Goal: Task Accomplishment & Management: Use online tool/utility

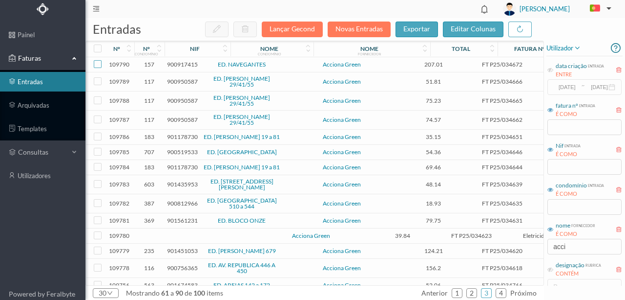
click at [98, 65] on input "checkbox" at bounding box center [98, 64] width 8 height 8
checkbox input "true"
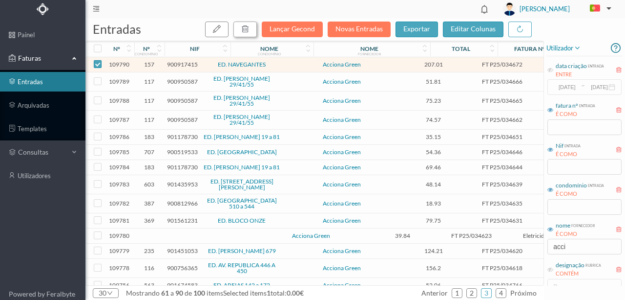
click at [249, 31] on icon "button" at bounding box center [245, 29] width 8 height 8
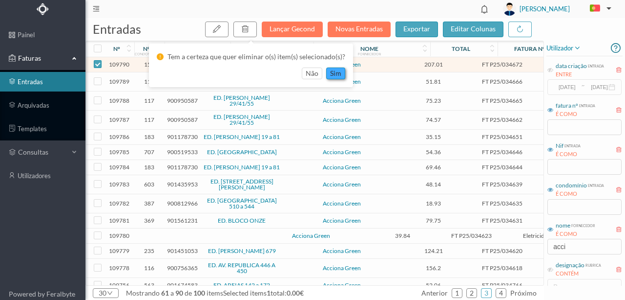
click at [334, 74] on button "sim" at bounding box center [335, 73] width 19 height 12
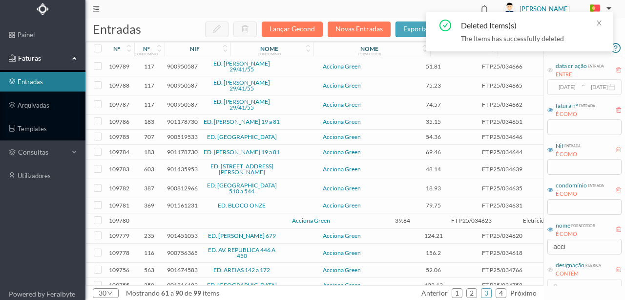
click at [186, 67] on span "900950587" at bounding box center [182, 66] width 31 height 7
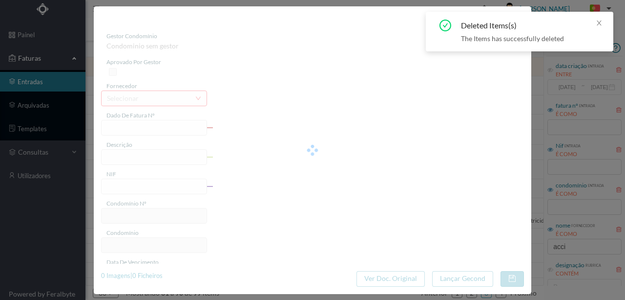
type input "FT P25/034666"
type input "GUILHERME FELGUEIRAS 15"
type input "900950587"
type input "12-09-2025"
type input "13-08-2025"
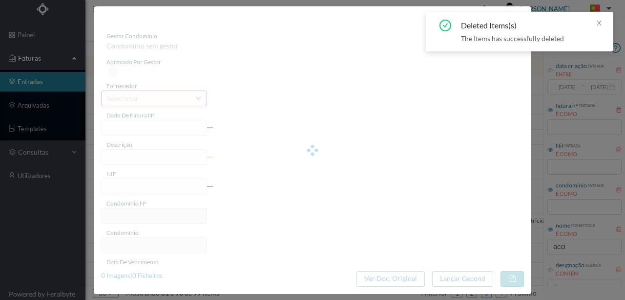
type input "12-09-2025"
type input "51.81"
type input "117"
type input "ED. GUILHERME FELGUEIRAS 29/41/55"
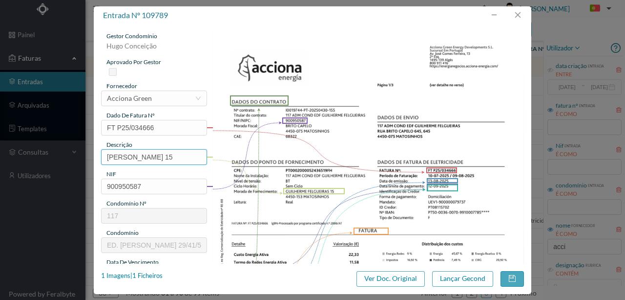
scroll to position [0, 1]
drag, startPoint x: 103, startPoint y: 156, endPoint x: 283, endPoint y: 154, distance: 180.8
click at [283, 154] on div "gestor condomínio Hugo Conceição aprovado por gestor fornecedor selecionar Acci…" at bounding box center [312, 259] width 423 height 455
paste input "(11.07.2025 a 10.08.2025)"
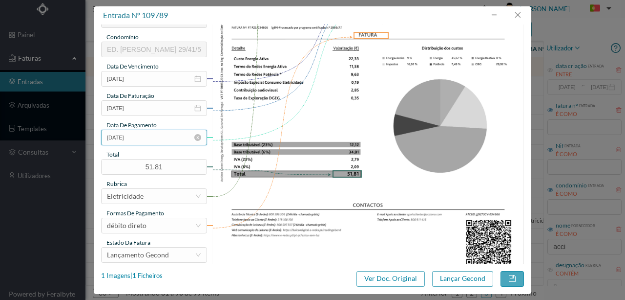
scroll to position [228, 0]
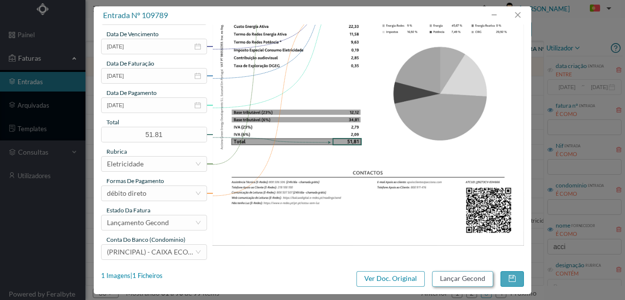
type input "15 ((11.07.2025 a 10.08.2025)"
click at [455, 277] on button "Lançar Gecond" at bounding box center [462, 279] width 61 height 16
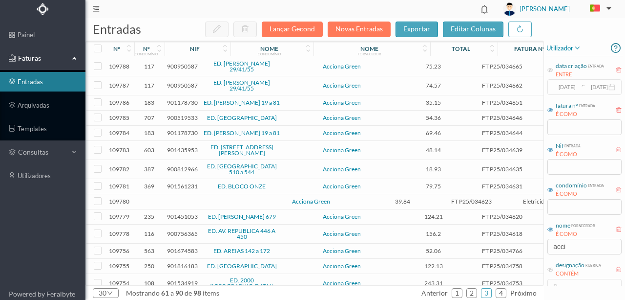
click at [185, 65] on span "900950587" at bounding box center [182, 66] width 31 height 7
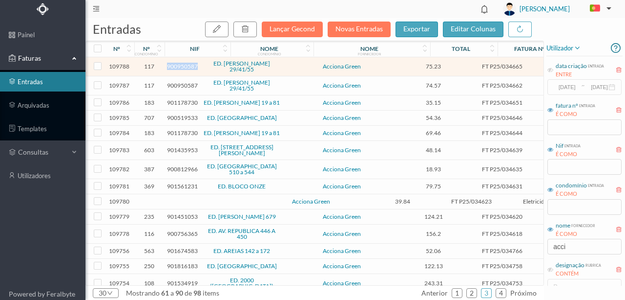
click at [184, 65] on span "900950587" at bounding box center [182, 66] width 31 height 7
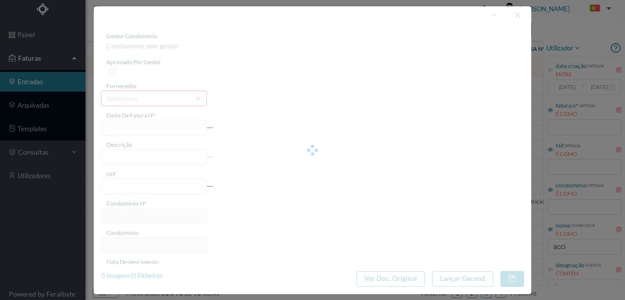
type input "FT P25/034665"
type input "GUILHERME FELGUEIRAS 29"
type input "900950587"
type input "12-09-2025"
type input "[DATE]"
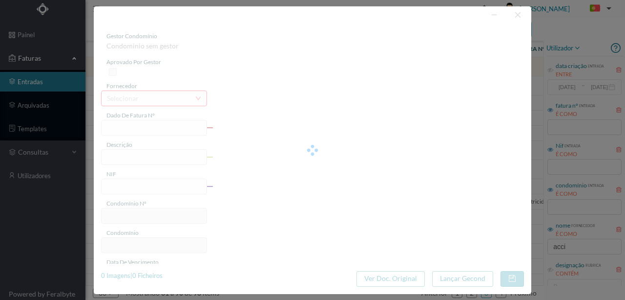
type input "12-09-2025"
type input "75.23"
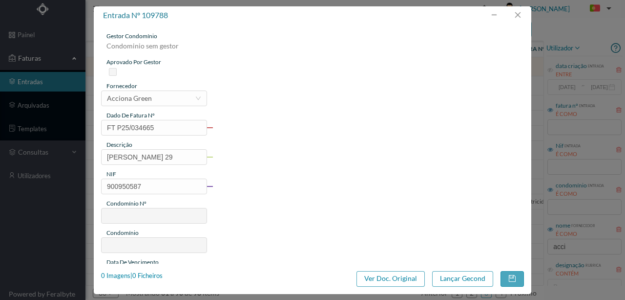
type input "117"
type input "ED. GUILHERME FELGUEIRAS 29/41/55"
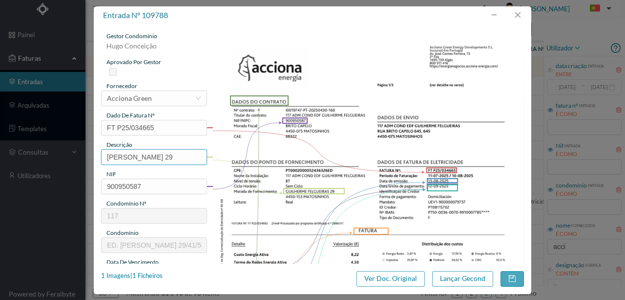
scroll to position [0, 1]
drag, startPoint x: 104, startPoint y: 156, endPoint x: 191, endPoint y: 153, distance: 87.0
click at [191, 153] on input "GUILHERME FELGUEIRAS 29" at bounding box center [154, 157] width 106 height 16
click at [134, 162] on input "29" at bounding box center [154, 157] width 106 height 16
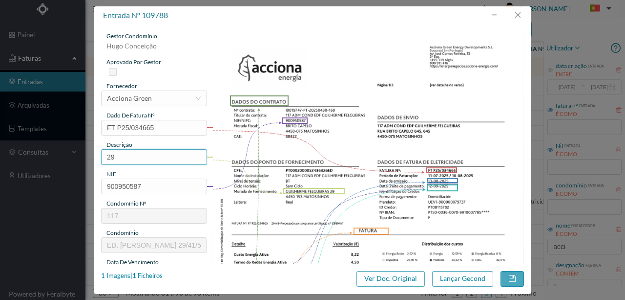
paste input "(11.07.2025 a 10.08.2025)"
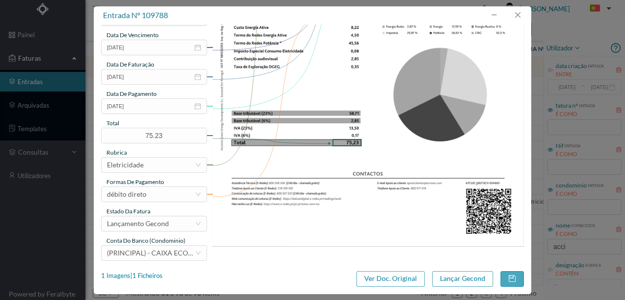
scroll to position [228, 0]
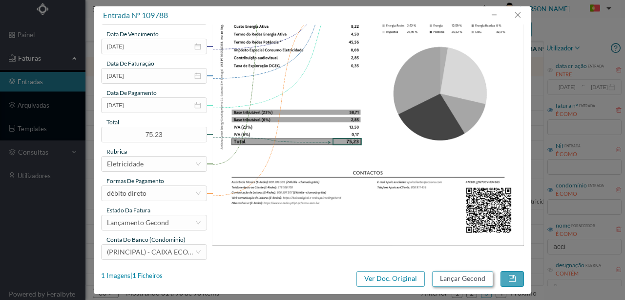
type input "29 (11.07.2025 a 10.08.2025)"
click at [447, 281] on button "Lançar Gecond" at bounding box center [462, 279] width 61 height 16
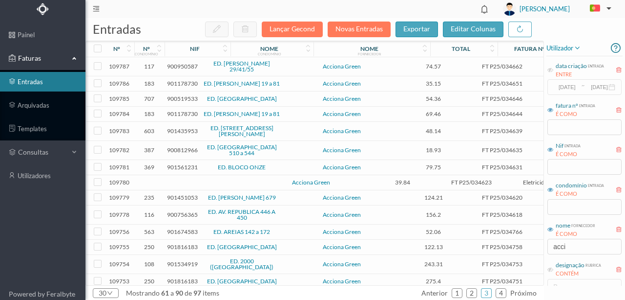
click at [175, 66] on span "900950587" at bounding box center [182, 66] width 31 height 7
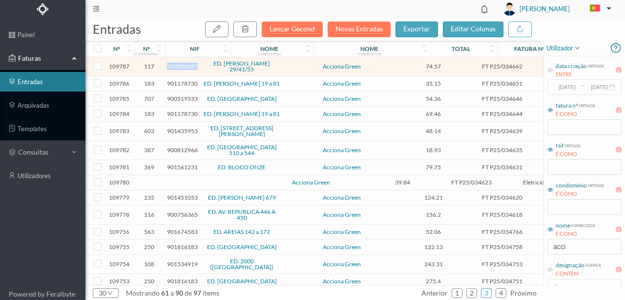
click at [175, 66] on span "900950587" at bounding box center [182, 66] width 31 height 7
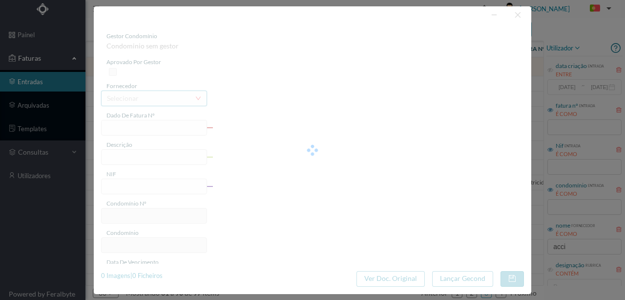
type input "FT P25/034662"
type input "GUILHERME FELGUEIRAS 55"
type input "900950587"
type input "12-09-2025"
type input "[DATE]"
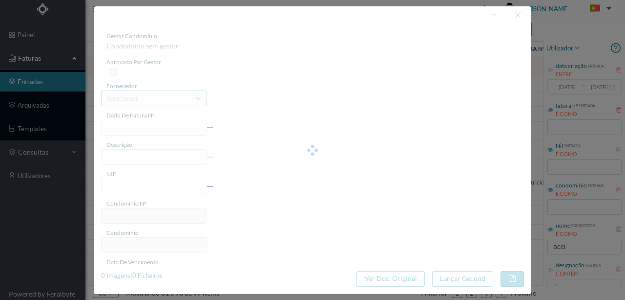
type input "12-09-2025"
type input "74.57"
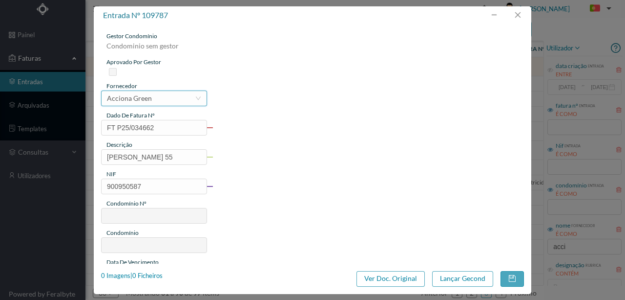
type input "117"
type input "ED. GUILHERME FELGUEIRAS 29/41/55"
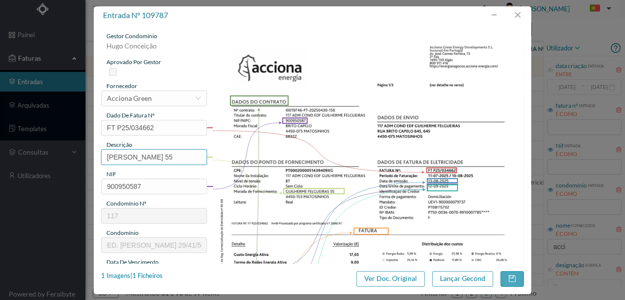
drag, startPoint x: 192, startPoint y: 155, endPoint x: 44, endPoint y: 140, distance: 148.4
click at [44, 144] on div "entrada nº 109787 gestor condomínio Hugo Conceição aprovado por gestor forneced…" at bounding box center [312, 150] width 625 height 300
click at [131, 160] on input "55" at bounding box center [154, 157] width 106 height 16
paste input "(11.07.2025 a 10.08.2025)"
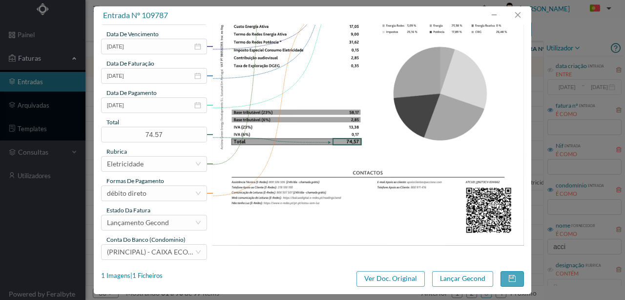
scroll to position [231, 0]
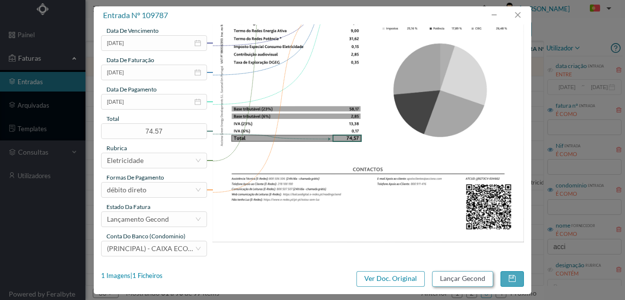
type input "55 (11.07.2025 a 10.08.2025)"
click at [453, 282] on button "Lançar Gecond" at bounding box center [462, 279] width 61 height 16
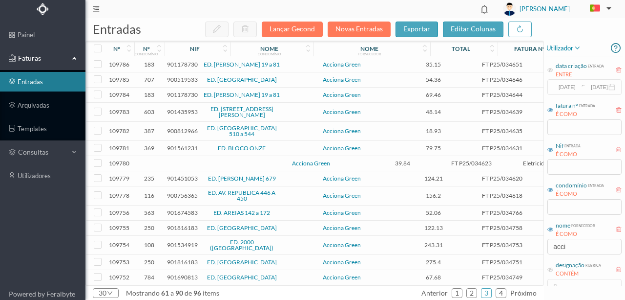
click at [182, 115] on span "901435953" at bounding box center [182, 111] width 31 height 7
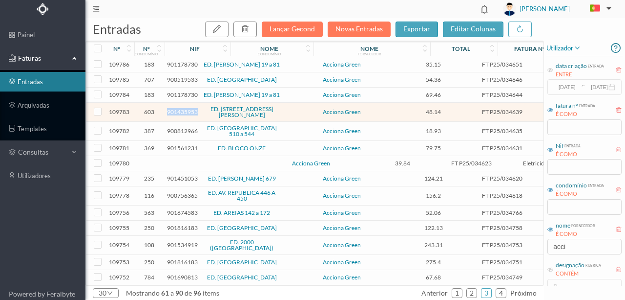
click at [182, 115] on span "901435953" at bounding box center [182, 111] width 31 height 7
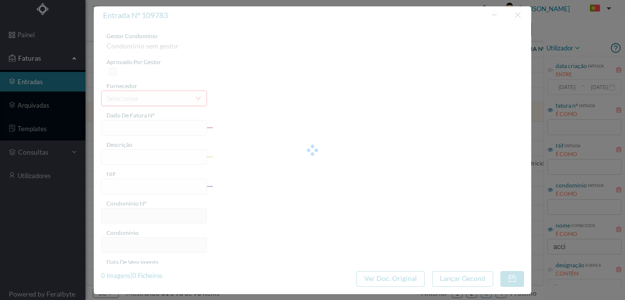
type input "FT P25/034639"
type input "GUILHERME FELGUEIRAS 107"
type input "901435953"
type input "12-09-2025"
type input "13-08-2025"
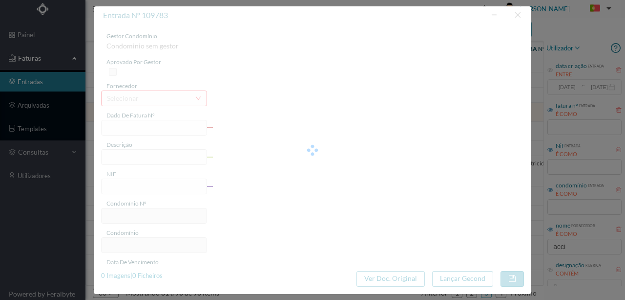
type input "12-09-2025"
type input "48.14"
type input "603"
type input "ED. RUA GUILHERME FELGUEIRAS 85 a 109"
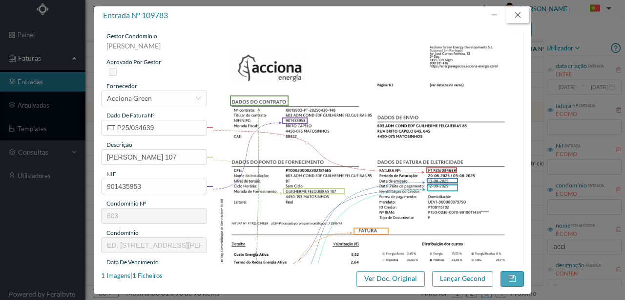
click at [521, 15] on button "button" at bounding box center [517, 15] width 23 height 16
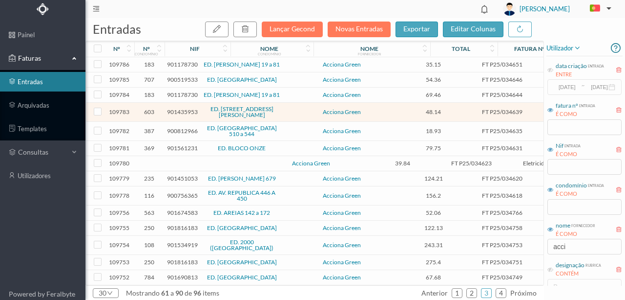
click at [177, 134] on span "900812966" at bounding box center [182, 130] width 31 height 7
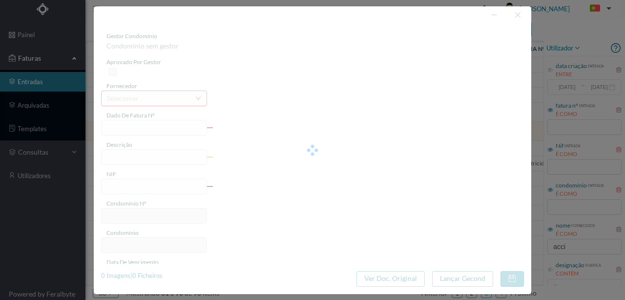
type input "FT P25/034635"
type input "DE TOURAIS 528"
type input "900812966"
type input "12-09-2025"
type input "13-08-2025"
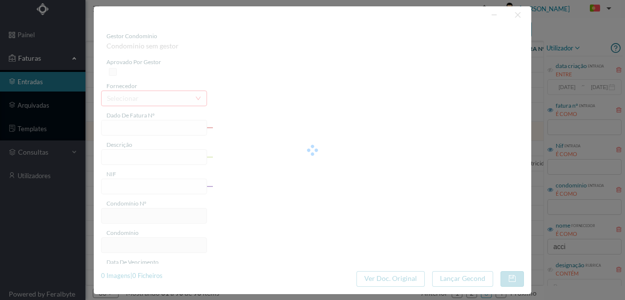
type input "12-09-2025"
type input "18.93"
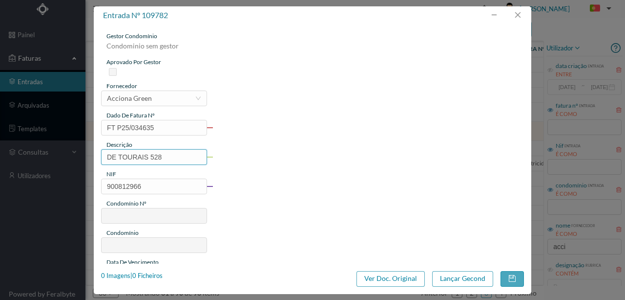
type input "387"
type input "ED. RUA DE TOURAIS 510 a 544"
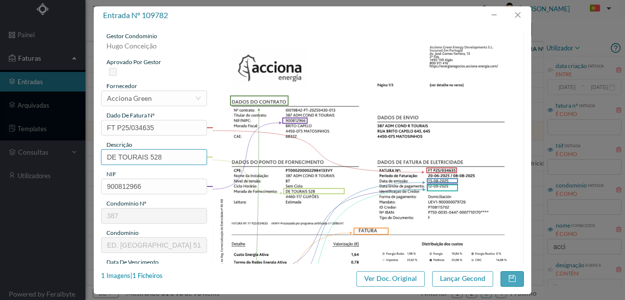
drag, startPoint x: 150, startPoint y: 155, endPoint x: 36, endPoint y: 141, distance: 114.3
click at [35, 151] on div "entrada nº 109782 gestor condomínio Hugo Conceição aprovado por gestor forneced…" at bounding box center [312, 150] width 625 height 300
click at [132, 158] on input "528" at bounding box center [154, 157] width 106 height 16
paste input "(11.07.2025 a 10.08.2025)"
click at [128, 155] on input "528 (11.07.2025 a 10.08.2025)" at bounding box center [154, 157] width 106 height 16
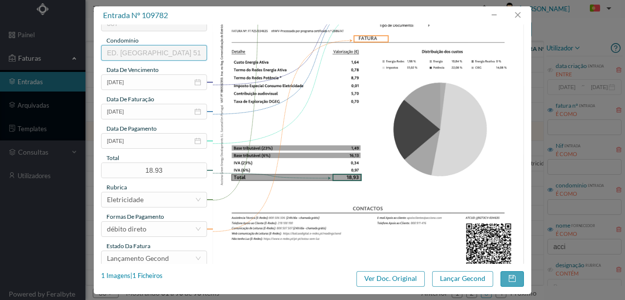
scroll to position [228, 0]
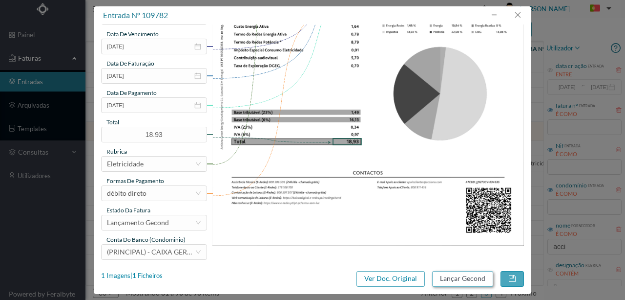
type input "528 (20.06.2025 a 08.08.2025)"
click at [441, 277] on button "Lançar Gecond" at bounding box center [462, 279] width 61 height 16
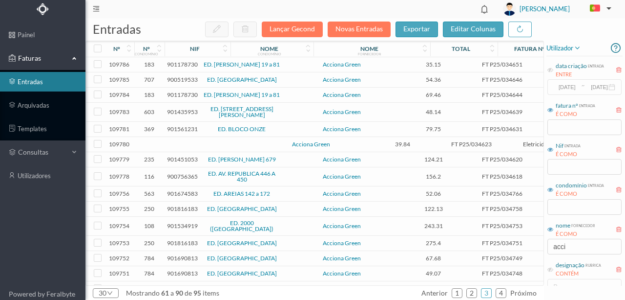
click at [181, 132] on span "901561231" at bounding box center [182, 128] width 31 height 7
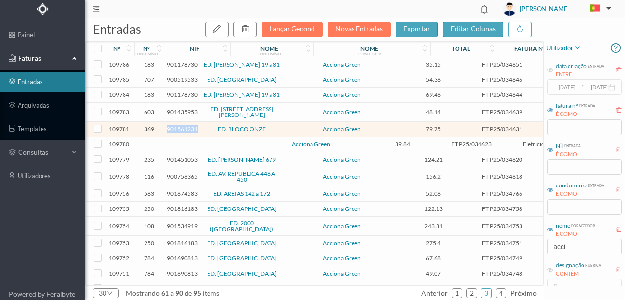
click at [181, 132] on span "901561231" at bounding box center [182, 128] width 31 height 7
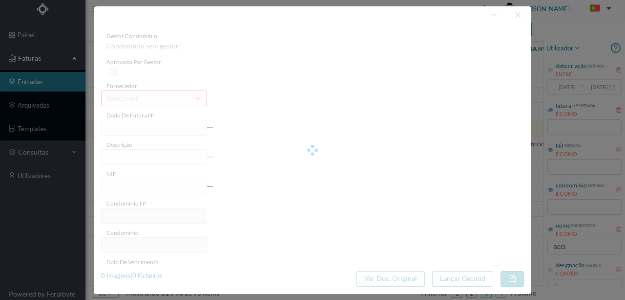
type input "FT P25/034631"
type input "ANTONIO SERGIO 137"
type input "901561231"
type input "12-09-2025"
type input "13-08-2025"
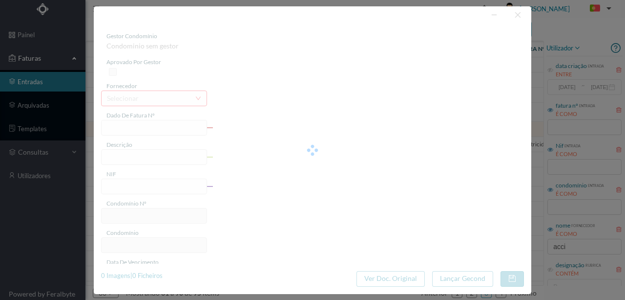
type input "12-09-2025"
type input "79.75"
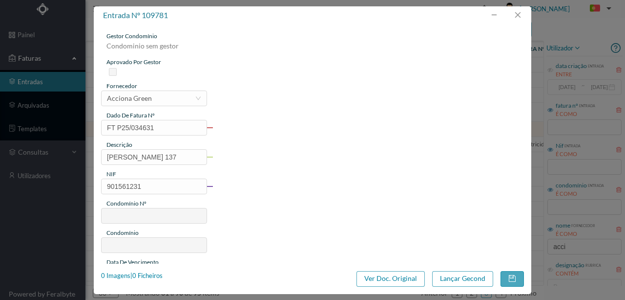
type input "369"
type input "ED. BLOCO ONZE"
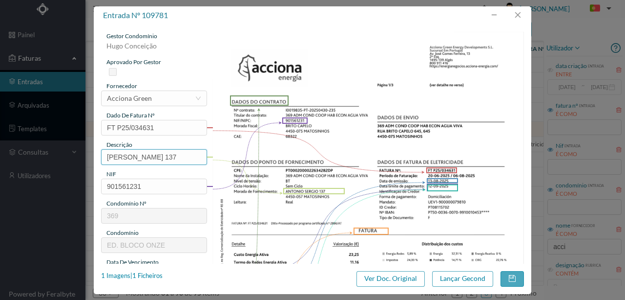
drag, startPoint x: 166, startPoint y: 156, endPoint x: 94, endPoint y: 142, distance: 73.8
click at [51, 147] on div "entrada nº 109781 gestor condomínio Hugo Conceição aprovado por gestor forneced…" at bounding box center [312, 150] width 625 height 300
click at [141, 154] on input "137" at bounding box center [154, 157] width 106 height 16
paste input "(11.07.2025 a 10.08.2025)"
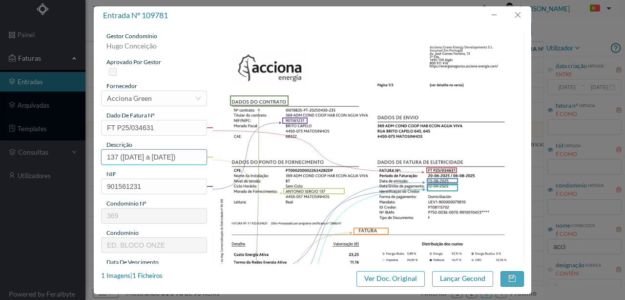
click at [129, 157] on input "137 (11.07.2025 a 10.08.2025)" at bounding box center [154, 157] width 106 height 16
type input "137 (20.06.2025 a 06.08.2025)"
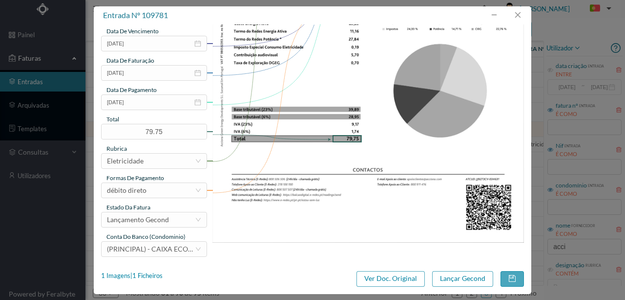
scroll to position [231, 0]
click at [444, 277] on button "Lançar Gecond" at bounding box center [462, 279] width 61 height 16
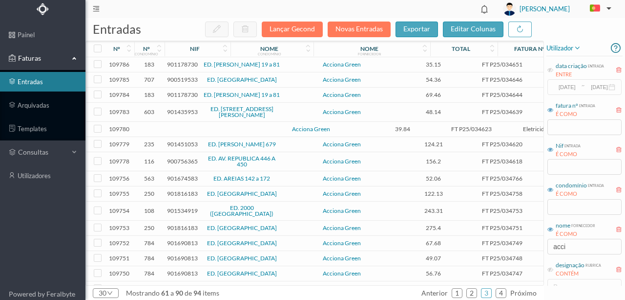
click at [172, 134] on td at bounding box center [212, 129] width 84 height 15
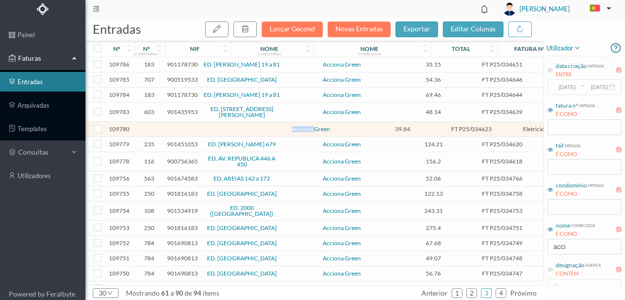
click at [172, 134] on td at bounding box center [212, 129] width 84 height 15
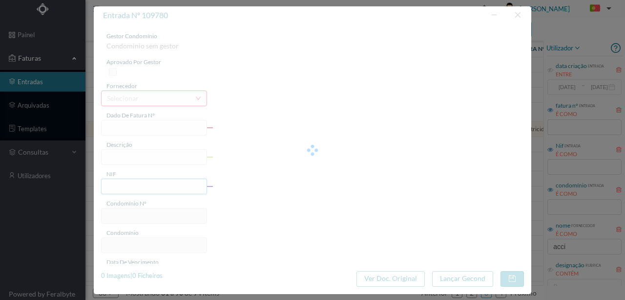
type input "FT P25/034623"
type input "DAS AUSTRALIAS 340"
type input "0"
type input "12-09-2025"
type input "13-08-2025"
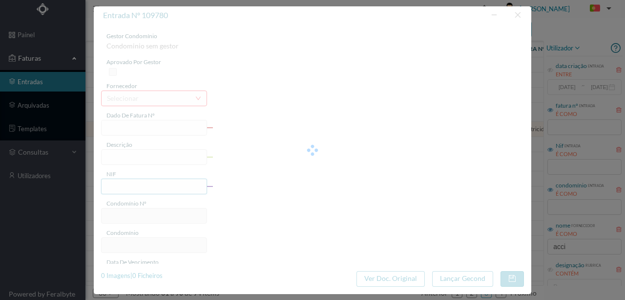
type input "12-09-2025"
type input "39.84"
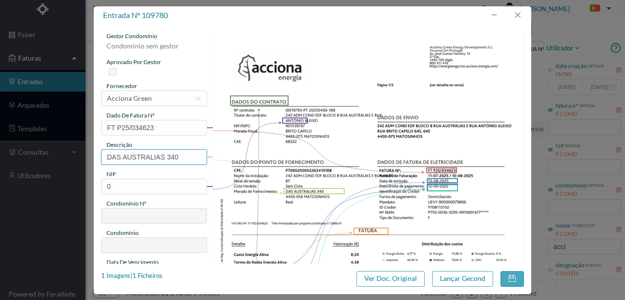
drag, startPoint x: 166, startPoint y: 155, endPoint x: 66, endPoint y: 145, distance: 99.8
click at [52, 150] on div "entrada nº 109780 gestor condomínio Condominio sem gestor aprovado por gestor f…" at bounding box center [312, 150] width 625 height 300
click at [132, 155] on input "340" at bounding box center [154, 157] width 106 height 16
paste input "(11.07.2025 a 10.08.2025)"
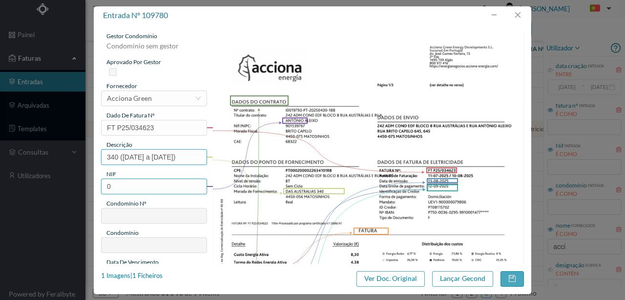
type input "340 (11.07.2025 a 10.08.2025)"
drag, startPoint x: 114, startPoint y: 185, endPoint x: 75, endPoint y: 175, distance: 39.8
click at [75, 176] on div "entrada nº 109780 gestor condomínio Condominio sem gestor aprovado por gestor f…" at bounding box center [312, 150] width 625 height 300
type input "901539767"
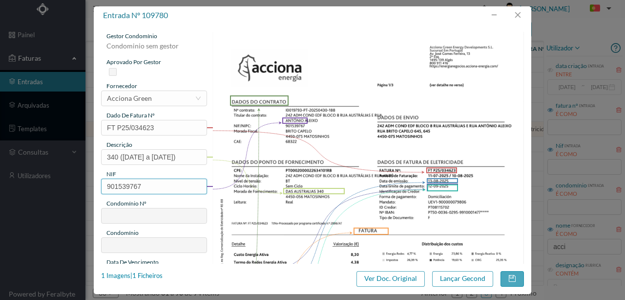
type input "242"
type input "ED. BLOCO OITO"
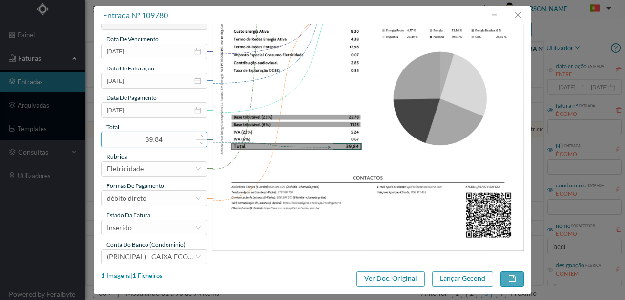
scroll to position [231, 0]
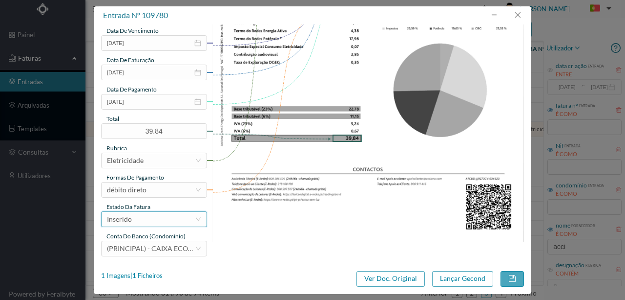
type input "901539767"
click at [149, 216] on div "Inserido" at bounding box center [151, 219] width 88 height 15
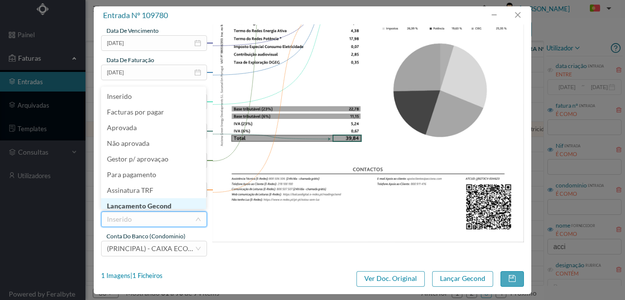
scroll to position [5, 0]
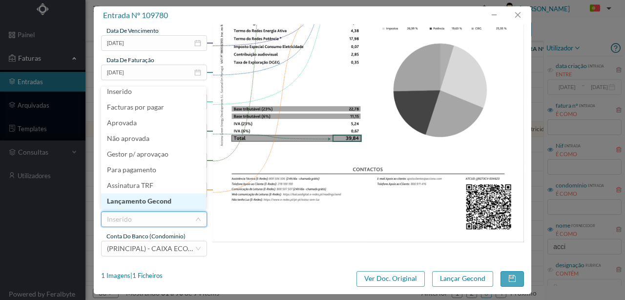
click at [151, 201] on li "Lançamento Gecond" at bounding box center [153, 201] width 105 height 16
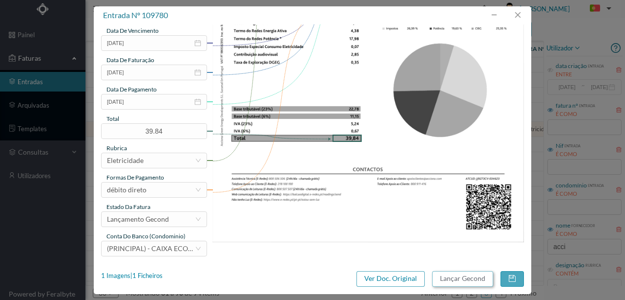
click at [448, 279] on button "Lançar Gecond" at bounding box center [462, 279] width 61 height 16
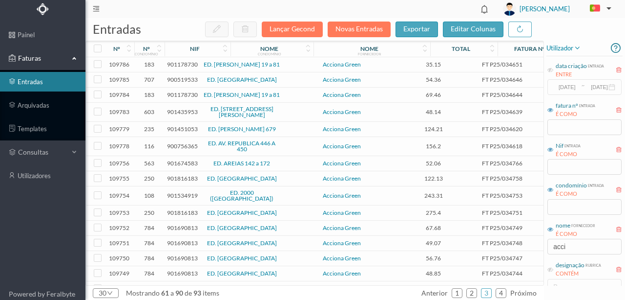
click at [178, 132] on span "901451053" at bounding box center [182, 128] width 31 height 7
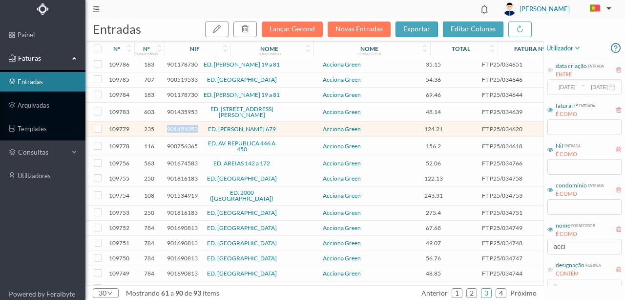
click at [178, 132] on span "901451053" at bounding box center [182, 128] width 31 height 7
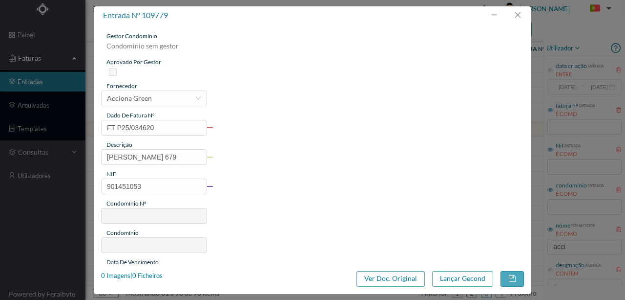
type input "FT P25/034620"
type input "SERPA PINTO 679"
type input "901451053"
type input "12-09-2025"
type input "13-08-2025"
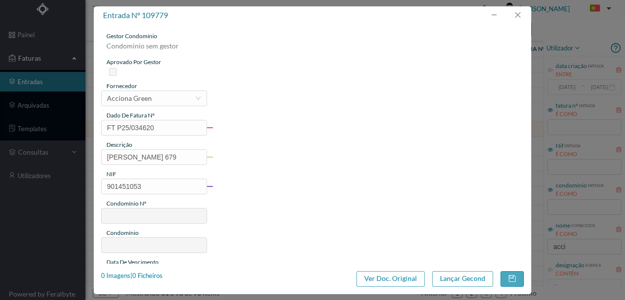
type input "12-09-2025"
type input "124.21"
type input "235"
type input "ED. SERPA PINTO 679"
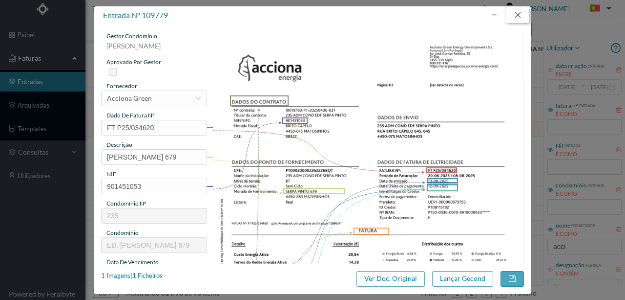
click at [522, 14] on button "button" at bounding box center [517, 15] width 23 height 16
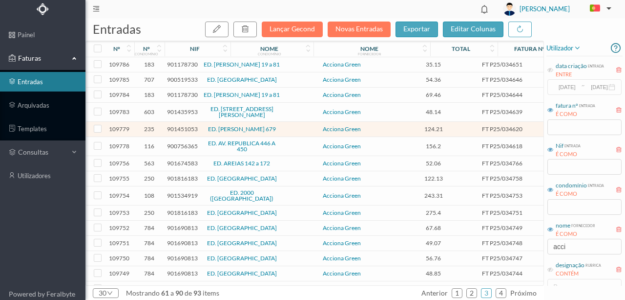
click at [176, 150] on span "900756365" at bounding box center [182, 145] width 31 height 7
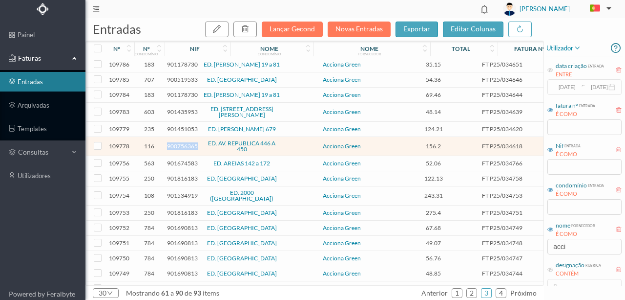
click at [176, 150] on span "900756365" at bounding box center [182, 145] width 31 height 7
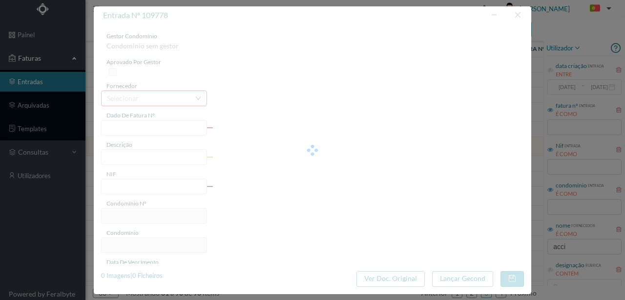
type input "FT P25/034618"
type input "DA REPUBLICA 448"
type input "900756365"
type input "12-09-2025"
type input "13-08-2025"
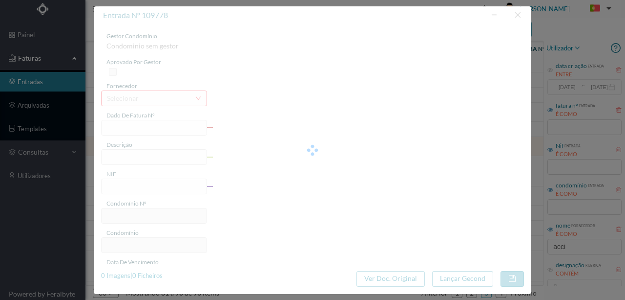
type input "12-09-2025"
type input "156.20"
type input "116"
type input "ED. AV. REPUBLICA 446 A 450"
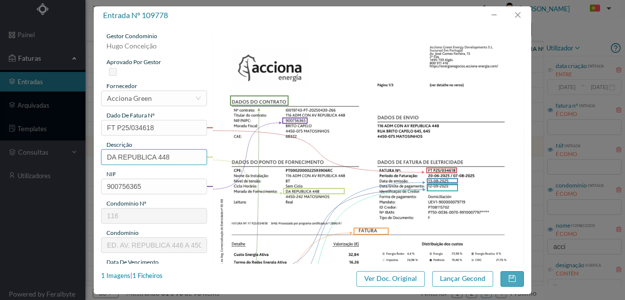
drag, startPoint x: 155, startPoint y: 157, endPoint x: 32, endPoint y: 150, distance: 123.9
click at [32, 150] on div "entrada nº 109778 gestor condomínio Hugo Conceição aprovado por gestor forneced…" at bounding box center [312, 150] width 625 height 300
click at [142, 156] on input "448" at bounding box center [154, 157] width 106 height 16
paste input "(11.07.2025 a 10.08.2025)"
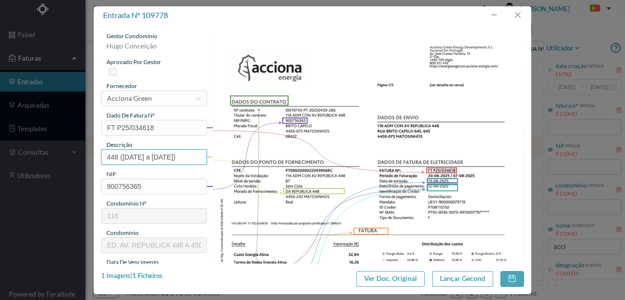
click at [128, 156] on input "448 (11.07.2025 a 10.08.2025)" at bounding box center [154, 157] width 106 height 16
type input "448 (20.06.2025 a 07.08.2025)"
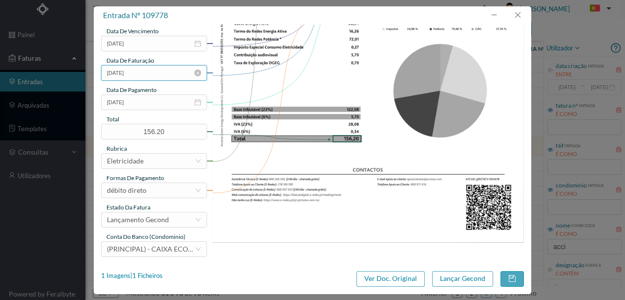
scroll to position [231, 0]
click at [442, 274] on button "Lançar Gecond" at bounding box center [462, 279] width 61 height 16
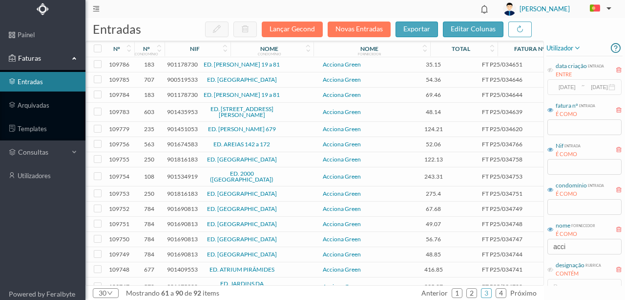
click at [176, 163] on span "901816183" at bounding box center [182, 158] width 31 height 7
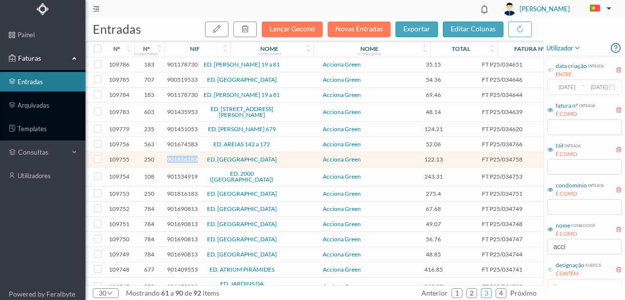
click at [176, 163] on span "901816183" at bounding box center [182, 158] width 31 height 7
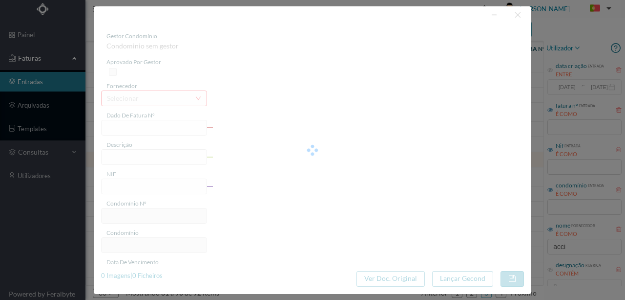
type input "FT P25/034758"
type input "FELIZARDO DE LIMA 277"
type input "901816183"
type input "12-09-2025"
type input "13-08-2025"
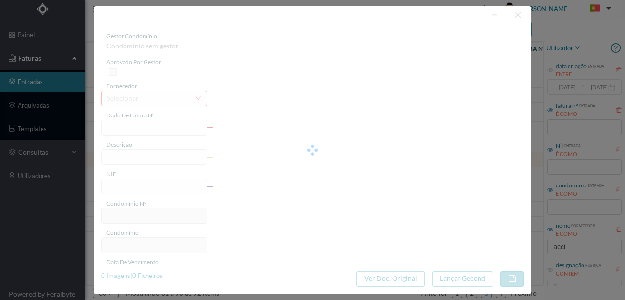
type input "12-09-2025"
type input "122.13"
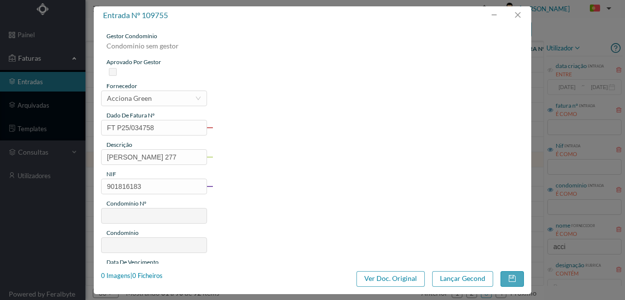
type input "250"
type input "ED. [GEOGRAPHIC_DATA]"
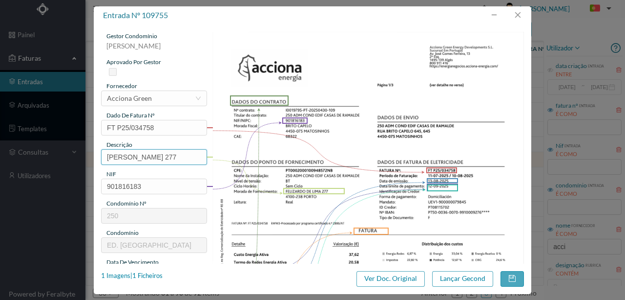
drag, startPoint x: 175, startPoint y: 158, endPoint x: 65, endPoint y: 160, distance: 110.0
click at [66, 157] on div "entrada nº 109755 gestor condomínio Rui Marques aprovado por gestor fornecedor …" at bounding box center [312, 150] width 625 height 300
click at [141, 159] on input "277" at bounding box center [154, 157] width 106 height 16
paste input "(11.07.2025 a 10.08.2025)"
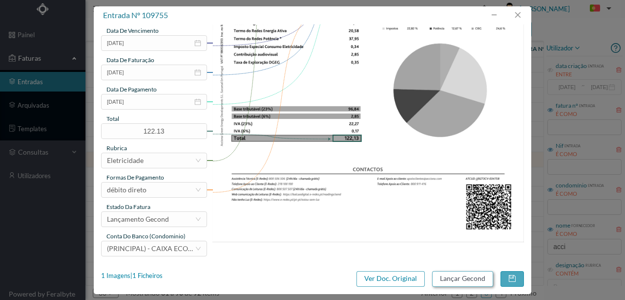
type input "277 (11.07.2025 a 10.08.2025)"
click at [446, 276] on button "Lançar Gecond" at bounding box center [462, 279] width 61 height 16
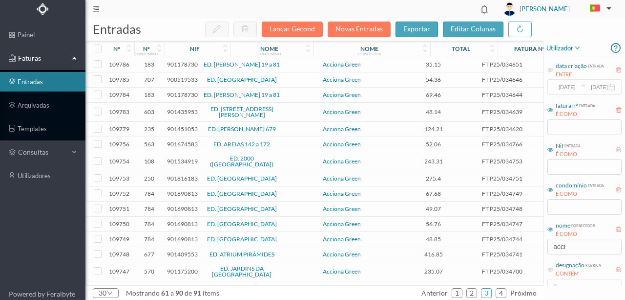
click at [180, 165] on span "901534919" at bounding box center [182, 160] width 31 height 7
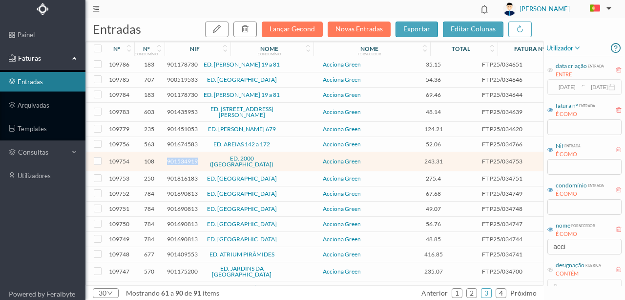
click at [180, 165] on span "901534919" at bounding box center [182, 160] width 31 height 7
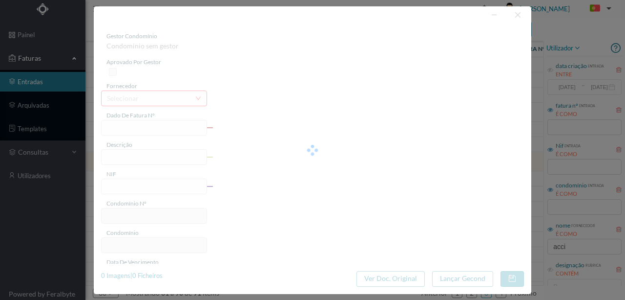
type input "FT P25/034753"
type input "ALVARES CABRAL 493 E5"
type input "901534919"
type input "12-09-2025"
type input "13-08-2025"
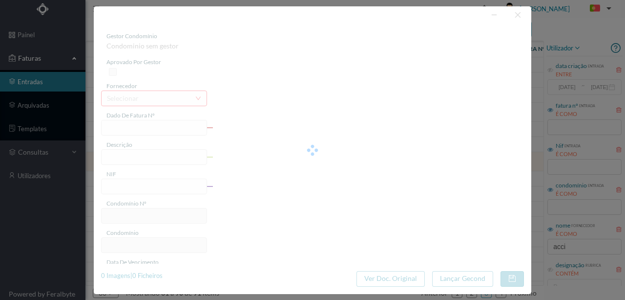
type input "12-09-2025"
type input "243.31"
type input "108"
type input "ED. 2000 ([GEOGRAPHIC_DATA])"
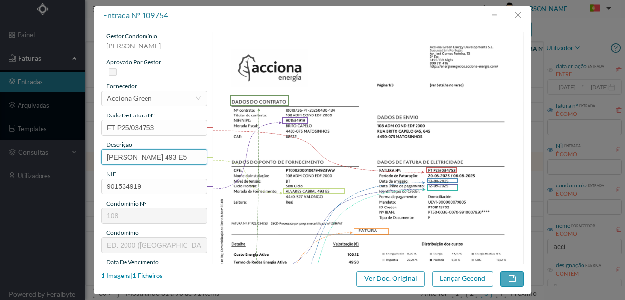
drag, startPoint x: 166, startPoint y: 157, endPoint x: 20, endPoint y: 161, distance: 146.2
click at [20, 161] on div "entrada nº 109754 gestor condomínio Rui Marques aprovado por gestor fornecedor …" at bounding box center [312, 150] width 625 height 300
click at [148, 159] on input "493 E5" at bounding box center [154, 157] width 106 height 16
paste input "(11.07.2025 a 10.08.2025)"
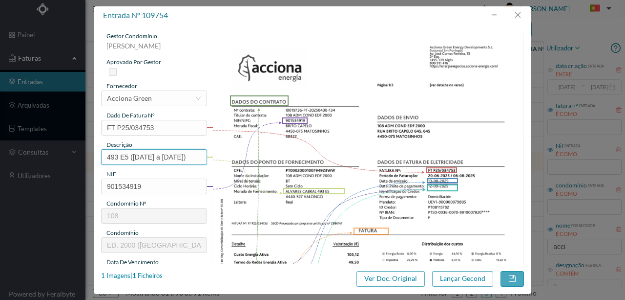
click at [129, 156] on input "493 E5 (11.07.2025 a 10.08.2025)" at bounding box center [154, 157] width 106 height 16
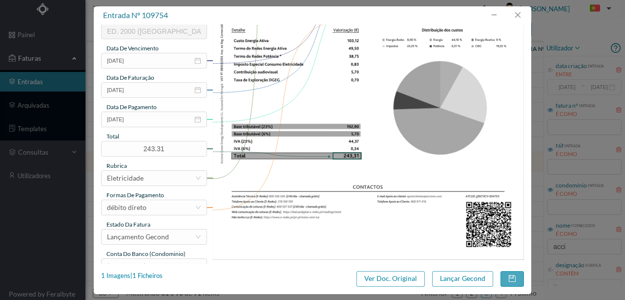
scroll to position [231, 0]
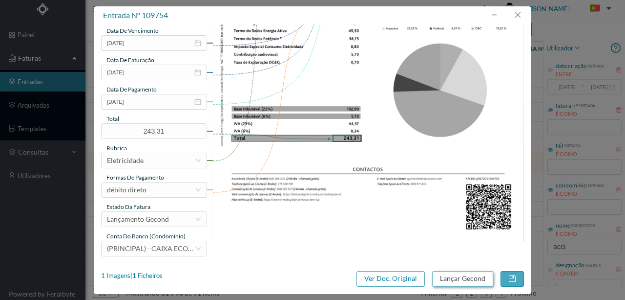
type input "493 E5 (20.06.2025 a 06.08.2025)"
click at [458, 281] on button "Lançar Gecond" at bounding box center [462, 279] width 61 height 16
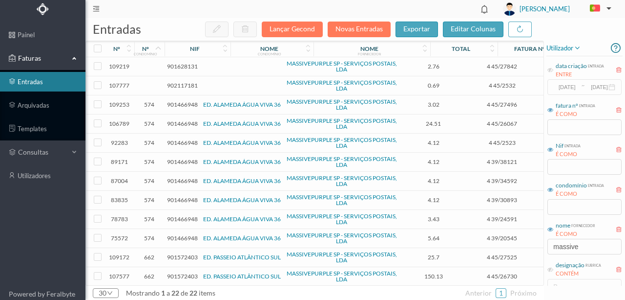
scroll to position [112, 0]
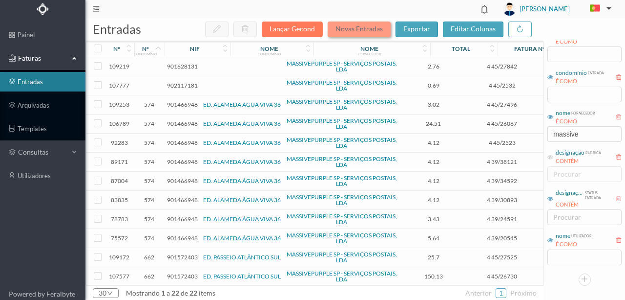
click at [351, 30] on button "Novas Entradas" at bounding box center [359, 30] width 63 height 16
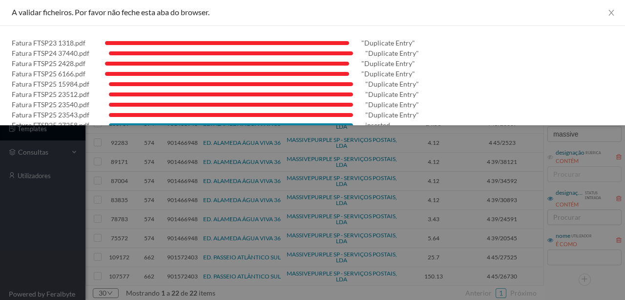
scroll to position [0, 0]
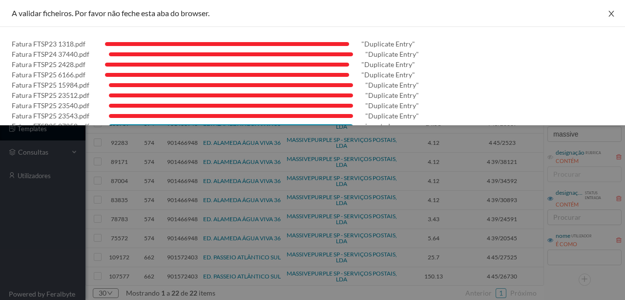
drag, startPoint x: 609, startPoint y: 15, endPoint x: 582, endPoint y: 18, distance: 27.6
click at [609, 15] on icon "icon: close" at bounding box center [612, 14] width 8 height 8
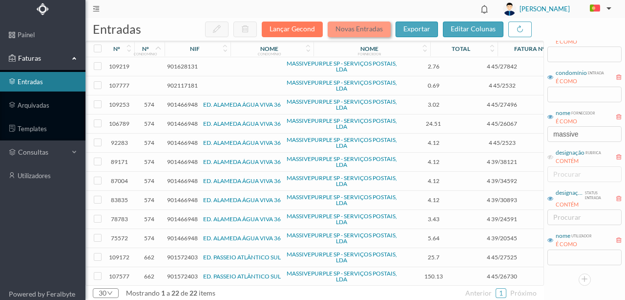
click at [351, 29] on button "Novas Entradas" at bounding box center [359, 30] width 63 height 16
click at [352, 30] on button "Novas Entradas" at bounding box center [359, 30] width 63 height 16
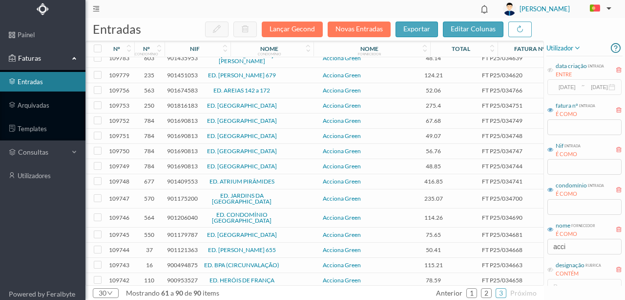
scroll to position [65, 0]
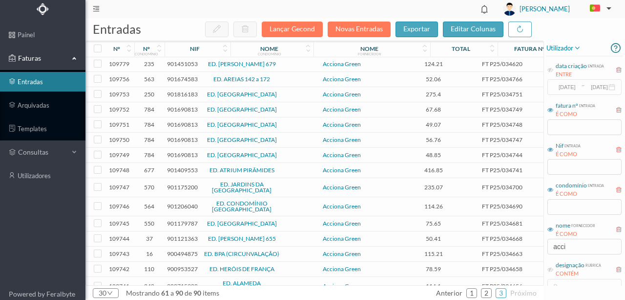
click at [175, 98] on span "901816183" at bounding box center [182, 93] width 31 height 7
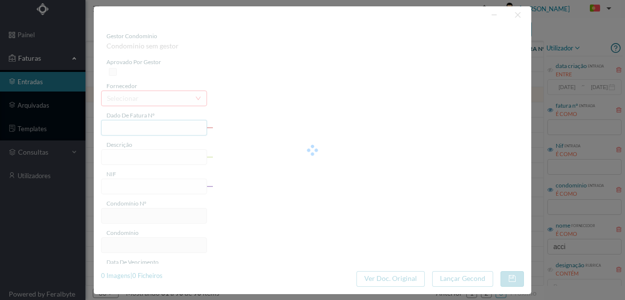
type input "FT P25/034751"
type input "FELIZARDO DE LIMA 277"
type input "901816183"
type input "12-09-2025"
type input "13-08-2025"
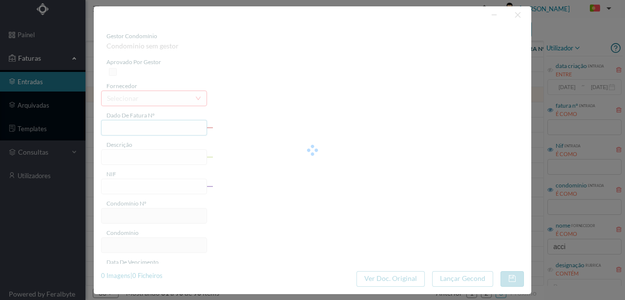
type input "12-09-2025"
type input "275.40"
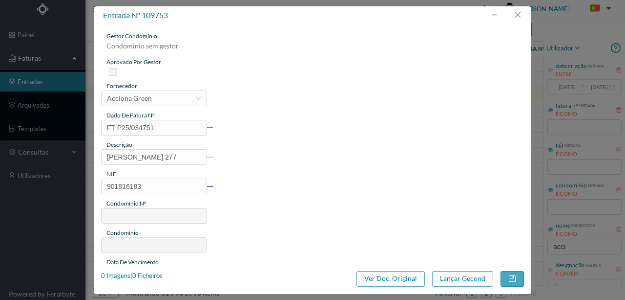
type input "250"
type input "ED. CASAS DE RAMALDE"
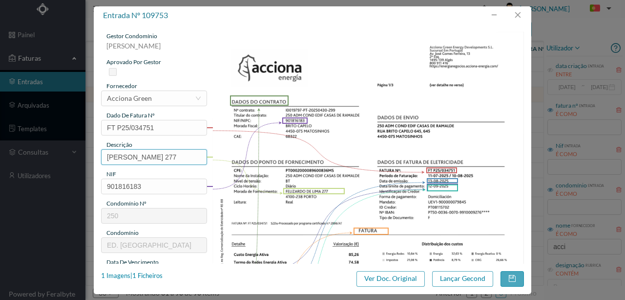
drag, startPoint x: 176, startPoint y: 156, endPoint x: 30, endPoint y: 151, distance: 146.7
click at [20, 149] on div "entrada nº 109753 gestor condomínio Rui Marques aprovado por gestor fornecedor …" at bounding box center [312, 150] width 625 height 300
click at [129, 157] on input "277" at bounding box center [154, 157] width 106 height 16
drag, startPoint x: 119, startPoint y: 154, endPoint x: 229, endPoint y: 156, distance: 110.0
click at [229, 156] on div "gestor condomínio Rui Marques aprovado por gestor fornecedor selecionar Acciona…" at bounding box center [312, 259] width 423 height 455
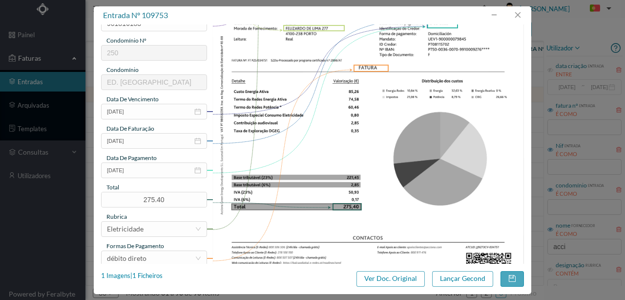
scroll to position [228, 0]
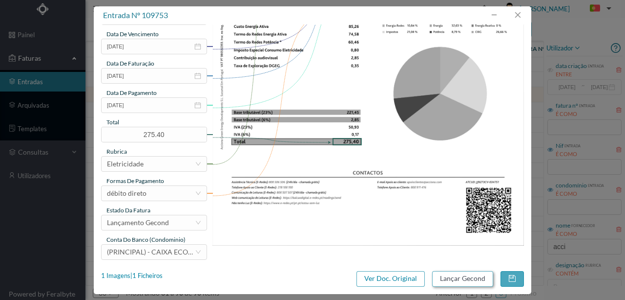
type input "277 (11.07.2025 a 10.08.2025)"
click at [455, 279] on button "Lançar Gecond" at bounding box center [462, 279] width 61 height 16
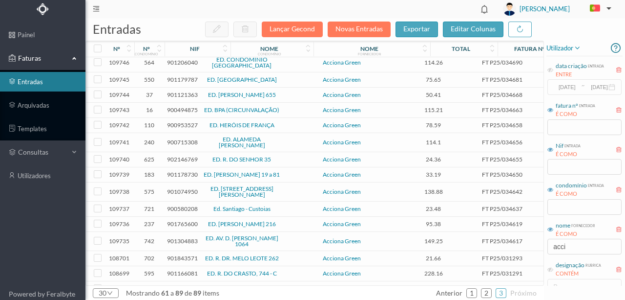
scroll to position [195, 0]
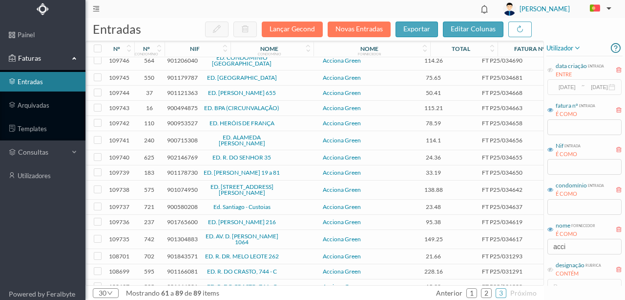
click at [175, 94] on span "901121363" at bounding box center [182, 92] width 31 height 7
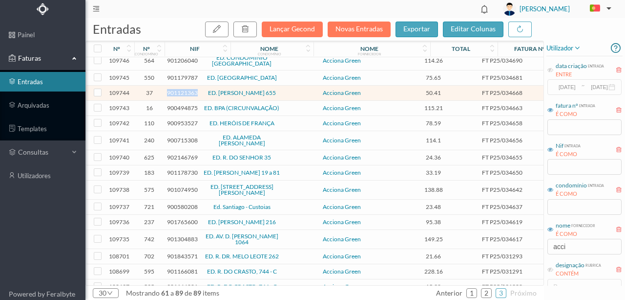
click at [175, 94] on span "901121363" at bounding box center [182, 92] width 31 height 7
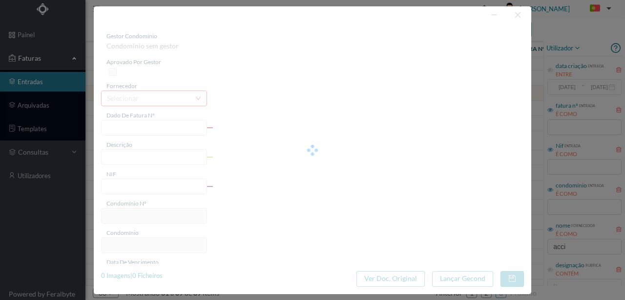
type input "FT P25/034668"
type input "MOUZINHO DE ALBUQUERQUE 6"
type input "901121363"
type input "12-09-2025"
type input "13-08-2025"
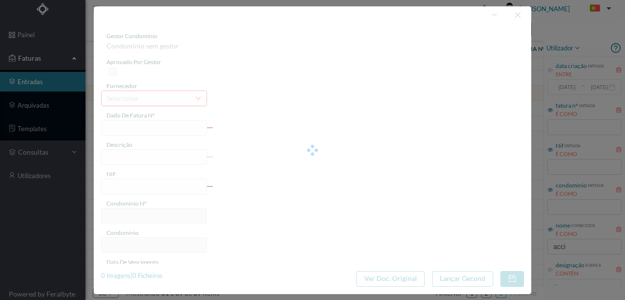
type input "12-09-2025"
type input "50.41"
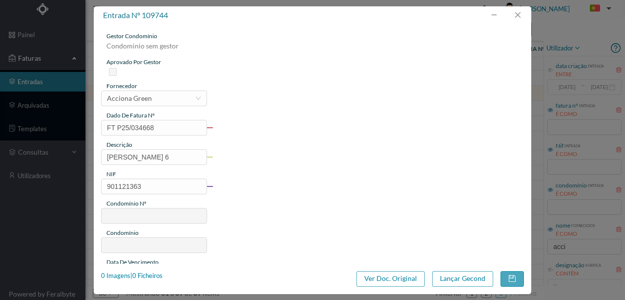
type input "37"
type input "ED. MOUZINHO ALBUQUERQUE 655"
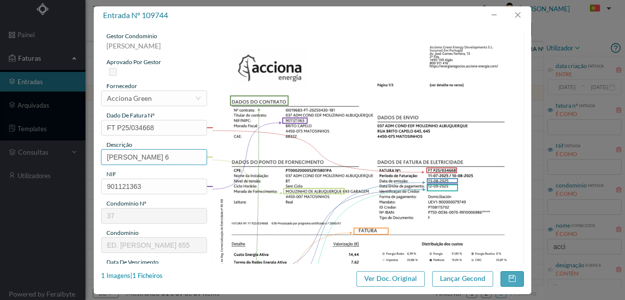
scroll to position [0, 15]
drag, startPoint x: 106, startPoint y: 155, endPoint x: 302, endPoint y: 155, distance: 196.9
click at [302, 155] on div "gestor condomínio Susana Silva aprovado por gestor fornecedor selecionar Accion…" at bounding box center [312, 259] width 423 height 455
paste input "(11.07.2025 a 10.08.2025)"
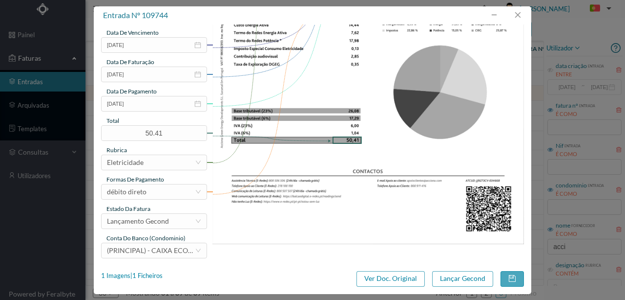
scroll to position [231, 0]
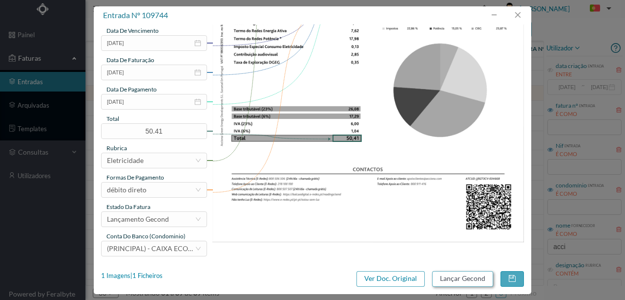
type input "693 Garagem (11.07.2025 a 10.08.2025)"
click at [477, 279] on button "Lançar Gecond" at bounding box center [462, 279] width 61 height 16
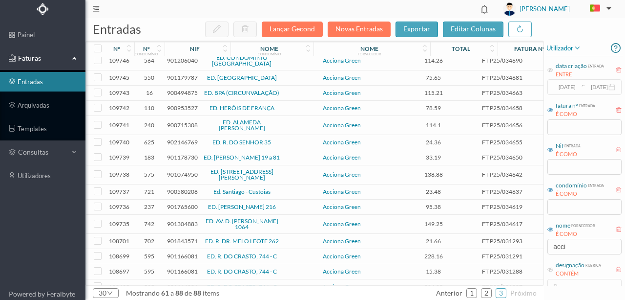
click at [179, 94] on span "900494875" at bounding box center [182, 92] width 31 height 7
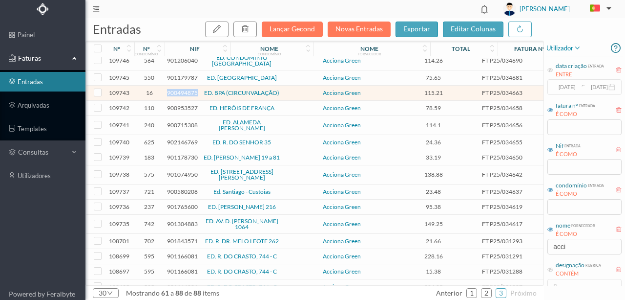
click at [179, 94] on span "900494875" at bounding box center [182, 92] width 31 height 7
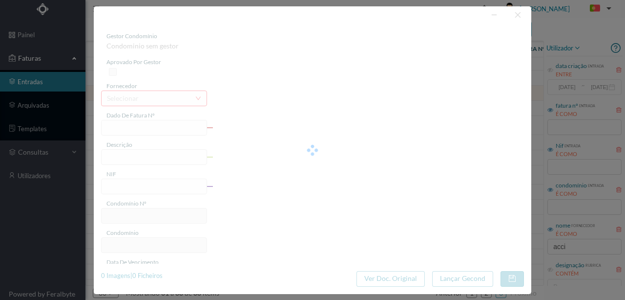
type input "FT P25/034663"
type input "CIRCUNVALAÇÃO 12364 COND"
type input "900494875"
type input "12-09-2025"
type input "13-08-2025"
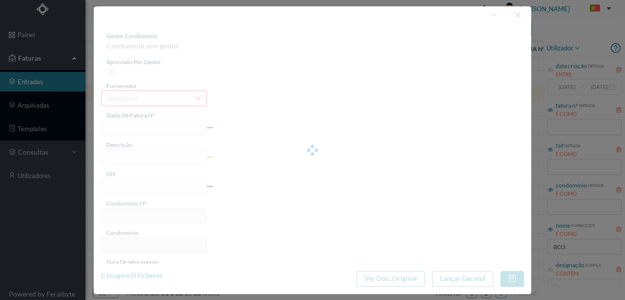
type input "12-09-2025"
type input "115.21"
type input "16"
type input "ED. BPA (CIRCUNVALAÇÃO)"
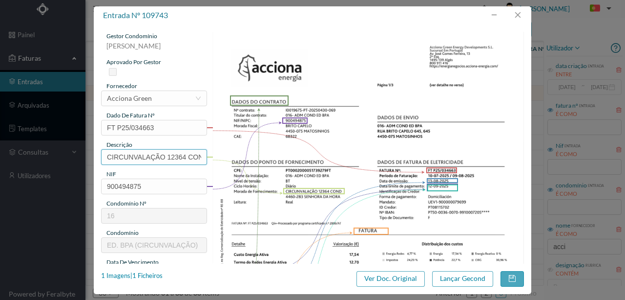
drag, startPoint x: 168, startPoint y: 154, endPoint x: 20, endPoint y: 151, distance: 148.1
click at [20, 151] on div "entrada nº 109743 gestor condomínio Susana Silva aprovado por gestor fornecedor…" at bounding box center [312, 150] width 625 height 300
click at [167, 156] on input "12364 COND" at bounding box center [154, 157] width 106 height 16
paste input "(11.07.2025 a 10.08.2025)"
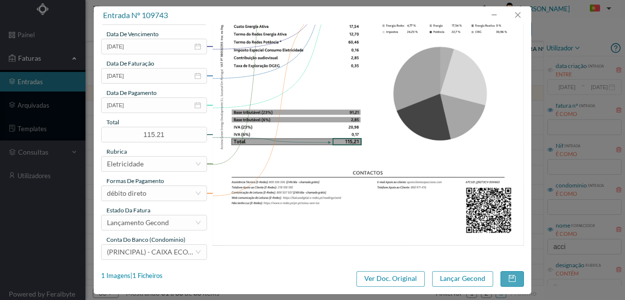
scroll to position [231, 0]
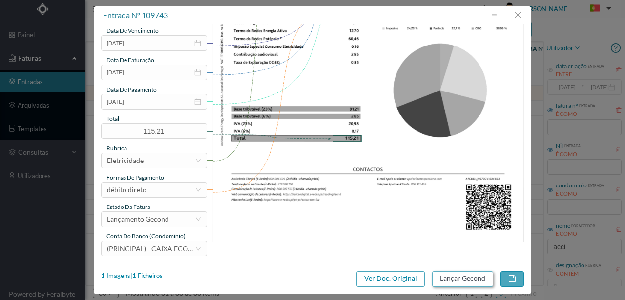
type input "12364 COND (11.07.2025 a 10.08.2025)"
click at [470, 279] on button "Lançar Gecond" at bounding box center [462, 279] width 61 height 16
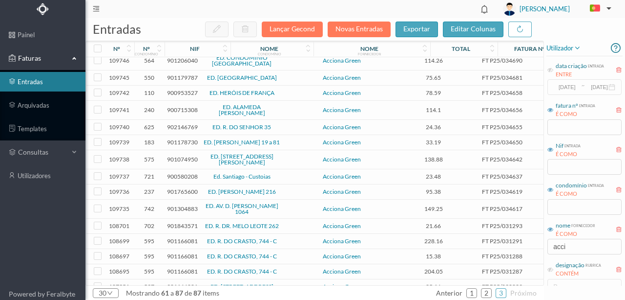
click at [183, 93] on span "900953527" at bounding box center [182, 92] width 31 height 7
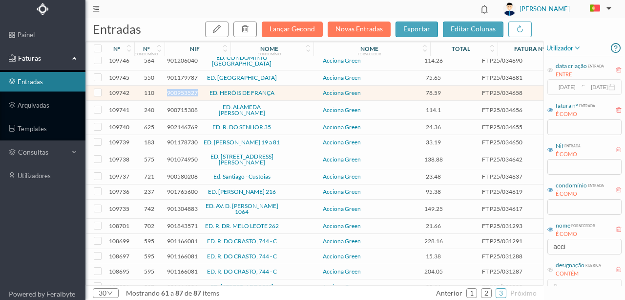
click at [183, 93] on span "900953527" at bounding box center [182, 92] width 31 height 7
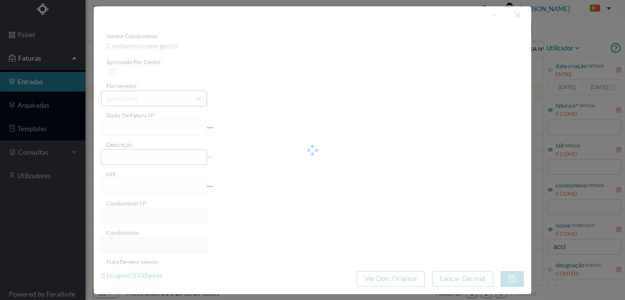
type input "FT P25/034658"
type input "HEROIS FRANCA 717"
type input "900953527"
type input "12-09-2025"
type input "13-08-2025"
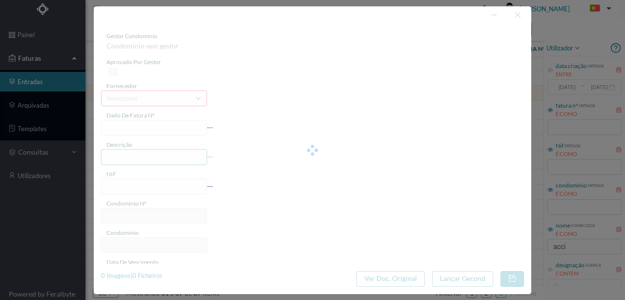
type input "12-09-2025"
type input "78.59"
type input "110"
type input "ED. HERÓIS DE FRANÇA"
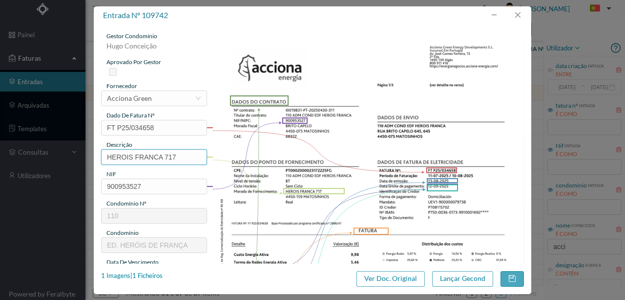
drag, startPoint x: 163, startPoint y: 155, endPoint x: 37, endPoint y: 114, distance: 132.6
click at [0, 130] on div "entrada nº 109742 gestor condomínio Hugo Conceição aprovado por gestor forneced…" at bounding box center [312, 150] width 625 height 300
click at [137, 158] on input "717" at bounding box center [154, 157] width 106 height 16
paste input "(11.07.2025 a 10.08.2025)"
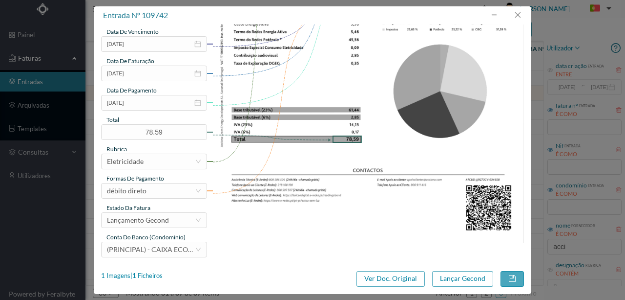
scroll to position [231, 0]
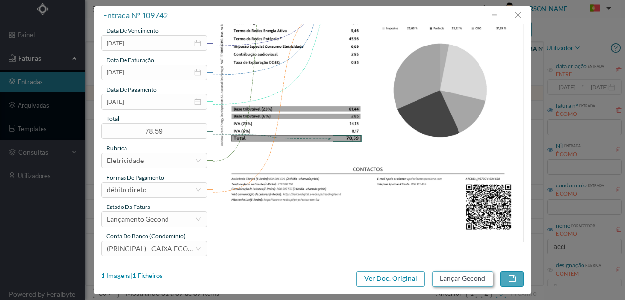
type input "717 (11.07.2025 a 10.08.2025)"
click at [453, 275] on button "Lançar Gecond" at bounding box center [462, 279] width 61 height 16
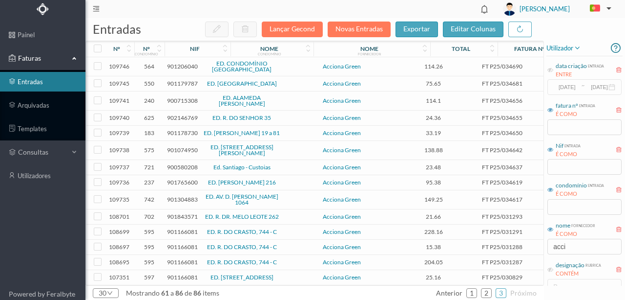
scroll to position [192, 0]
click at [179, 99] on span "900715308" at bounding box center [182, 100] width 31 height 7
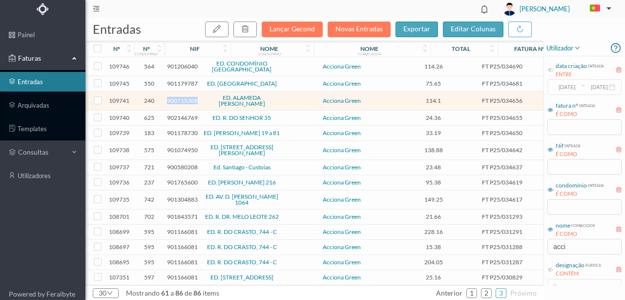
click at [179, 99] on span "900715308" at bounding box center [182, 100] width 31 height 7
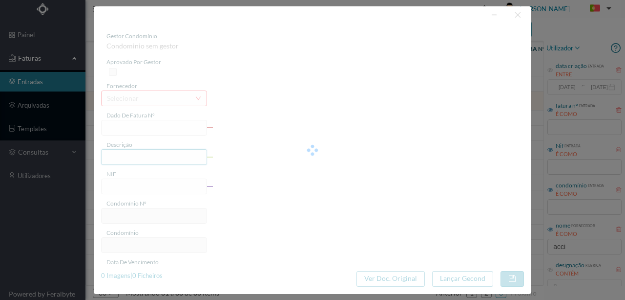
type input "FT P25/034656"
type input "ALVARO CASTELOES 575"
type input "900715308"
type input "12-09-2025"
type input "13-08-2025"
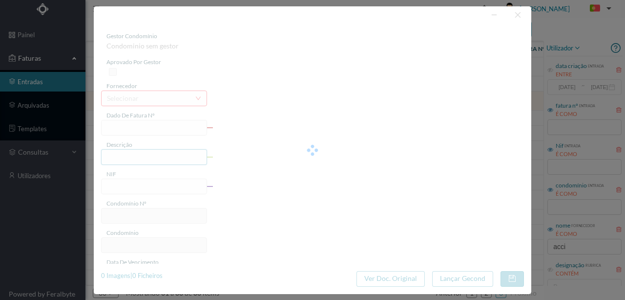
type input "12-09-2025"
type input "114.10"
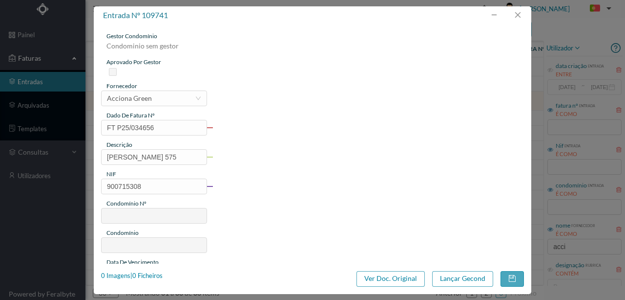
type input "240"
type input "ED. ALAMEDA [PERSON_NAME]"
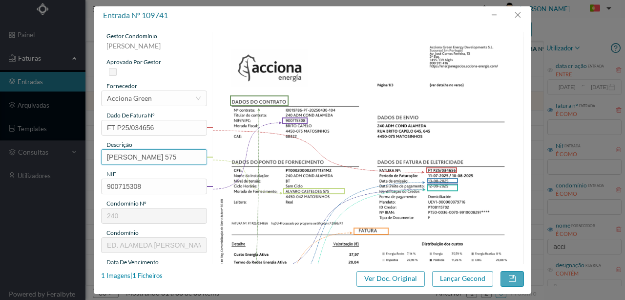
drag, startPoint x: 176, startPoint y: 154, endPoint x: 0, endPoint y: 133, distance: 177.2
click at [0, 138] on div "entrada nº 109741 gestor condomínio Susana Silva aprovado por gestor fornecedor…" at bounding box center [312, 150] width 625 height 300
click at [135, 162] on input "575" at bounding box center [154, 157] width 106 height 16
paste input "(11.07.2025 a 10.08.2025)"
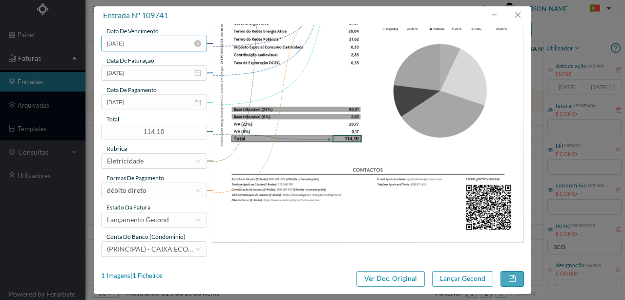
scroll to position [231, 0]
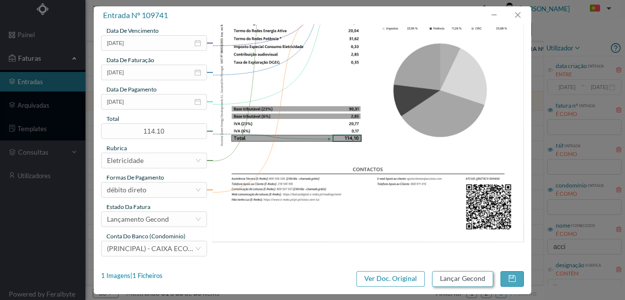
type input "575 (11.07.2025 a 10.08.2025)"
click at [460, 280] on button "Lançar Gecond" at bounding box center [462, 279] width 61 height 16
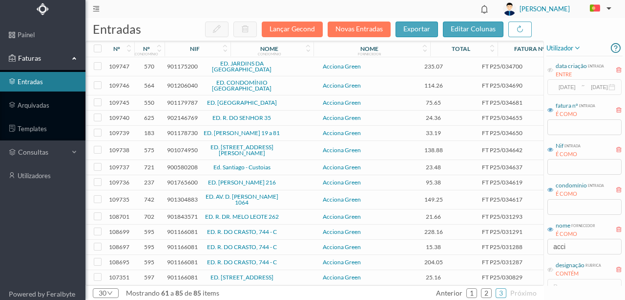
scroll to position [173, 0]
click at [179, 151] on span "901074950" at bounding box center [182, 149] width 31 height 7
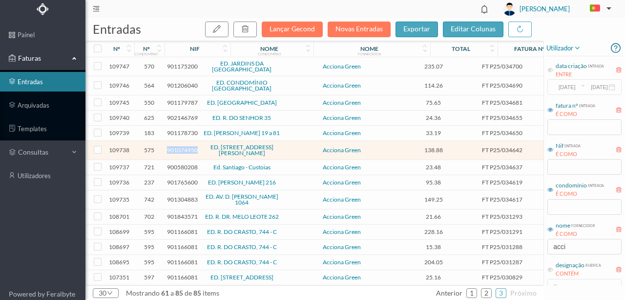
click at [179, 151] on span "901074950" at bounding box center [182, 149] width 31 height 7
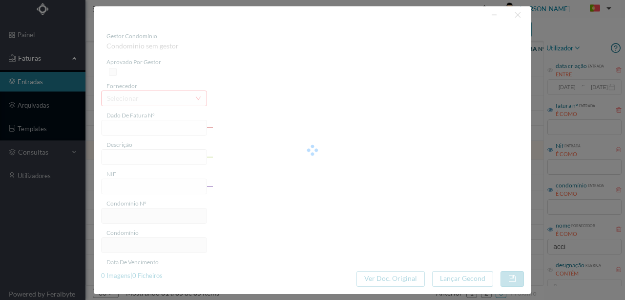
type input "FT P25/034642"
type input "BRITO CAPELO 810"
type input "901074950"
type input "12-09-2025"
type input "13-08-2025"
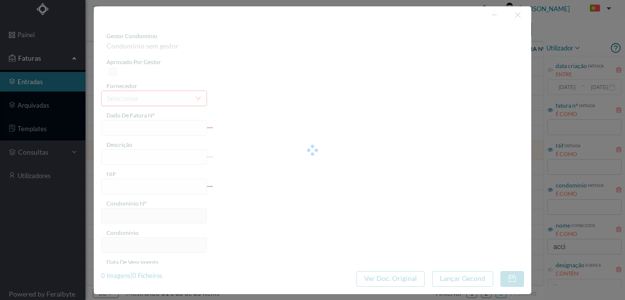
type input "12-09-2025"
type input "138.88"
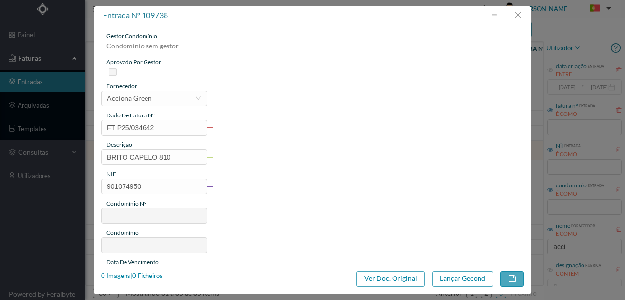
type input "575"
type input "ED. [STREET_ADDRESS][PERSON_NAME]"
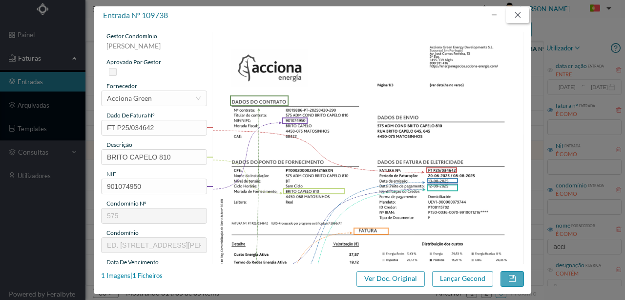
click at [520, 15] on button "button" at bounding box center [517, 15] width 23 height 16
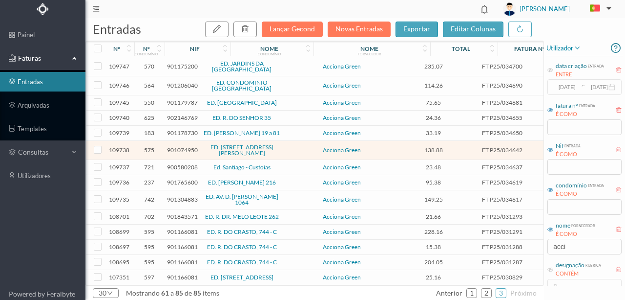
click at [178, 181] on span "901765600" at bounding box center [182, 181] width 31 height 7
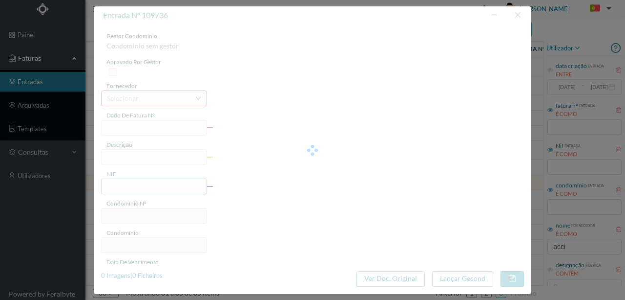
type input "FT P25/034619"
type input "TOMAS RIBEIRO 216"
type input "901765600"
type input "12-09-2025"
type input "13-08-2025"
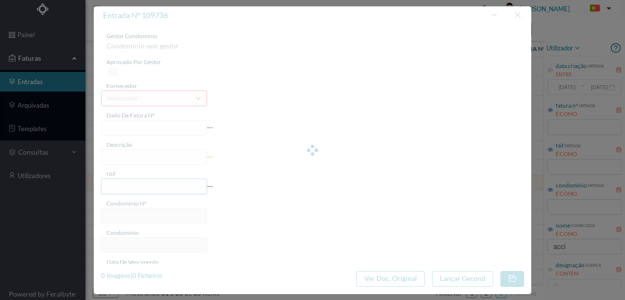
type input "12-09-2025"
type input "95.38"
type input "237"
type input "ED. TOMAS RIBEIRO 216"
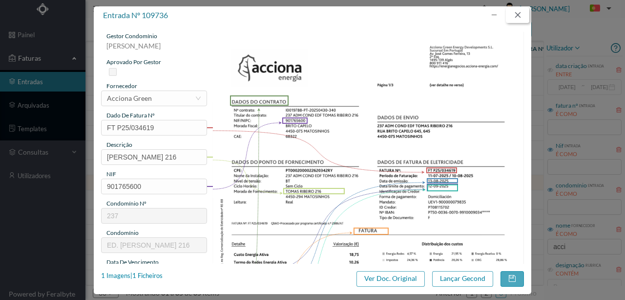
click at [520, 12] on button "button" at bounding box center [517, 15] width 23 height 16
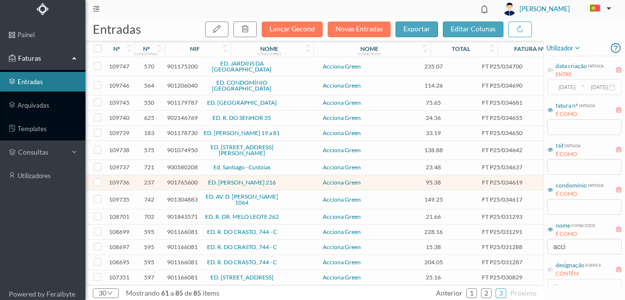
click at [179, 198] on span "901304883" at bounding box center [182, 198] width 31 height 7
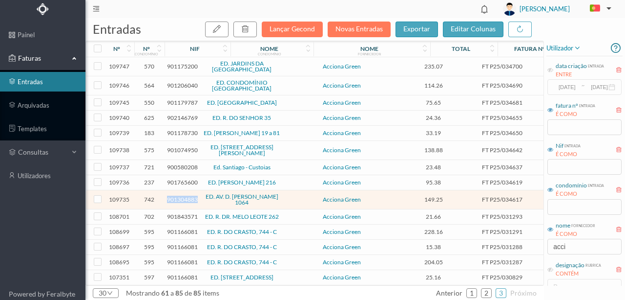
click at [179, 198] on span "901304883" at bounding box center [182, 198] width 31 height 7
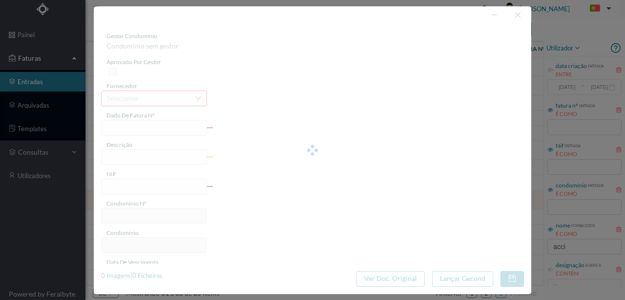
type input "FT P25/034617"
type input "DOM AFONSO HENRIQUES 1064"
type input "901304883"
type input "12-09-2025"
type input "13-08-2025"
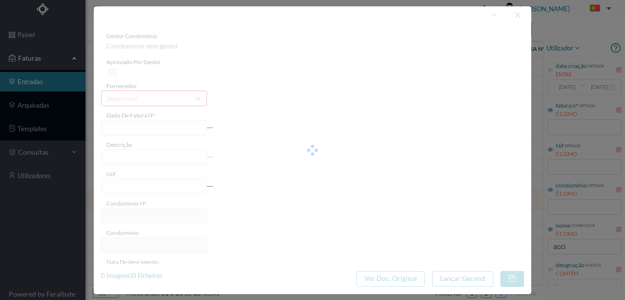
type input "12-09-2025"
type input "149.25"
type input "742"
type input "ED. AV. D. AFONSO HENRIQUES 1064"
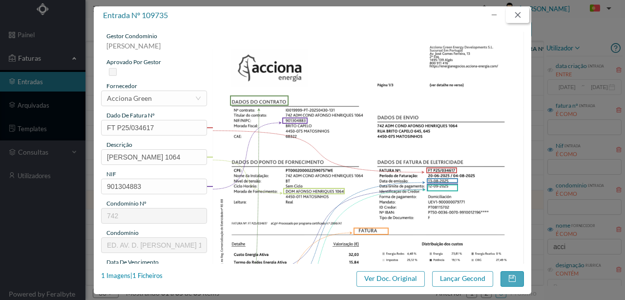
click at [521, 16] on button "button" at bounding box center [517, 15] width 23 height 16
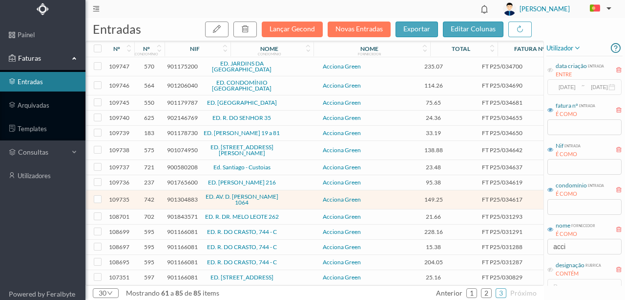
click at [176, 214] on span "901843571" at bounding box center [182, 216] width 31 height 7
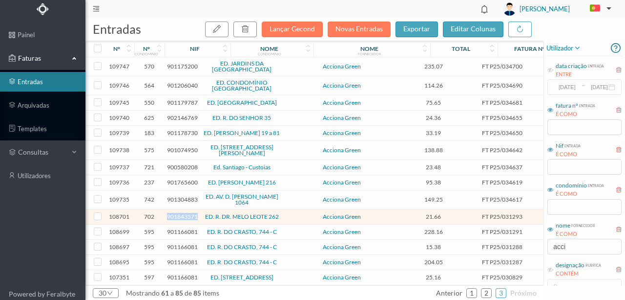
click at [176, 214] on span "901843571" at bounding box center [182, 216] width 31 height 7
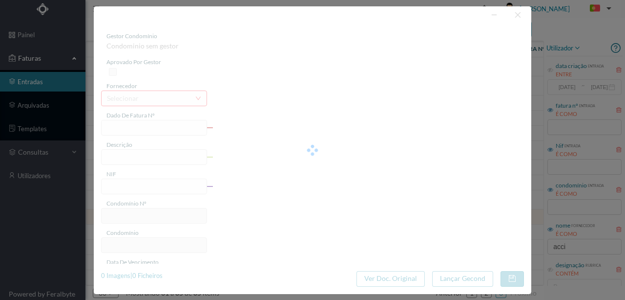
type input "FT P25/031293"
type input "DOUTOR MELO LEOTE 282"
type input "901843571"
type input "31-08-2025"
type input "01-08-2025"
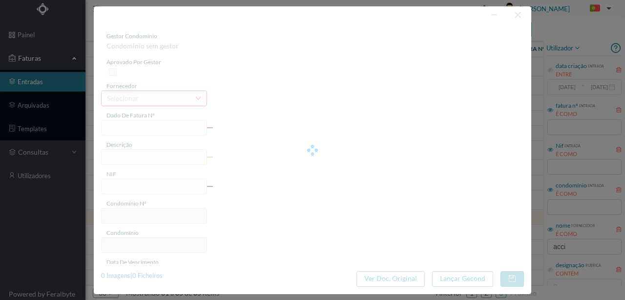
type input "31-08-2025"
type input "21.66"
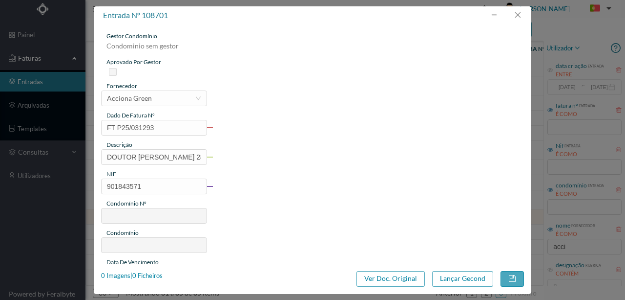
type input "702"
type input "ED. R. DR. MELO LEOTE 262"
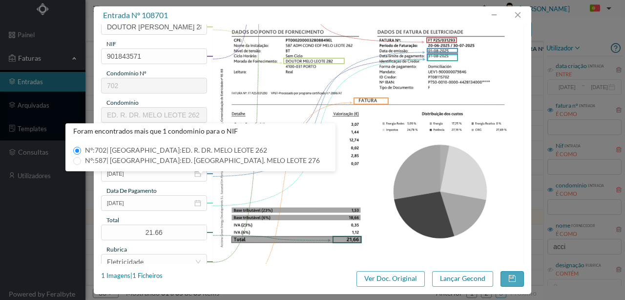
scroll to position [195, 0]
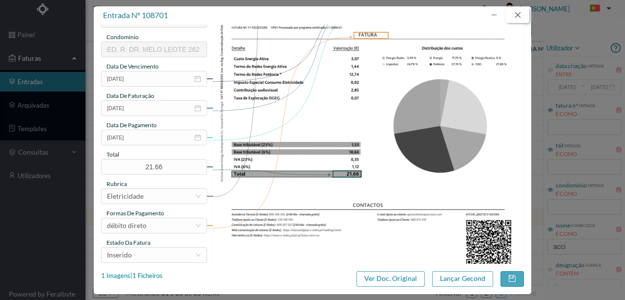
click at [517, 17] on button "button" at bounding box center [517, 15] width 23 height 16
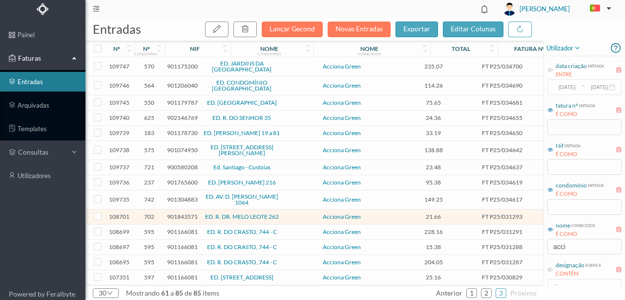
click at [187, 229] on span "901166081" at bounding box center [182, 231] width 31 height 7
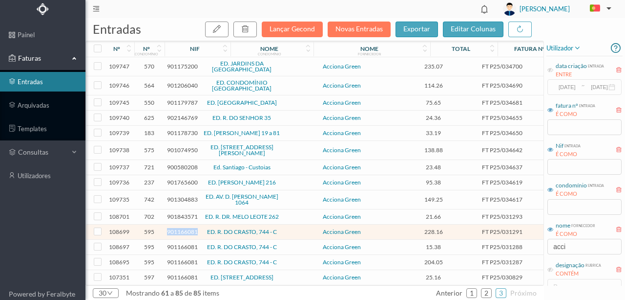
click at [187, 229] on span "901166081" at bounding box center [182, 231] width 31 height 7
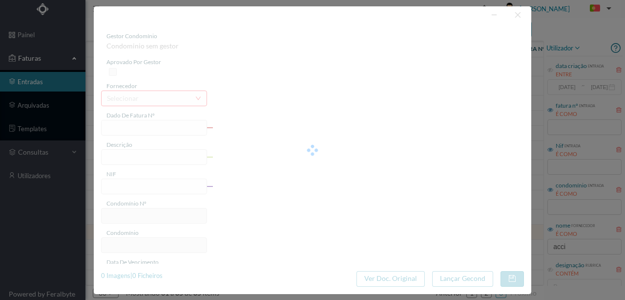
type input "FT P25/031291"
type input "DE CRASTO 744 C CV"
type input "901166081"
type input "31-08-2025"
type input "01-08-2025"
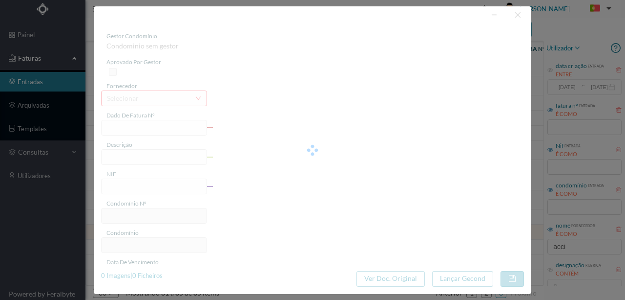
type input "31-08-2025"
type input "228.16"
type input "595"
type input "ED. R. DO CRASTO, 744 - C"
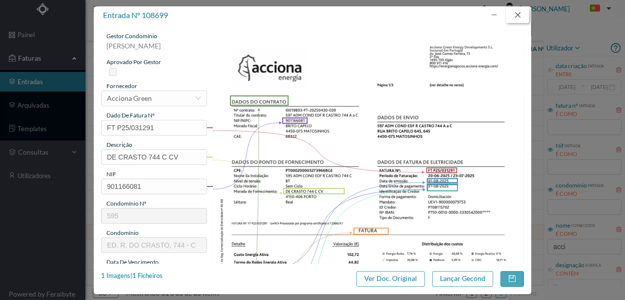
click at [519, 17] on button "button" at bounding box center [517, 15] width 23 height 16
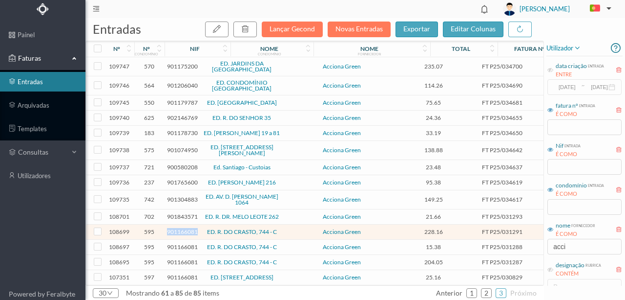
click at [451, 292] on span "anterior" at bounding box center [449, 292] width 26 height 8
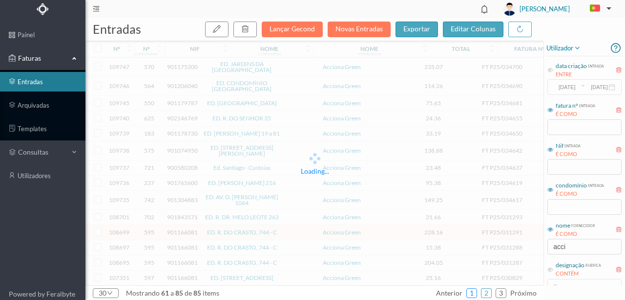
click at [474, 291] on link "1" at bounding box center [472, 292] width 10 height 15
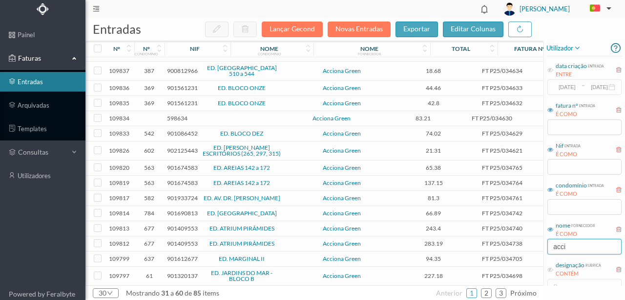
drag, startPoint x: 577, startPoint y: 244, endPoint x: 373, endPoint y: 237, distance: 204.4
click at [378, 240] on div "entradas Lançar Gecond Novas Entradas exportar editar colunas nº nº condomínio …" at bounding box center [356, 158] width 540 height 281
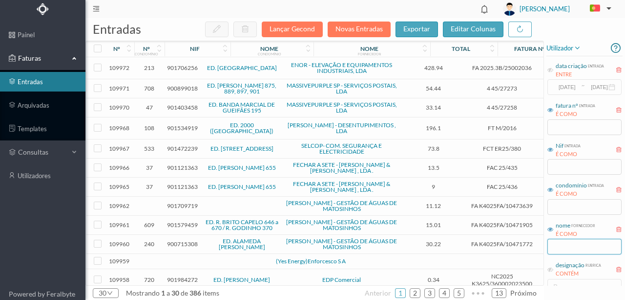
click at [562, 247] on input "text" at bounding box center [585, 246] width 74 height 16
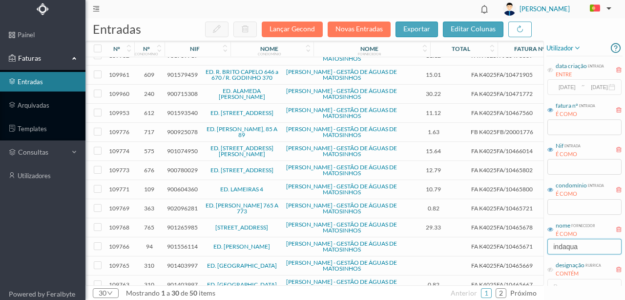
scroll to position [0, 0]
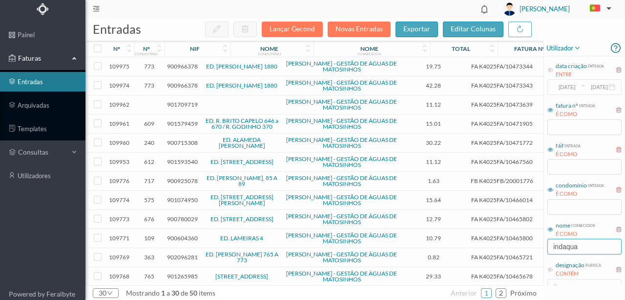
type input "indaqua"
click at [190, 104] on span "901709719" at bounding box center [182, 104] width 31 height 7
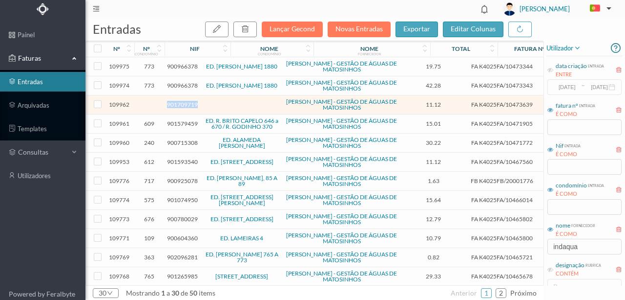
click at [190, 104] on span "901709719" at bounding box center [182, 104] width 31 height 7
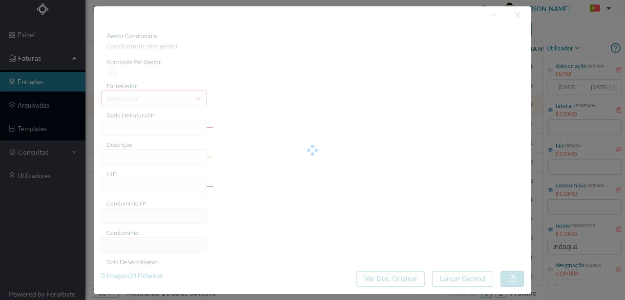
type input "FA K4025FA/10473639"
type input "E NT INTAENS Wifi IRIA Vi VV Di TCE TO"
type input "901709719"
type input "08-09-2025"
type input "19-08-2025"
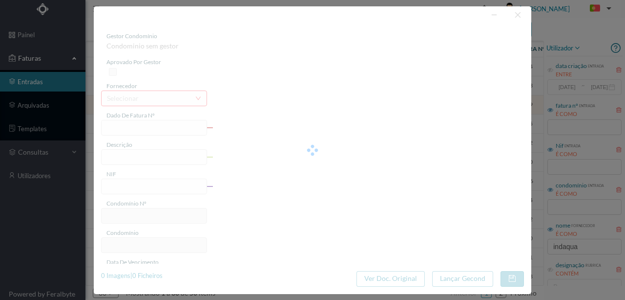
type input "08-09-2025"
type input "11.12"
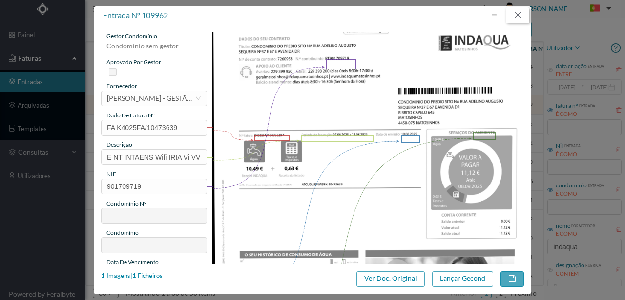
click at [520, 14] on button "button" at bounding box center [517, 15] width 23 height 16
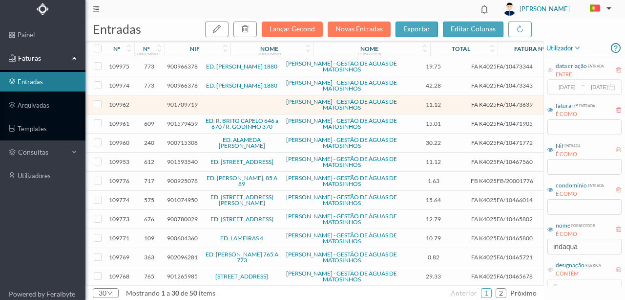
click at [188, 122] on span "901579459" at bounding box center [182, 123] width 31 height 7
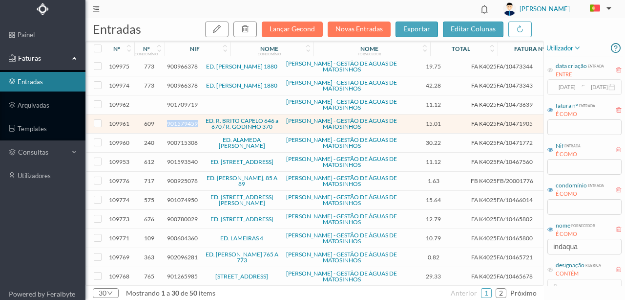
click at [188, 122] on span "901579459" at bounding box center [182, 123] width 31 height 7
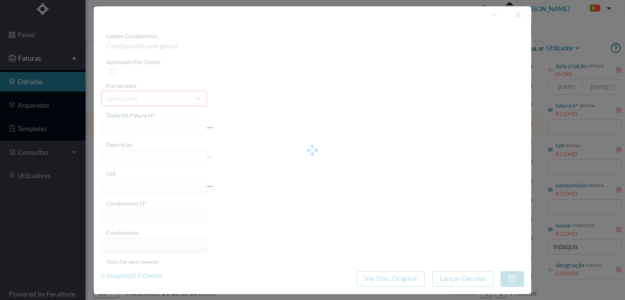
type input "FA K4025FA/10471905"
type input "Periodo de faturação: 12.06.2025 a 12.08.2025"
type input "901579459"
type input "08-09-2025"
type input "19-08-2025"
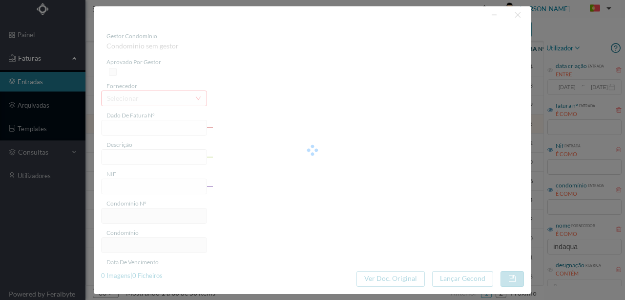
type input "08-09-2025"
type input "15.01"
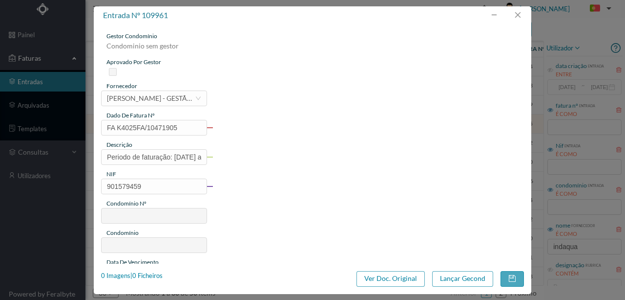
type input "609"
type input "ED. R. BRITO CAPELO 646 a 670 / R. GODINHO 370"
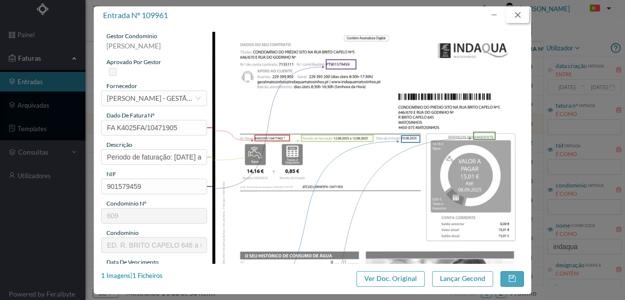
click at [517, 13] on button "button" at bounding box center [517, 15] width 23 height 16
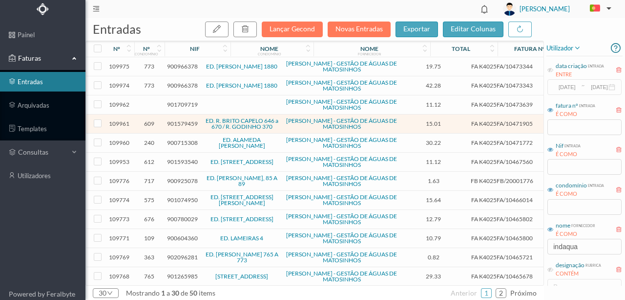
click at [184, 144] on span "900715308" at bounding box center [182, 142] width 31 height 7
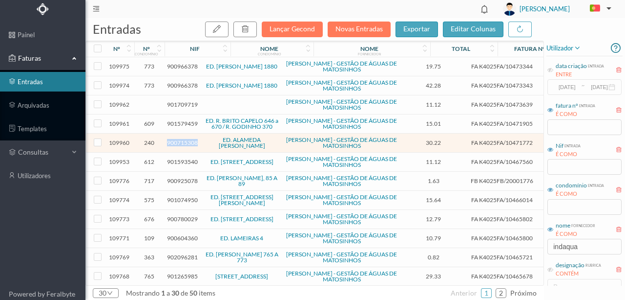
click at [184, 144] on span "900715308" at bounding box center [182, 142] width 31 height 7
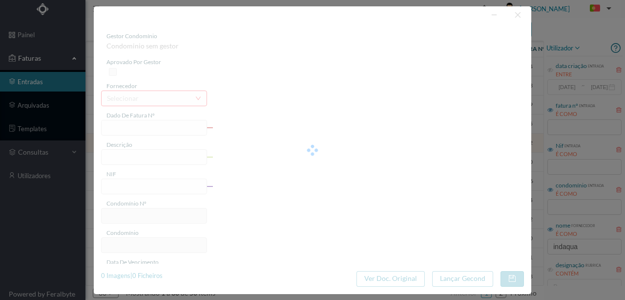
type input "FA K4025FA/10471772"
type input "Periodo de faturação: 06.06.2025 a 12.08.2025"
type input "900715308"
type input "08-09-2025"
type input "19-08-2025"
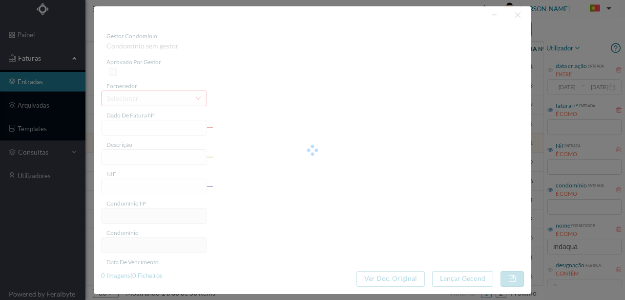
type input "08-09-2025"
type input "30.22"
type input "240"
type input "ED. ALAMEDA ÁLVARO CASTELÕES"
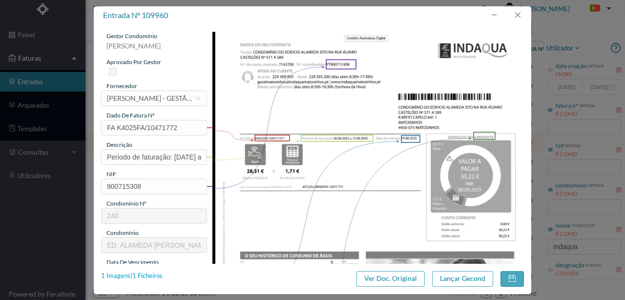
click at [151, 275] on div "1 Imagens | 1 Ficheiros" at bounding box center [132, 276] width 62 height 10
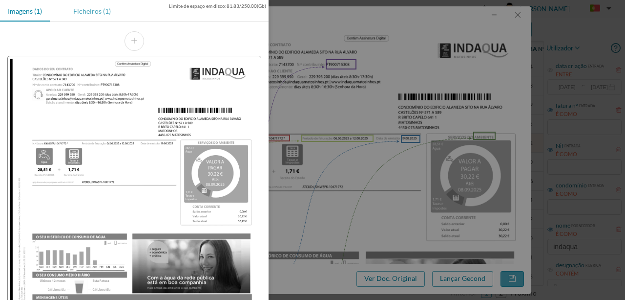
click at [89, 13] on div "Ficheiros (1)" at bounding box center [91, 11] width 53 height 22
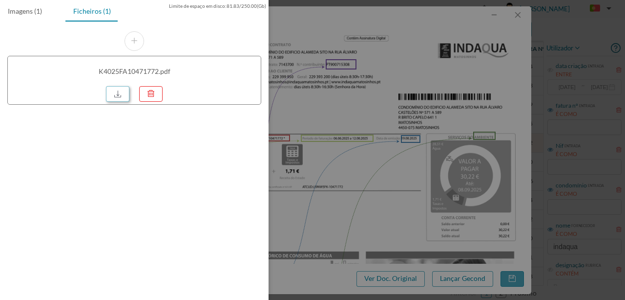
click at [113, 93] on link at bounding box center [117, 94] width 23 height 16
drag, startPoint x: 419, startPoint y: 96, endPoint x: 248, endPoint y: 155, distance: 180.5
click at [417, 97] on div at bounding box center [312, 150] width 625 height 300
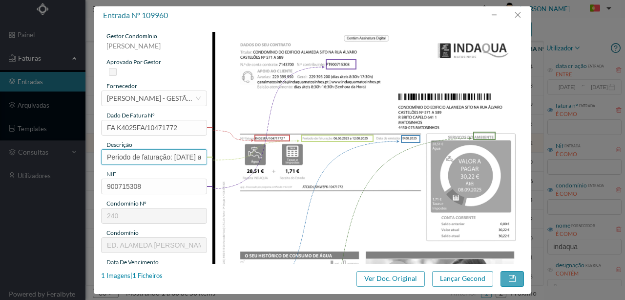
drag, startPoint x: 174, startPoint y: 158, endPoint x: 13, endPoint y: 156, distance: 161.3
click at [13, 156] on div "entrada nº 109960 gestor condomínio [PERSON_NAME] aprovado por gestor fornecedo…" at bounding box center [312, 150] width 625 height 300
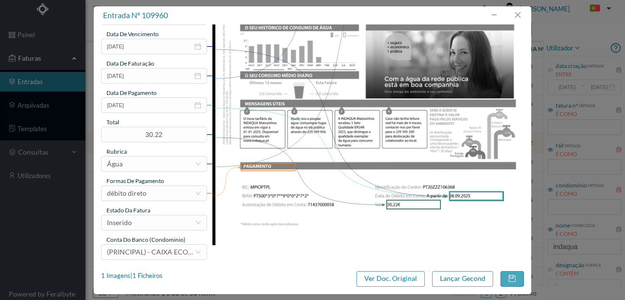
scroll to position [231, 0]
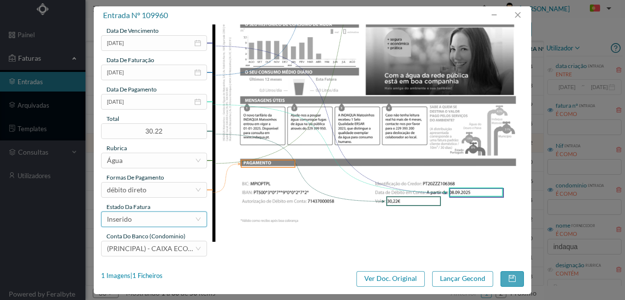
type input "583 Totalizador ([DATE] a [DATE])"
click at [162, 223] on div "Inserido" at bounding box center [151, 219] width 88 height 15
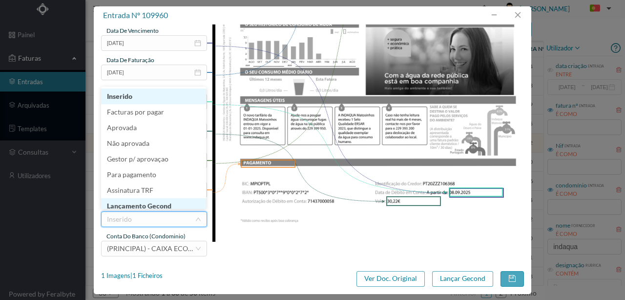
scroll to position [5, 0]
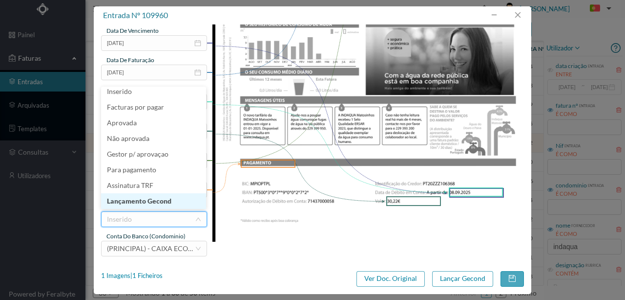
click at [150, 200] on li "Lançamento Gecond" at bounding box center [153, 201] width 105 height 16
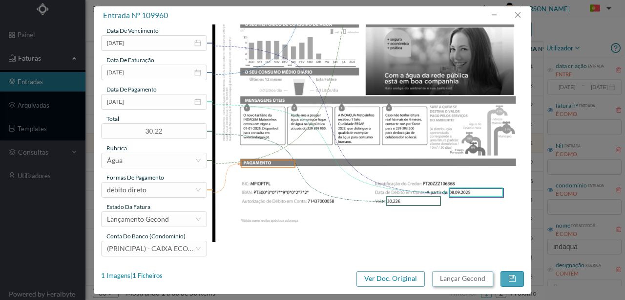
click at [444, 278] on button "Lançar Gecond" at bounding box center [462, 279] width 61 height 16
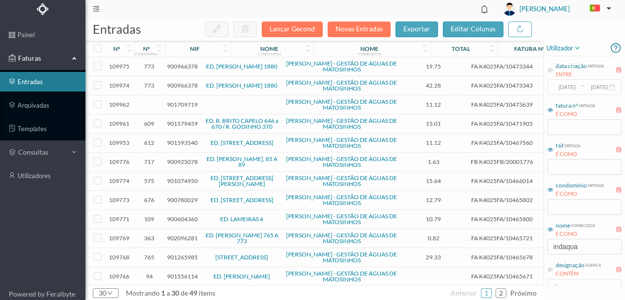
click at [182, 122] on span "901579459" at bounding box center [182, 123] width 31 height 7
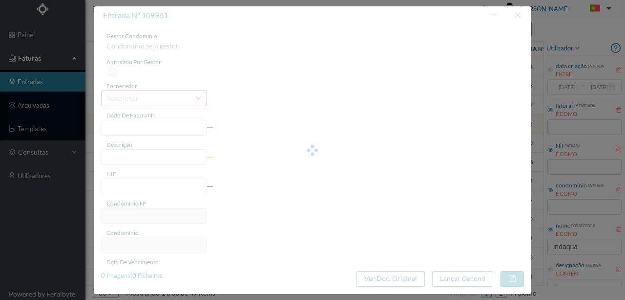
type input "FA K4025FA/10471905"
type input "Periodo de faturação: [DATE] a [DATE]"
type input "901579459"
type input "[DATE]"
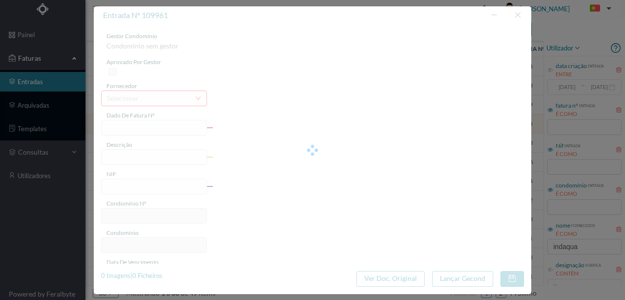
type input "[DATE]"
type input "15.01"
type input "609"
type input "ED. R. BRITO CAPELO 646 a 670 / R. GODINHO 370"
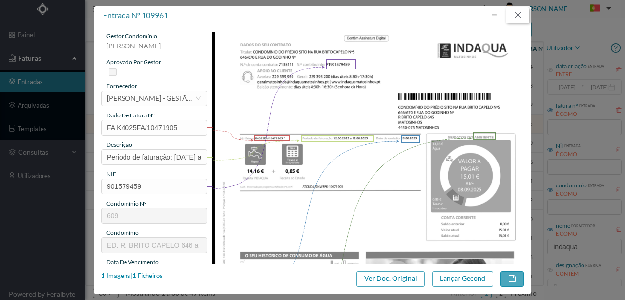
click at [521, 12] on button "button" at bounding box center [517, 15] width 23 height 16
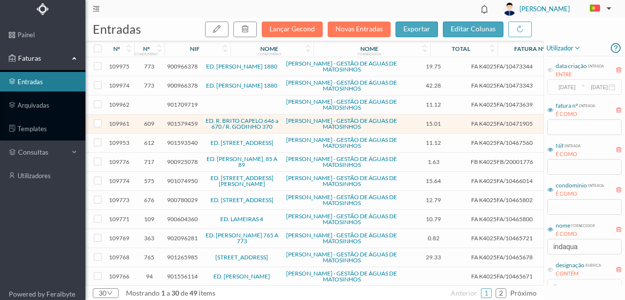
click at [172, 161] on span "900925078" at bounding box center [182, 161] width 31 height 7
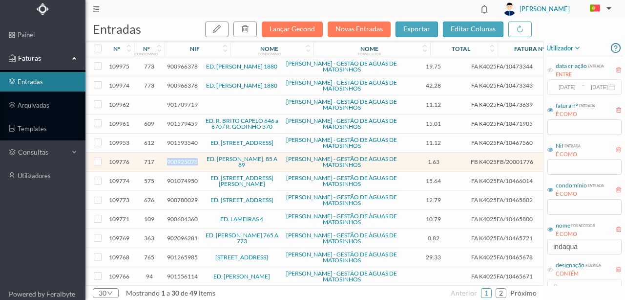
click at [172, 161] on span "900925078" at bounding box center [182, 161] width 31 height 7
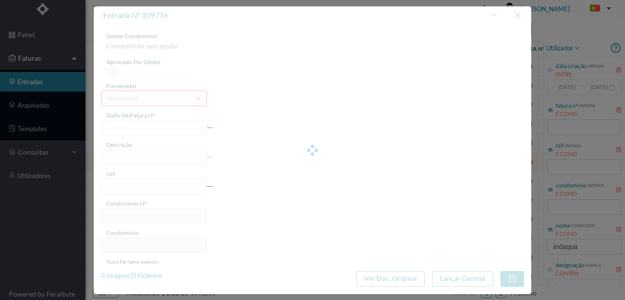
type input "FB K4025FB/20001776"
type input "Período de faturação: [DATE] a [DATE]"
type input "900925078"
type input "Invalid date"
type input "[DATE]"
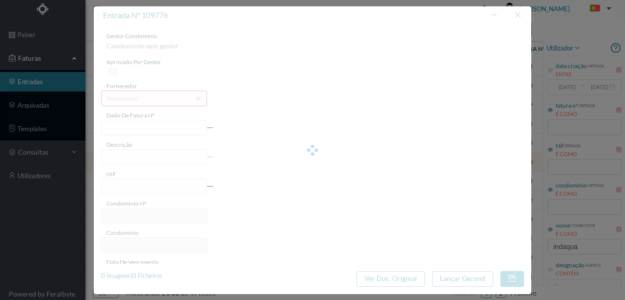
type input "1.63"
type input "717"
type input "ED. ROBERTO IVENS, 85 A 89"
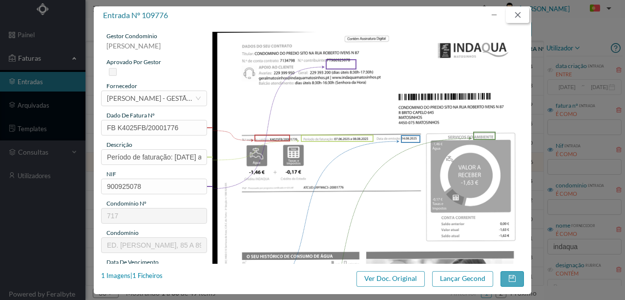
click at [523, 14] on button "button" at bounding box center [517, 15] width 23 height 16
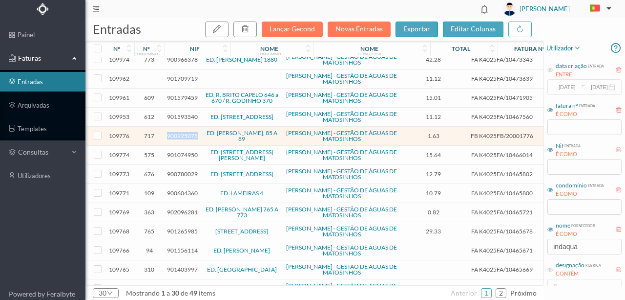
scroll to position [65, 0]
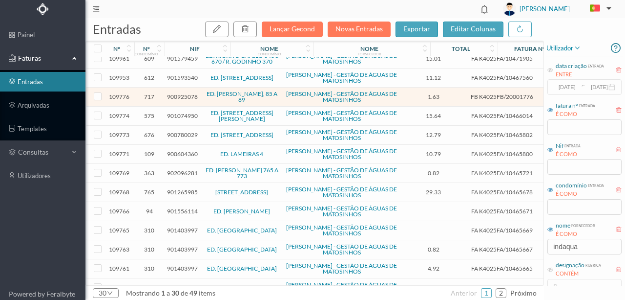
click at [174, 133] on span "900780029" at bounding box center [182, 134] width 31 height 7
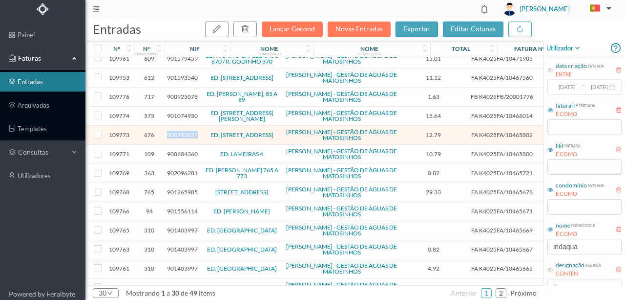
click at [174, 133] on span "900780029" at bounding box center [182, 134] width 31 height 7
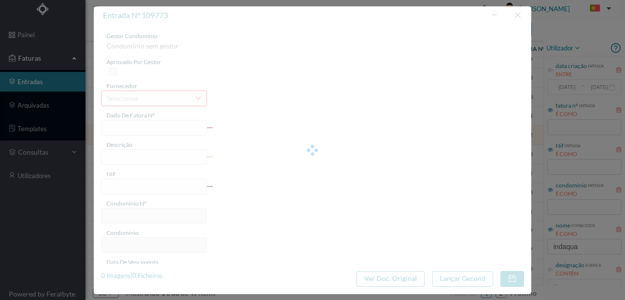
type input "FA K4025FA/10465802"
type input "Período de faturação: 07.06.2025 a VS.VB.202>"
type input "900780029"
type input "03-09-2025"
type input "14-08-2025"
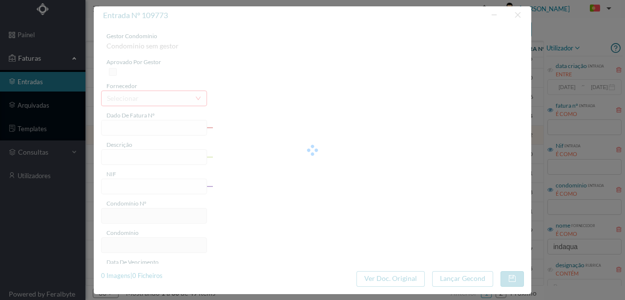
type input "03-09-2025"
type input "12.79"
type input "676"
type input "ED. [STREET_ADDRESS]"
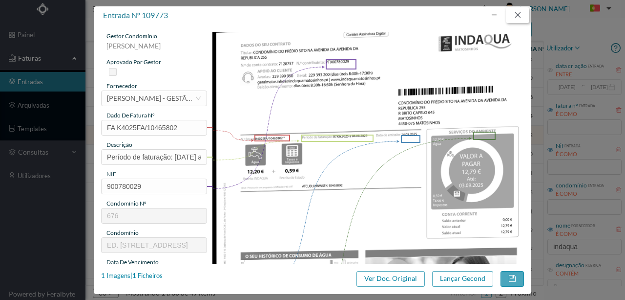
click at [517, 14] on button "button" at bounding box center [517, 15] width 23 height 16
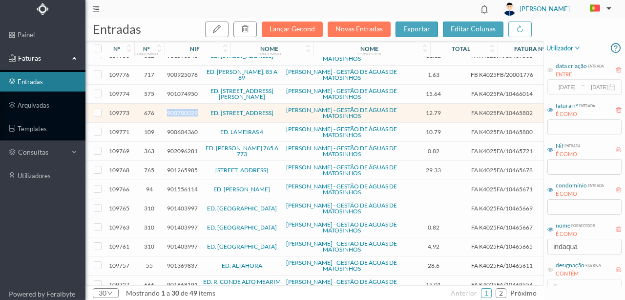
scroll to position [98, 0]
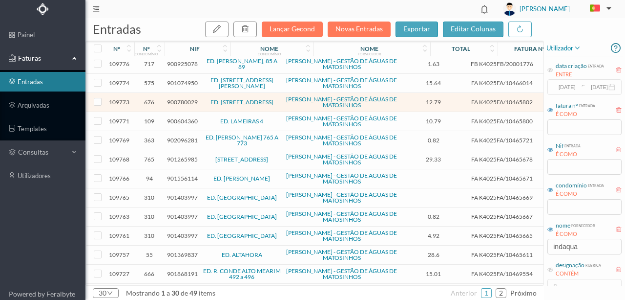
click at [179, 137] on span "902096281" at bounding box center [182, 139] width 31 height 7
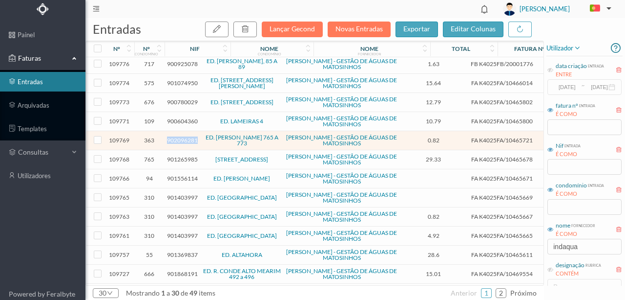
click at [179, 137] on span "902096281" at bounding box center [182, 139] width 31 height 7
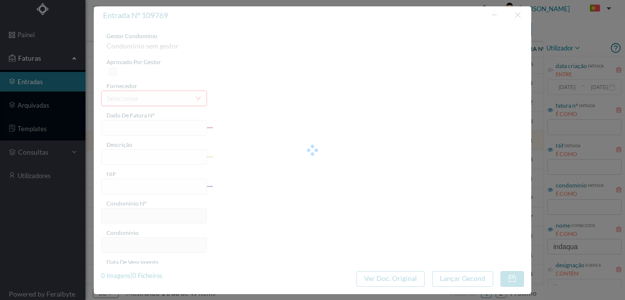
type input "FA K4025FA/10465721"
type input "Periodo de faturação: 05.06.2025 a 11.08.2025"
type input "902096281"
type input "03-09-2025"
type input "14-08-2025"
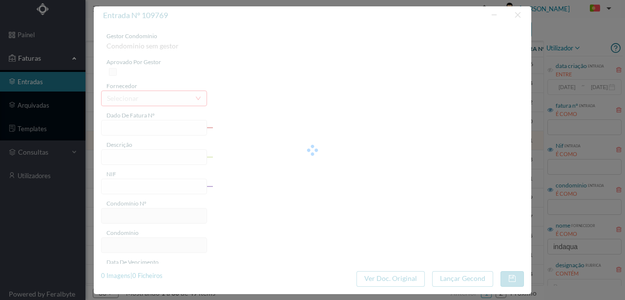
type input "03-09-2025"
type input "0.82"
type input "363"
type input "ED. [PERSON_NAME] 765 A 773"
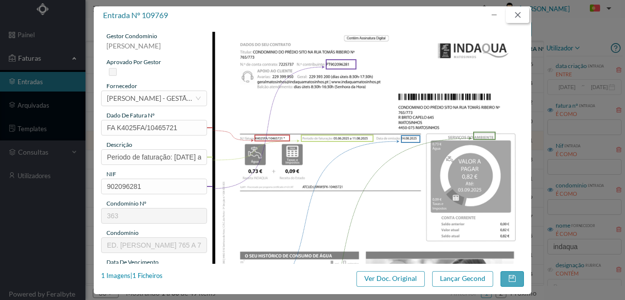
click at [517, 13] on button "button" at bounding box center [517, 15] width 23 height 16
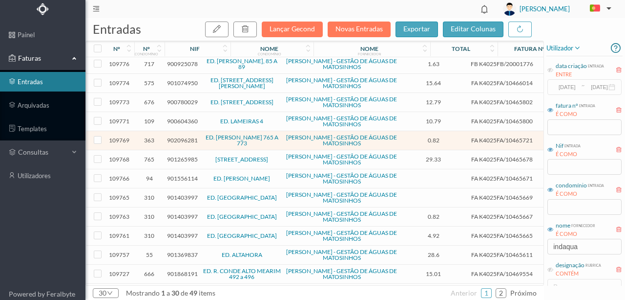
click at [176, 158] on span "901265985" at bounding box center [182, 158] width 31 height 7
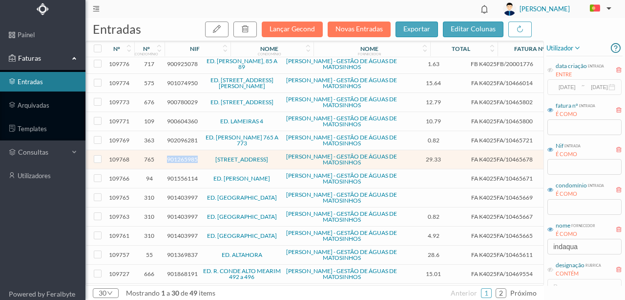
click at [176, 158] on span "901265985" at bounding box center [182, 158] width 31 height 7
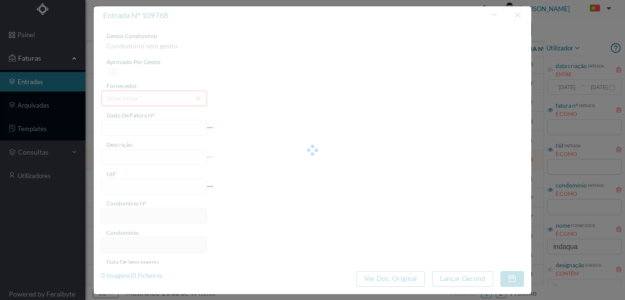
type input "FA K4025FA/10465678"
type input "Periodo de faturação: 07.06.2025 a 11.08.2025"
type input "901265985"
type input "03-09-2025"
type input "14-08-2025"
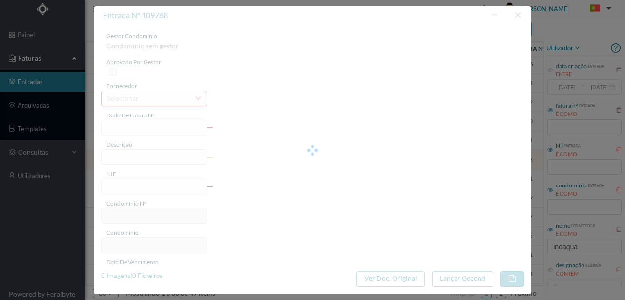
type input "03-09-2025"
type input "29.33"
type input "765"
type input "[STREET_ADDRESS]"
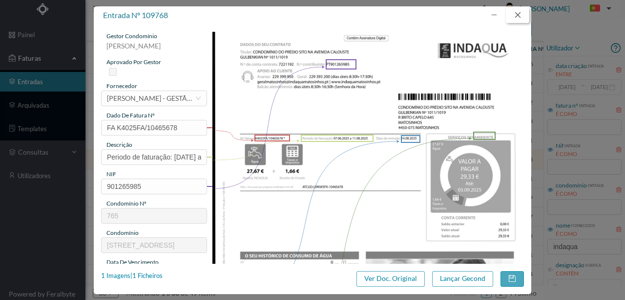
click at [518, 13] on button "button" at bounding box center [517, 15] width 23 height 16
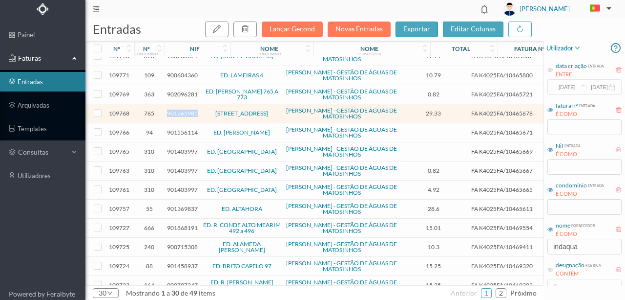
scroll to position [163, 0]
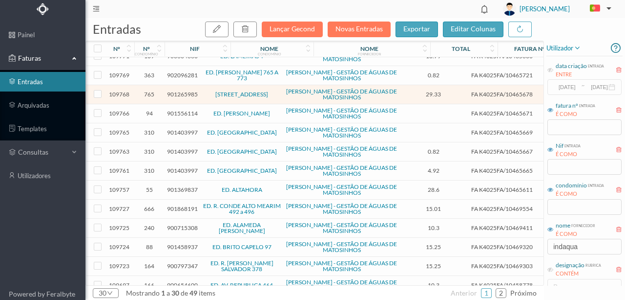
click at [184, 109] on span "901556114" at bounding box center [182, 112] width 31 height 7
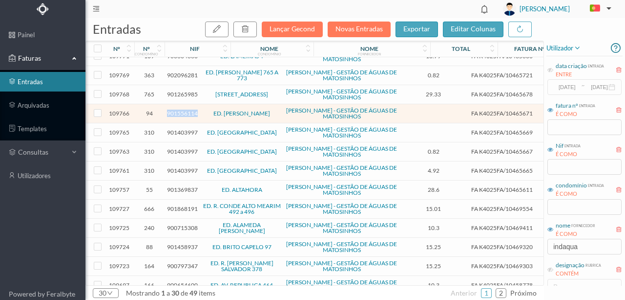
click at [184, 109] on span "901556114" at bounding box center [182, 112] width 31 height 7
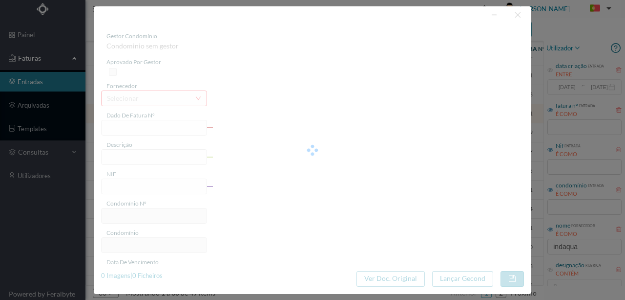
type input "FA K4025FA/10465671"
type input "Periodo de faturação: 05.06.2025 a 11.08.2025"
type input "901556114"
type input "03-09-2025"
type input "14-08-2025"
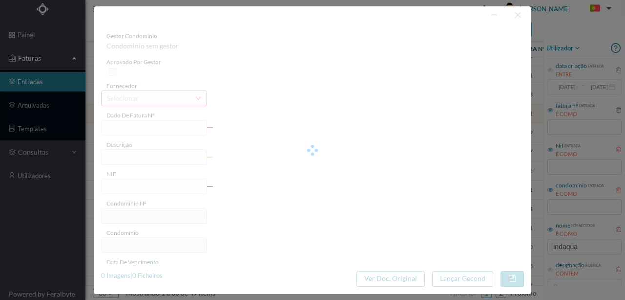
type input "03-09-2025"
type input "0.00"
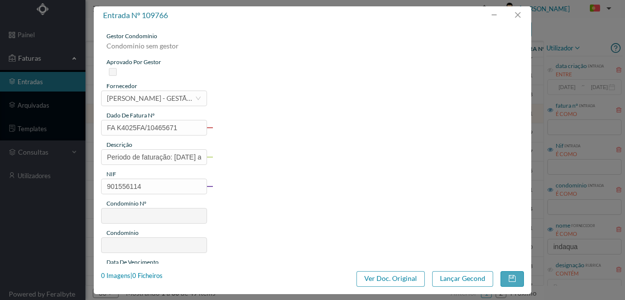
type input "94"
type input "ED. ANTÓNIO DOMINGOS DOS SANTOS"
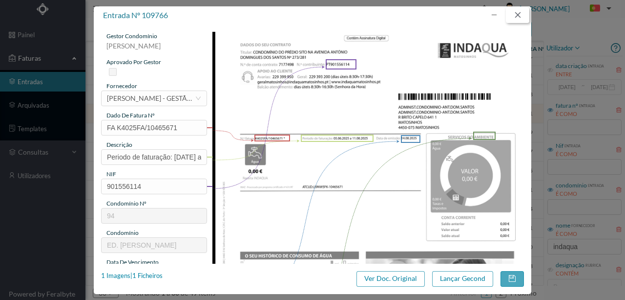
click at [518, 13] on button "button" at bounding box center [517, 15] width 23 height 16
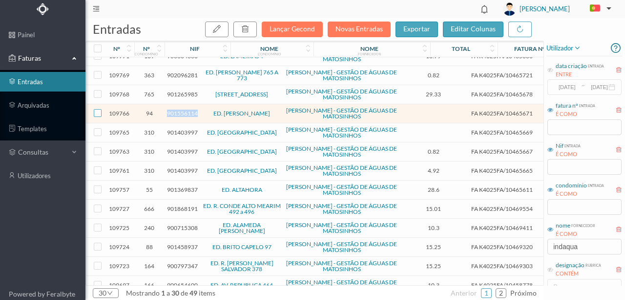
click at [96, 110] on input "checkbox" at bounding box center [98, 113] width 8 height 8
checkbox input "true"
click at [247, 32] on icon "button" at bounding box center [245, 29] width 8 height 8
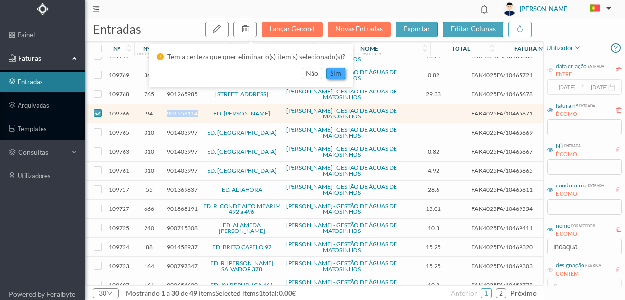
click at [333, 75] on button "sim" at bounding box center [335, 73] width 19 height 12
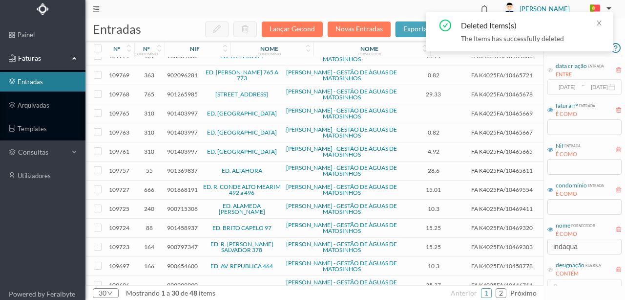
scroll to position [195, 0]
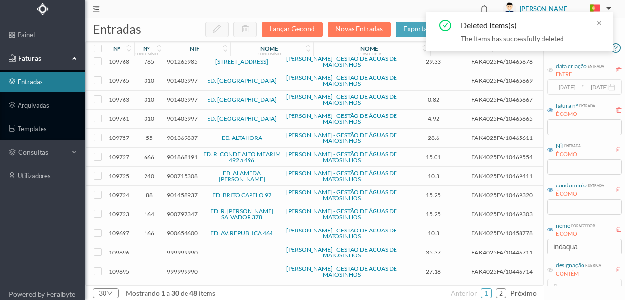
click at [178, 134] on span "901369837" at bounding box center [182, 137] width 31 height 7
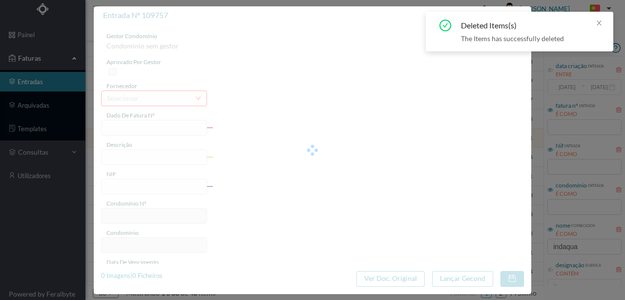
type input "FA K4025FA/10465611"
type input "Periodo de faturação: 07.06.2025 a 11.08.2025"
type input "901369837"
type input "03-09-2025"
type input "14-08-2025"
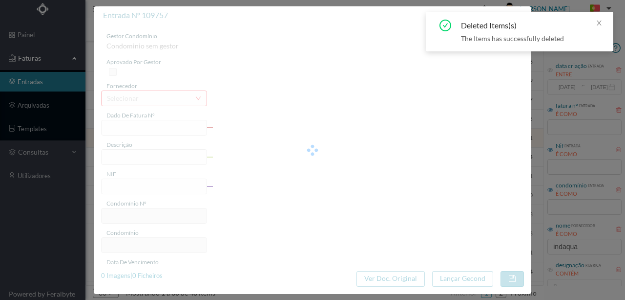
type input "03-09-2025"
type input "28.60"
type input "55"
type input "ED. ALTAHORA"
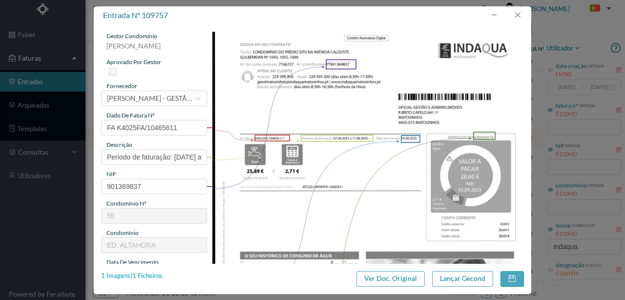
click at [146, 275] on div "1 Imagens | 1 Ficheiros" at bounding box center [132, 276] width 62 height 10
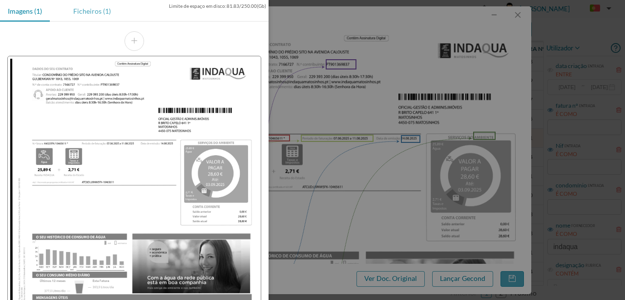
click at [85, 11] on div "Ficheiros (1)" at bounding box center [91, 11] width 53 height 22
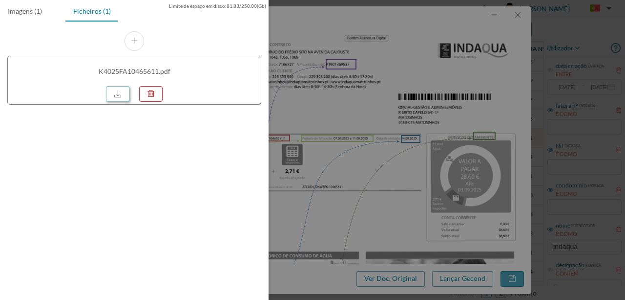
click at [123, 89] on link at bounding box center [117, 94] width 23 height 16
drag, startPoint x: 396, startPoint y: 60, endPoint x: 582, endPoint y: 123, distance: 196.1
click at [396, 60] on div at bounding box center [312, 150] width 625 height 300
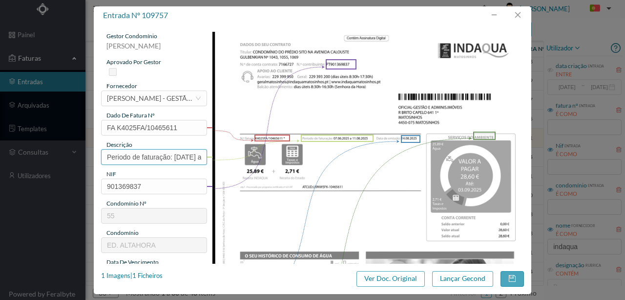
drag, startPoint x: 172, startPoint y: 157, endPoint x: 38, endPoint y: 150, distance: 134.6
click at [35, 149] on div "entrada nº 109757 gestor condomínio Rui Marques aprovado por gestor fornecedor …" at bounding box center [312, 150] width 625 height 300
type input "1043 Totalizador ( 07.06.2025 a 11.08.2025)"
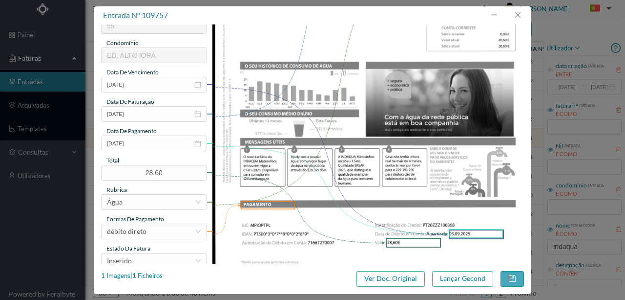
scroll to position [231, 0]
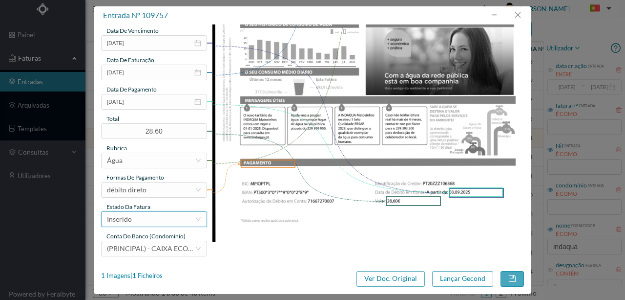
click at [144, 220] on div "Inserido" at bounding box center [151, 219] width 88 height 15
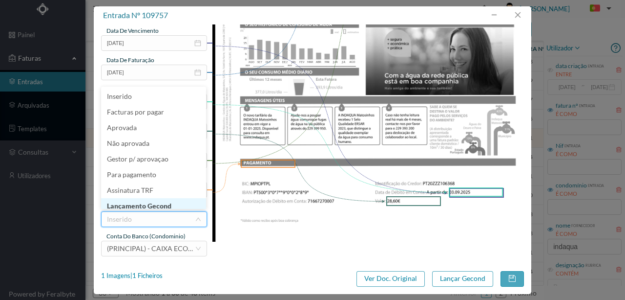
scroll to position [5, 0]
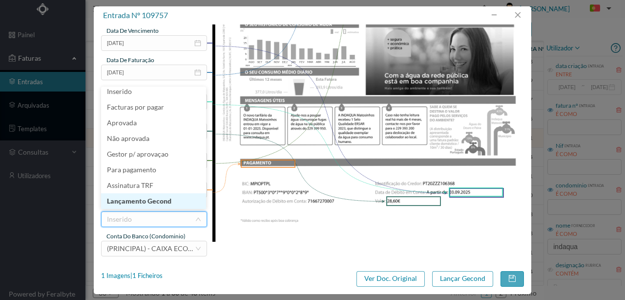
click at [151, 198] on li "Lançamento Gecond" at bounding box center [153, 201] width 105 height 16
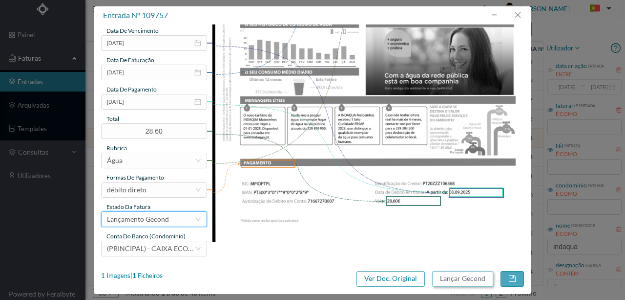
click at [463, 281] on button "Lançar Gecond" at bounding box center [462, 279] width 61 height 16
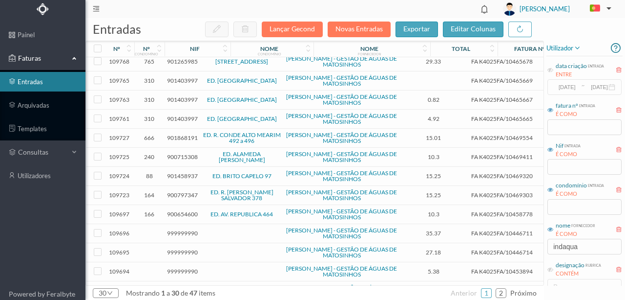
click at [180, 136] on span "901868191" at bounding box center [182, 137] width 31 height 7
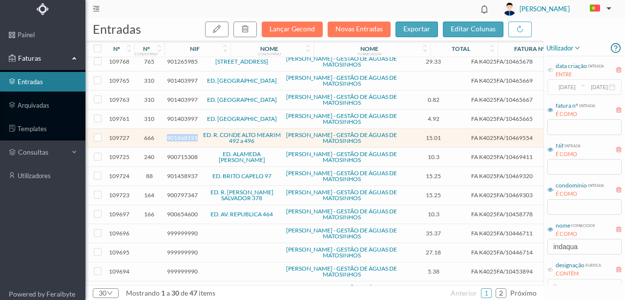
click at [180, 136] on span "901868191" at bounding box center [182, 137] width 31 height 7
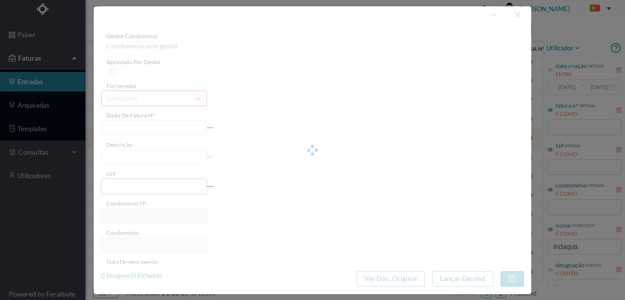
type input "FA K4025FA/10469554"
type input "Periodo de faturação: 12.06.2025 a 12.08.2025"
type input "901868191"
type input "08-09-2025"
type input "[DATE]"
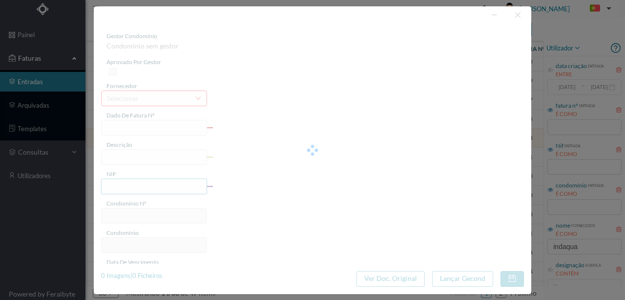
type input "08-09-2025"
type input "15.01"
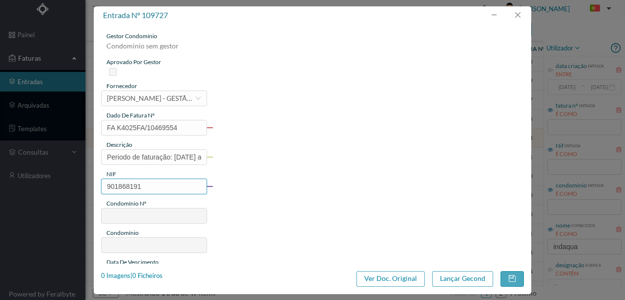
type input "666"
type input "ED. R. CONDE ALTO MEARIM 492 a 496"
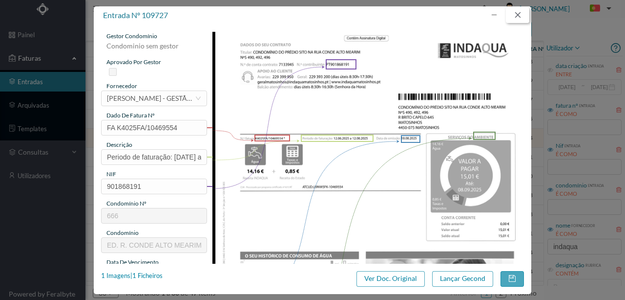
click at [515, 17] on button "button" at bounding box center [517, 15] width 23 height 16
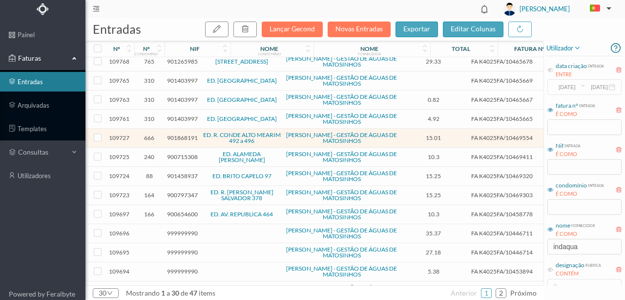
click at [182, 156] on span "900715308" at bounding box center [182, 156] width 31 height 7
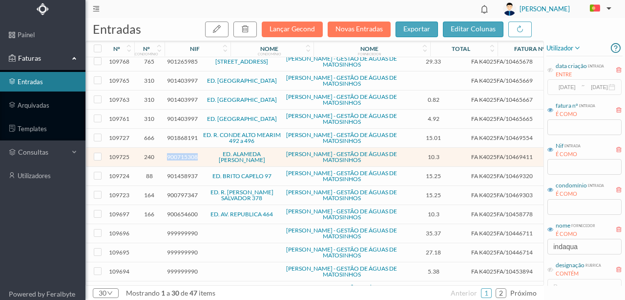
click at [182, 156] on span "900715308" at bounding box center [182, 156] width 31 height 7
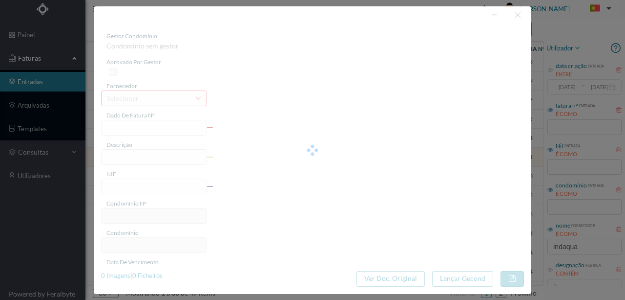
type input "FA K4025FA/10469411"
type input "Periodo de faturação: 06.06.2025 a 12.08.2025"
type input "900715308"
type input "08-09-2025"
type input "18-08-2025"
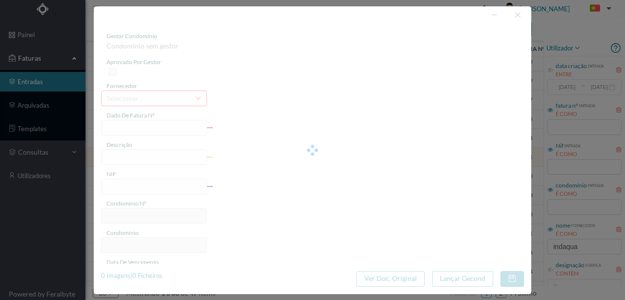
type input "08-09-2025"
type input "10.30"
type input "240"
type input "ED. ALAMEDA ÁLVARO CASTELÕES"
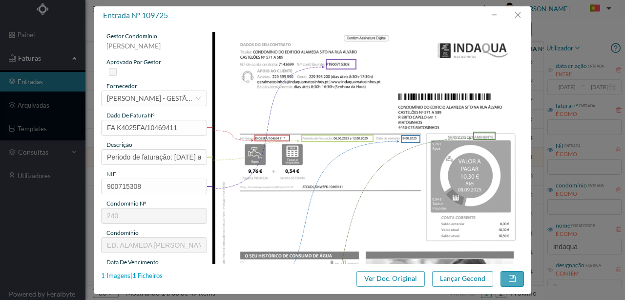
click at [146, 276] on div "1 Imagens | 1 Ficheiros" at bounding box center [132, 276] width 62 height 10
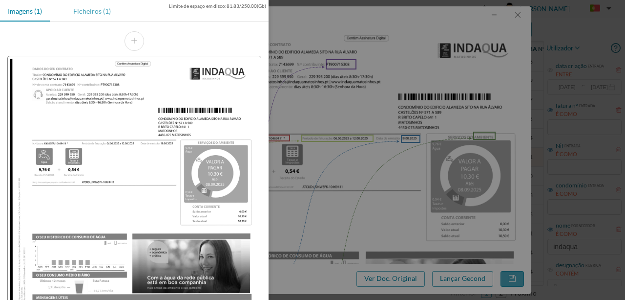
click at [96, 11] on div "Ficheiros (1)" at bounding box center [91, 11] width 53 height 22
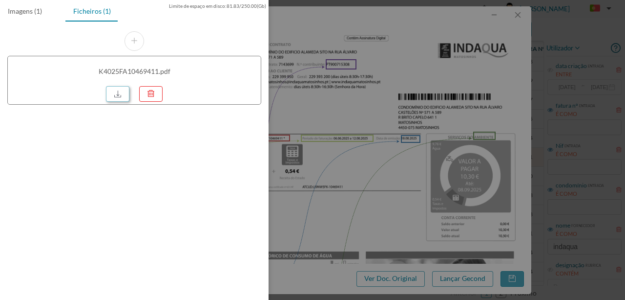
click at [114, 90] on link at bounding box center [117, 94] width 23 height 16
drag, startPoint x: 382, startPoint y: 58, endPoint x: 309, endPoint y: 109, distance: 89.8
click at [382, 58] on div at bounding box center [312, 150] width 625 height 300
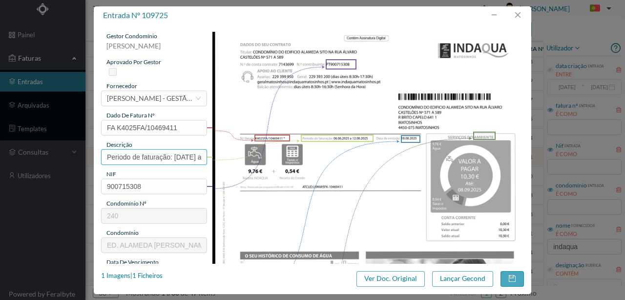
drag, startPoint x: 174, startPoint y: 155, endPoint x: 27, endPoint y: 144, distance: 147.5
click at [0, 148] on div "entrada nº 109725 gestor condomínio Susana Silva aprovado por gestor fornecedor…" at bounding box center [312, 150] width 625 height 300
type input "575 Totalizador (06.06.2025 a 12.08.2025)"
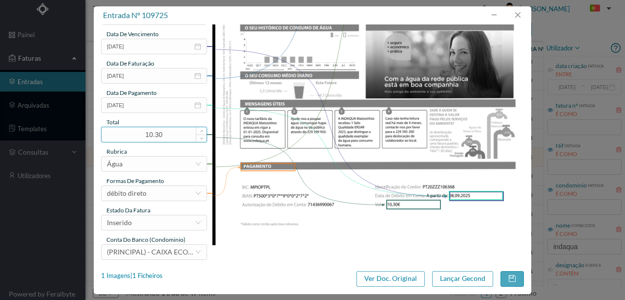
scroll to position [231, 0]
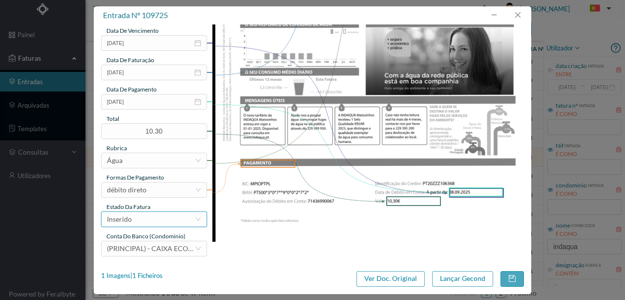
click at [153, 219] on div "Inserido" at bounding box center [151, 219] width 88 height 15
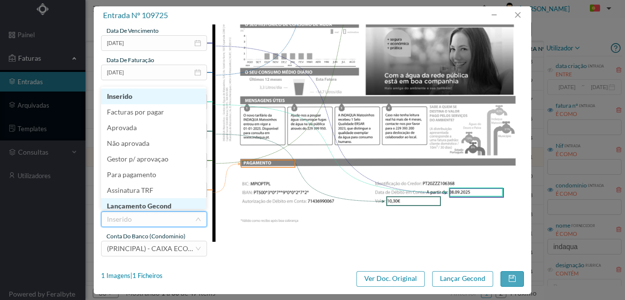
scroll to position [5, 0]
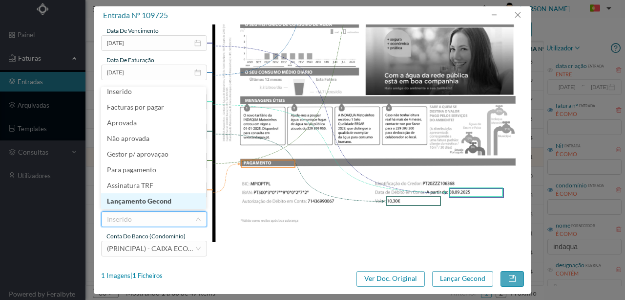
click at [153, 202] on li "Lançamento Gecond" at bounding box center [153, 201] width 105 height 16
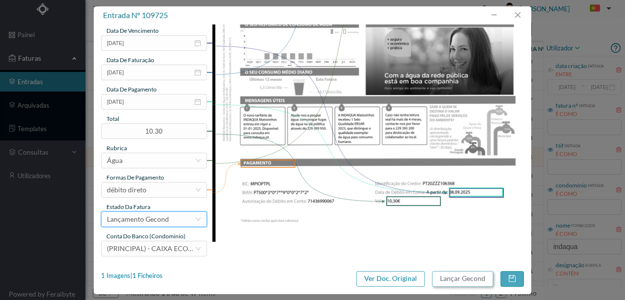
click at [451, 280] on button "Lançar Gecond" at bounding box center [462, 279] width 61 height 16
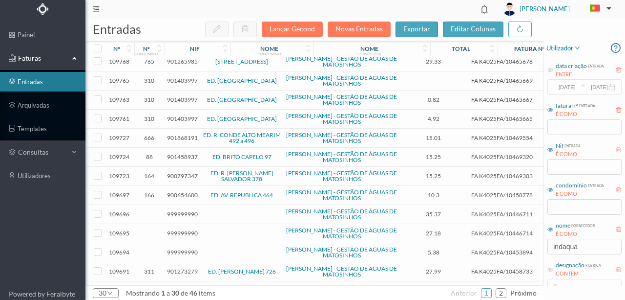
click at [178, 156] on span "901458937" at bounding box center [182, 156] width 31 height 7
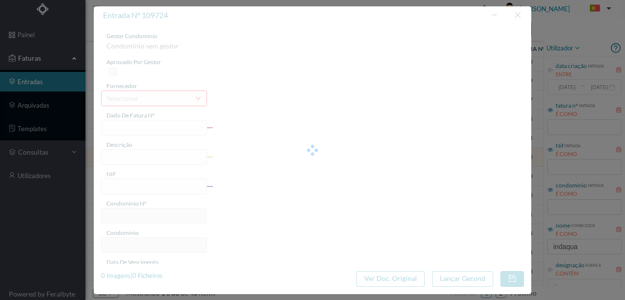
type input "FA K4025FA/10469320"
type input "Periodo de faturação: 10.06.2025 a 11.08.2025"
type input "901458937"
type input "08-09-2025"
type input "18-08-2025"
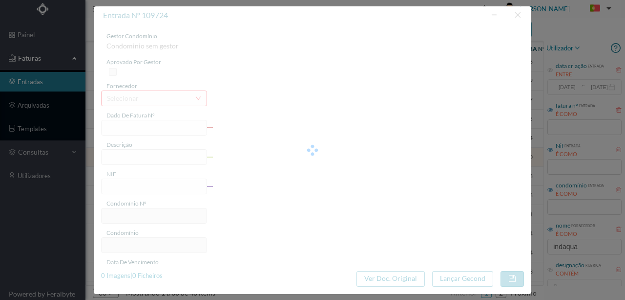
type input "08-09-2025"
type input "15.25"
type input "88"
type input "ED. BRITO CAPELO 97"
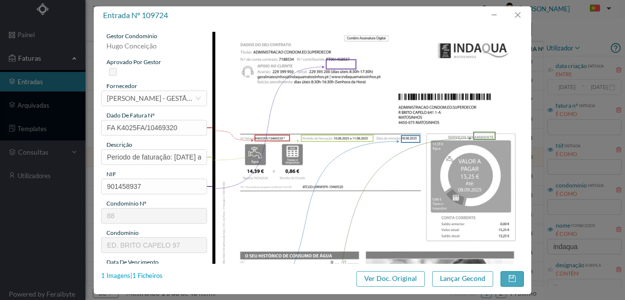
click at [152, 275] on div "1 Imagens | 1 Ficheiros" at bounding box center [132, 276] width 62 height 10
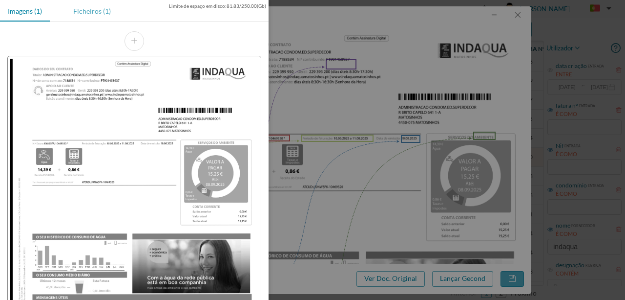
click at [91, 14] on div "Ficheiros (1)" at bounding box center [91, 11] width 53 height 22
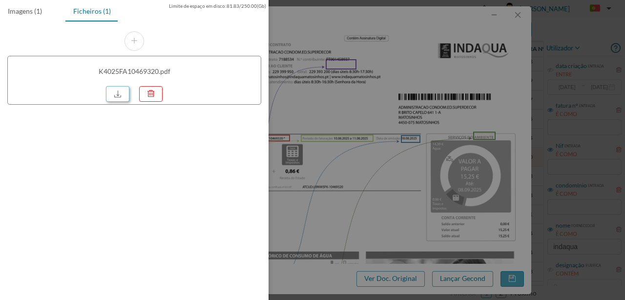
click at [118, 92] on link at bounding box center [117, 94] width 23 height 16
drag, startPoint x: 384, startPoint y: 128, endPoint x: 234, endPoint y: 117, distance: 150.4
click at [381, 128] on div at bounding box center [312, 150] width 625 height 300
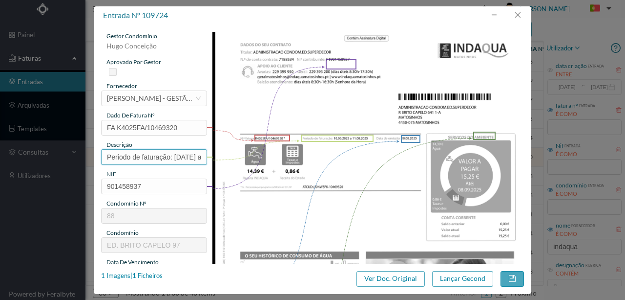
drag, startPoint x: 173, startPoint y: 156, endPoint x: 82, endPoint y: 142, distance: 92.1
click at [78, 144] on div "entrada nº 109724 gestor condomínio Hugo Conceição aprovado por gestor forneced…" at bounding box center [312, 150] width 625 height 300
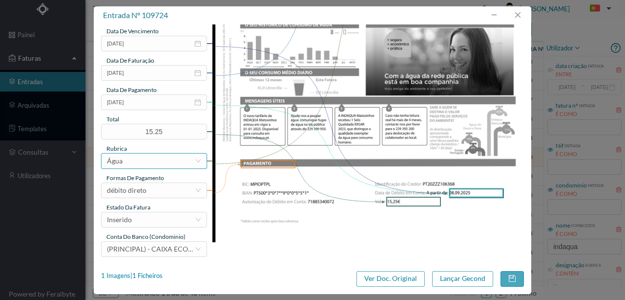
scroll to position [231, 0]
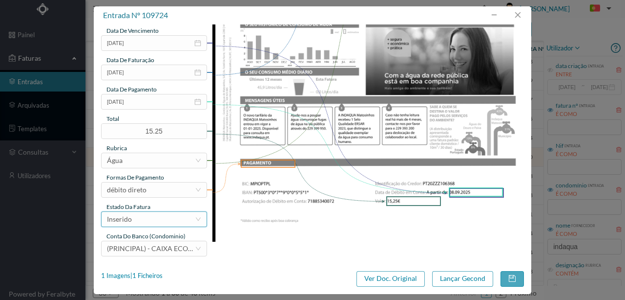
type input "97 Totalizador (10.06.2025 a 11.08.2025)"
click at [142, 217] on div "Inserido" at bounding box center [151, 219] width 88 height 15
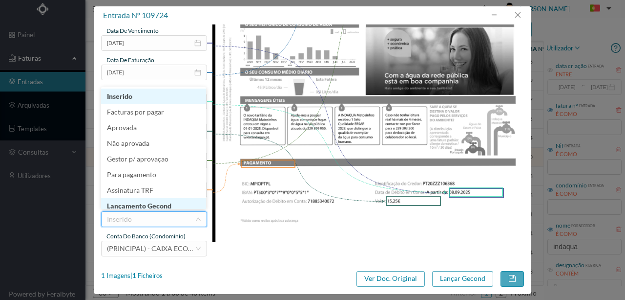
scroll to position [5, 0]
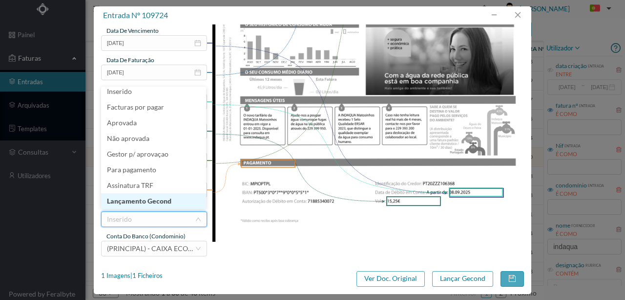
click at [156, 200] on li "Lançamento Gecond" at bounding box center [153, 201] width 105 height 16
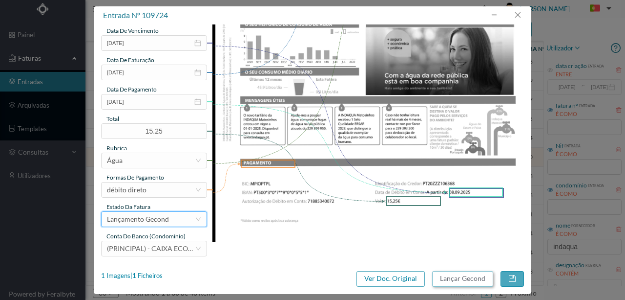
click at [458, 280] on button "Lançar Gecond" at bounding box center [462, 279] width 61 height 16
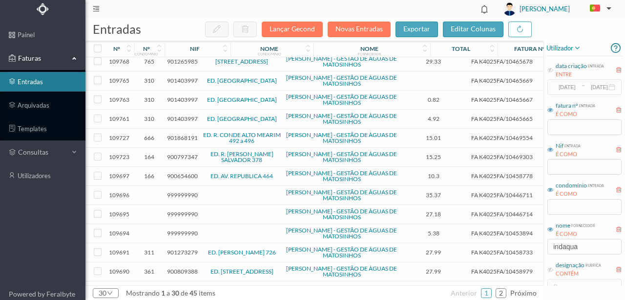
click at [181, 153] on span "900797347" at bounding box center [182, 156] width 31 height 7
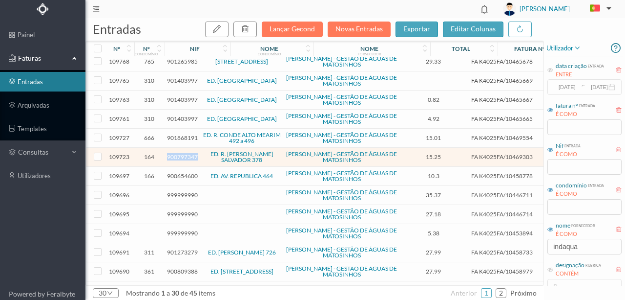
click at [181, 153] on span "900797347" at bounding box center [182, 156] width 31 height 7
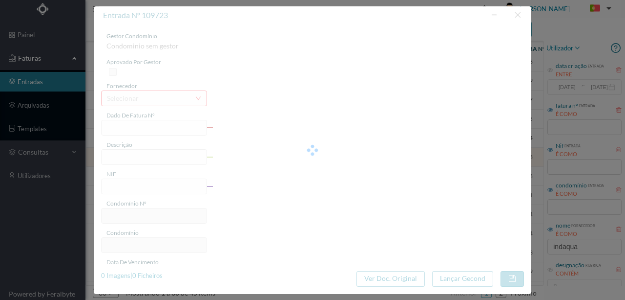
type input "FA K4025FA/10469303"
type input "Periodo de faturação: 10.06.2025 a 11.08.2025"
type input "900797347"
type input "08-09-2025"
type input "18-08-2025"
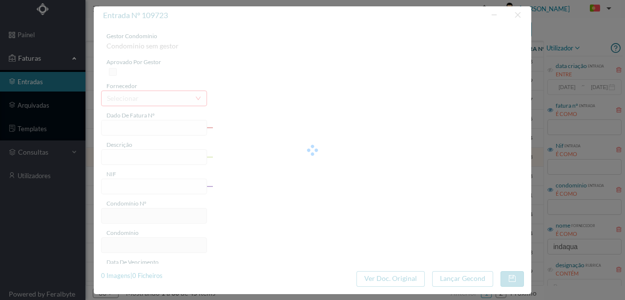
type input "08-09-2025"
type input "15.25"
type input "164"
type input "ED. R. [PERSON_NAME] SALVADOR 378"
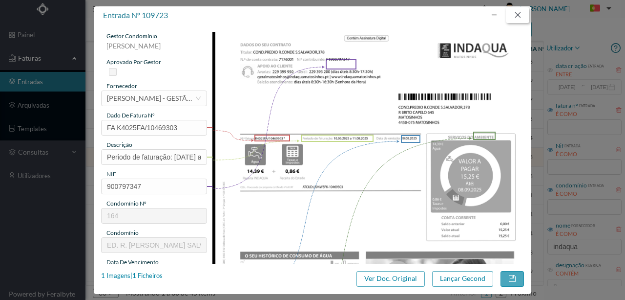
click at [519, 11] on button "button" at bounding box center [517, 15] width 23 height 16
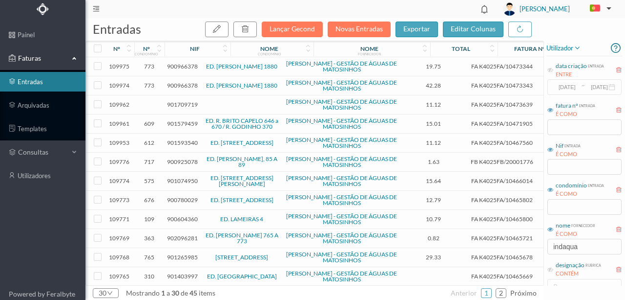
scroll to position [195, 0]
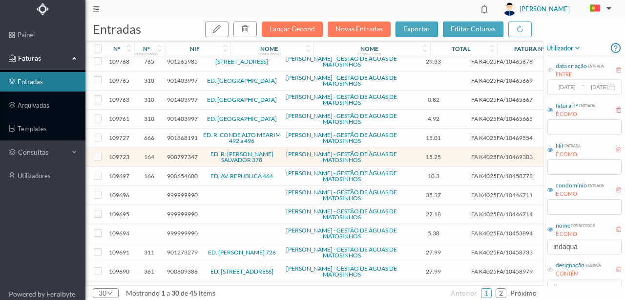
click at [180, 173] on span "900654600" at bounding box center [182, 175] width 31 height 7
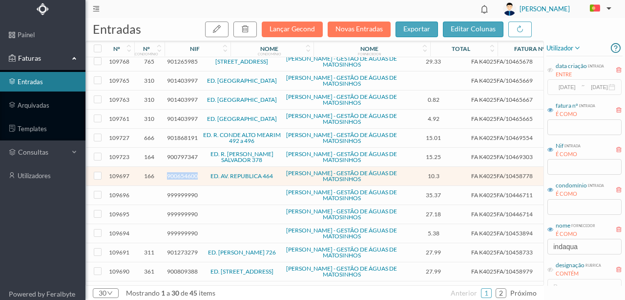
click at [180, 173] on span "900654600" at bounding box center [182, 175] width 31 height 7
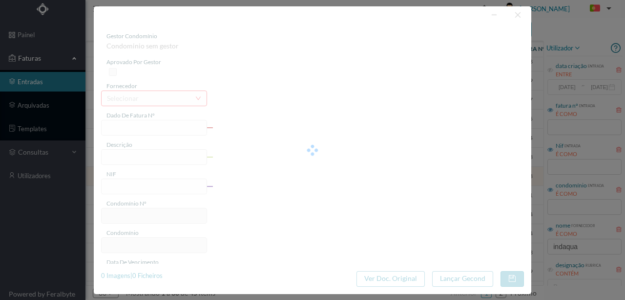
type input "FA K4025FA/10458778"
type input "Periodo de faturação: [DATE] a [DATE]"
type input "900654600"
type input "[DATE]"
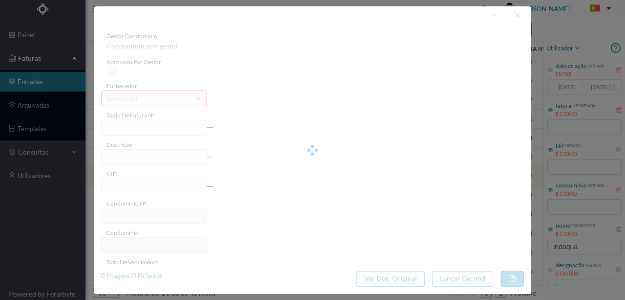
type input "[DATE]"
type input "10.30"
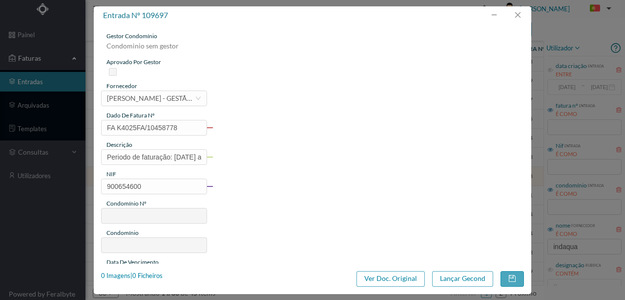
type input "166"
type input "ED. AV. REPUBLICA 464"
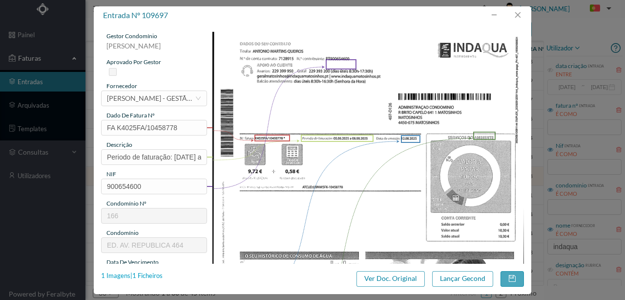
click at [147, 276] on div "1 Imagens | 1 Ficheiros" at bounding box center [132, 276] width 62 height 10
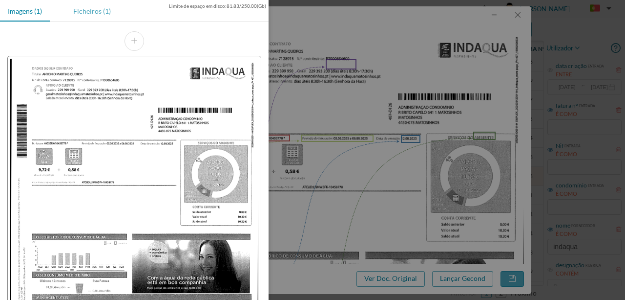
click at [92, 8] on div "Ficheiros (1)" at bounding box center [91, 11] width 53 height 22
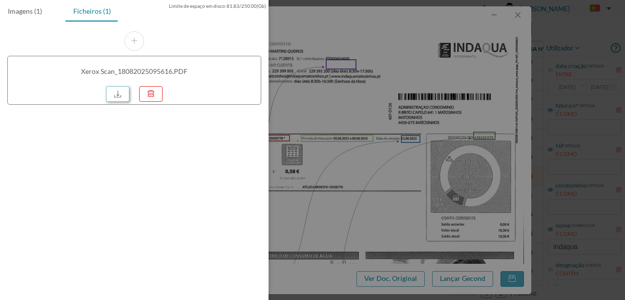
click at [118, 97] on link at bounding box center [117, 94] width 23 height 16
drag, startPoint x: 353, startPoint y: 81, endPoint x: 350, endPoint y: 106, distance: 24.6
click at [353, 84] on div at bounding box center [312, 150] width 625 height 300
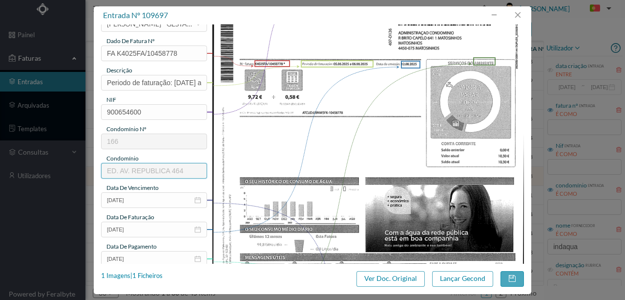
scroll to position [68, 0]
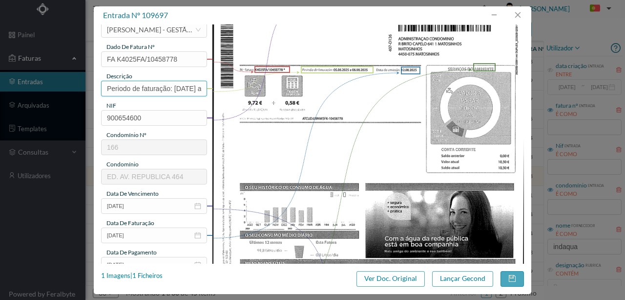
drag, startPoint x: 172, startPoint y: 89, endPoint x: 60, endPoint y: 62, distance: 115.7
click at [33, 68] on div "entrada nº 109697 gestor condomínio [PERSON_NAME] aprovado por gestor fornecedo…" at bounding box center [312, 150] width 625 height 300
click at [115, 123] on div "entrada nº 109697 gestor condomínio [PERSON_NAME] aprovado por gestor fornecedo…" at bounding box center [312, 150] width 625 height 300
drag, startPoint x: 174, startPoint y: 87, endPoint x: 35, endPoint y: 85, distance: 139.3
click at [35, 86] on div "entrada nº 109697 gestor condomínio [PERSON_NAME] aprovado por gestor fornecedo…" at bounding box center [312, 150] width 625 height 300
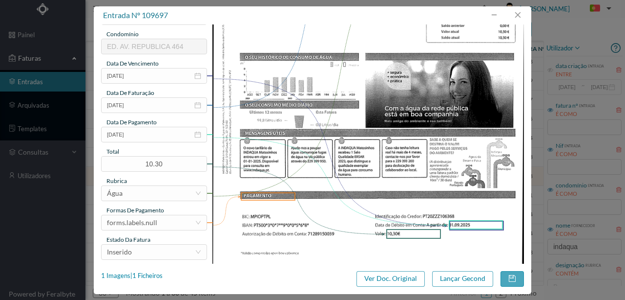
scroll to position [231, 0]
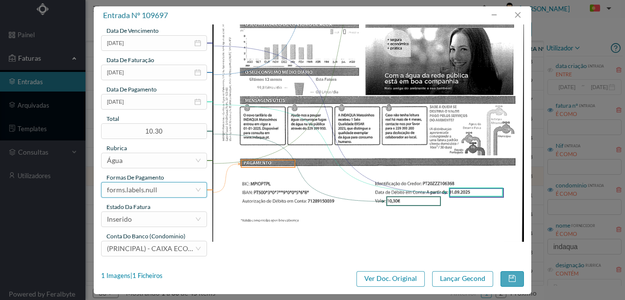
type input "464 Totalizador ([DATE] a [DATE])"
click at [165, 188] on div "forms.labels.null" at bounding box center [151, 189] width 88 height 15
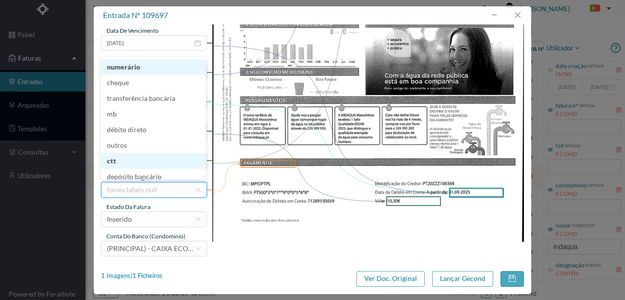
scroll to position [5, 0]
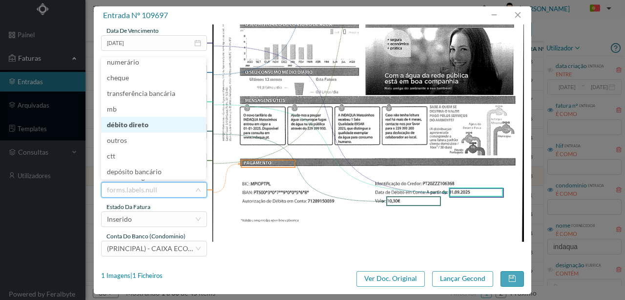
click at [143, 124] on li "débito direto" at bounding box center [153, 125] width 105 height 16
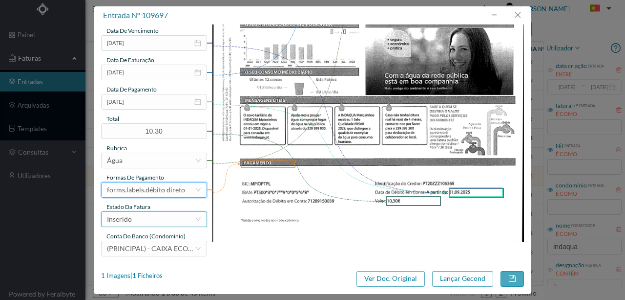
click at [141, 217] on div "Inserido" at bounding box center [151, 219] width 88 height 15
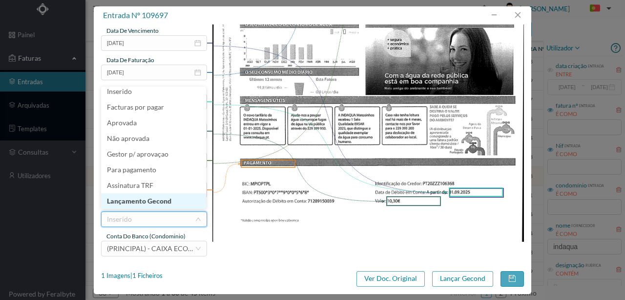
click at [151, 200] on li "Lançamento Gecond" at bounding box center [153, 201] width 105 height 16
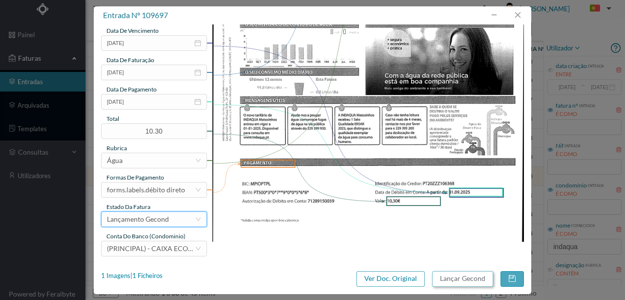
click at [461, 277] on button "Lançar Gecond" at bounding box center [462, 279] width 61 height 16
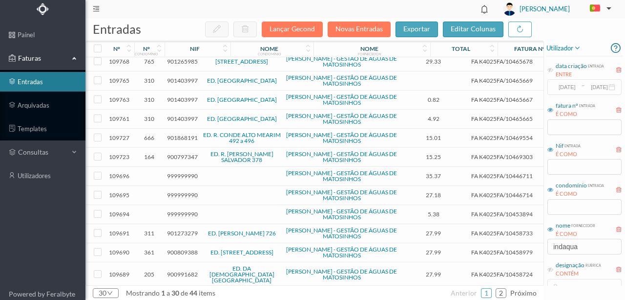
click at [184, 172] on span "999999990" at bounding box center [182, 175] width 31 height 7
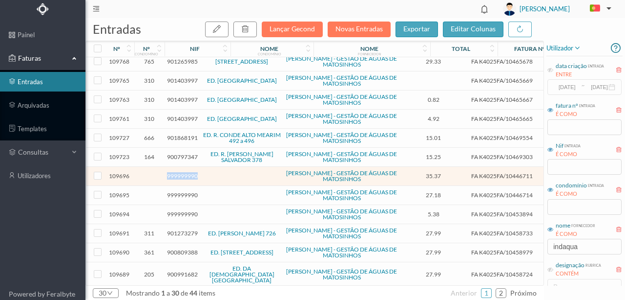
click at [184, 172] on span "999999990" at bounding box center [182, 175] width 31 height 7
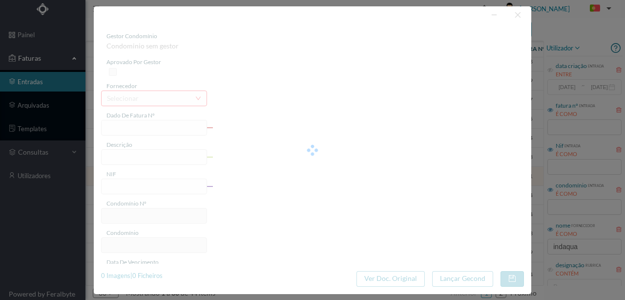
type input "FA K4025FA/10446711"
type input "Perodo de faturação: 31.05.2025 a 01.08.2025"
type input "999999990"
type input "27-08-2025"
type input "07-08-2025"
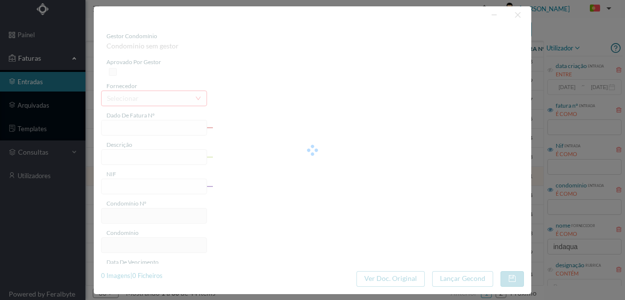
type input "27-08-2025"
type input "35.37"
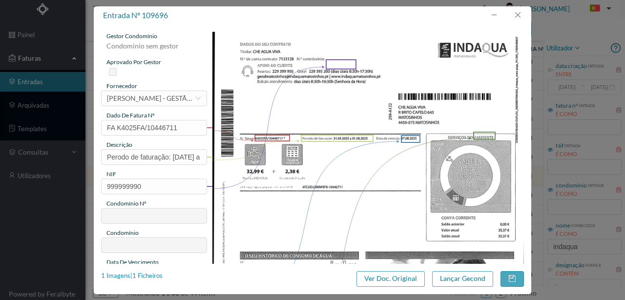
click at [154, 274] on div "1 Imagens | 1 Ficheiros" at bounding box center [132, 276] width 62 height 10
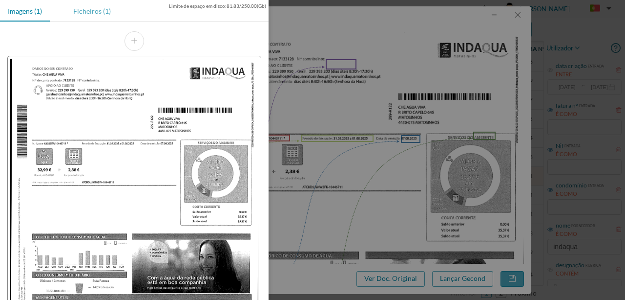
click at [83, 17] on div "Ficheiros (1)" at bounding box center [91, 11] width 53 height 22
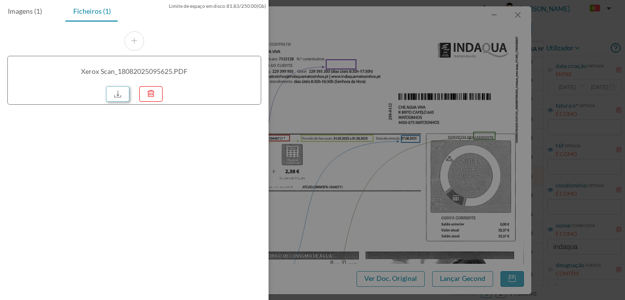
click at [113, 97] on link at bounding box center [117, 94] width 23 height 16
click at [374, 175] on div at bounding box center [312, 150] width 625 height 300
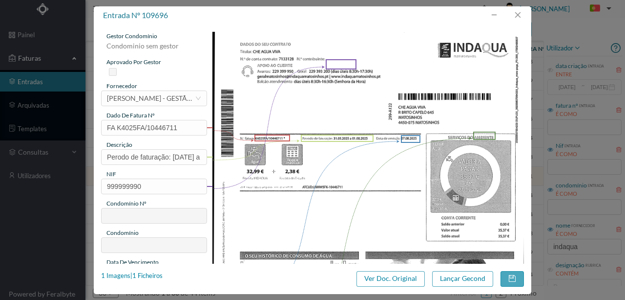
click at [323, 106] on img at bounding box center [369, 252] width 312 height 441
drag, startPoint x: 171, startPoint y: 156, endPoint x: 34, endPoint y: 132, distance: 138.5
click at [34, 132] on div "entrada nº 109696 gestor condomínio Condominio sem gestor aprovado por gestor f…" at bounding box center [312, 150] width 625 height 300
type input "317 Totalizador (31.05.2025 a 01.08.2025)"
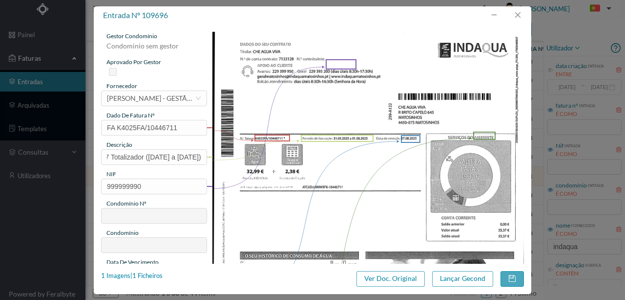
scroll to position [0, 0]
drag, startPoint x: 152, startPoint y: 183, endPoint x: 83, endPoint y: 183, distance: 68.9
click at [83, 183] on div "entrada nº 109696 gestor condomínio Condominio sem gestor aprovado por gestor f…" at bounding box center [312, 150] width 625 height 300
paste input "01086452"
type input "901086452"
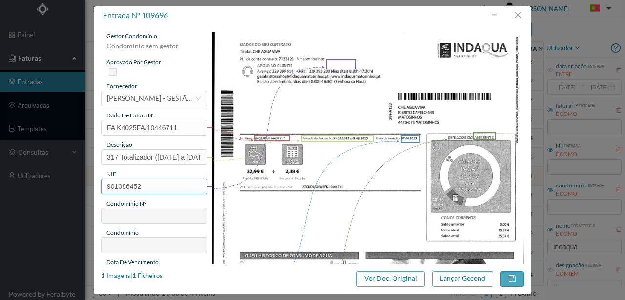
type input "542"
type input "ED. BLOCO DEZ"
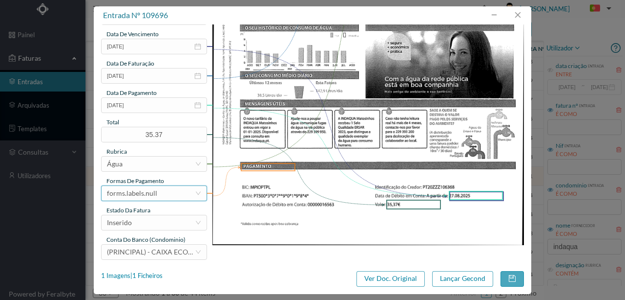
scroll to position [228, 0]
type input "901086452"
click at [149, 190] on div "forms.labels.null" at bounding box center [132, 193] width 50 height 15
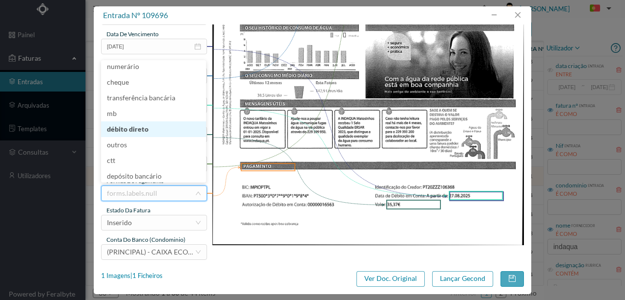
click at [140, 129] on li "débito direto" at bounding box center [153, 129] width 105 height 16
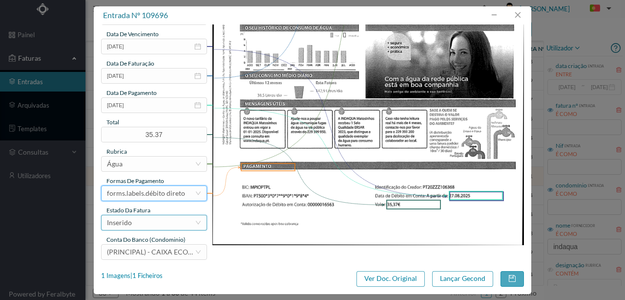
click at [147, 223] on div "Inserido" at bounding box center [151, 222] width 88 height 15
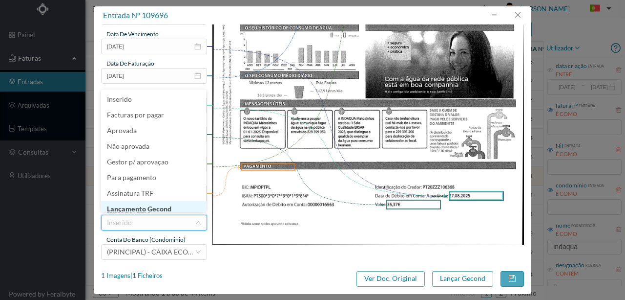
scroll to position [5, 0]
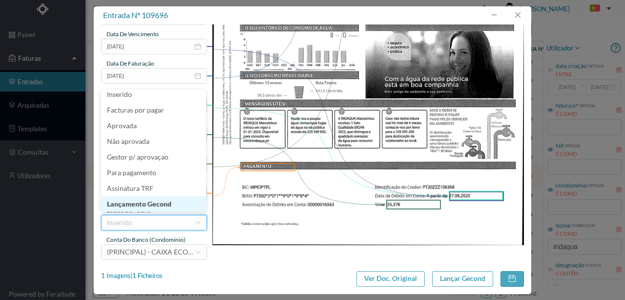
click at [162, 204] on li "Lançamento Gecond" at bounding box center [153, 204] width 105 height 16
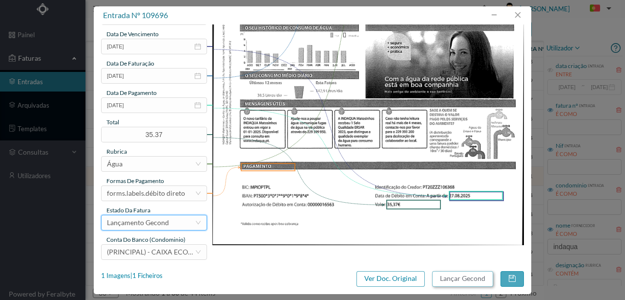
click at [462, 281] on button "Lançar Gecond" at bounding box center [462, 279] width 61 height 16
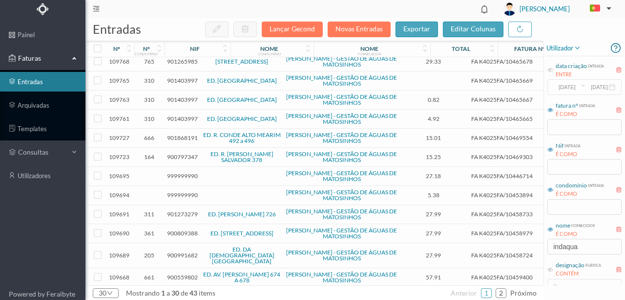
click at [185, 172] on span "999999990" at bounding box center [182, 175] width 31 height 7
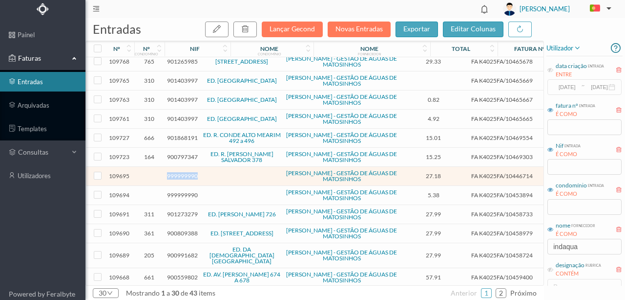
click at [185, 172] on span "999999990" at bounding box center [182, 175] width 31 height 7
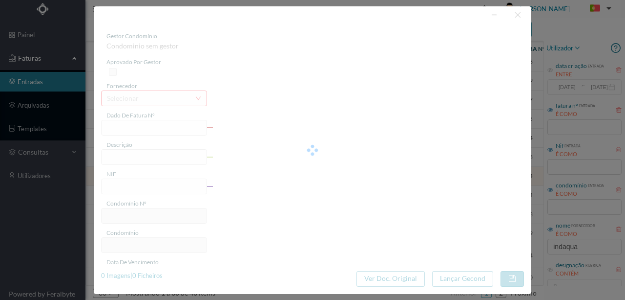
type input "FA K4025FA/10446714"
type input "Pesiodo do faturação:; 31.05.2025 a 01.08.2025"
type input "999999990"
type input "27-08-2025"
type input "07-08-2025"
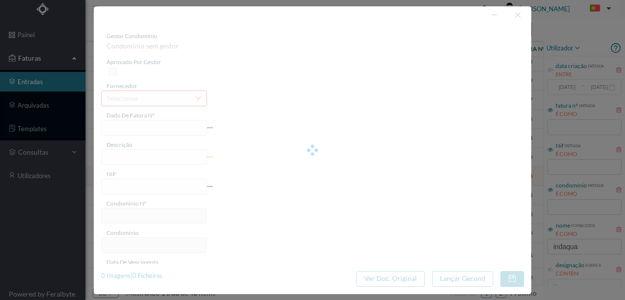
type input "27-08-2025"
type input "27.18"
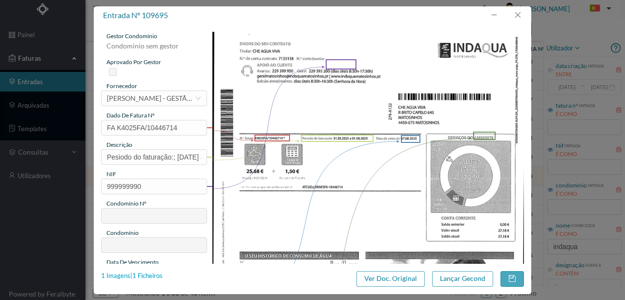
click at [144, 275] on div "1 Imagens | 1 Ficheiros" at bounding box center [132, 276] width 62 height 10
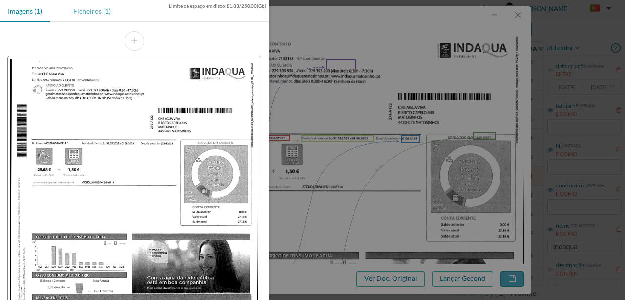
click at [86, 15] on div "Ficheiros (1)" at bounding box center [91, 11] width 53 height 22
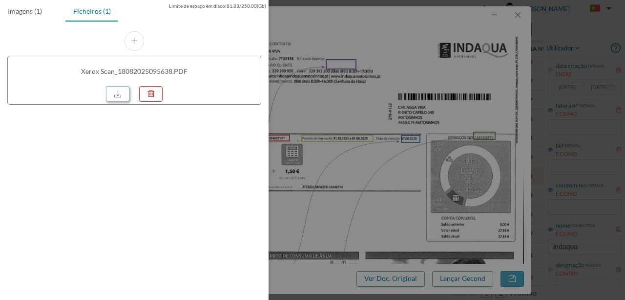
click at [125, 92] on link at bounding box center [117, 94] width 23 height 16
drag, startPoint x: 383, startPoint y: 160, endPoint x: 336, endPoint y: 167, distance: 47.4
click at [382, 160] on div at bounding box center [312, 150] width 625 height 300
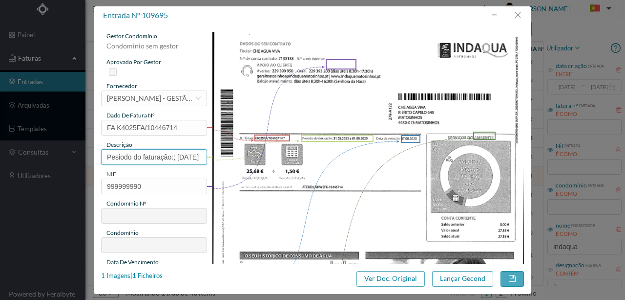
drag, startPoint x: 178, startPoint y: 157, endPoint x: 111, endPoint y: 118, distance: 77.1
click at [28, 143] on div "entrada nº 109695 gestor condomínio Condominio sem gestor aprovado por gestor f…" at bounding box center [312, 150] width 625 height 300
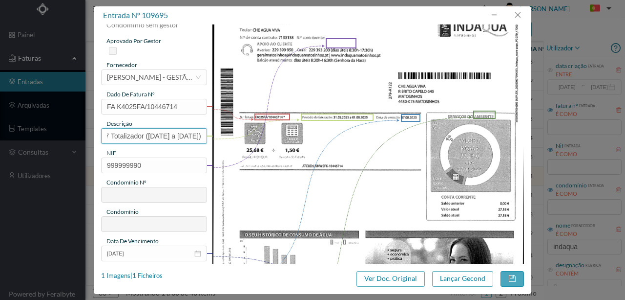
scroll to position [32, 0]
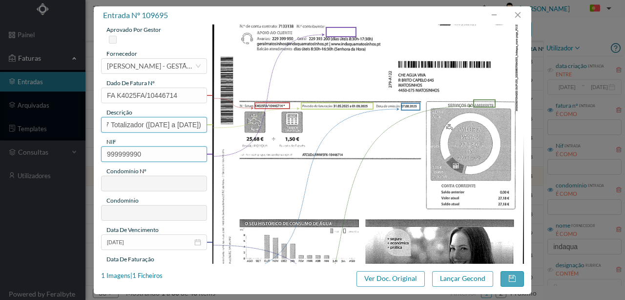
type input "247 Totalizador (31.05.2025 a 01.08.2025)"
drag, startPoint x: 151, startPoint y: 152, endPoint x: 87, endPoint y: 150, distance: 63.6
click at [87, 150] on div "entrada nº 109695 gestor condomínio Condominio sem gestor aprovado por gestor f…" at bounding box center [312, 150] width 625 height 300
paste input "01086452"
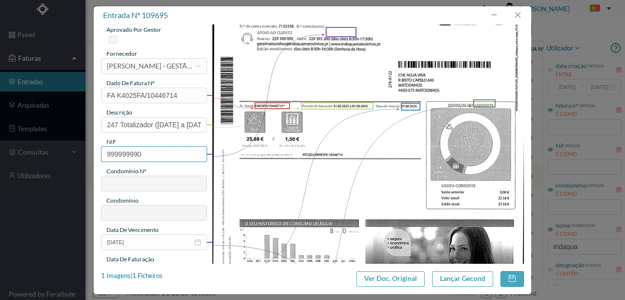
type input "901086452"
type input "542"
type input "ED. BLOCO DEZ"
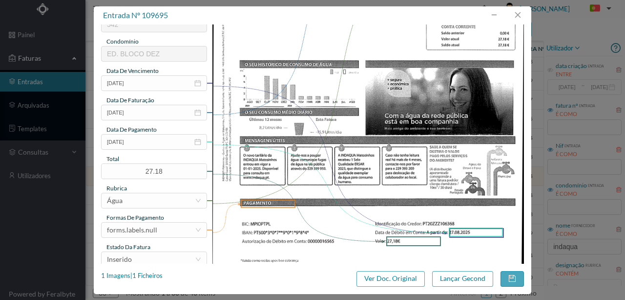
scroll to position [195, 0]
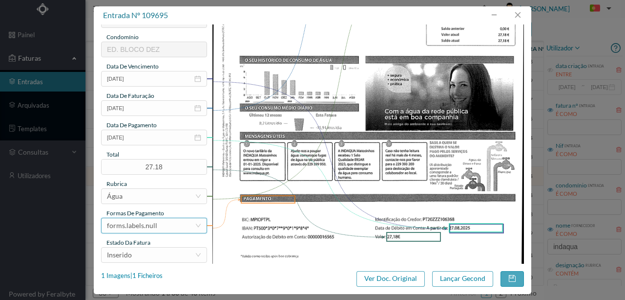
type input "901086452"
click at [152, 223] on div "forms.labels.null" at bounding box center [132, 225] width 50 height 15
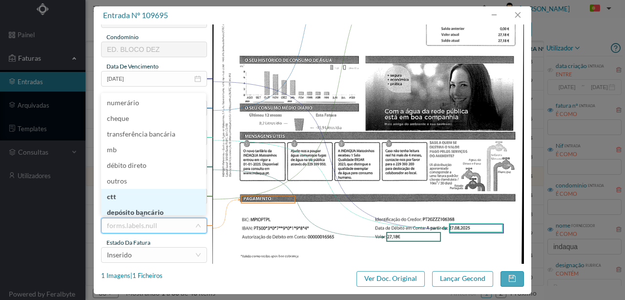
scroll to position [5, 0]
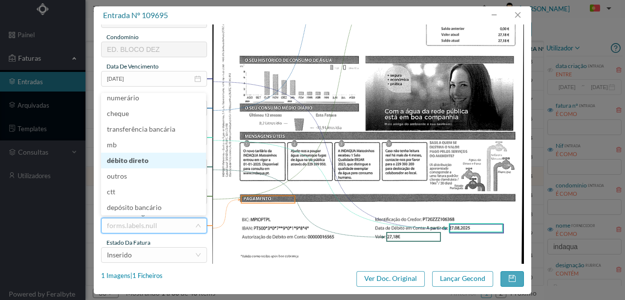
click at [148, 158] on li "débito direto" at bounding box center [153, 160] width 105 height 16
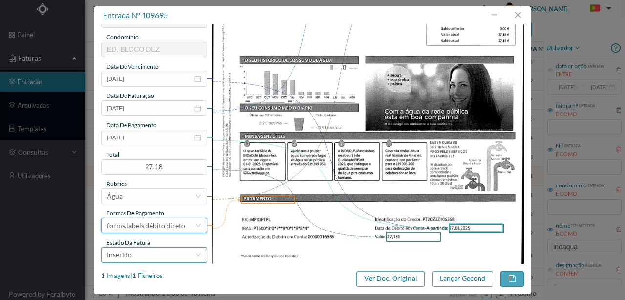
click at [157, 258] on div "Inserido" at bounding box center [151, 254] width 88 height 15
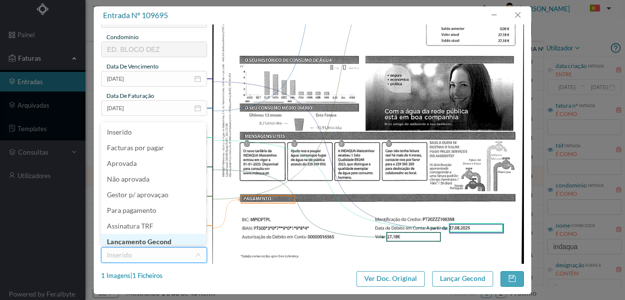
scroll to position [4, 0]
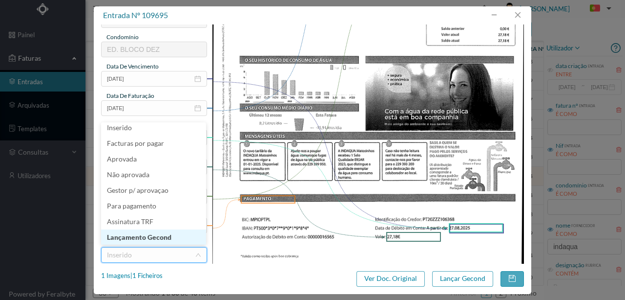
click at [158, 237] on li "Lançamento Gecond" at bounding box center [153, 237] width 105 height 16
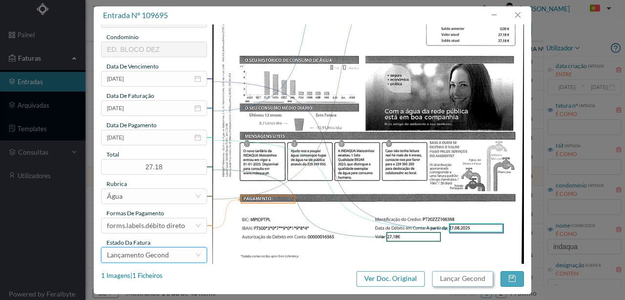
click at [446, 278] on button "Lançar Gecond" at bounding box center [462, 279] width 61 height 16
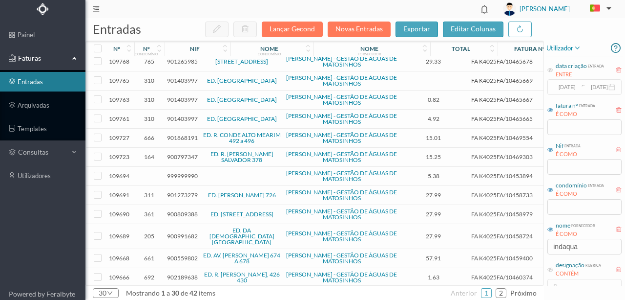
click at [184, 172] on span "999999990" at bounding box center [182, 175] width 31 height 7
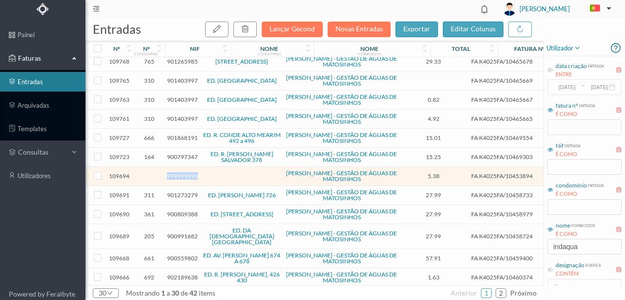
click at [184, 172] on span "999999990" at bounding box center [182, 175] width 31 height 7
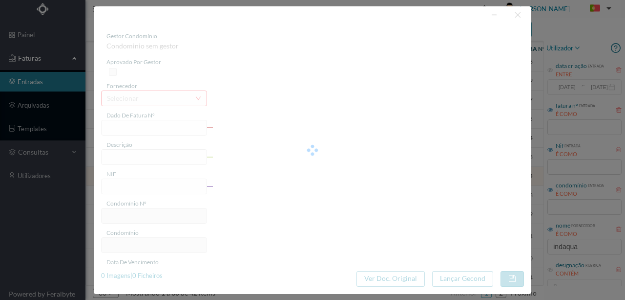
type input "FA K4025FA/10453894"
type input "Periodo de feturação: 05.06.2025 a 06.08.2025"
type input "999999990"
type input "01-09-2025"
type input "11-08-2025"
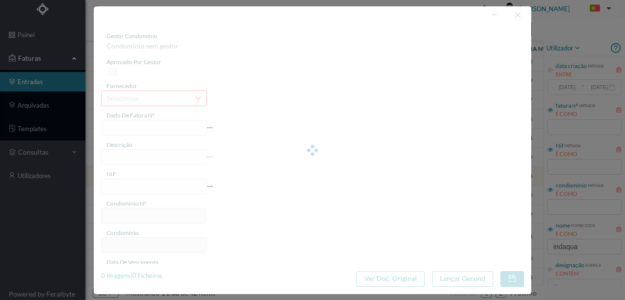
type input "01-09-2025"
type input "5.38"
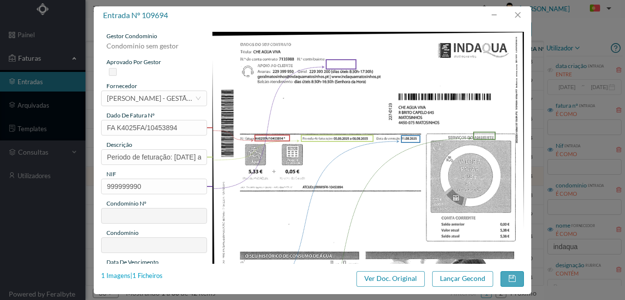
click at [147, 275] on div "1 Imagens | 1 Ficheiros" at bounding box center [132, 276] width 62 height 10
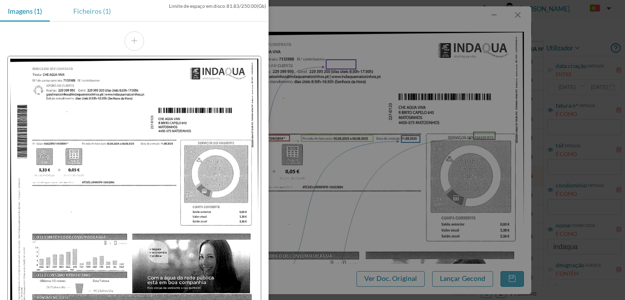
click at [95, 10] on div "Ficheiros (1)" at bounding box center [91, 11] width 53 height 22
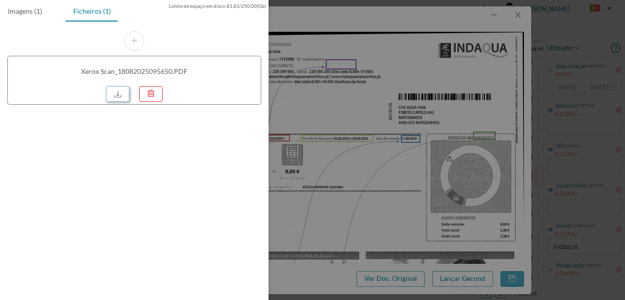
click at [121, 97] on link at bounding box center [117, 94] width 23 height 16
click at [289, 151] on div at bounding box center [312, 150] width 625 height 300
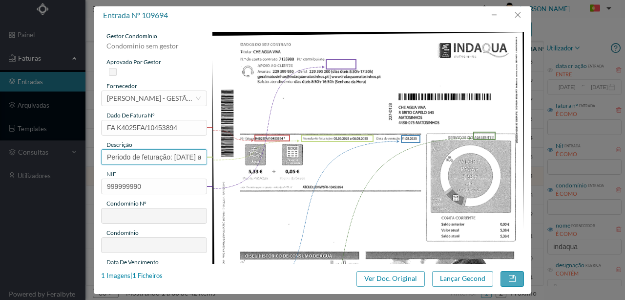
drag, startPoint x: 173, startPoint y: 156, endPoint x: 67, endPoint y: 148, distance: 105.9
click at [67, 148] on div "entrada nº 109694 gestor condomínio Condominio sem gestor aprovado por gestor f…" at bounding box center [312, 150] width 625 height 300
type input "107 Totalizador (05.06.2025 a 06.08.2025)"
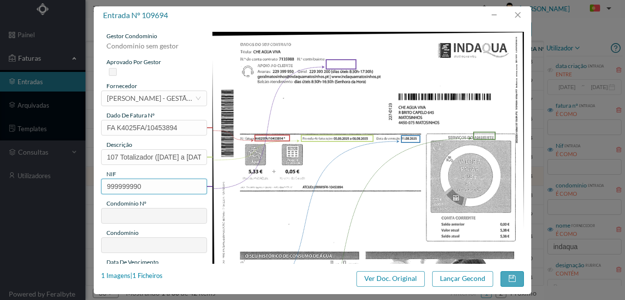
drag, startPoint x: 151, startPoint y: 186, endPoint x: 77, endPoint y: 179, distance: 73.6
click at [77, 179] on div "entrada nº 109694 gestor condomínio Condominio sem gestor aprovado por gestor f…" at bounding box center [312, 150] width 625 height 300
paste input "01435953"
type input "901435953"
type input "603"
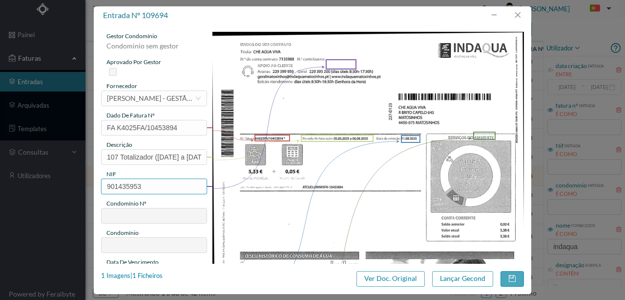
type input "ED. RUA GUILHERME FELGUEIRAS 85 a 109"
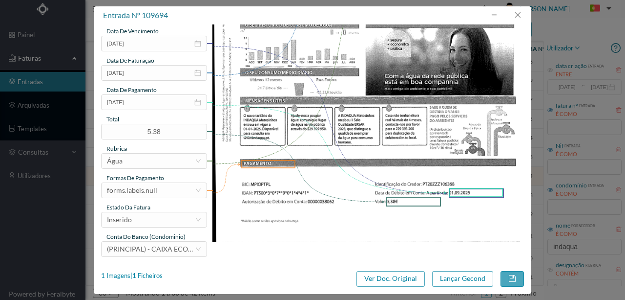
scroll to position [231, 0]
type input "901435953"
click at [521, 14] on button "button" at bounding box center [517, 15] width 23 height 16
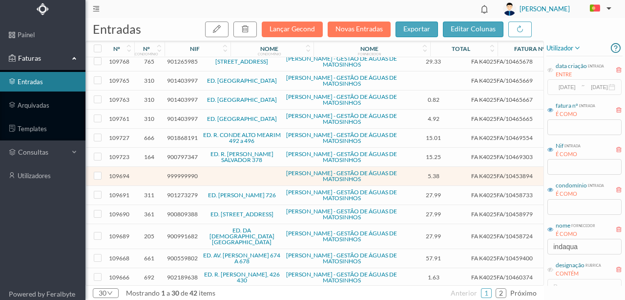
click at [178, 191] on span "901273279" at bounding box center [182, 194] width 31 height 7
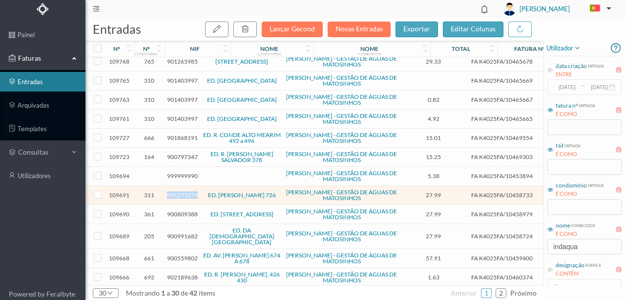
click at [178, 191] on span "901273279" at bounding box center [182, 194] width 31 height 7
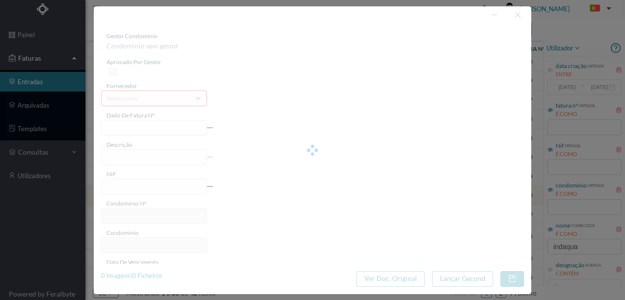
type input "FA K4025FA/10458733"
type input "Periodo de fsturaçãor: 06.06.2025 a 07.08.2025"
type input "901273279"
type input "Invalid date"
type input "[DATE]"
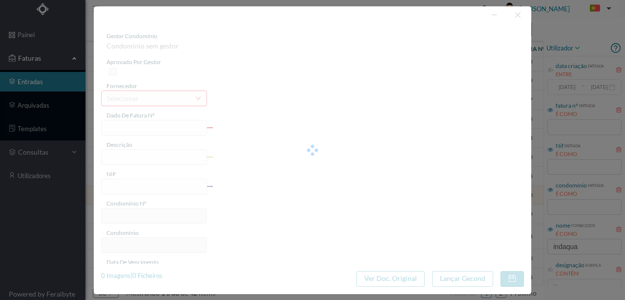
type input "27.99"
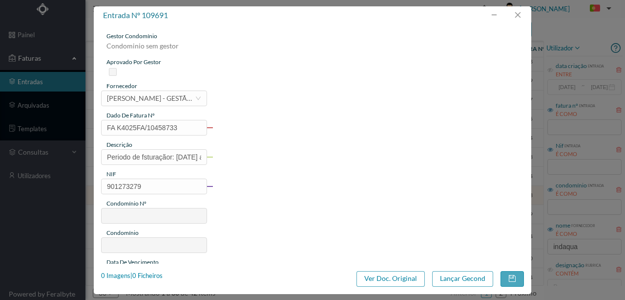
type input "311"
type input "ED. SERPA PINTO 726"
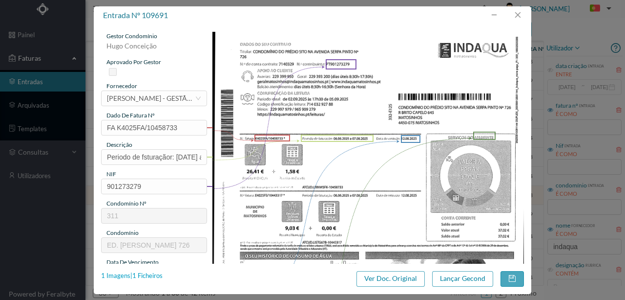
click at [151, 276] on div "1 Imagens | 1 Ficheiros" at bounding box center [132, 276] width 62 height 10
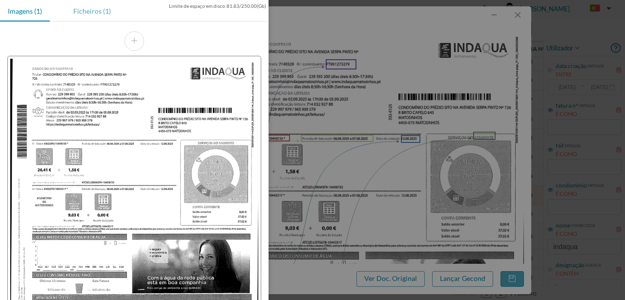
click at [93, 10] on div "Ficheiros (1)" at bounding box center [91, 11] width 53 height 22
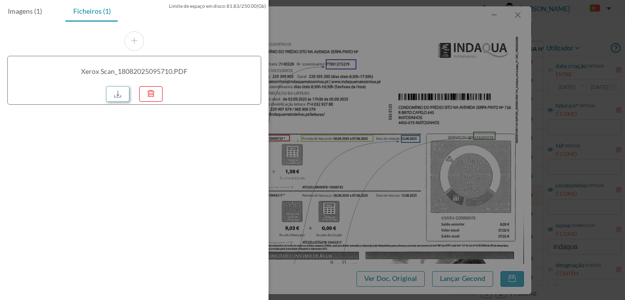
click at [117, 96] on link at bounding box center [117, 94] width 23 height 16
click at [437, 164] on div at bounding box center [312, 150] width 625 height 300
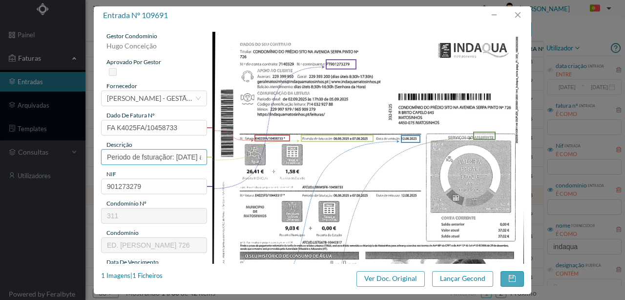
drag, startPoint x: 175, startPoint y: 156, endPoint x: 40, endPoint y: 138, distance: 136.6
click at [40, 138] on div "entrada nº 109691 gestor condomínio Hugo Conceição aprovado por gestor forneced…" at bounding box center [312, 150] width 625 height 300
type input "726 SI (06.06.2025 a 07.08.2025)"
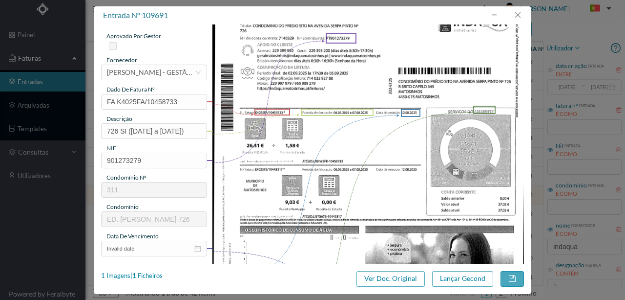
scroll to position [98, 0]
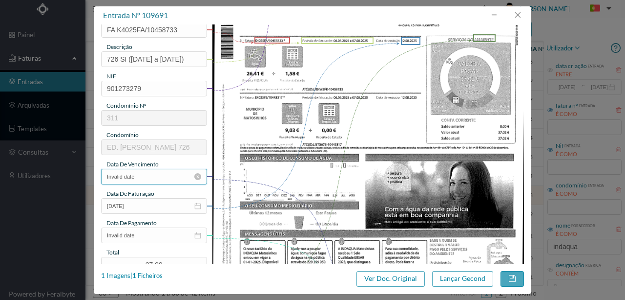
click at [153, 177] on input "Invalid date" at bounding box center [154, 177] width 106 height 16
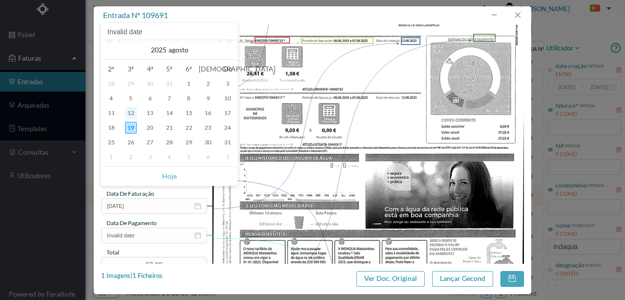
click at [129, 111] on div "12" at bounding box center [131, 113] width 12 height 12
type input "[DATE]"
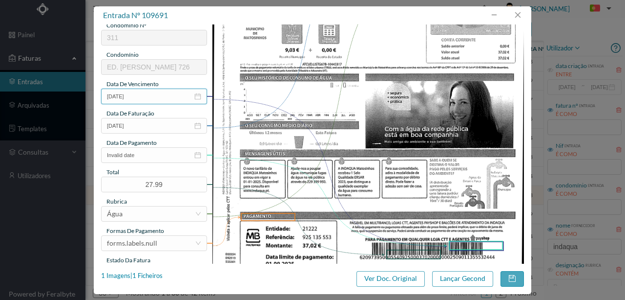
scroll to position [195, 0]
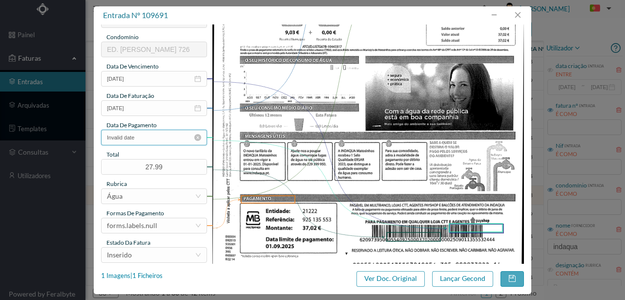
click at [140, 141] on input "Invalid date" at bounding box center [154, 137] width 106 height 16
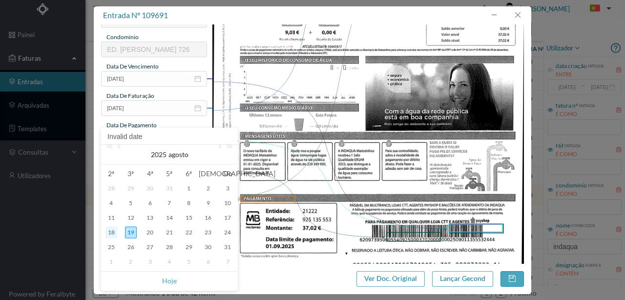
click at [110, 230] on div "18" at bounding box center [112, 232] width 12 height 12
type input "[DATE]"
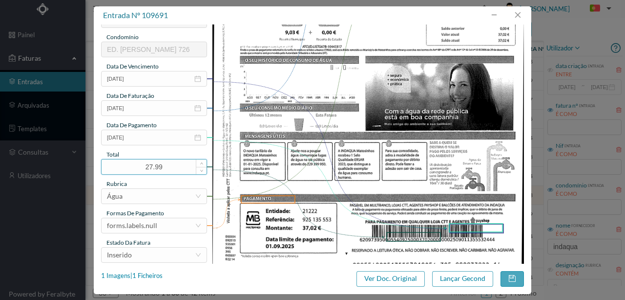
drag, startPoint x: 174, startPoint y: 163, endPoint x: 109, endPoint y: 163, distance: 64.5
click at [109, 163] on input "27.99" at bounding box center [154, 166] width 105 height 15
type input "37.02"
click at [148, 227] on div "forms.labels.null" at bounding box center [132, 225] width 50 height 15
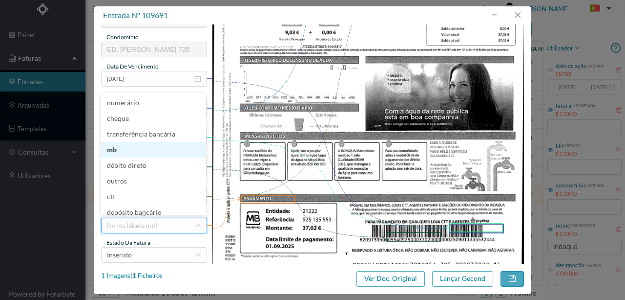
click at [113, 151] on li "mb" at bounding box center [153, 150] width 105 height 16
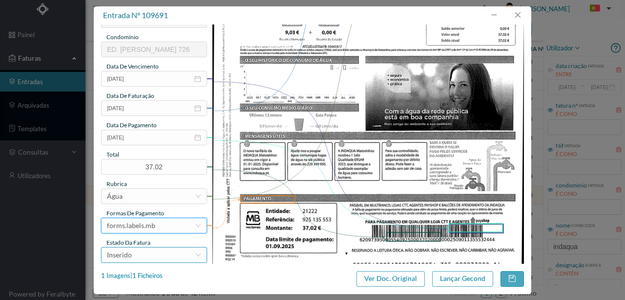
click at [151, 252] on div "Inserido" at bounding box center [151, 254] width 88 height 15
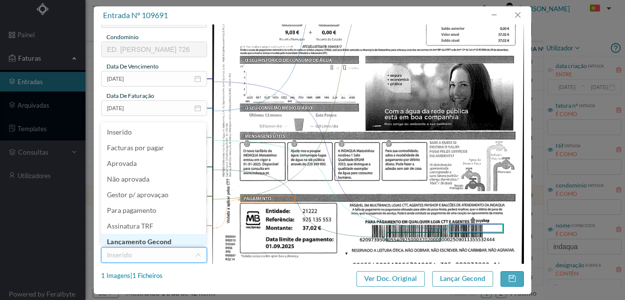
scroll to position [5, 0]
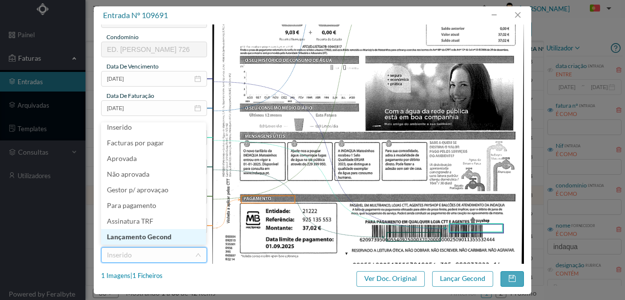
click at [156, 235] on li "Lançamento Gecond" at bounding box center [153, 237] width 105 height 16
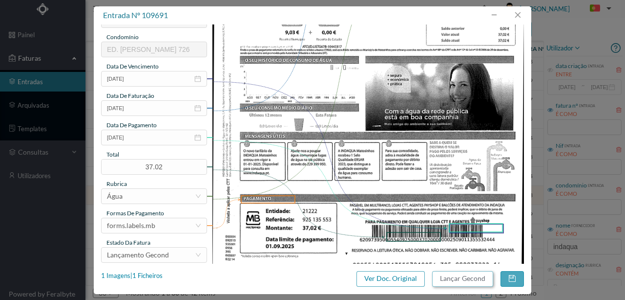
click at [447, 277] on button "Lançar Gecond" at bounding box center [462, 279] width 61 height 16
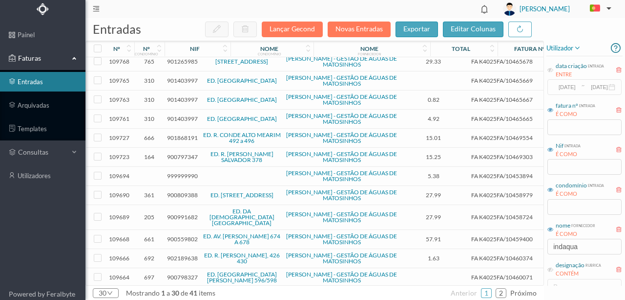
click at [184, 172] on span "999999990" at bounding box center [182, 175] width 31 height 7
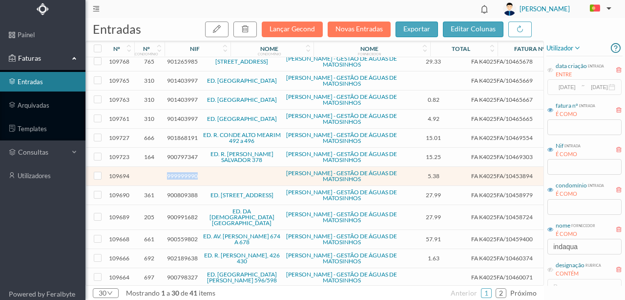
click at [184, 172] on span "999999990" at bounding box center [182, 175] width 31 height 7
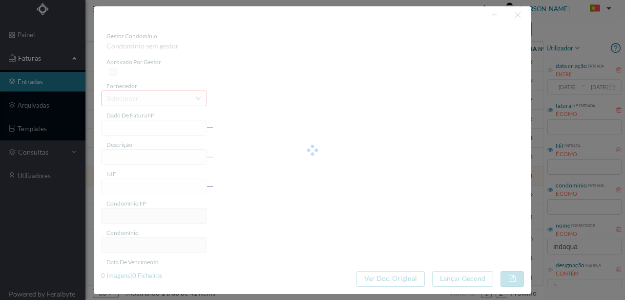
type input "FA K4025FA/10453894"
type input "Periodo de feturação: 05.06.2025 a 06.08.2025"
type input "999999990"
type input "[DATE]"
type input "11-08-2025"
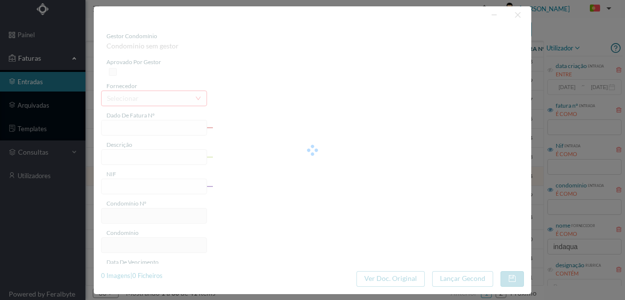
type input "[DATE]"
type input "5.38"
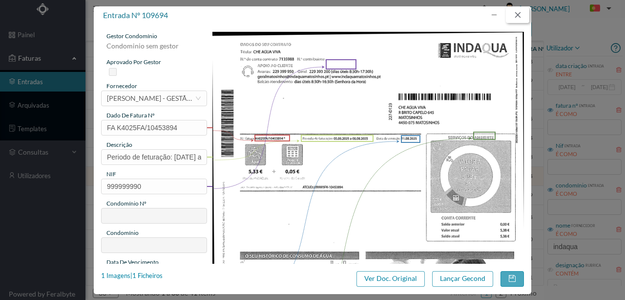
click at [520, 18] on button "button" at bounding box center [517, 15] width 23 height 16
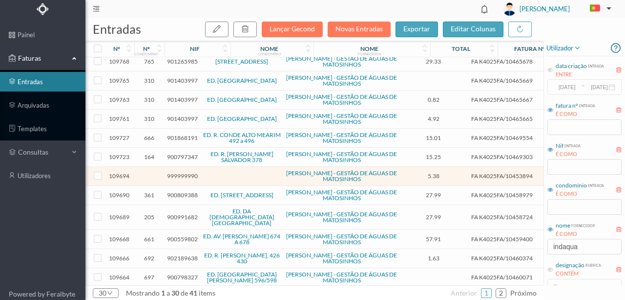
click at [179, 192] on span "900809388" at bounding box center [182, 194] width 31 height 7
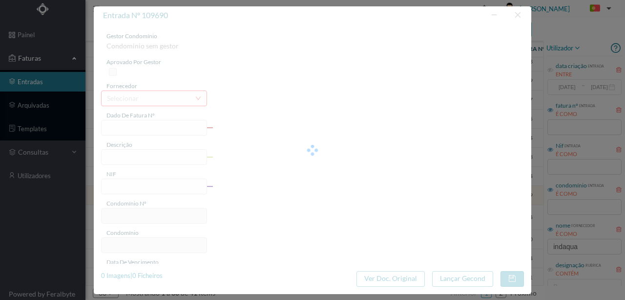
type input "FA K4025FA/10458979"
type input "Penodo de faturação: 06.06.2025 a 07.08.2025"
type input "900809388"
type input "Invalid date"
type input "[DATE]"
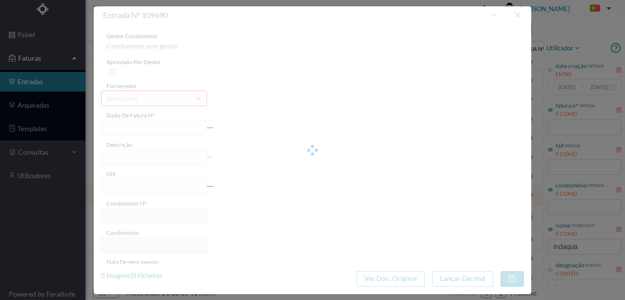
type input "27.99"
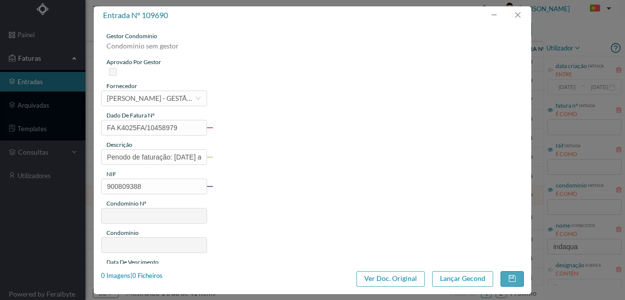
type input "361"
type input "ED. AVENIDA DA REPÚBLICA 177"
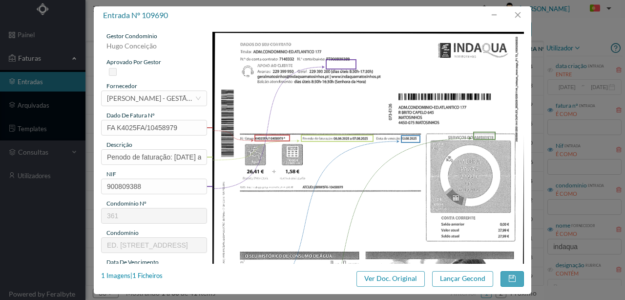
scroll to position [195, 0]
click at [519, 15] on button "button" at bounding box center [517, 15] width 23 height 16
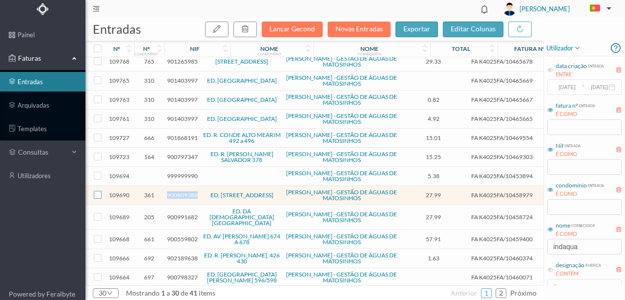
click at [98, 192] on input "checkbox" at bounding box center [98, 195] width 8 height 8
checkbox input "true"
click at [249, 28] on icon "button" at bounding box center [245, 29] width 8 height 8
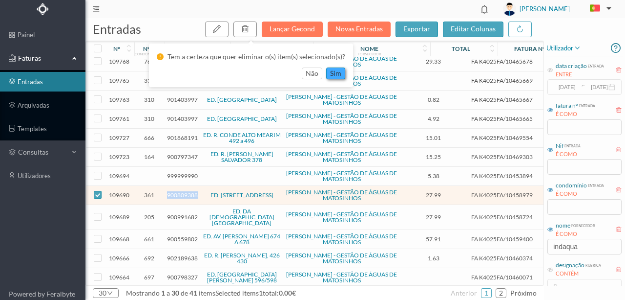
click at [335, 74] on button "sim" at bounding box center [335, 73] width 19 height 12
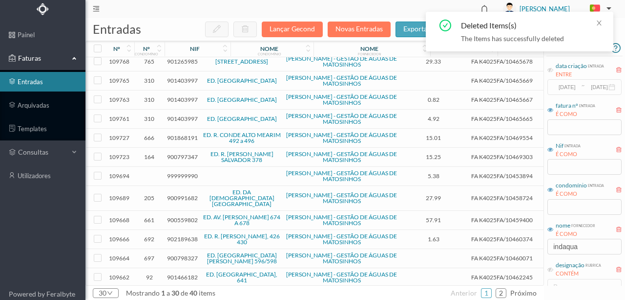
click at [181, 194] on span "900991682" at bounding box center [182, 197] width 31 height 7
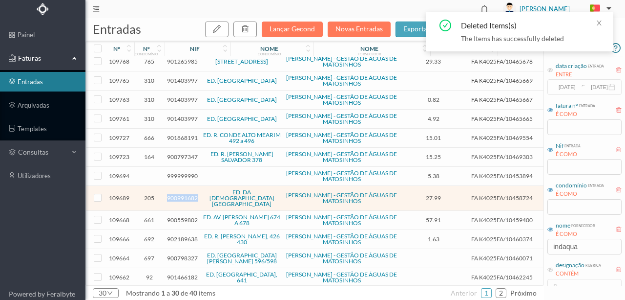
click at [181, 194] on span "900991682" at bounding box center [182, 197] width 31 height 7
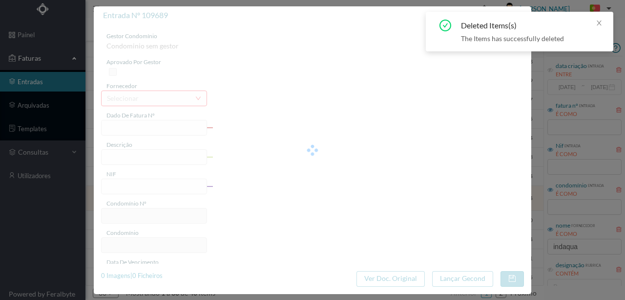
type input "FA K4025FA/10458724"
type input "Perodo do faturação: [DATE] a [DATE]"
type input "900991682"
type input "Invalid date"
type input "[DATE]"
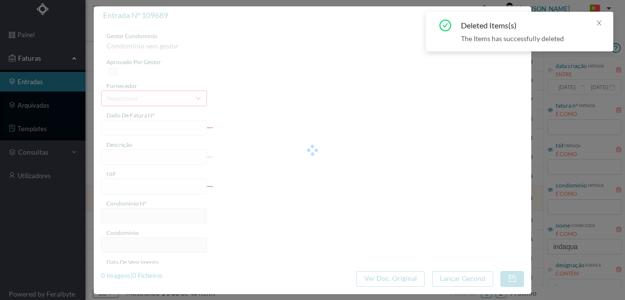
type input "27.99"
type input "205"
type input "ED. DA [DEMOGRAPHIC_DATA][GEOGRAPHIC_DATA]"
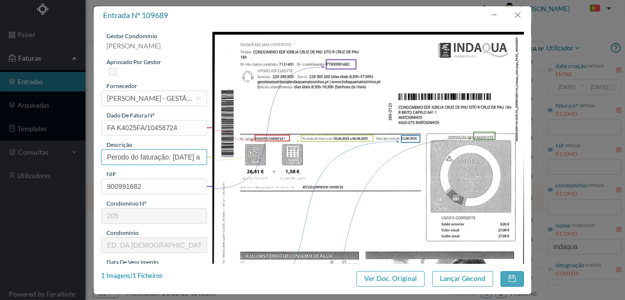
drag, startPoint x: 172, startPoint y: 155, endPoint x: 121, endPoint y: 137, distance: 54.6
click at [56, 148] on div "entrada nº 109689 gestor condomínio [PERSON_NAME] aprovado por gestor fornecedo…" at bounding box center [312, 150] width 625 height 300
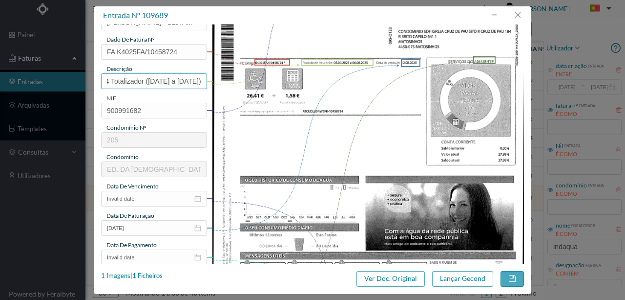
scroll to position [98, 0]
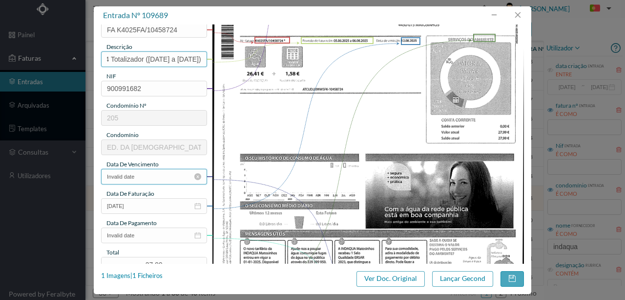
type input "184 Totalizador ([DATE] a [DATE])"
click at [148, 177] on input "Invalid date" at bounding box center [154, 177] width 106 height 16
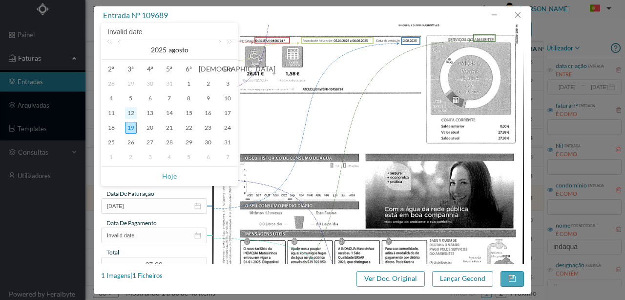
click at [132, 114] on div "12" at bounding box center [131, 113] width 12 height 12
type input "[DATE]"
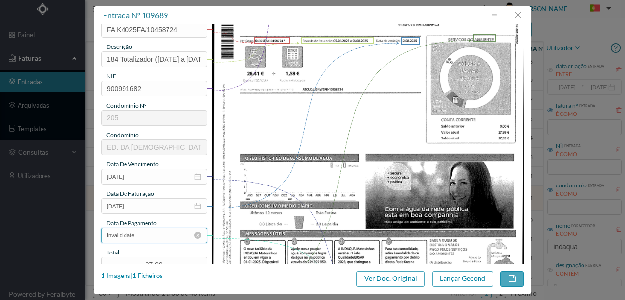
click at [145, 238] on input "Invalid date" at bounding box center [154, 235] width 106 height 16
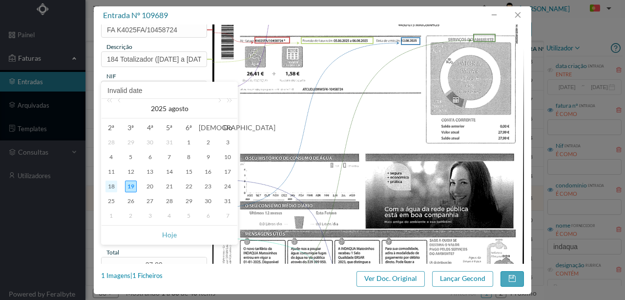
click at [109, 185] on div "18" at bounding box center [112, 186] width 12 height 12
type input "[DATE]"
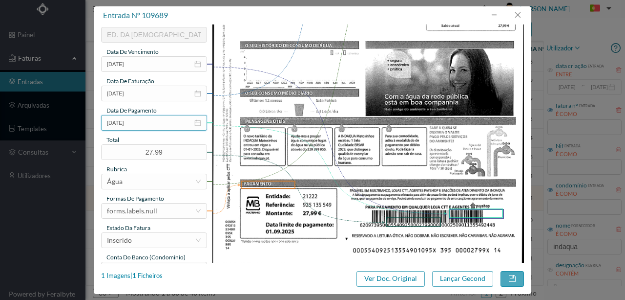
scroll to position [231, 0]
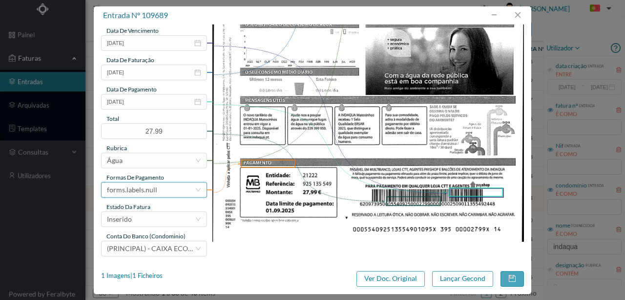
click at [139, 191] on div "forms.labels.null" at bounding box center [132, 189] width 50 height 15
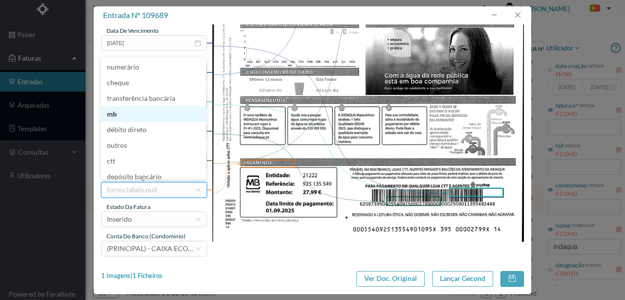
click at [111, 112] on li "mb" at bounding box center [153, 114] width 105 height 16
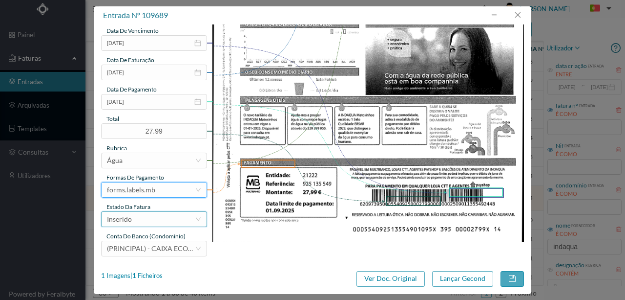
click at [140, 219] on div "Inserido" at bounding box center [151, 219] width 88 height 15
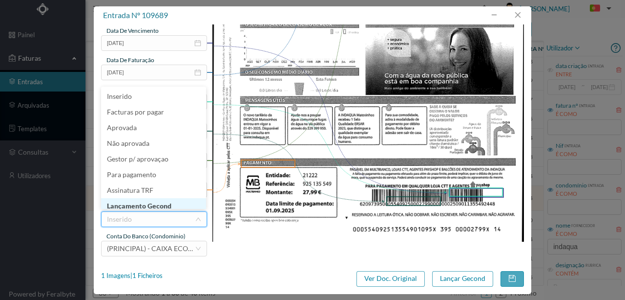
scroll to position [5, 0]
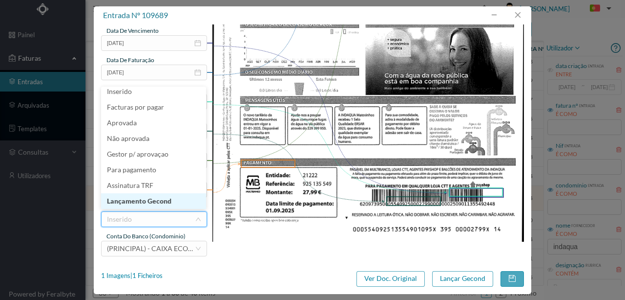
click at [157, 199] on li "Lançamento Gecond" at bounding box center [153, 201] width 105 height 16
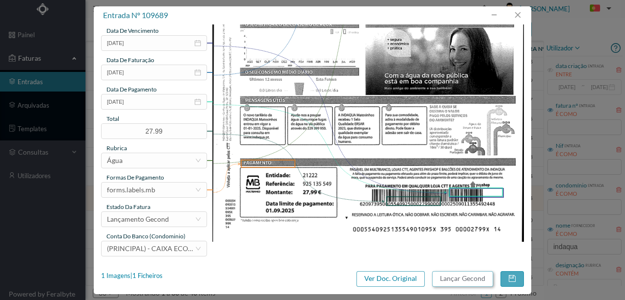
click at [456, 279] on button "Lançar Gecond" at bounding box center [462, 279] width 61 height 16
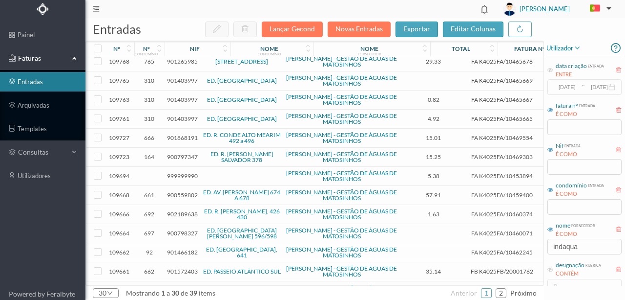
click at [178, 192] on span "900559802" at bounding box center [182, 194] width 31 height 7
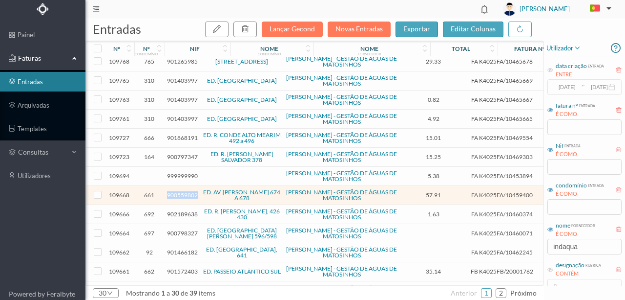
click at [178, 192] on span "900559802" at bounding box center [182, 194] width 31 height 7
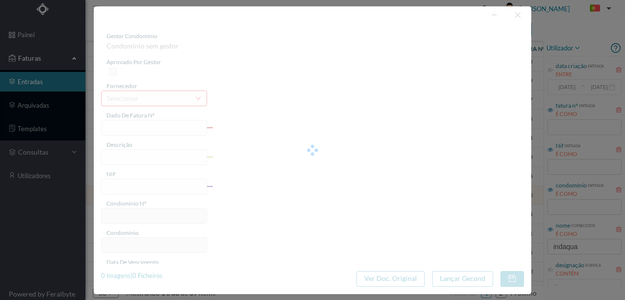
type input "FA K4025FA/10459400"
type input "CTA VASO AMI AS. MDoNTiD da Aida SB O aa"
type input "900559802"
type input "[DATE]"
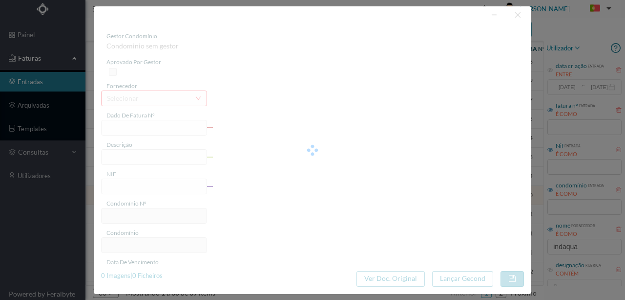
type input "[DATE]"
type input "57.91"
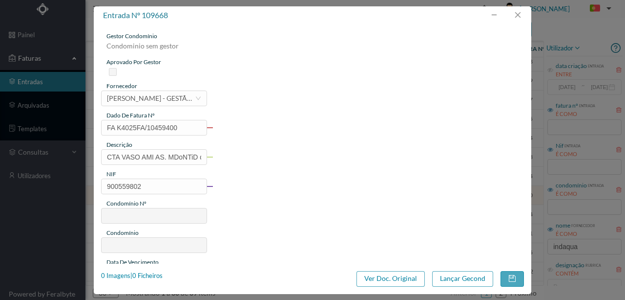
type input "661"
type input "ED. AV. [PERSON_NAME] 674 A 678"
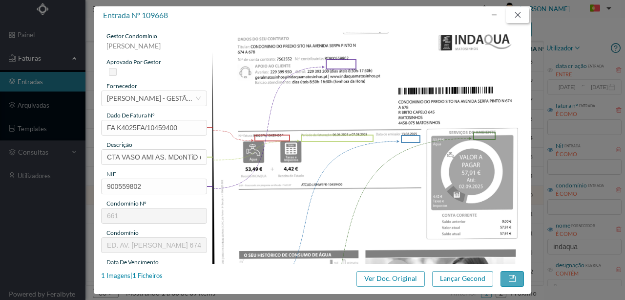
click at [517, 17] on button "button" at bounding box center [517, 15] width 23 height 16
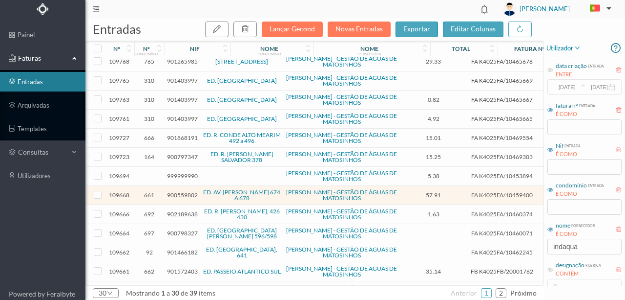
click at [182, 210] on span "902189638" at bounding box center [182, 213] width 31 height 7
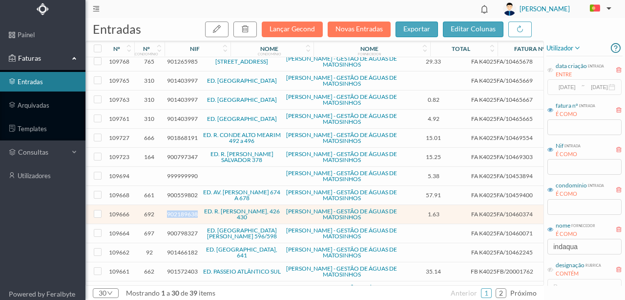
click at [182, 210] on span "902189638" at bounding box center [182, 213] width 31 height 7
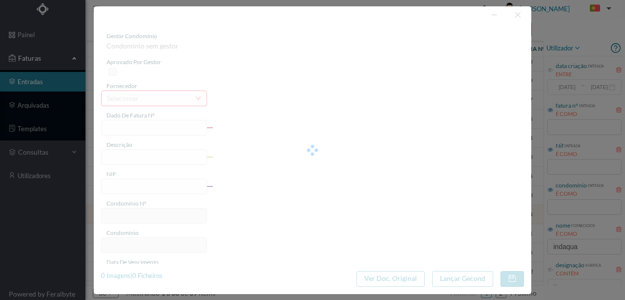
type input "FA K4025FA/10460374"
type input "Periodo de faturação: [DATE] a [DATE]"
type input "902189638"
type input "[DATE]"
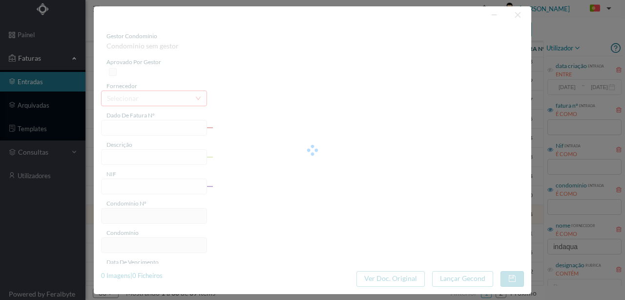
type input "[DATE]"
type input "1.63"
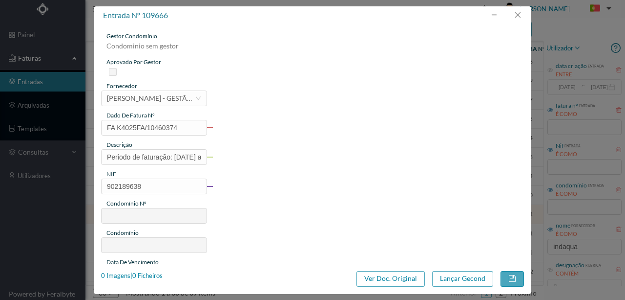
type input "692"
type input "ED. R. [PERSON_NAME], 426 430"
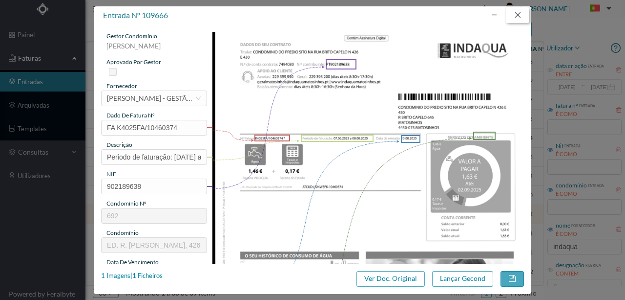
click at [519, 13] on button "button" at bounding box center [517, 15] width 23 height 16
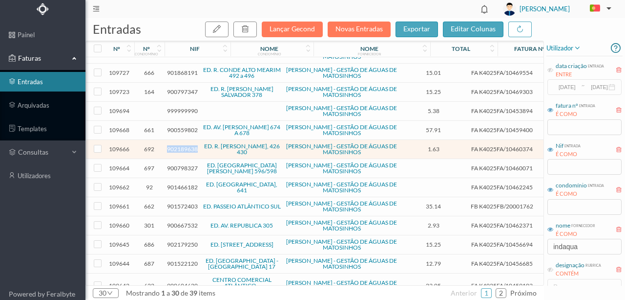
scroll to position [293, 0]
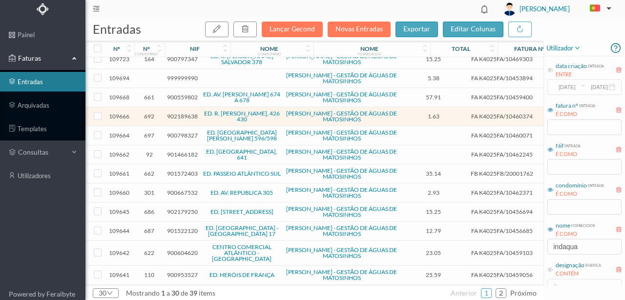
click at [177, 133] on span "900798327" at bounding box center [182, 134] width 31 height 7
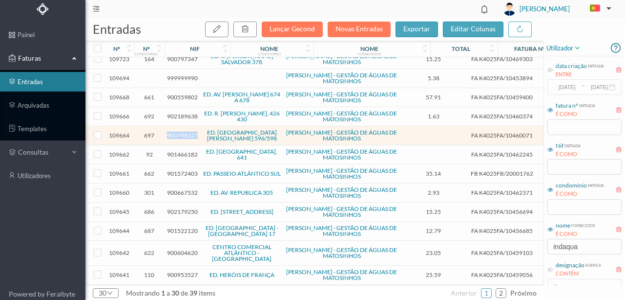
click at [177, 133] on span "900798327" at bounding box center [182, 134] width 31 height 7
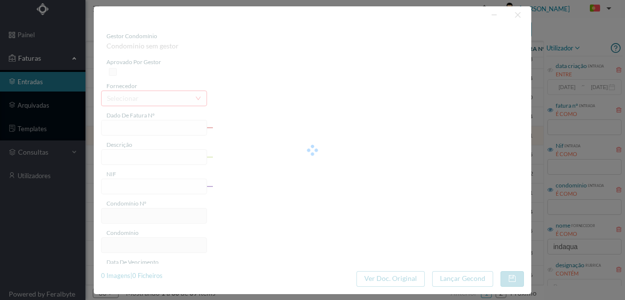
type input "FA K4025FA/10460071"
type input "Periodo de faturação: [DATE] a [DATE]"
type input "900798327"
type input "[DATE]"
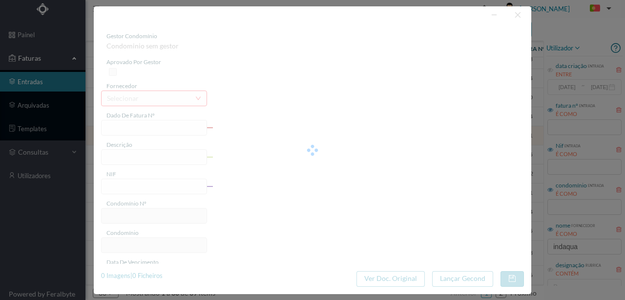
type input "[DATE]"
type input "0.00"
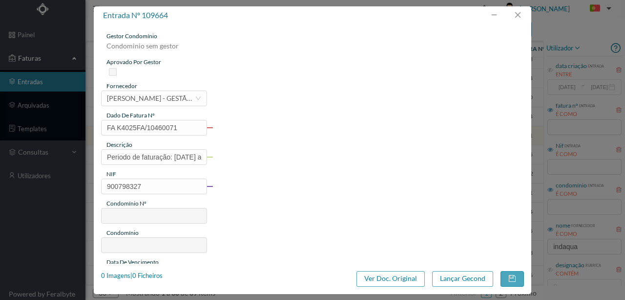
type input "697"
type input "ED. [GEOGRAPHIC_DATA][PERSON_NAME] 596/598"
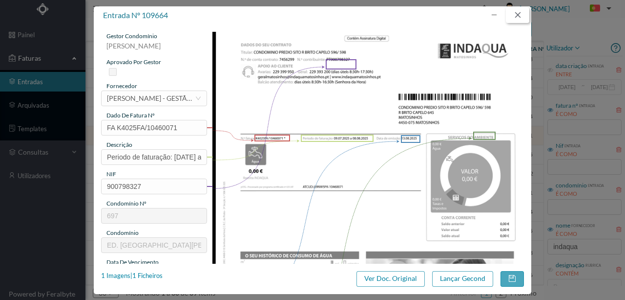
click at [521, 16] on button "button" at bounding box center [517, 15] width 23 height 16
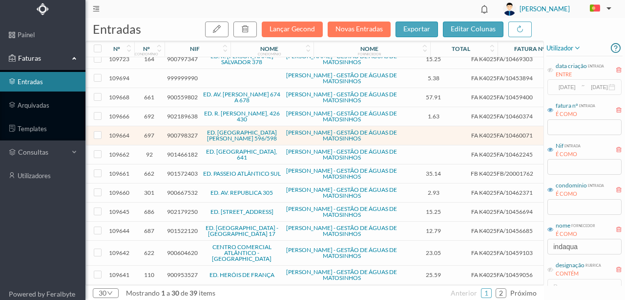
click at [180, 151] on span "901466182" at bounding box center [182, 154] width 31 height 7
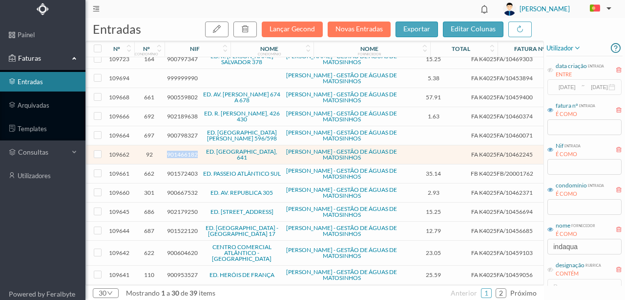
click at [180, 151] on span "901466182" at bounding box center [182, 154] width 31 height 7
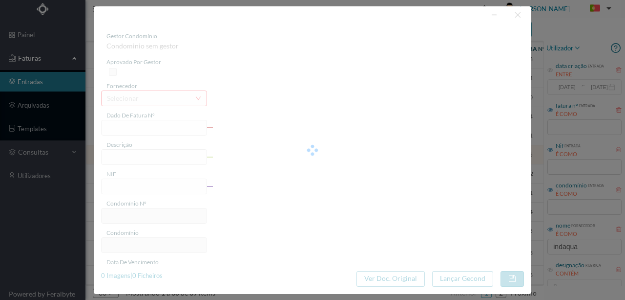
type input "FA K4025FA/10462245"
type input "Periodo de faturação: [DATE] a [DATE]"
type input "901466182"
type input "[DATE]"
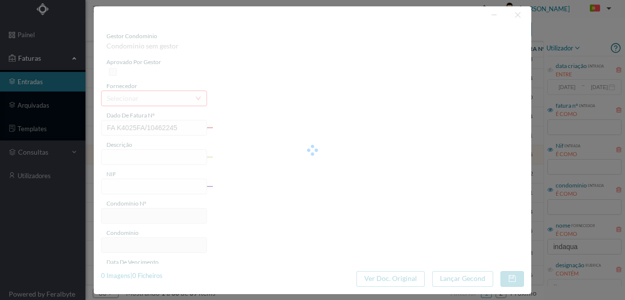
type input "[DATE]"
type input "0.00"
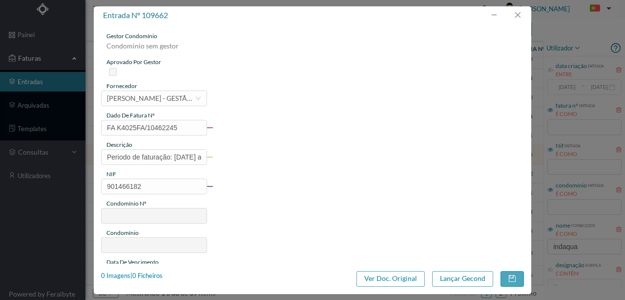
type input "92"
type input "ED. [GEOGRAPHIC_DATA], 641"
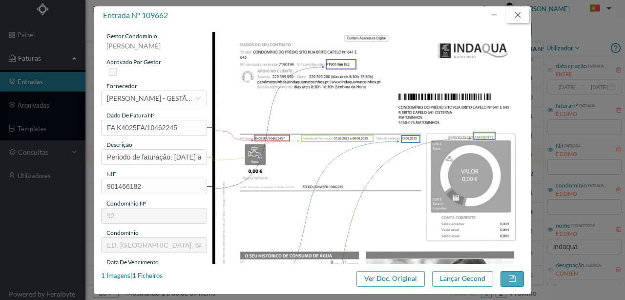
click at [522, 15] on button "button" at bounding box center [517, 15] width 23 height 16
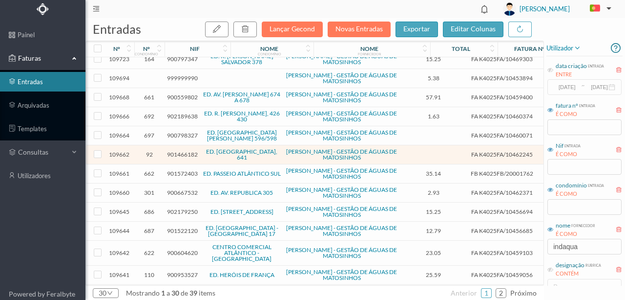
click at [183, 170] on span "901572403" at bounding box center [182, 173] width 31 height 7
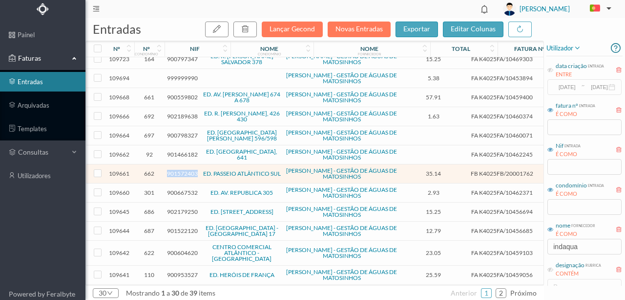
click at [183, 170] on span "901572403" at bounding box center [182, 173] width 31 height 7
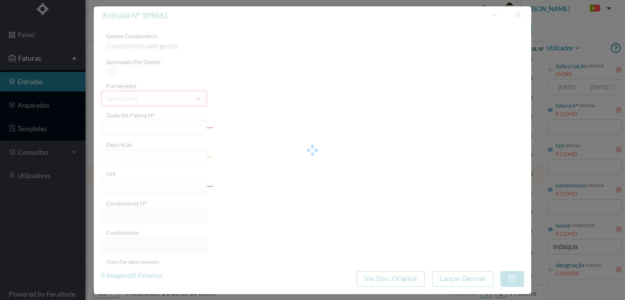
type input "FB K4025FB/20001762"
type input "Periodo de faturação: [DATE] a [DATE]"
type input "901572403"
type input "Invalid date"
type input "[DATE]"
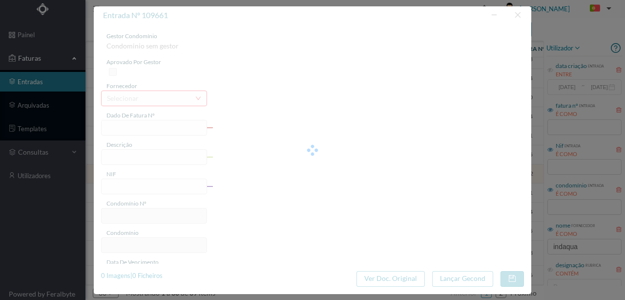
type input "35.14"
type input "662"
type input "ED. PASSEIO ATLÂNTICO SUL"
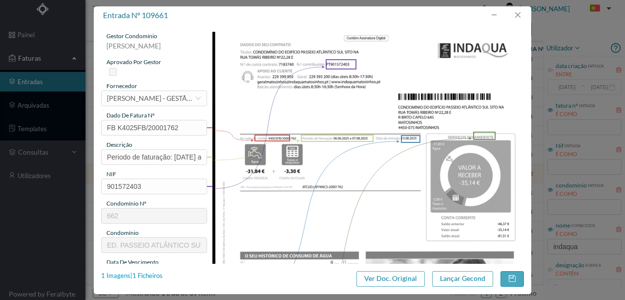
click at [152, 273] on div "1 Imagens | 1 Ficheiros" at bounding box center [132, 276] width 62 height 10
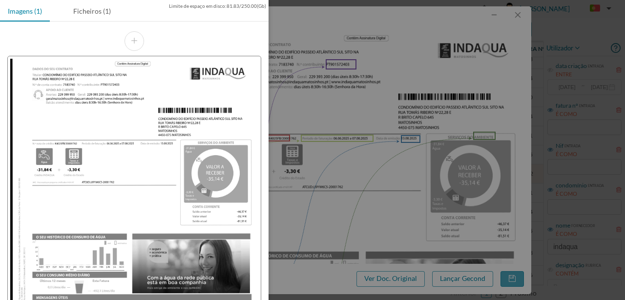
click at [322, 93] on div at bounding box center [312, 150] width 625 height 300
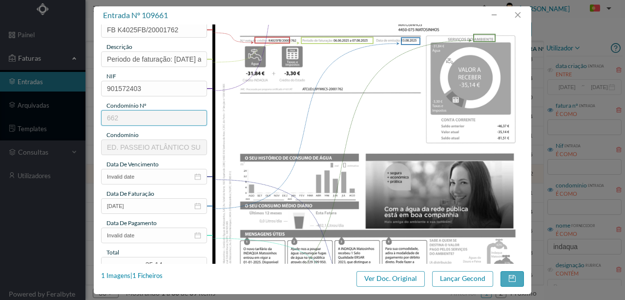
scroll to position [163, 0]
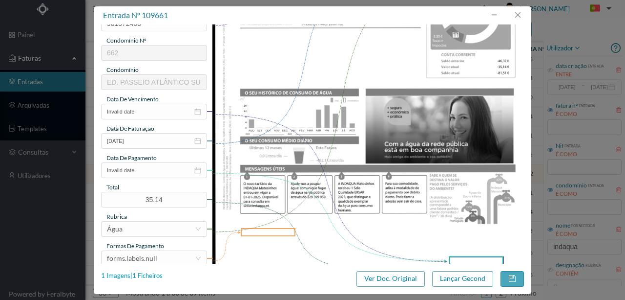
click at [154, 276] on div "1 Imagens | 1 Ficheiros" at bounding box center [132, 276] width 62 height 10
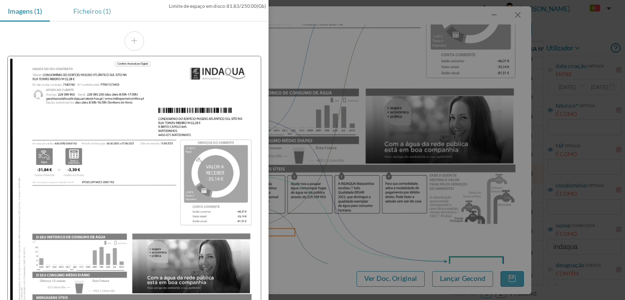
click at [91, 13] on div "Ficheiros (1)" at bounding box center [91, 11] width 53 height 22
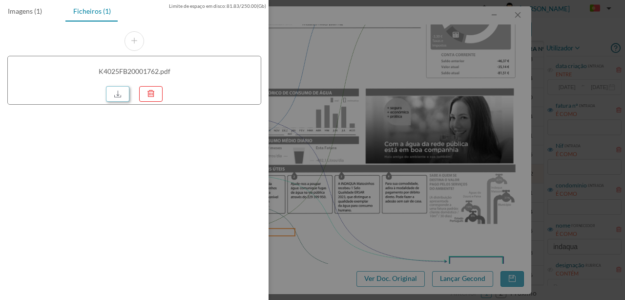
click at [124, 95] on link at bounding box center [117, 94] width 23 height 16
click at [337, 67] on div at bounding box center [312, 150] width 625 height 300
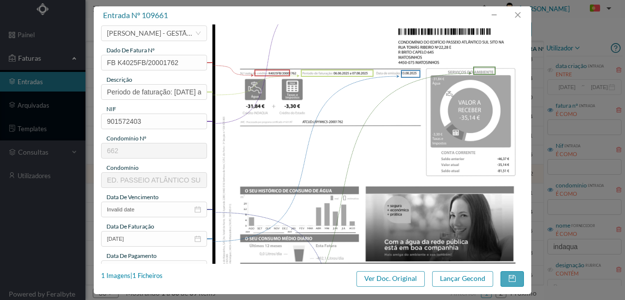
scroll to position [0, 0]
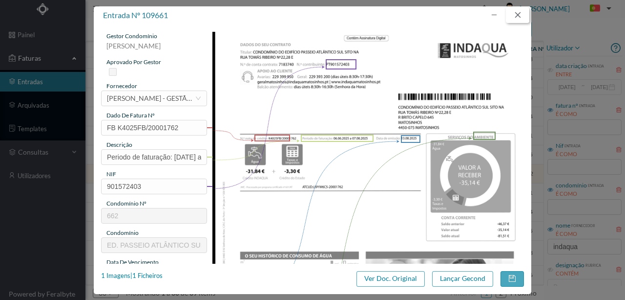
click at [521, 15] on button "button" at bounding box center [517, 15] width 23 height 16
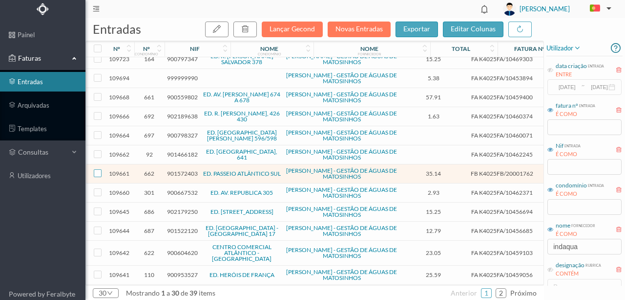
click at [97, 170] on input "checkbox" at bounding box center [98, 173] width 8 height 8
checkbox input "true"
click at [249, 33] on div "button" at bounding box center [245, 29] width 8 height 12
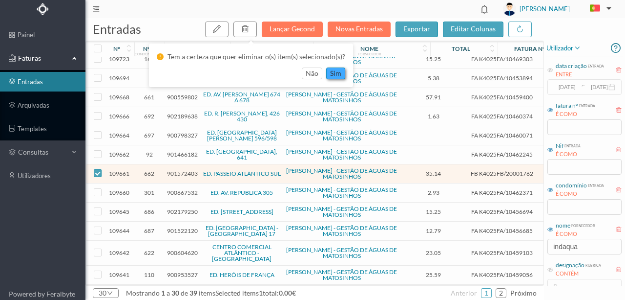
click at [336, 73] on button "sim" at bounding box center [335, 73] width 19 height 12
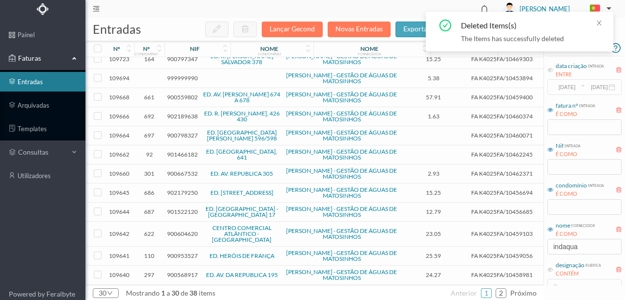
click at [176, 170] on span "900667532" at bounding box center [182, 173] width 31 height 7
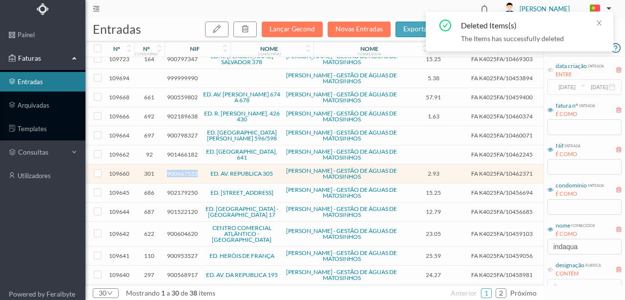
click at [176, 170] on span "900667532" at bounding box center [182, 173] width 31 height 7
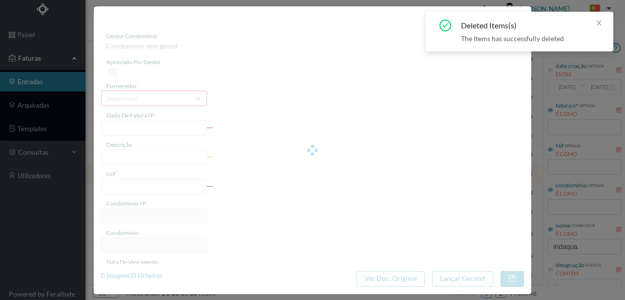
type input "FA K4025FA/10462371"
type input "Período de faturação: [DATE] a [DATE]"
type input "900667532"
type input "[DATE]"
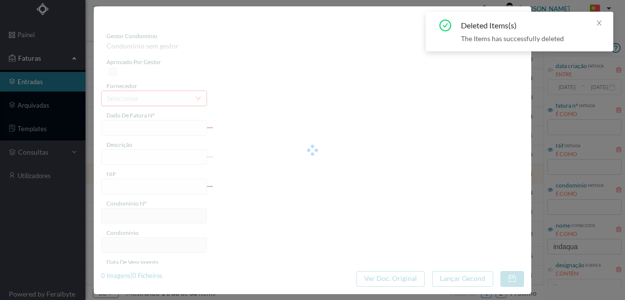
type input "[DATE]"
type input "2.93"
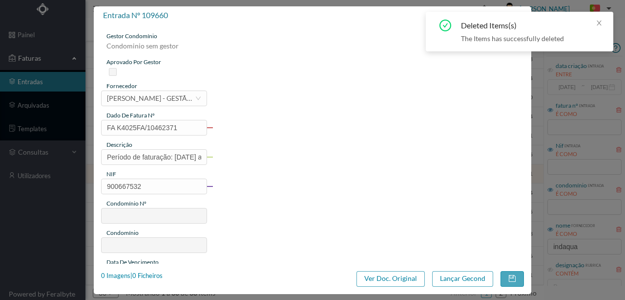
type input "301"
type input "ED. AV. REPUBLICA 305"
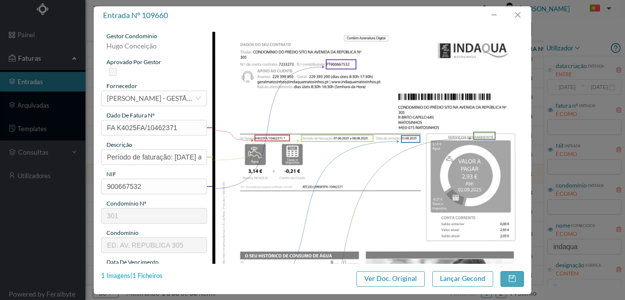
click at [151, 275] on div "1 Imagens | 1 Ficheiros" at bounding box center [132, 276] width 62 height 10
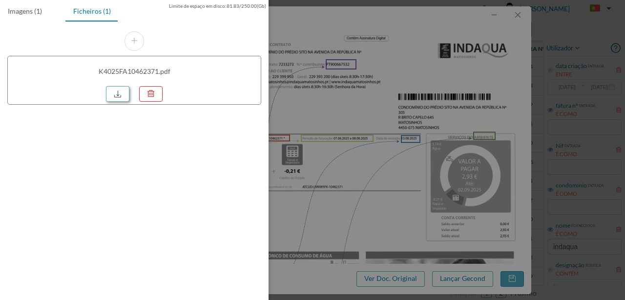
scroll to position [293, 0]
click at [124, 93] on link at bounding box center [117, 94] width 23 height 16
click at [348, 194] on div at bounding box center [312, 150] width 625 height 300
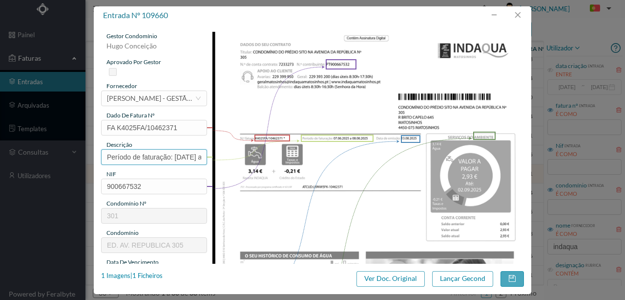
drag, startPoint x: 173, startPoint y: 157, endPoint x: 44, endPoint y: 152, distance: 128.6
click at [44, 152] on div "entrada nº 109660 gestor condomínio [PERSON_NAME] aprovado por gestor fornecedo…" at bounding box center [312, 150] width 625 height 300
click at [166, 156] on input "838 tOTALIZADOR ( [DATE] a [DATE])" at bounding box center [154, 157] width 106 height 16
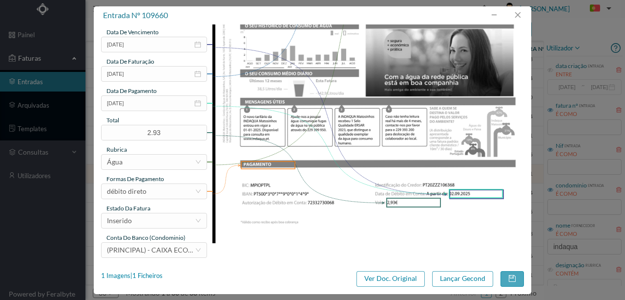
scroll to position [231, 0]
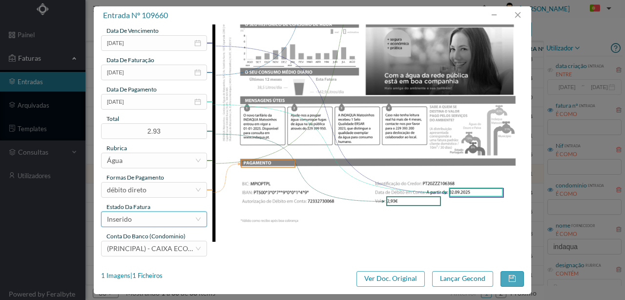
type input "838 Totalizador ( [DATE] a [DATE])"
click at [156, 219] on div "Inserido" at bounding box center [151, 219] width 88 height 15
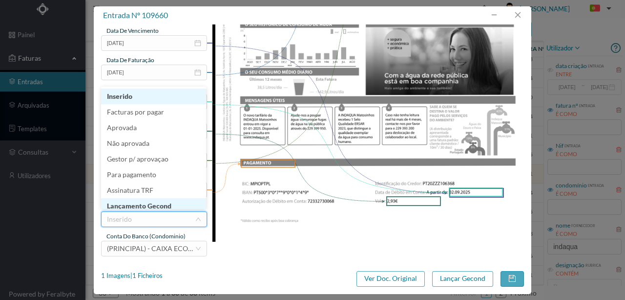
scroll to position [5, 0]
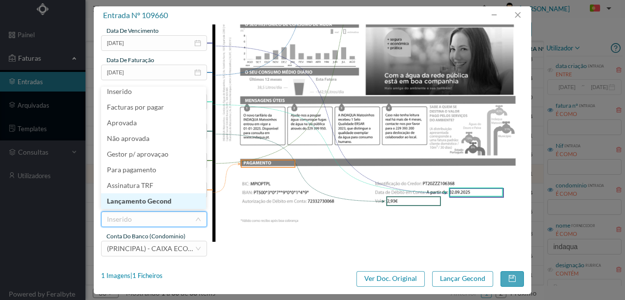
click at [158, 203] on li "Lançamento Gecond" at bounding box center [153, 201] width 105 height 16
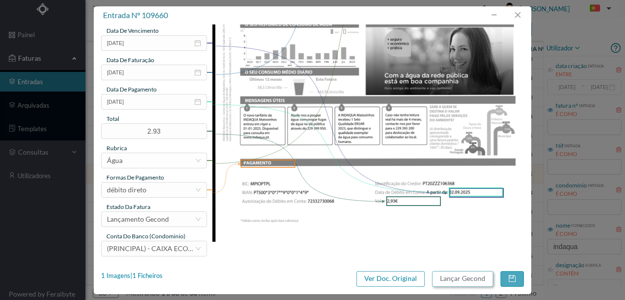
click at [462, 280] on button "Lançar Gecond" at bounding box center [462, 279] width 61 height 16
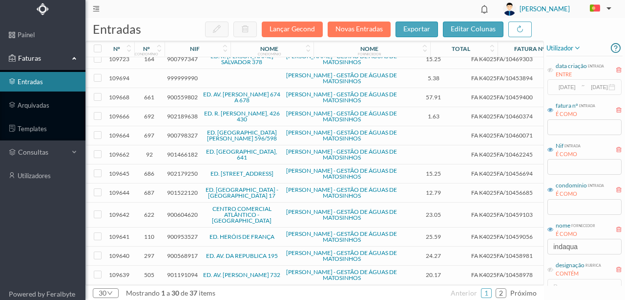
click at [183, 96] on span "900559802" at bounding box center [182, 96] width 31 height 7
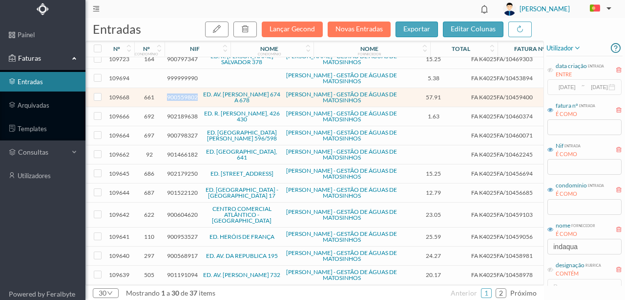
click at [183, 96] on span "900559802" at bounding box center [182, 96] width 31 height 7
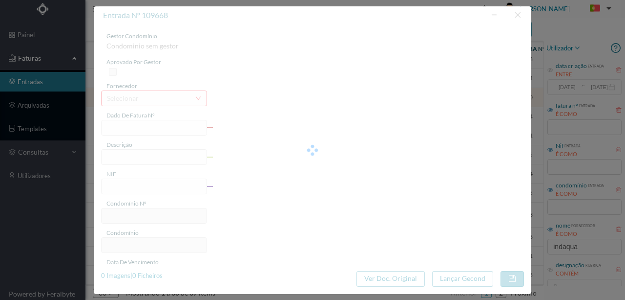
type input "FA K4025FA/10459400"
type input "CTA VASO AMI AS. MDoNTiD da Aida SB O aa"
type input "900559802"
type input "[DATE]"
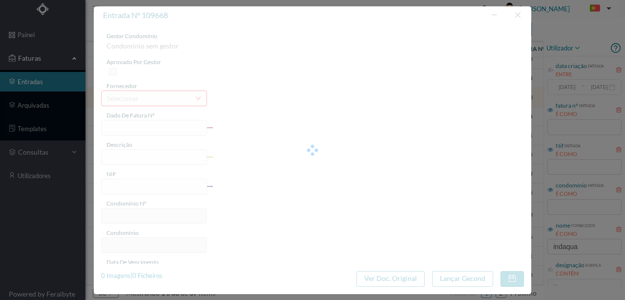
type input "02-09-2025"
type input "57.91"
type input "661"
type input "ED. AV. [PERSON_NAME] 674 A 678"
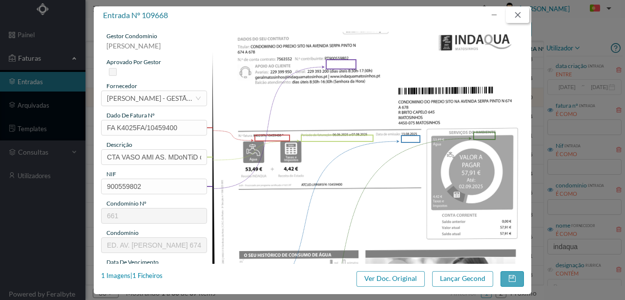
click at [517, 16] on button "button" at bounding box center [517, 15] width 23 height 16
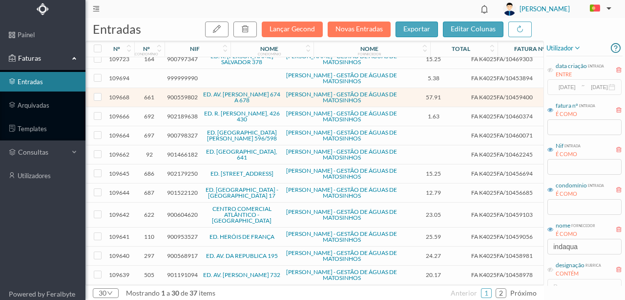
click at [172, 112] on span "902189638" at bounding box center [182, 115] width 31 height 7
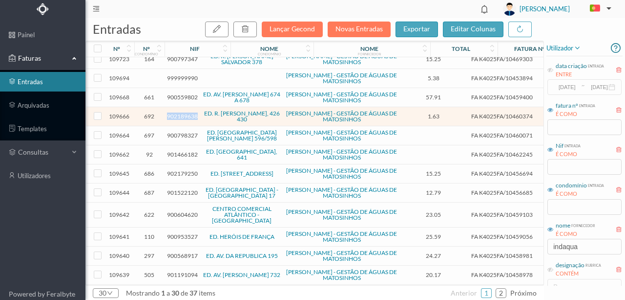
click at [172, 112] on span "902189638" at bounding box center [182, 115] width 31 height 7
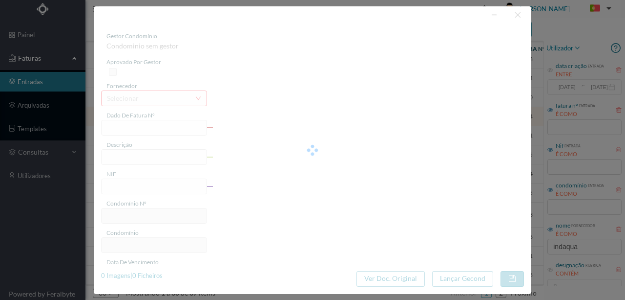
type input "FA K4025FA/10460374"
type input "Periodo de faturação: 07.06.2025 a 08.08.2025"
type input "902189638"
type input "02-09-2025"
type input "13-08-2025"
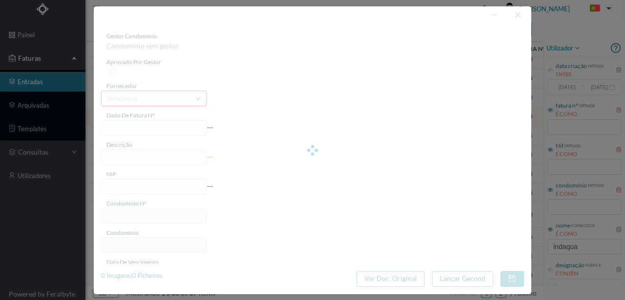
type input "02-09-2025"
type input "1.63"
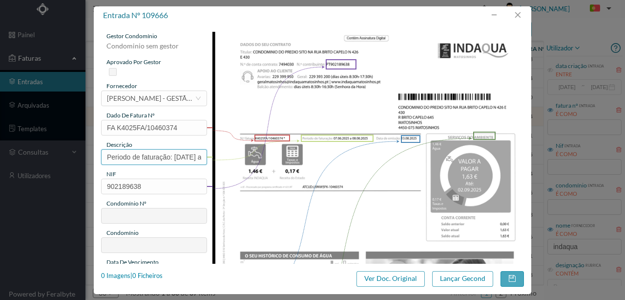
type input "692"
type input "ED. R. BRITO CAPELO, 426 430"
click at [517, 17] on button "button" at bounding box center [517, 15] width 23 height 16
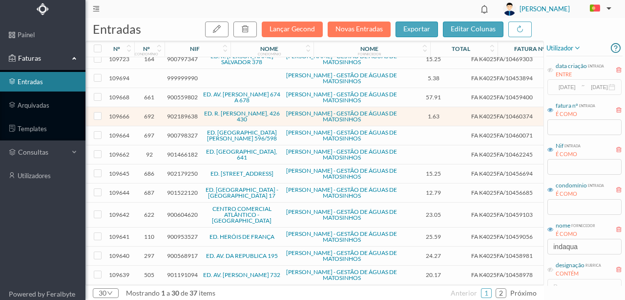
click at [173, 131] on span "900798327" at bounding box center [182, 134] width 31 height 7
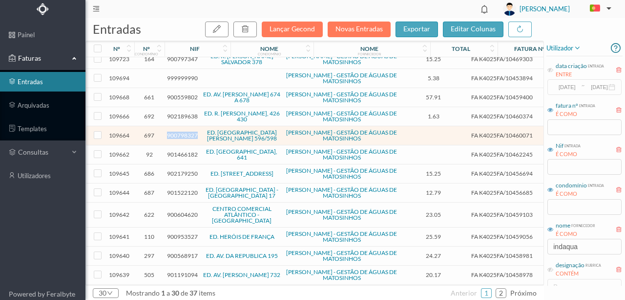
click at [173, 131] on span "900798327" at bounding box center [182, 134] width 31 height 7
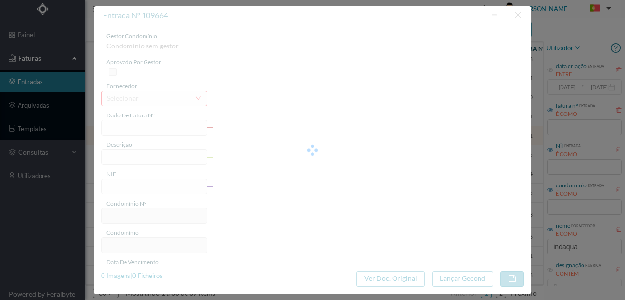
type input "FA K4025FA/10460071"
type input "Periodo de faturação: 09.07.2025 a 08.08.2025"
type input "900798327"
type input "02-09-2025"
type input "13-08-2025"
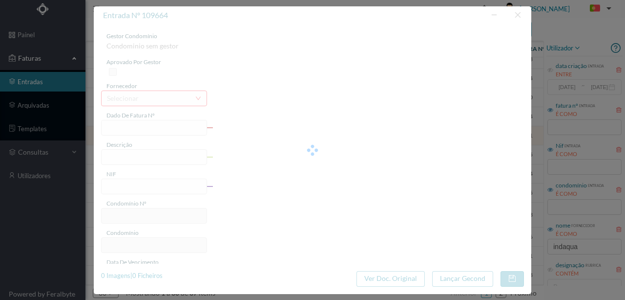
type input "02-09-2025"
type input "0.00"
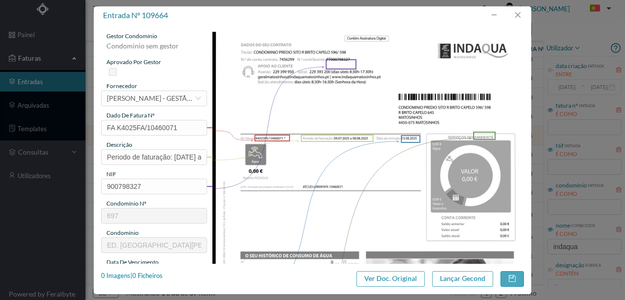
type input "697"
type input "ED. [GEOGRAPHIC_DATA][PERSON_NAME] 596/598"
click at [517, 15] on button "button" at bounding box center [517, 15] width 23 height 16
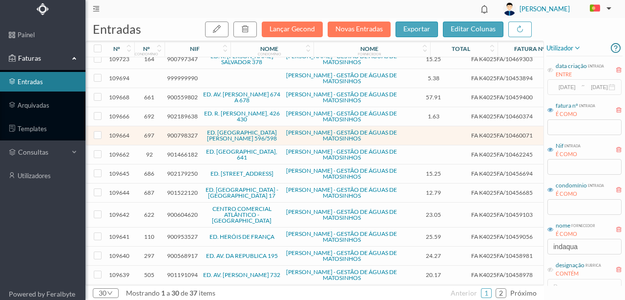
click at [177, 152] on span "901466182" at bounding box center [182, 154] width 31 height 7
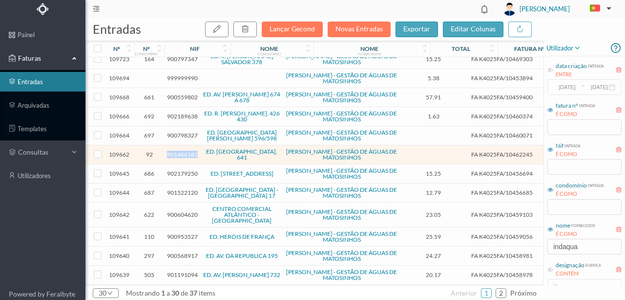
click at [177, 152] on span "901466182" at bounding box center [182, 154] width 31 height 7
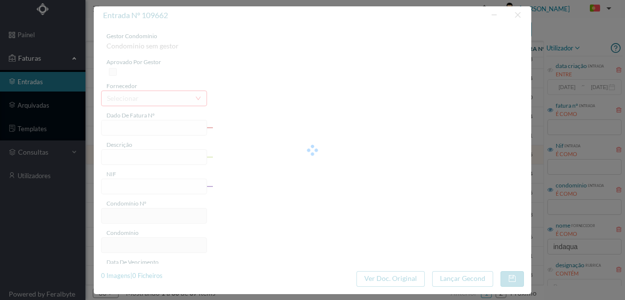
type input "FA K4025FA/10462245"
type input "Periodo de faturação: 07.06.2025 a 08.08.2025"
type input "901466182"
type input "02-09-2025"
type input "13-08-2025"
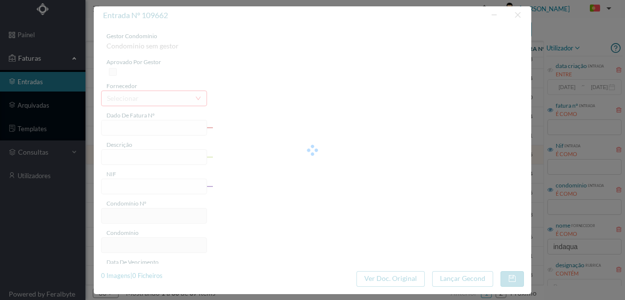
type input "02-09-2025"
type input "0.00"
type input "92"
type input "ED. BRITO CAPELO, 641"
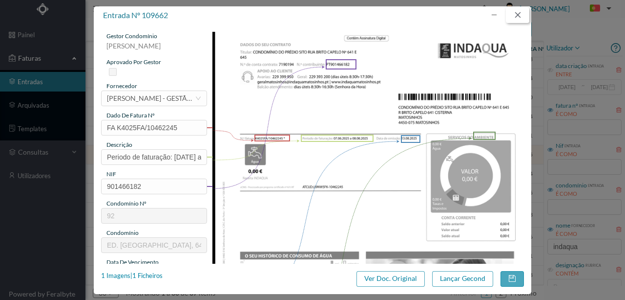
click at [518, 15] on button "button" at bounding box center [517, 15] width 23 height 16
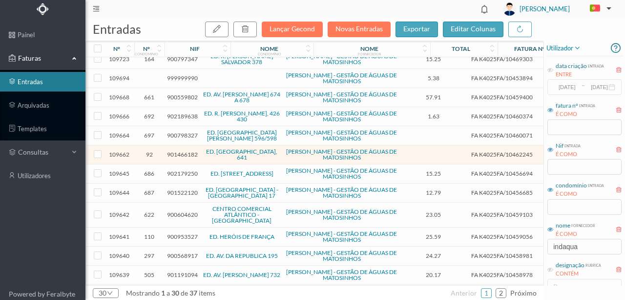
click at [176, 170] on span "902179250" at bounding box center [182, 173] width 31 height 7
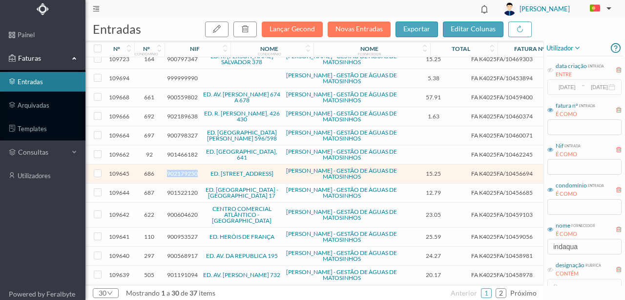
click at [176, 170] on span "902179250" at bounding box center [182, 173] width 31 height 7
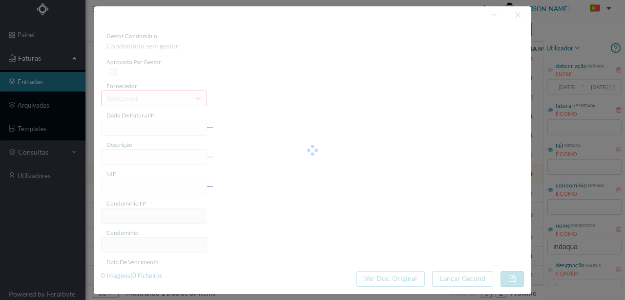
type input "FA K4025FA/10456694"
type input "Periodo de faturação: [DATE] a [DATE]"
type input "902179250"
type input "[DATE]"
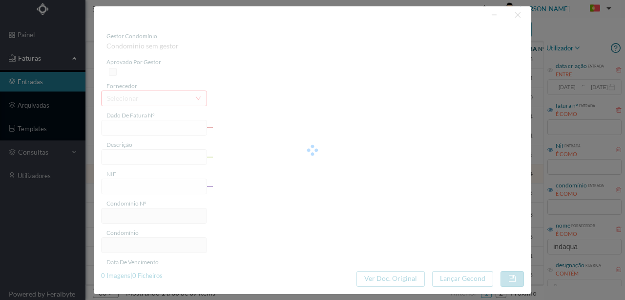
type input "[DATE]"
type input "15.25"
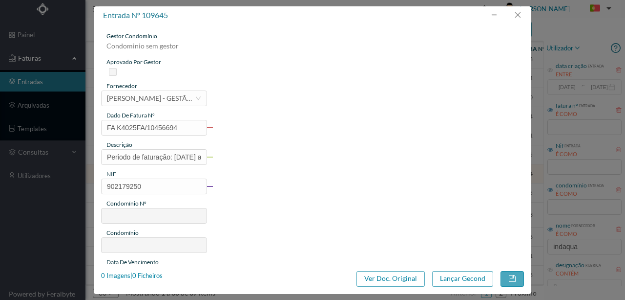
type input "686"
type input "ED. RUA HERÓIS DE FRANÇA, 327/331"
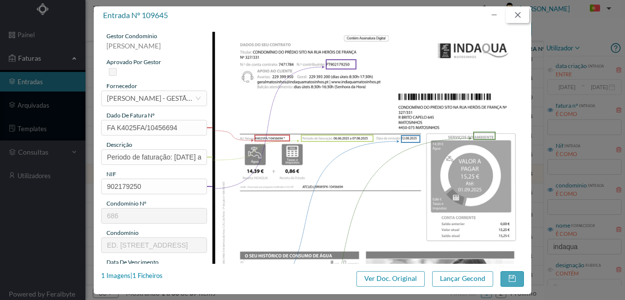
click at [516, 15] on button "button" at bounding box center [517, 15] width 23 height 16
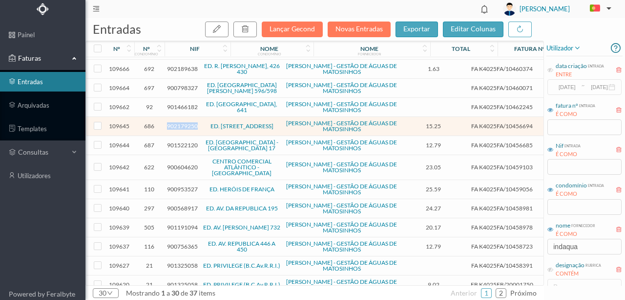
scroll to position [342, 0]
click at [179, 141] on span "901522120" at bounding box center [182, 143] width 31 height 7
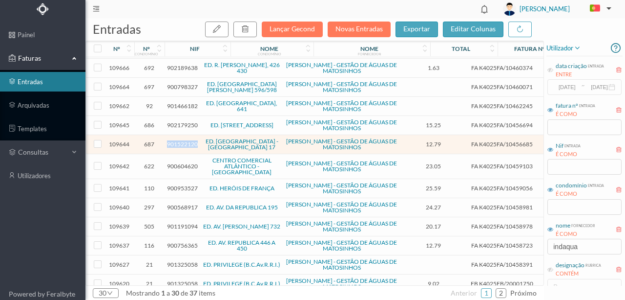
click at [179, 141] on span "901522120" at bounding box center [182, 143] width 31 height 7
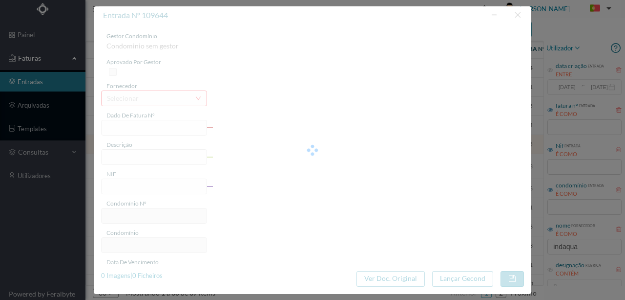
type input "FA K4025FA/10456685"
type input "901522120"
type input "[DATE]"
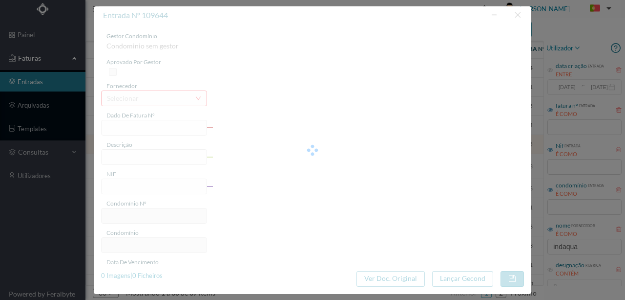
type input "12.79"
type input "687"
type input "ED. QUINTA SECA - TEIXEIRA PASCOAES 17"
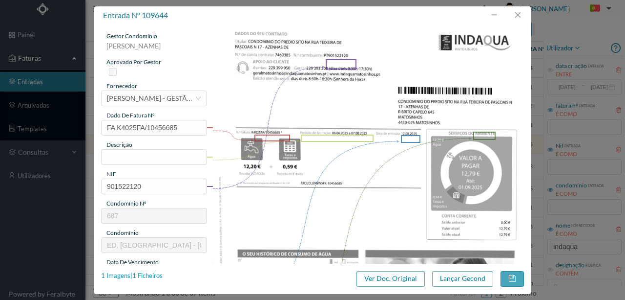
click at [139, 271] on div "1 Imagens | 1 Ficheiros" at bounding box center [132, 276] width 62 height 10
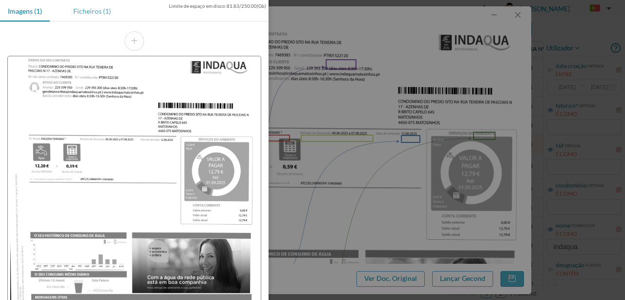
click at [94, 11] on div "Ficheiros (1)" at bounding box center [91, 11] width 53 height 22
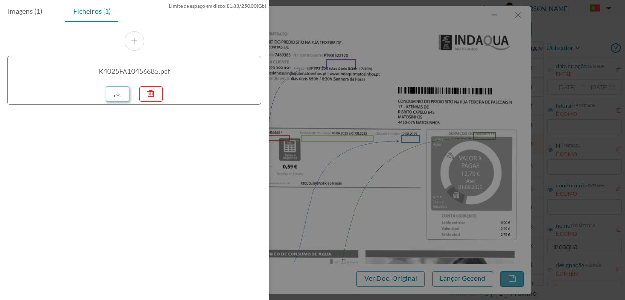
click at [122, 93] on link at bounding box center [117, 94] width 23 height 16
drag, startPoint x: 409, startPoint y: 42, endPoint x: 434, endPoint y: 40, distance: 24.6
click at [409, 42] on div at bounding box center [312, 150] width 625 height 300
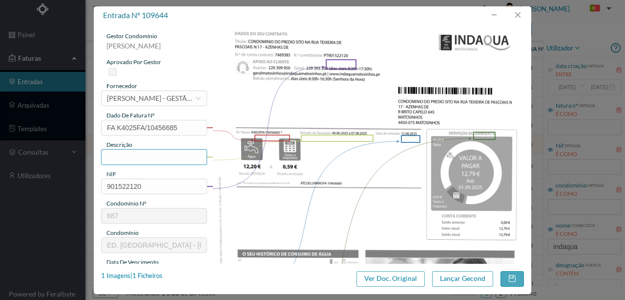
click at [107, 154] on input "text" at bounding box center [154, 157] width 106 height 16
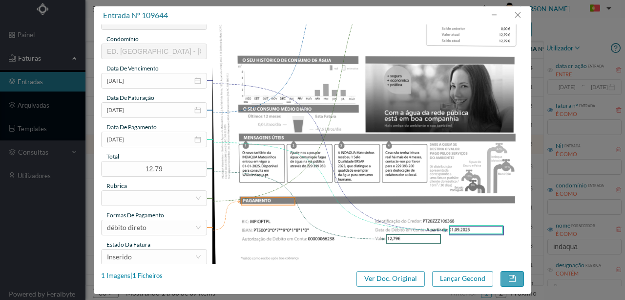
scroll to position [228, 0]
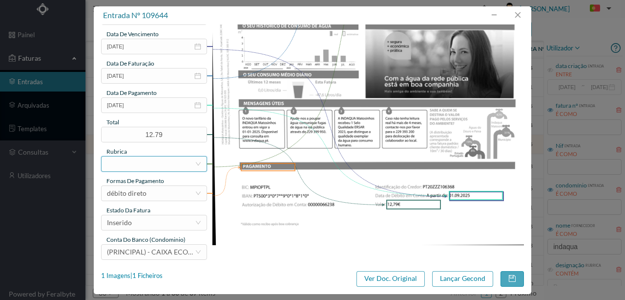
type input "17 Totalizador (06.06.2025 a 07.08.2025)"
click at [121, 159] on div at bounding box center [151, 163] width 88 height 15
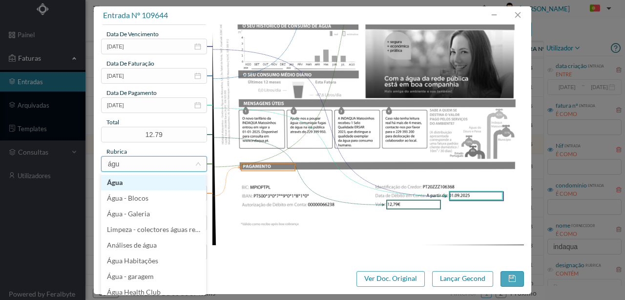
type input "água"
click at [125, 184] on li "Água" at bounding box center [153, 182] width 105 height 16
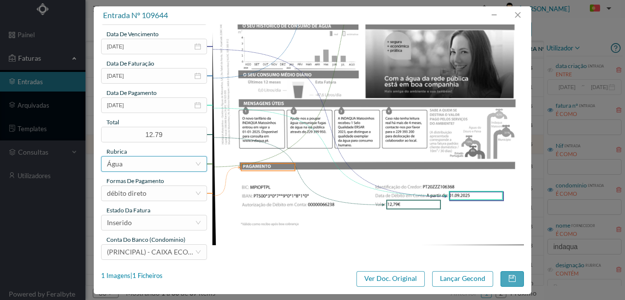
scroll to position [231, 0]
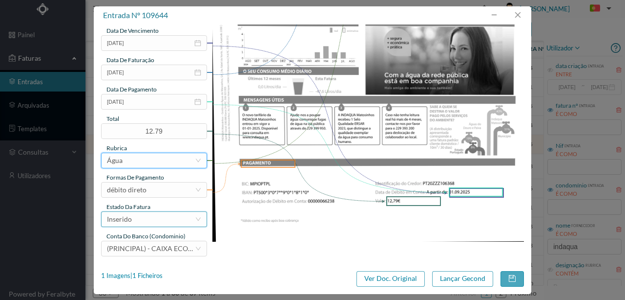
click at [140, 219] on div "Inserido" at bounding box center [151, 219] width 88 height 15
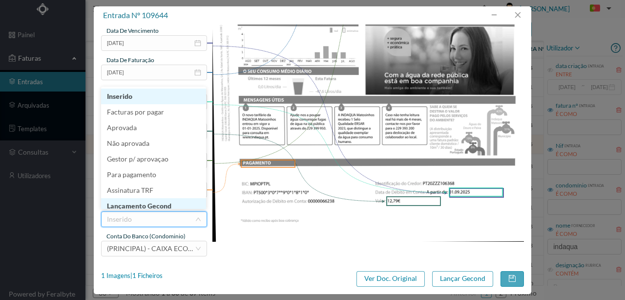
scroll to position [5, 0]
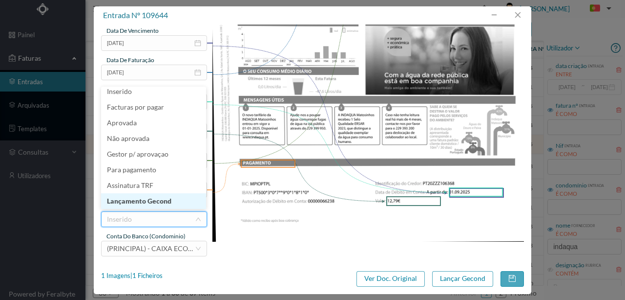
click at [147, 201] on li "Lançamento Gecond" at bounding box center [153, 201] width 105 height 16
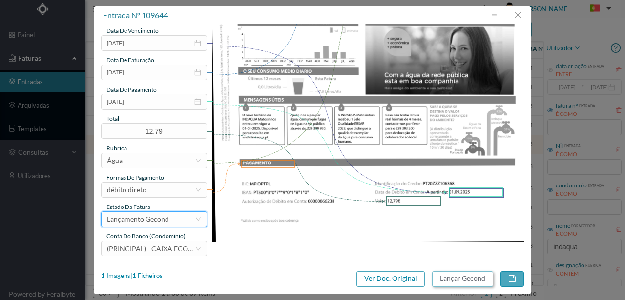
click at [453, 279] on button "Lançar Gecond" at bounding box center [462, 279] width 61 height 16
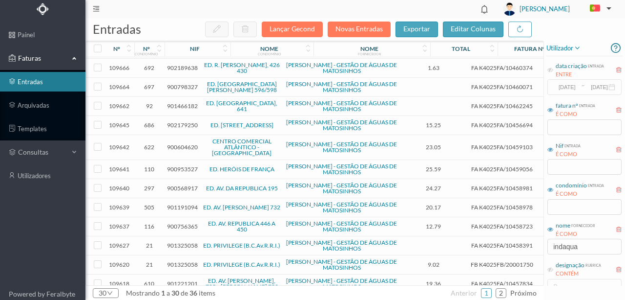
click at [182, 165] on span "900953527" at bounding box center [182, 168] width 31 height 7
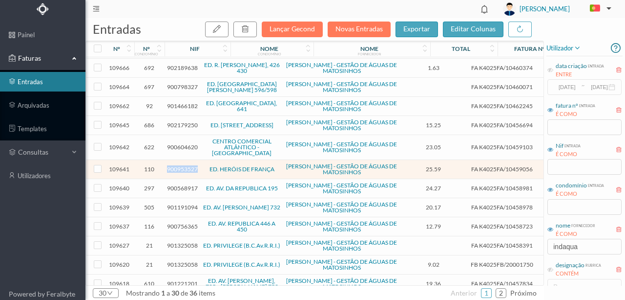
click at [182, 165] on span "900953527" at bounding box center [182, 168] width 31 height 7
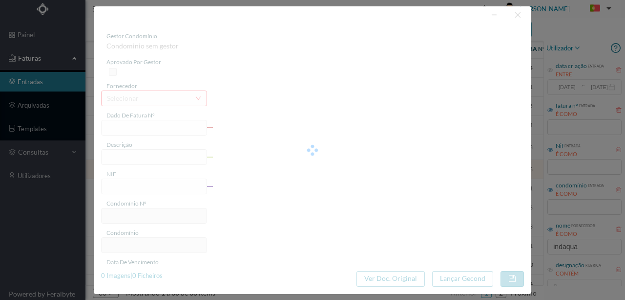
type input "FA K4025FA/10459056"
type input "Periodo de faturação: [DATE] a [DATE]"
type input "900953527"
type input "[DATE]"
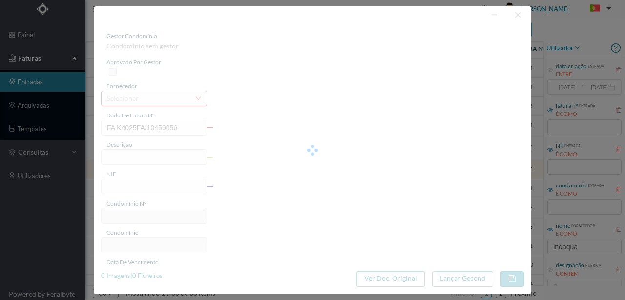
type input "[DATE]"
type input "25.59"
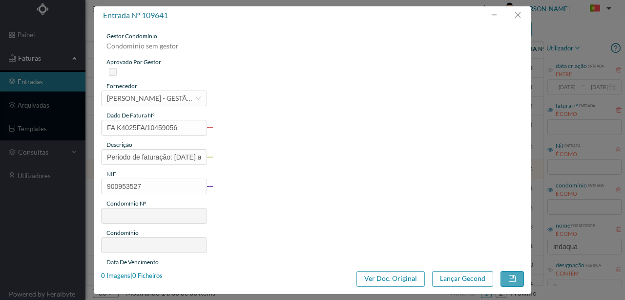
type input "110"
type input "ED. HERÓIS DE FRANÇA"
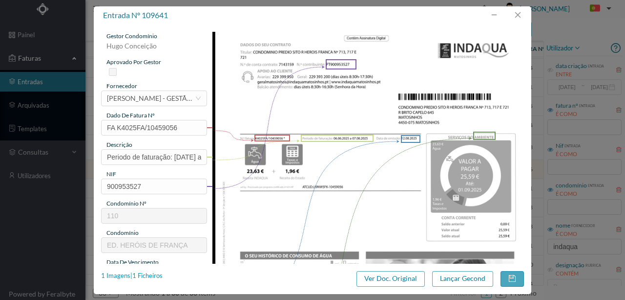
click at [154, 277] on div "1 Imagens | 1 Ficheiros" at bounding box center [132, 276] width 62 height 10
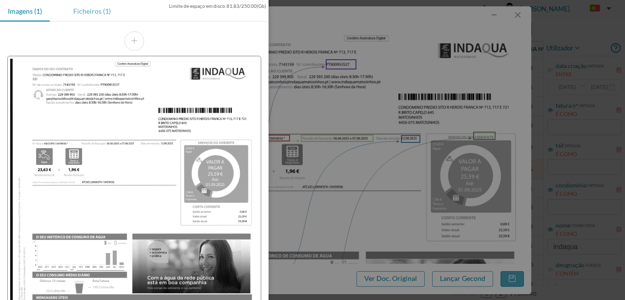
click at [90, 13] on div "Ficheiros (1)" at bounding box center [91, 11] width 53 height 22
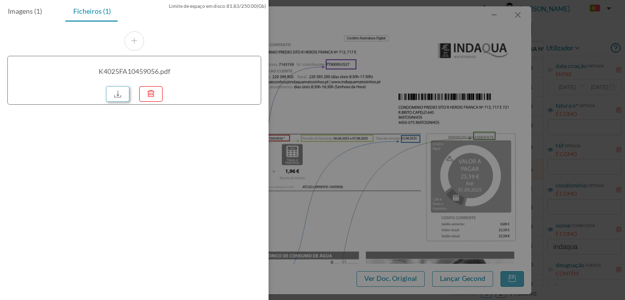
click at [121, 91] on link at bounding box center [117, 94] width 23 height 16
click at [351, 133] on div at bounding box center [312, 150] width 625 height 300
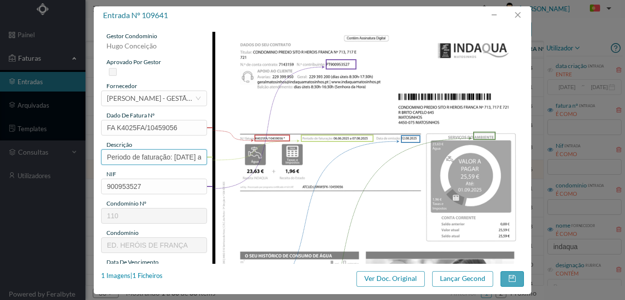
drag, startPoint x: 173, startPoint y: 156, endPoint x: 70, endPoint y: 132, distance: 105.9
click at [66, 152] on div "entrada nº 109641 gestor condomínio Hugo Conceição aprovado por gestor forneced…" at bounding box center [312, 150] width 625 height 300
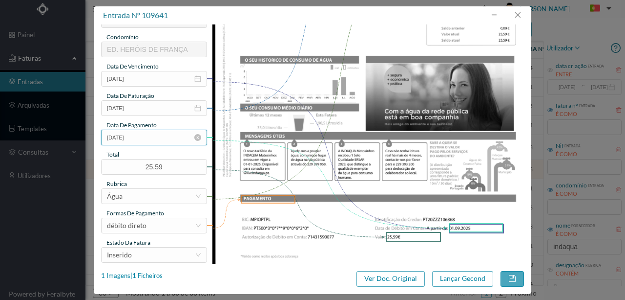
scroll to position [228, 0]
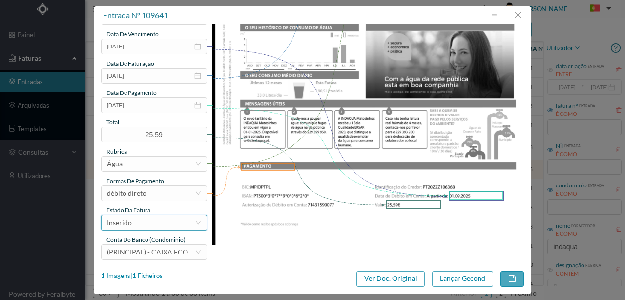
type input "713 Totalizador ( 06.06.2025 a 07.08.2025)"
click at [143, 224] on div "Inserido" at bounding box center [151, 222] width 88 height 15
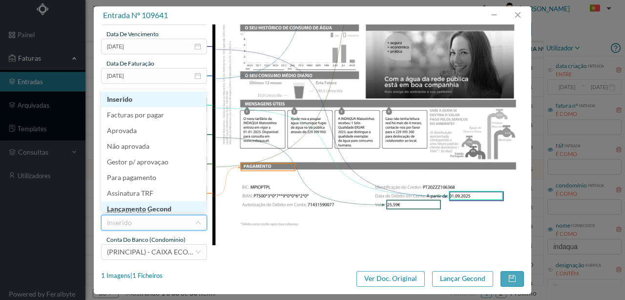
scroll to position [5, 0]
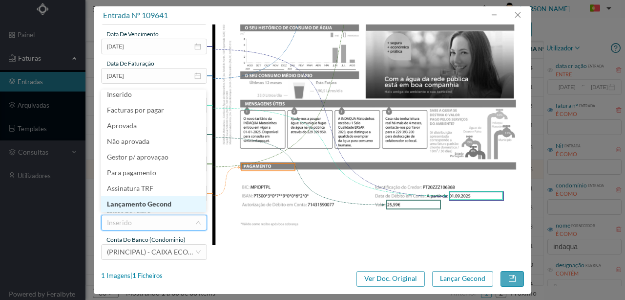
click at [145, 206] on li "Lançamento Gecond" at bounding box center [153, 204] width 105 height 16
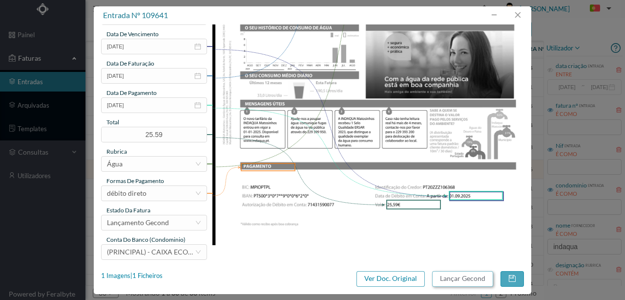
click at [474, 281] on button "Lançar Gecond" at bounding box center [462, 279] width 61 height 16
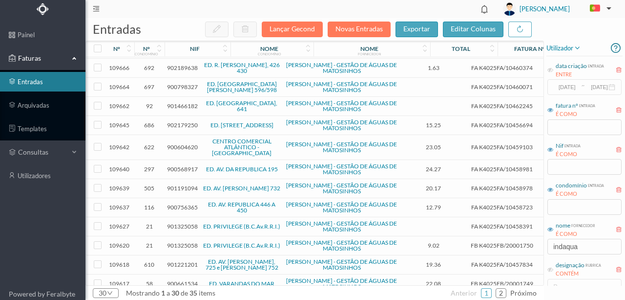
click at [186, 84] on span "900798327" at bounding box center [182, 86] width 31 height 7
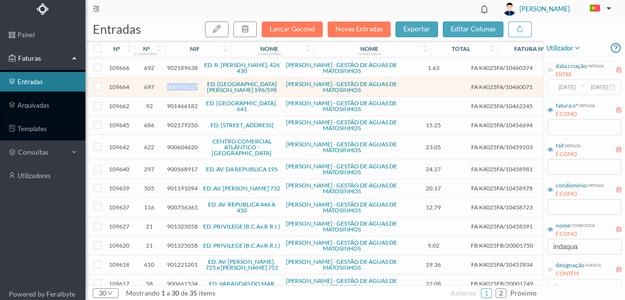
click at [186, 83] on span "900798327" at bounding box center [182, 86] width 31 height 7
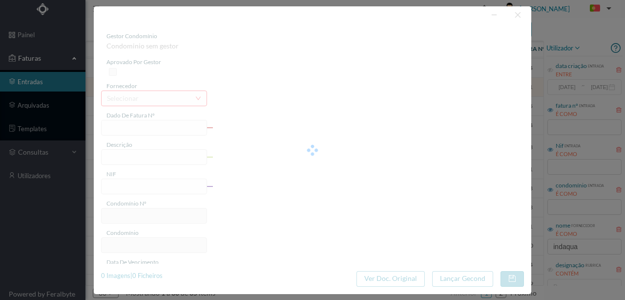
type input "FA K4025FA/10460071"
type input "Periodo de faturação: 09.07.2025 a 08.08.2025"
type input "900798327"
type input "02-09-2025"
type input "13-08-2025"
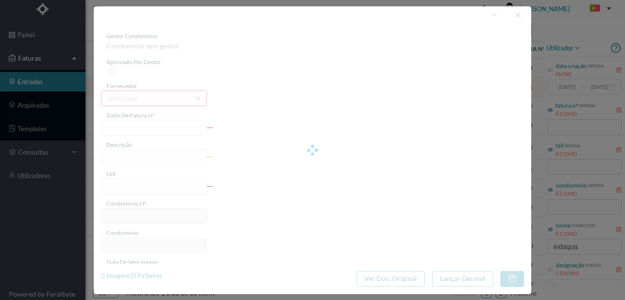
type input "02-09-2025"
type input "0.00"
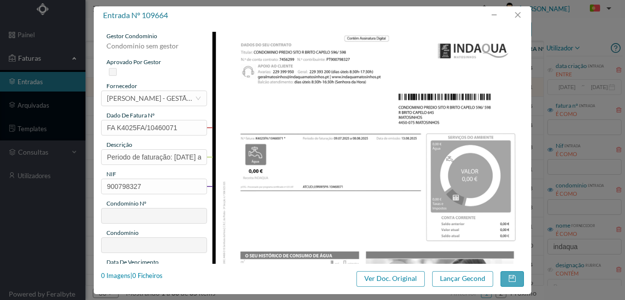
type input "697"
type input "ED. [GEOGRAPHIC_DATA][PERSON_NAME] 596/598"
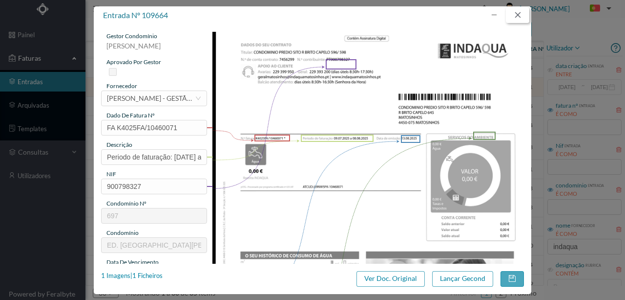
click at [517, 15] on button "button" at bounding box center [517, 15] width 23 height 16
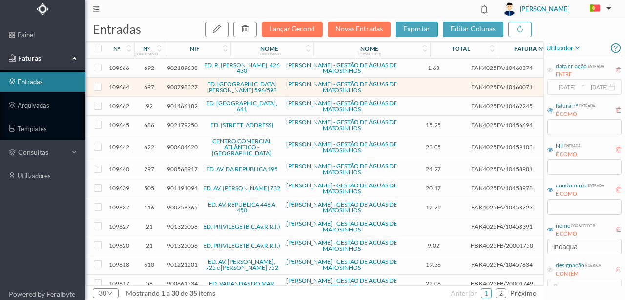
click at [188, 102] on span "901466182" at bounding box center [182, 105] width 31 height 7
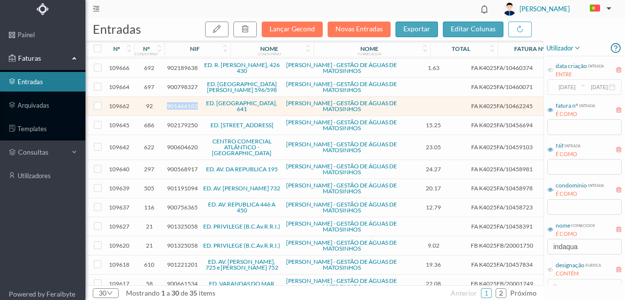
click at [188, 102] on span "901466182" at bounding box center [182, 105] width 31 height 7
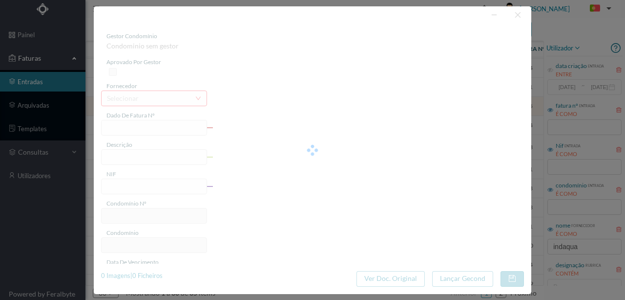
type input "FA K4025FA/10462245"
type input "Periodo de faturação: 07.06.2025 a 08.08.2025"
type input "901466182"
type input "02-09-2025"
type input "13-08-2025"
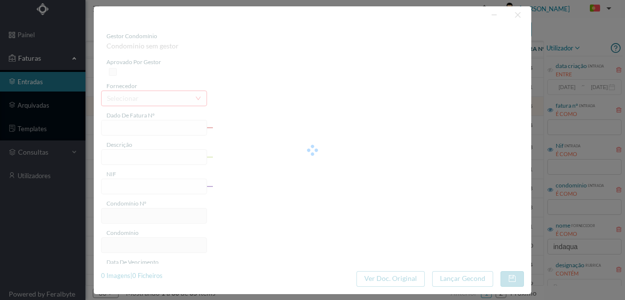
type input "02-09-2025"
type input "0.00"
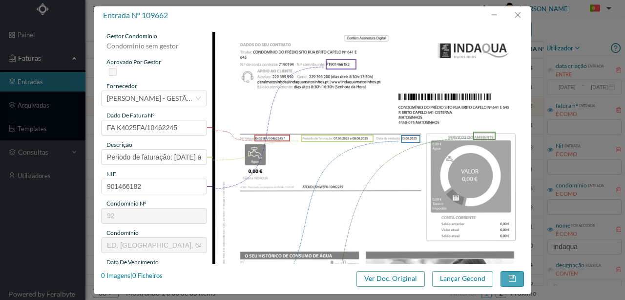
type input "92"
type input "ED. BRITO CAPELO, 641"
click at [514, 14] on button "button" at bounding box center [517, 15] width 23 height 16
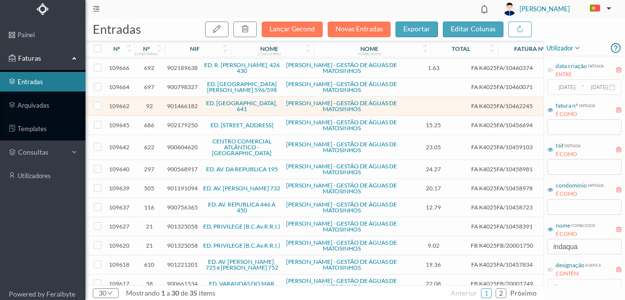
click at [180, 121] on span "902179250" at bounding box center [182, 124] width 31 height 7
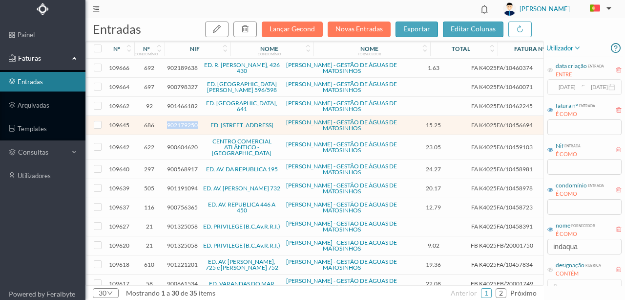
click at [180, 121] on span "902179250" at bounding box center [182, 124] width 31 height 7
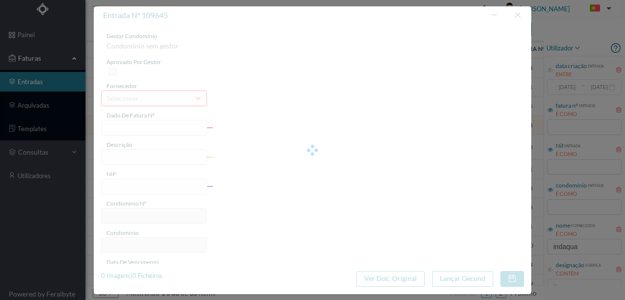
type input "FA K4025FA/10456694"
type input "Periodo de faturação: [DATE] a [DATE]"
type input "902179250"
type input "[DATE]"
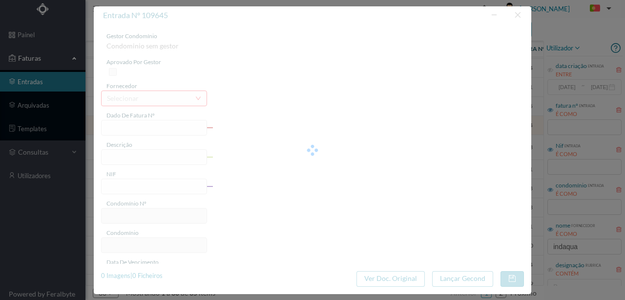
type input "[DATE]"
type input "15.25"
type input "686"
type input "ED. RUA HERÓIS DE FRANÇA, 327/331"
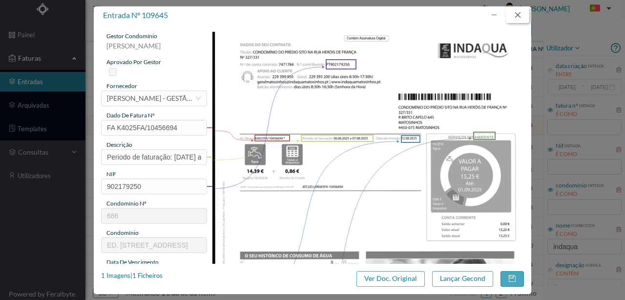
click at [517, 15] on button "button" at bounding box center [517, 15] width 23 height 16
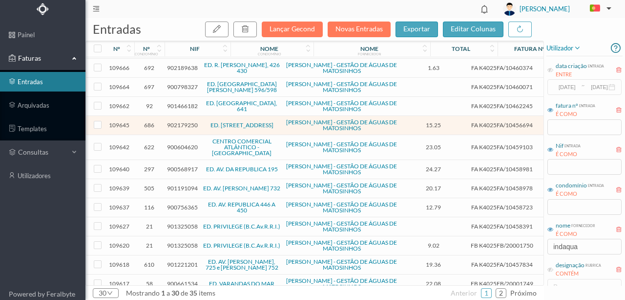
click at [179, 165] on span "900568917" at bounding box center [182, 168] width 31 height 7
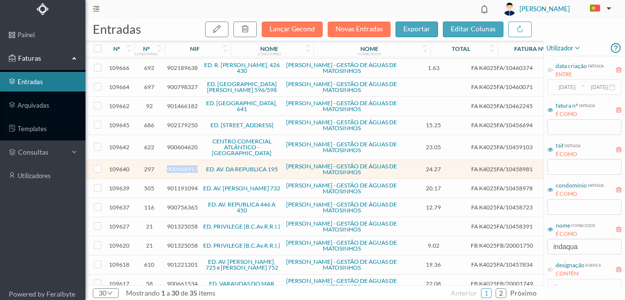
click at [179, 165] on span "900568917" at bounding box center [182, 168] width 31 height 7
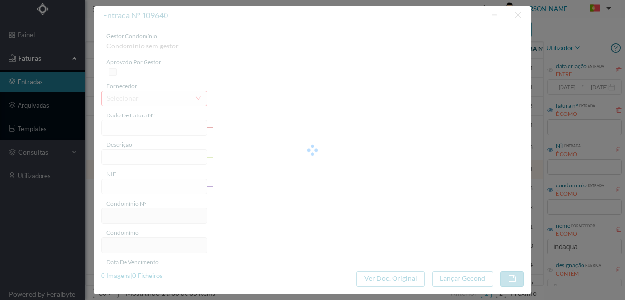
type input "FA K4025FA/10458981"
type input "Periodo de faturação: [DATE] a [DATE]"
type input "900568917"
type input "[DATE]"
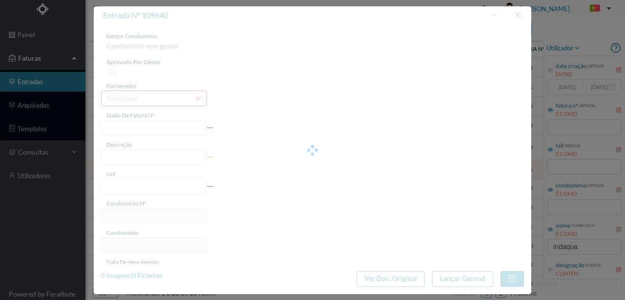
type input "[DATE]"
type input "24.27"
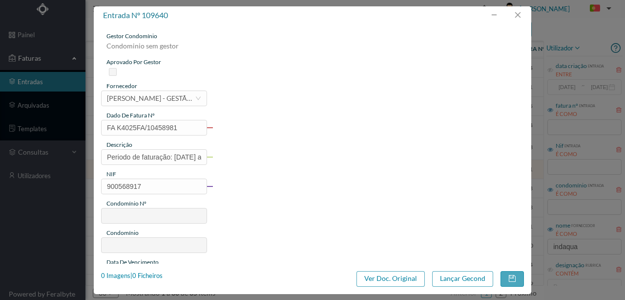
type input "297"
type input "ED. AV. DA REPUBLICA 195"
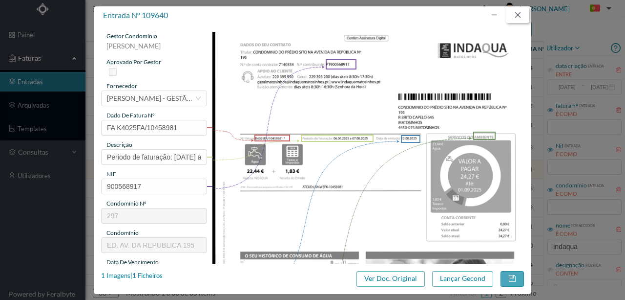
click at [518, 16] on button "button" at bounding box center [517, 15] width 23 height 16
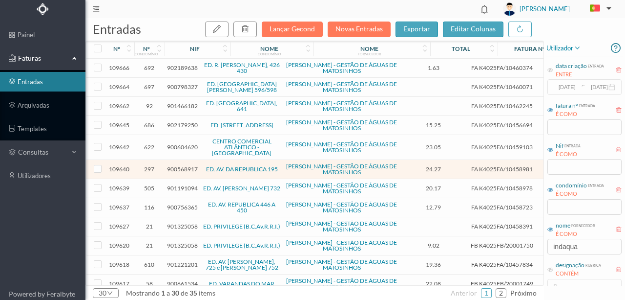
click at [183, 184] on span "901191094" at bounding box center [182, 187] width 31 height 7
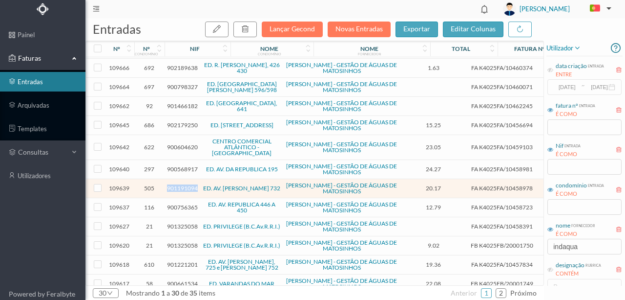
click at [183, 184] on span "901191094" at bounding box center [182, 187] width 31 height 7
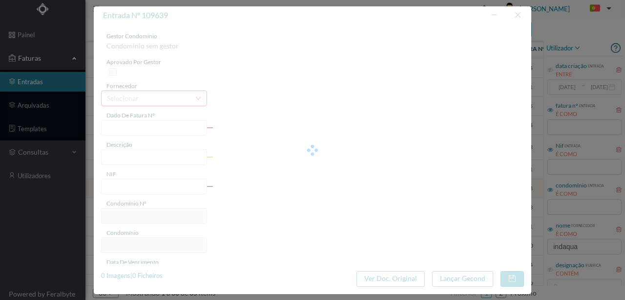
type input "FA K4025FA/10458978"
type input "Periodo de faturação: [DATE] a [DATE]"
type input "901191094"
type input "[DATE]"
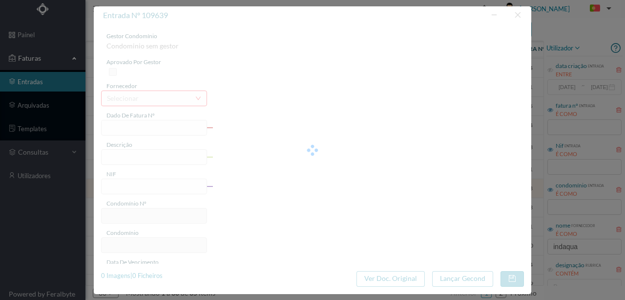
type input "[DATE]"
type input "20.17"
type input "505"
type input "ED. AV. [PERSON_NAME] 732"
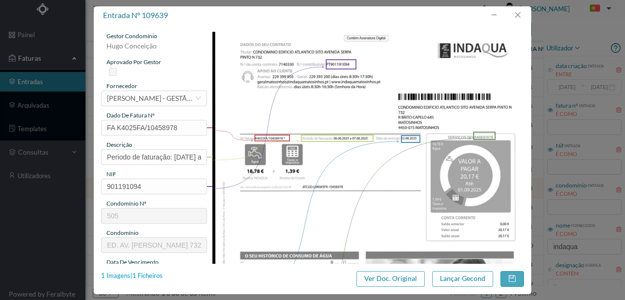
click at [150, 275] on div "1 Imagens | 1 Ficheiros" at bounding box center [132, 276] width 62 height 10
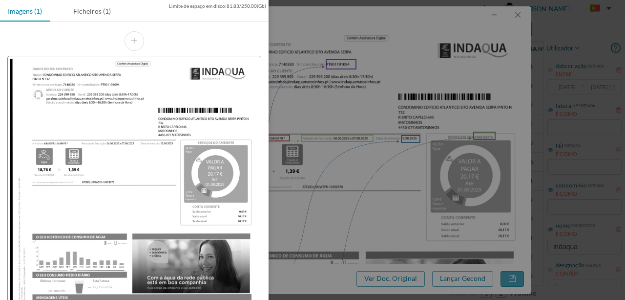
scroll to position [342, 0]
click at [95, 11] on div "Ficheiros (1)" at bounding box center [91, 11] width 53 height 22
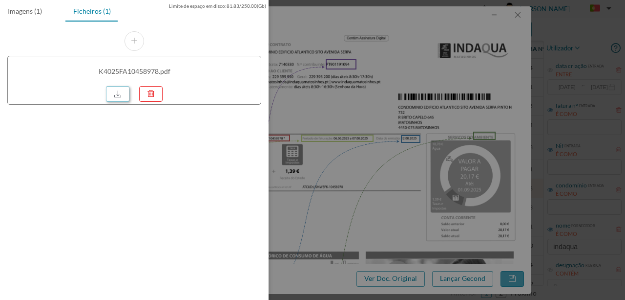
click at [111, 92] on link at bounding box center [117, 94] width 23 height 16
click at [356, 163] on div at bounding box center [312, 150] width 625 height 300
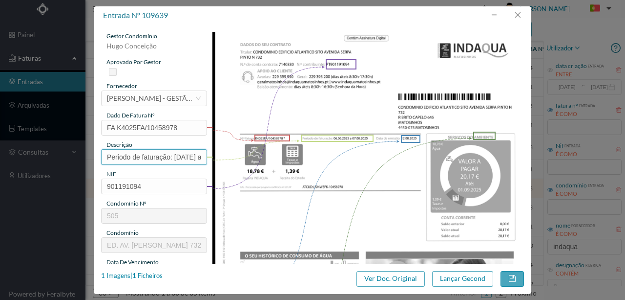
drag, startPoint x: 172, startPoint y: 159, endPoint x: 41, endPoint y: 150, distance: 132.3
click at [41, 150] on div "entrada nº 109639 gestor condomínio [PERSON_NAME] aprovado por gestor fornecedo…" at bounding box center [312, 150] width 625 height 300
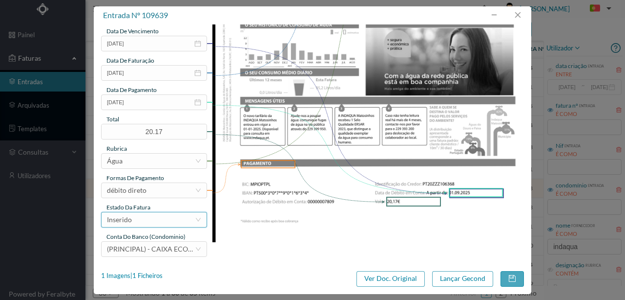
scroll to position [231, 0]
type input "732 Totalizador ( [DATE] a [DATE])"
click at [151, 222] on div "Inserido" at bounding box center [151, 219] width 88 height 15
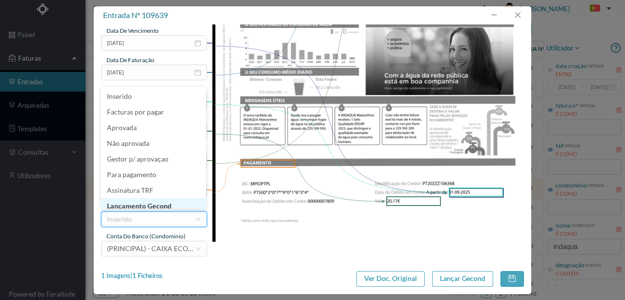
scroll to position [5, 0]
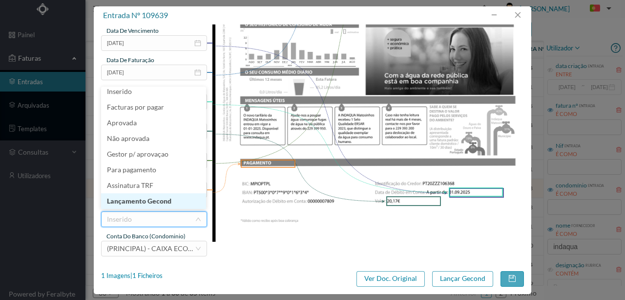
click at [163, 203] on li "Lançamento Gecond" at bounding box center [153, 201] width 105 height 16
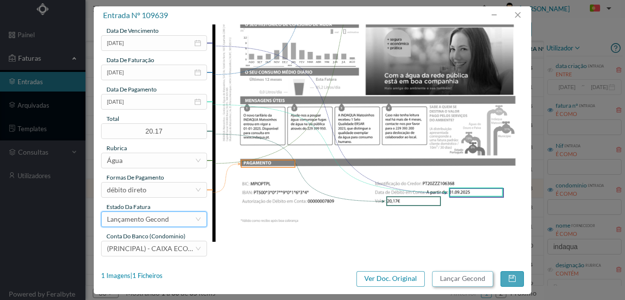
click at [484, 278] on button "Lançar Gecond" at bounding box center [462, 279] width 61 height 16
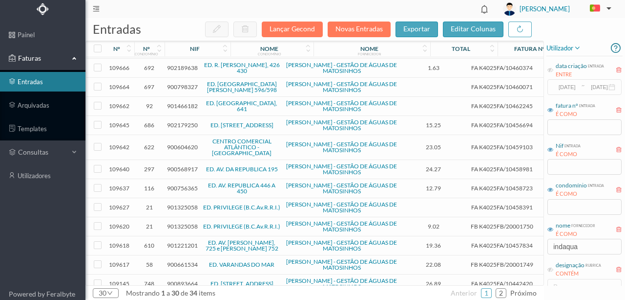
click at [180, 184] on span "900756365" at bounding box center [182, 187] width 31 height 7
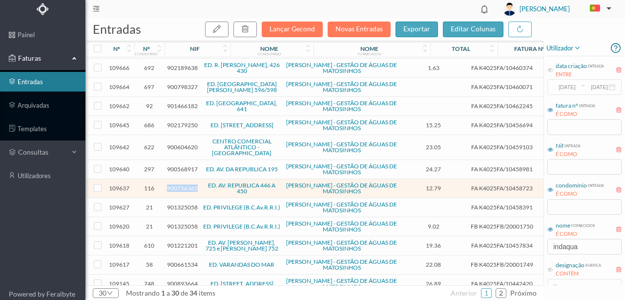
click at [180, 184] on span "900756365" at bounding box center [182, 187] width 31 height 7
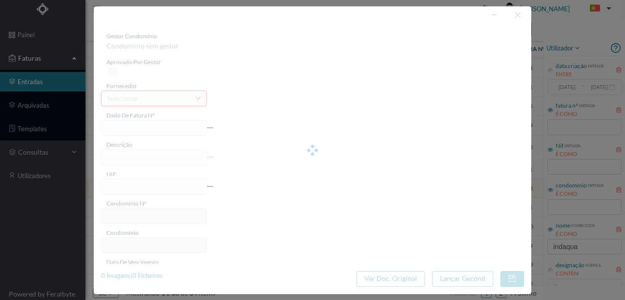
type input "FA K4025FA/10458723"
type input "O Poriodo de faturacão OS DA 9NIS aNA NR INIG"
type input "900756365"
type input "[DATE]"
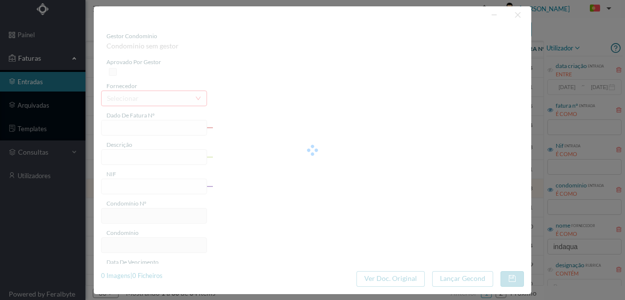
type input "[DATE]"
type input "12.79"
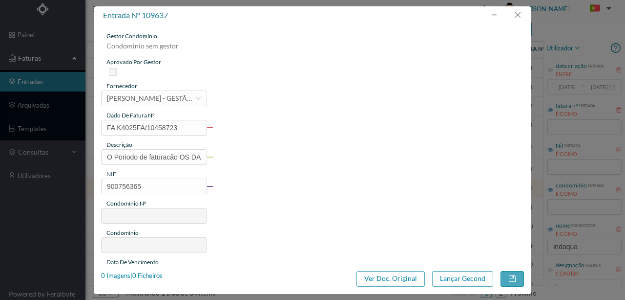
type input "116"
type input "ED. AV. REPUBLICA 446 A 450"
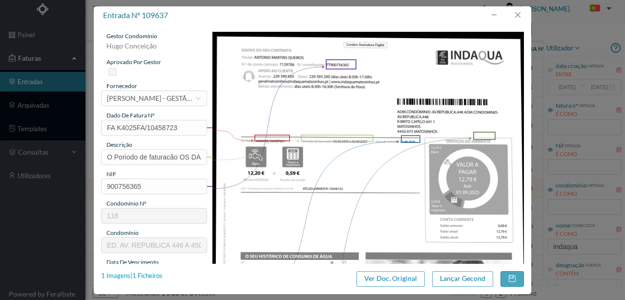
click at [152, 274] on div "1 Imagens | 1 Ficheiros" at bounding box center [132, 276] width 62 height 10
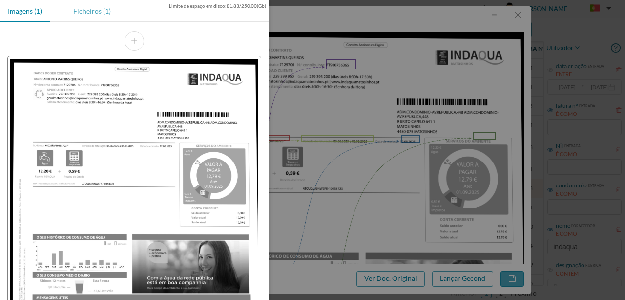
click at [86, 11] on div "Ficheiros (1)" at bounding box center [91, 11] width 53 height 22
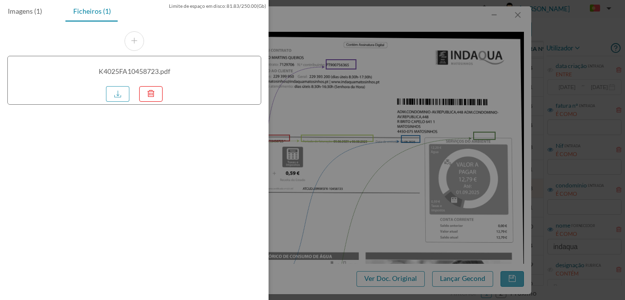
click at [130, 94] on div at bounding box center [120, 93] width 28 height 18
click at [116, 90] on link at bounding box center [117, 94] width 23 height 16
click at [341, 149] on div at bounding box center [312, 150] width 625 height 300
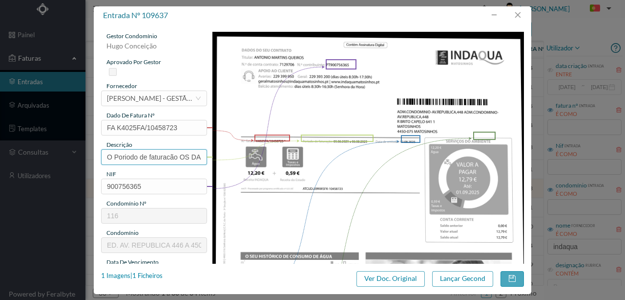
scroll to position [0, 59]
drag, startPoint x: 107, startPoint y: 155, endPoint x: 333, endPoint y: 153, distance: 226.7
click at [333, 153] on div "gestor condomínio [PERSON_NAME] aprovado por gestor fornecedor selecionar [PERS…" at bounding box center [312, 259] width 423 height 455
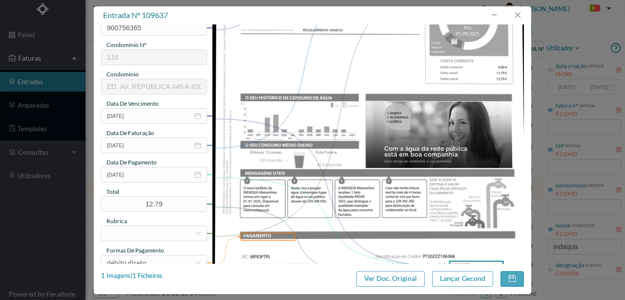
scroll to position [195, 0]
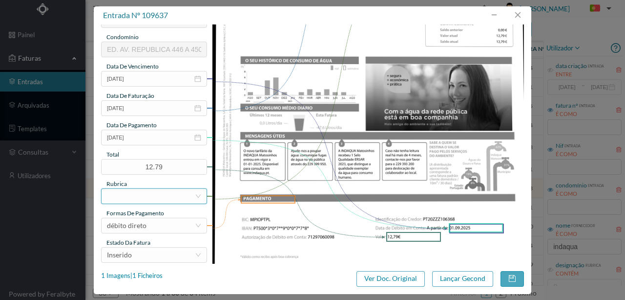
type input "448 Totalizador ([DATE] a [DATE])"
drag, startPoint x: 133, startPoint y: 199, endPoint x: 151, endPoint y: 189, distance: 21.5
click at [126, 198] on div at bounding box center [151, 196] width 88 height 15
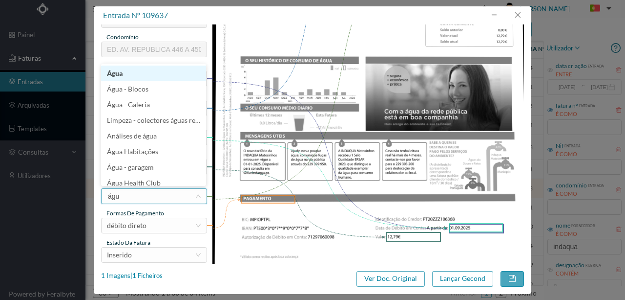
type input "água"
click at [120, 76] on li "Água" at bounding box center [153, 73] width 105 height 16
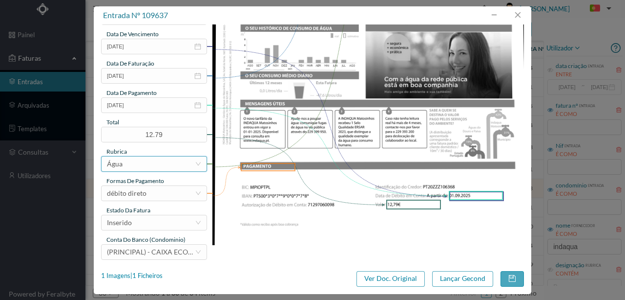
scroll to position [231, 0]
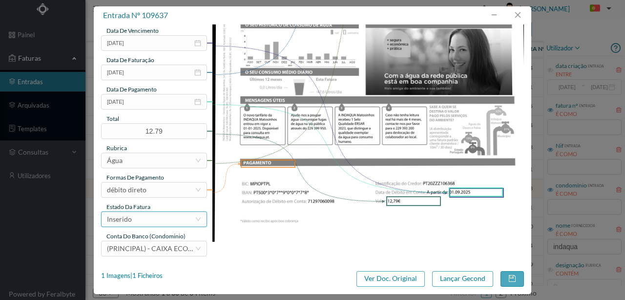
click at [152, 222] on div "Inserido" at bounding box center [151, 219] width 88 height 15
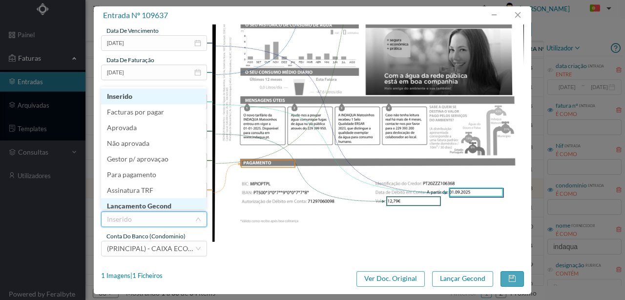
scroll to position [5, 0]
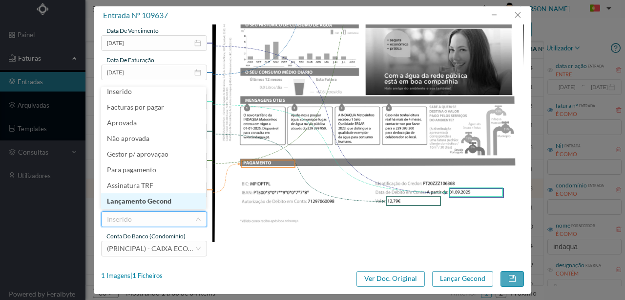
click at [157, 201] on li "Lançamento Gecond" at bounding box center [153, 201] width 105 height 16
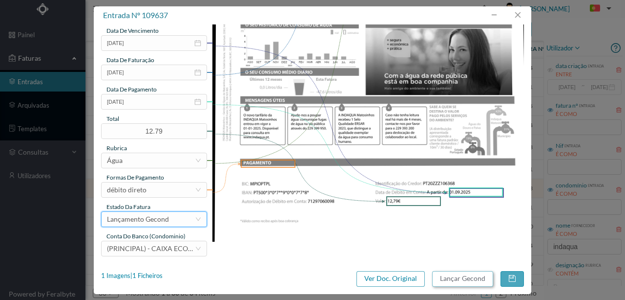
click at [472, 280] on button "Lançar Gecond" at bounding box center [462, 279] width 61 height 16
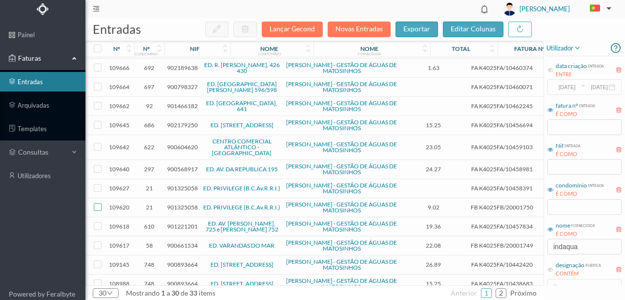
click at [98, 203] on input "checkbox" at bounding box center [98, 207] width 8 height 8
checkbox input "true"
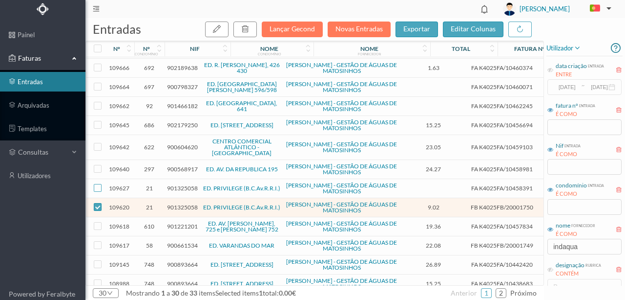
click at [98, 184] on input "checkbox" at bounding box center [98, 188] width 8 height 8
checkbox input "true"
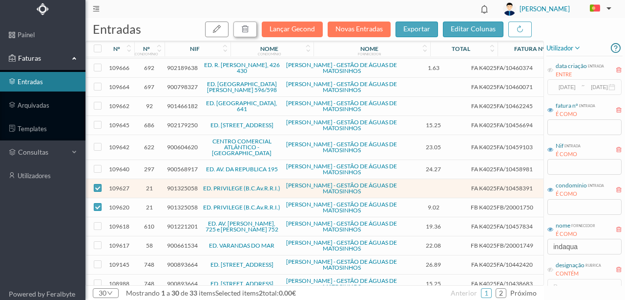
click at [249, 29] on icon "button" at bounding box center [245, 29] width 8 height 8
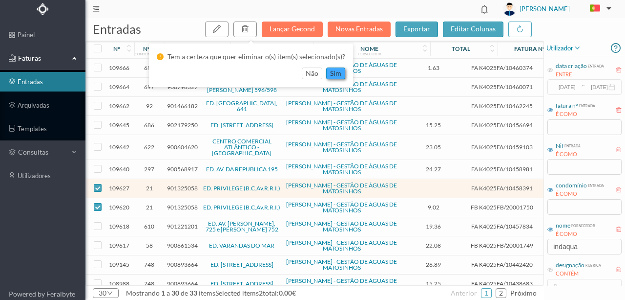
click at [335, 74] on button "sim" at bounding box center [335, 73] width 19 height 12
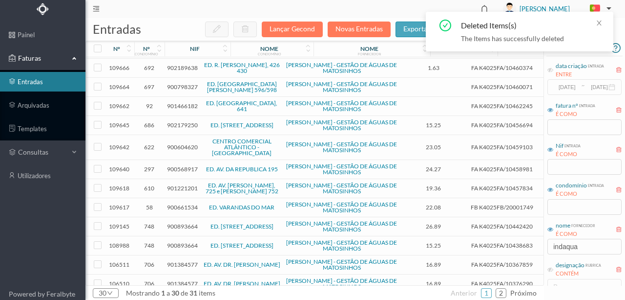
click at [179, 184] on span "901221201" at bounding box center [182, 187] width 31 height 7
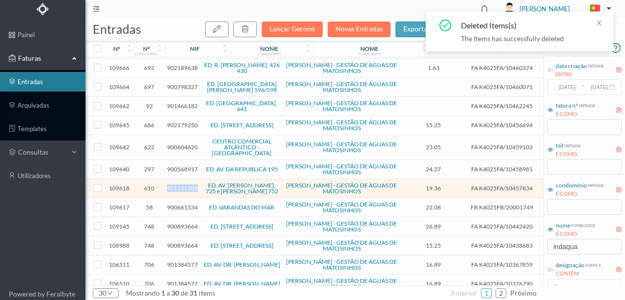
click at [179, 184] on span "901221201" at bounding box center [182, 187] width 31 height 7
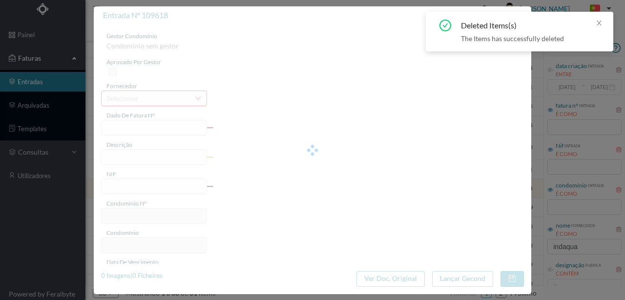
type input "FA K4025FA/10457834"
type input "901221201"
type input "01-09-2025"
type input "12-08-2025"
type input "01-09-2025"
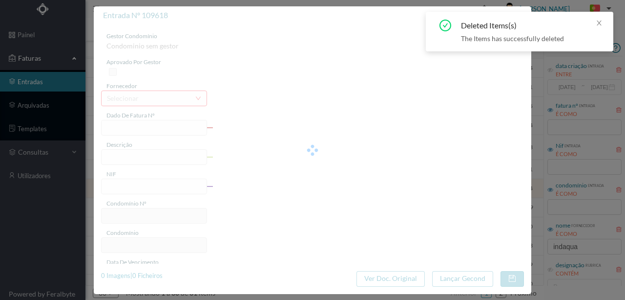
type input "19.36"
type input "610"
type input "ED. AV. SERPA PINTO, 725 e ROBERTO IVENS 752"
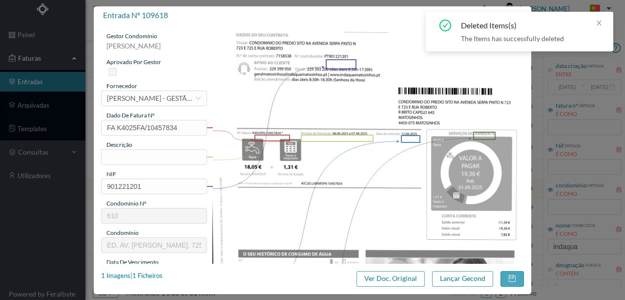
click at [599, 23] on icon "icon: close" at bounding box center [599, 23] width 5 height 5
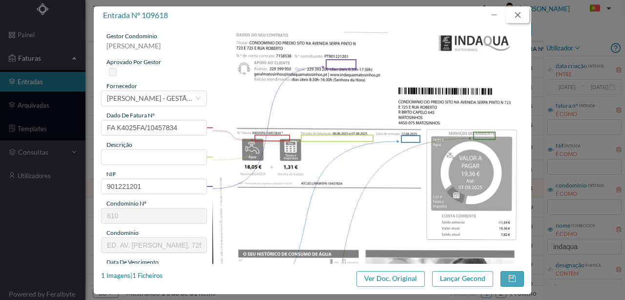
click at [514, 15] on button "button" at bounding box center [517, 15] width 23 height 16
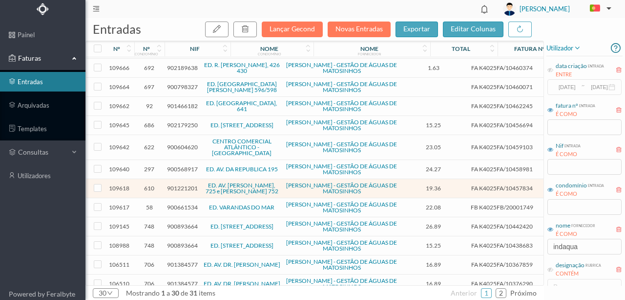
click at [173, 222] on span "900893664" at bounding box center [182, 225] width 31 height 7
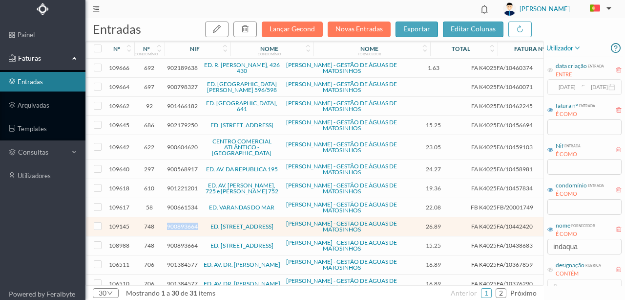
click at [173, 222] on span "900893664" at bounding box center [182, 225] width 31 height 7
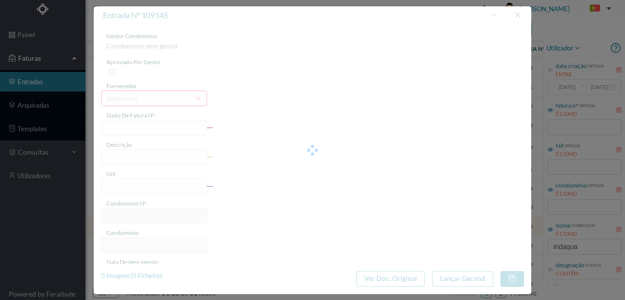
type input "FA K4025FA/10442420"
type input "Periodo de faturação: 31.05.2025 a 01.08.2025"
type input "900893664"
type input "26-08-2025"
type input "06-08-2025"
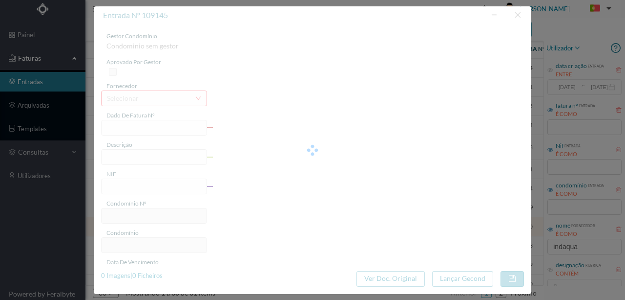
type input "26-08-2025"
type input "26.89"
type input "748"
type input "ED. RUA DE MONSERRATE, 1420"
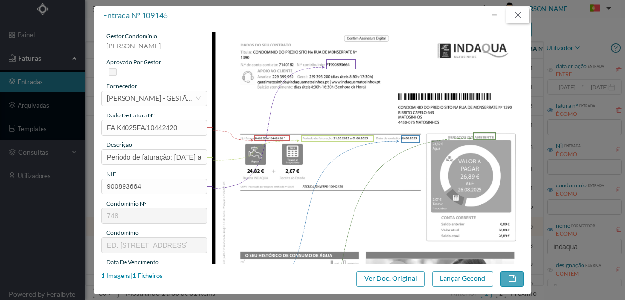
click at [517, 18] on button "button" at bounding box center [517, 15] width 23 height 16
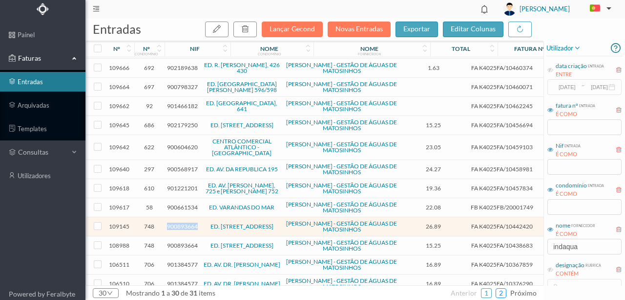
click at [502, 291] on link "2" at bounding box center [501, 292] width 10 height 15
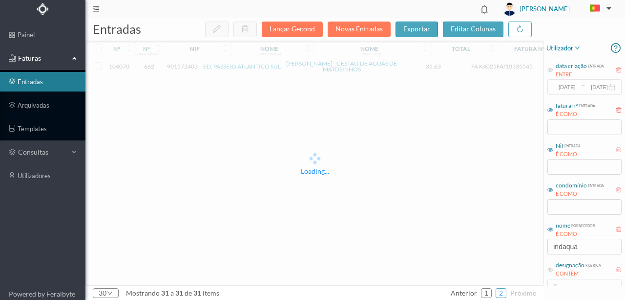
scroll to position [0, 0]
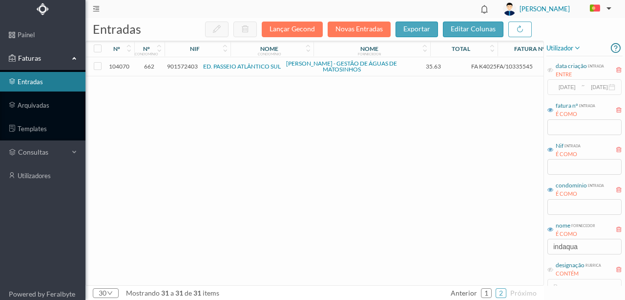
click at [179, 64] on span "901572403" at bounding box center [182, 66] width 31 height 7
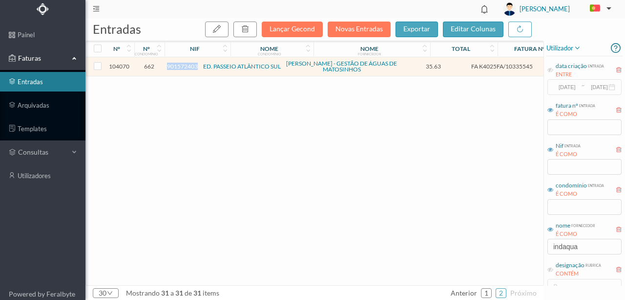
click at [179, 64] on span "901572403" at bounding box center [182, 66] width 31 height 7
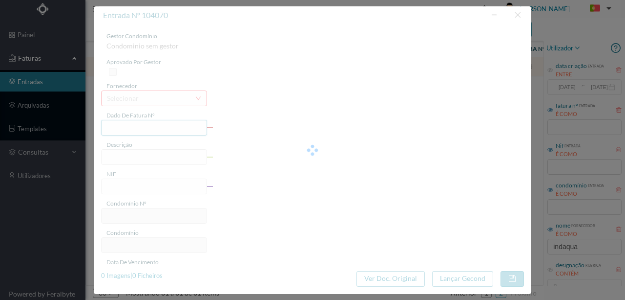
type input "FA K4025FA/10335545"
type input "55 Totalizador A-105 (05.04.2025 a 05.06.2025)"
type input "901572403"
type input "12-06-2025"
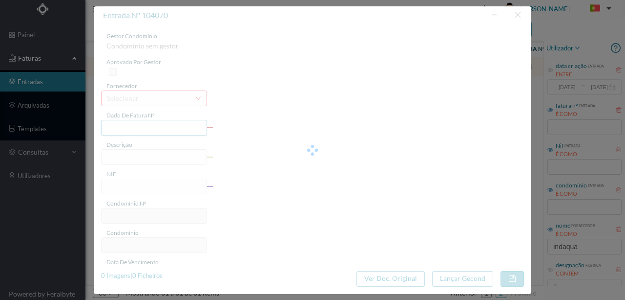
type input "13-06-2025"
type input "35.63"
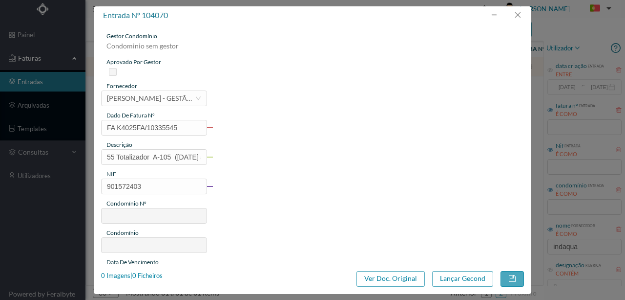
type input "662"
type input "ED. PASSEIO ATLÂNTICO SUL"
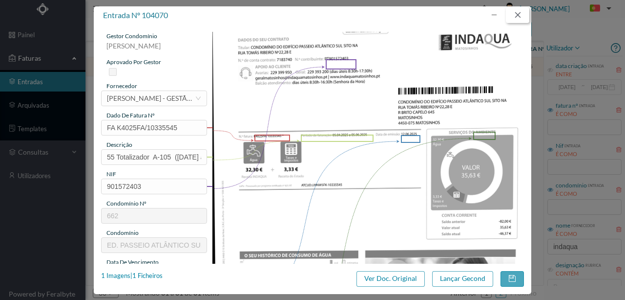
click at [518, 17] on button "button" at bounding box center [517, 15] width 23 height 16
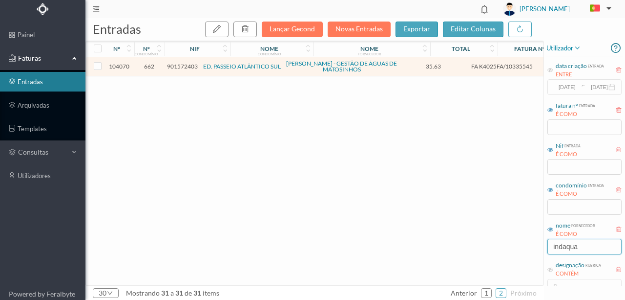
drag, startPoint x: 590, startPoint y: 248, endPoint x: 522, endPoint y: 241, distance: 68.8
click at [524, 243] on div "entradas Lançar Gecond Novas Entradas exportar editar colunas nº nº condomínio …" at bounding box center [356, 158] width 540 height 281
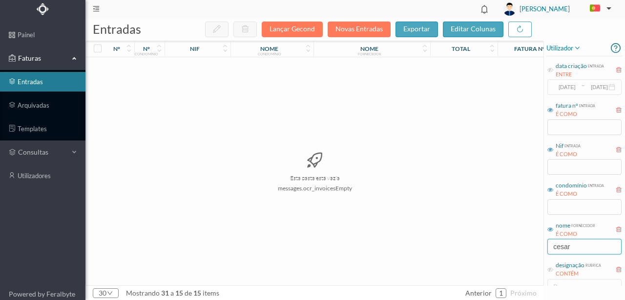
type input "cesar"
click at [401, 249] on div "Esta pasta está vazia messages.ocr_invoicesEmpty" at bounding box center [315, 171] width 458 height 228
drag, startPoint x: 576, startPoint y: 247, endPoint x: 484, endPoint y: 239, distance: 92.2
click at [485, 240] on div "entradas Lançar Gecond Novas Entradas exportar editar colunas nº nº condomínio …" at bounding box center [356, 158] width 540 height 281
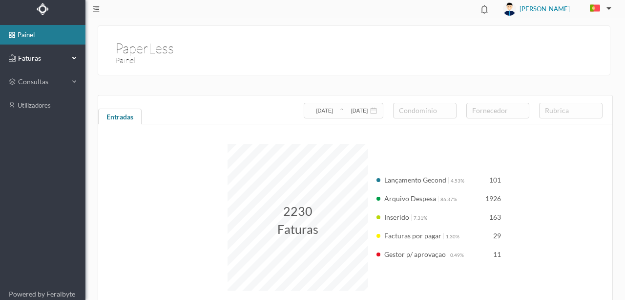
click at [41, 59] on span "Faturas" at bounding box center [43, 58] width 54 height 10
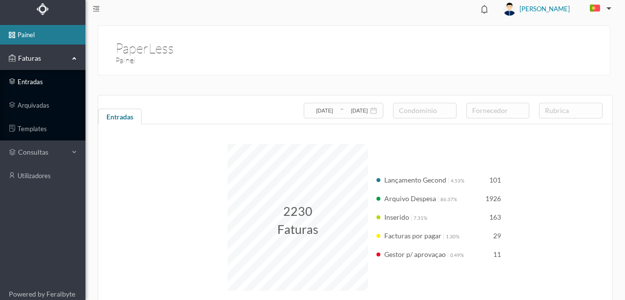
click at [31, 80] on link "entradas" at bounding box center [43, 82] width 86 height 20
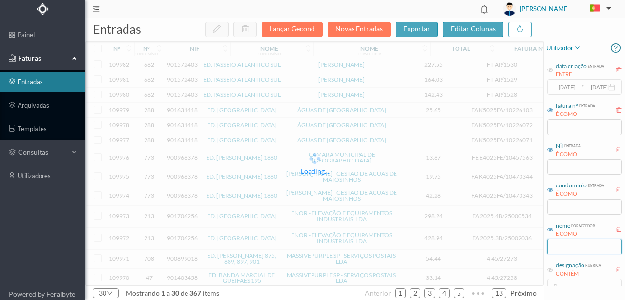
click at [582, 248] on input "text" at bounding box center [585, 246] width 74 height 16
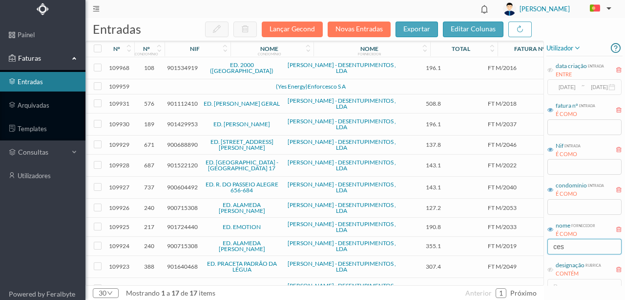
type input "ces"
click at [186, 264] on span "901640468" at bounding box center [182, 265] width 31 height 7
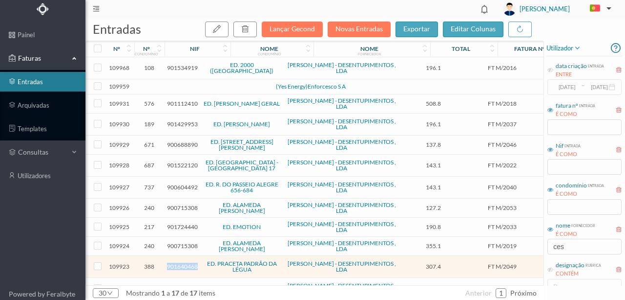
click at [186, 264] on span "901640468" at bounding box center [182, 265] width 31 height 7
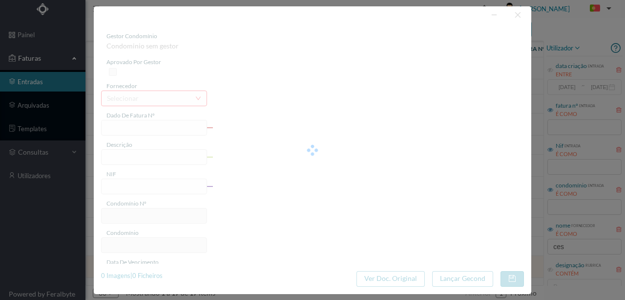
type input "FT M/2049"
type input "E 2 PN Manutencão/Reparacão -Desentunimento da conduta do terra:"
type input "901640468"
type input "13-08-2025"
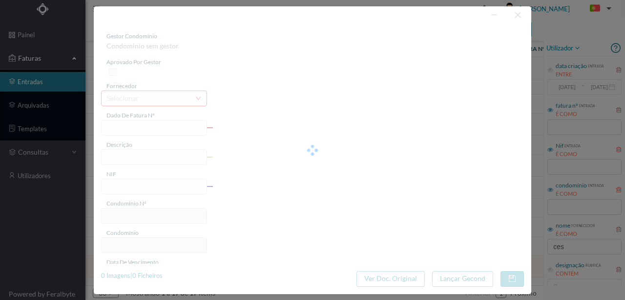
type input "13-08-2025"
type input "307.40"
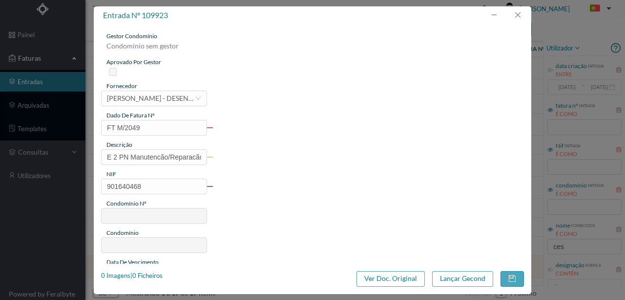
type input "388"
type input "ED. PRACETA PADRÃO DA LÉGUA"
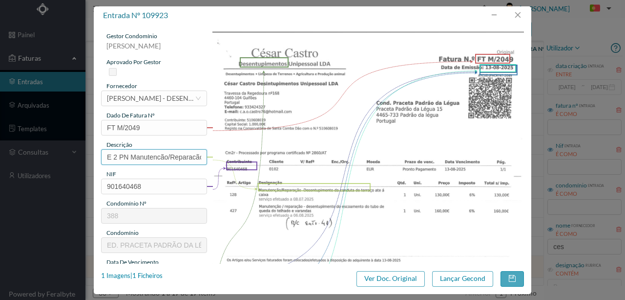
scroll to position [0, 120]
drag, startPoint x: 107, startPoint y: 155, endPoint x: 581, endPoint y: 158, distance: 473.5
click at [581, 158] on div "entrada nº 109923 gestor condomínio Susana Silva aprovado por gestor fornecedor…" at bounding box center [312, 150] width 625 height 300
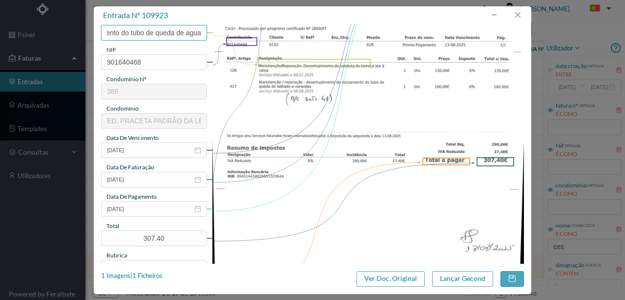
scroll to position [130, 0]
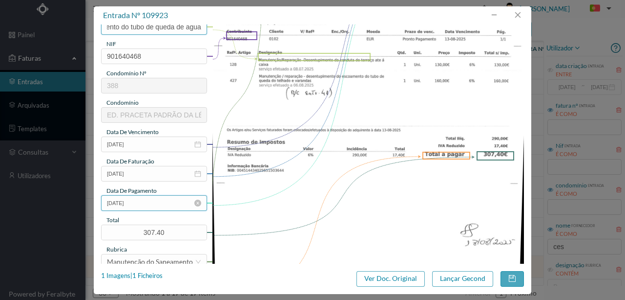
type input "Desentupimento da conduta do terraço; Desentupimento do escoamento do tubo de q…"
click at [161, 203] on input "13-08-2025" at bounding box center [154, 203] width 106 height 16
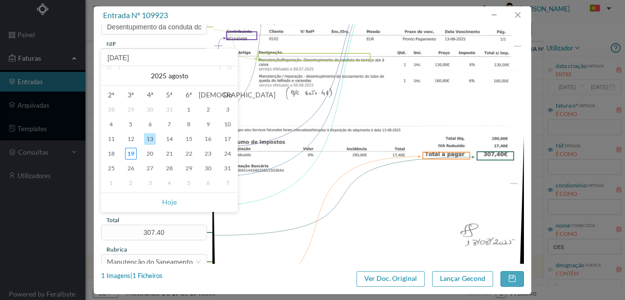
drag, startPoint x: 110, startPoint y: 152, endPoint x: 122, endPoint y: 152, distance: 11.7
click at [110, 152] on div "18" at bounding box center [112, 154] width 12 height 12
type input "18-08-2025"
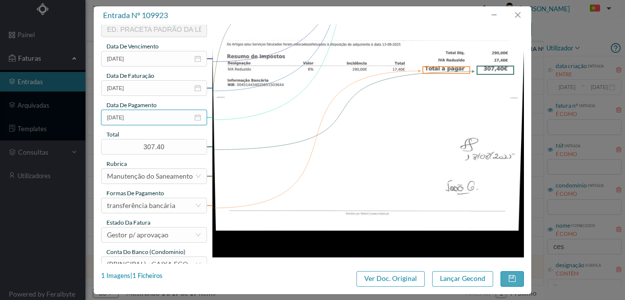
scroll to position [228, 0]
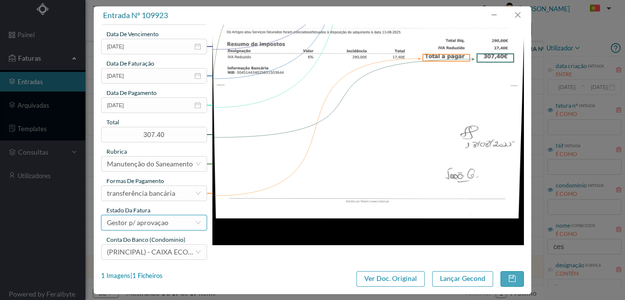
click at [140, 224] on div "Gestor p/ aprovaçao" at bounding box center [138, 222] width 62 height 15
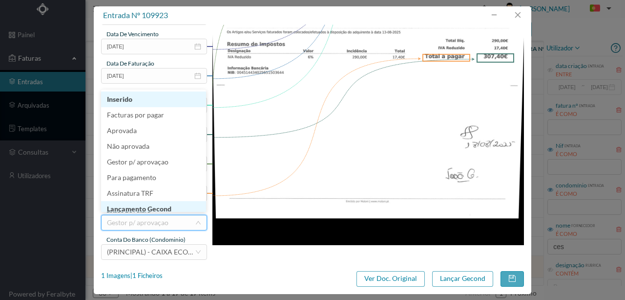
scroll to position [3, 0]
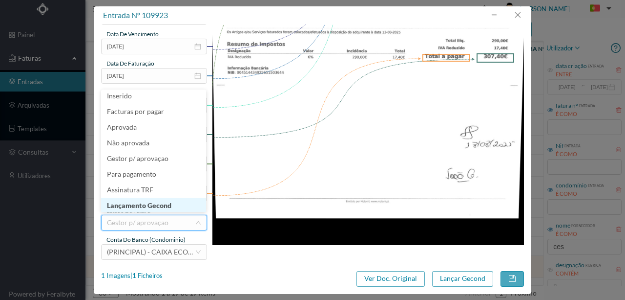
click at [152, 207] on li "Lançamento Gecond" at bounding box center [153, 205] width 105 height 16
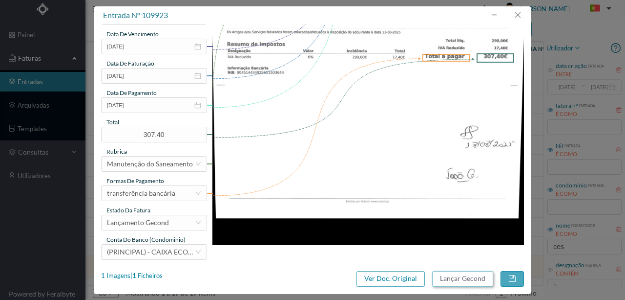
click at [450, 276] on button "Lançar Gecond" at bounding box center [462, 279] width 61 height 16
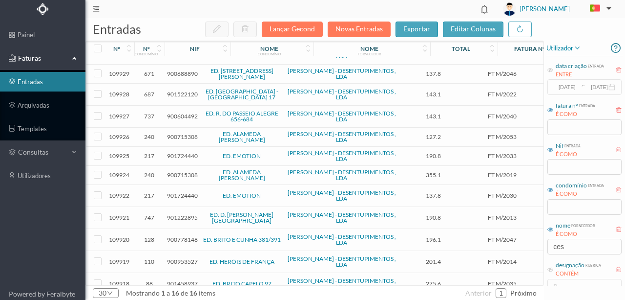
scroll to position [98, 0]
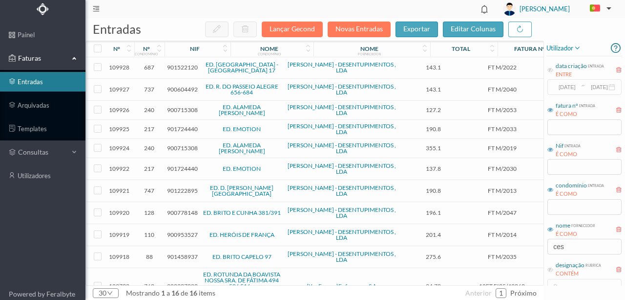
click at [179, 231] on span "900953527" at bounding box center [182, 234] width 31 height 7
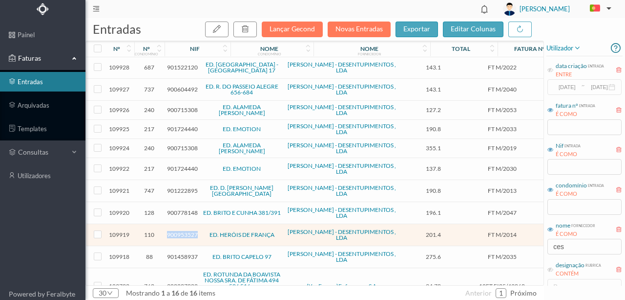
click at [179, 231] on span "900953527" at bounding box center [182, 234] width 31 height 7
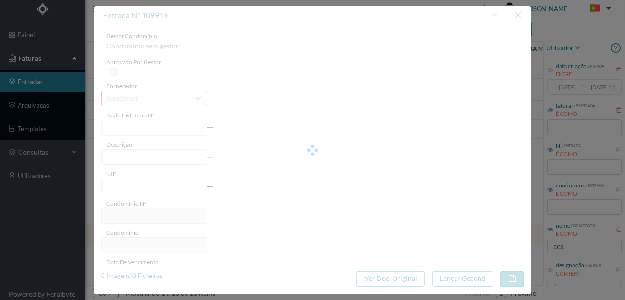
type input "FT M/2014"
type input "Ss 0 E Tp Manutencão /Renaracãn - Nacenhinimanta da ceanaamanta"
type input "900953527"
type input "12-08-2025"
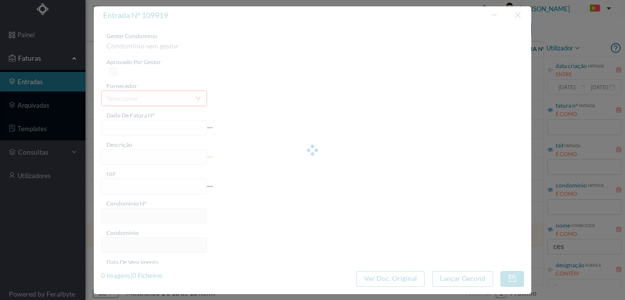
type input "12-08-2025"
type input "201.40"
type input "110"
type input "ED. HERÓIS DE FRANÇA"
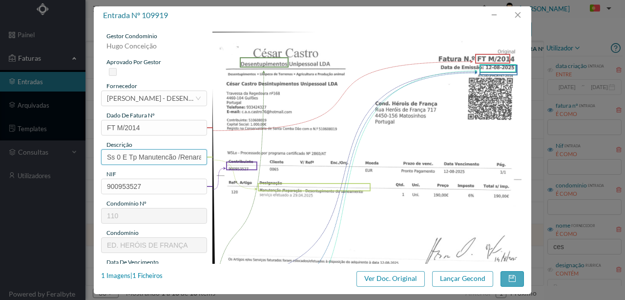
scroll to position [0, 121]
drag, startPoint x: 105, startPoint y: 157, endPoint x: 312, endPoint y: 154, distance: 206.7
click at [312, 154] on div "gestor condomínio Hugo Conceição aprovado por gestor fornecedor selecionar CÉSA…" at bounding box center [312, 259] width 423 height 455
type input "Desentupimento do saneamento"
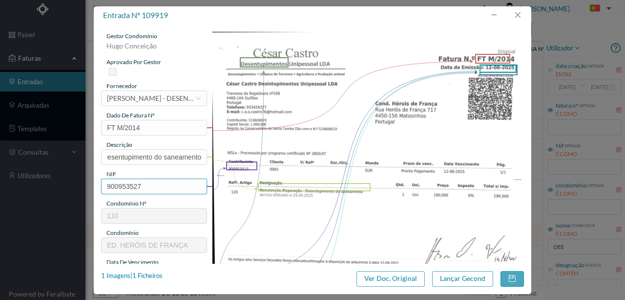
click at [157, 187] on input "900953527" at bounding box center [154, 186] width 106 height 16
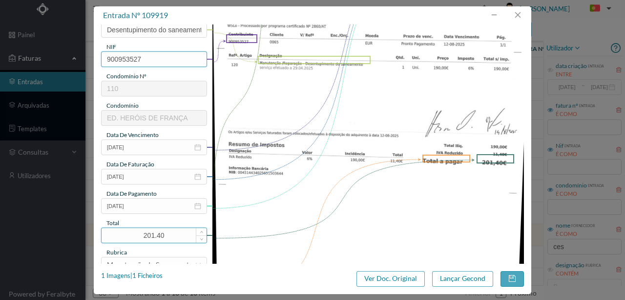
scroll to position [130, 0]
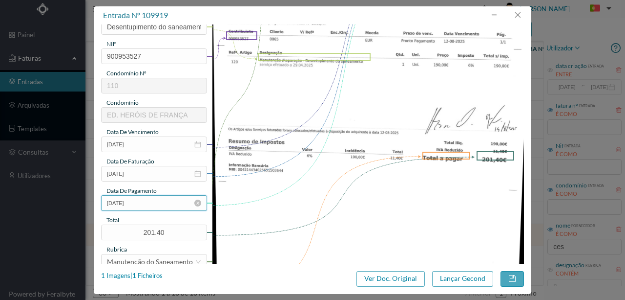
click at [126, 203] on input "12-08-2025" at bounding box center [154, 203] width 106 height 16
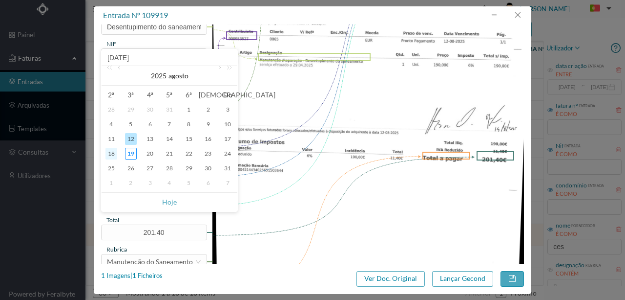
click at [112, 151] on div "18" at bounding box center [112, 154] width 12 height 12
type input "18-08-2025"
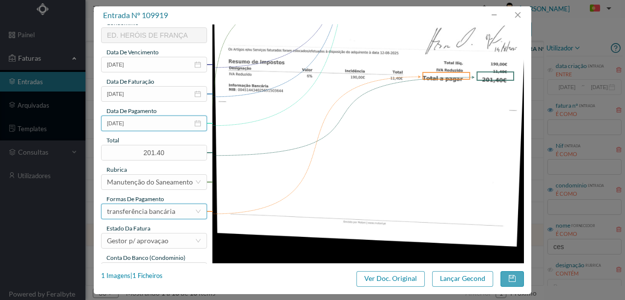
scroll to position [231, 0]
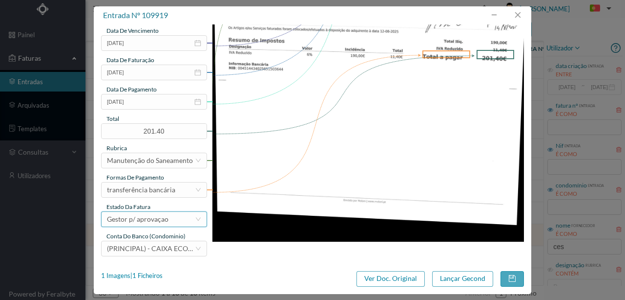
click at [148, 223] on div "Gestor p/ aprovaçao" at bounding box center [138, 219] width 62 height 15
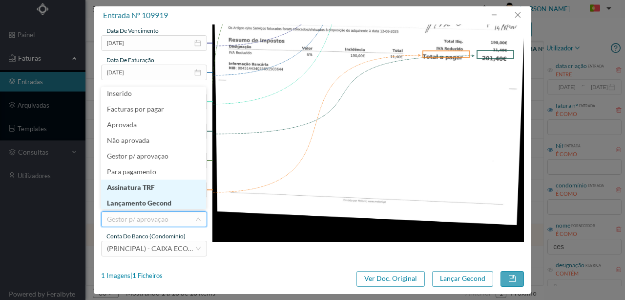
scroll to position [5, 0]
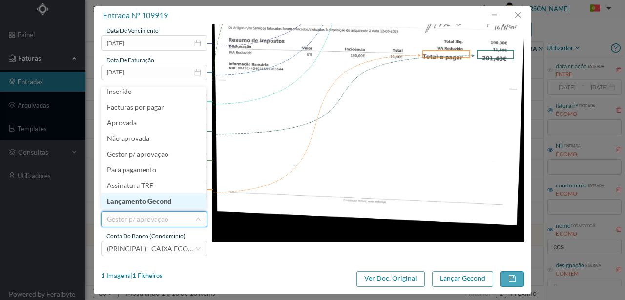
click at [145, 200] on li "Lançamento Gecond" at bounding box center [153, 201] width 105 height 16
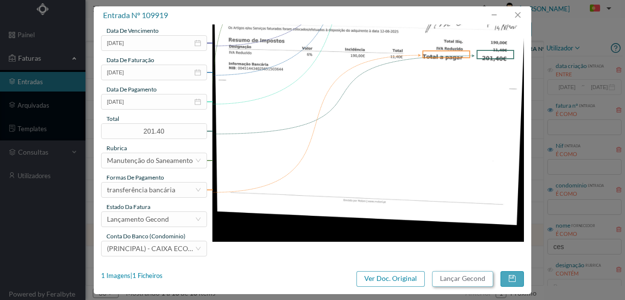
click at [452, 279] on button "Lançar Gecond" at bounding box center [462, 279] width 61 height 16
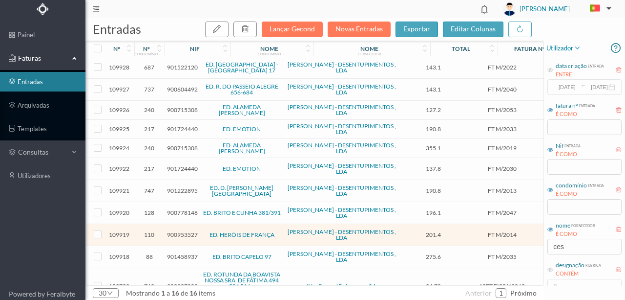
scroll to position [93, 0]
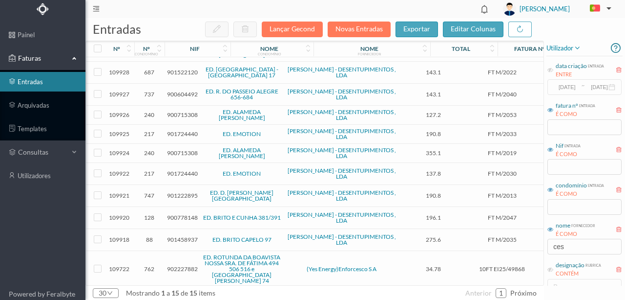
click at [176, 214] on span "900778148" at bounding box center [182, 217] width 31 height 7
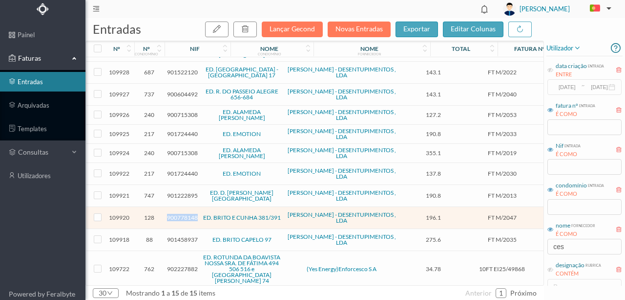
click at [176, 214] on span "900778148" at bounding box center [182, 217] width 31 height 7
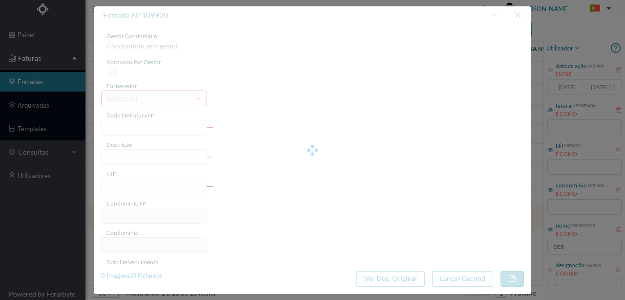
type input "FT M/2047"
type input "NU SN O Manutencão /Renaracão - Desentupimento do saneamento"
type input "900778148"
type input "13-08-2025"
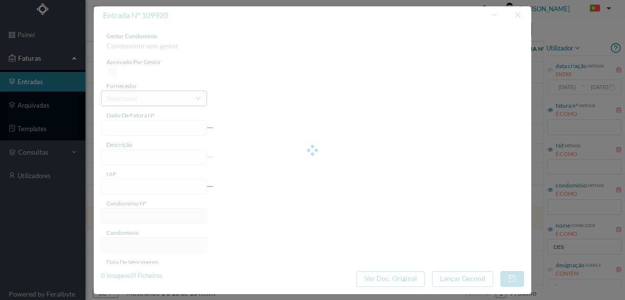
type input "13-08-2025"
type input "196.10"
type input "128"
type input "ED. BRITO E CUNHA 381/391"
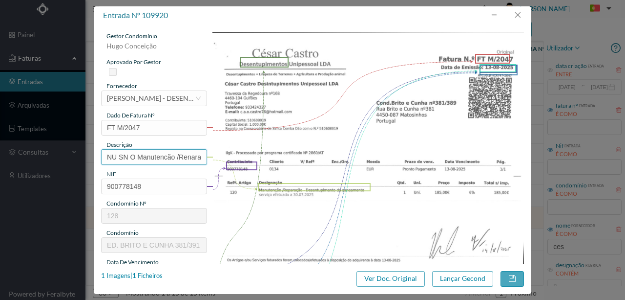
scroll to position [0, 116]
drag, startPoint x: 103, startPoint y: 155, endPoint x: 310, endPoint y: 154, distance: 207.7
click at [310, 155] on div "gestor condomínio Hugo Conceição aprovado por gestor fornecedor selecionar CÉSA…" at bounding box center [312, 259] width 423 height 455
type input "Desentupimento do saneamento"
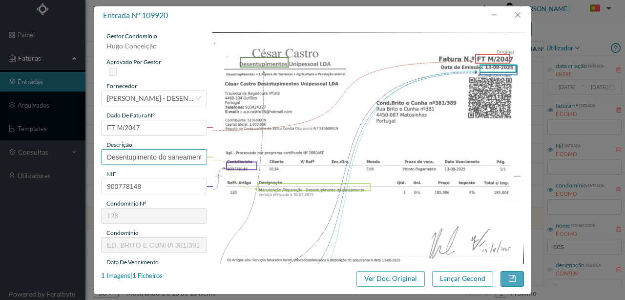
click at [190, 158] on input "Desentupimento do saneamento" at bounding box center [154, 157] width 106 height 16
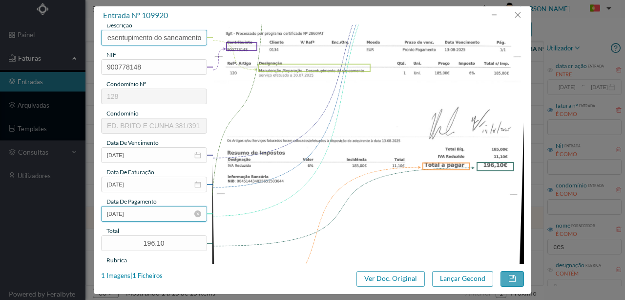
scroll to position [130, 0]
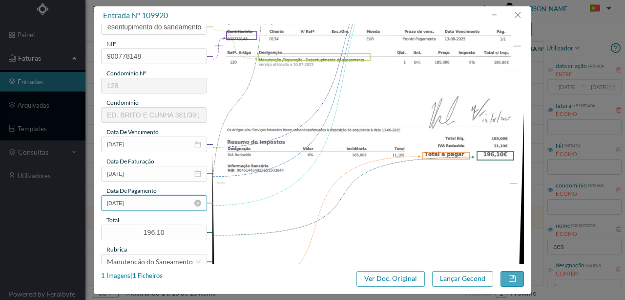
click at [146, 201] on input "13-08-2025" at bounding box center [154, 203] width 106 height 16
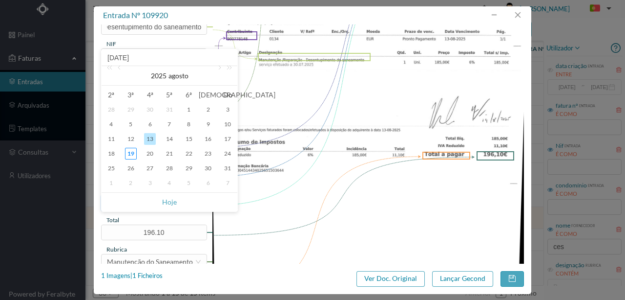
scroll to position [0, 0]
click at [110, 151] on div "18" at bounding box center [112, 154] width 12 height 12
type input "18-08-2025"
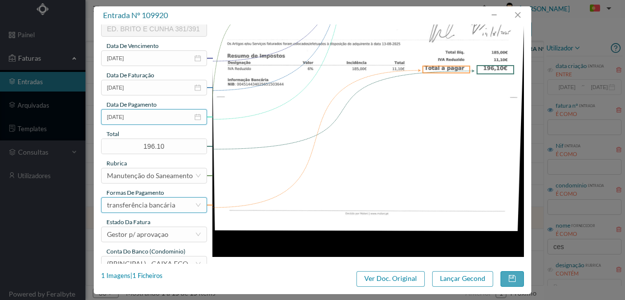
scroll to position [231, 0]
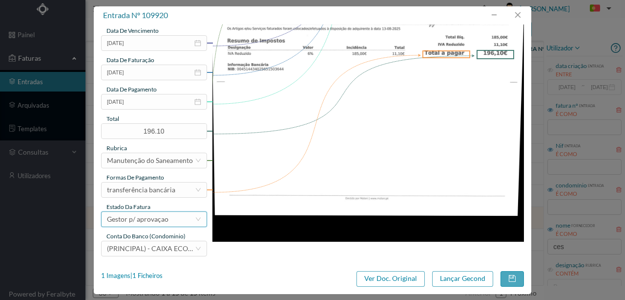
click at [156, 222] on div "Gestor p/ aprovaçao" at bounding box center [138, 219] width 62 height 15
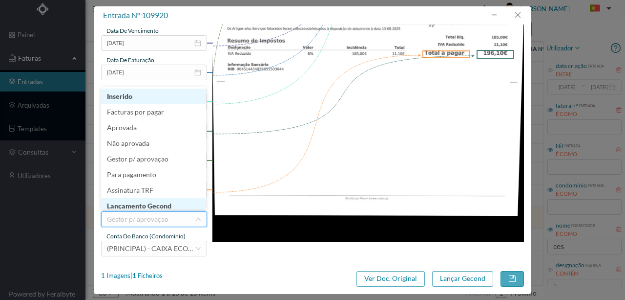
scroll to position [5, 0]
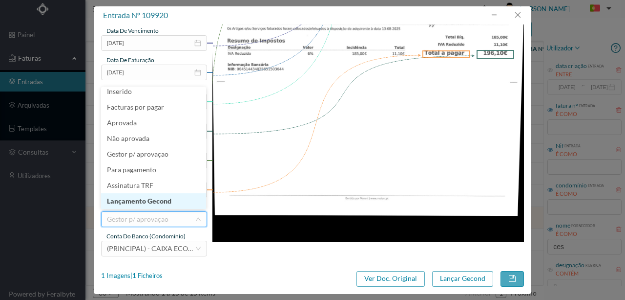
click at [139, 202] on li "Lançamento Gecond" at bounding box center [153, 201] width 105 height 16
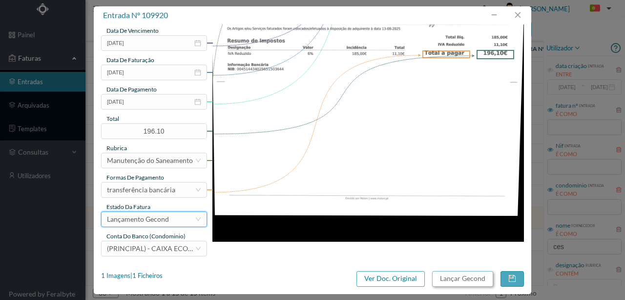
click at [464, 280] on button "Lançar Gecond" at bounding box center [462, 279] width 61 height 16
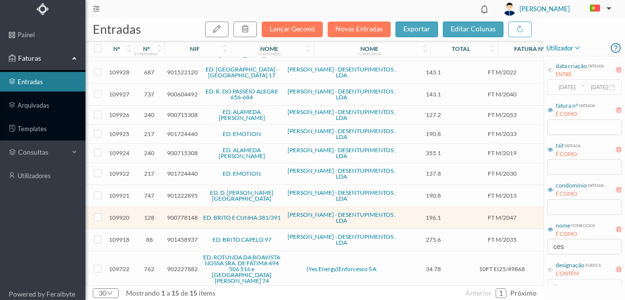
scroll to position [71, 0]
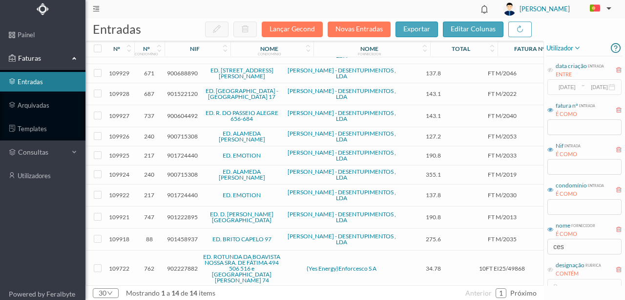
click at [185, 133] on span "900715308" at bounding box center [182, 135] width 31 height 7
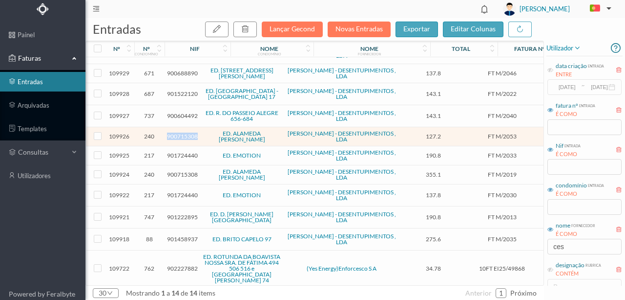
click at [185, 133] on span "900715308" at bounding box center [182, 135] width 31 height 7
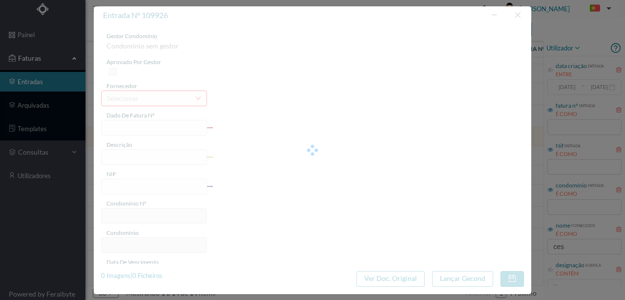
type input "FT M/2053"
type input "a Au Manutenção / reparação - desentupimento dos canos do sifão «"
type input "900715308"
type input "13-08-2025"
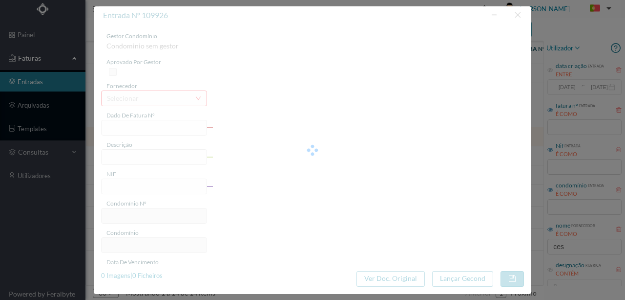
type input "13-08-2025"
type input "127.20"
type input "240"
type input "ED. ALAMEDA ÁLVARO CASTELÕES"
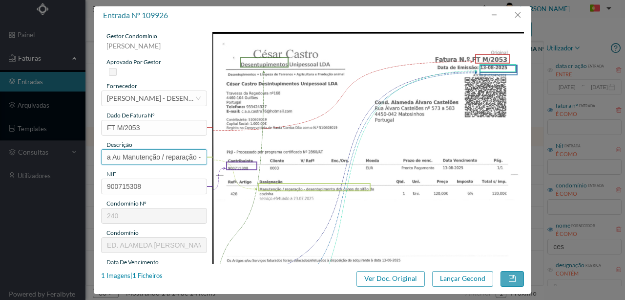
scroll to position [0, 115]
drag, startPoint x: 105, startPoint y: 156, endPoint x: 274, endPoint y: 156, distance: 169.6
click at [274, 156] on div "gestor condomínio Susana Silva aprovado por gestor fornecedor selecionar CÉSAR …" at bounding box center [312, 259] width 423 height 455
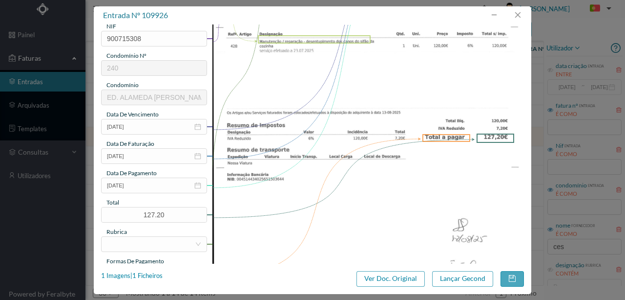
scroll to position [163, 0]
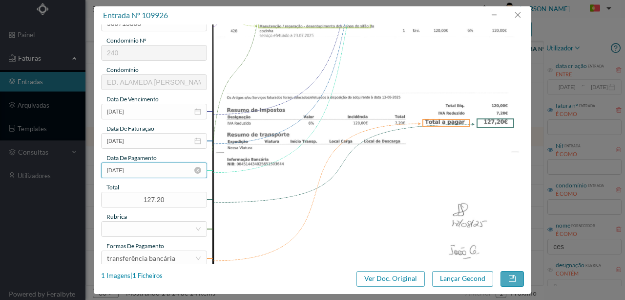
type input "Desentupimento dos canos do sifão da cozinha"
click at [157, 172] on input "13-08-2025" at bounding box center [154, 170] width 106 height 16
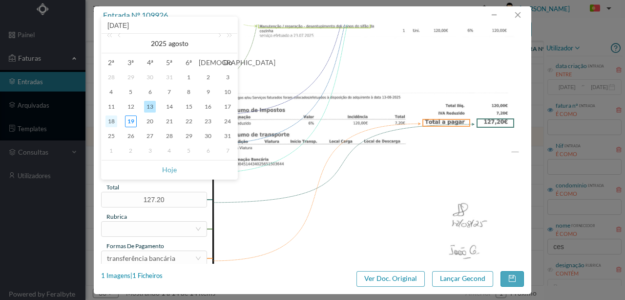
click at [113, 124] on div "18" at bounding box center [112, 121] width 12 height 12
type input "18-08-2025"
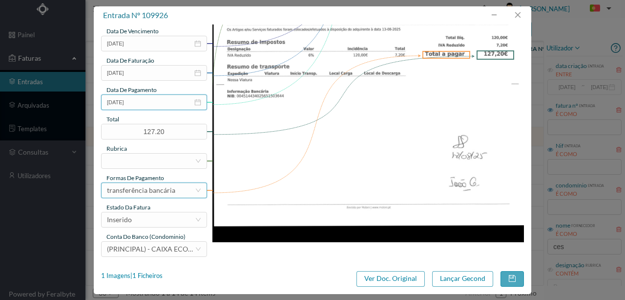
scroll to position [231, 0]
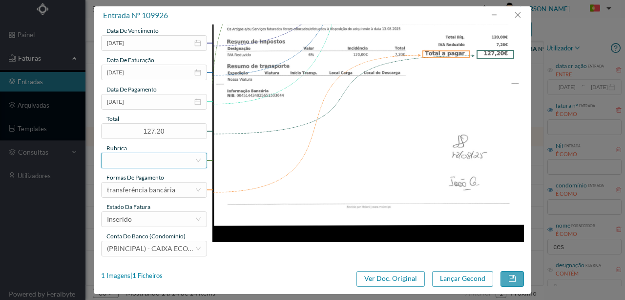
click at [114, 155] on div at bounding box center [151, 160] width 88 height 15
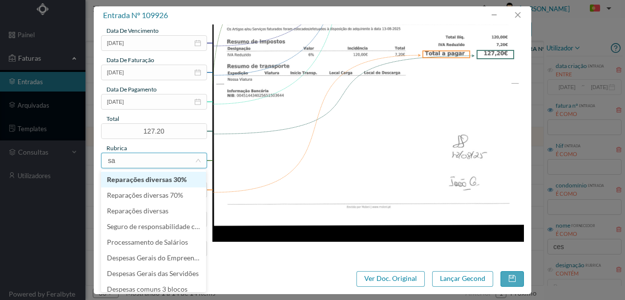
type input "san"
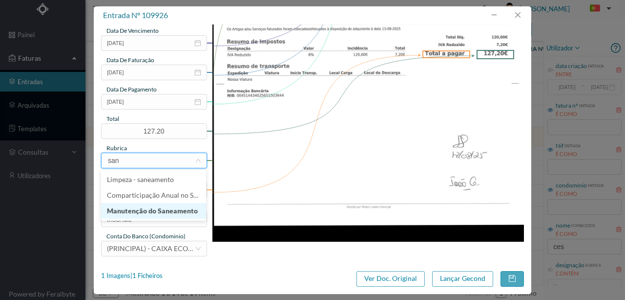
click at [148, 211] on li "Manutenção do Saneamento" at bounding box center [153, 211] width 105 height 16
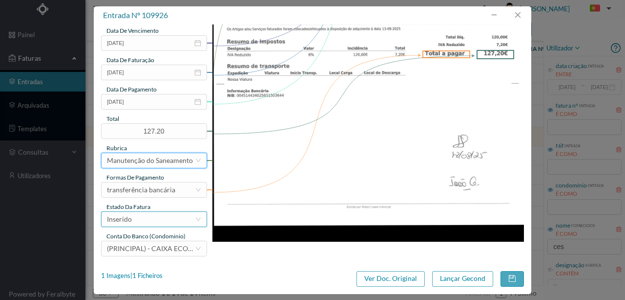
click at [129, 218] on div "Inserido" at bounding box center [119, 219] width 25 height 15
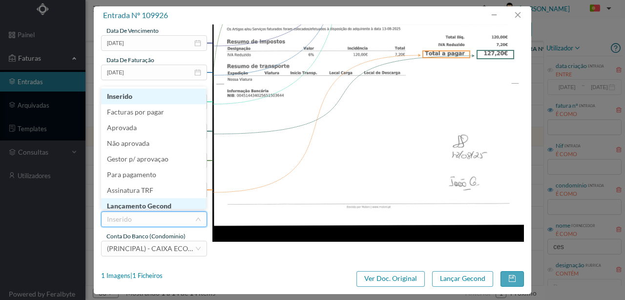
scroll to position [5, 0]
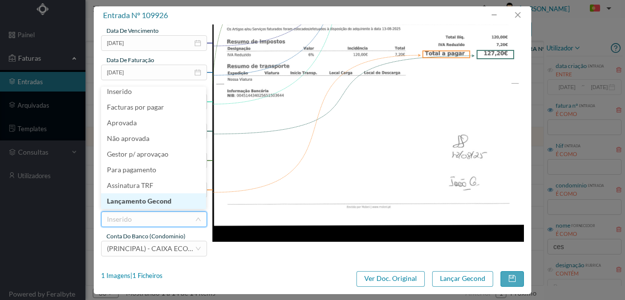
click at [153, 201] on li "Lançamento Gecond" at bounding box center [153, 201] width 105 height 16
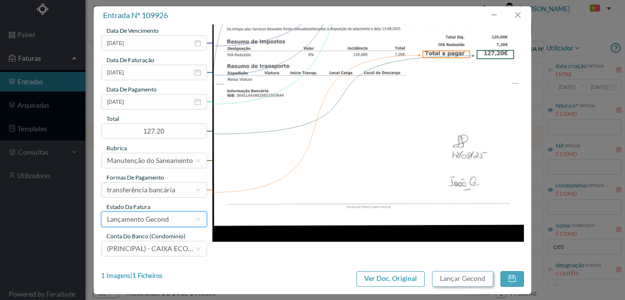
click at [462, 278] on button "Lançar Gecond" at bounding box center [462, 279] width 61 height 16
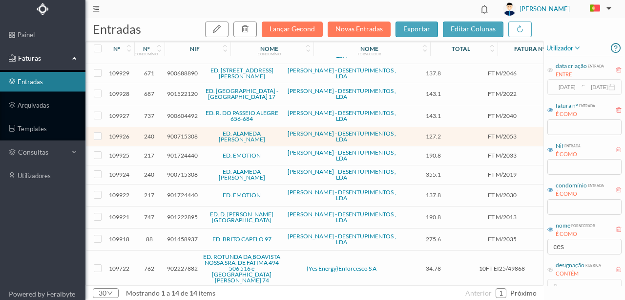
scroll to position [52, 0]
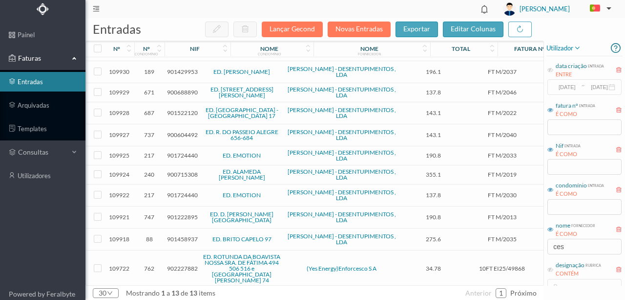
click at [171, 172] on span "900715308" at bounding box center [182, 174] width 31 height 7
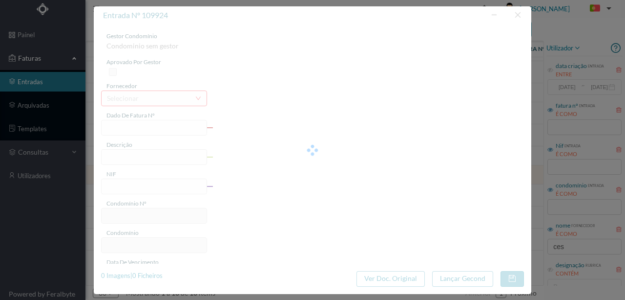
type input "FT M/2019"
type input "manutenção/ reparação- varejamento dos tubos aéreos do ladf da garagem"
type input "900715308"
type input "Invalid date"
type input "12-08-2025"
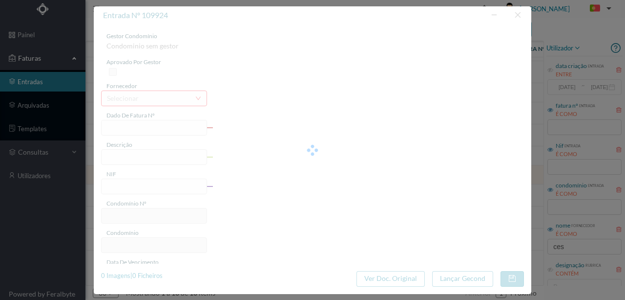
type input "355.10"
type input "240"
type input "ED. ALAMEDA ÁLVARO CASTELÕES"
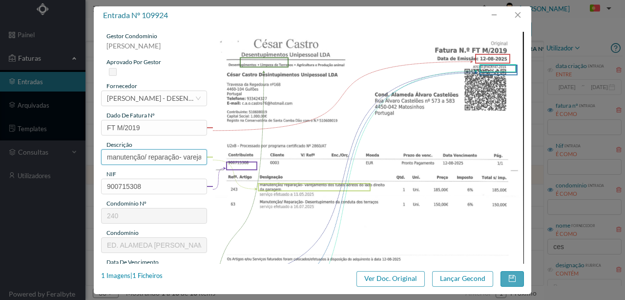
scroll to position [0, 135]
drag, startPoint x: 104, startPoint y: 155, endPoint x: 366, endPoint y: 159, distance: 261.9
click at [366, 159] on div "gestor condomínio Susana Silva aprovado por gestor fornecedor selecionar CÉSAR …" at bounding box center [312, 259] width 423 height 455
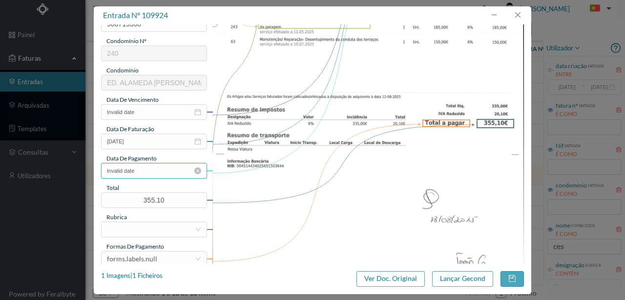
scroll to position [163, 0]
type input "Varejamento dos tubos aereos na garagem; Desentupimento da conduta dos terraços"
click at [158, 110] on input "Invalid date" at bounding box center [154, 112] width 106 height 16
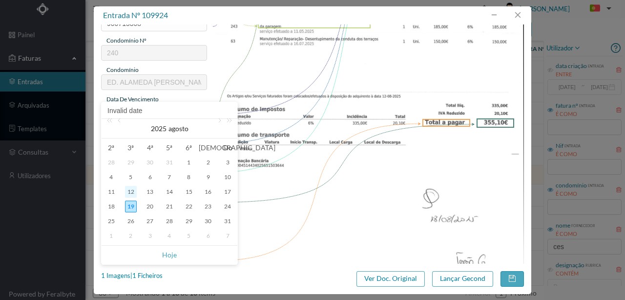
click at [136, 192] on div "12" at bounding box center [131, 192] width 12 height 12
type input "[DATE]"
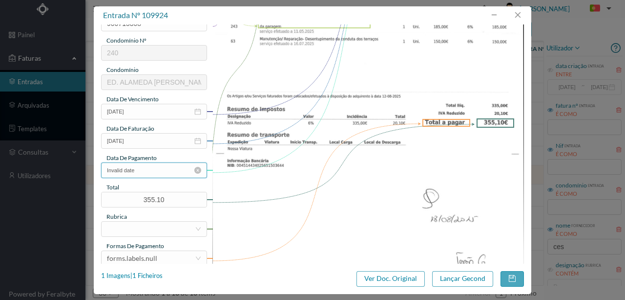
click at [130, 172] on input "Invalid date" at bounding box center [154, 170] width 106 height 16
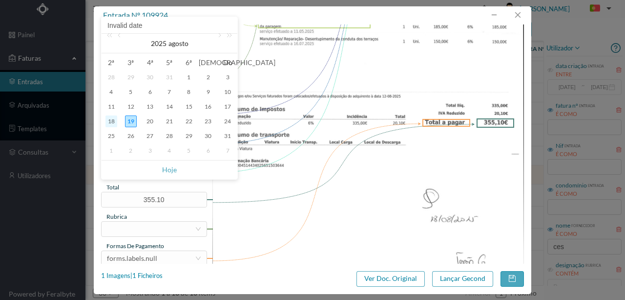
click at [112, 115] on div "18" at bounding box center [112, 121] width 12 height 12
type input "[DATE]"
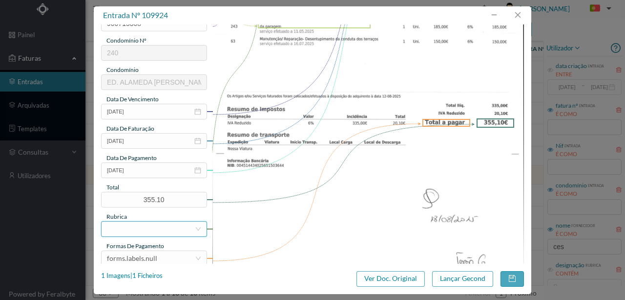
click at [133, 228] on div at bounding box center [151, 228] width 88 height 15
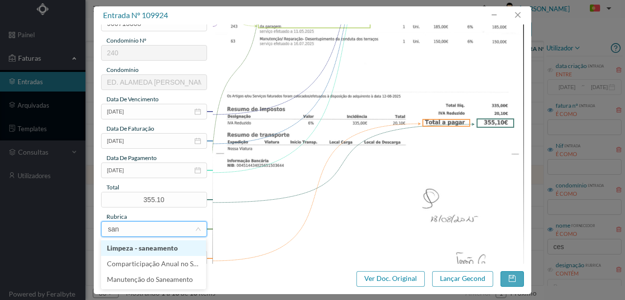
type input "sane"
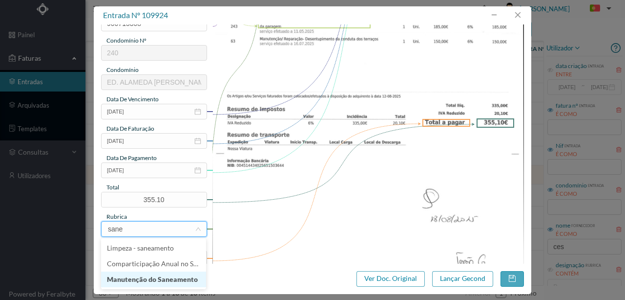
click at [133, 280] on li "Manutenção do Saneamento" at bounding box center [153, 279] width 105 height 16
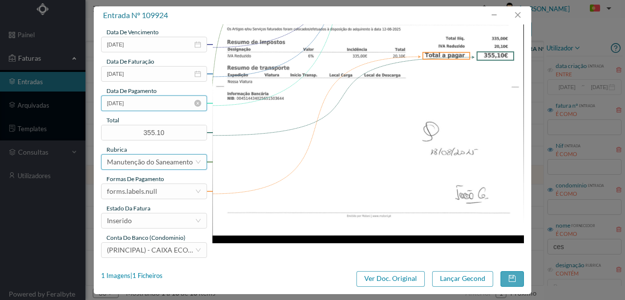
scroll to position [231, 0]
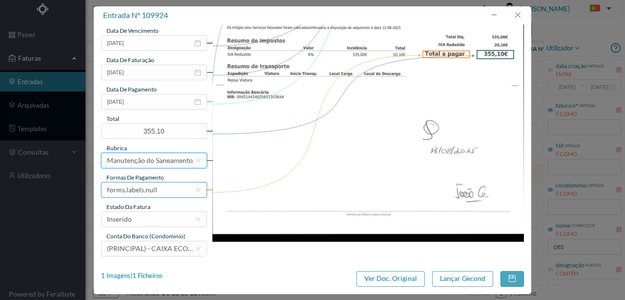
click at [158, 194] on div "forms.labels.null" at bounding box center [151, 189] width 88 height 15
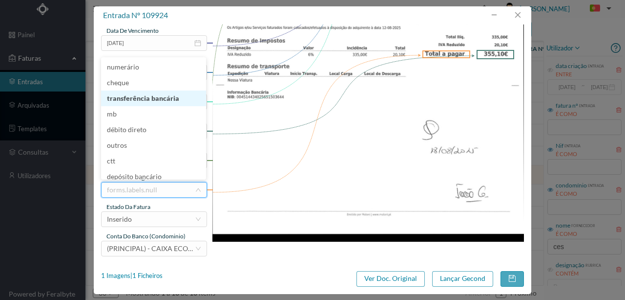
click at [139, 101] on li "transferência bancária" at bounding box center [153, 98] width 105 height 16
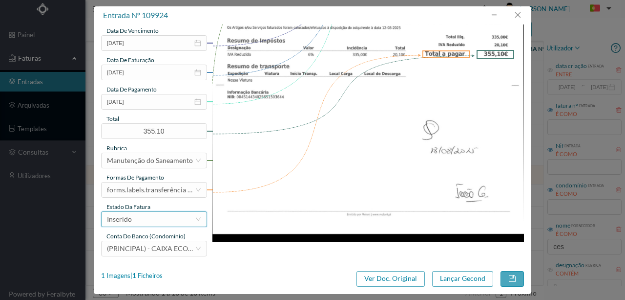
click at [139, 220] on div "Inserido" at bounding box center [151, 219] width 88 height 15
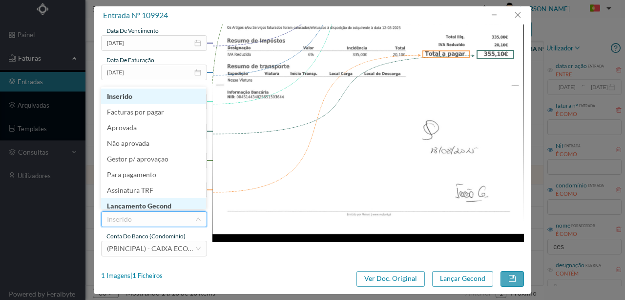
scroll to position [5, 0]
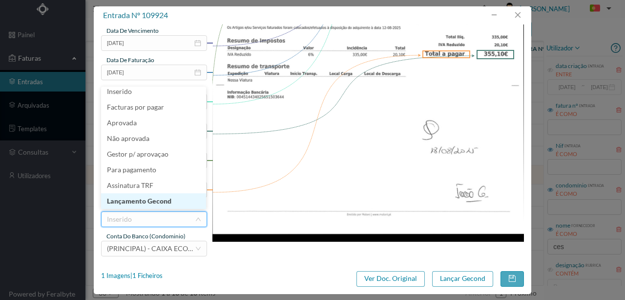
click at [160, 199] on li "Lançamento Gecond" at bounding box center [153, 201] width 105 height 16
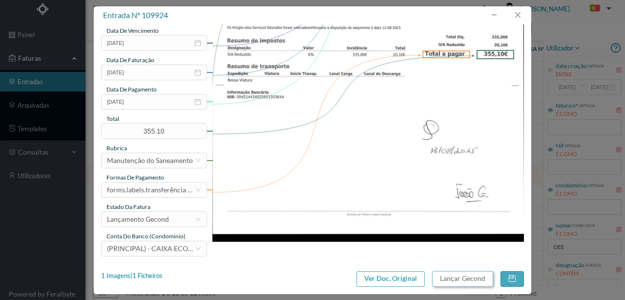
click at [464, 276] on button "Lançar Gecond" at bounding box center [462, 279] width 61 height 16
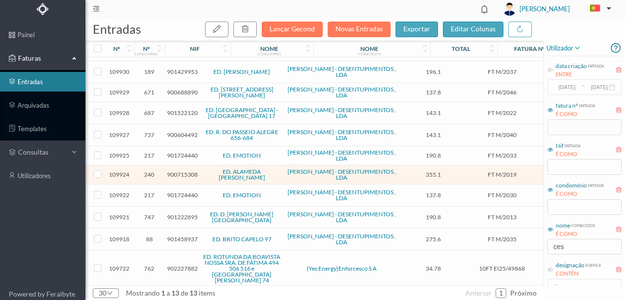
scroll to position [33, 0]
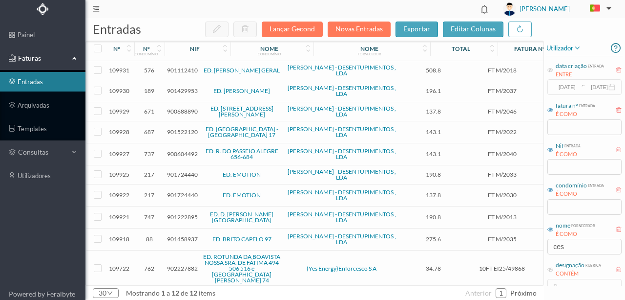
click at [184, 150] on span "900604492" at bounding box center [182, 153] width 31 height 7
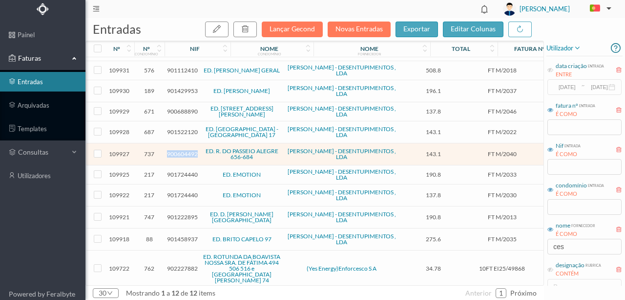
click at [184, 150] on span "900604492" at bounding box center [182, 153] width 31 height 7
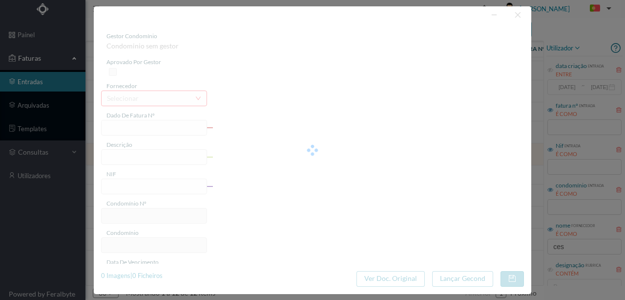
type input "FT M/2040"
type input "Designação"
type input "900604492"
type input "13-08-2025"
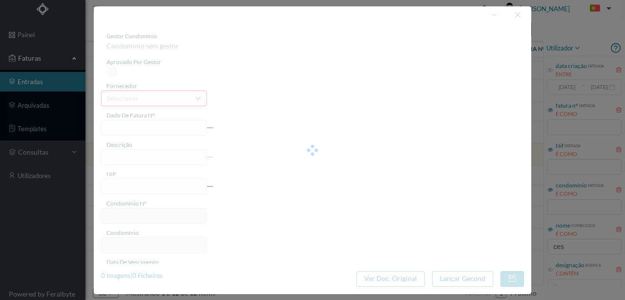
type input "13-08-2025"
type input "143.10"
type input "737"
type input "ED. R. DO PASSEIO ALEGRE 656-684"
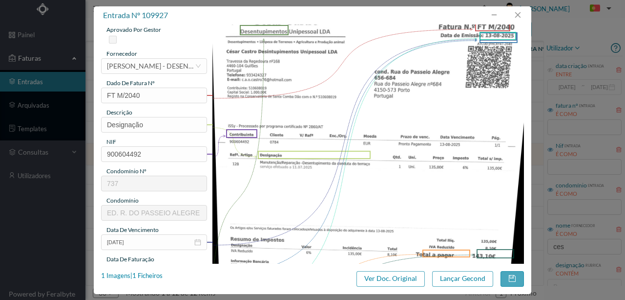
scroll to position [0, 0]
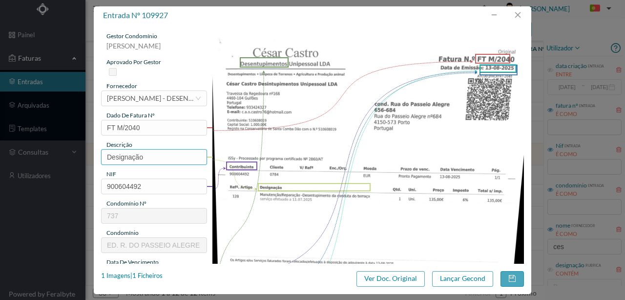
drag, startPoint x: 147, startPoint y: 157, endPoint x: 32, endPoint y: 155, distance: 115.3
click at [32, 155] on div "entrada nº 109927 gestor condomínio Susana Silva aprovado por gestor fornecedor…" at bounding box center [312, 150] width 625 height 300
type input "Desentupimento da conduta do terraço"
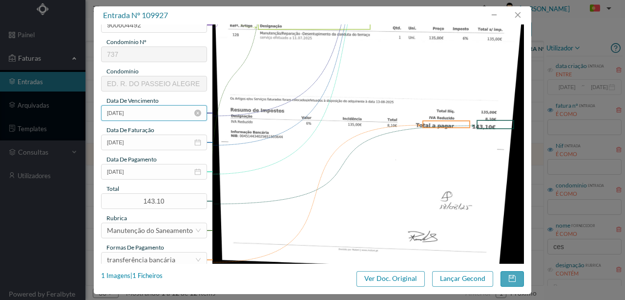
scroll to position [163, 0]
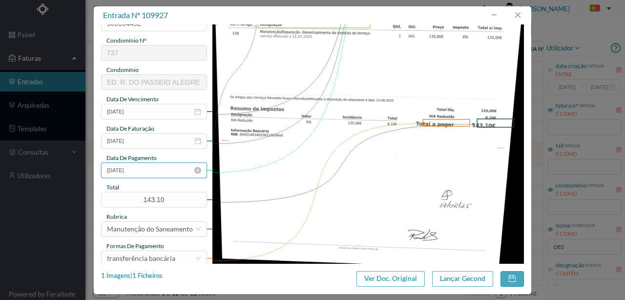
click at [142, 172] on input "13-08-2025" at bounding box center [154, 170] width 106 height 16
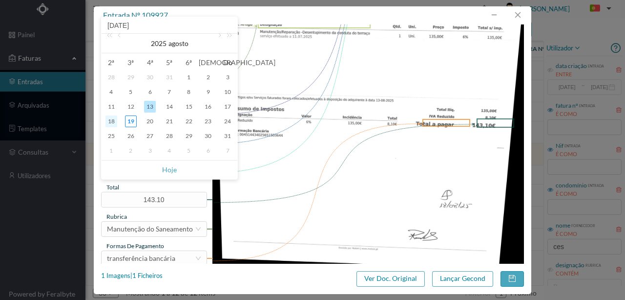
click at [108, 120] on div "18" at bounding box center [112, 121] width 12 height 12
type input "[DATE]"
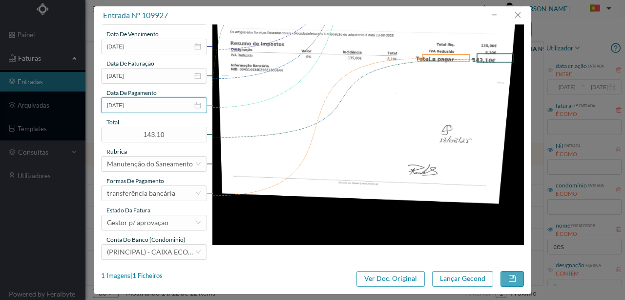
scroll to position [231, 0]
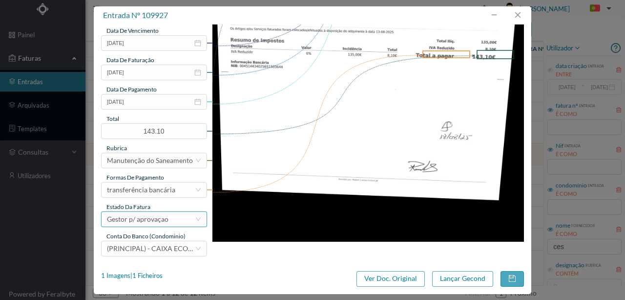
click at [169, 220] on div "Gestor p/ aprovaçao" at bounding box center [151, 219] width 88 height 15
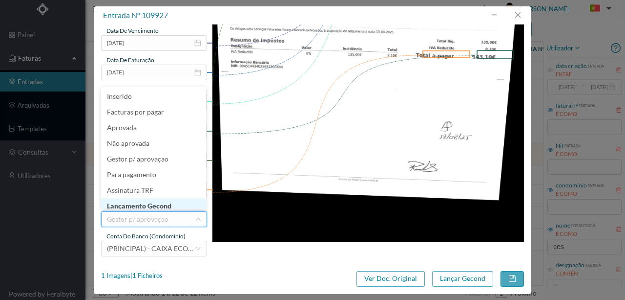
scroll to position [5, 0]
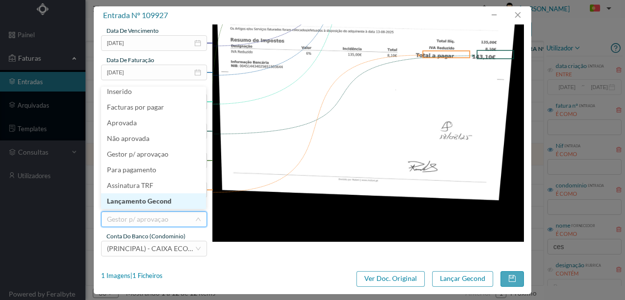
click at [144, 200] on li "Lançamento Gecond" at bounding box center [153, 201] width 105 height 16
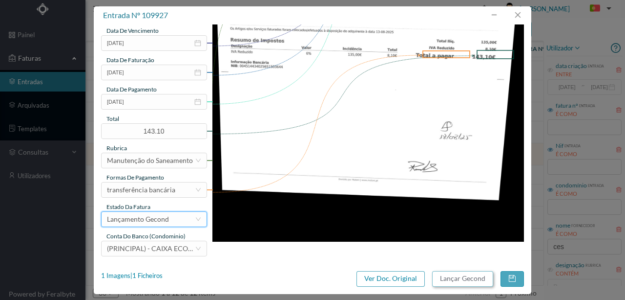
click at [468, 280] on button "Lançar Gecond" at bounding box center [462, 279] width 61 height 16
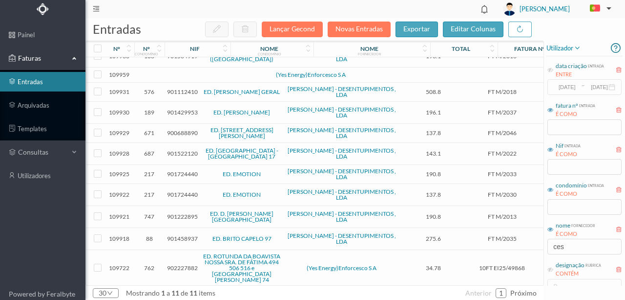
scroll to position [0, 0]
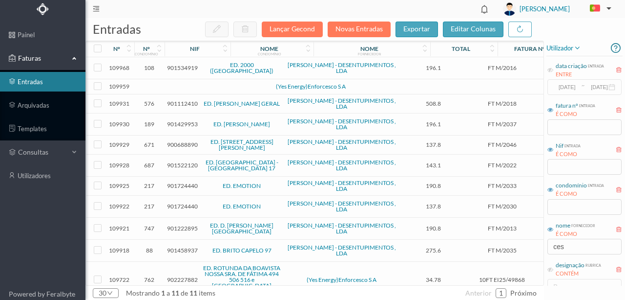
click at [174, 161] on span "901522120" at bounding box center [182, 164] width 31 height 7
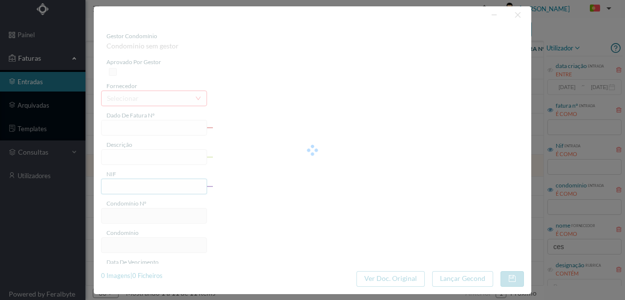
type input "FT M/2022"
type input "Designação es A Si SAD Ci SOS dd cd O a e"
type input "901522120"
type input "[DATE]"
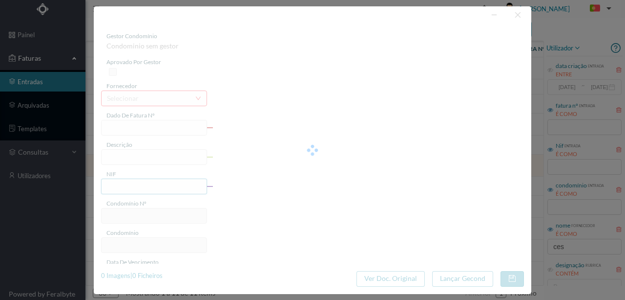
type input "[DATE]"
type input "143.10"
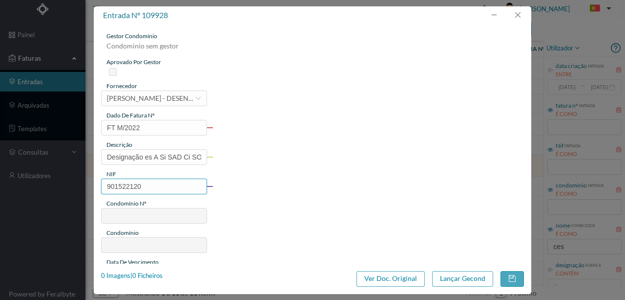
type input "687"
type input "ED. QUINTA SECA - TEIXEIRA PASCOAES 17"
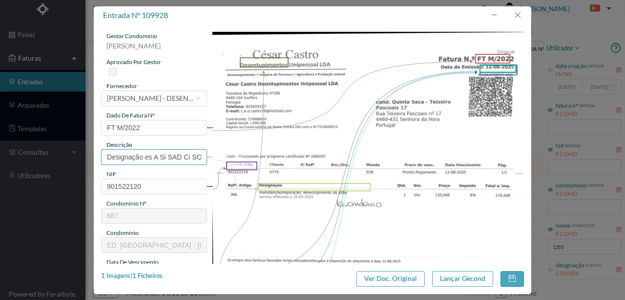
scroll to position [0, 43]
drag, startPoint x: 104, startPoint y: 154, endPoint x: 410, endPoint y: 173, distance: 307.5
click at [410, 173] on div "gestor condomínio Susana Silva aprovado por gestor fornecedor selecionar CÉSAR …" at bounding box center [312, 259] width 423 height 455
type input "Desentupimento do sifão da lavandaria"
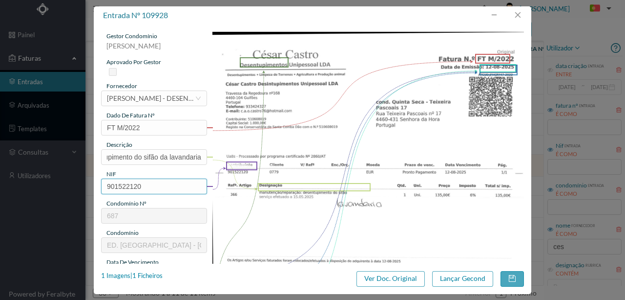
click at [194, 179] on input "901522120" at bounding box center [154, 186] width 106 height 16
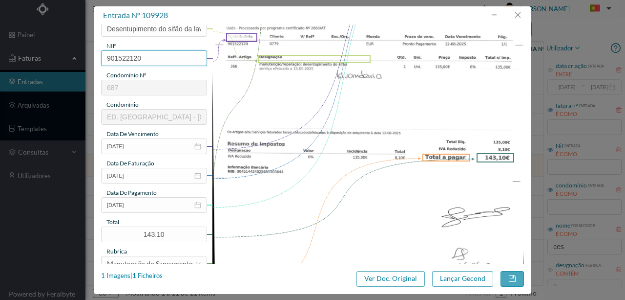
scroll to position [130, 0]
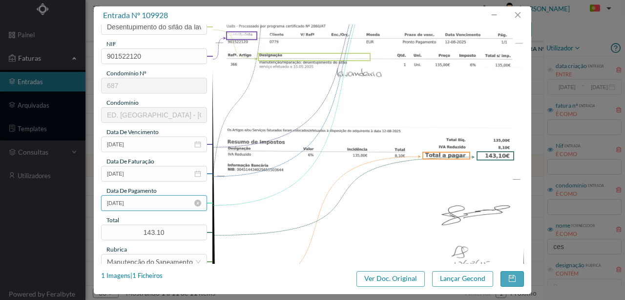
click at [140, 202] on input "[DATE]" at bounding box center [154, 203] width 106 height 16
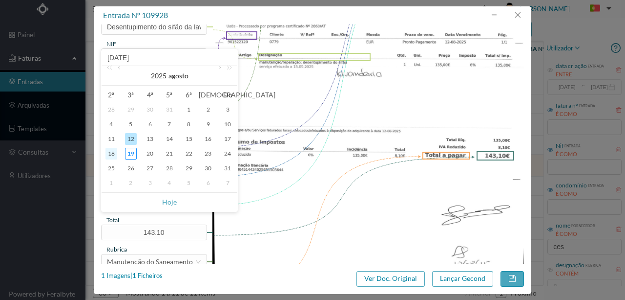
click at [114, 155] on div "18" at bounding box center [112, 154] width 12 height 12
type input "[DATE]"
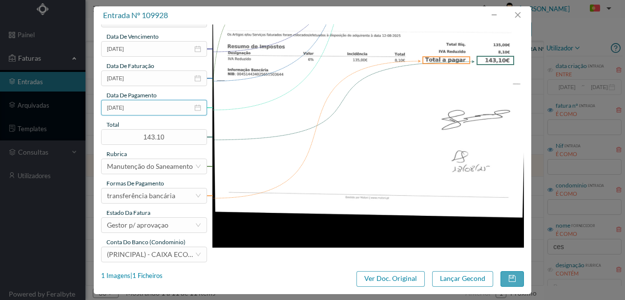
scroll to position [228, 0]
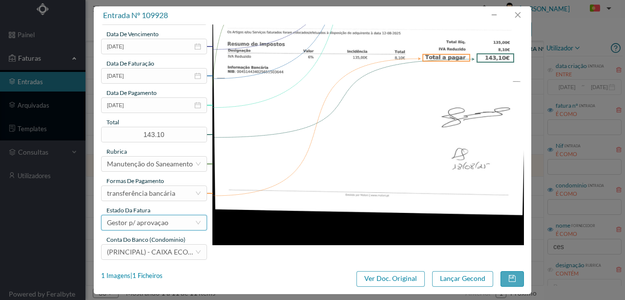
click at [139, 221] on div "Gestor p/ aprovaçao" at bounding box center [138, 222] width 62 height 15
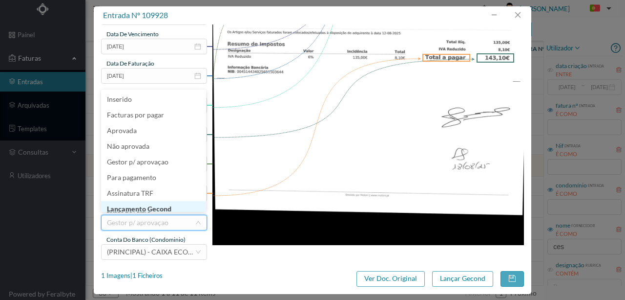
scroll to position [5, 0]
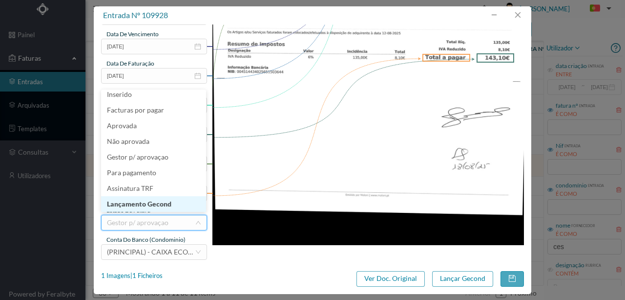
click at [169, 205] on li "Lançamento Gecond" at bounding box center [153, 204] width 105 height 16
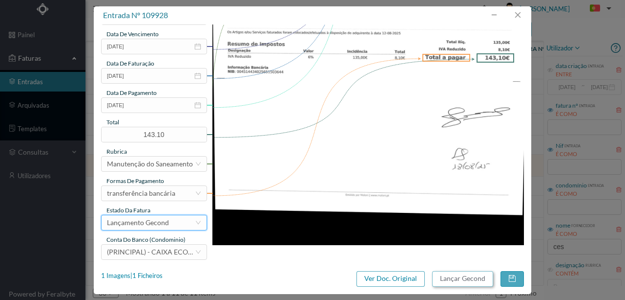
click at [462, 278] on button "Lançar Gecond" at bounding box center [462, 279] width 61 height 16
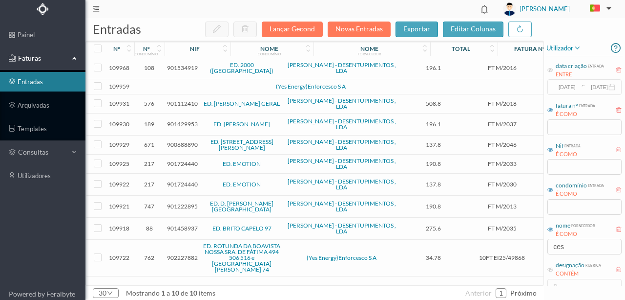
click at [186, 144] on span "900688890" at bounding box center [182, 144] width 31 height 7
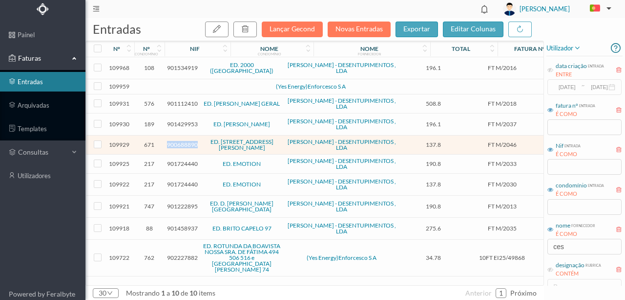
click at [186, 144] on span "900688890" at bounding box center [182, 144] width 31 height 7
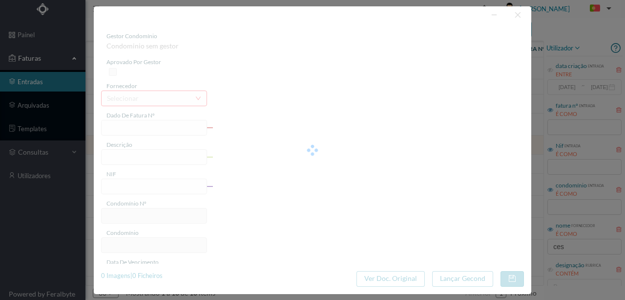
type input "FT M/2046"
type input "= ex Manutenção/Reparação - Desentupimento da conduta das sani"
type input "900688890"
type input "13-08-2025"
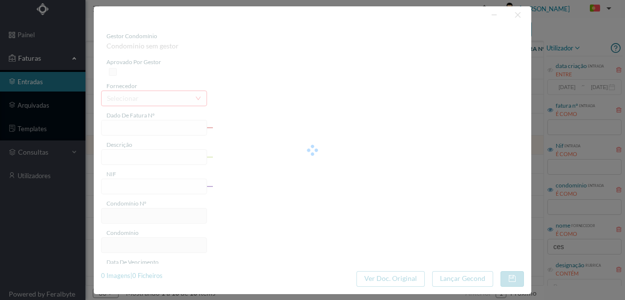
type input "13-08-2025"
type input "137.80"
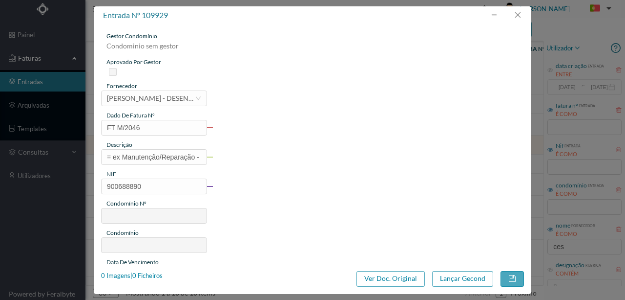
type input "671"
type input "ED. RUA RUI BARBOSA, 18"
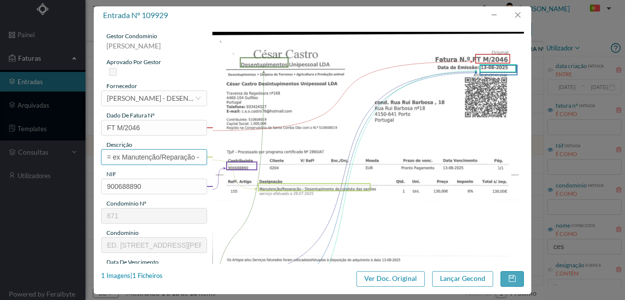
scroll to position [0, 113]
drag, startPoint x: 104, startPoint y: 155, endPoint x: 361, endPoint y: 155, distance: 257.0
click at [354, 155] on div "gestor condomínio Susana Silva aprovado por gestor fornecedor selecionar CÉSAR …" at bounding box center [312, 259] width 423 height 455
type input "Desentupimento da conduta das sanitas"
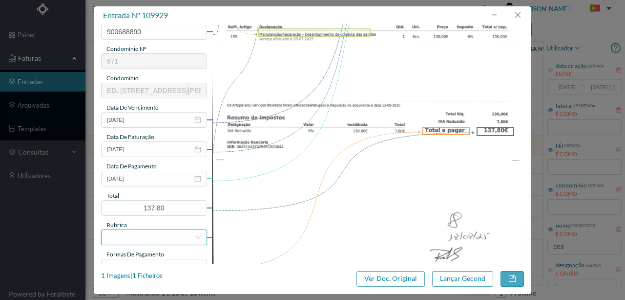
scroll to position [195, 0]
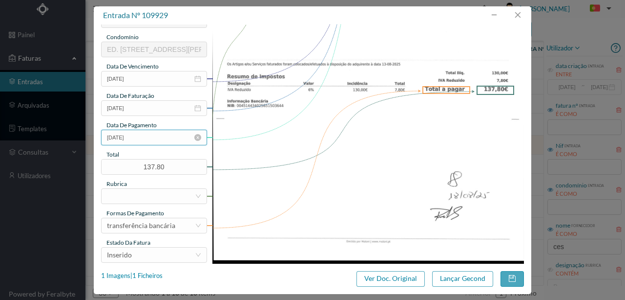
click at [153, 140] on input "13-08-2025" at bounding box center [154, 137] width 106 height 16
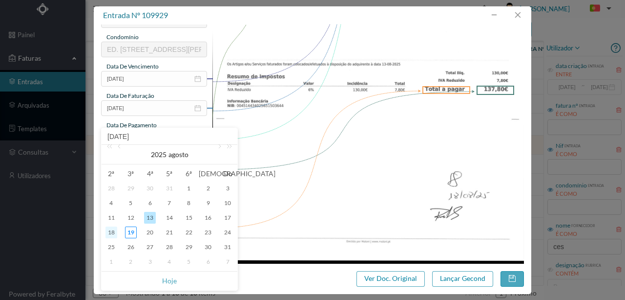
click at [115, 231] on div "18" at bounding box center [112, 232] width 12 height 12
type input "[DATE]"
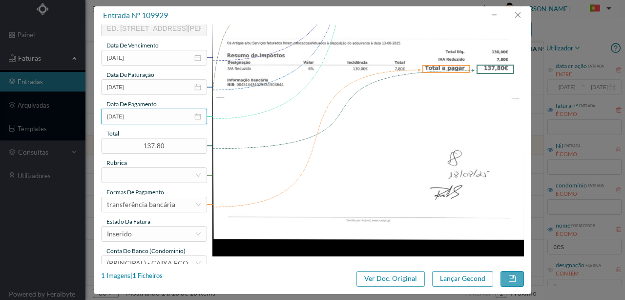
scroll to position [231, 0]
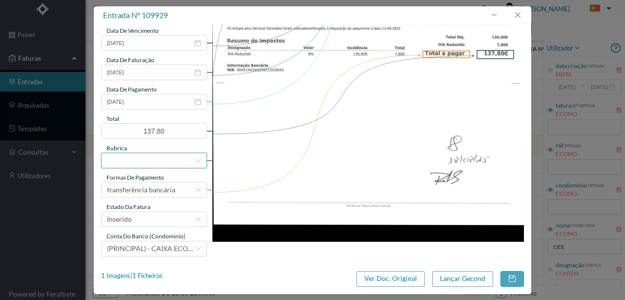
click at [129, 159] on div at bounding box center [151, 160] width 88 height 15
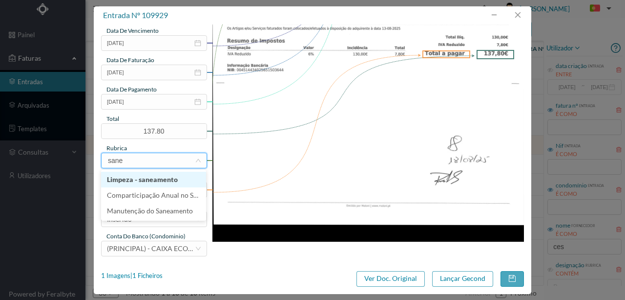
type input "sanea"
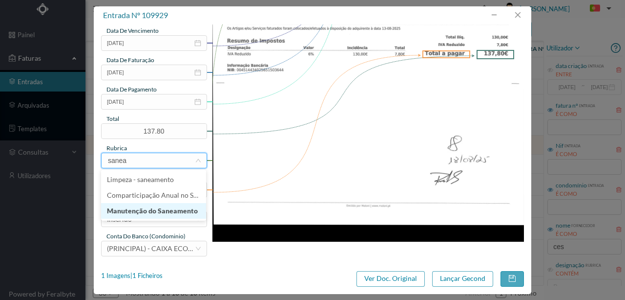
click at [162, 208] on li "Manutenção do Saneamento" at bounding box center [153, 211] width 105 height 16
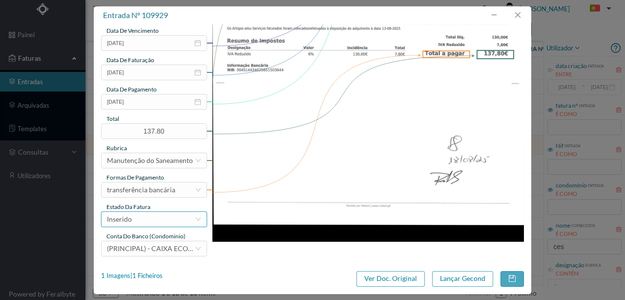
click at [139, 222] on div "Inserido" at bounding box center [151, 219] width 88 height 15
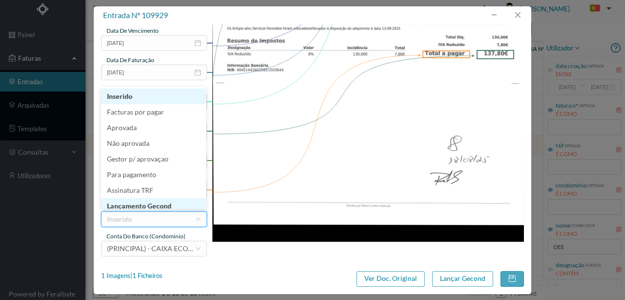
scroll to position [5, 0]
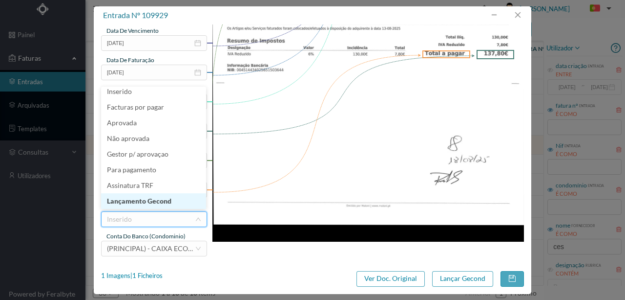
click at [135, 204] on li "Lançamento Gecond" at bounding box center [153, 201] width 105 height 16
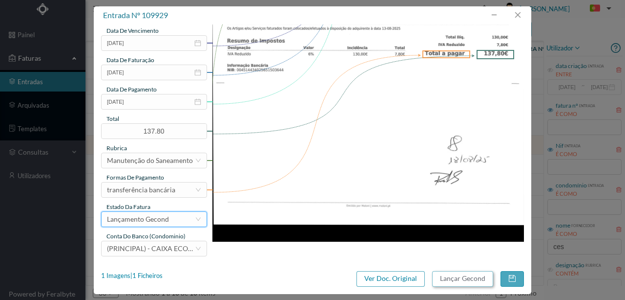
click at [454, 275] on button "Lançar Gecond" at bounding box center [462, 279] width 61 height 16
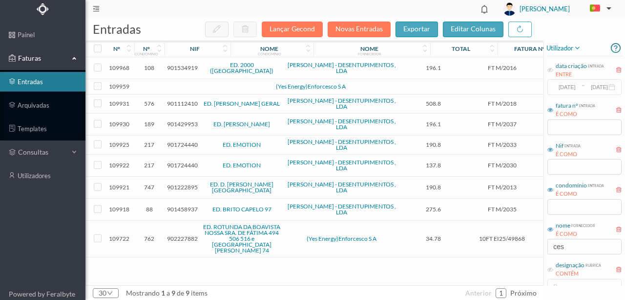
click at [179, 124] on span "901429953" at bounding box center [182, 123] width 31 height 7
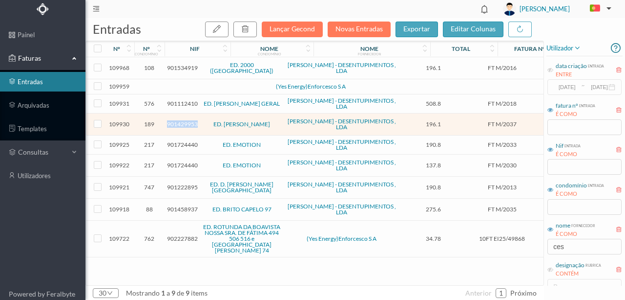
click at [179, 124] on span "901429953" at bounding box center [182, 123] width 31 height 7
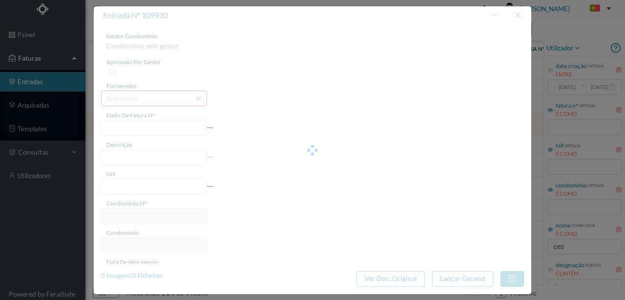
type input "FT M/2037"
type input "a UU manutencão/renaracão- desentunimento dos canos aéreos na"
type input "901429953"
type input "13-08-2025"
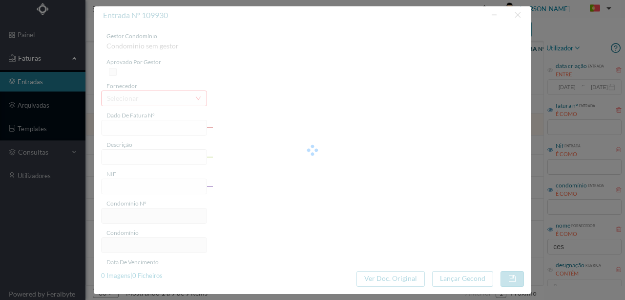
type input "13-08-2025"
type input "196.10"
type input "189"
type input "ED. [PERSON_NAME]"
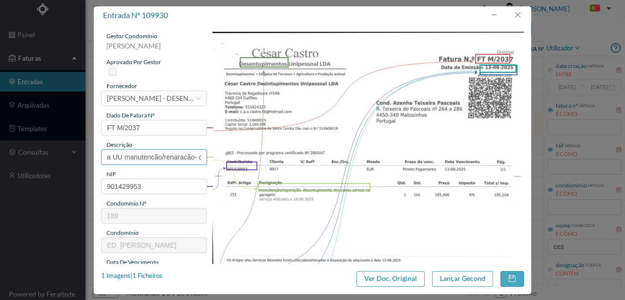
scroll to position [0, 112]
drag, startPoint x: 103, startPoint y: 154, endPoint x: 402, endPoint y: 152, distance: 298.6
click at [402, 152] on div "gestor condomínio Susana Silva aprovado por gestor fornecedor selecionar CÉSAR …" at bounding box center [312, 259] width 423 height 455
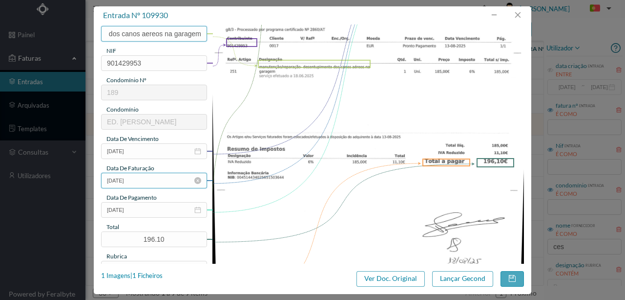
scroll to position [130, 0]
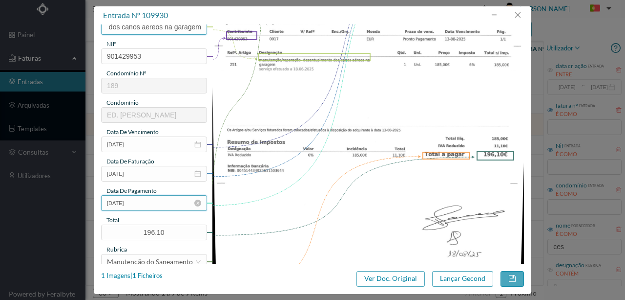
type input "Desentupimento dos canos aereos na garagem"
click at [151, 201] on input "13-08-2025" at bounding box center [154, 203] width 106 height 16
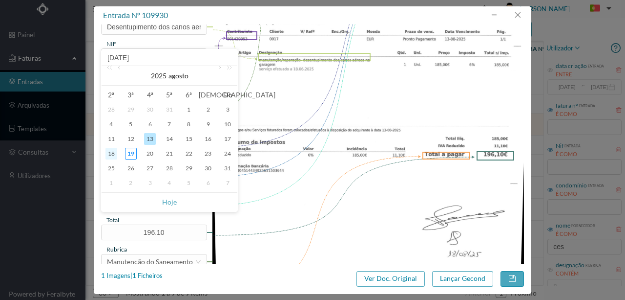
click at [114, 153] on div "18" at bounding box center [112, 154] width 12 height 12
type input "[DATE]"
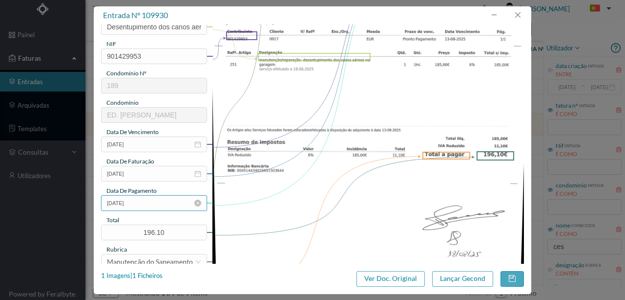
scroll to position [231, 0]
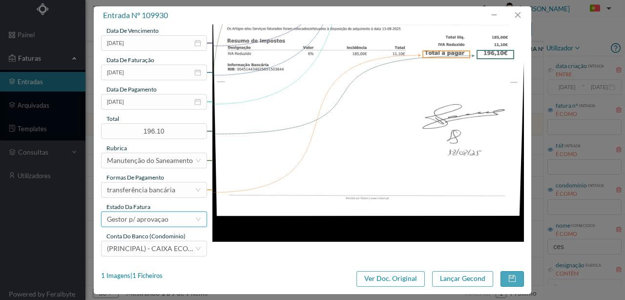
click at [142, 224] on div "Gestor p/ aprovaçao" at bounding box center [138, 219] width 62 height 15
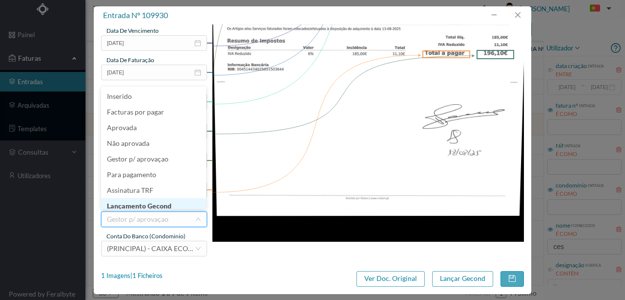
scroll to position [5, 0]
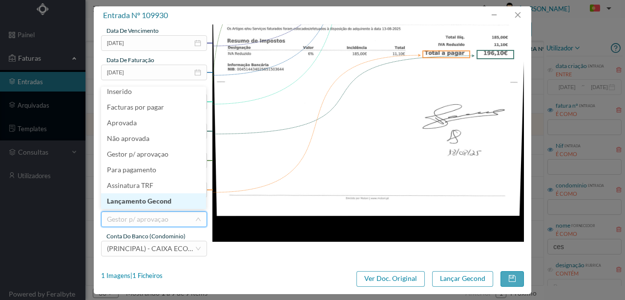
click at [161, 204] on li "Lançamento Gecond" at bounding box center [153, 201] width 105 height 16
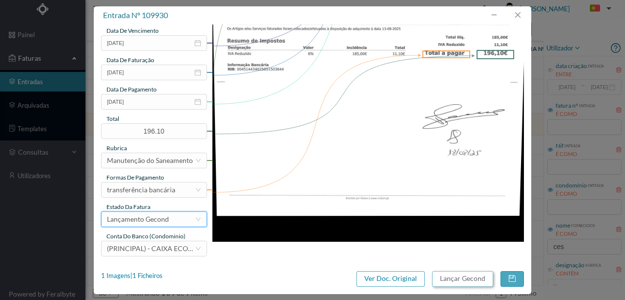
click at [448, 278] on button "Lançar Gecond" at bounding box center [462, 279] width 61 height 16
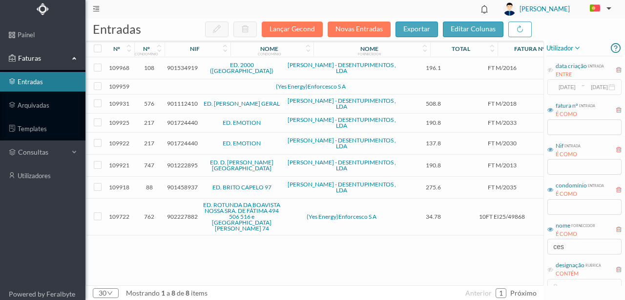
click at [175, 102] on span "901112410" at bounding box center [182, 103] width 31 height 7
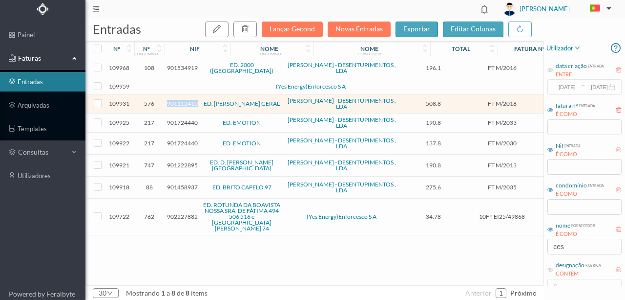
click at [175, 102] on span "901112410" at bounding box center [182, 103] width 31 height 7
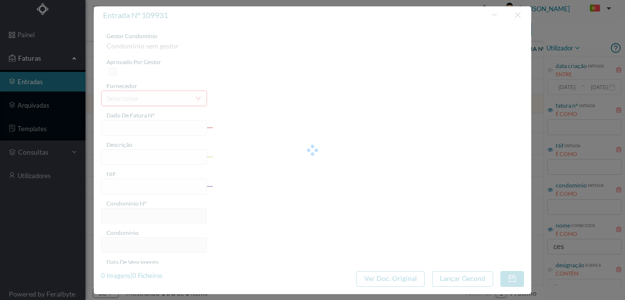
type input "FT M/2018"
type input "Manutenção /Reparação - Desentupimento do saneamento serviço efetuado a 10.05.2…"
type input "901112410"
type input "Invalid date"
type input "[DATE]"
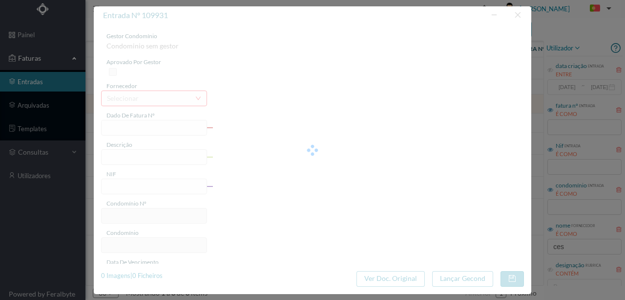
type input "508.80"
type input "576"
type input "ED. ALFREDO CUNHA GERAL"
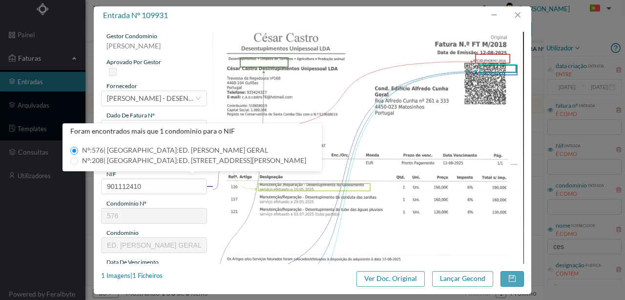
click at [258, 205] on img at bounding box center [369, 252] width 312 height 441
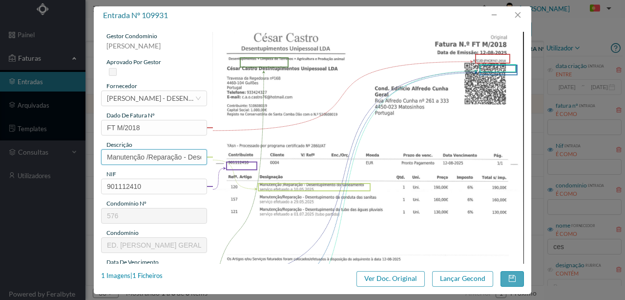
scroll to position [0, 180]
drag, startPoint x: 103, startPoint y: 153, endPoint x: 371, endPoint y: 154, distance: 268.8
click at [371, 154] on div "gestor condomínio Susana Silva aprovado por gestor fornecedor selecionar CÉSAR …" at bounding box center [312, 259] width 423 height 455
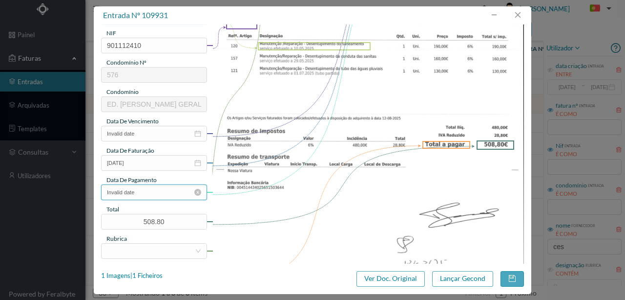
scroll to position [163, 0]
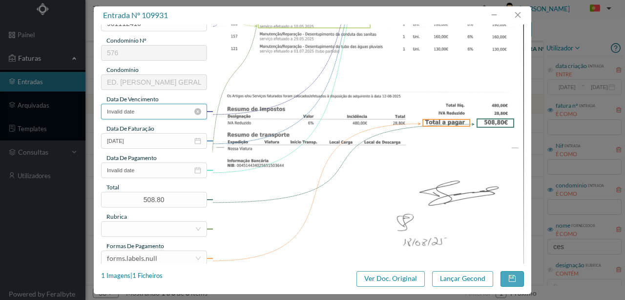
type input "Desentupimento do saneamento; Das condutas das sanitas; do tubo das aguas pluvi…"
click at [152, 113] on input "Invalid date" at bounding box center [154, 112] width 106 height 16
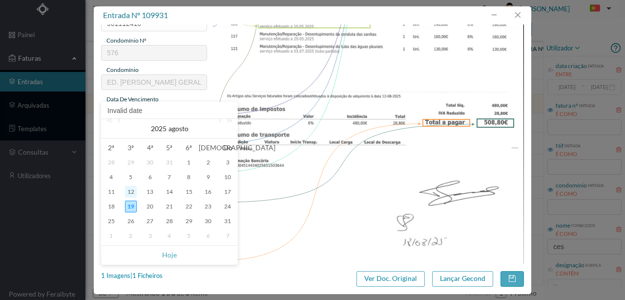
click at [131, 193] on div "12" at bounding box center [131, 192] width 12 height 12
type input "[DATE]"
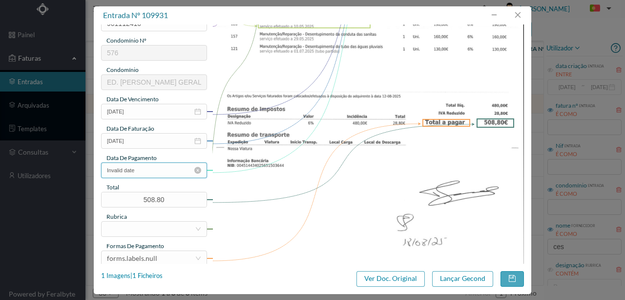
click at [138, 173] on input "Invalid date" at bounding box center [154, 170] width 106 height 16
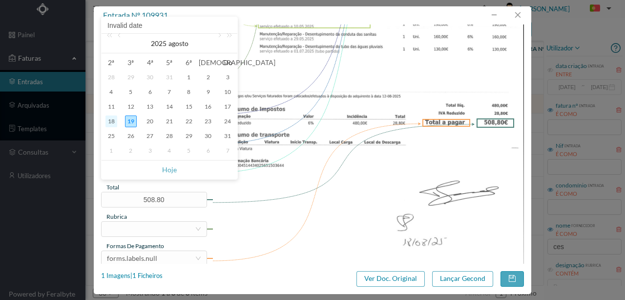
click at [111, 123] on div "18" at bounding box center [112, 121] width 12 height 12
type input "[DATE]"
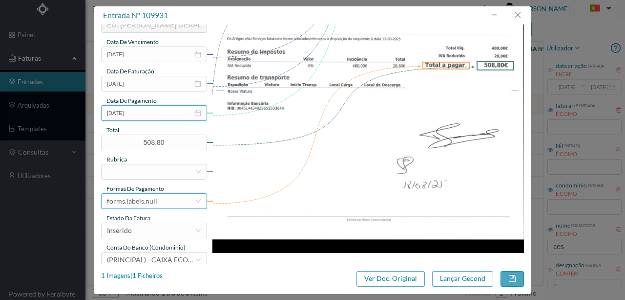
scroll to position [231, 0]
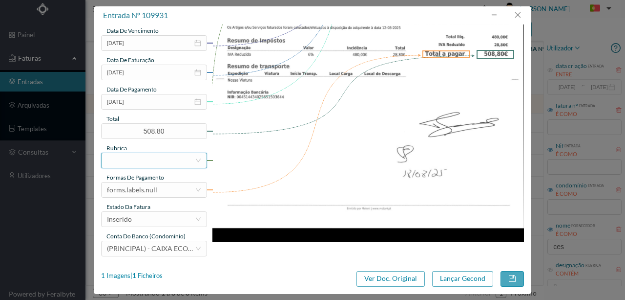
click at [123, 164] on div at bounding box center [151, 160] width 88 height 15
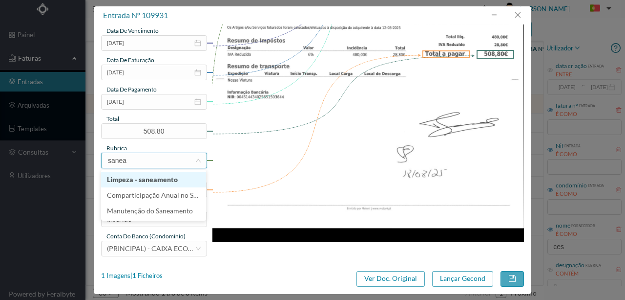
type input "saneam"
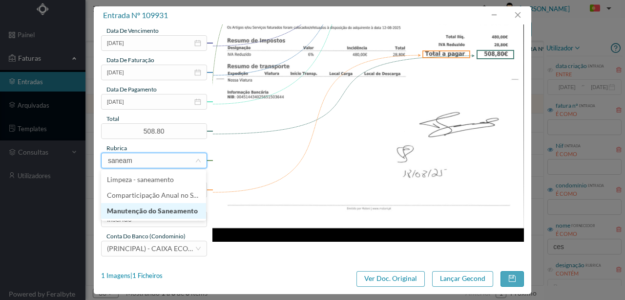
click at [169, 210] on li "Manutenção do Saneamento" at bounding box center [153, 211] width 105 height 16
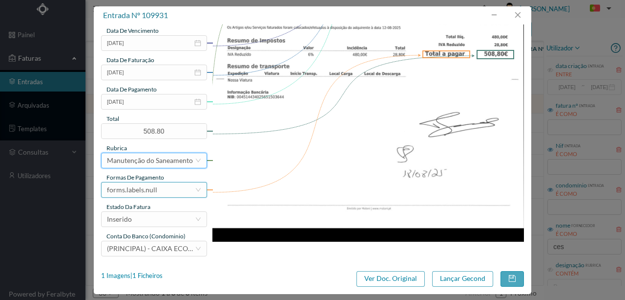
drag, startPoint x: 146, startPoint y: 192, endPoint x: 141, endPoint y: 183, distance: 10.1
click at [146, 191] on div "forms.labels.null" at bounding box center [132, 189] width 50 height 15
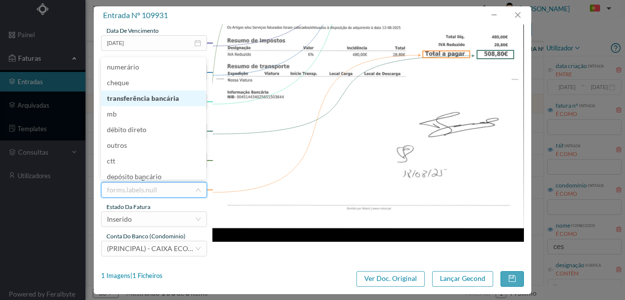
click at [147, 101] on li "transferência bancária" at bounding box center [153, 98] width 105 height 16
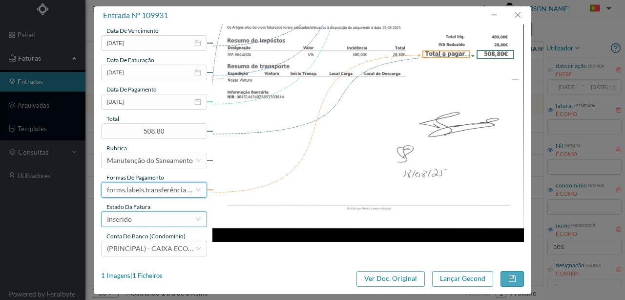
click at [137, 223] on div "Inserido" at bounding box center [151, 219] width 88 height 15
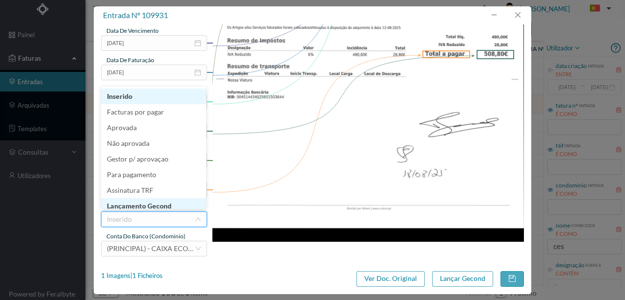
scroll to position [5, 0]
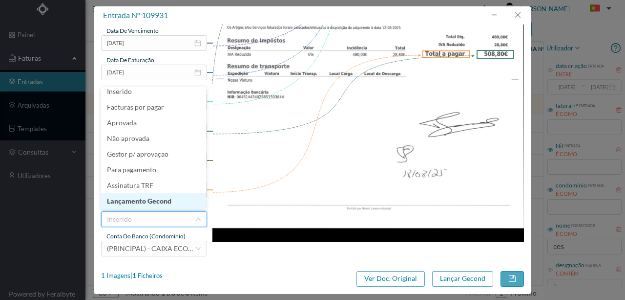
click at [156, 199] on li "Lançamento Gecond" at bounding box center [153, 201] width 105 height 16
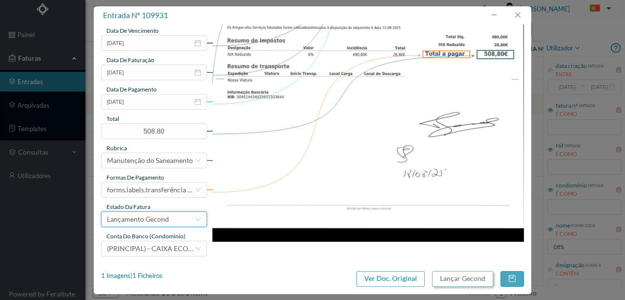
click at [449, 278] on button "Lançar Gecond" at bounding box center [462, 279] width 61 height 16
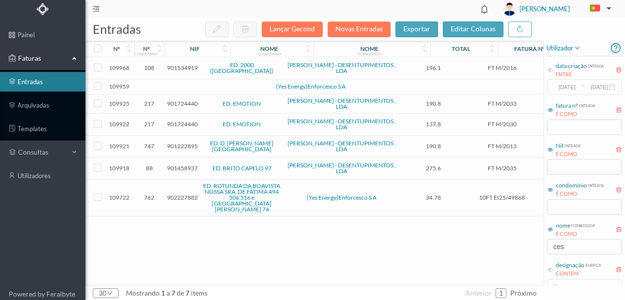
click at [179, 144] on span "901222895" at bounding box center [182, 145] width 31 height 7
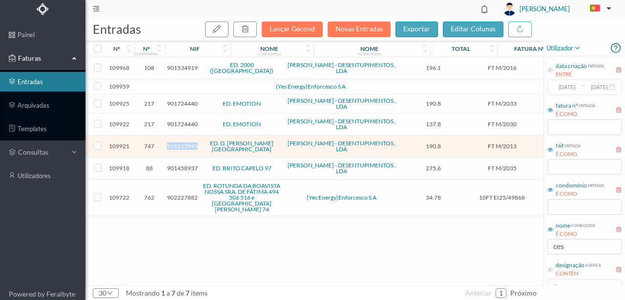
click at [179, 144] on span "901222895" at bounding box center [182, 145] width 31 height 7
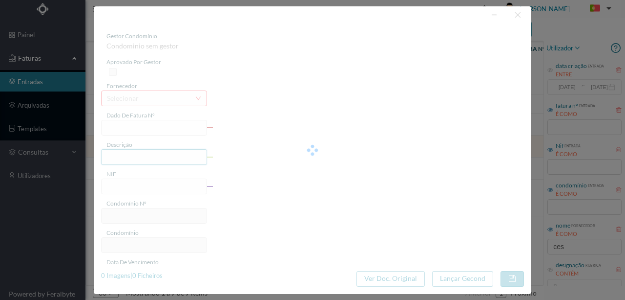
type input "FT M/2013"
type input "Te Te aee dci nas do pa isa di"
type input "901222895"
type input "[DATE]"
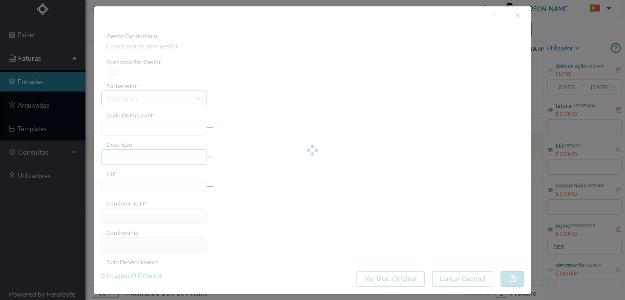
type input "[DATE]"
type input "190.80"
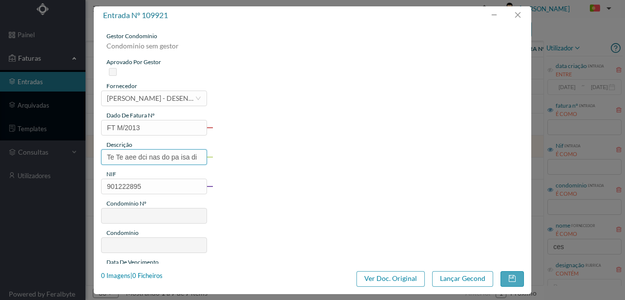
type input "747"
type input "ED. D. HENRIQUE - PORTO"
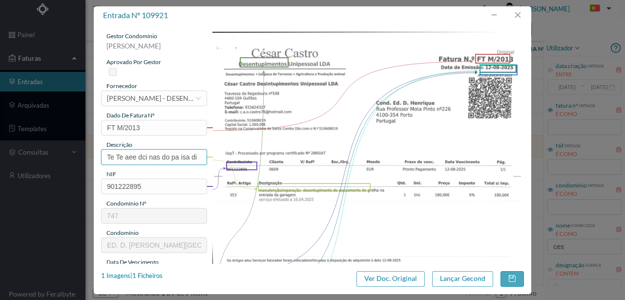
click at [104, 153] on input "Te Te aee dci nas do pa isa di" at bounding box center [154, 157] width 106 height 16
drag, startPoint x: 104, startPoint y: 155, endPoint x: 260, endPoint y: 155, distance: 156.4
click at [260, 155] on div "gestor condomínio Rui Marques aprovado por gestor fornecedor selecionar CÉSAR C…" at bounding box center [312, 259] width 423 height 455
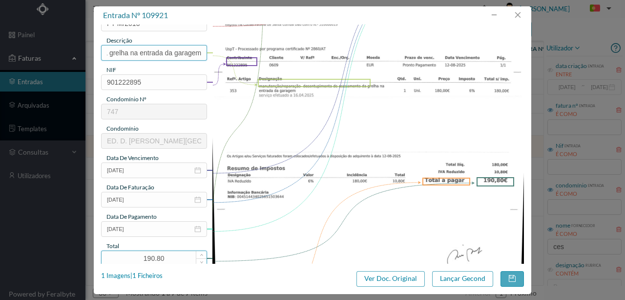
scroll to position [163, 0]
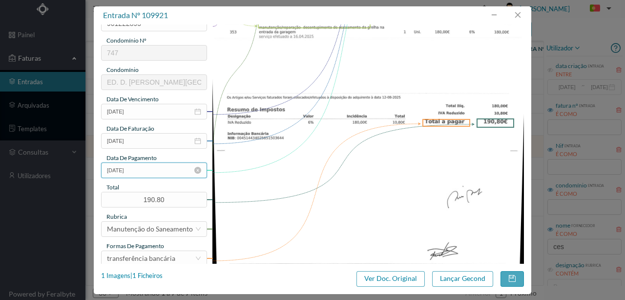
type input "Desentupimento do escoamento da grelha na entrada da garagem"
click at [150, 172] on input "[DATE]" at bounding box center [154, 170] width 106 height 16
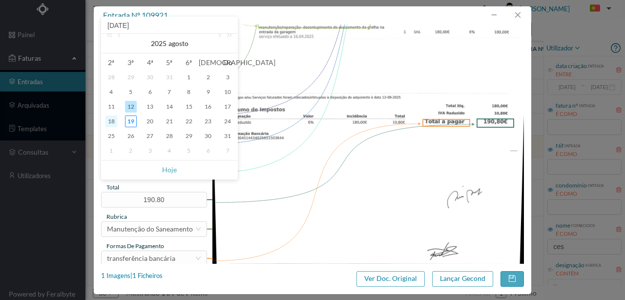
click at [112, 120] on div "18" at bounding box center [112, 121] width 12 height 12
type input "[DATE]"
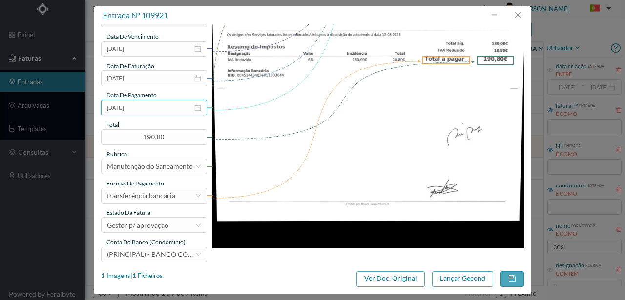
scroll to position [228, 0]
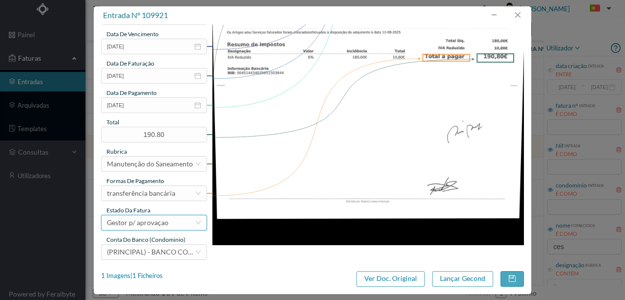
click at [141, 224] on div "Gestor p/ aprovaçao" at bounding box center [138, 222] width 62 height 15
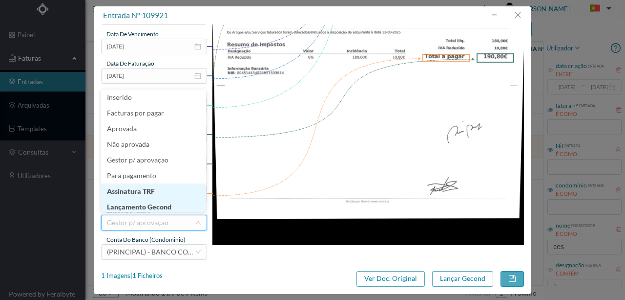
scroll to position [5, 0]
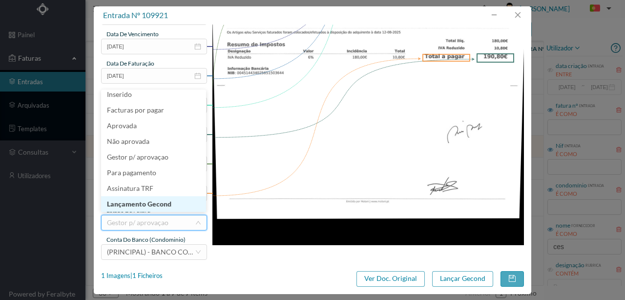
click at [139, 204] on li "Lançamento Gecond" at bounding box center [153, 204] width 105 height 16
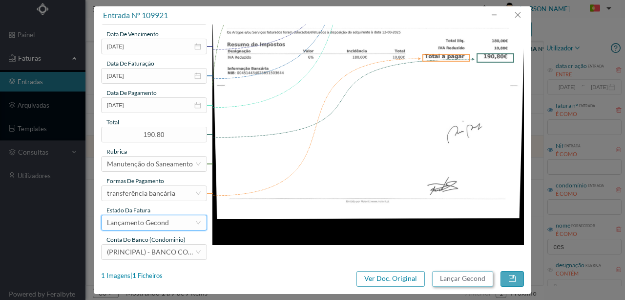
click at [454, 280] on button "Lançar Gecond" at bounding box center [462, 279] width 61 height 16
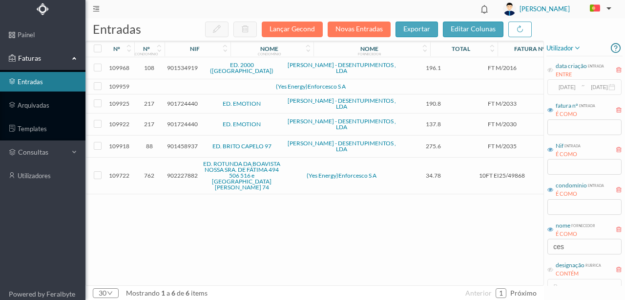
click at [185, 146] on span "901458937" at bounding box center [182, 145] width 31 height 7
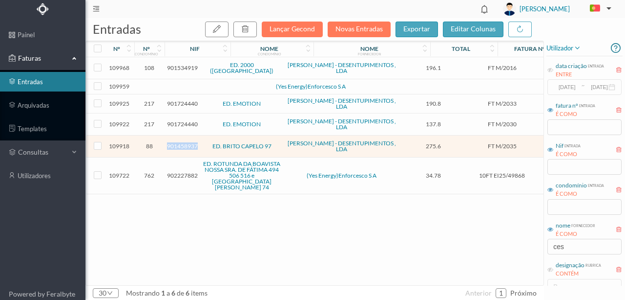
click at [185, 146] on span "901458937" at bounding box center [182, 145] width 31 height 7
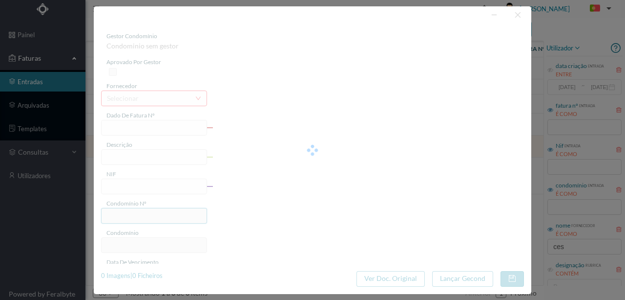
type input "FT M/2035"
type input "a a EN Manutencão/Renaracão-Limneza do saneamento"
type input "901458937"
type input "13-08-2025"
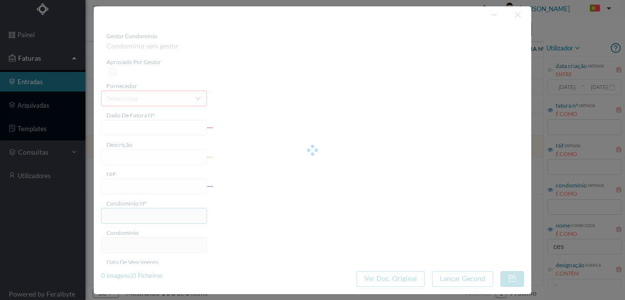
type input "13-08-2025"
type input "275.60"
type input "88"
type input "ED. BRITO CAPELO 97"
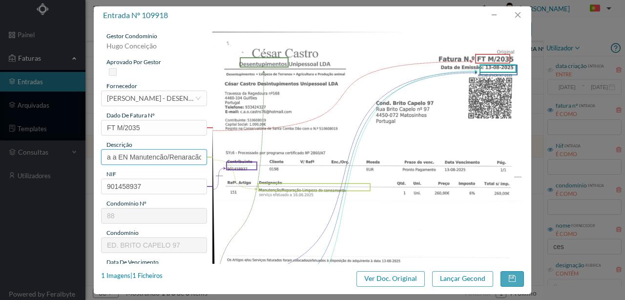
scroll to position [0, 79]
drag, startPoint x: 106, startPoint y: 151, endPoint x: 616, endPoint y: 220, distance: 514.7
click at [569, 184] on div "entrada nº 109918 gestor condomínio Hugo Conceição aprovado por gestor forneced…" at bounding box center [312, 150] width 625 height 300
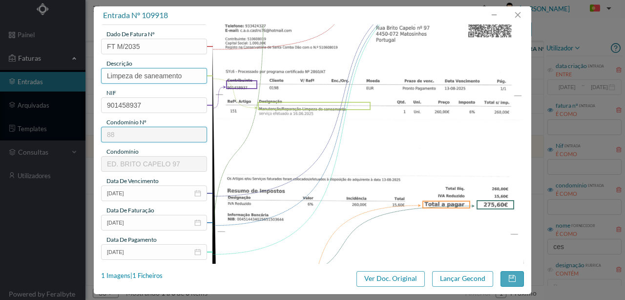
scroll to position [98, 0]
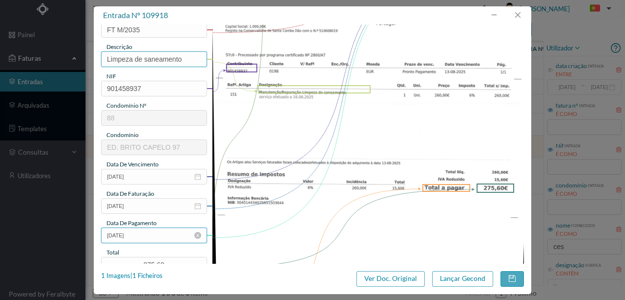
type input "Limpeza de saneamento"
click at [145, 234] on input "13-08-2025" at bounding box center [154, 235] width 106 height 16
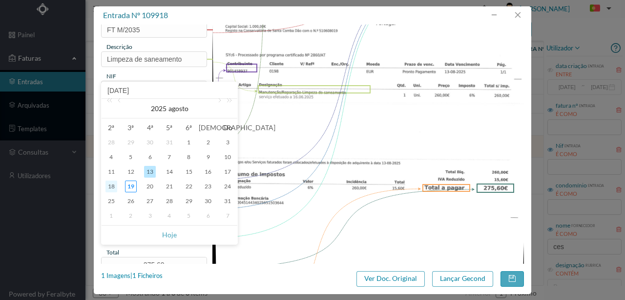
click at [112, 186] on div "18" at bounding box center [112, 186] width 12 height 12
type input "[DATE]"
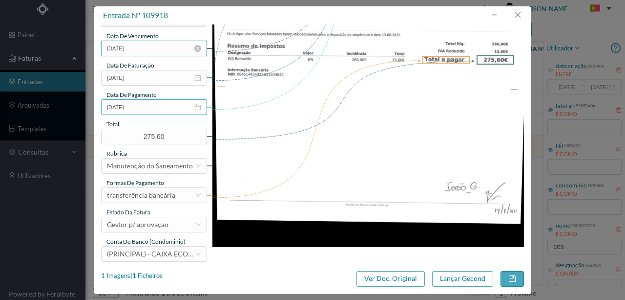
scroll to position [228, 0]
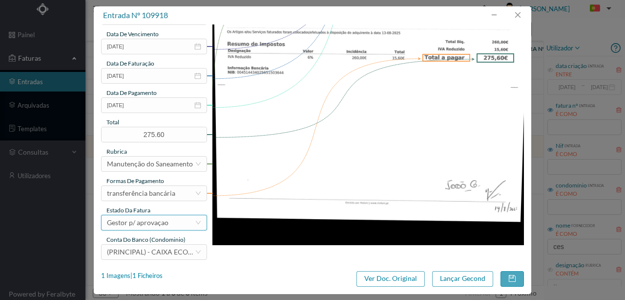
click at [140, 223] on div "Gestor p/ aprovaçao" at bounding box center [138, 222] width 62 height 15
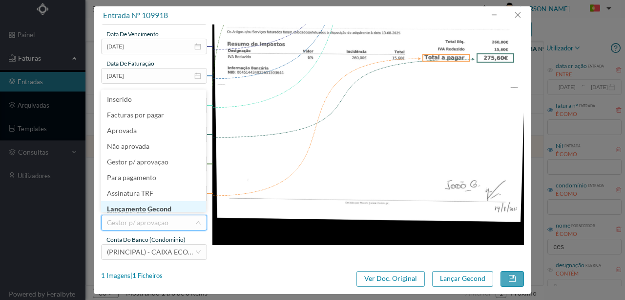
scroll to position [5, 0]
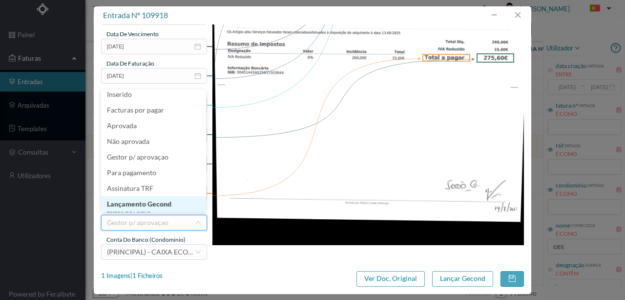
click at [133, 204] on li "Lançamento Gecond" at bounding box center [153, 204] width 105 height 16
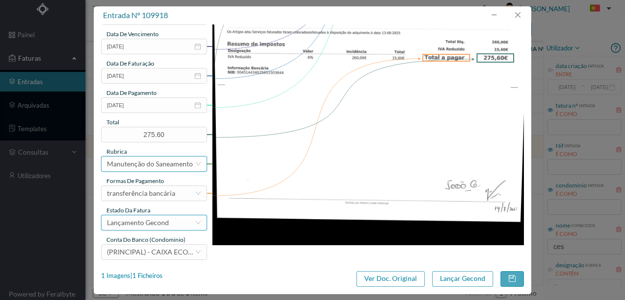
scroll to position [231, 0]
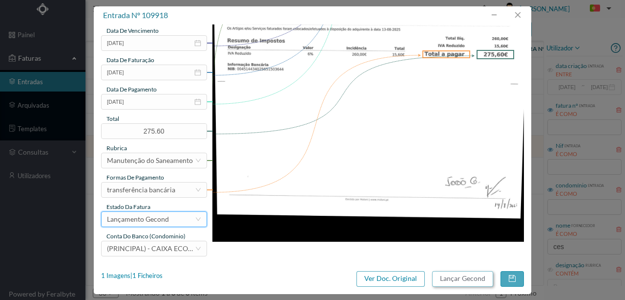
click at [452, 275] on button "Lançar Gecond" at bounding box center [462, 279] width 61 height 16
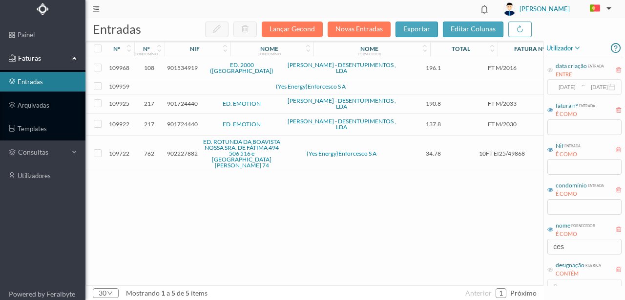
click at [211, 86] on td at bounding box center [212, 86] width 84 height 15
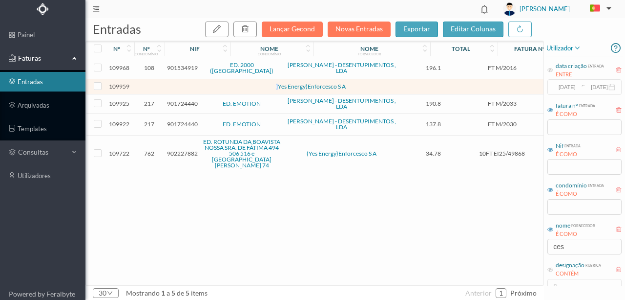
click at [211, 86] on td at bounding box center [212, 86] width 84 height 15
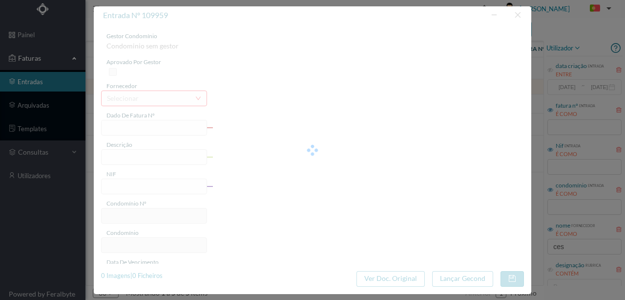
type input "0"
type input "Invalid date"
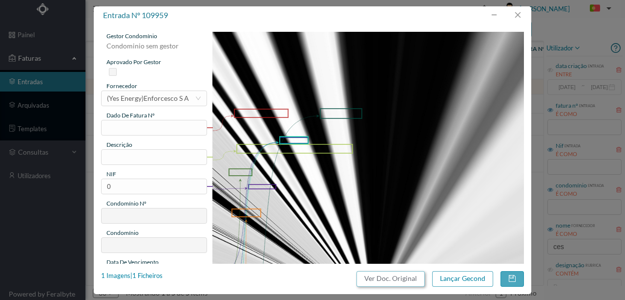
click at [389, 277] on button "Ver Doc. Original" at bounding box center [391, 279] width 68 height 16
click at [400, 279] on button "Ver Doc. Original" at bounding box center [391, 279] width 68 height 16
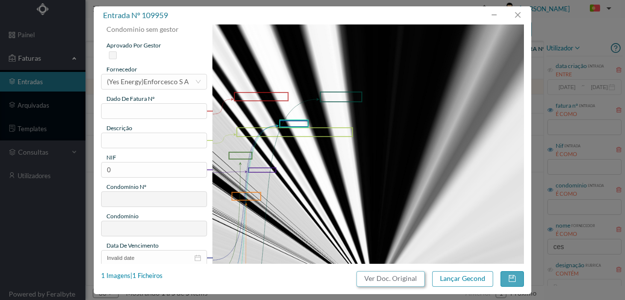
scroll to position [0, 0]
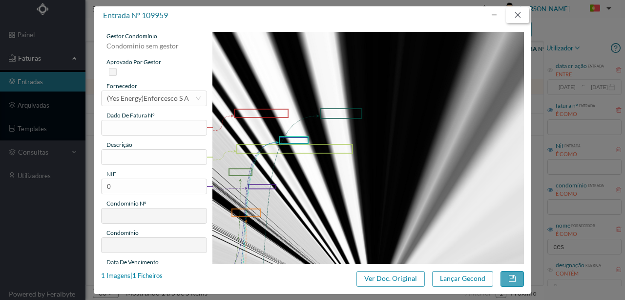
click at [522, 16] on button "button" at bounding box center [517, 15] width 23 height 16
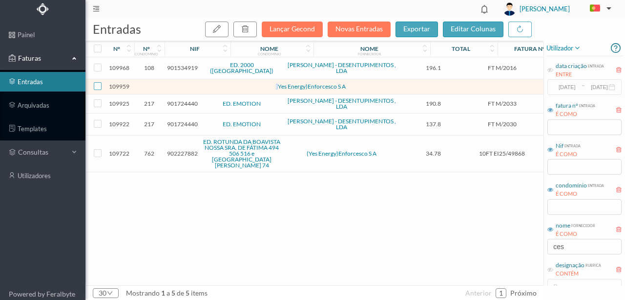
click at [101, 84] on input "checkbox" at bounding box center [98, 86] width 8 height 8
checkbox input "true"
click at [246, 25] on icon "button" at bounding box center [245, 29] width 8 height 8
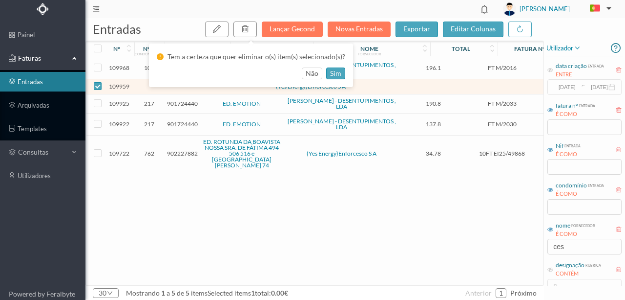
click at [321, 73] on div "não sim" at bounding box center [251, 73] width 189 height 12
click at [326, 72] on button "sim" at bounding box center [335, 73] width 19 height 12
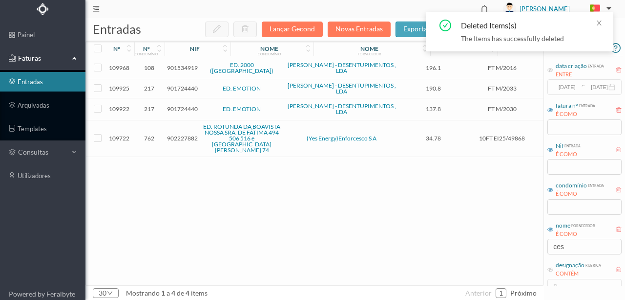
click at [333, 74] on td "CÉSAR CASTRO - DESENTUPIMENTOS , LDA" at bounding box center [341, 68] width 117 height 22
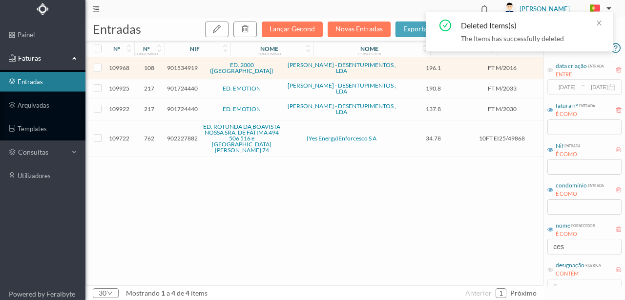
click at [186, 68] on span "901534919" at bounding box center [182, 67] width 31 height 7
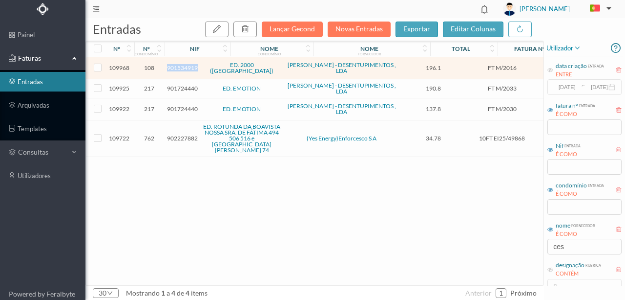
click at [186, 68] on span "901534919" at bounding box center [182, 67] width 31 height 7
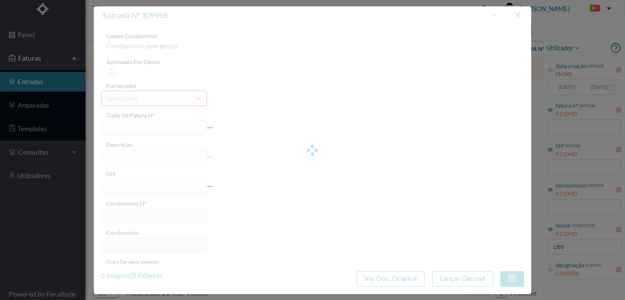
type input "FT M/2016"
type input "TA SR, O DA A Manutenção/Reparação- desentupimento da caixa"
type input "901534919"
type input "[DATE]"
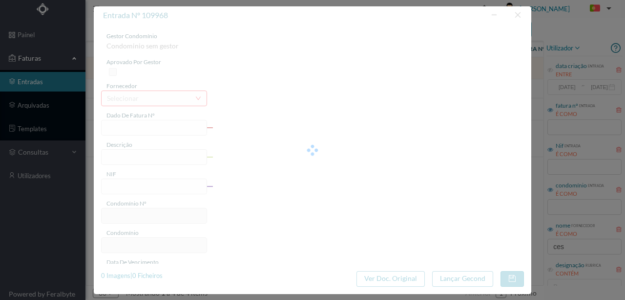
type input "[DATE]"
type input "196.10"
type input "108"
type input "ED. 2000 (VALONGO)"
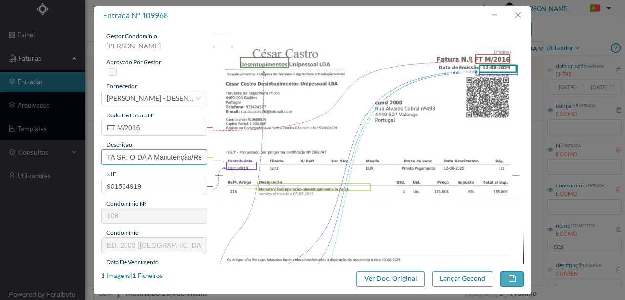
scroll to position [0, 107]
drag, startPoint x: 106, startPoint y: 156, endPoint x: 348, endPoint y: 160, distance: 242.4
click at [348, 160] on div "gestor condomínio Rui Marques aprovado por gestor fornecedor selecionar CÉSAR C…" at bounding box center [312, 259] width 423 height 455
click at [121, 159] on input "Deseentupimento da caixa" at bounding box center [154, 157] width 106 height 16
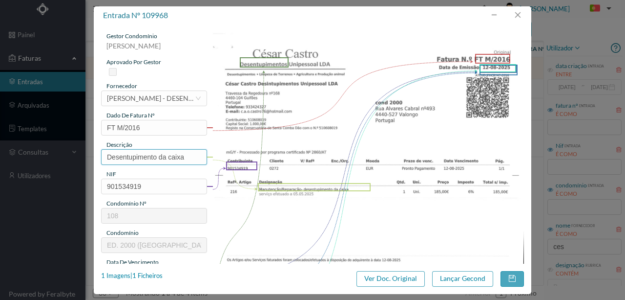
click at [187, 156] on input "Desentupimento da caixa" at bounding box center [154, 157] width 106 height 16
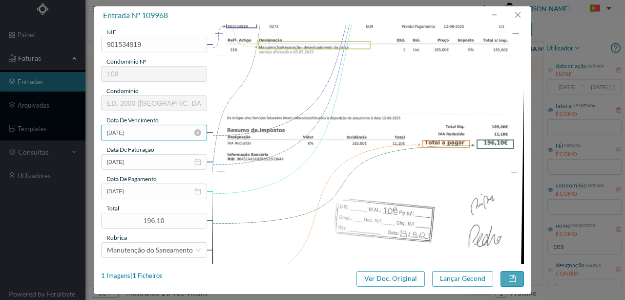
scroll to position [195, 0]
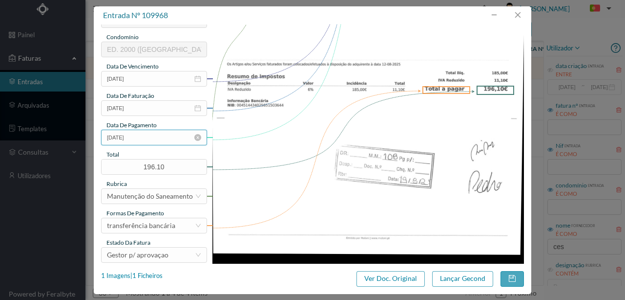
type input "Desentupimento da caixa"
click at [140, 142] on input "[DATE]" at bounding box center [154, 137] width 106 height 16
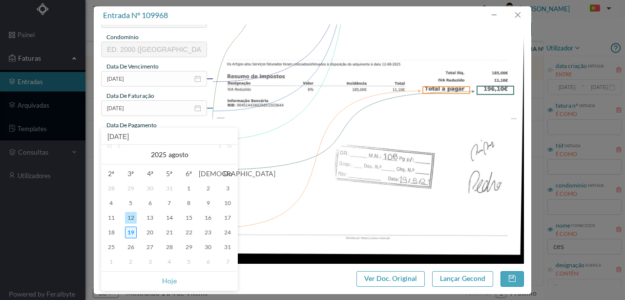
click at [134, 234] on div "19" at bounding box center [131, 232] width 12 height 12
type input "19-08-2025"
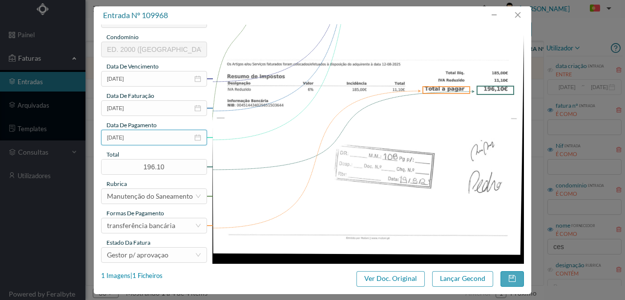
scroll to position [231, 0]
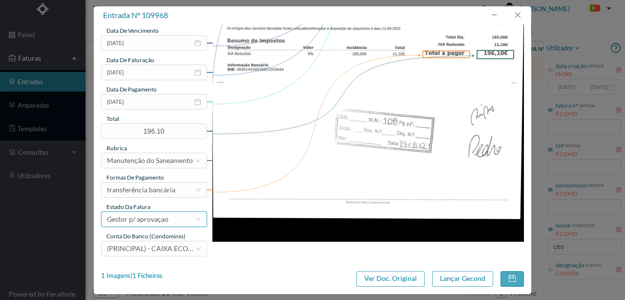
click at [144, 222] on div "Gestor p/ aprovaçao" at bounding box center [138, 219] width 62 height 15
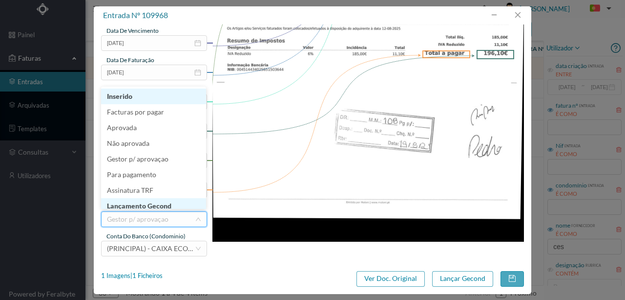
scroll to position [5, 0]
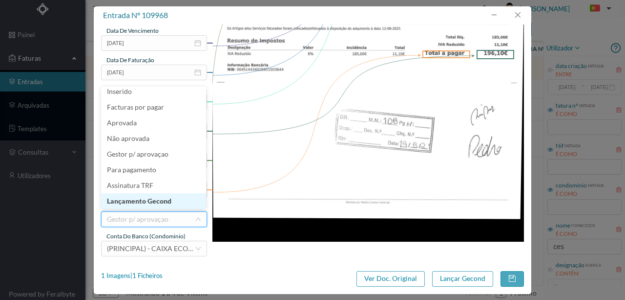
click at [155, 201] on li "Lançamento Gecond" at bounding box center [153, 201] width 105 height 16
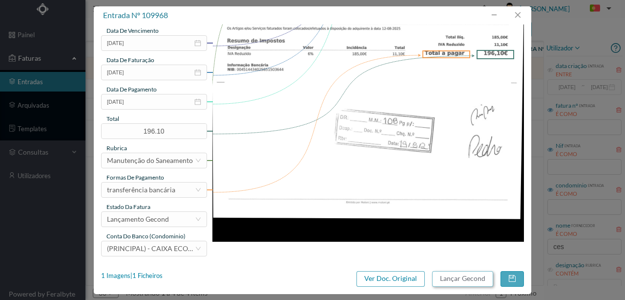
click at [456, 278] on button "Lançar Gecond" at bounding box center [462, 279] width 61 height 16
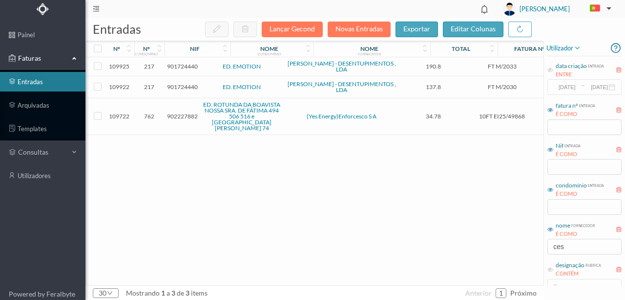
click at [182, 115] on span "902227882" at bounding box center [182, 115] width 31 height 7
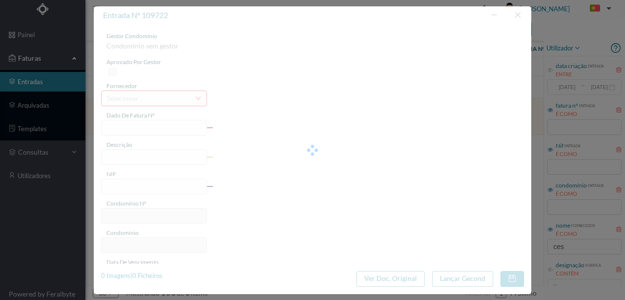
type input "10FT EI25/49868"
type input "902227882"
type input "05-08-2025"
type input "11-08-2025"
type input "05-08-2025"
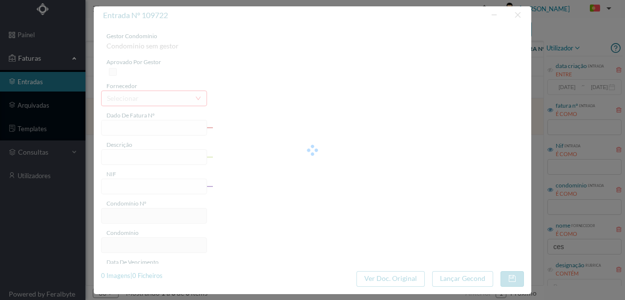
type input "34.78"
type input "762"
type input "ED. ROTUNDA DA BOAVISTA NOSSA SRA. DE FÁTIMA 494 506 516 e PRAÇA MOUZINHO DE AL…"
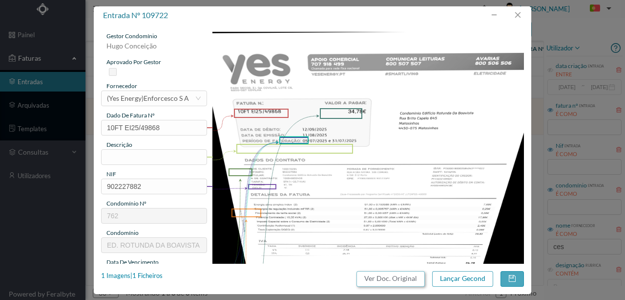
click at [388, 275] on button "Ver Doc. Original" at bounding box center [391, 279] width 68 height 16
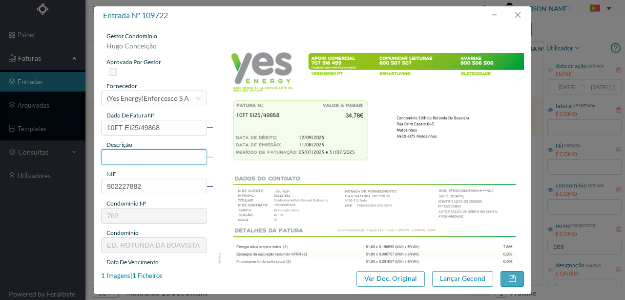
click at [108, 156] on input "text" at bounding box center [154, 157] width 106 height 16
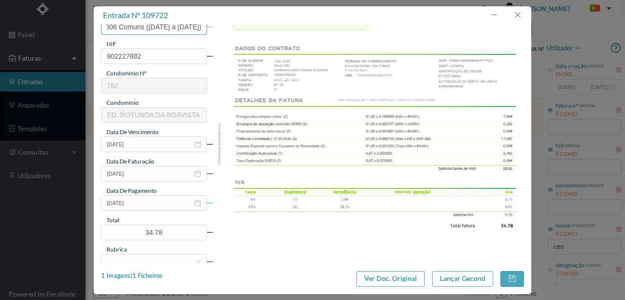
scroll to position [195, 0]
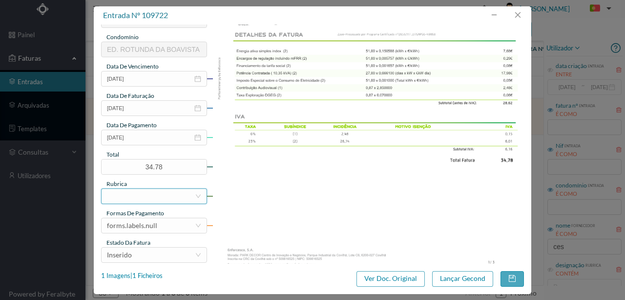
type input "506 Comuns (05.07.2025 a 31.07.2025)"
click at [133, 193] on div at bounding box center [151, 196] width 88 height 15
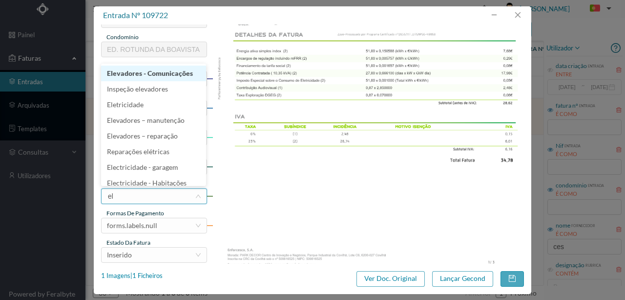
type input "ele"
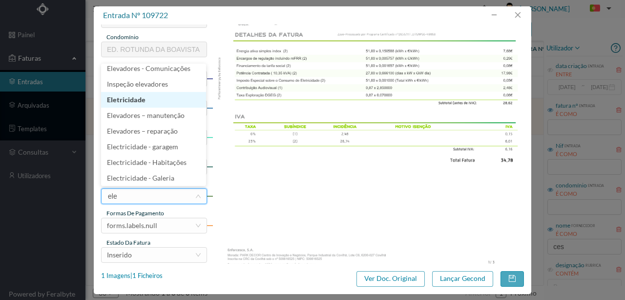
click at [130, 102] on li "Eletricidade" at bounding box center [153, 100] width 105 height 16
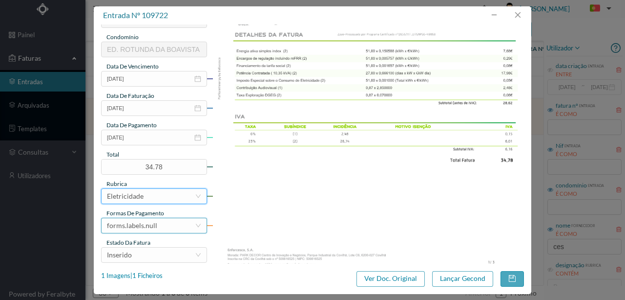
click at [152, 221] on div "forms.labels.null" at bounding box center [132, 225] width 50 height 15
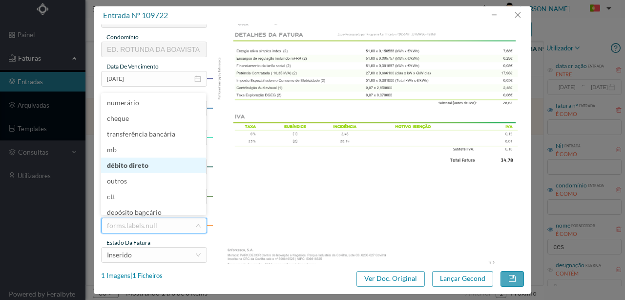
click at [131, 162] on li "débito direto" at bounding box center [153, 165] width 105 height 16
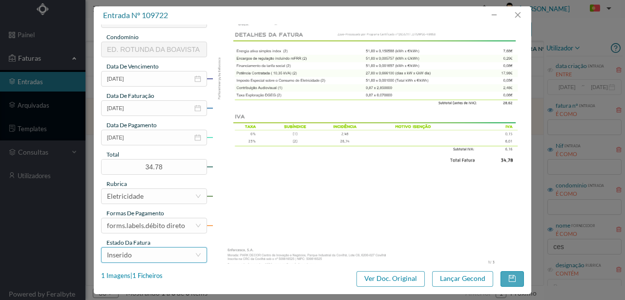
click at [148, 258] on div "Inserido" at bounding box center [151, 254] width 88 height 15
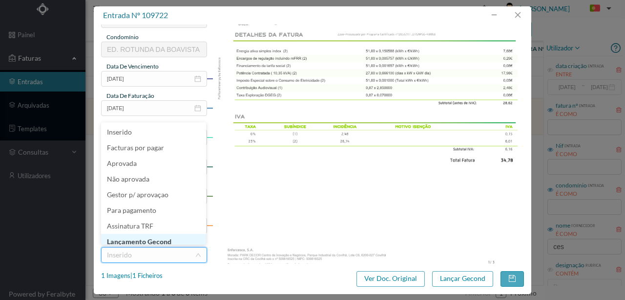
scroll to position [5, 0]
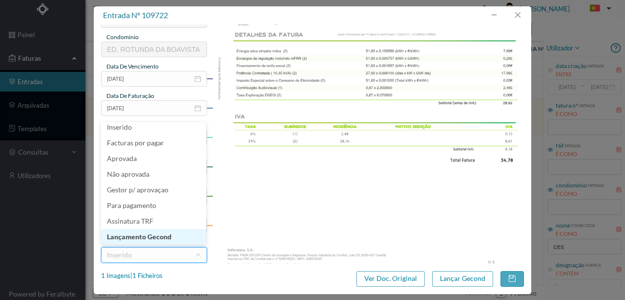
click at [154, 237] on li "Lançamento Gecond" at bounding box center [153, 237] width 105 height 16
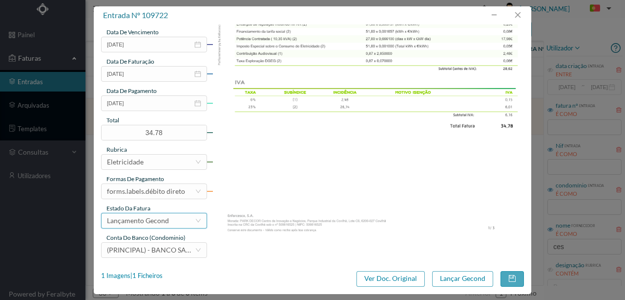
scroll to position [231, 0]
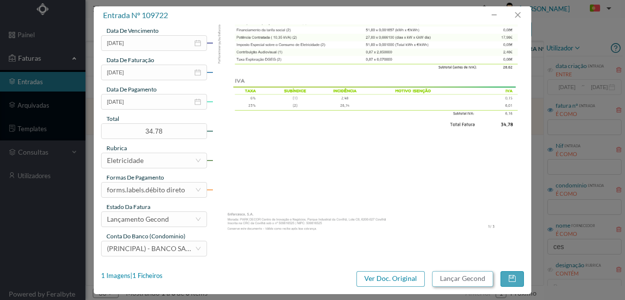
click at [457, 278] on button "Lançar Gecond" at bounding box center [462, 279] width 61 height 16
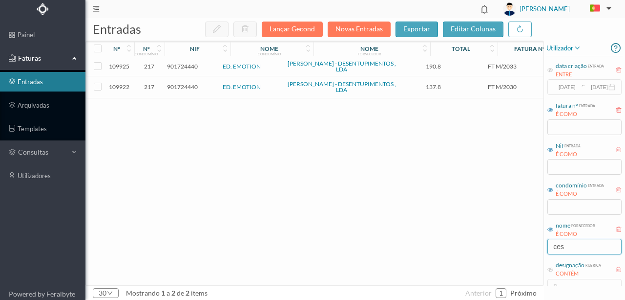
drag, startPoint x: 569, startPoint y: 250, endPoint x: 496, endPoint y: 250, distance: 73.3
click at [496, 250] on div "entradas Lançar Gecond Novas Entradas exportar editar colunas nº nº condomínio …" at bounding box center [356, 158] width 540 height 281
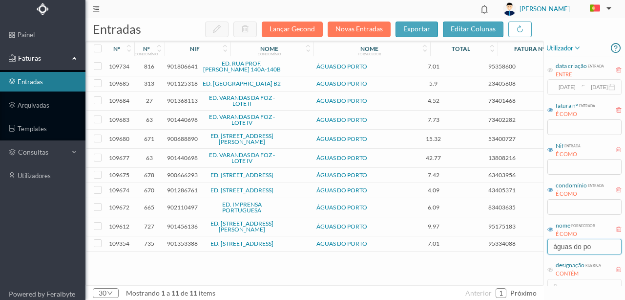
type input "águas do po"
click at [176, 83] on span "901125318" at bounding box center [182, 83] width 31 height 7
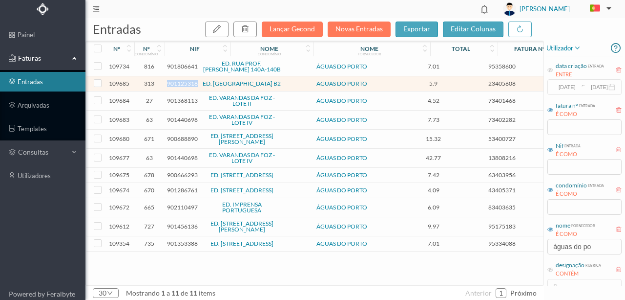
click at [176, 83] on span "901125318" at bounding box center [182, 83] width 31 height 7
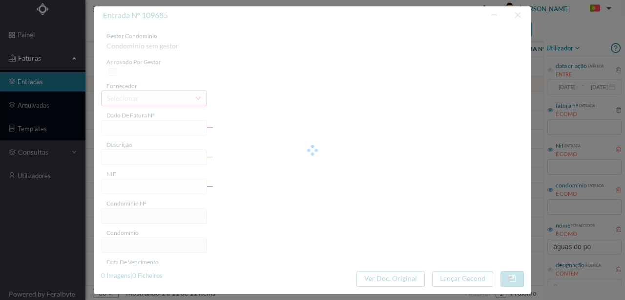
type input "23405608"
type input "RUA ORFEAO DO PORTO, NR 280 .., S.l. PORTO"
type input "901125318"
type input "2025-08-05"
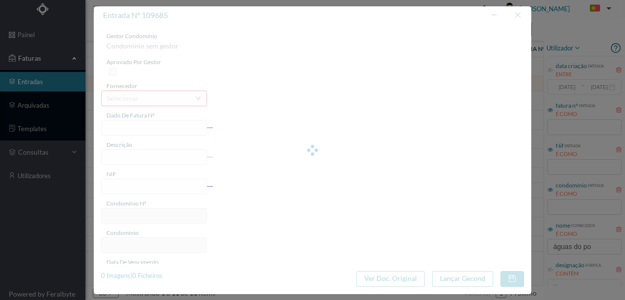
type input "20-08-2025"
type input "5.90"
type input "313"
type input "ED. PORTO DOURO B2"
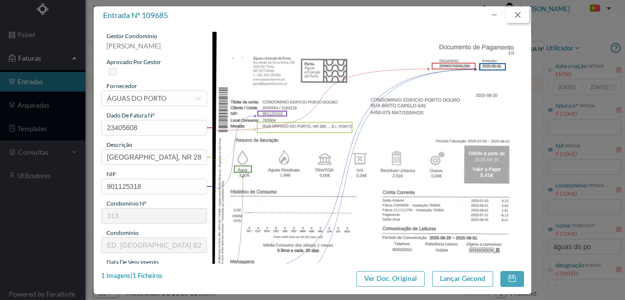
drag, startPoint x: 522, startPoint y: 16, endPoint x: 414, endPoint y: 29, distance: 108.3
click at [521, 16] on button "button" at bounding box center [517, 15] width 23 height 16
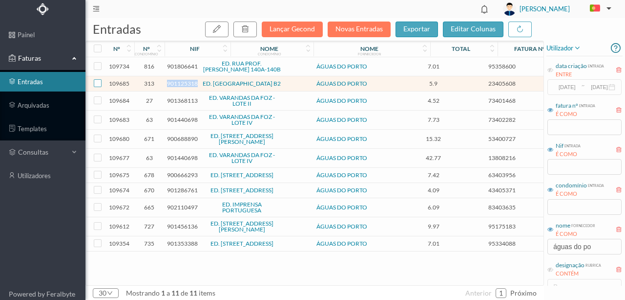
click at [97, 84] on input "checkbox" at bounding box center [98, 83] width 8 height 8
checkbox input "true"
click at [249, 30] on icon "button" at bounding box center [245, 29] width 8 height 8
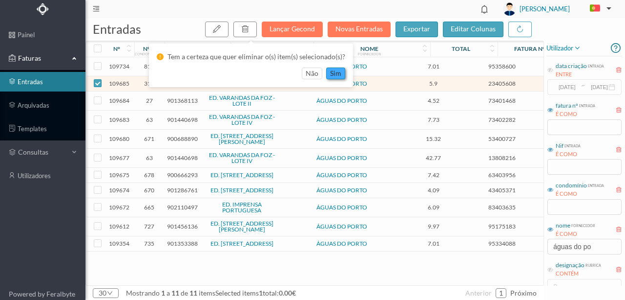
click at [332, 74] on button "sim" at bounding box center [335, 73] width 19 height 12
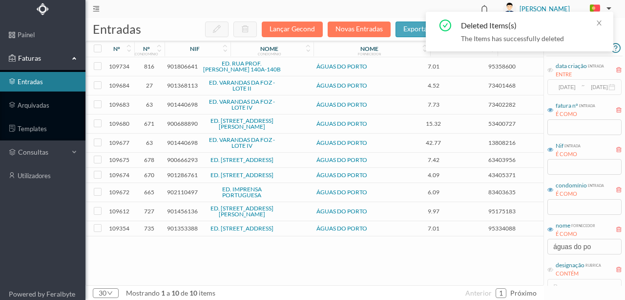
click at [186, 85] on span "901368113" at bounding box center [182, 85] width 31 height 7
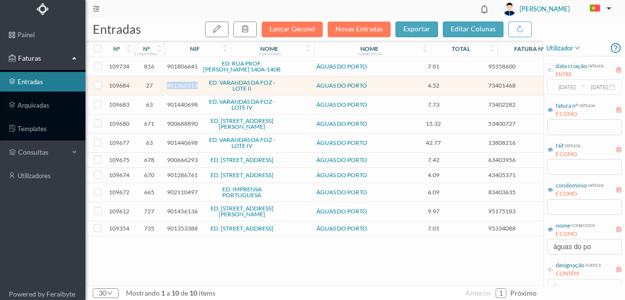
click at [186, 85] on span "901368113" at bounding box center [182, 85] width 31 height 7
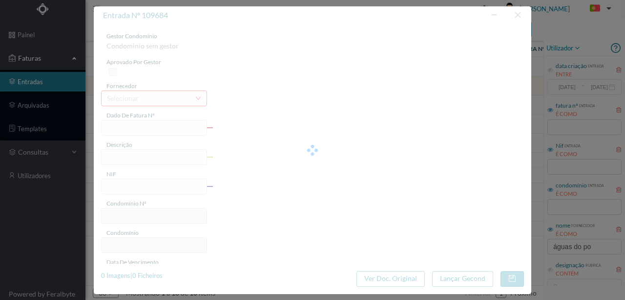
type input "73401468"
type input "RUA JULIO LOURENCO PINTO, NR 126, TOT 40 PORTO"
type input "901368113"
type input "2025-08-04"
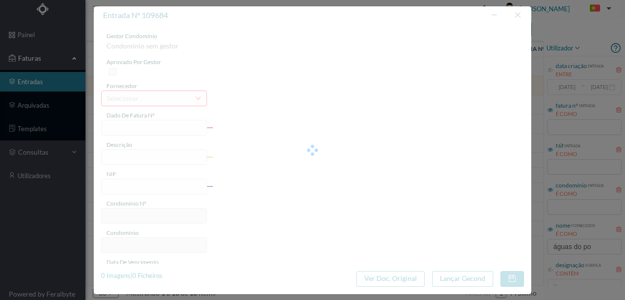
type input "19-08-2025"
type input "4.52"
type input "27"
type input "ED. VARANDAS DA FOZ - LOTE II"
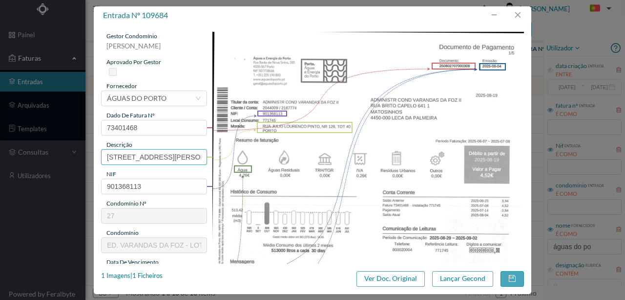
scroll to position [0, 84]
drag, startPoint x: 104, startPoint y: 154, endPoint x: 289, endPoint y: 154, distance: 185.7
click at [289, 154] on div "gestor condomínio Rui Marques aprovado por gestor fornecedor selecionar ÁGUAS D…" at bounding box center [312, 259] width 423 height 455
drag, startPoint x: 119, startPoint y: 153, endPoint x: 259, endPoint y: 159, distance: 139.9
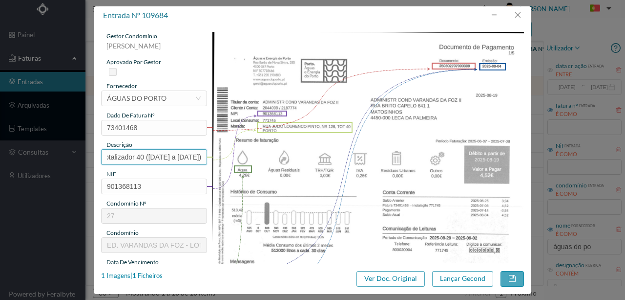
click at [259, 159] on div "gestor condomínio Rui Marques aprovado por gestor fornecedor selecionar ÁGUAS D…" at bounding box center [312, 259] width 423 height 455
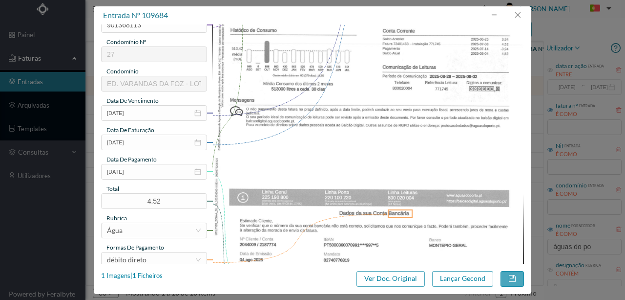
scroll to position [163, 0]
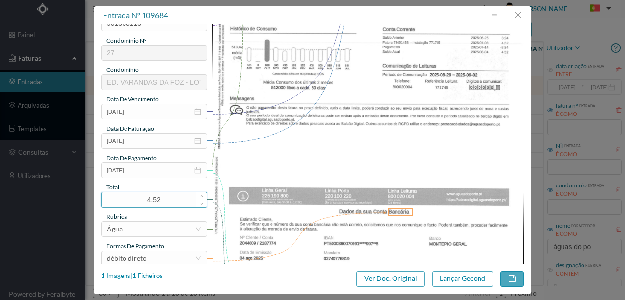
type input "126 Totalizador 40 (07.06.2025 a 08.07.2025)"
drag, startPoint x: 180, startPoint y: 200, endPoint x: 47, endPoint y: 198, distance: 132.9
click at [47, 198] on div "entrada nº 109684 gestor condomínio Rui Marques aprovado por gestor fornecedor …" at bounding box center [312, 150] width 625 height 300
click at [158, 235] on div "Água" at bounding box center [151, 228] width 88 height 15
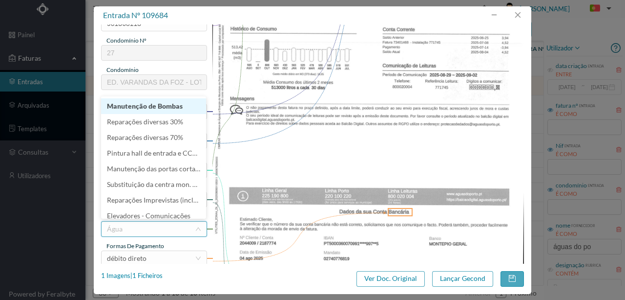
scroll to position [231, 0]
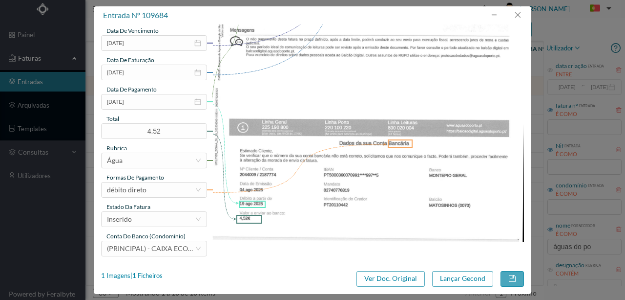
click at [339, 158] on img at bounding box center [369, 21] width 312 height 441
click at [151, 220] on div "Inserido" at bounding box center [151, 219] width 88 height 15
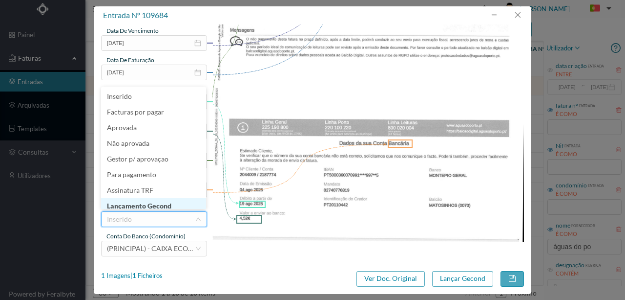
scroll to position [5, 0]
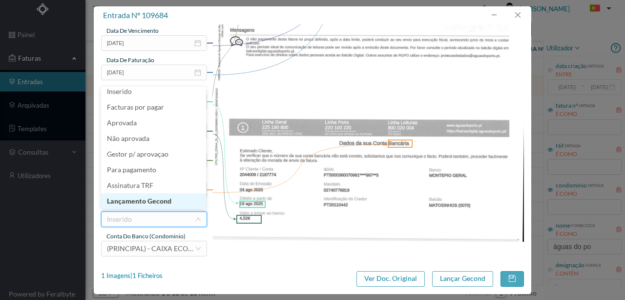
click at [162, 201] on li "Lançamento Gecond" at bounding box center [153, 201] width 105 height 16
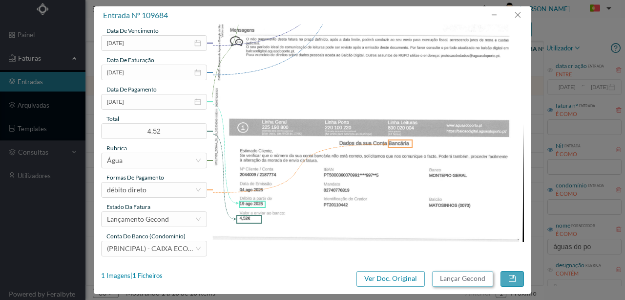
click at [474, 276] on button "Lançar Gecond" at bounding box center [462, 279] width 61 height 16
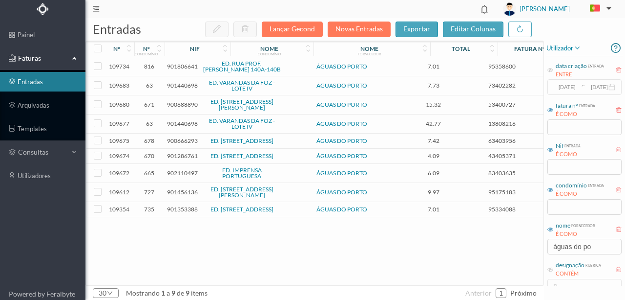
click at [179, 86] on span "901440698" at bounding box center [182, 85] width 31 height 7
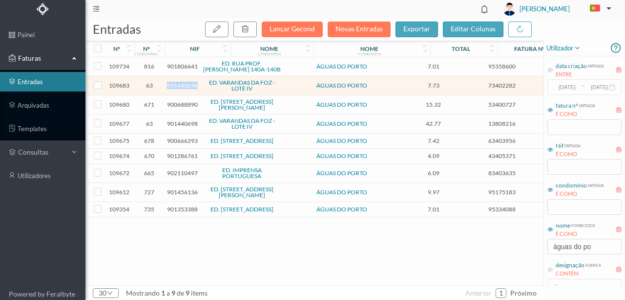
click at [179, 86] on span "901440698" at bounding box center [182, 85] width 31 height 7
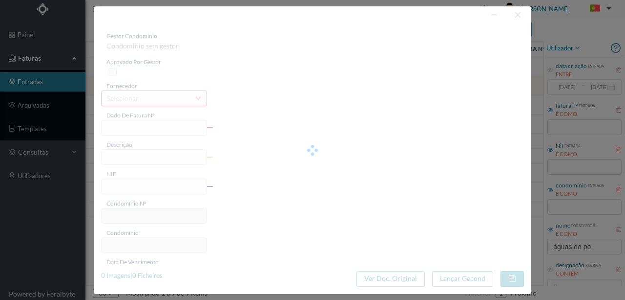
type input "73402282"
type input "RUA ARRABIDA, NR 518, COMUNS PORTO"
type input "901440698"
type input "2025-08-05"
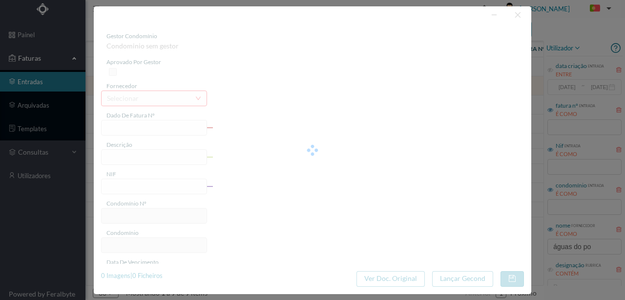
type input "20-08-2025"
type input "7.73"
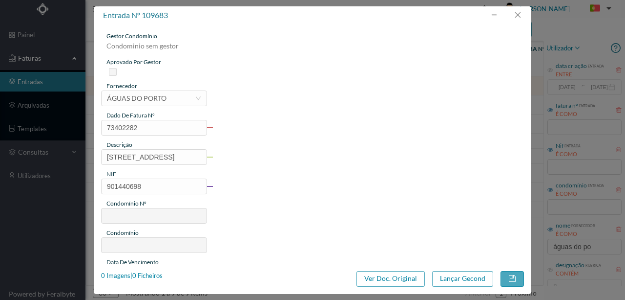
type input "63"
type input "ED. VARANDAS DA FOZ - LOTE IV"
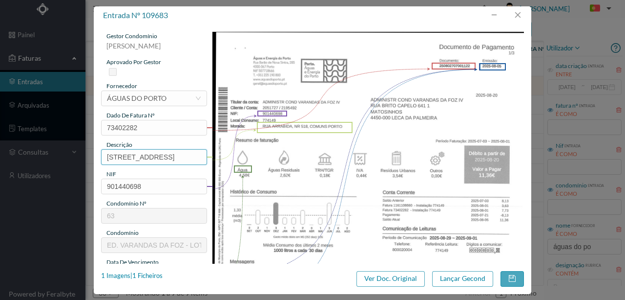
scroll to position [0, 44]
drag, startPoint x: 105, startPoint y: 154, endPoint x: 284, endPoint y: 159, distance: 178.9
click at [284, 159] on div "gestor condomínio Rui Marques aprovado por gestor fornecedor selecionar ÁGUAS D…" at bounding box center [312, 259] width 423 height 455
paste input "(07.06.2025 a 08.07.2025)"
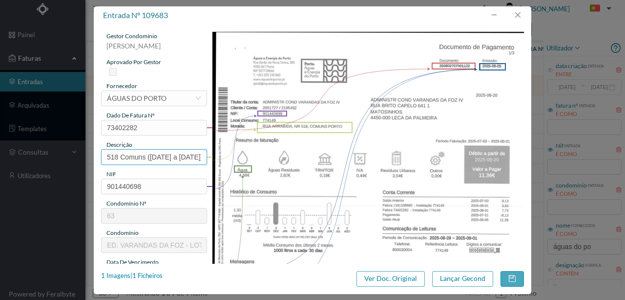
scroll to position [0, 27]
click at [128, 156] on input "518 Comuns (07.06.2025 a 08.07.2025)" at bounding box center [154, 157] width 106 height 16
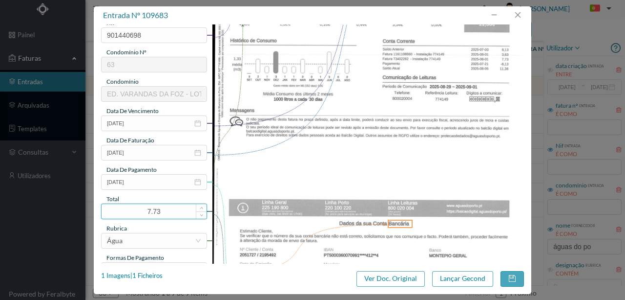
scroll to position [163, 0]
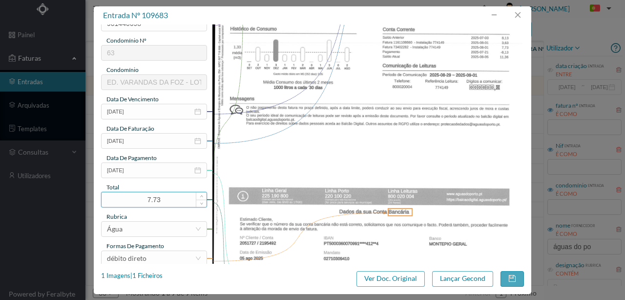
type input "518 Comuns (03.07.2025 a 01.08.2025)"
drag, startPoint x: 168, startPoint y: 200, endPoint x: 108, endPoint y: 200, distance: 59.6
click at [108, 200] on input "7.73" at bounding box center [154, 199] width 105 height 15
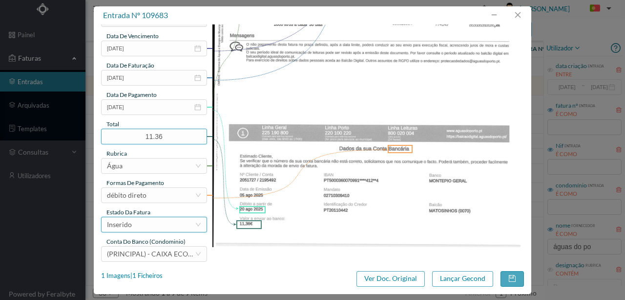
scroll to position [231, 0]
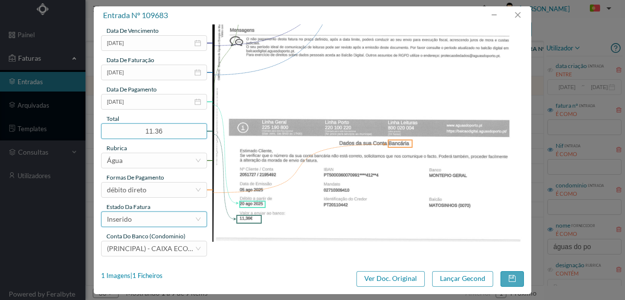
type input "11.36"
click at [140, 222] on div "Inserido" at bounding box center [151, 219] width 88 height 15
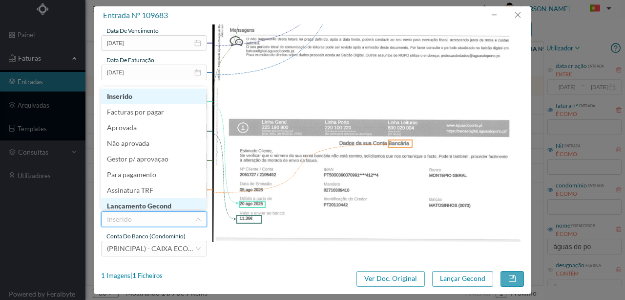
scroll to position [5, 0]
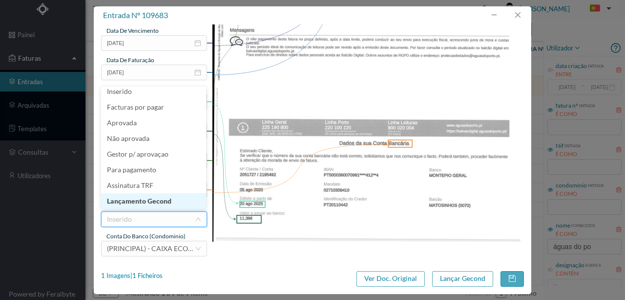
click at [152, 200] on li "Lançamento Gecond" at bounding box center [153, 201] width 105 height 16
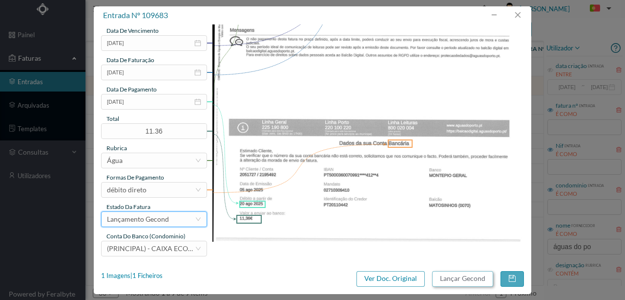
click at [457, 280] on button "Lançar Gecond" at bounding box center [462, 279] width 61 height 16
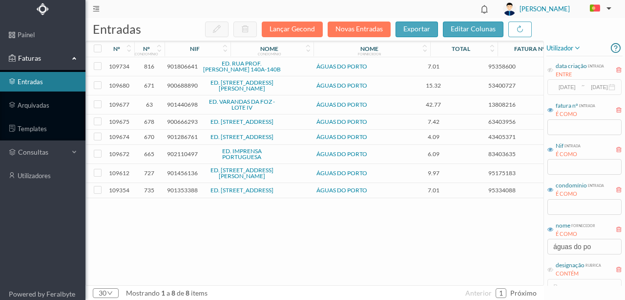
click at [182, 101] on span "901440698" at bounding box center [182, 104] width 31 height 7
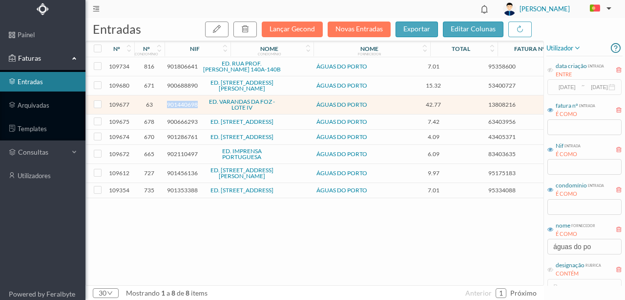
click at [182, 101] on span "901440698" at bounding box center [182, 104] width 31 height 7
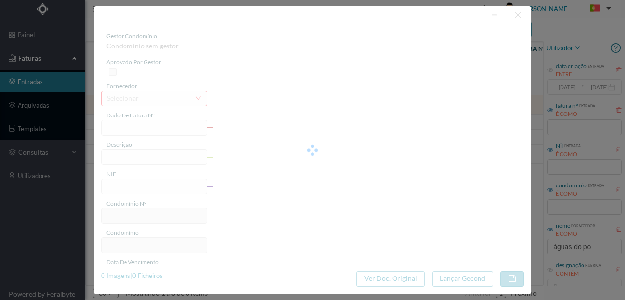
type input "13808216"
type input "RUA ARRABIDA, NR 526, COMUNS PORTO"
type input "901440698"
type input "2025-08-05"
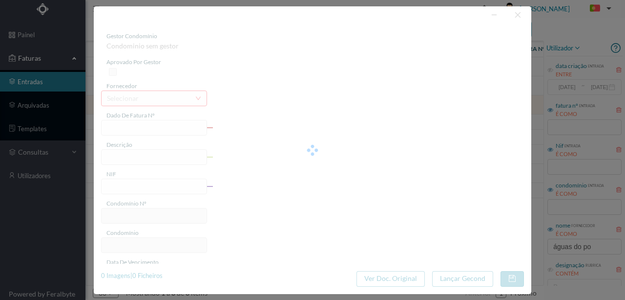
type input "20-08-2025"
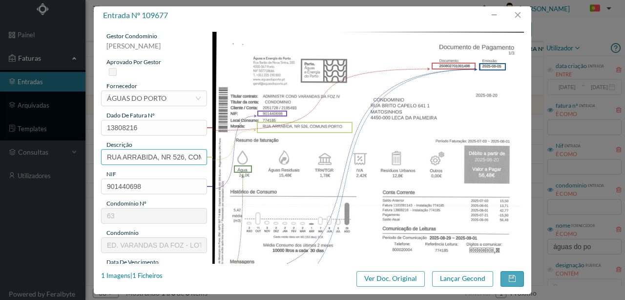
scroll to position [0, 44]
drag, startPoint x: 0, startPoint y: 0, endPoint x: 453, endPoint y: 165, distance: 482.0
click at [415, 165] on div "gestor condomínio [PERSON_NAME] aprovado por gestor fornecedor selecionar ÁGUAS…" at bounding box center [312, 259] width 423 height 455
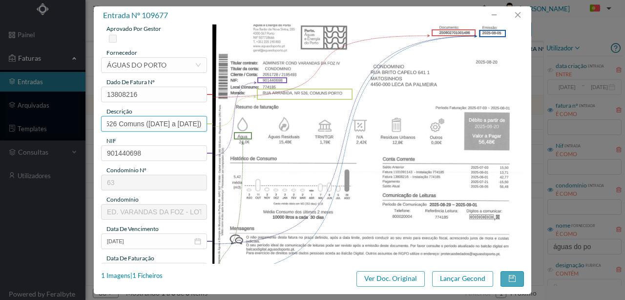
scroll to position [32, 0]
click at [131, 125] on input "526 Comuns ([DATE] a [DATE])" at bounding box center [154, 125] width 106 height 16
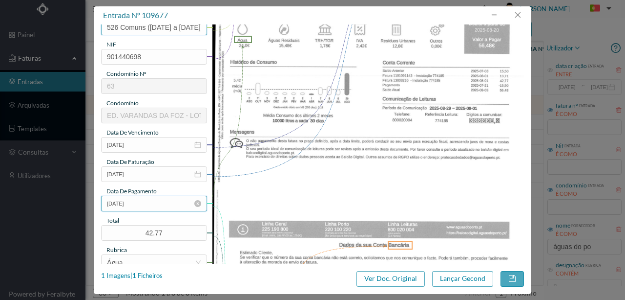
scroll to position [130, 0]
type input "526 Comuns ([DATE] a [DATE])"
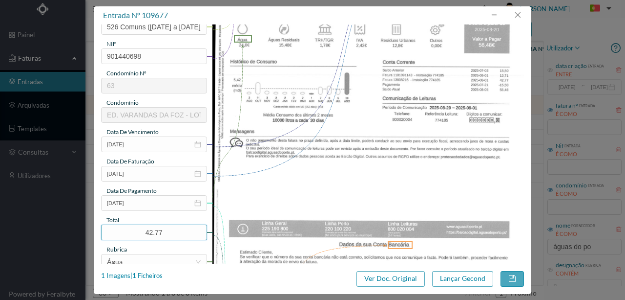
drag, startPoint x: 167, startPoint y: 233, endPoint x: 54, endPoint y: 215, distance: 114.2
click at [47, 217] on div "entrada nº 109677 gestor condomínio [PERSON_NAME] aprovado por gestor fornecedo…" at bounding box center [312, 150] width 625 height 300
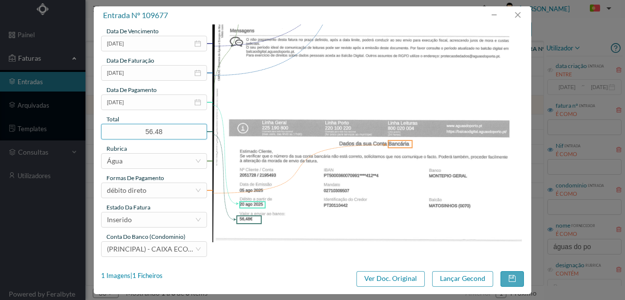
scroll to position [231, 0]
type input "56.48"
click at [156, 219] on div "Inserido" at bounding box center [151, 219] width 88 height 15
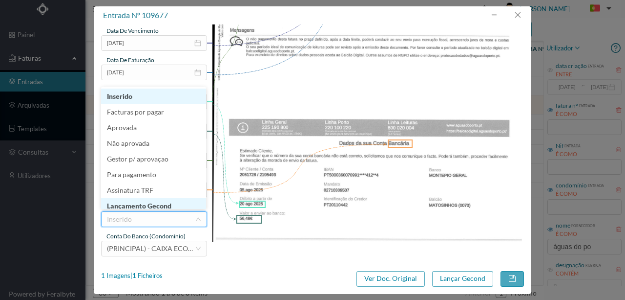
scroll to position [5, 0]
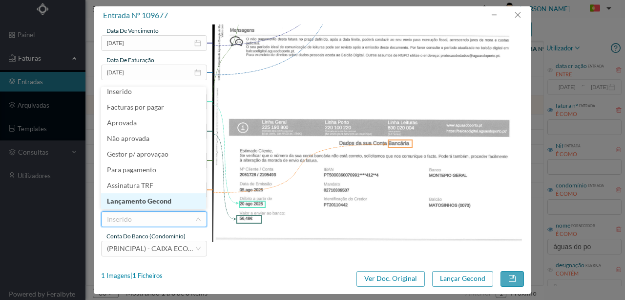
click at [164, 203] on li "Lançamento Gecond" at bounding box center [153, 201] width 105 height 16
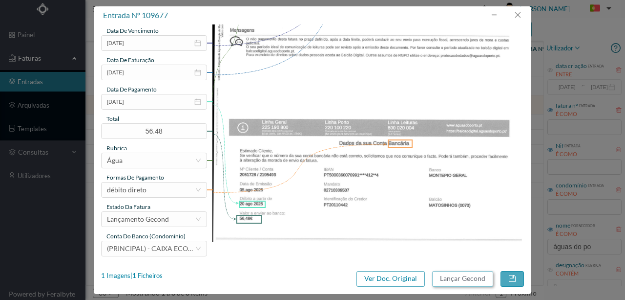
click at [446, 279] on button "Lançar Gecond" at bounding box center [462, 279] width 61 height 16
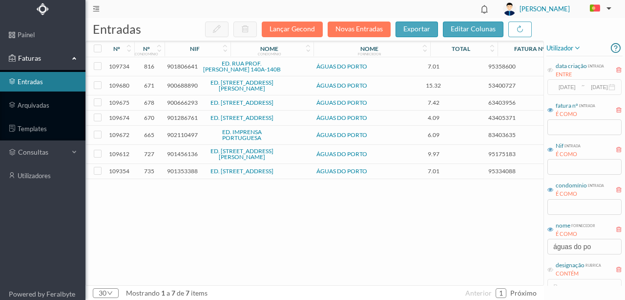
click at [179, 86] on span "900688890" at bounding box center [182, 85] width 31 height 7
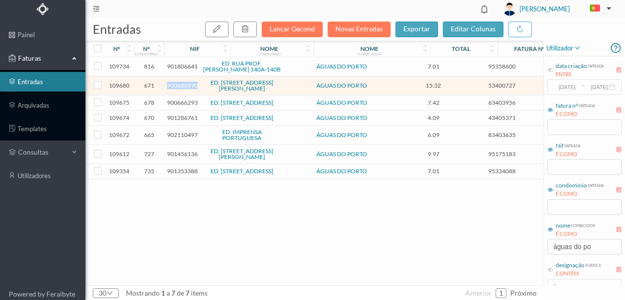
click at [179, 86] on span "900688890" at bounding box center [182, 85] width 31 height 7
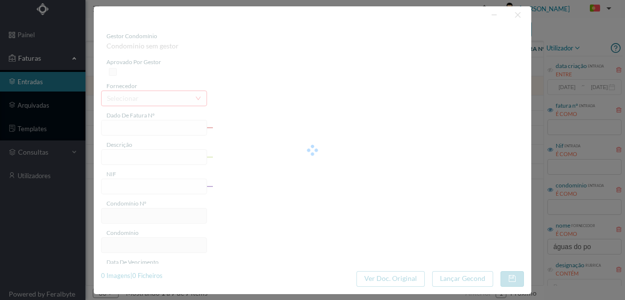
type input "53400727"
type input "[STREET_ADDRESS][PERSON_NAME] PORTO"
type input "900688890"
type input "[DATE]"
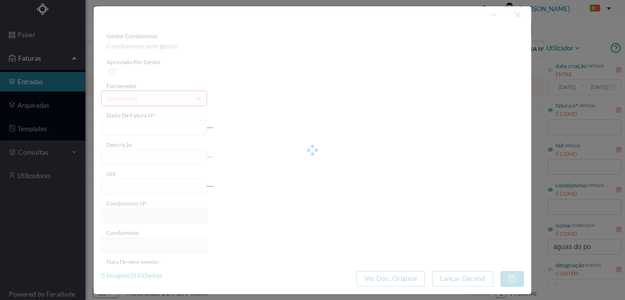
type input "[DATE]"
type input "15.32"
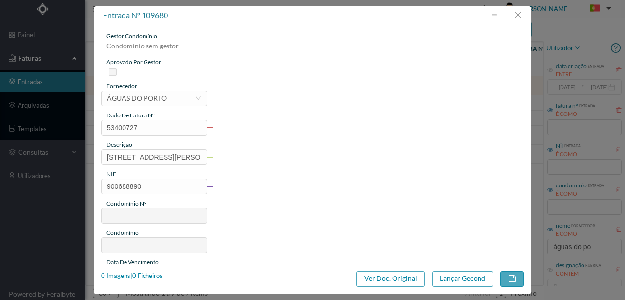
type input "671"
type input "ED. [STREET_ADDRESS][PERSON_NAME]"
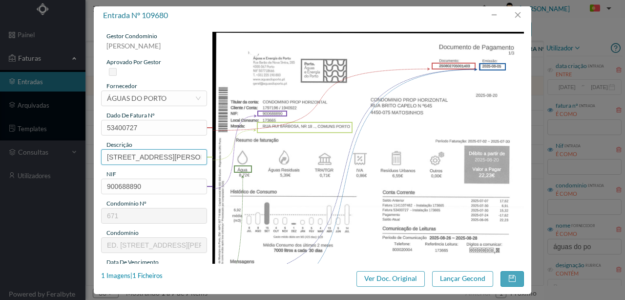
scroll to position [0, 58]
drag, startPoint x: 106, startPoint y: 153, endPoint x: 260, endPoint y: 153, distance: 154.4
click at [260, 153] on div "gestor condomínio [PERSON_NAME] aprovado por gestor fornecedor selecionar ÁGUAS…" at bounding box center [312, 259] width 423 height 455
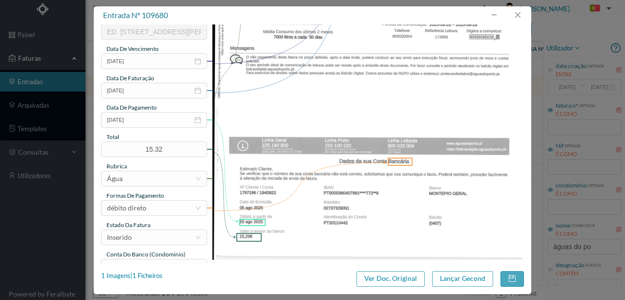
scroll to position [228, 0]
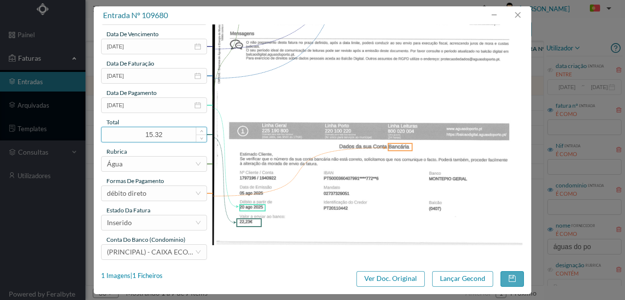
type input "18 Comuns ([DATE] a [DATE])"
drag, startPoint x: 166, startPoint y: 133, endPoint x: 96, endPoint y: 132, distance: 70.4
click at [92, 133] on div "entrada nº 109680 gestor condomínio [PERSON_NAME] aprovado por gestor fornecedo…" at bounding box center [312, 150] width 625 height 300
type input "22.23"
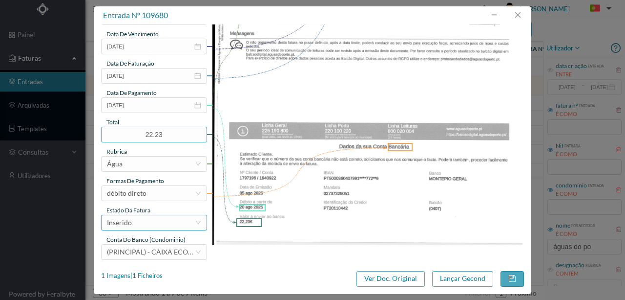
click at [160, 224] on div "Inserido" at bounding box center [151, 222] width 88 height 15
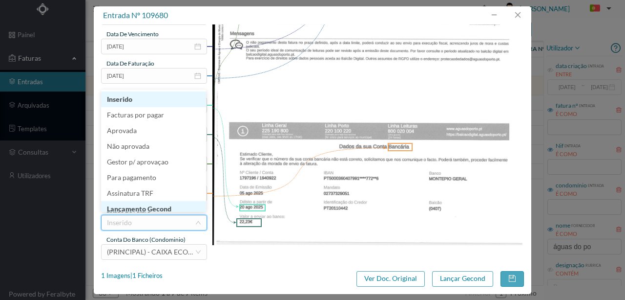
scroll to position [5, 0]
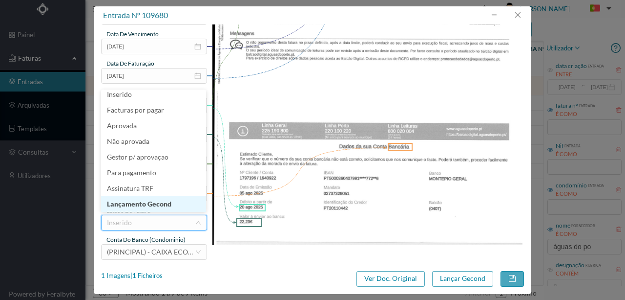
click at [155, 208] on li "Lançamento Gecond" at bounding box center [153, 204] width 105 height 16
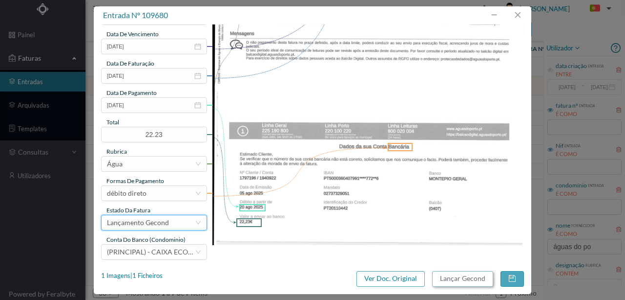
click at [452, 280] on button "Lançar Gecond" at bounding box center [462, 279] width 61 height 16
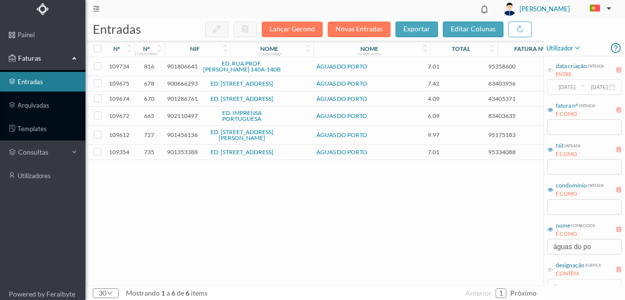
click at [187, 83] on span "900666293" at bounding box center [182, 83] width 31 height 7
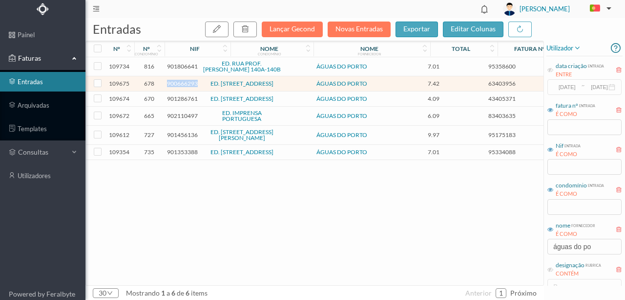
click at [187, 83] on span "900666293" at bounding box center [182, 83] width 31 height 7
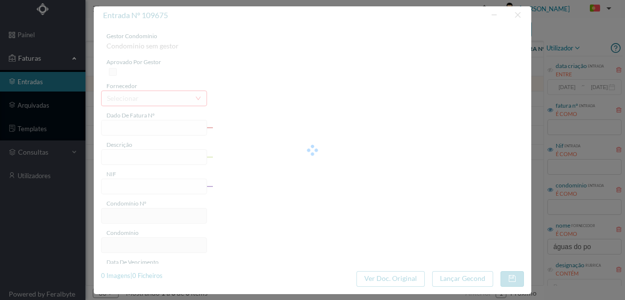
type input "63403956"
type input "[STREET_ADDRESS]"
type input "900666293"
type input "[DATE]"
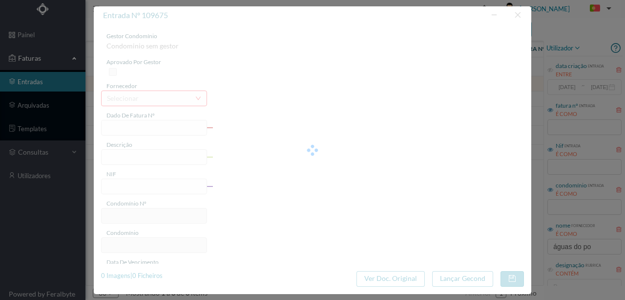
type input "[DATE]"
type input "7.42"
type input "678"
type input "ED. [STREET_ADDRESS]"
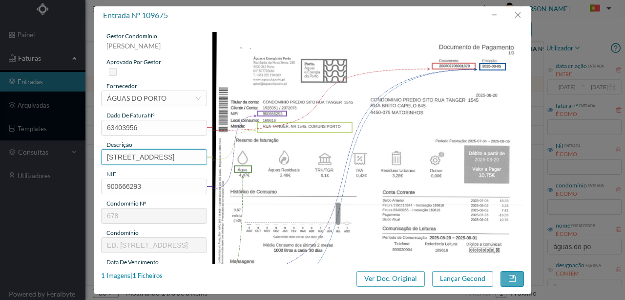
drag, startPoint x: 165, startPoint y: 154, endPoint x: 0, endPoint y: 169, distance: 165.8
click at [0, 169] on div "entrada nº 109675 gestor condomínio [PERSON_NAME] aprovado por gestor fornecedo…" at bounding box center [312, 150] width 625 height 300
click at [125, 157] on input "1545, COMUNS PORTO" at bounding box center [154, 157] width 106 height 16
drag, startPoint x: 156, startPoint y: 156, endPoint x: 258, endPoint y: 156, distance: 102.1
click at [258, 156] on div "gestor condomínio [PERSON_NAME] aprovado por gestor fornecedor selecionar ÁGUAS…" at bounding box center [312, 259] width 423 height 455
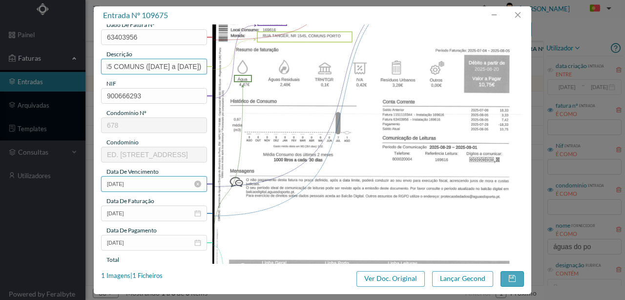
scroll to position [130, 0]
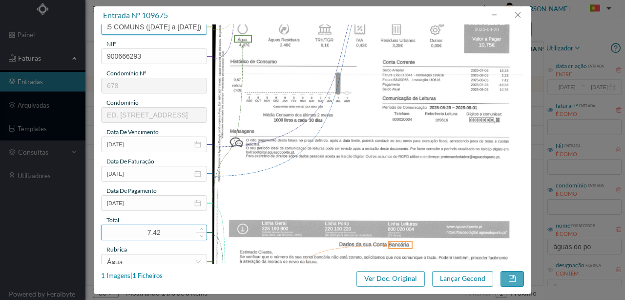
type input "1545 COMUNS ([DATE] a [DATE])"
drag, startPoint x: 173, startPoint y: 236, endPoint x: 115, endPoint y: 234, distance: 57.7
click at [115, 234] on input "7.42" at bounding box center [154, 232] width 105 height 15
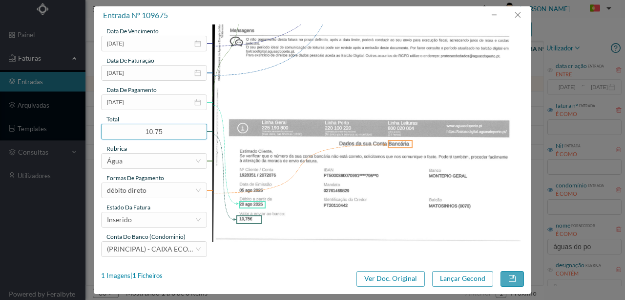
scroll to position [231, 0]
type input "10.75"
click at [142, 220] on div "Inserido" at bounding box center [151, 219] width 88 height 15
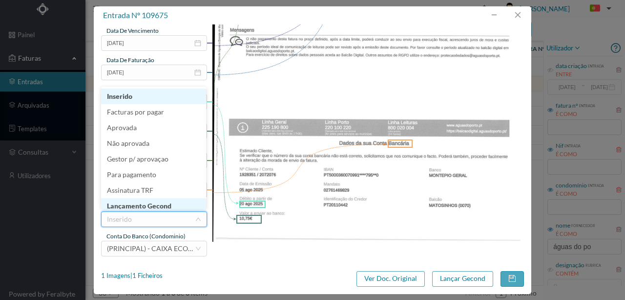
scroll to position [5, 0]
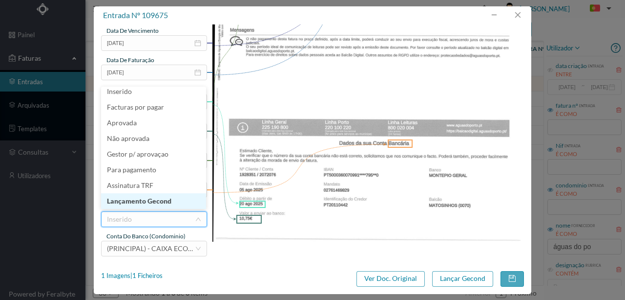
click at [154, 198] on li "Lançamento Gecond" at bounding box center [153, 201] width 105 height 16
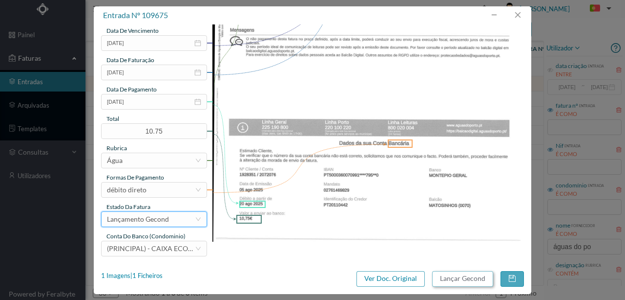
click at [452, 280] on button "Lançar Gecond" at bounding box center [462, 279] width 61 height 16
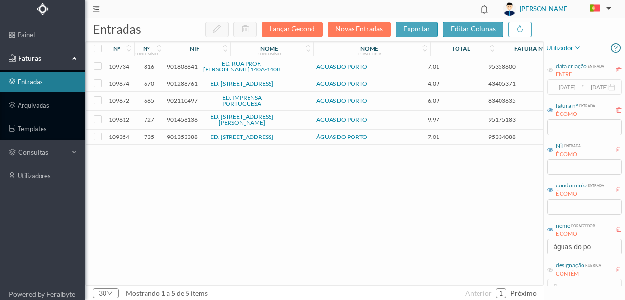
click at [184, 82] on span "901286761" at bounding box center [182, 83] width 31 height 7
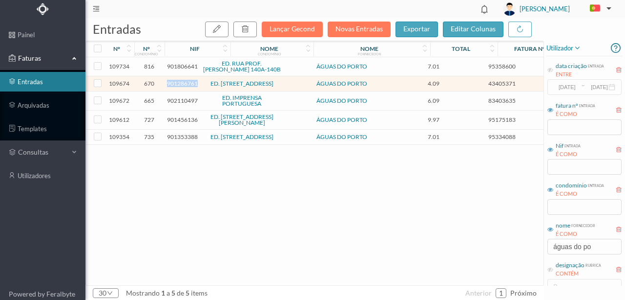
click at [184, 82] on span "901286761" at bounding box center [182, 83] width 31 height 7
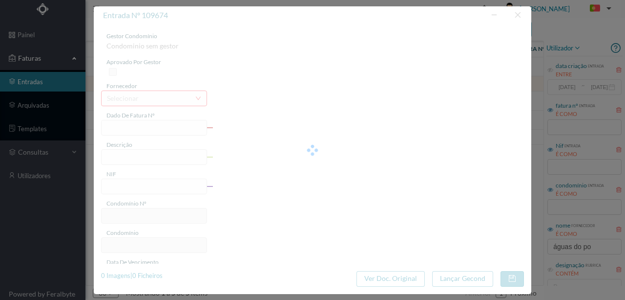
type input "43405371"
type input "[STREET_ADDRESS]"
type input "901286761"
type input "[DATE]"
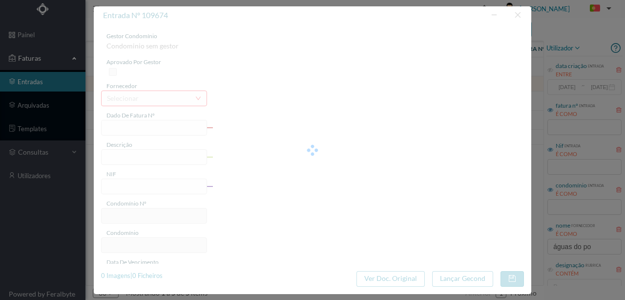
type input "[DATE]"
type input "4.09"
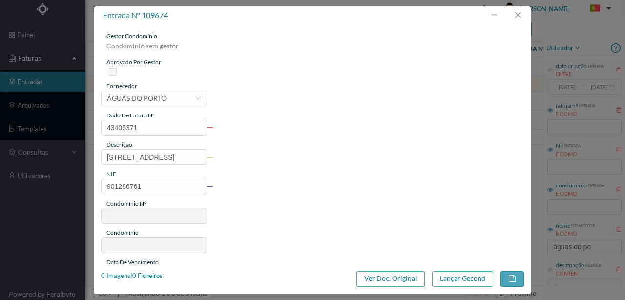
type input "670"
type input "ED. [STREET_ADDRESS]"
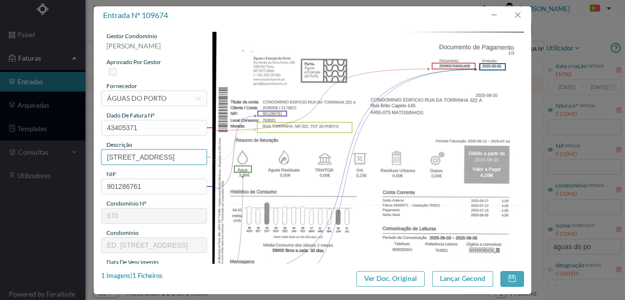
drag, startPoint x: 173, startPoint y: 155, endPoint x: 23, endPoint y: 154, distance: 149.5
click at [23, 154] on div "entrada nº 109674 gestor condomínio [PERSON_NAME] aprovado por gestor fornecedo…" at bounding box center [312, 150] width 625 height 300
click at [120, 158] on input "322, TOT 20 PORTO" at bounding box center [154, 157] width 106 height 16
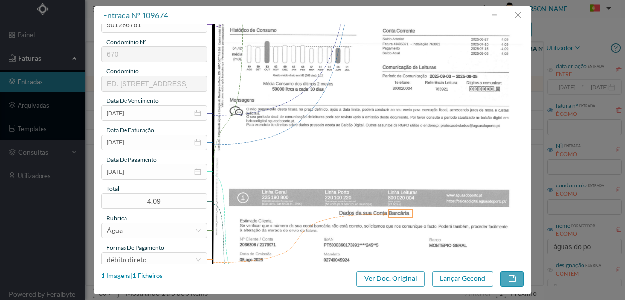
scroll to position [163, 0]
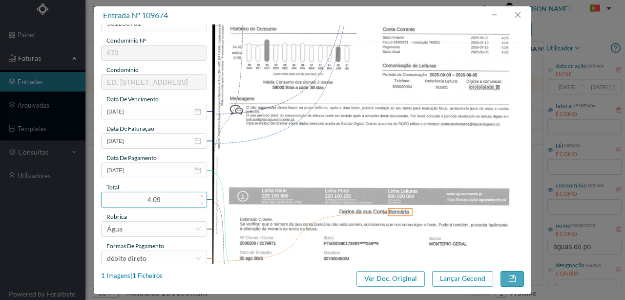
type input "322 TOT 20 ([DATE] a [DATE])"
drag, startPoint x: 161, startPoint y: 197, endPoint x: 80, endPoint y: 197, distance: 81.6
click at [80, 197] on div "entrada nº 109674 gestor condomínio [PERSON_NAME] aprovado por gestor fornecedo…" at bounding box center [312, 150] width 625 height 300
click at [279, 194] on img at bounding box center [369, 89] width 312 height 441
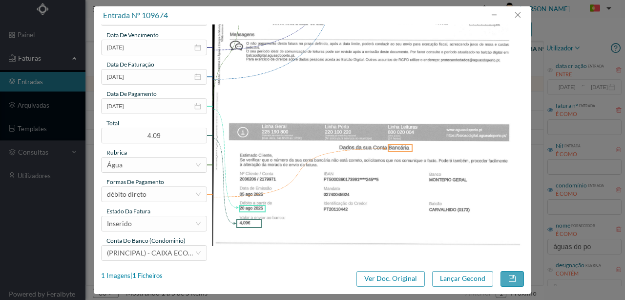
scroll to position [231, 0]
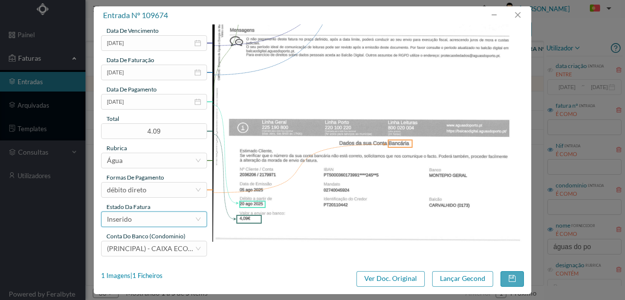
click at [150, 224] on div "Inserido" at bounding box center [151, 219] width 88 height 15
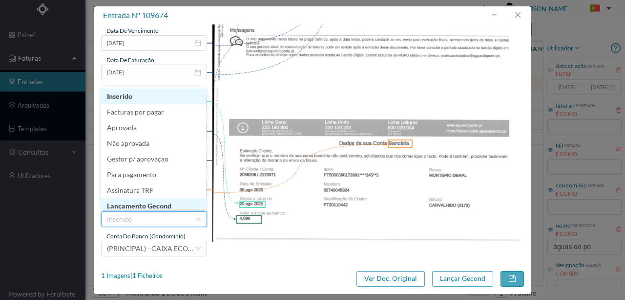
scroll to position [5, 0]
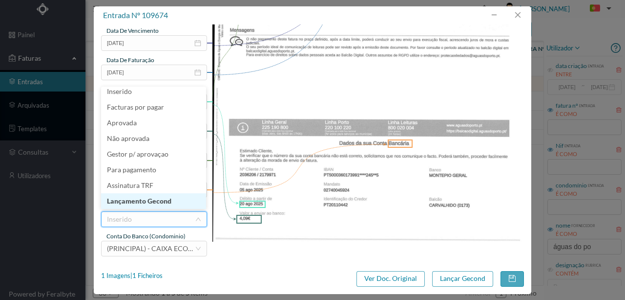
click at [160, 202] on li "Lançamento Gecond" at bounding box center [153, 201] width 105 height 16
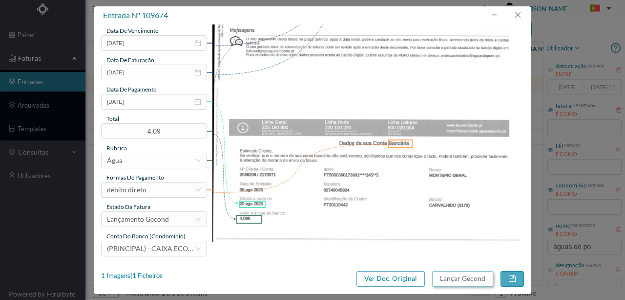
click at [442, 280] on button "Lançar Gecond" at bounding box center [462, 279] width 61 height 16
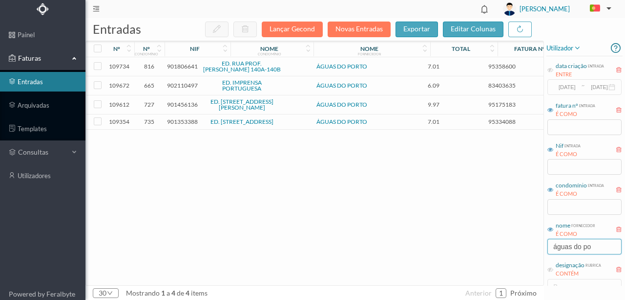
drag, startPoint x: 596, startPoint y: 248, endPoint x: 531, endPoint y: 248, distance: 65.0
click at [530, 248] on div "entradas Lançar Gecond Novas Entradas exportar editar colunas nº nº condomínio …" at bounding box center [356, 158] width 540 height 281
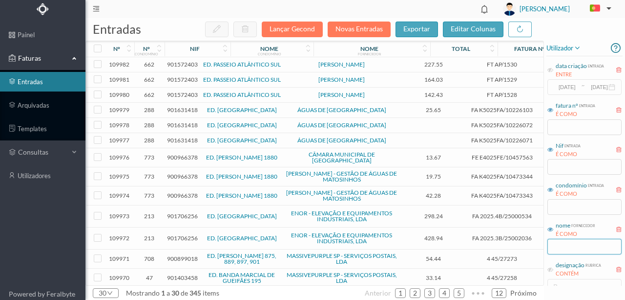
click at [569, 243] on input "text" at bounding box center [585, 246] width 74 height 16
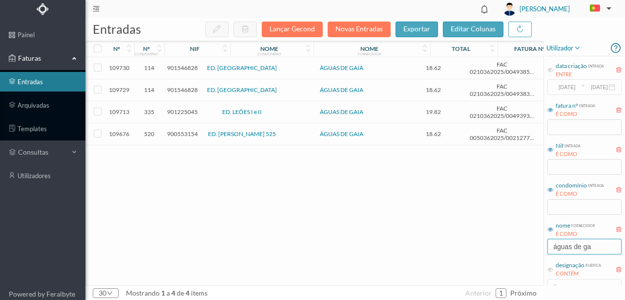
type input "águas de ga"
click at [176, 130] on span "900553154" at bounding box center [182, 133] width 31 height 7
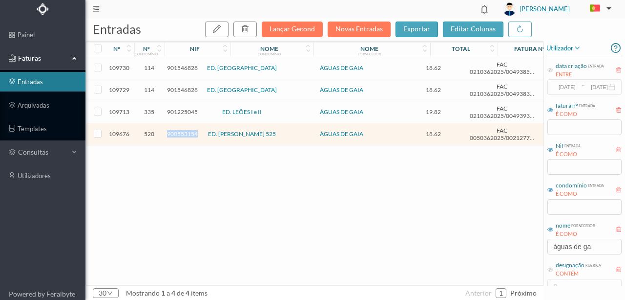
click at [176, 130] on span "900553154" at bounding box center [182, 133] width 31 height 7
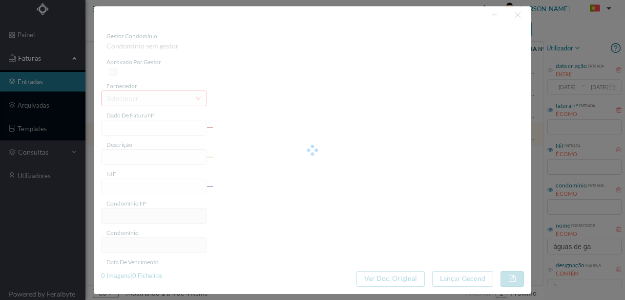
type input "FAC 0050362025/0021277583"
type input "AVEN [PERSON_NAME] 525 [PERSON_NAME], 4405-528 VALADARES"
type input "900553154"
type input "[DATE]"
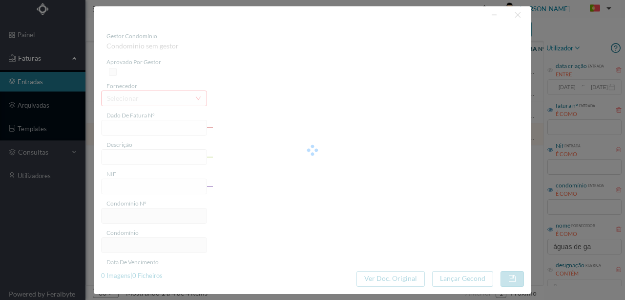
type input "18.62"
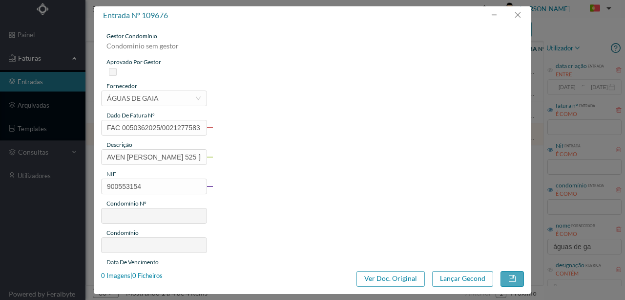
type input "520"
type input "ED. [PERSON_NAME] 525"
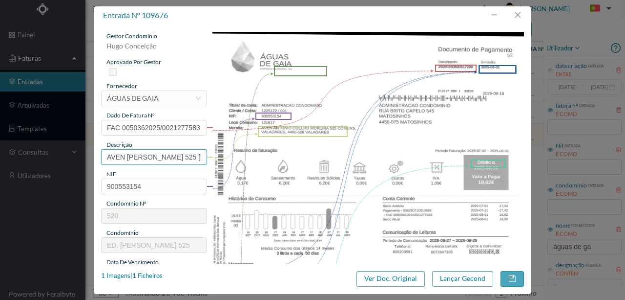
scroll to position [0, 172]
drag, startPoint x: 105, startPoint y: 155, endPoint x: 304, endPoint y: 163, distance: 199.5
click at [304, 163] on div "gestor condomínio [PERSON_NAME] aprovado por gestor fornecedor selecionar ÁGUAS…" at bounding box center [312, 259] width 423 height 455
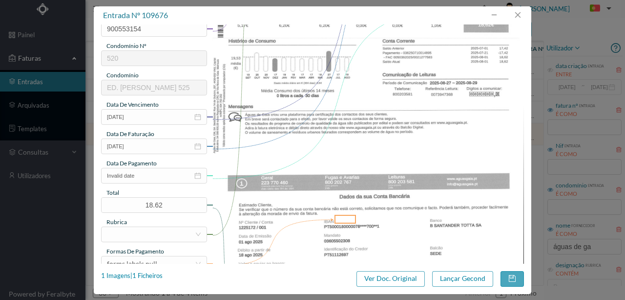
scroll to position [163, 0]
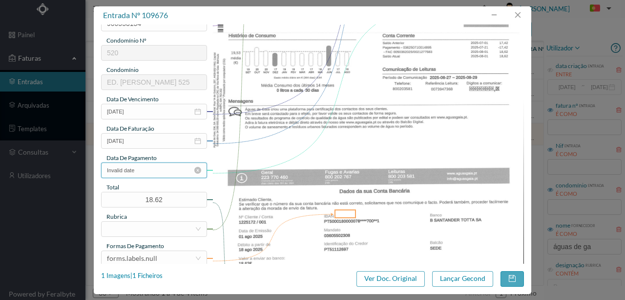
type input "525 Comuns ([DATE] a [DATE])"
click at [149, 168] on input "Invalid date" at bounding box center [154, 170] width 106 height 16
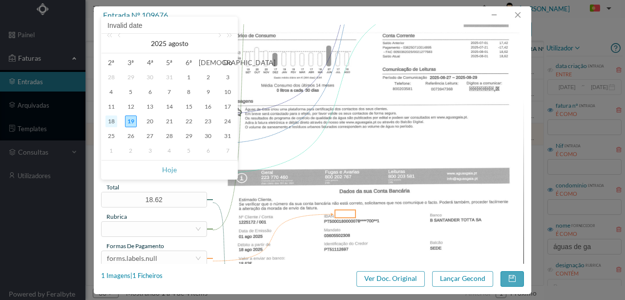
click at [114, 123] on div "18" at bounding box center [112, 121] width 12 height 12
type input "[DATE]"
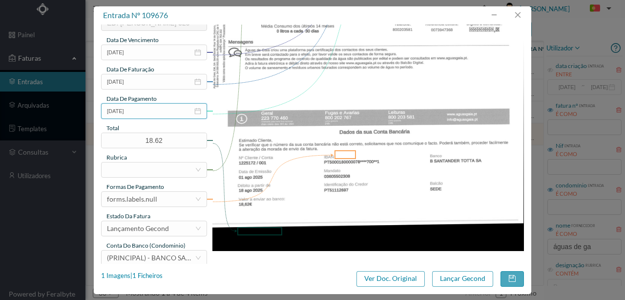
scroll to position [228, 0]
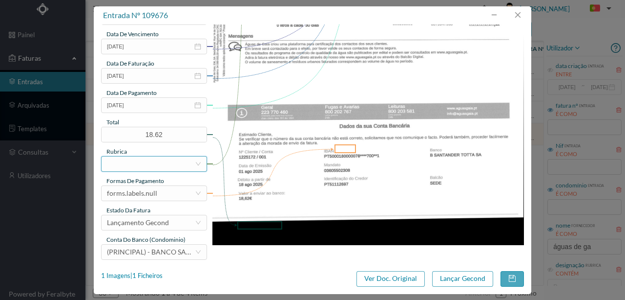
click at [126, 165] on div at bounding box center [151, 163] width 88 height 15
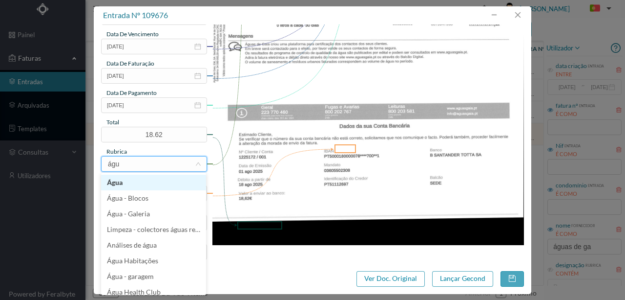
type input "água"
click at [124, 183] on li "Água" at bounding box center [153, 182] width 105 height 16
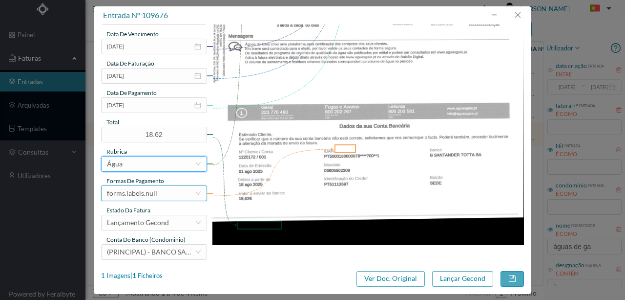
click at [123, 193] on div "forms.labels.null" at bounding box center [132, 193] width 50 height 15
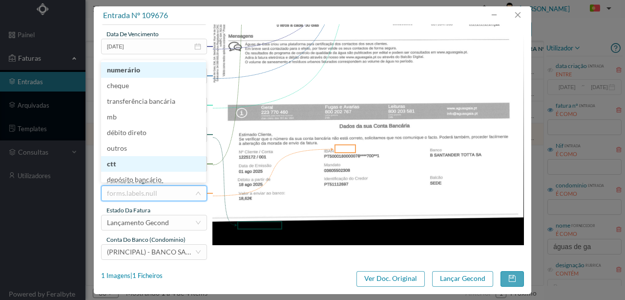
scroll to position [4, 0]
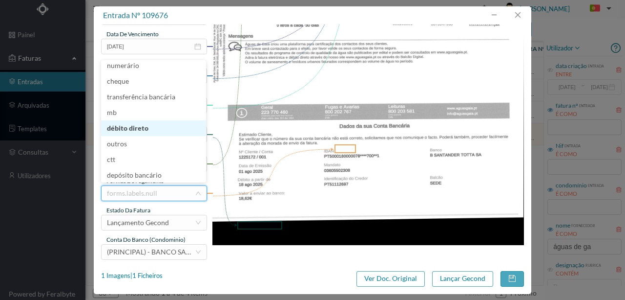
click at [137, 126] on li "débito direto" at bounding box center [153, 128] width 105 height 16
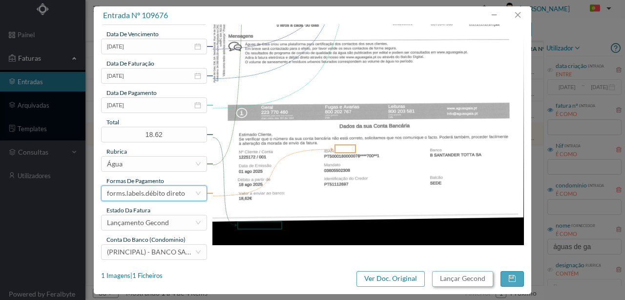
click at [459, 284] on button "Lançar Gecond" at bounding box center [462, 279] width 61 height 16
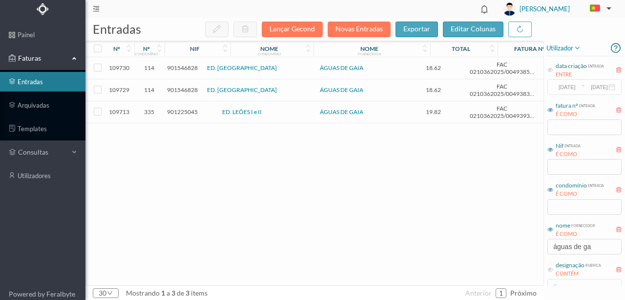
click at [181, 112] on span "901225045" at bounding box center [182, 111] width 31 height 7
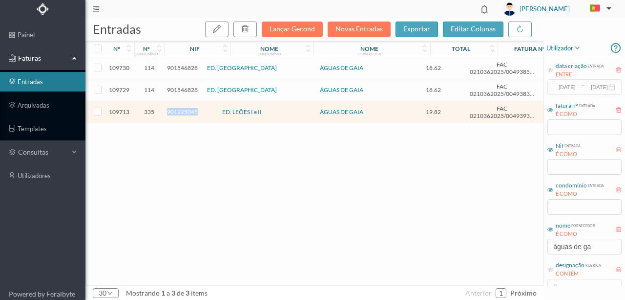
click at [181, 112] on span "901225045" at bounding box center [182, 111] width 31 height 7
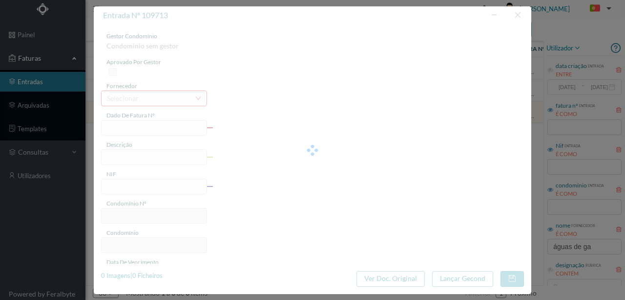
type input "FAC 0210362025/0049393653"
type input "O MADALENA"
type input "901225045"
type input "Invalid date"
type input "2025-08-14"
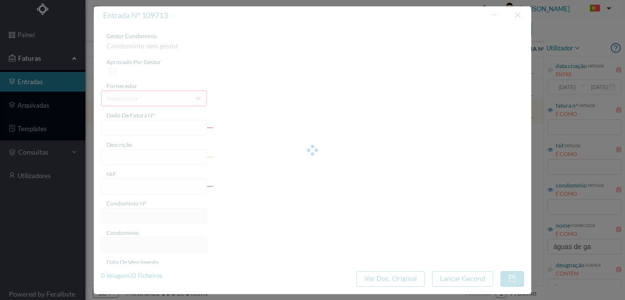
type input "0025-08-29"
type input "19.82"
type input "335"
type input "ED. LEÕES I e II"
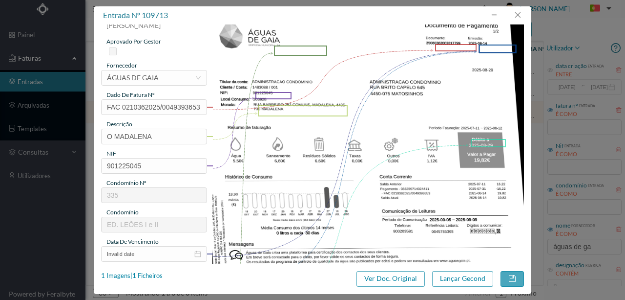
scroll to position [130, 0]
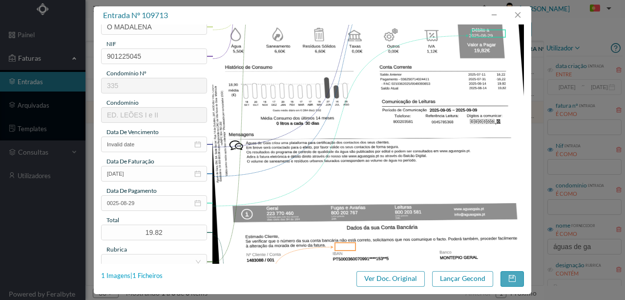
click at [155, 277] on div "1 Imagens | 1 Ficheiros" at bounding box center [132, 276] width 62 height 10
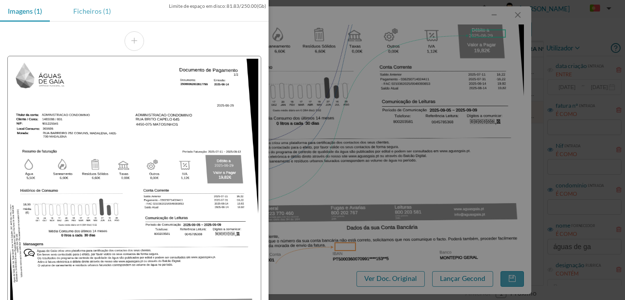
click at [92, 13] on div "Ficheiros (1)" at bounding box center [91, 11] width 53 height 22
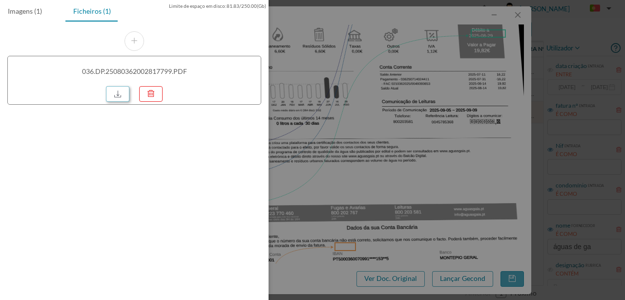
click at [124, 95] on link at bounding box center [117, 94] width 23 height 16
click at [323, 153] on div at bounding box center [312, 150] width 625 height 300
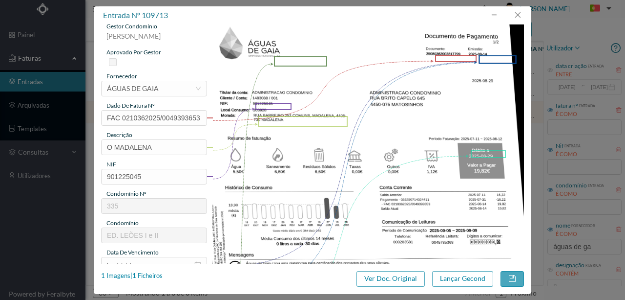
scroll to position [0, 0]
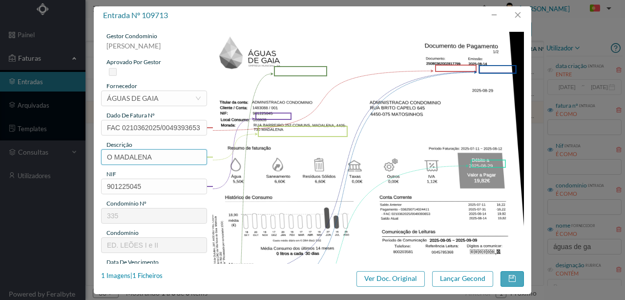
drag, startPoint x: 158, startPoint y: 157, endPoint x: 85, endPoint y: 157, distance: 72.8
click at [85, 157] on div "entrada nº 109713 gestor condomínio Susana Silva aprovado por gestor fornecedor…" at bounding box center [312, 150] width 625 height 300
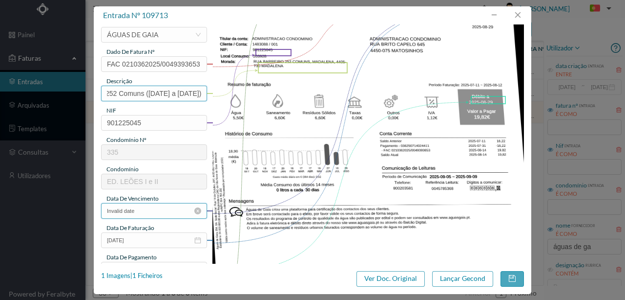
scroll to position [65, 0]
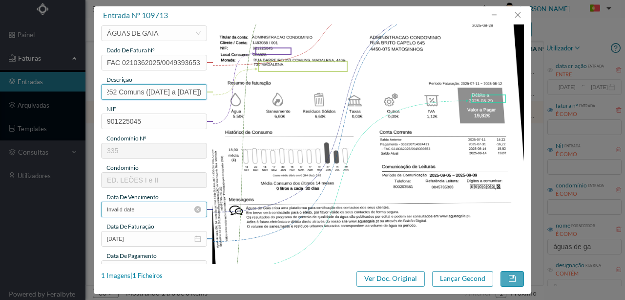
type input "252 Comuns (11.07.2025 a 12.08.2025)"
click at [155, 206] on input "Invalid date" at bounding box center [154, 209] width 106 height 16
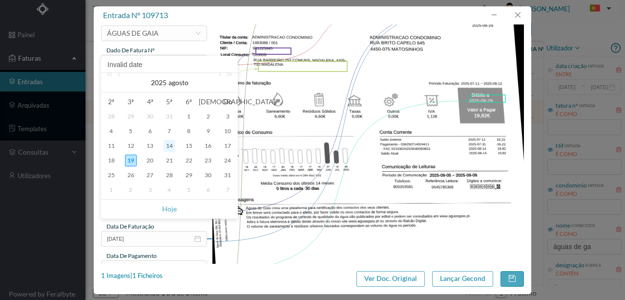
click at [169, 147] on div "14" at bounding box center [170, 146] width 12 height 12
type input "2025-08-14"
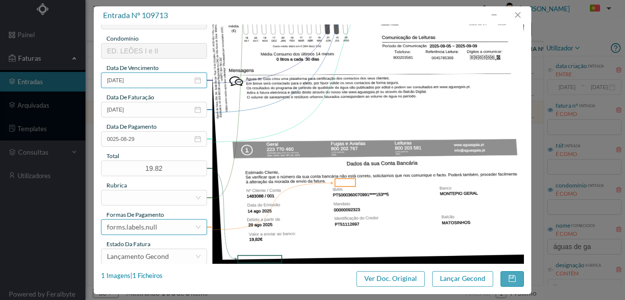
scroll to position [195, 0]
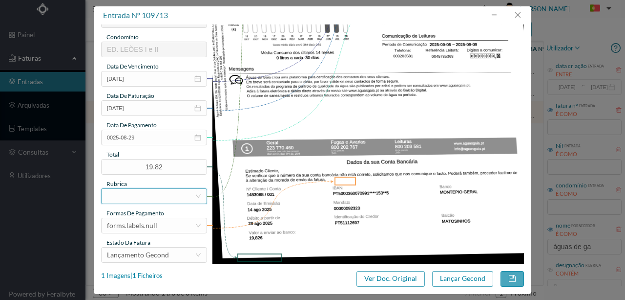
click at [133, 194] on div at bounding box center [151, 196] width 88 height 15
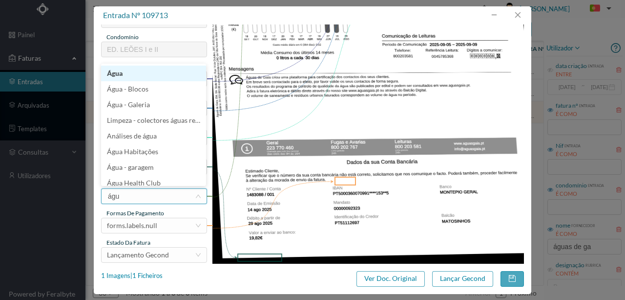
type input "água"
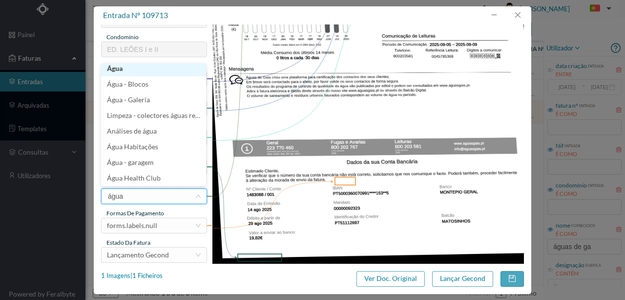
scroll to position [2, 0]
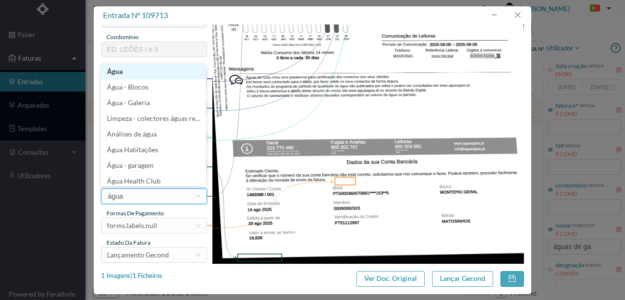
click at [120, 71] on li "Água" at bounding box center [153, 72] width 105 height 16
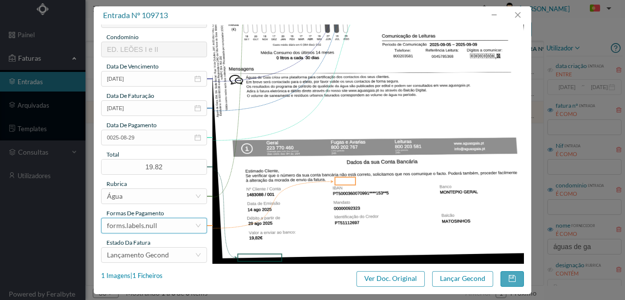
click at [152, 227] on div "forms.labels.null" at bounding box center [132, 225] width 50 height 15
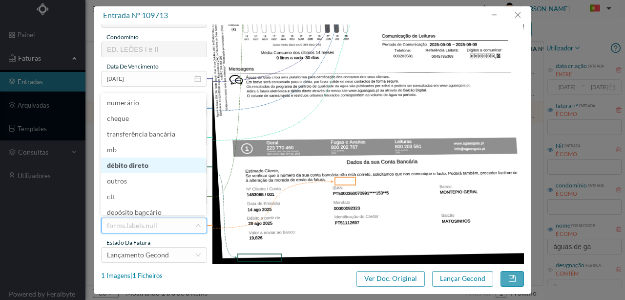
click at [131, 163] on li "débito direto" at bounding box center [153, 165] width 105 height 16
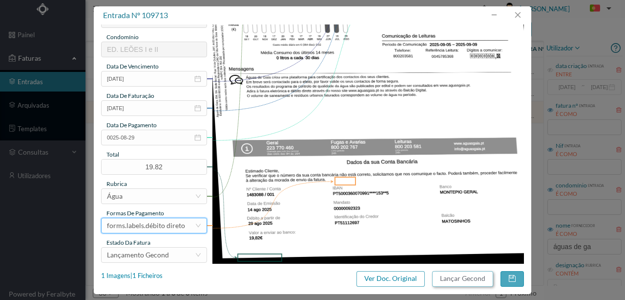
click at [463, 278] on button "Lançar Gecond" at bounding box center [462, 279] width 61 height 16
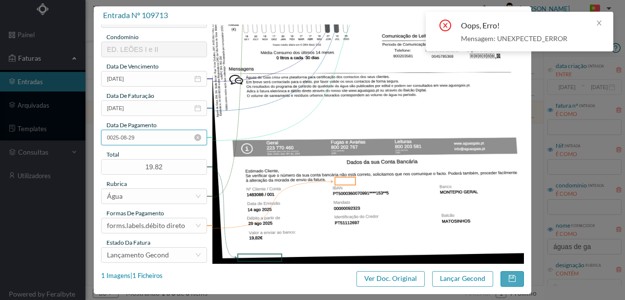
click at [153, 137] on input "0025-08-29" at bounding box center [154, 137] width 106 height 16
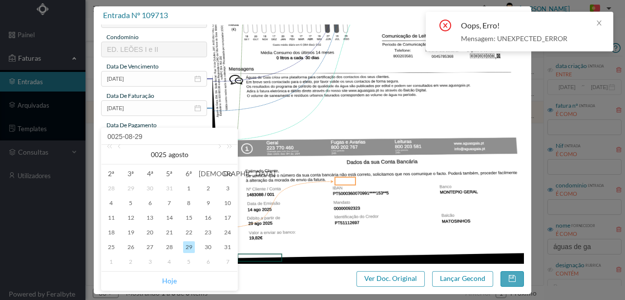
click at [168, 280] on link "Hoje" at bounding box center [169, 280] width 15 height 19
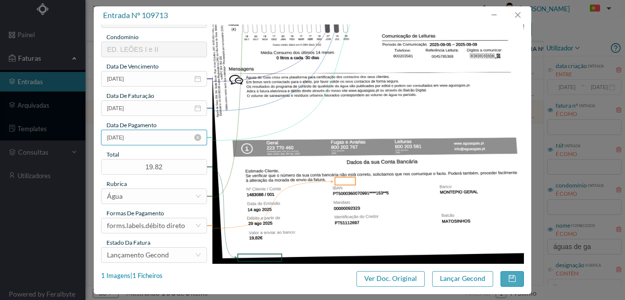
click at [146, 140] on input "[DATE]" at bounding box center [154, 137] width 106 height 16
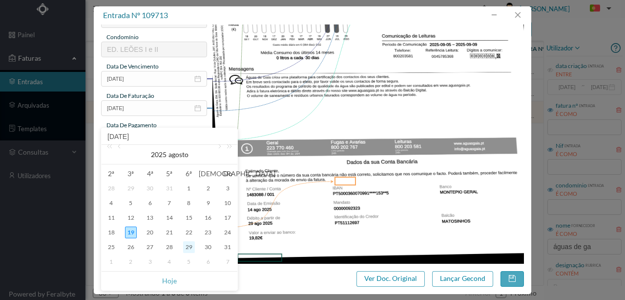
click at [190, 248] on div "29" at bounding box center [189, 247] width 12 height 12
type input "2025-08-29"
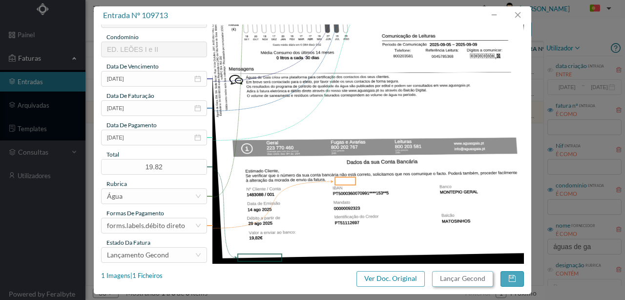
click at [472, 279] on button "Lançar Gecond" at bounding box center [462, 279] width 61 height 16
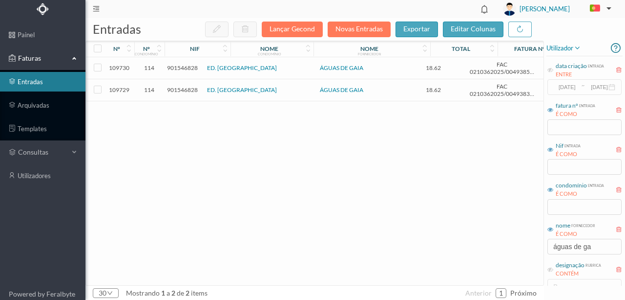
click at [188, 89] on span "901546828" at bounding box center [182, 89] width 31 height 7
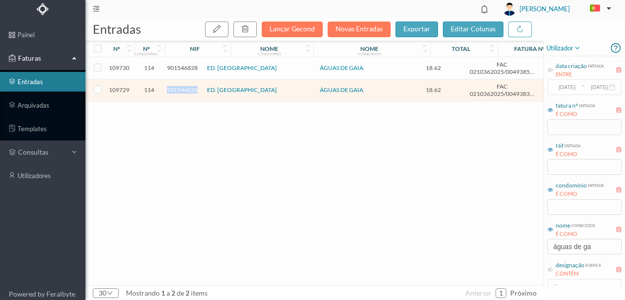
click at [188, 89] on span "901546828" at bounding box center [182, 89] width 31 height 7
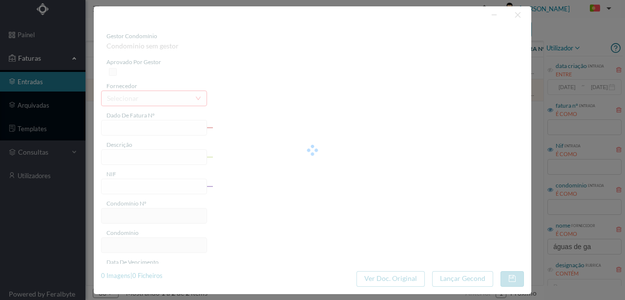
type input "FAC 0210362025/0049383988"
type input "8305 RUA VISCONDE DAS DEVESAS 387 COMUNS,"
type input "901546828"
type input "2025-08-11"
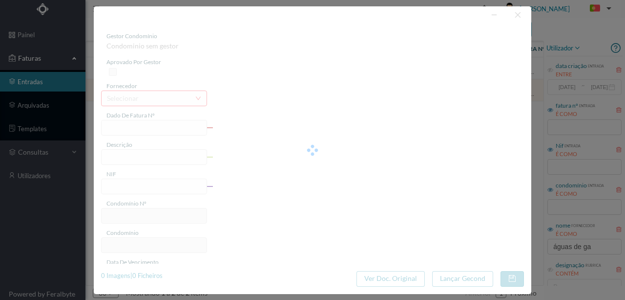
type input "18.62"
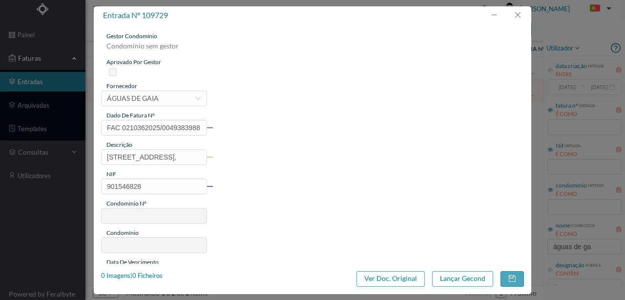
type input "114"
type input "ED. PRAÇA DA ÍNDIA"
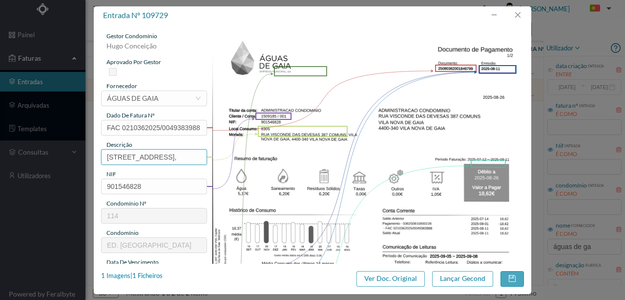
scroll to position [0, 72]
drag, startPoint x: 105, startPoint y: 155, endPoint x: 285, endPoint y: 153, distance: 180.8
click at [285, 153] on div "gestor condomínio Hugo Conceição aprovado por gestor fornecedor selecionar ÁGUA…" at bounding box center [312, 259] width 423 height 455
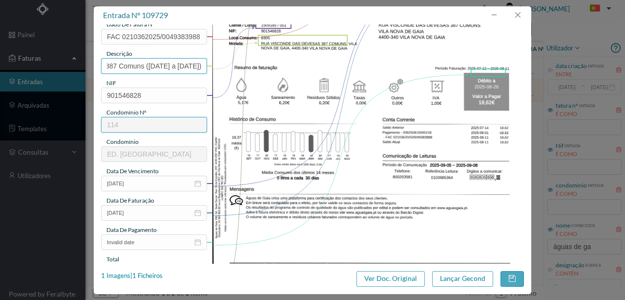
scroll to position [98, 0]
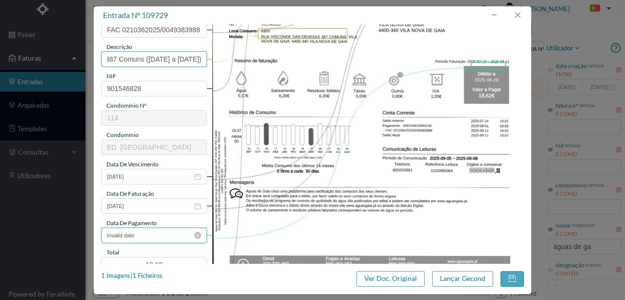
type input "387 Comuns (12.07.2025 a 11.08.2025)"
click at [165, 234] on input "Invalid date" at bounding box center [154, 235] width 106 height 16
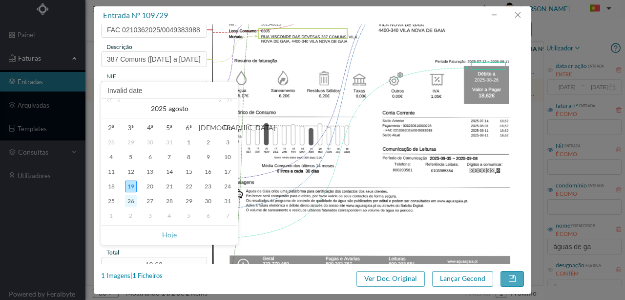
click at [134, 201] on div "26" at bounding box center [131, 201] width 12 height 12
type input "2025-08-26"
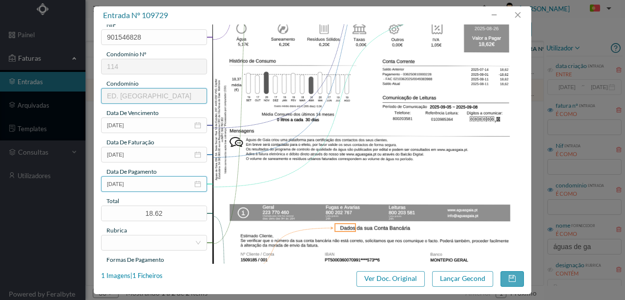
scroll to position [163, 0]
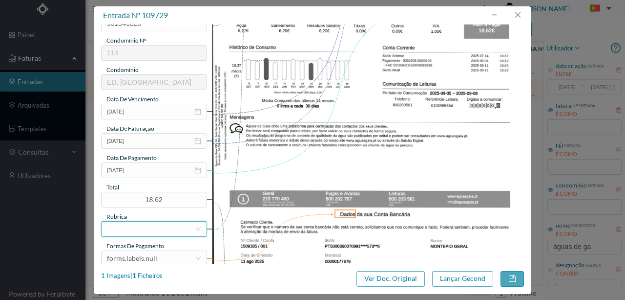
click at [146, 225] on div at bounding box center [151, 228] width 88 height 15
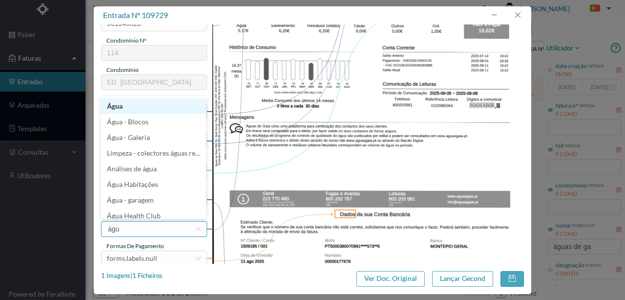
type input "água"
click at [118, 108] on li "Água" at bounding box center [153, 106] width 105 height 16
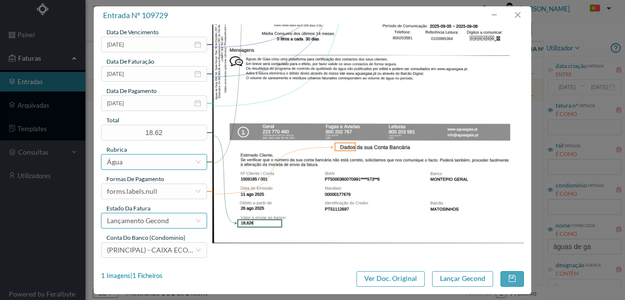
scroll to position [231, 0]
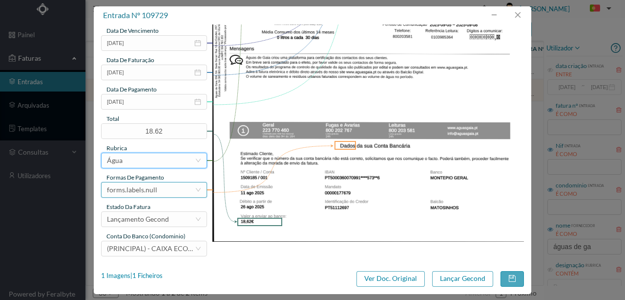
click at [146, 193] on div "forms.labels.null" at bounding box center [132, 189] width 50 height 15
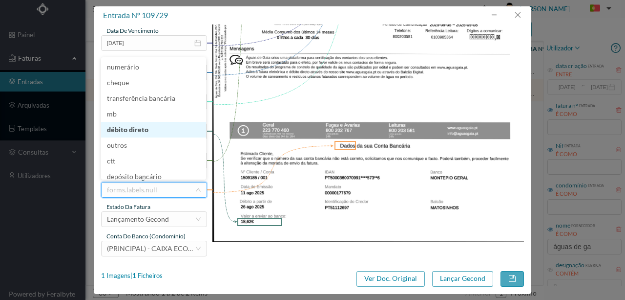
click at [135, 133] on li "débito direto" at bounding box center [153, 130] width 105 height 16
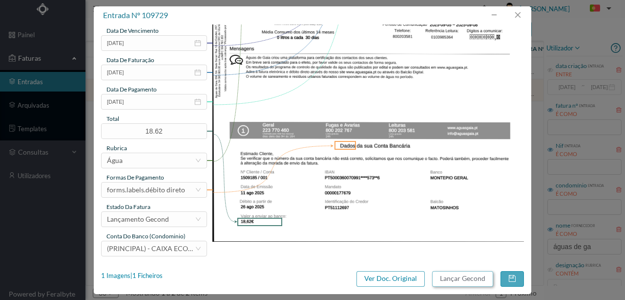
click at [460, 278] on button "Lançar Gecond" at bounding box center [462, 279] width 61 height 16
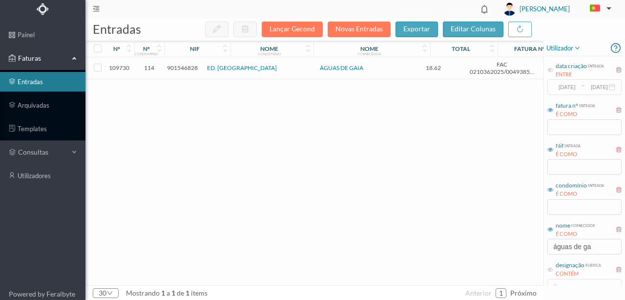
click at [191, 68] on span "901546828" at bounding box center [182, 67] width 31 height 7
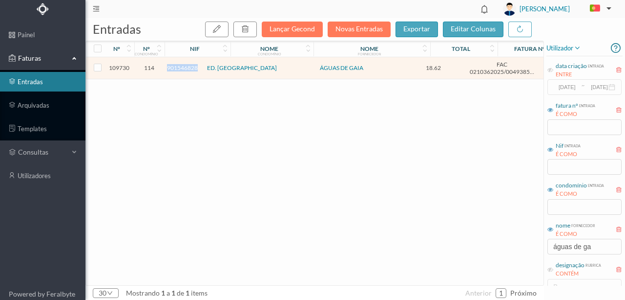
click at [191, 68] on span "901546828" at bounding box center [182, 67] width 31 height 7
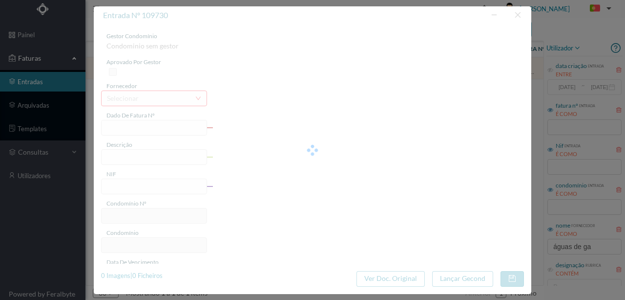
type input "FAC 0210362025/0049385033"
type input "RUA MOUZINHO ALBUQUERQUE 400 COMUN VILA NOVA DE GAIA, 4400-231 VILA NOVA DE"
type input "901546828"
type input "2025-08-11"
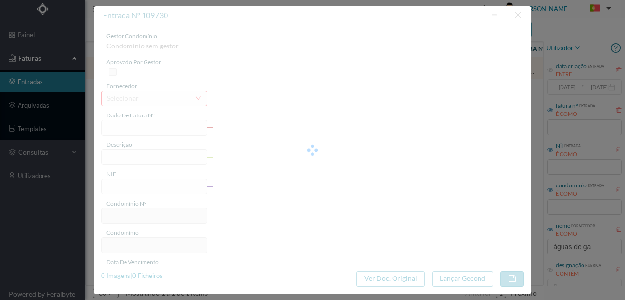
type input "18.62"
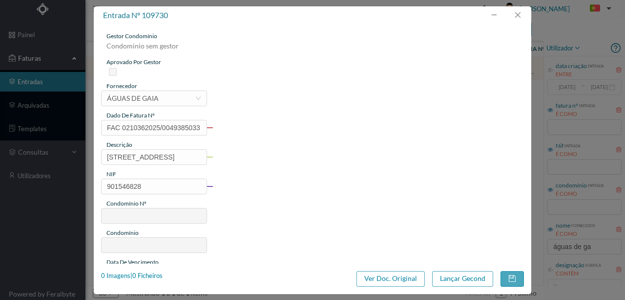
type input "114"
type input "ED. PRAÇA DA ÍNDIA"
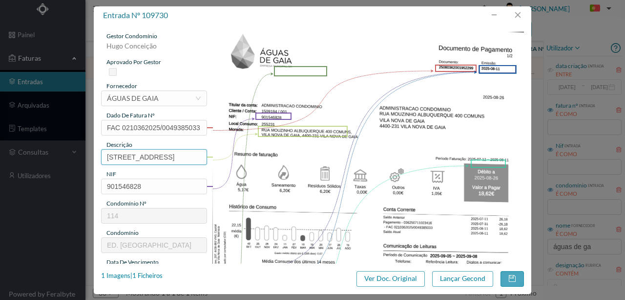
scroll to position [0, 201]
drag, startPoint x: 103, startPoint y: 156, endPoint x: 308, endPoint y: 156, distance: 204.7
click at [308, 156] on div "gestor condomínio Hugo Conceição aprovado por gestor fornecedor selecionar ÁGUA…" at bounding box center [312, 259] width 423 height 455
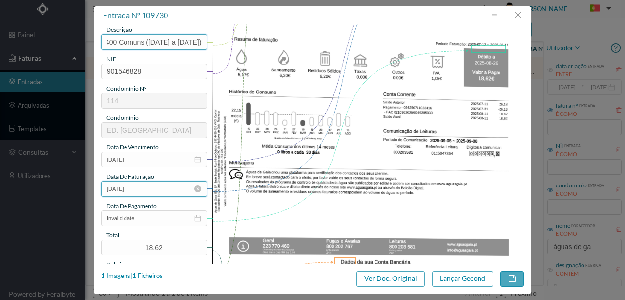
scroll to position [130, 0]
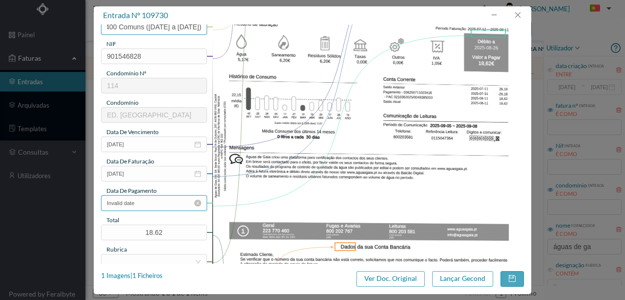
type input "400 Comuns (12.07.2025 a 11.08.2025)"
click at [150, 202] on input "Invalid date" at bounding box center [154, 203] width 106 height 16
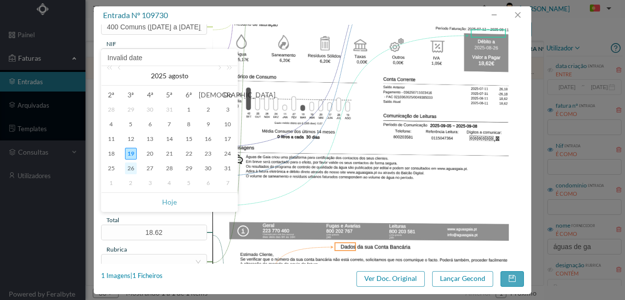
click at [133, 168] on div "26" at bounding box center [131, 168] width 12 height 12
type input "2025-08-26"
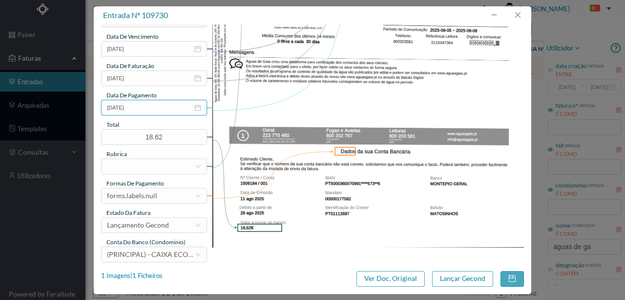
scroll to position [231, 0]
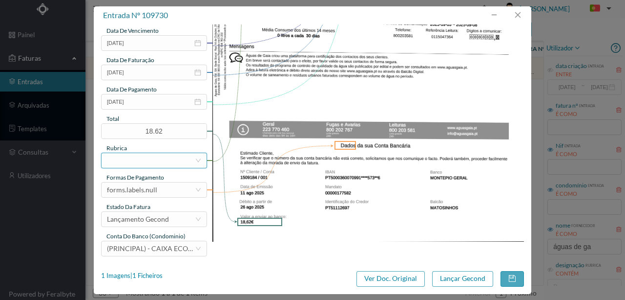
click at [132, 162] on div at bounding box center [151, 160] width 88 height 15
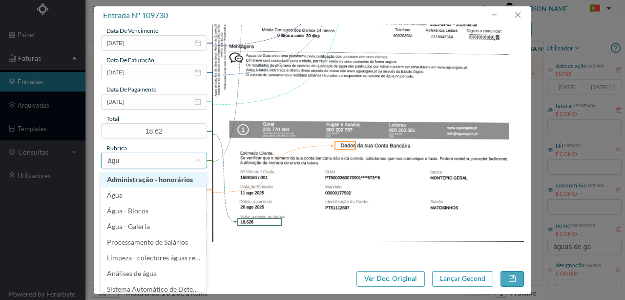
type input "água"
click at [123, 180] on li "Água" at bounding box center [153, 180] width 105 height 16
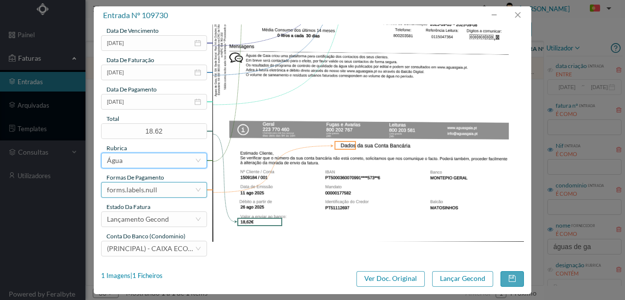
click at [151, 189] on div "forms.labels.null" at bounding box center [132, 189] width 50 height 15
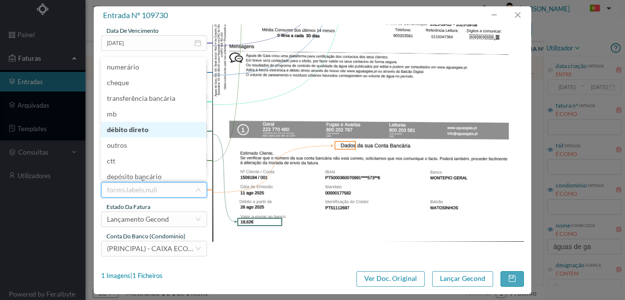
click at [138, 127] on li "débito direto" at bounding box center [153, 130] width 105 height 16
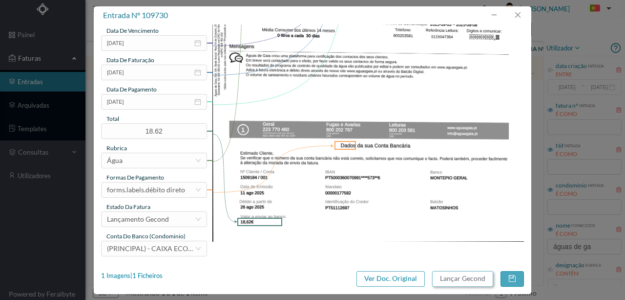
click at [463, 278] on button "Lançar Gecond" at bounding box center [462, 279] width 61 height 16
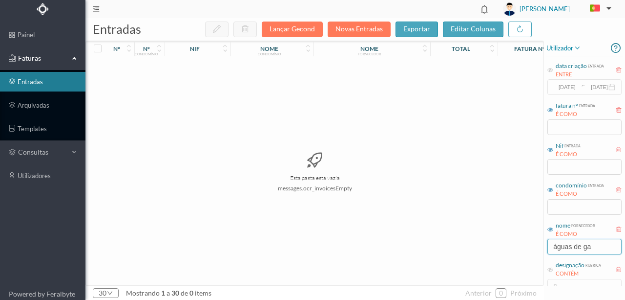
drag, startPoint x: 602, startPoint y: 247, endPoint x: 544, endPoint y: 232, distance: 59.3
click at [531, 247] on div "entradas Lançar Gecond Novas Entradas exportar editar colunas nº nº condomínio …" at bounding box center [356, 158] width 540 height 281
click at [599, 248] on input "águas de ga" at bounding box center [585, 246] width 74 height 16
drag, startPoint x: 595, startPoint y: 247, endPoint x: 516, endPoint y: 242, distance: 79.3
click at [516, 242] on div "entradas Lançar Gecond Novas Entradas exportar editar colunas nº nº condomínio …" at bounding box center [356, 158] width 540 height 281
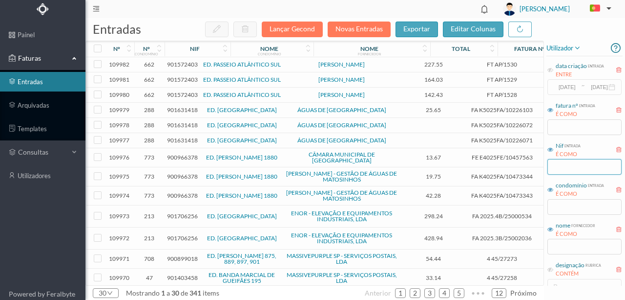
click at [567, 167] on input "text" at bounding box center [585, 167] width 74 height 16
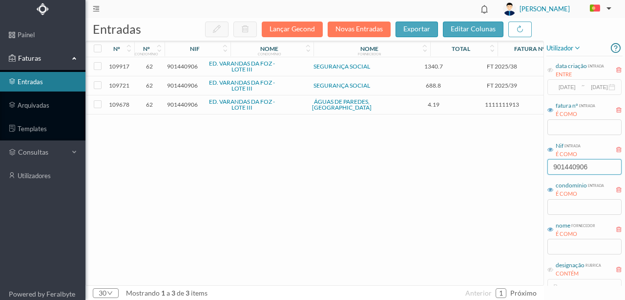
type input "901440906"
click at [183, 105] on span "901440906" at bounding box center [182, 104] width 31 height 7
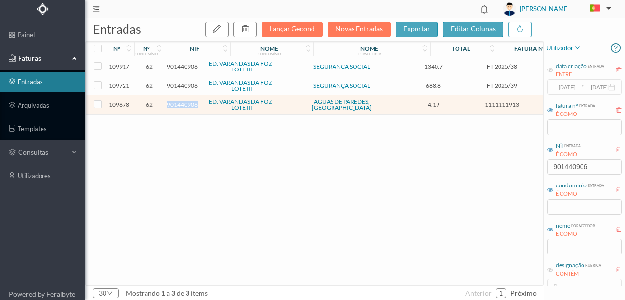
click at [183, 105] on span "901440906" at bounding box center [182, 104] width 31 height 7
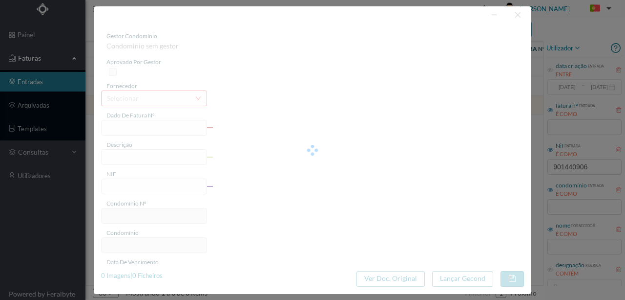
type input "1111111913"
type input "[DATE] — [DATE]"
type input "901440906"
type input "[DATE]"
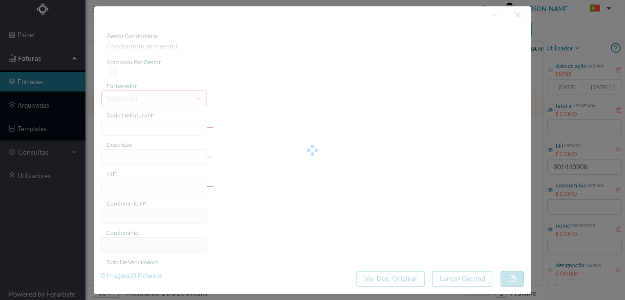
type input "[DATE]"
type input "4.19"
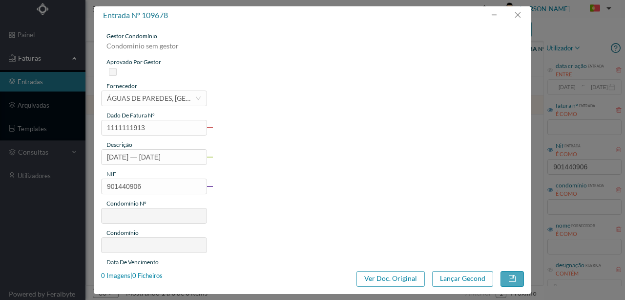
type input "62"
type input "ED. VARANDAS DA FOZ - LOTE III"
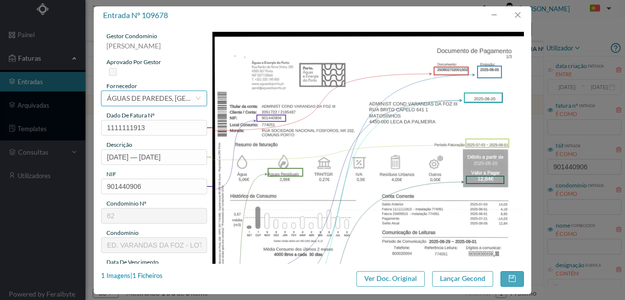
click at [154, 102] on div "ÁGUAS DE PAREDES, [GEOGRAPHIC_DATA]" at bounding box center [151, 98] width 88 height 15
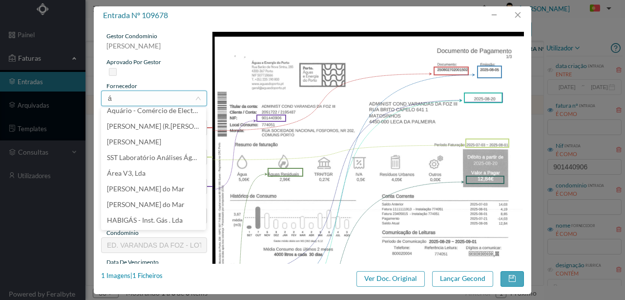
scroll to position [2, 0]
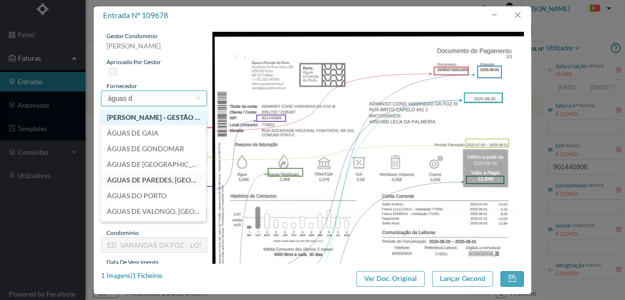
type input "águas do"
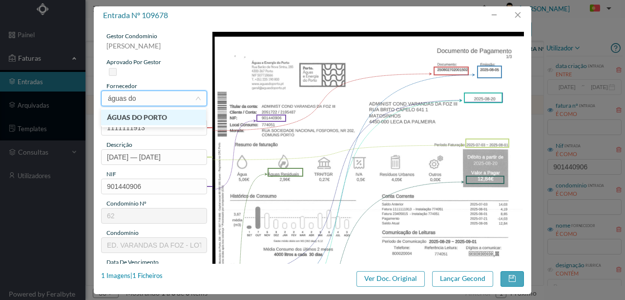
click at [168, 110] on li "ÁGUAS DO PORTO" at bounding box center [153, 117] width 105 height 16
click at [165, 114] on div "dado de fatura nº" at bounding box center [154, 115] width 106 height 9
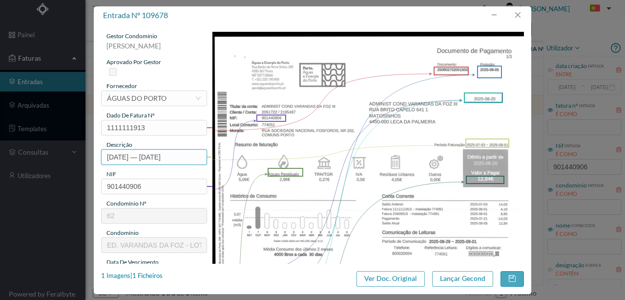
click at [108, 157] on input "[DATE] — [DATE]" at bounding box center [154, 157] width 106 height 16
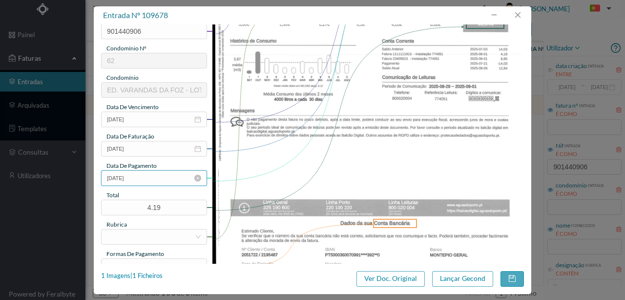
scroll to position [163, 0]
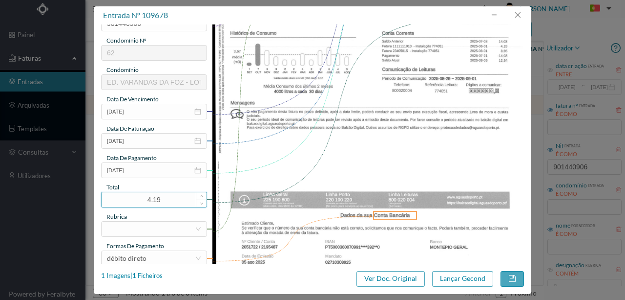
type input "202 Comuns (2025-07-03 a 2025-08-01)"
drag, startPoint x: 173, startPoint y: 198, endPoint x: 85, endPoint y: 191, distance: 88.8
click at [85, 191] on div "entrada nº 109678 gestor condomínio Rui Marques aprovado por gestor fornecedor …" at bounding box center [312, 150] width 625 height 300
type input "12.84"
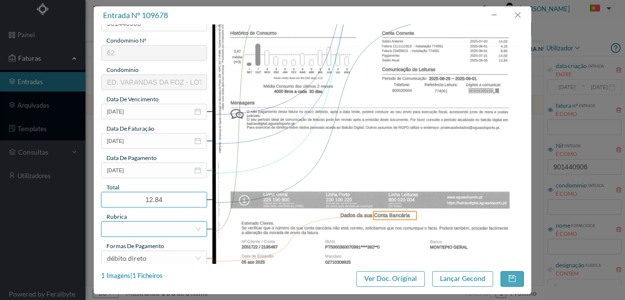
click at [119, 229] on div at bounding box center [151, 228] width 88 height 15
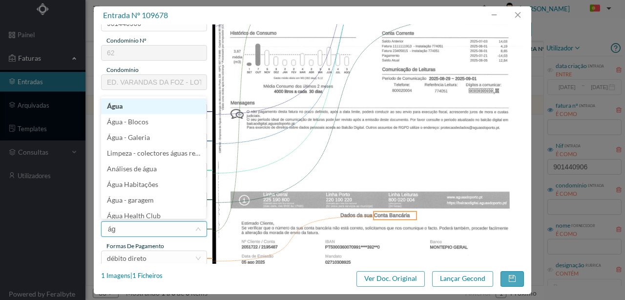
type input "águ"
click at [115, 106] on li "Água" at bounding box center [153, 106] width 105 height 16
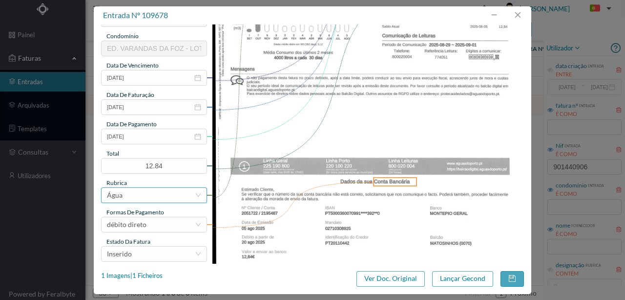
scroll to position [231, 0]
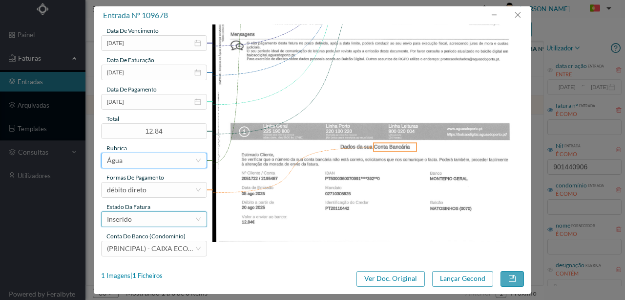
click at [144, 220] on div "Inserido" at bounding box center [151, 219] width 88 height 15
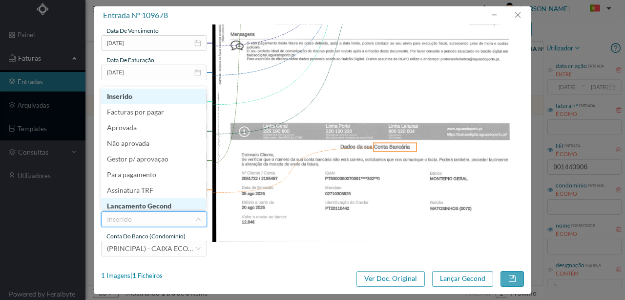
scroll to position [5, 0]
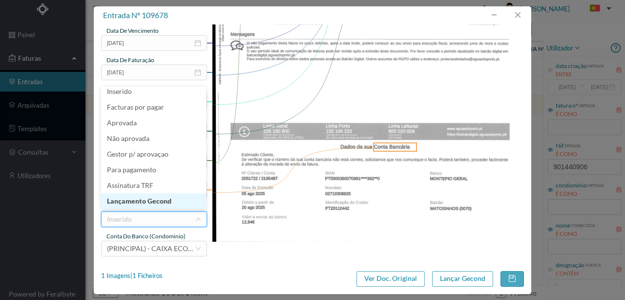
click at [148, 202] on li "Lançamento Gecond" at bounding box center [153, 201] width 105 height 16
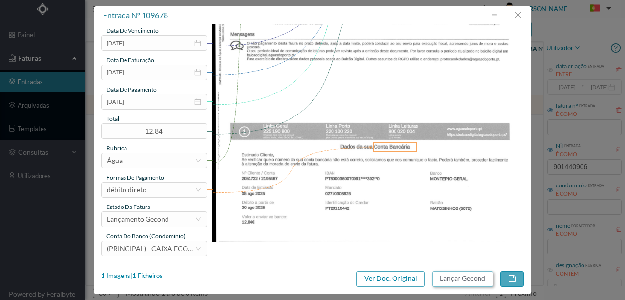
click at [447, 280] on button "Lançar Gecond" at bounding box center [462, 279] width 61 height 16
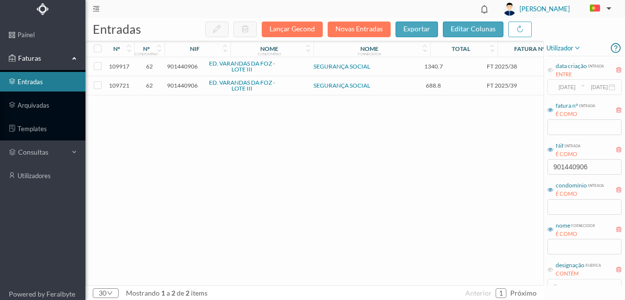
click at [182, 84] on span "901440906" at bounding box center [182, 85] width 31 height 7
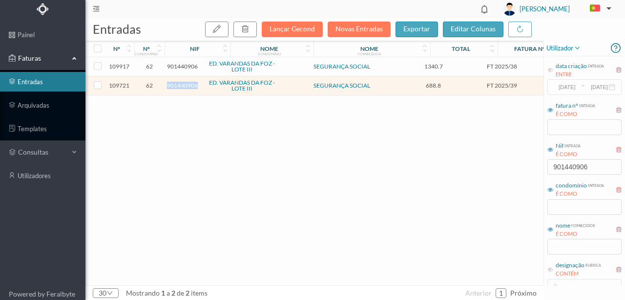
click at [182, 84] on span "901440906" at bounding box center [182, 85] width 31 height 7
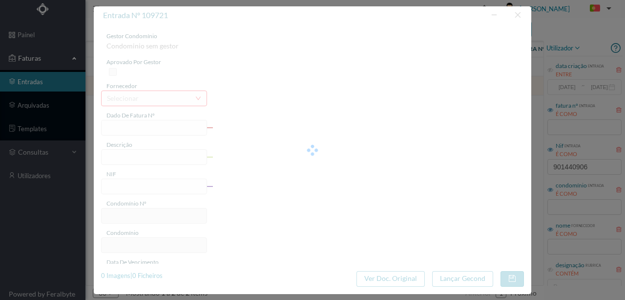
type input "FT 2025/39"
type input "901440906"
type input "Invalid date"
type input "2025-08-16"
type input "688.80"
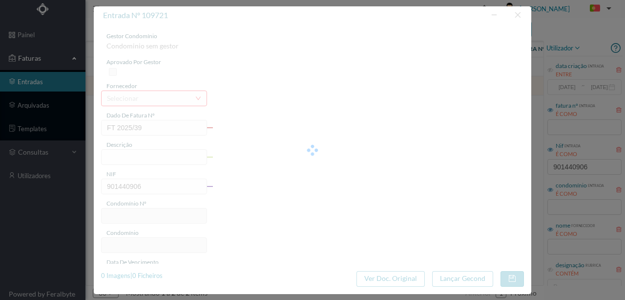
type input "62"
type input "ED. VARANDAS DA FOZ - LOTE III"
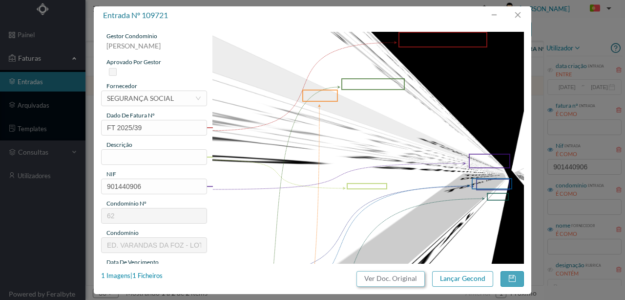
click at [402, 277] on button "Ver Doc. Original" at bounding box center [391, 279] width 68 height 16
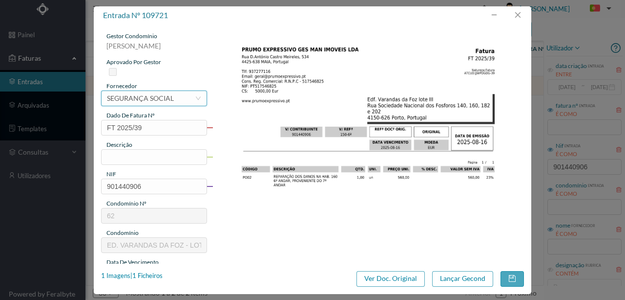
click at [165, 101] on div "SEGURANÇA SOCIAL" at bounding box center [140, 98] width 67 height 15
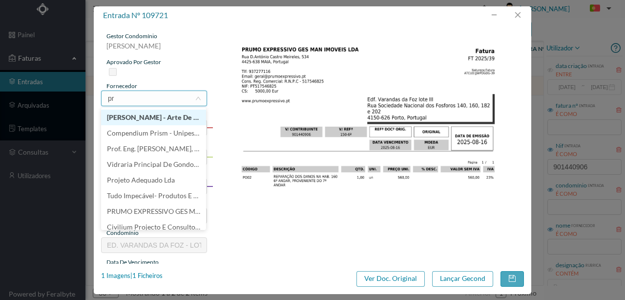
scroll to position [0, 0]
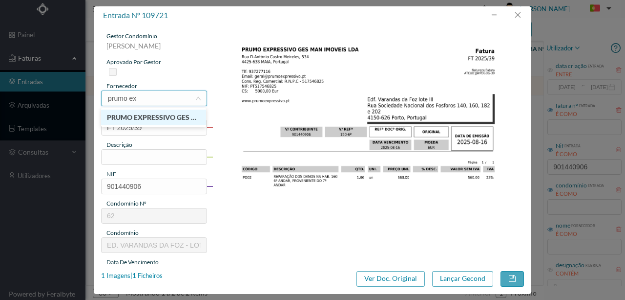
type input "prumo exp"
click at [164, 118] on li "PRUMO EXPRESSIVO GES MAN IMOVEIS, LDA" at bounding box center [153, 117] width 105 height 16
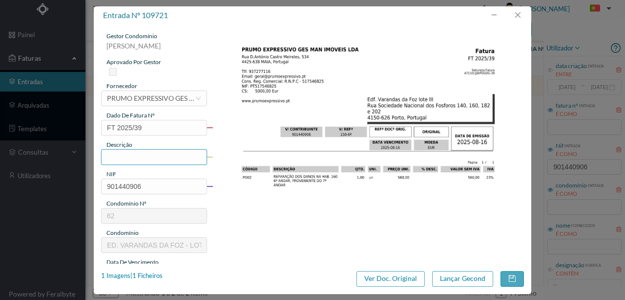
click at [121, 156] on input "text" at bounding box center [154, 157] width 106 height 16
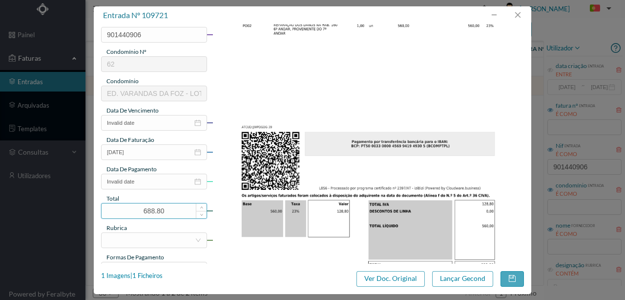
scroll to position [163, 0]
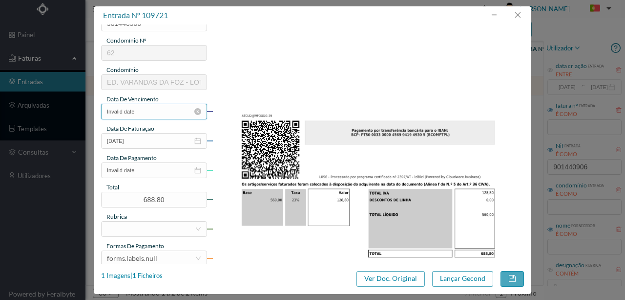
type input "Reparação dos danos na Hab 160 6º , proveniente do 7º andar"
click at [138, 108] on input "Invalid date" at bounding box center [154, 112] width 106 height 16
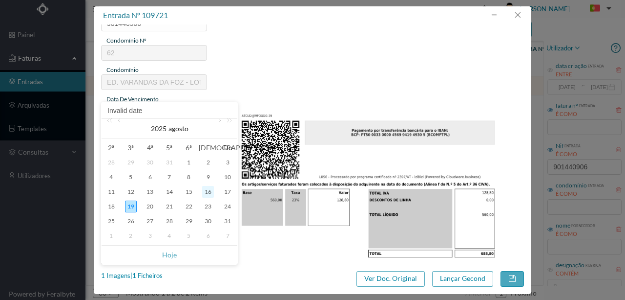
click at [206, 193] on div "16" at bounding box center [208, 192] width 12 height 12
type input "2025-08-16"
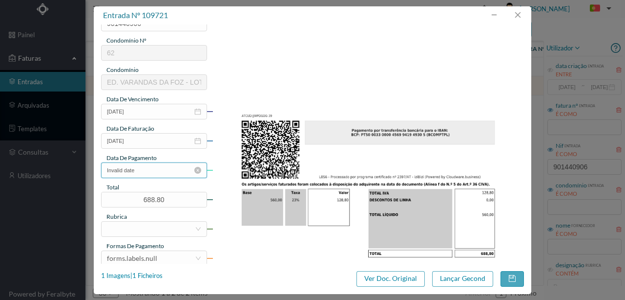
click at [147, 174] on input "Invalid date" at bounding box center [154, 170] width 106 height 16
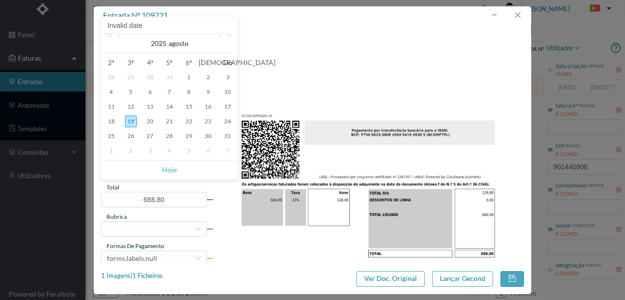
click at [229, 231] on img at bounding box center [369, 90] width 312 height 442
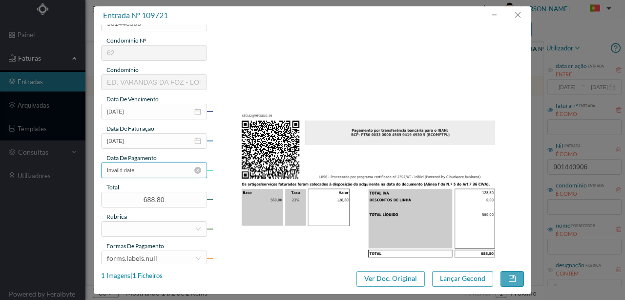
click at [141, 170] on input "Invalid date" at bounding box center [154, 170] width 106 height 16
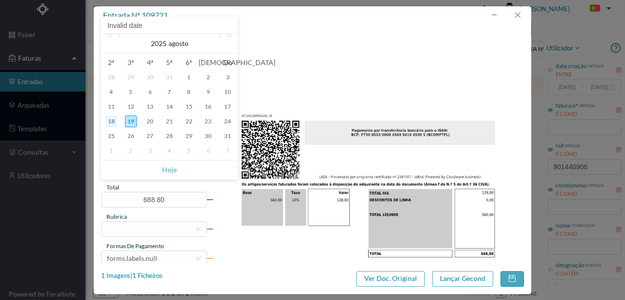
click at [108, 118] on div "18" at bounding box center [112, 121] width 12 height 12
type input "2025-08-18"
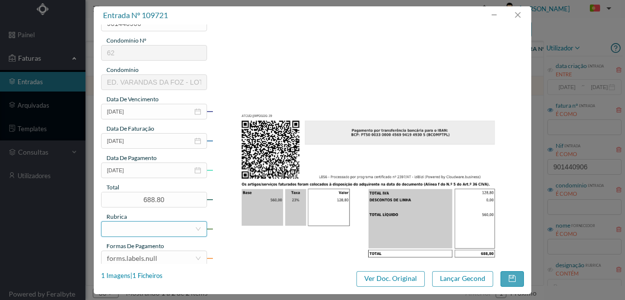
click at [126, 233] on div at bounding box center [151, 228] width 88 height 15
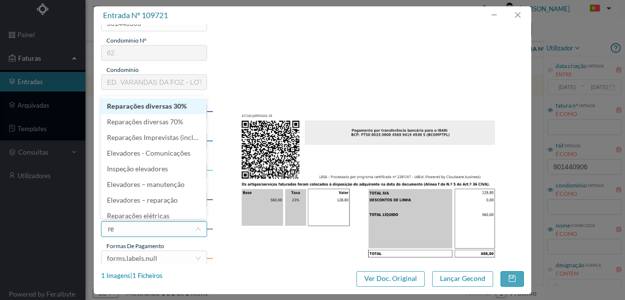
type input "rep"
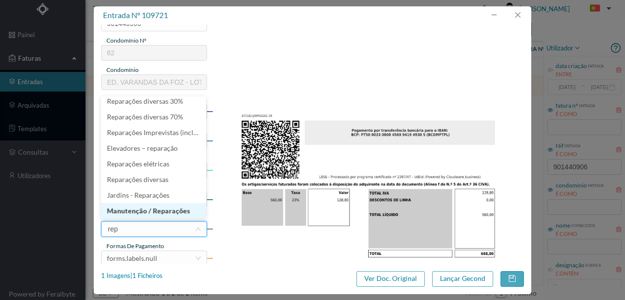
drag, startPoint x: 162, startPoint y: 210, endPoint x: 147, endPoint y: 244, distance: 37.4
click at [162, 210] on li "Manutenção / Reparações" at bounding box center [153, 211] width 105 height 16
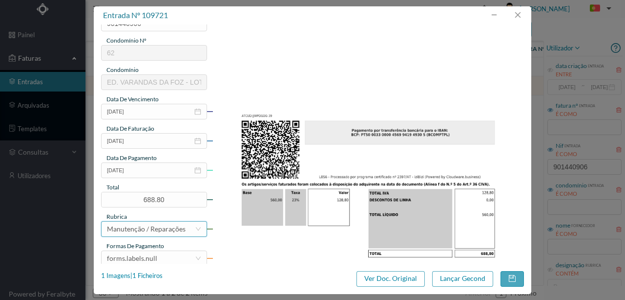
scroll to position [2, 0]
click at [140, 258] on div "forms.labels.null" at bounding box center [132, 258] width 50 height 15
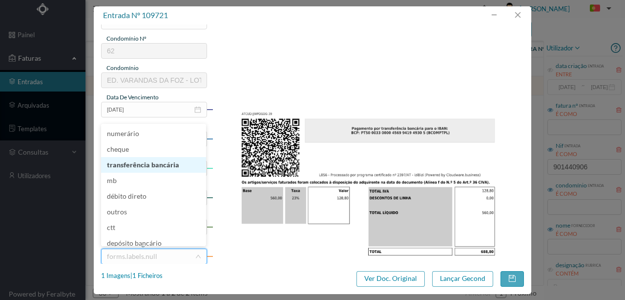
click at [151, 168] on li "transferência bancária" at bounding box center [153, 165] width 105 height 16
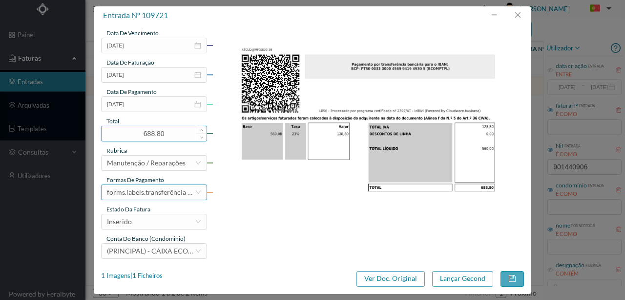
scroll to position [231, 0]
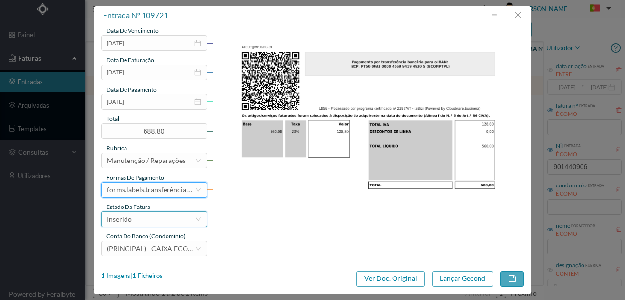
click at [138, 220] on div "Inserido" at bounding box center [151, 219] width 88 height 15
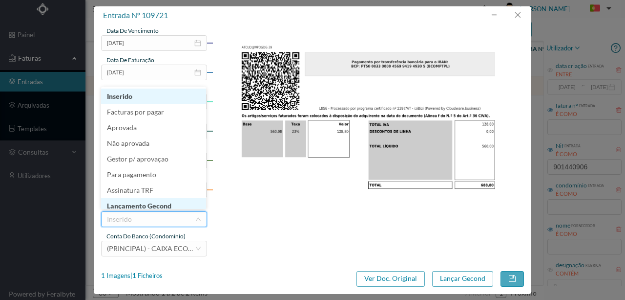
scroll to position [5, 0]
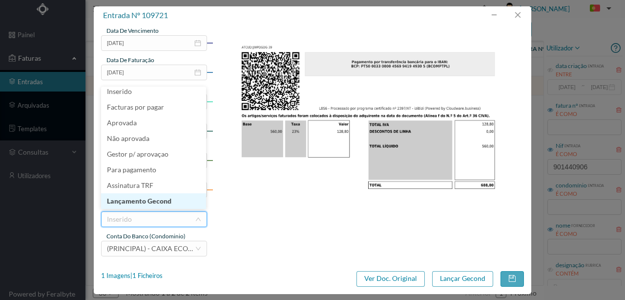
drag, startPoint x: 156, startPoint y: 203, endPoint x: 161, endPoint y: 202, distance: 4.9
click at [156, 202] on li "Lançamento Gecond" at bounding box center [153, 201] width 105 height 16
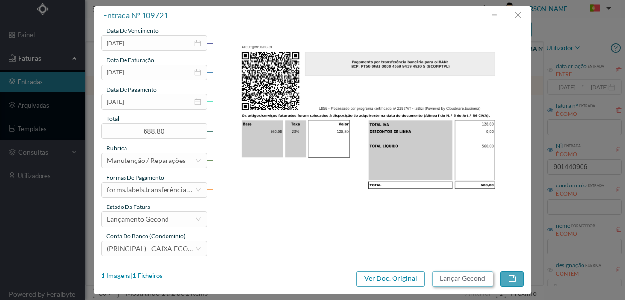
click at [461, 279] on button "Lançar Gecond" at bounding box center [462, 279] width 61 height 16
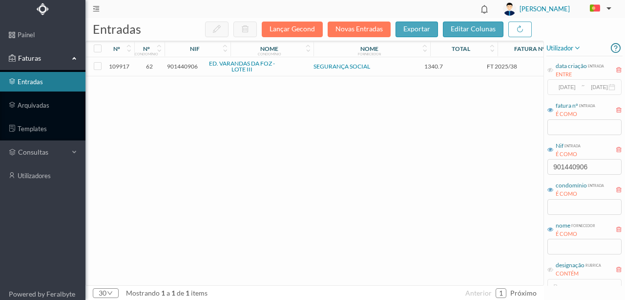
click at [194, 66] on span "901440906" at bounding box center [182, 66] width 31 height 7
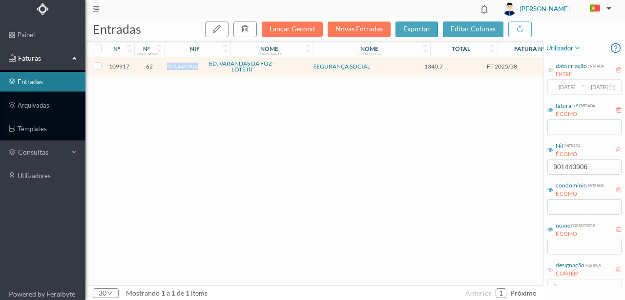
click at [194, 66] on span "901440906" at bounding box center [182, 66] width 31 height 7
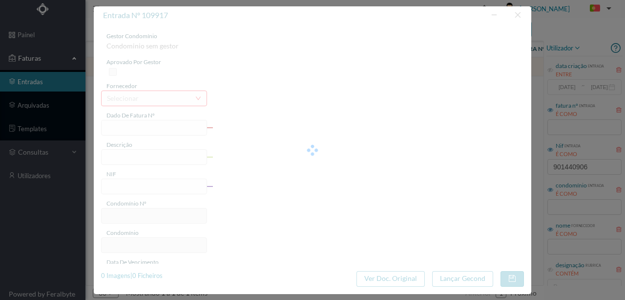
type input "FT 2025/38"
type input "901440906"
type input "Invalid date"
type input "2025-08-16"
type input "1340.70"
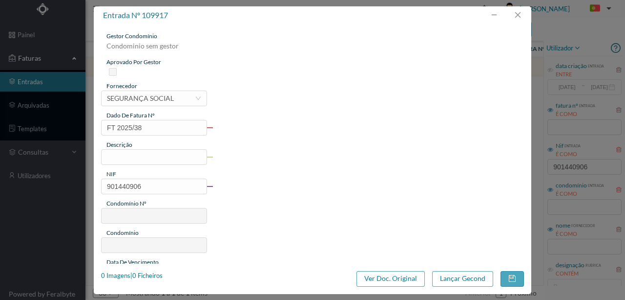
type input "62"
type input "ED. VARANDAS DA FOZ - LOTE III"
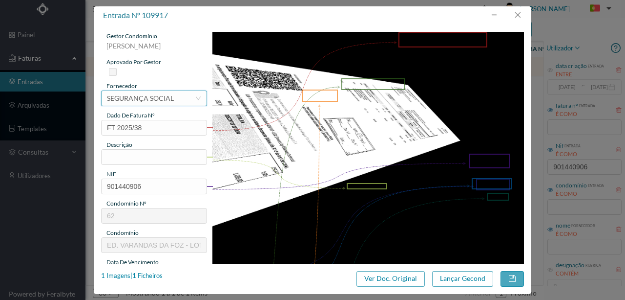
click at [138, 98] on div "SEGURANÇA SOCIAL" at bounding box center [140, 98] width 67 height 15
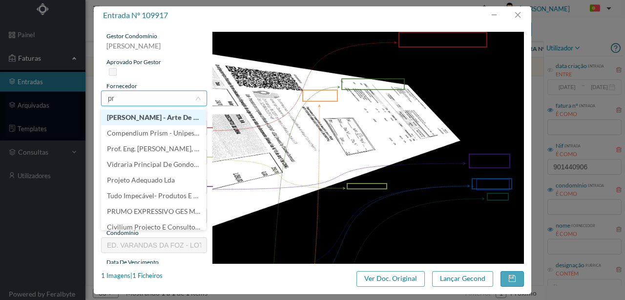
scroll to position [0, 0]
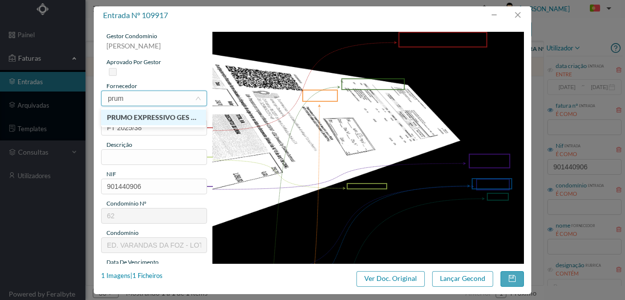
type input "prumo"
click at [170, 120] on li "PRUMO EXPRESSIVO GES MAN IMOVEIS, LDA" at bounding box center [153, 117] width 105 height 16
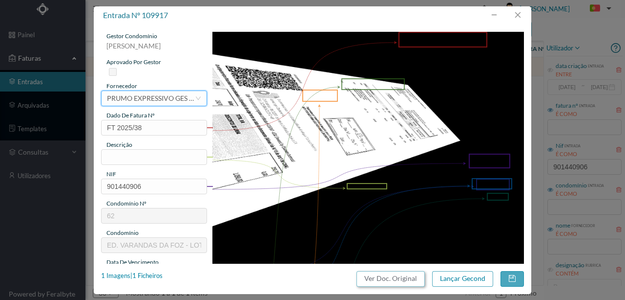
click at [390, 278] on button "Ver Doc. Original" at bounding box center [391, 279] width 68 height 16
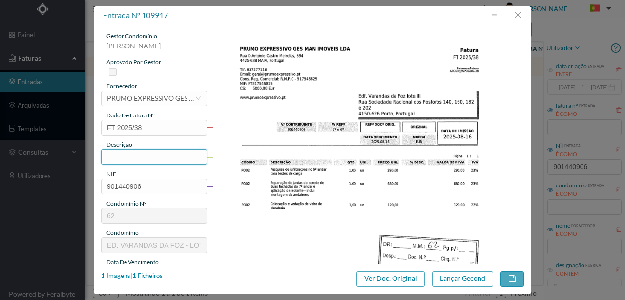
click at [112, 155] on input "text" at bounding box center [154, 157] width 106 height 16
click at [146, 156] on input "Pesquisa de infiltrações 6º com testes de carga; Reparação de juntas da parede" at bounding box center [154, 157] width 106 height 16
click at [176, 156] on input "Pesquisa de infiltrações 6º com testes de carga; Reparação juntas da parede" at bounding box center [154, 157] width 106 height 16
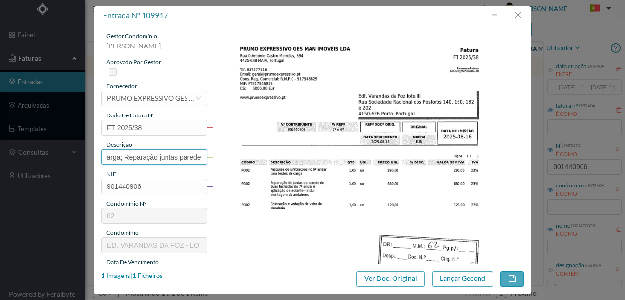
scroll to position [0, 132]
click at [201, 159] on input "Pesquisa de infiltrações 6º com testes de carga; Reparação juntas parede" at bounding box center [154, 157] width 106 height 16
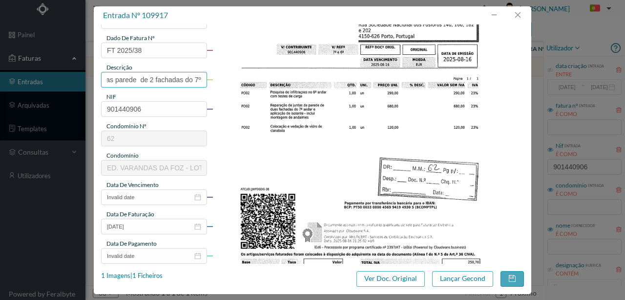
scroll to position [98, 0]
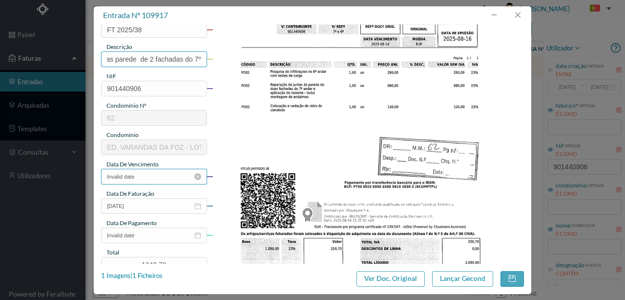
type input "Pesquisa de infiltrações 6º com testes de carga; Reparação juntas parede de 2 f…"
click at [151, 178] on input "Invalid date" at bounding box center [154, 177] width 106 height 16
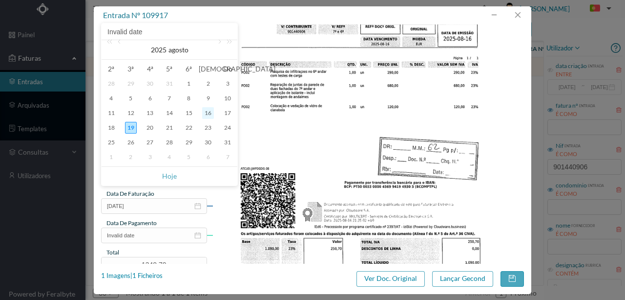
click at [208, 113] on div "16" at bounding box center [208, 113] width 12 height 12
type input "2025-08-16"
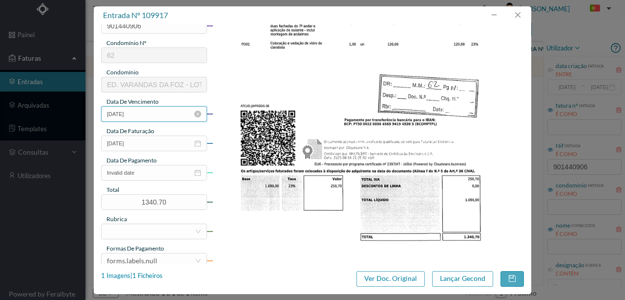
scroll to position [163, 0]
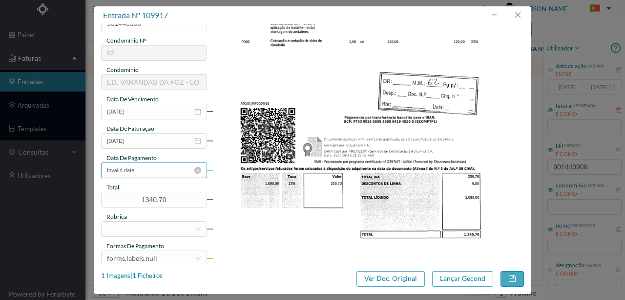
click at [141, 174] on input "Invalid date" at bounding box center [154, 170] width 106 height 16
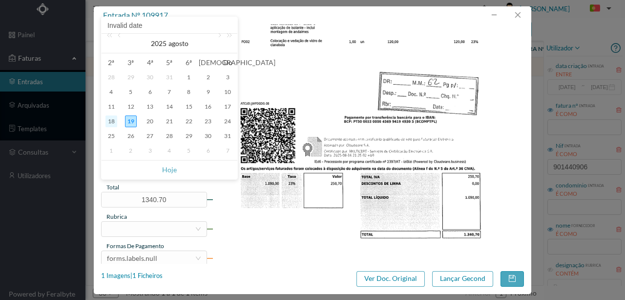
click at [113, 122] on div "18" at bounding box center [112, 121] width 12 height 12
type input "2025-08-18"
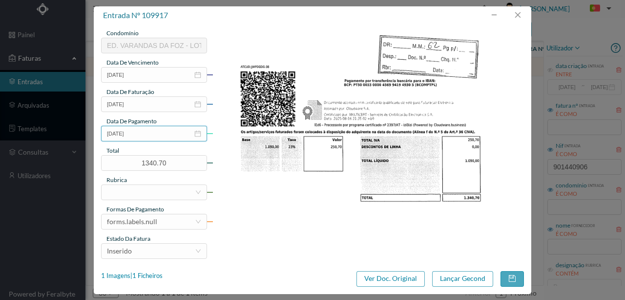
scroll to position [228, 0]
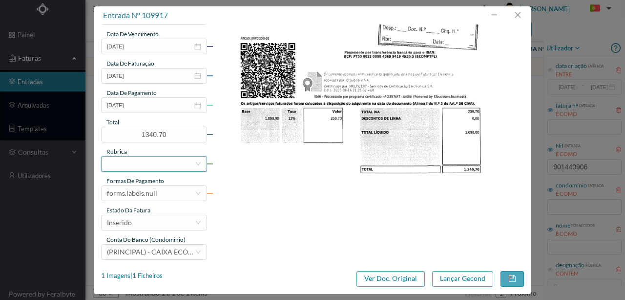
click at [123, 165] on div at bounding box center [151, 163] width 88 height 15
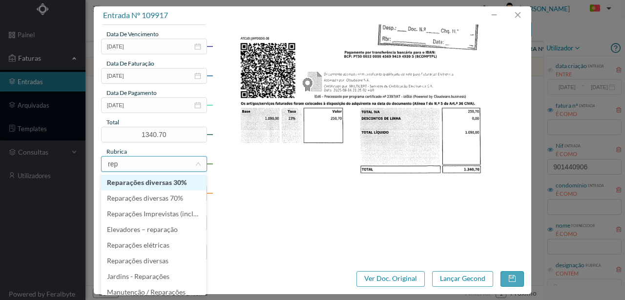
type input "repa"
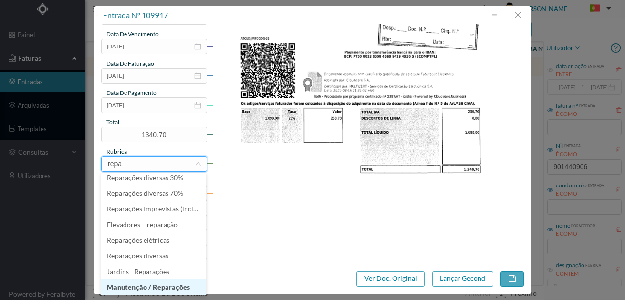
click at [136, 287] on li "Manutenção / Reparações" at bounding box center [153, 287] width 105 height 16
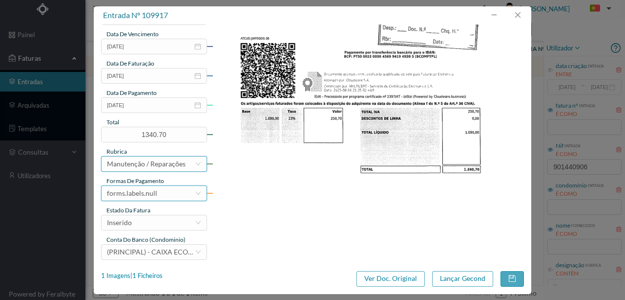
scroll to position [2, 0]
click at [167, 192] on div "forms.labels.null" at bounding box center [151, 193] width 88 height 15
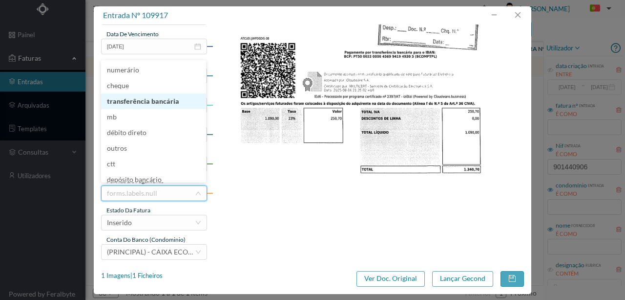
click at [158, 100] on li "transferência bancária" at bounding box center [153, 101] width 105 height 16
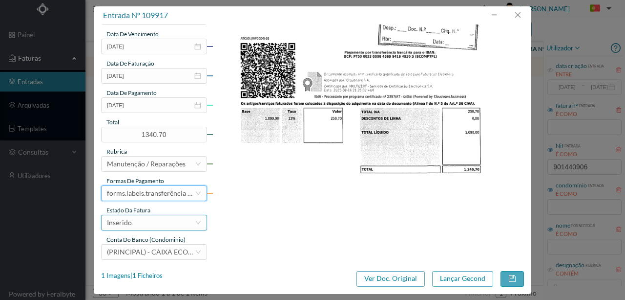
click at [131, 225] on div "Inserido" at bounding box center [151, 222] width 88 height 15
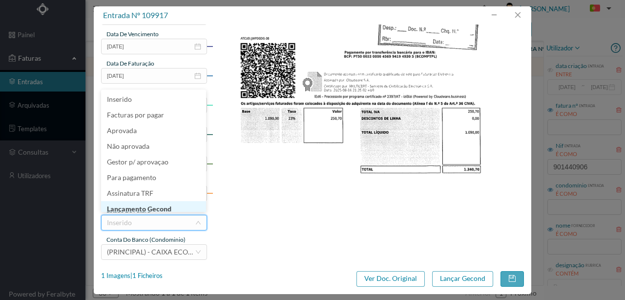
scroll to position [5, 0]
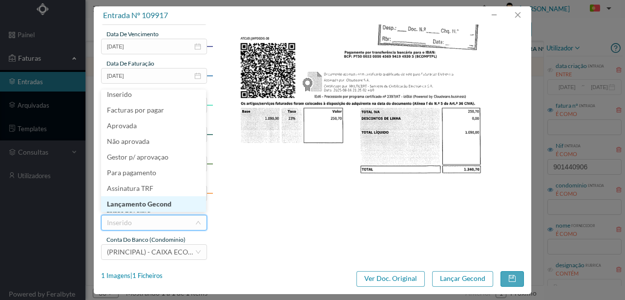
drag, startPoint x: 149, startPoint y: 204, endPoint x: 157, endPoint y: 205, distance: 8.8
click at [151, 204] on li "Lançamento Gecond" at bounding box center [153, 204] width 105 height 16
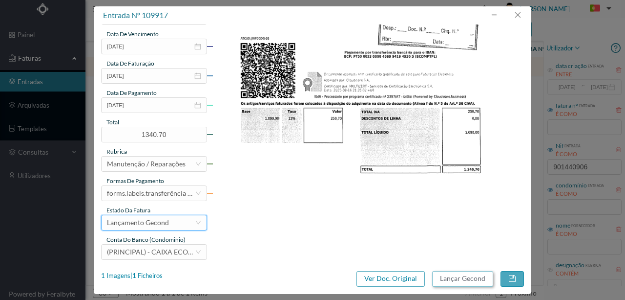
click at [469, 277] on button "Lançar Gecond" at bounding box center [462, 279] width 61 height 16
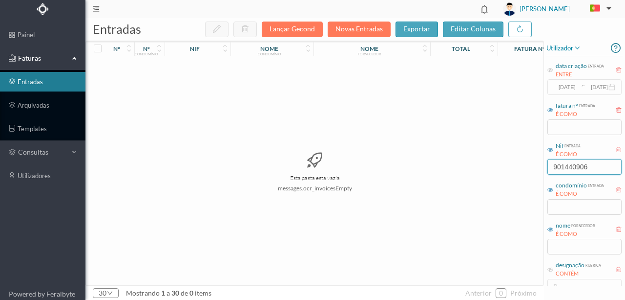
drag, startPoint x: 601, startPoint y: 165, endPoint x: 415, endPoint y: 187, distance: 187.0
click at [415, 187] on div "entradas Lançar Gecond Novas Entradas exportar editar colunas nº nº condomínio …" at bounding box center [356, 158] width 540 height 281
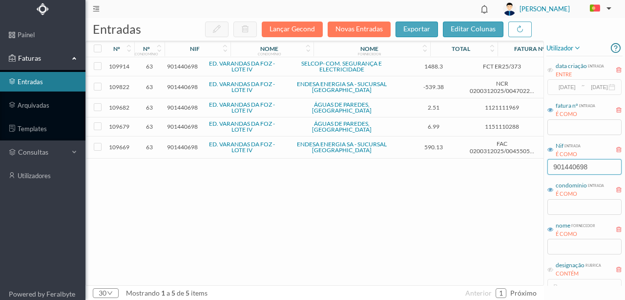
type input "901440698"
click at [187, 125] on span "901440698" at bounding box center [182, 126] width 31 height 7
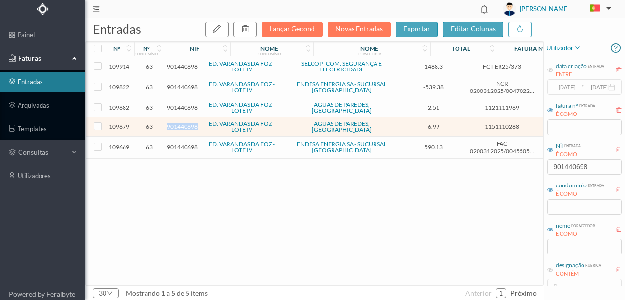
click at [187, 125] on span "901440698" at bounding box center [182, 126] width 31 height 7
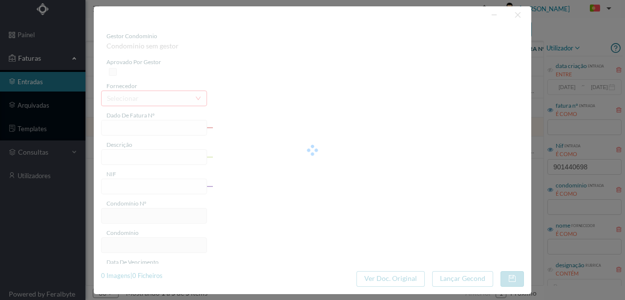
type input "1151110288"
type input "2025-07-03 —- 2025-08-01"
type input "901440698"
type input "[DATE]"
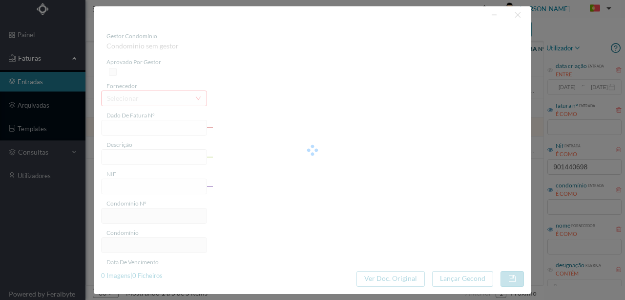
type input "[DATE]"
type input "6.99"
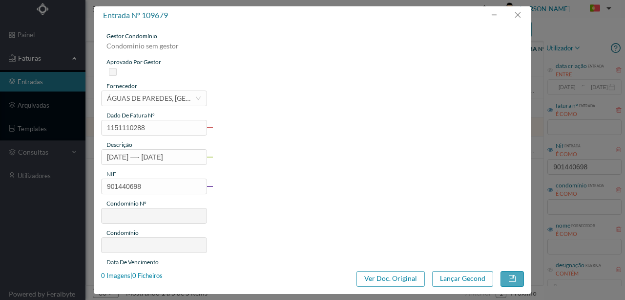
type input "63"
type input "ED. VARANDAS DA FOZ - LOTE IV"
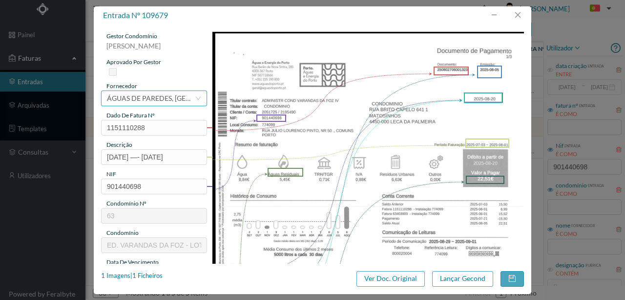
drag, startPoint x: 151, startPoint y: 100, endPoint x: 161, endPoint y: 95, distance: 10.7
click at [151, 99] on div "ÁGUAS DE PAREDES, [GEOGRAPHIC_DATA]" at bounding box center [151, 98] width 88 height 15
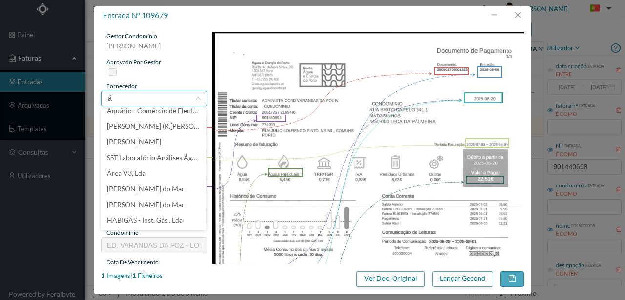
scroll to position [2, 0]
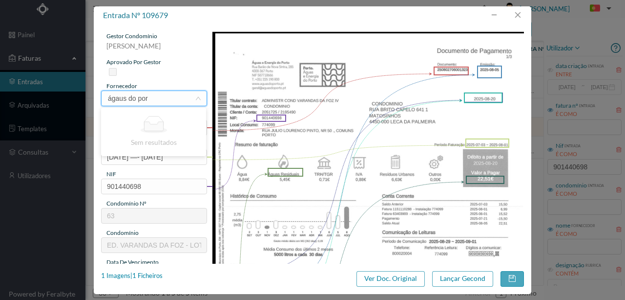
drag, startPoint x: 152, startPoint y: 97, endPoint x: 51, endPoint y: 98, distance: 101.2
click at [51, 98] on div "entrada nº 109679 gestor condomínio Rui Marques aprovado por gestor fornecedor …" at bounding box center [312, 150] width 625 height 300
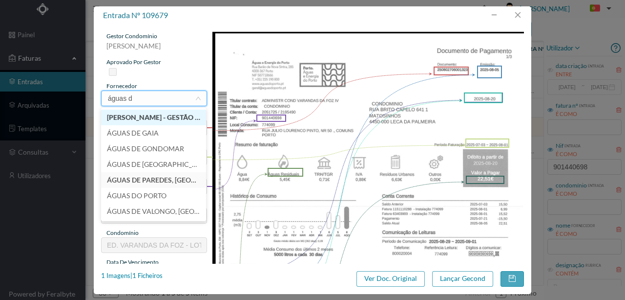
type input "águas do"
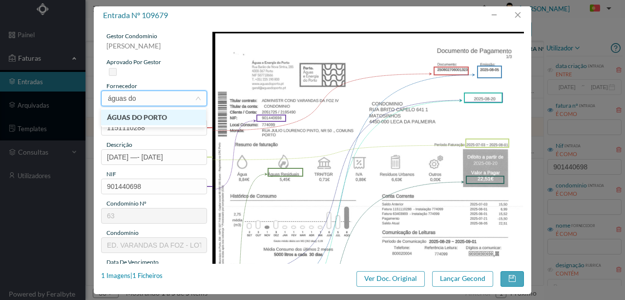
click at [147, 119] on li "ÁGUAS DO PORTO" at bounding box center [153, 117] width 105 height 16
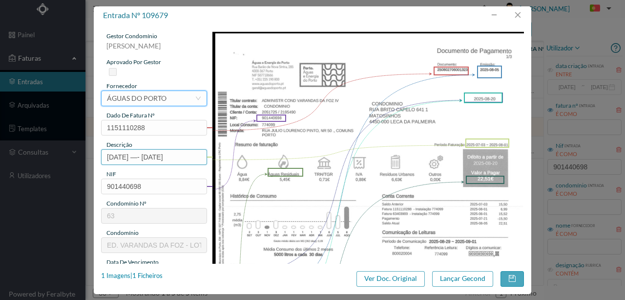
click at [106, 156] on input "2025-07-03 —- 2025-08-01" at bounding box center [154, 157] width 106 height 16
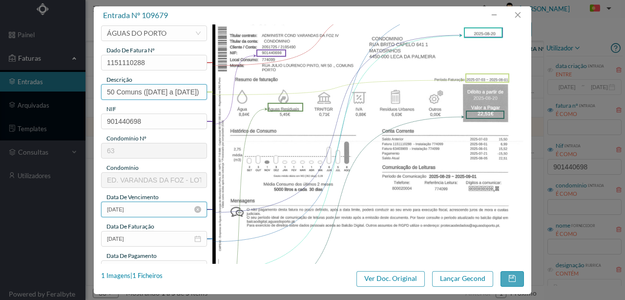
scroll to position [130, 0]
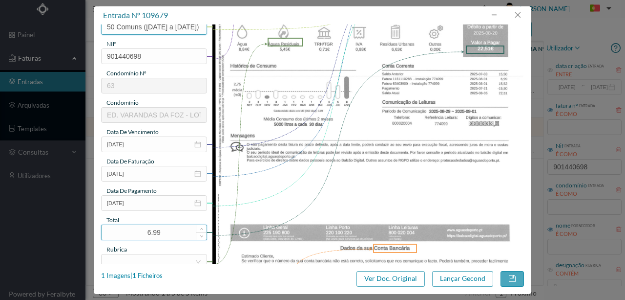
type input "50 Comuns (2025-07-03 a 2025-08-01)"
drag, startPoint x: 167, startPoint y: 230, endPoint x: 112, endPoint y: 222, distance: 54.7
click at [112, 222] on div "gestor condomínio Rui Marques aprovado por gestor fornecedor selecionar ÁGUAS D…" at bounding box center [154, 129] width 106 height 455
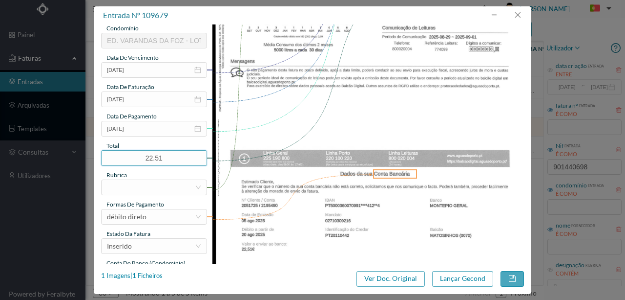
scroll to position [228, 0]
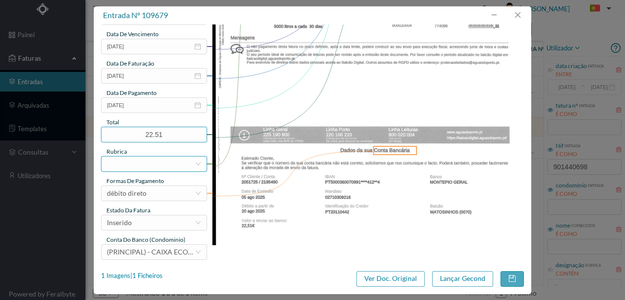
type input "22.51"
click at [114, 161] on div at bounding box center [151, 163] width 88 height 15
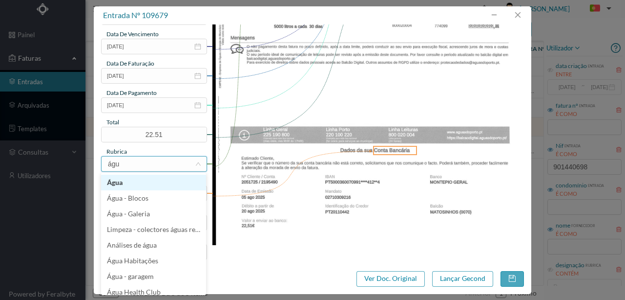
type input "água"
click at [114, 180] on li "Água" at bounding box center [153, 182] width 105 height 16
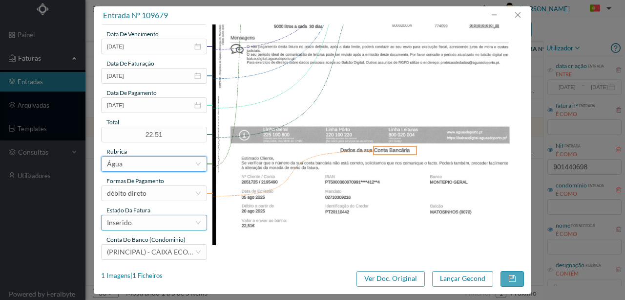
click at [137, 223] on div "Inserido" at bounding box center [151, 222] width 88 height 15
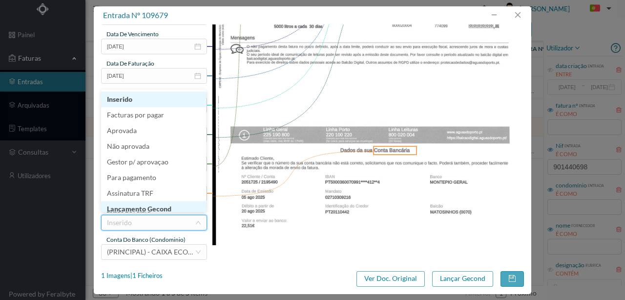
scroll to position [5, 0]
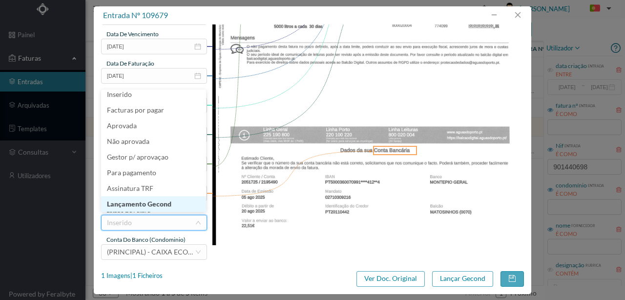
click at [162, 204] on li "Lançamento Gecond" at bounding box center [153, 204] width 105 height 16
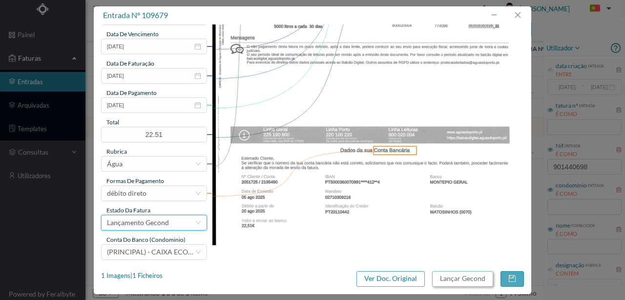
click at [450, 276] on button "Lançar Gecond" at bounding box center [462, 279] width 61 height 16
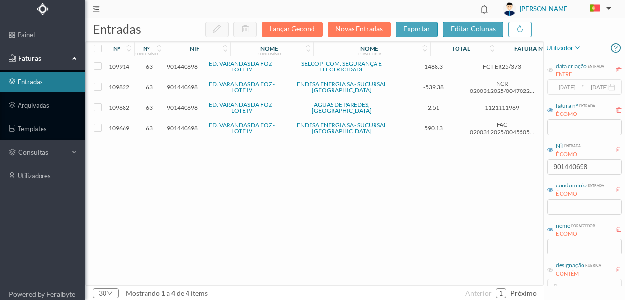
click at [189, 107] on span "901440698" at bounding box center [182, 107] width 31 height 7
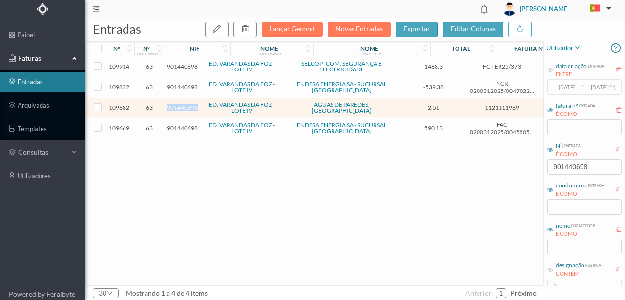
click at [189, 107] on span "901440698" at bounding box center [182, 107] width 31 height 7
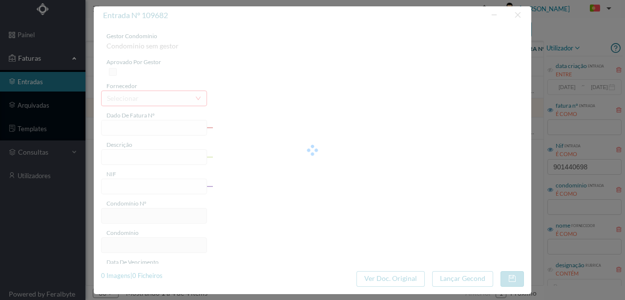
type input "1121111969"
type input "[DATE] — [DATE]"
type input "901440698"
type input "[DATE]"
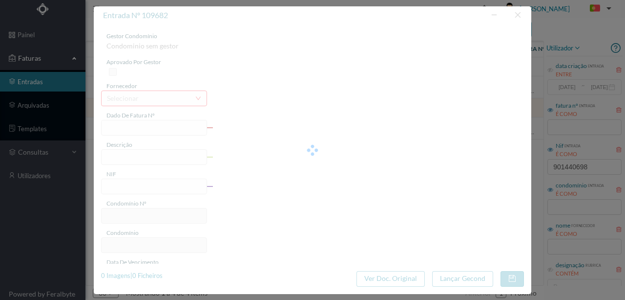
type input "[DATE]"
type input "2.51"
type input "63"
type input "ED. VARANDAS DA FOZ - LOTE IV"
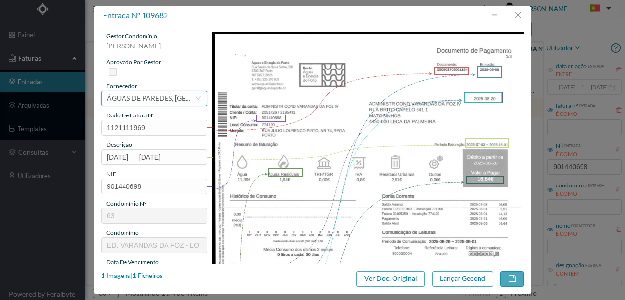
click at [146, 99] on div "ÁGUAS DE PAREDES, [GEOGRAPHIC_DATA]" at bounding box center [151, 98] width 88 height 15
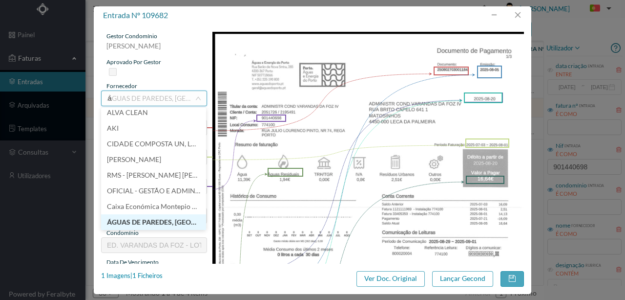
scroll to position [2, 0]
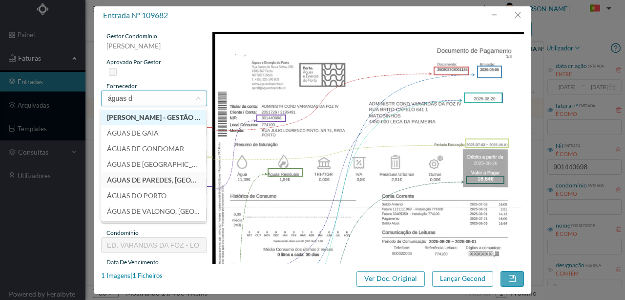
type input "águas do"
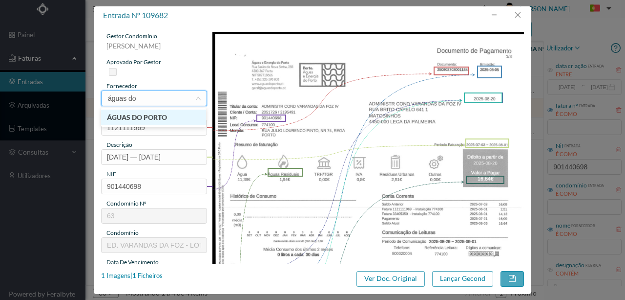
click at [143, 117] on li "ÁGUAS DO PORTO" at bounding box center [153, 117] width 105 height 16
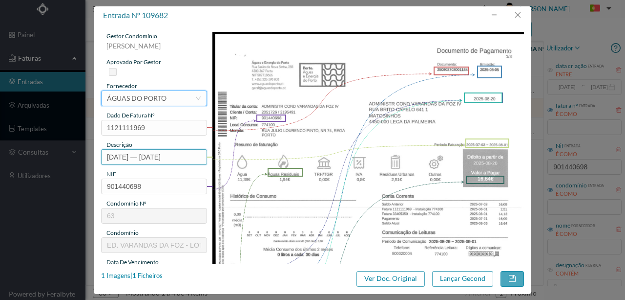
click at [107, 156] on input "[DATE] — [DATE]" at bounding box center [154, 157] width 106 height 16
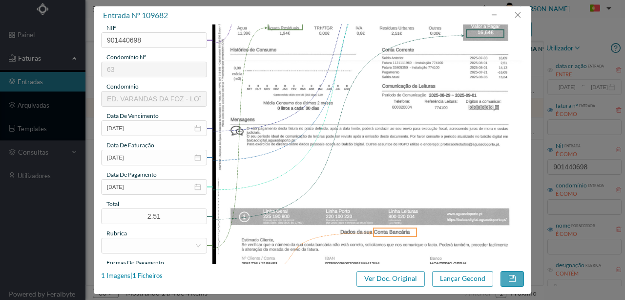
scroll to position [163, 0]
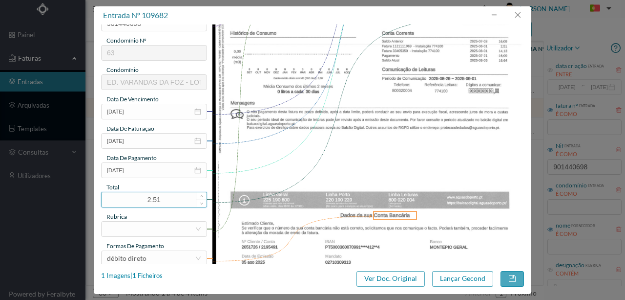
type input "74 Rega ([DATE] a [DATE])"
drag, startPoint x: 169, startPoint y: 200, endPoint x: 8, endPoint y: 178, distance: 162.8
click at [4, 178] on div "entrada nº 109682 gestor condomínio [PERSON_NAME] aprovado por gestor fornecedo…" at bounding box center [312, 150] width 625 height 300
type input "16.64"
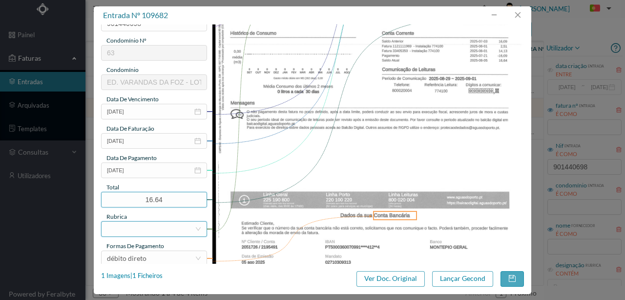
click at [108, 229] on div at bounding box center [151, 228] width 88 height 15
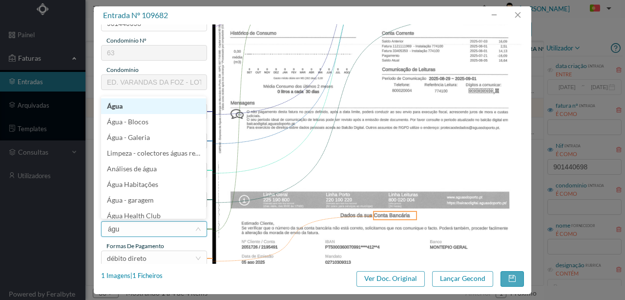
type input "água"
click at [120, 108] on li "Água" at bounding box center [153, 106] width 105 height 16
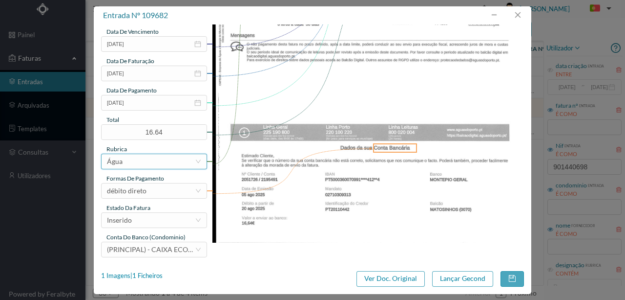
scroll to position [231, 0]
click at [144, 219] on div "Inserido" at bounding box center [151, 219] width 88 height 15
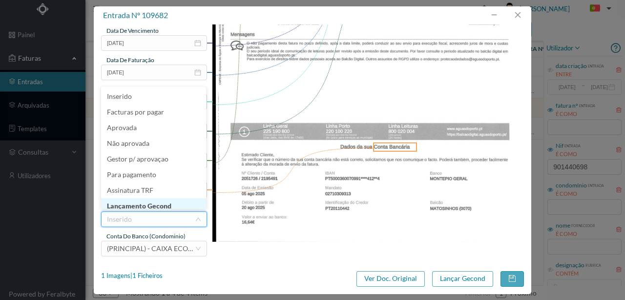
scroll to position [5, 0]
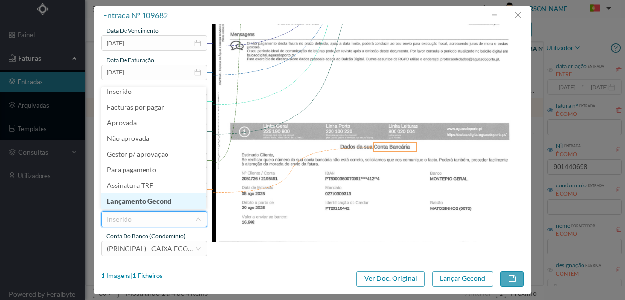
drag, startPoint x: 149, startPoint y: 202, endPoint x: 401, endPoint y: 296, distance: 269.5
click at [149, 202] on li "Lançamento Gecond" at bounding box center [153, 201] width 105 height 16
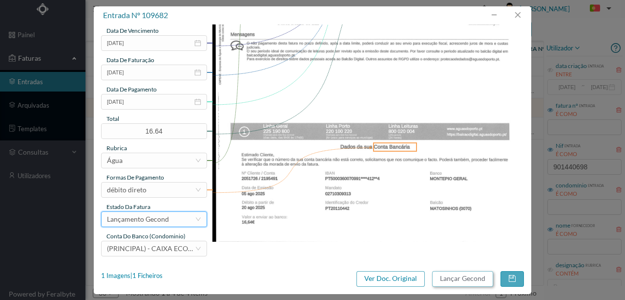
click at [447, 280] on button "Lançar Gecond" at bounding box center [462, 279] width 61 height 16
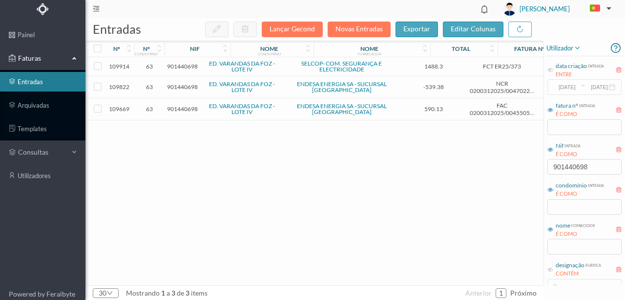
click at [182, 108] on span "901440698" at bounding box center [182, 108] width 31 height 7
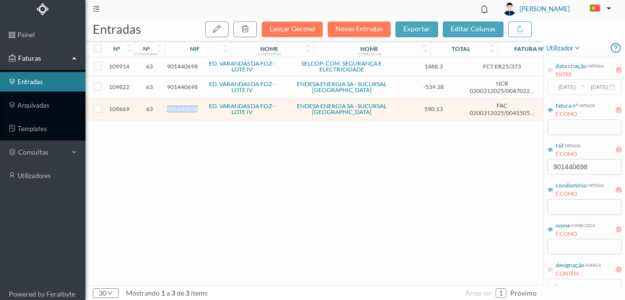
click at [182, 108] on span "901440698" at bounding box center [182, 108] width 31 height 7
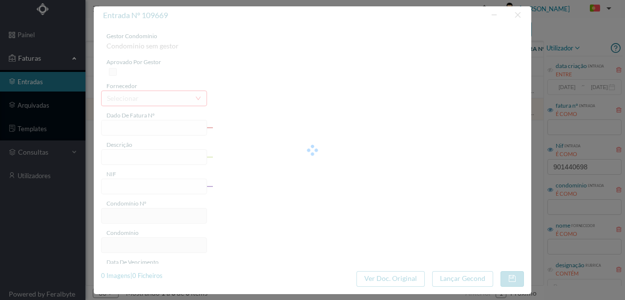
type input "FAC 0200312025/0045505886"
type input "[STREET_ADDRESS]"
type input "901440698"
type input "[DATE]"
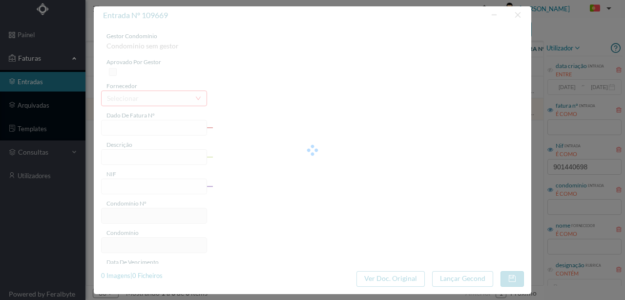
type input "[DATE]"
type input "590.13"
type input "63"
type input "ED. VARANDAS DA FOZ - LOTE IV"
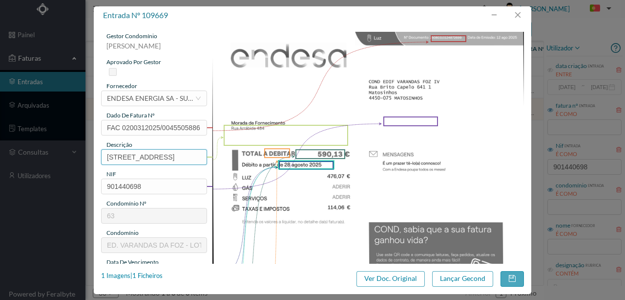
drag, startPoint x: 147, startPoint y: 157, endPoint x: 36, endPoint y: 153, distance: 111.0
click at [36, 153] on div "entrada nº 109669 gestor condomínio [PERSON_NAME] aprovado por gestor fornecedo…" at bounding box center [312, 150] width 625 height 300
click at [153, 278] on div "1 Imagens | 1 Ficheiros" at bounding box center [132, 276] width 62 height 10
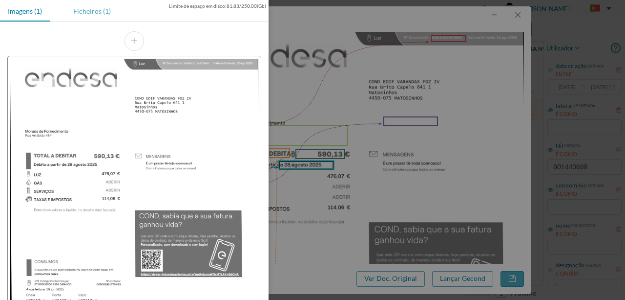
click at [89, 10] on div "Ficheiros (1)" at bounding box center [91, 11] width 53 height 22
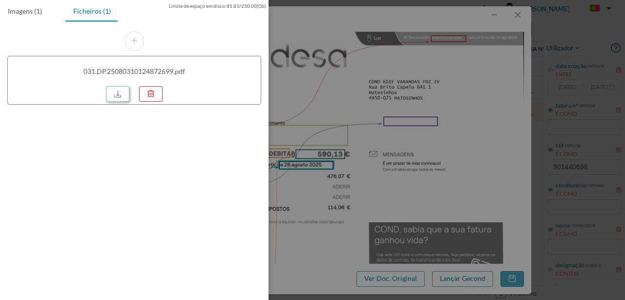
click at [119, 95] on link at bounding box center [117, 94] width 23 height 16
click at [450, 165] on div at bounding box center [312, 150] width 625 height 300
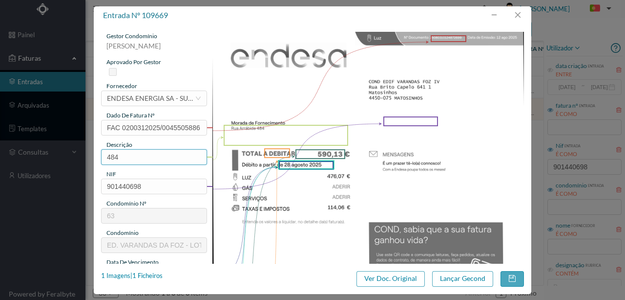
click at [129, 156] on input "484" at bounding box center [154, 157] width 106 height 16
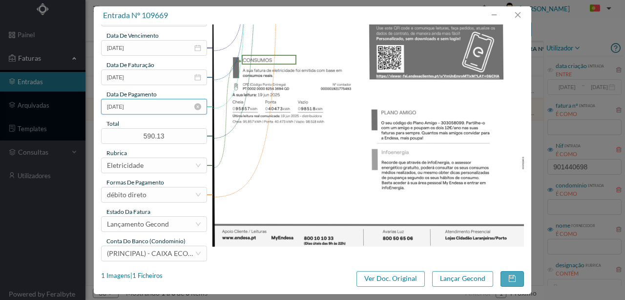
scroll to position [231, 0]
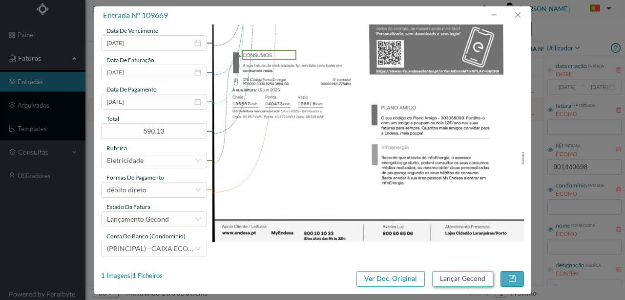
type input "484 (05.06.2025 a 19.06.2025)"
click at [470, 278] on button "Lançar Gecond" at bounding box center [462, 279] width 61 height 16
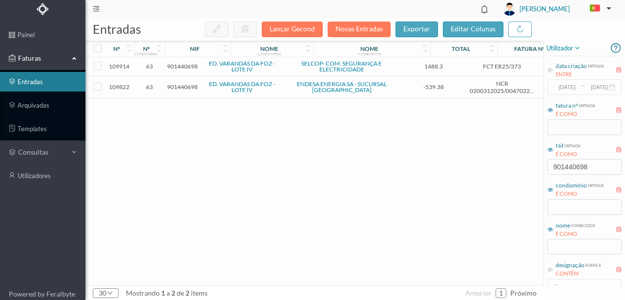
click at [187, 66] on span "901440698" at bounding box center [182, 66] width 31 height 7
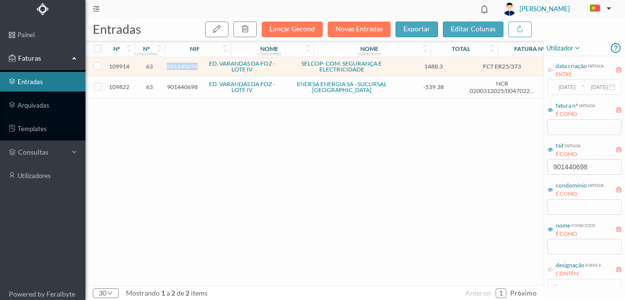
click at [187, 66] on span "901440698" at bounding box center [182, 66] width 31 height 7
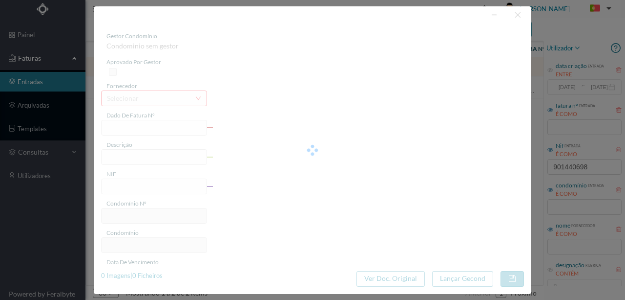
type input "FCT ER25/373"
type input "Variador Frequência GO0PRO"
type input "901440698"
type input "06-08-2025"
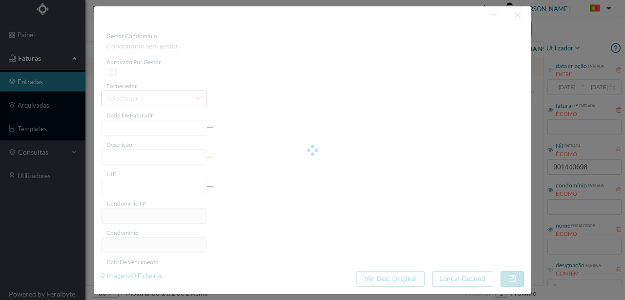
type input "1488.30"
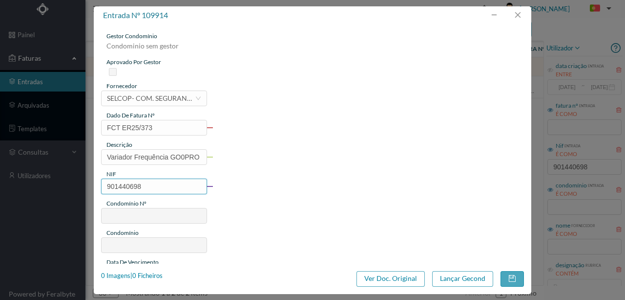
type input "63"
type input "ED. VARANDAS DA FOZ - LOTE IV"
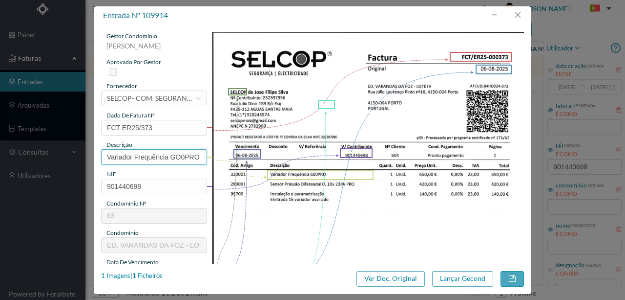
click at [198, 155] on input "Variador Frequência GO0PRO" at bounding box center [154, 157] width 106 height 16
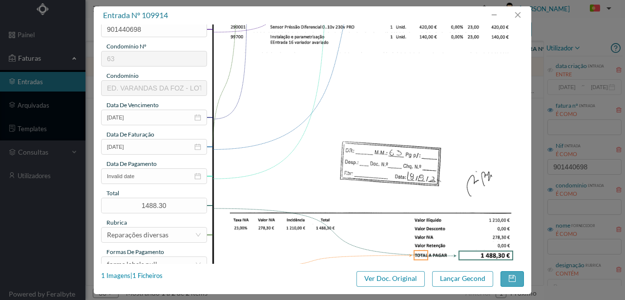
scroll to position [163, 0]
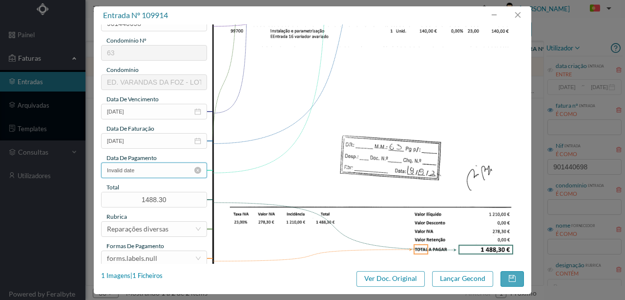
type input "Variador Frequência GO0PRO; Sensor pressão diferencial; Instalação e parametriz…"
click at [152, 171] on input "Invalid date" at bounding box center [154, 170] width 106 height 16
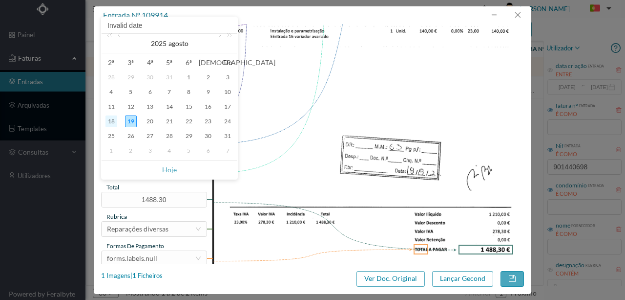
click at [113, 122] on div "18" at bounding box center [112, 121] width 12 height 12
type input "18-08-2025"
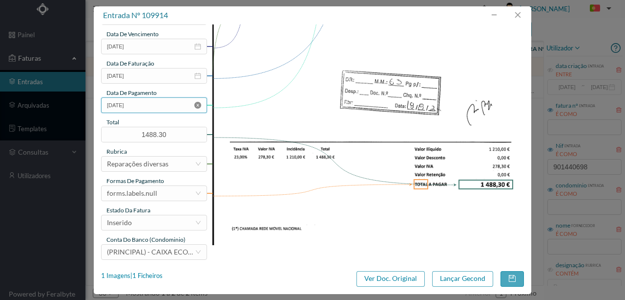
scroll to position [231, 0]
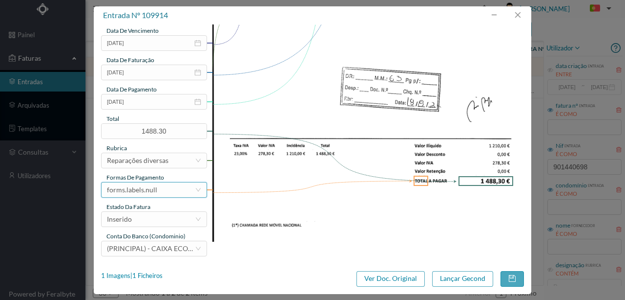
click at [164, 187] on div "forms.labels.null" at bounding box center [151, 189] width 88 height 15
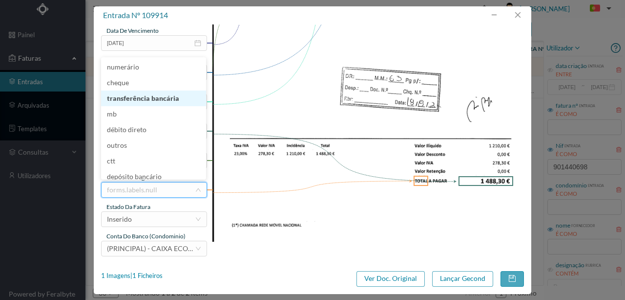
click at [152, 96] on li "transferência bancária" at bounding box center [153, 98] width 105 height 16
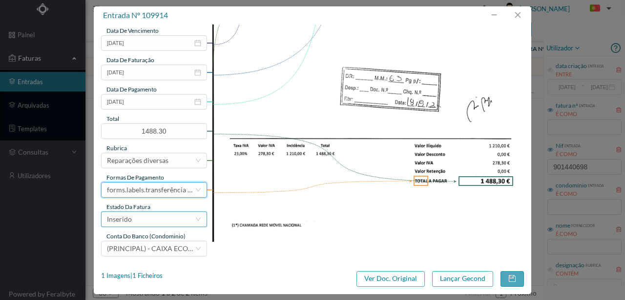
click at [144, 218] on div "Inserido" at bounding box center [151, 219] width 88 height 15
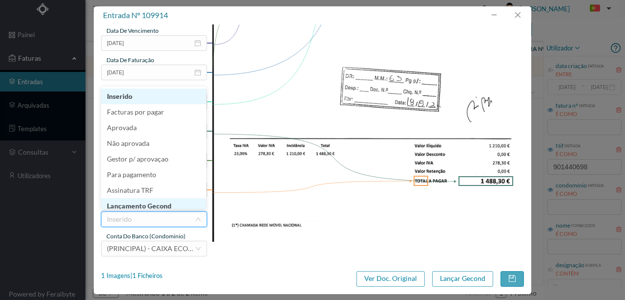
scroll to position [5, 0]
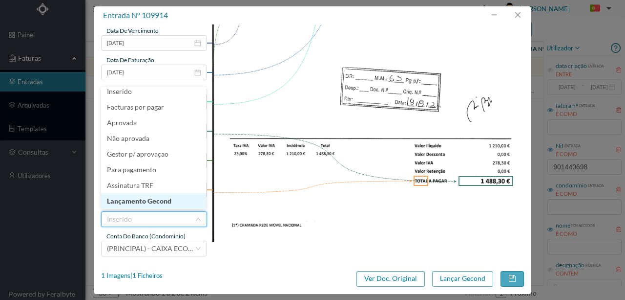
click at [161, 198] on li "Lançamento Gecond" at bounding box center [153, 201] width 105 height 16
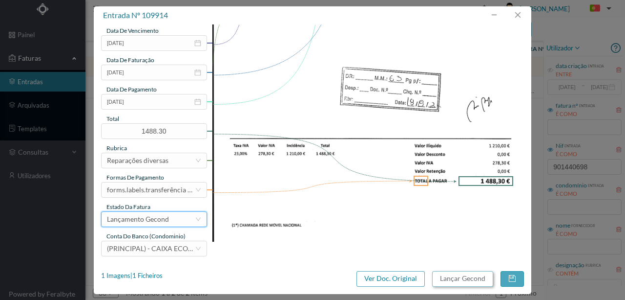
click at [460, 275] on button "Lançar Gecond" at bounding box center [462, 279] width 61 height 16
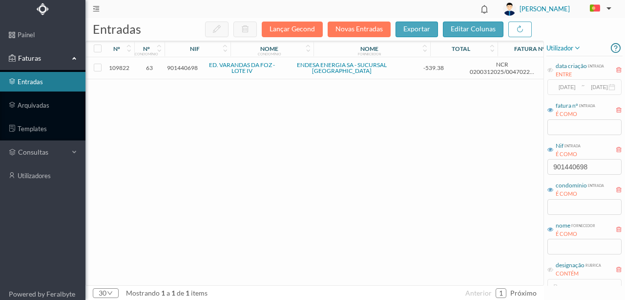
click at [191, 65] on span "901440698" at bounding box center [182, 67] width 31 height 7
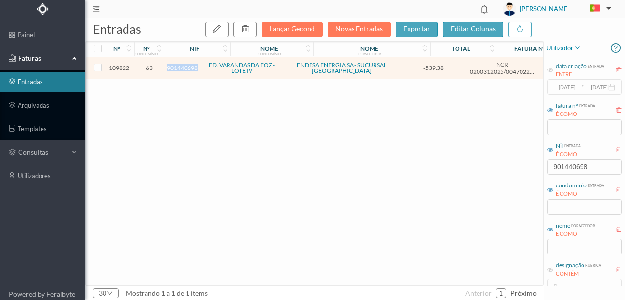
click at [191, 65] on span "901440698" at bounding box center [182, 67] width 31 height 7
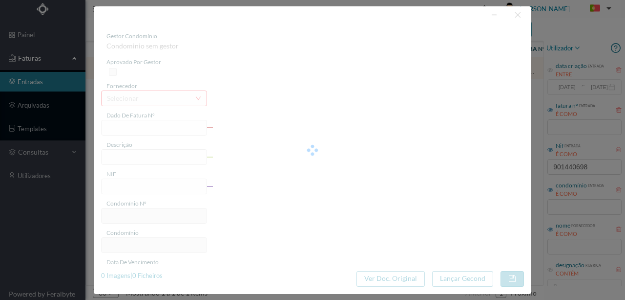
type input "NCR 0200312025/0047022415"
type input "901440698"
type input "Invalid date"
type input "[DATE]"
type input "-539.38"
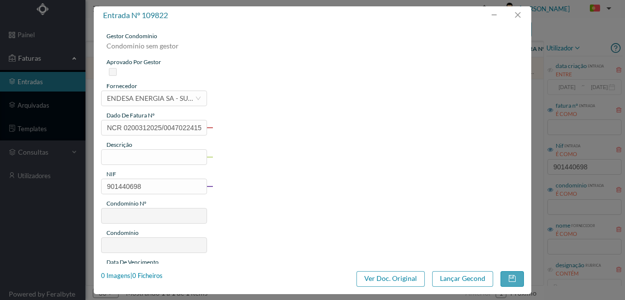
type input "63"
type input "ED. VARANDAS DA FOZ - LOTE IV"
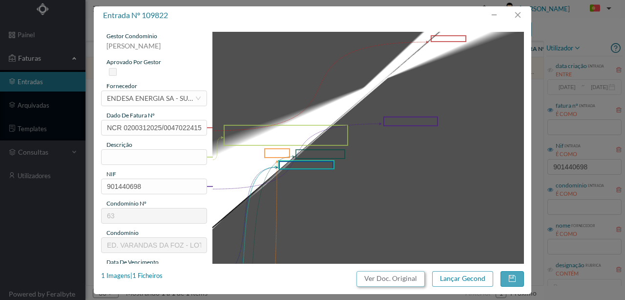
click at [407, 279] on button "Ver Doc. Original" at bounding box center [391, 279] width 68 height 16
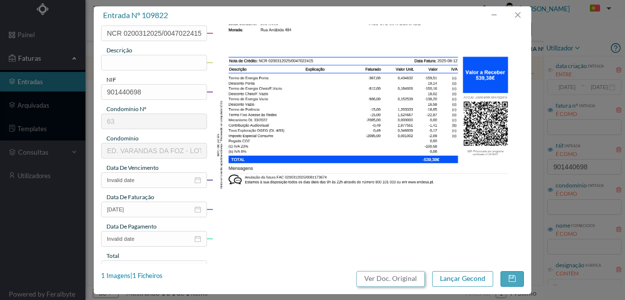
scroll to position [130, 0]
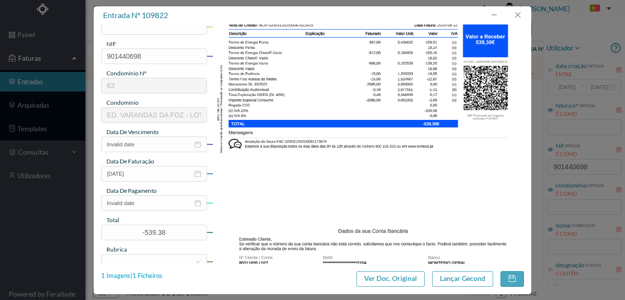
click at [152, 273] on div "1 Imagens | 1 Ficheiros" at bounding box center [132, 276] width 62 height 10
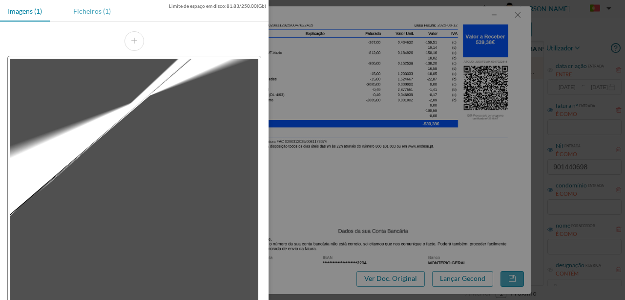
click at [93, 12] on div "Ficheiros (1)" at bounding box center [91, 11] width 53 height 22
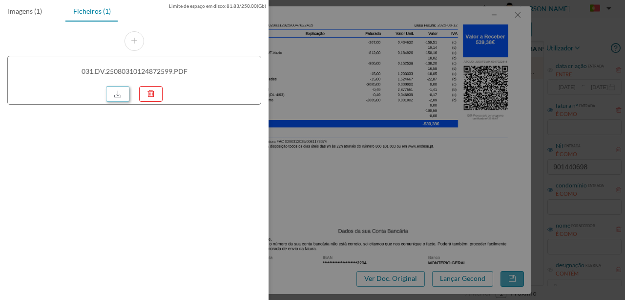
click at [112, 91] on link at bounding box center [117, 94] width 23 height 16
click at [312, 91] on div at bounding box center [312, 150] width 625 height 300
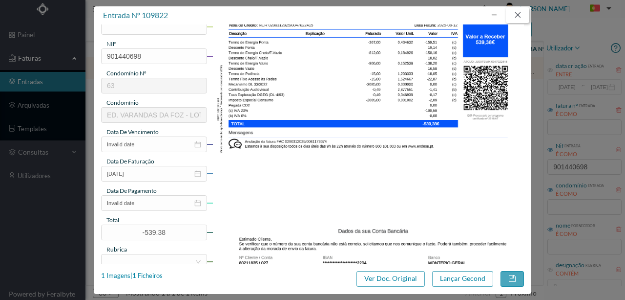
click at [521, 16] on button "button" at bounding box center [517, 15] width 23 height 16
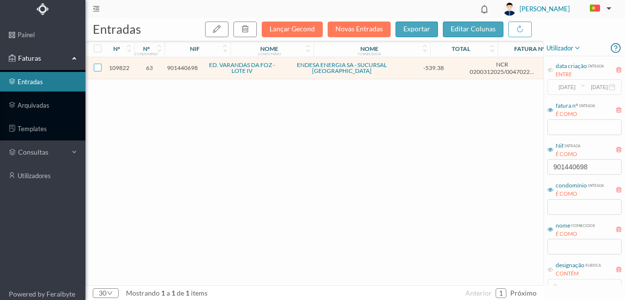
click at [97, 66] on input "checkbox" at bounding box center [98, 68] width 8 height 8
checkbox input "true"
click at [249, 29] on icon "button" at bounding box center [245, 29] width 8 height 8
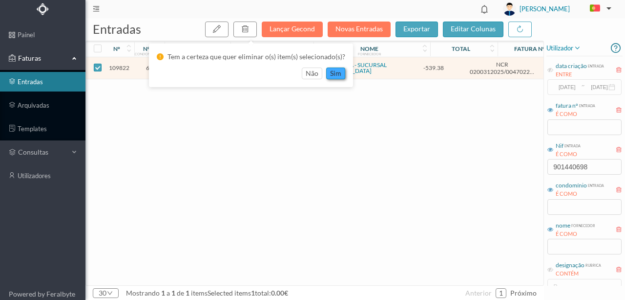
click at [336, 72] on button "sim" at bounding box center [335, 73] width 19 height 12
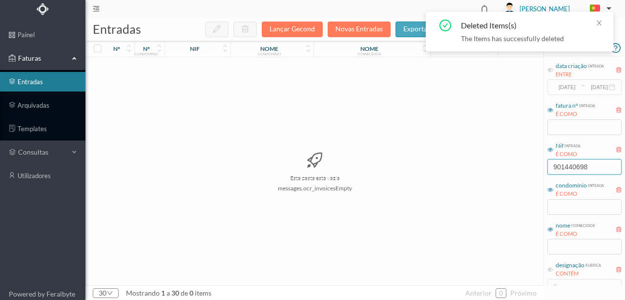
drag, startPoint x: 595, startPoint y: 161, endPoint x: 414, endPoint y: 172, distance: 181.1
click at [428, 170] on div "entradas Lançar Gecond Novas Entradas exportar editar colunas nº nº condomínio …" at bounding box center [356, 158] width 540 height 281
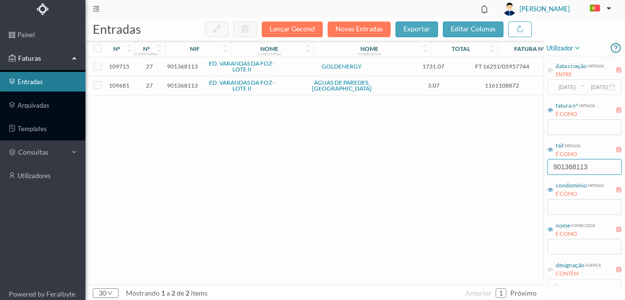
type input "901368113"
click at [185, 86] on span "901368113" at bounding box center [182, 85] width 31 height 7
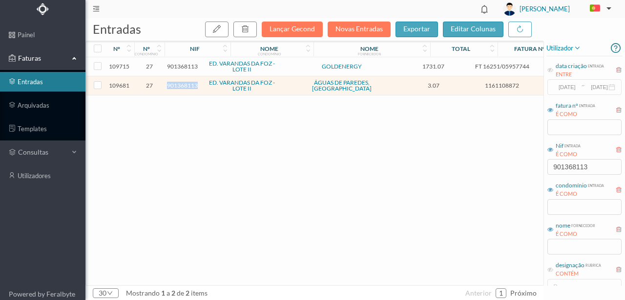
click at [185, 86] on span "901368113" at bounding box center [182, 85] width 31 height 7
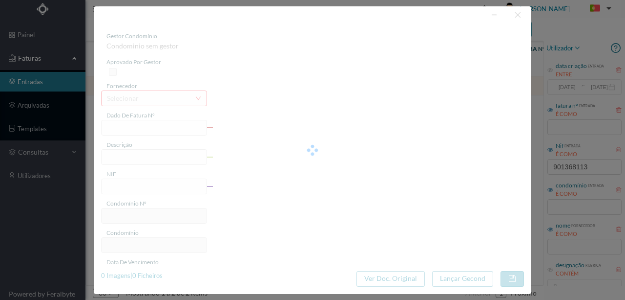
type input "1161108872"
type input "2025-07-03 — 2025-08-01"
type input "901368113"
type input "2025-08-20"
type input "2025-08-05"
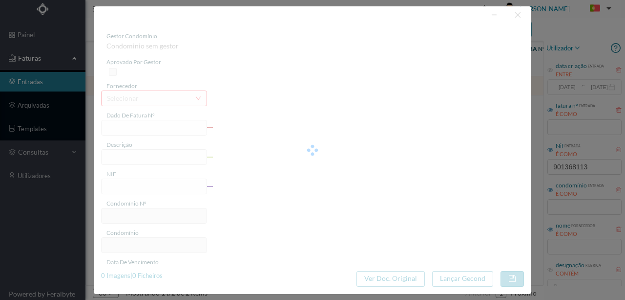
type input "2025-08-20"
type input "3.07"
type input "27"
type input "ED. VARANDAS DA FOZ - LOTE II"
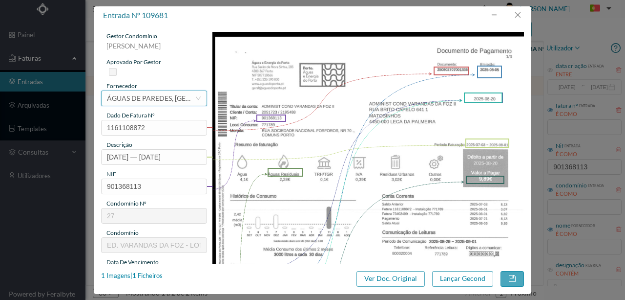
click at [153, 99] on div "ÁGUAS DE PAREDES, [GEOGRAPHIC_DATA]" at bounding box center [151, 98] width 88 height 15
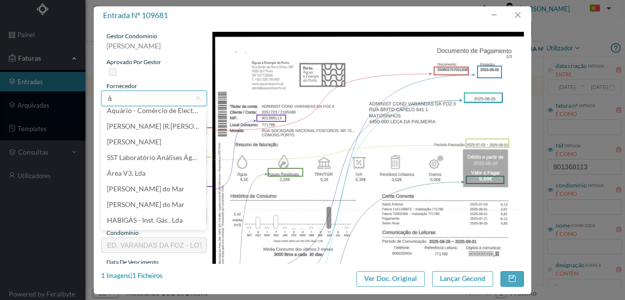
scroll to position [2, 0]
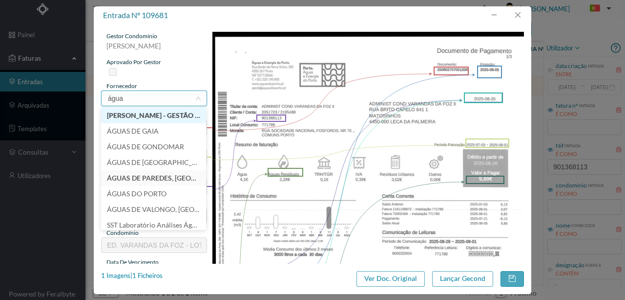
type input "águas"
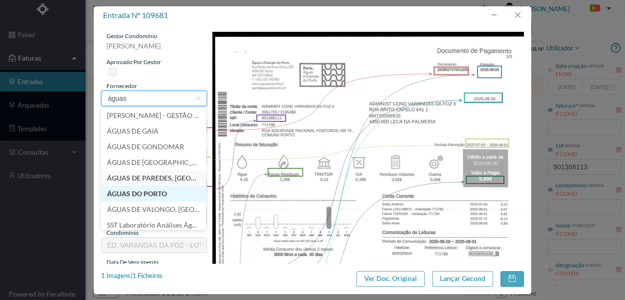
click at [138, 192] on li "ÁGUAS DO PORTO" at bounding box center [153, 194] width 105 height 16
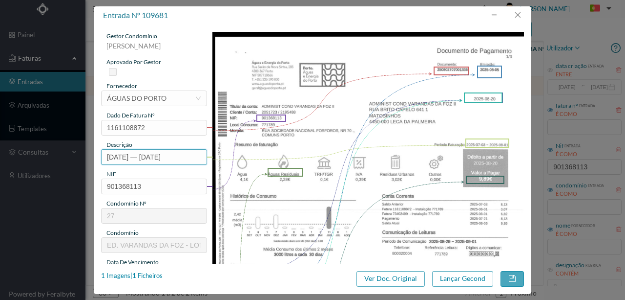
click at [107, 158] on input "2025-07-03 — 2025-08-01" at bounding box center [154, 157] width 106 height 16
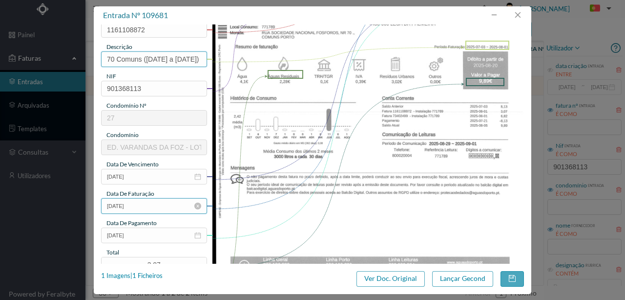
scroll to position [163, 0]
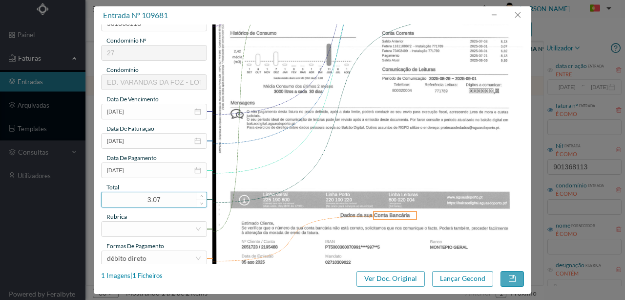
type input "70 Comuns (2025-07-03 a 2025-08-01)"
drag, startPoint x: 168, startPoint y: 197, endPoint x: 83, endPoint y: 194, distance: 85.1
click at [85, 195] on div "entrada nº 109681 gestor condomínio Rui Marques aprovado por gestor fornecedor …" at bounding box center [312, 150] width 625 height 300
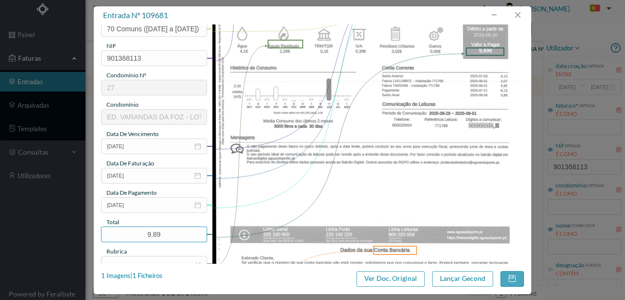
scroll to position [228, 0]
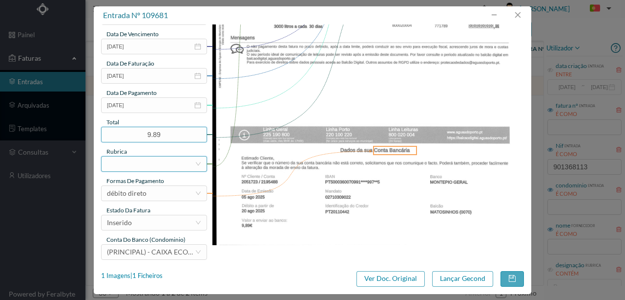
type input "9.89"
click at [115, 165] on div at bounding box center [151, 163] width 88 height 15
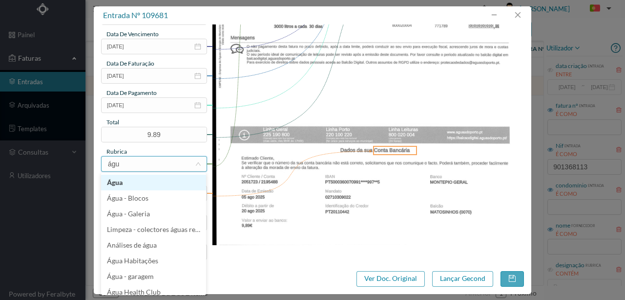
type input "água"
click at [123, 186] on li "Água" at bounding box center [153, 182] width 105 height 16
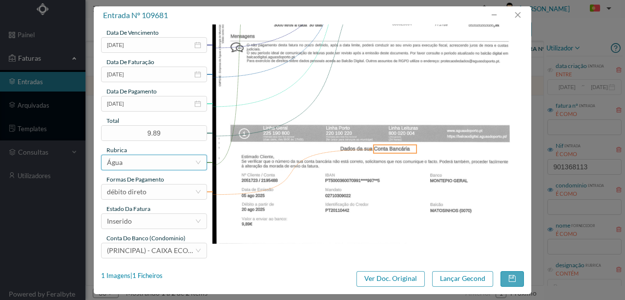
scroll to position [231, 0]
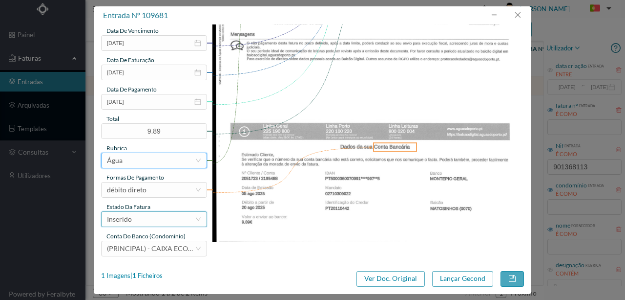
click at [140, 220] on div "Inserido" at bounding box center [151, 219] width 88 height 15
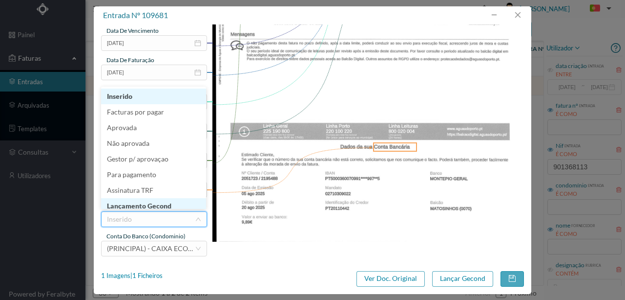
scroll to position [5, 0]
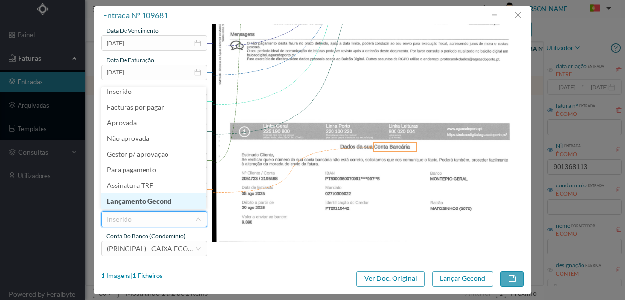
click at [163, 203] on li "Lançamento Gecond" at bounding box center [153, 201] width 105 height 16
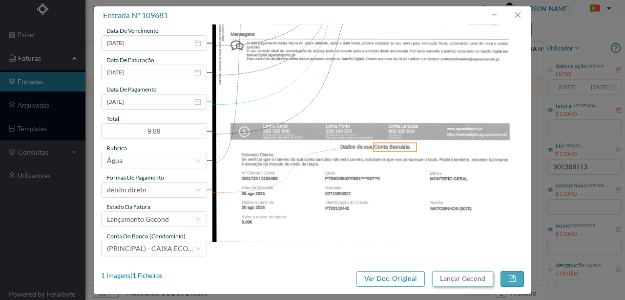
click at [453, 280] on button "Lançar Gecond" at bounding box center [462, 279] width 61 height 16
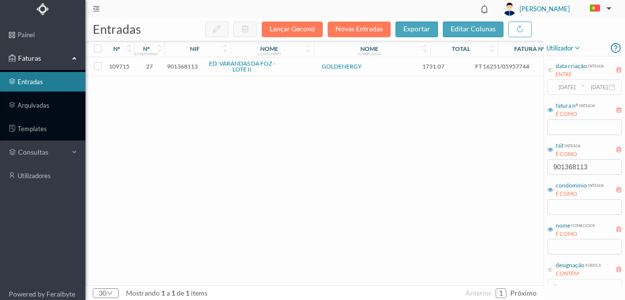
click at [182, 66] on span "901368113" at bounding box center [182, 66] width 31 height 7
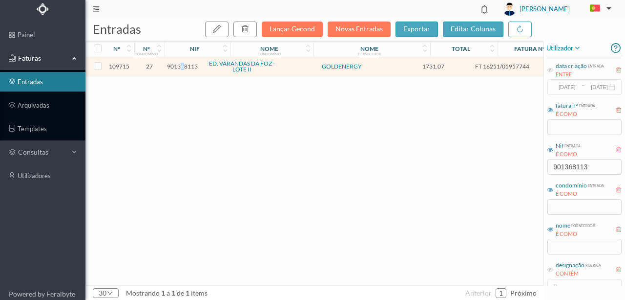
click at [182, 66] on span "901368113" at bounding box center [182, 66] width 31 height 7
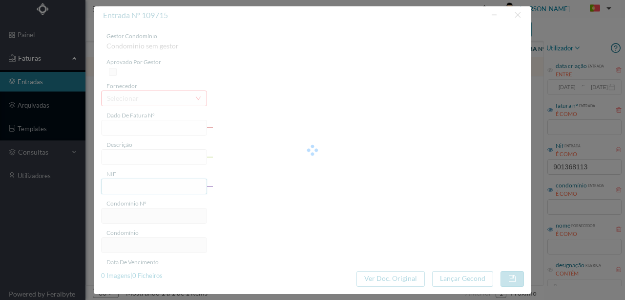
type input "FT 16251/05957744"
type input "901368113"
type input "Invalid date"
type input "15-08-2025"
type input "1731.07"
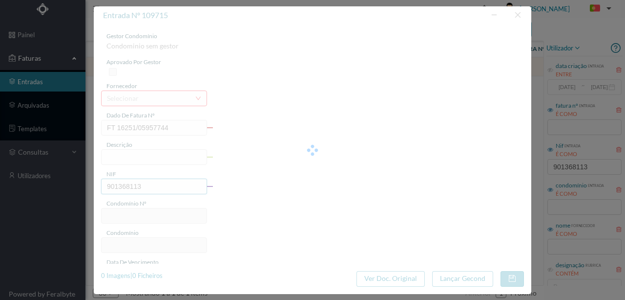
type input "27"
type input "ED. VARANDAS DA FOZ - LOTE II"
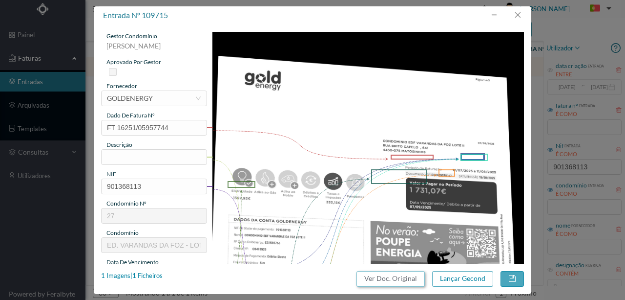
click at [393, 281] on button "Ver Doc. Original" at bounding box center [391, 279] width 68 height 16
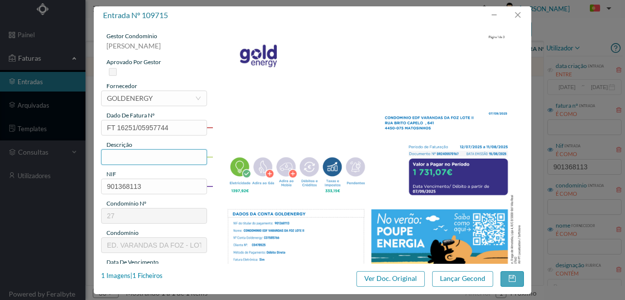
drag, startPoint x: 119, startPoint y: 157, endPoint x: 130, endPoint y: 163, distance: 12.9
click at [119, 157] on input "text" at bounding box center [154, 157] width 106 height 16
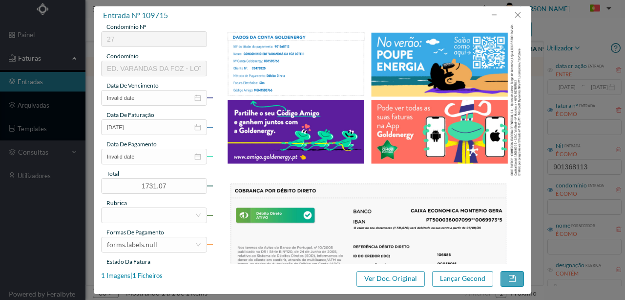
scroll to position [101, 0]
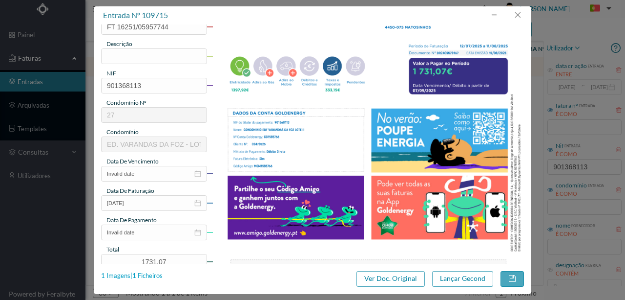
click at [160, 274] on div "1 Imagens | 1 Ficheiros" at bounding box center [132, 276] width 62 height 10
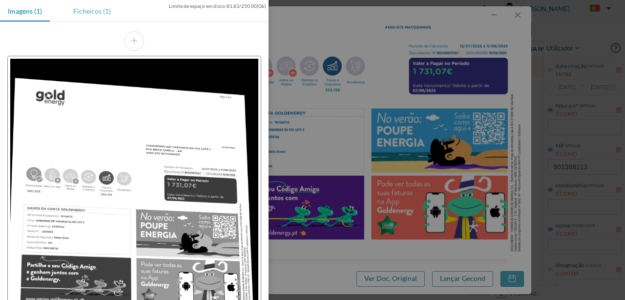
click at [76, 10] on div "Ficheiros (1)" at bounding box center [91, 11] width 53 height 22
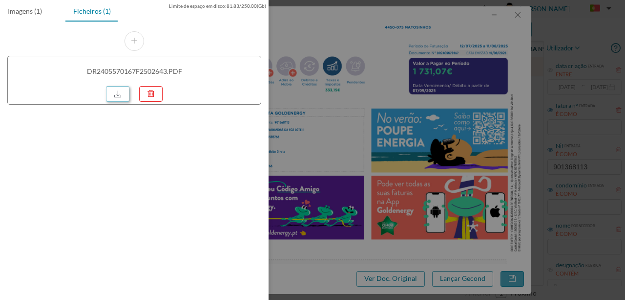
click at [121, 90] on link at bounding box center [117, 94] width 23 height 16
click at [320, 84] on div at bounding box center [312, 150] width 625 height 300
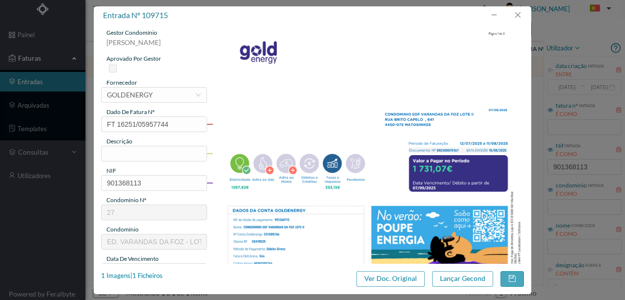
scroll to position [0, 0]
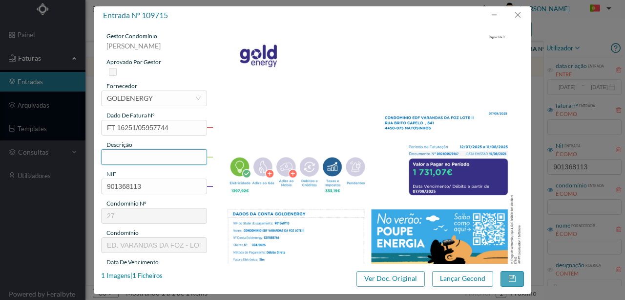
click at [111, 160] on input "text" at bounding box center [154, 157] width 106 height 16
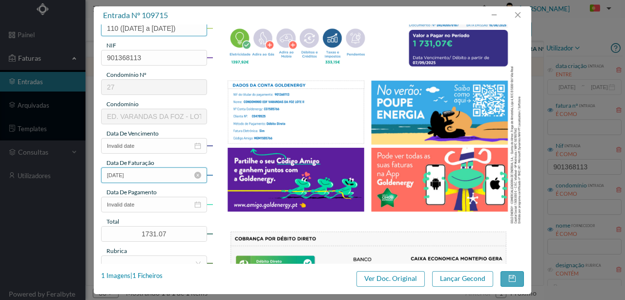
scroll to position [130, 0]
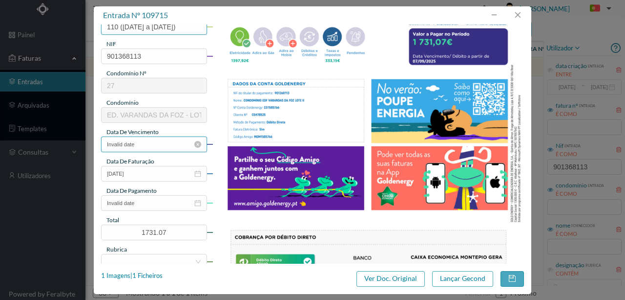
type input "110 (12.07.2025 a 11.08.2025)"
click at [146, 144] on input "Invalid date" at bounding box center [154, 144] width 106 height 16
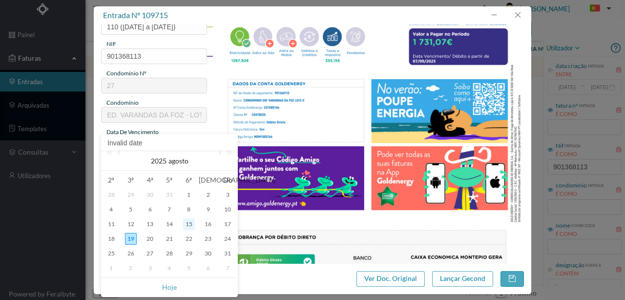
click at [188, 222] on div "15" at bounding box center [189, 224] width 12 height 12
type input "15-08-2025"
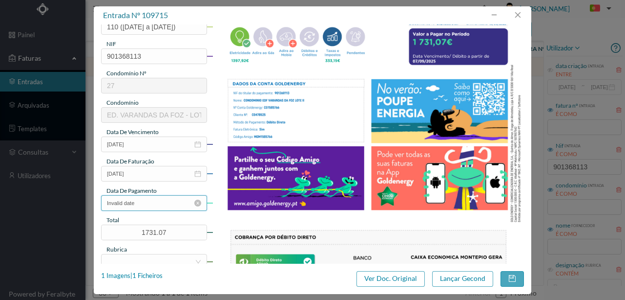
click at [147, 205] on input "Invalid date" at bounding box center [154, 203] width 106 height 16
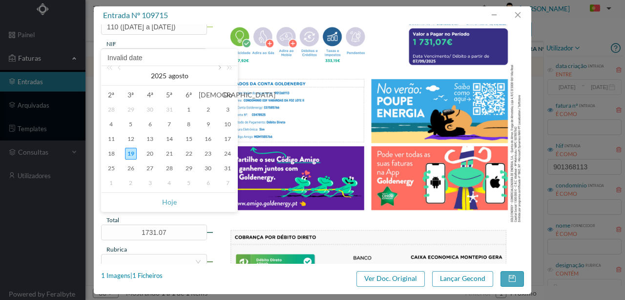
click at [216, 70] on link at bounding box center [219, 76] width 9 height 20
click at [228, 109] on div "7" at bounding box center [228, 110] width 12 height 12
type input "07-09-2025"
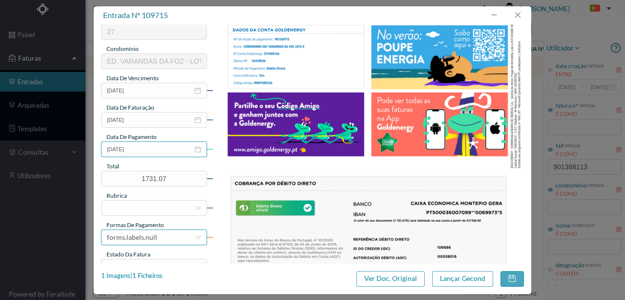
scroll to position [195, 0]
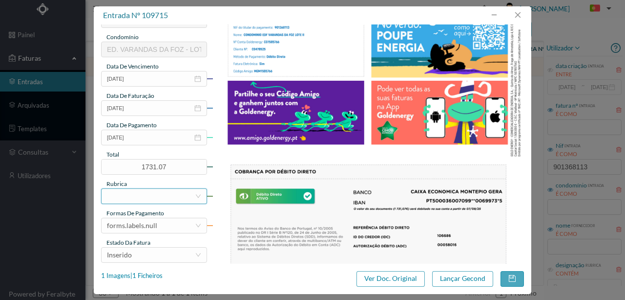
click at [135, 194] on div at bounding box center [151, 196] width 88 height 15
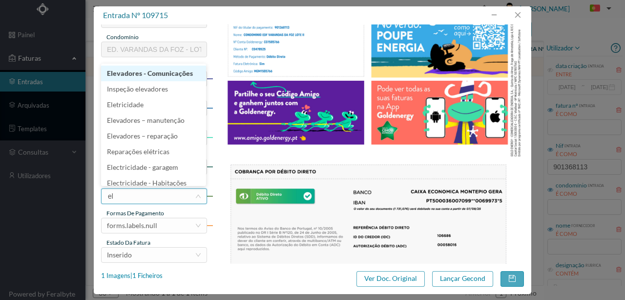
type input "ele"
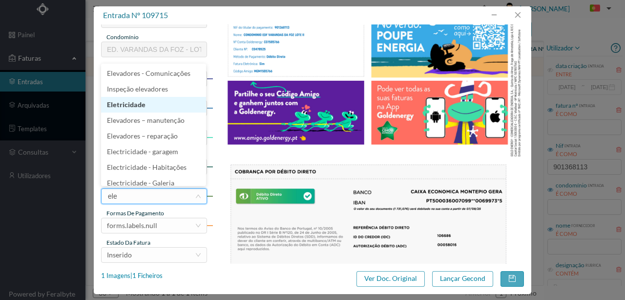
click at [132, 109] on li "Eletricidade" at bounding box center [153, 105] width 105 height 16
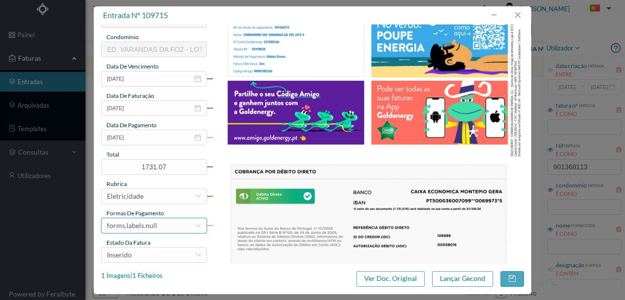
click at [141, 227] on div "forms.labels.null" at bounding box center [132, 225] width 50 height 15
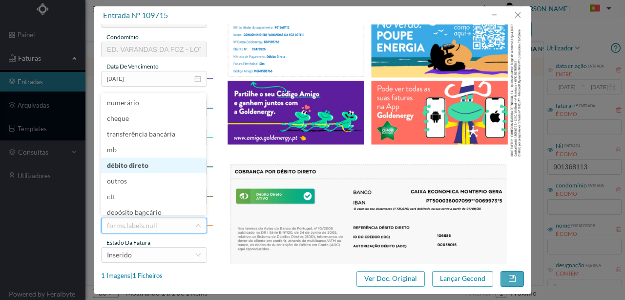
click at [132, 164] on li "débito direto" at bounding box center [153, 165] width 105 height 16
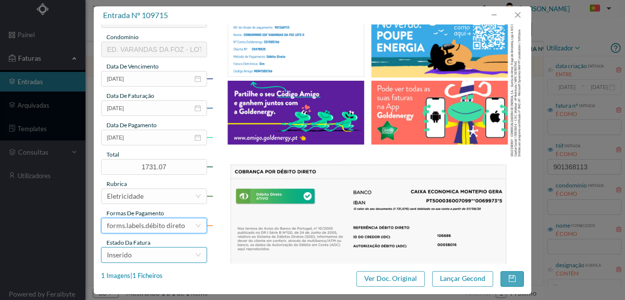
click at [150, 257] on div "Inserido" at bounding box center [151, 254] width 88 height 15
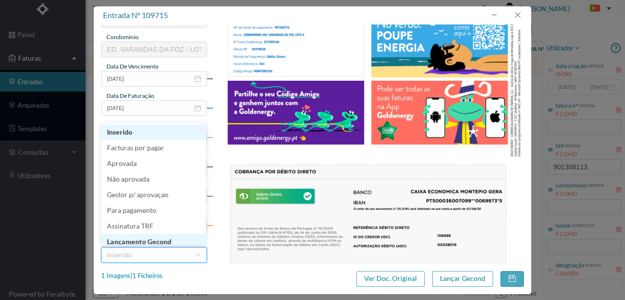
scroll to position [5, 0]
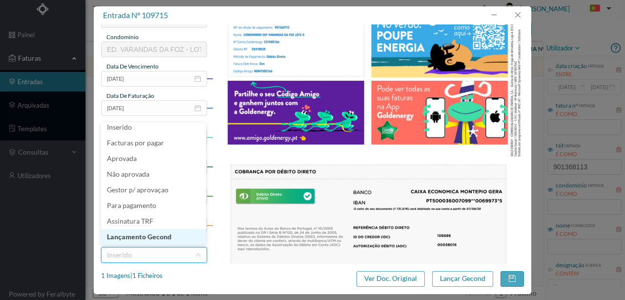
click at [145, 238] on li "Lançamento Gecond" at bounding box center [153, 237] width 105 height 16
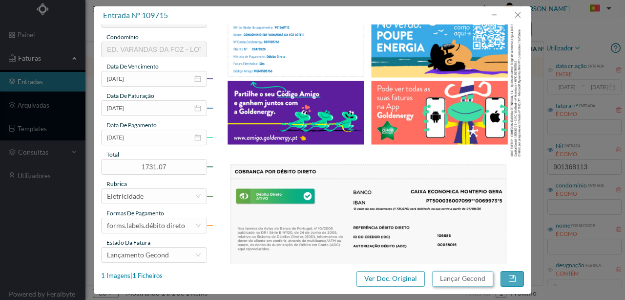
click at [456, 278] on button "Lançar Gecond" at bounding box center [462, 279] width 61 height 16
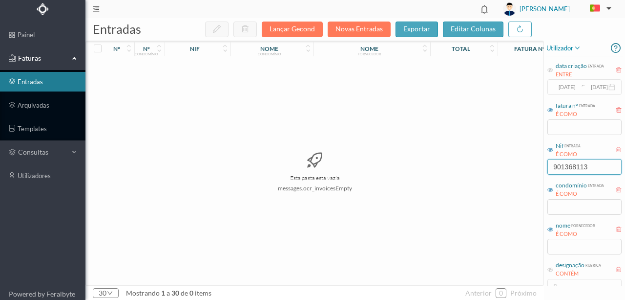
drag, startPoint x: 610, startPoint y: 165, endPoint x: 365, endPoint y: 201, distance: 247.9
click at [366, 201] on div "entradas Lançar Gecond Novas Entradas exportar editar colunas nº nº condomínio …" at bounding box center [356, 158] width 540 height 281
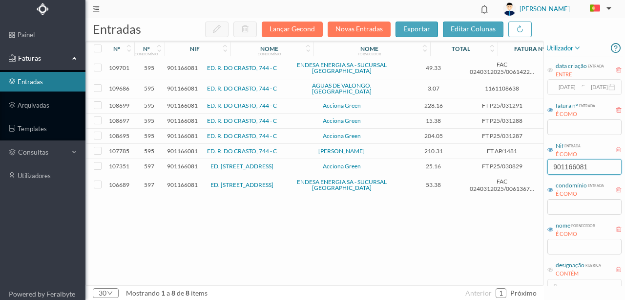
type input "901166081"
click at [180, 85] on span "901166081" at bounding box center [182, 88] width 31 height 7
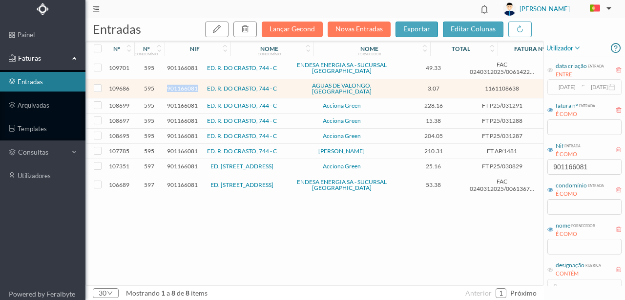
click at [180, 85] on span "901166081" at bounding box center [182, 88] width 31 height 7
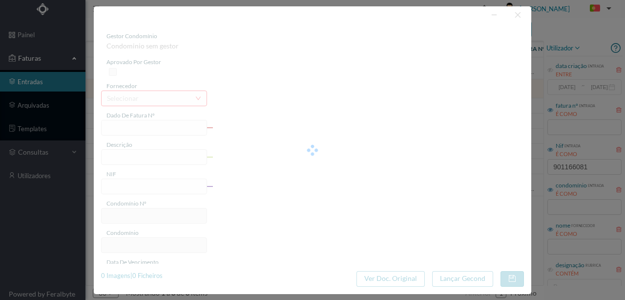
type input "1161108638"
type input "901166081"
type input "2025-08-20"
type input "2025-08-05"
type input "2025-08-20"
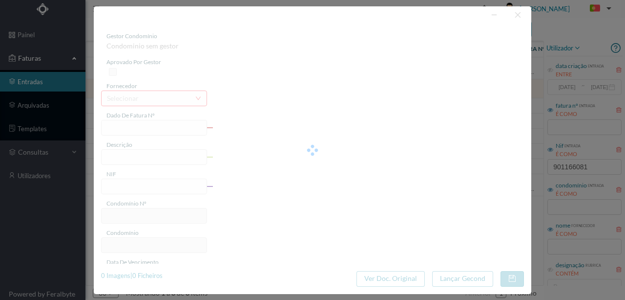
type input "3.07"
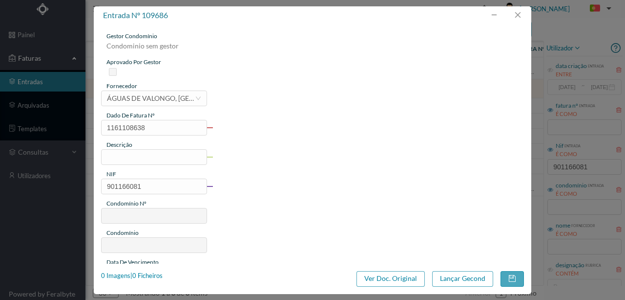
type input "595"
type input "ED. R. DO CRASTO, 744 - C"
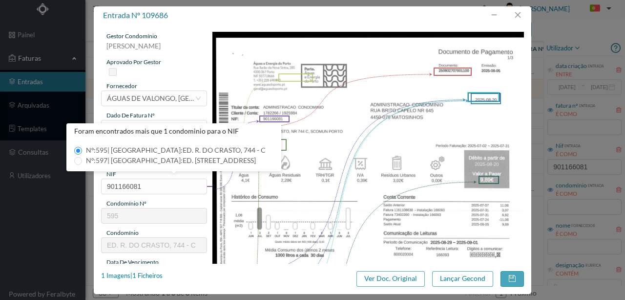
click at [380, 161] on img at bounding box center [369, 252] width 312 height 441
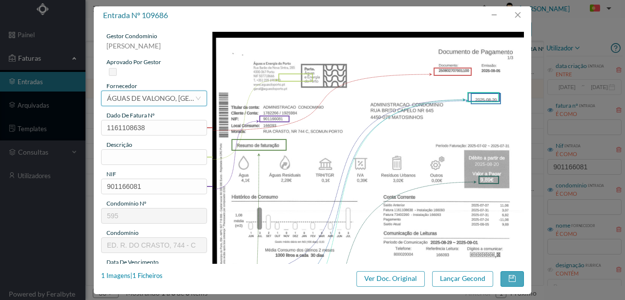
click at [168, 98] on div "ÁGUAS DE VALONGO, [GEOGRAPHIC_DATA]" at bounding box center [151, 98] width 88 height 15
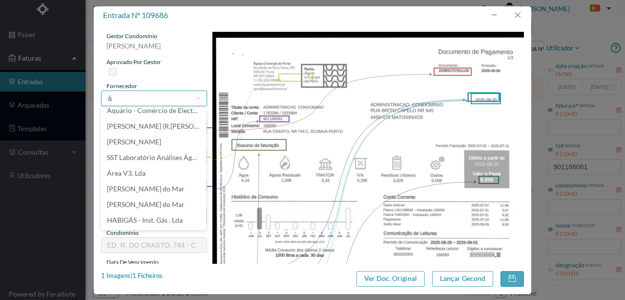
scroll to position [2, 0]
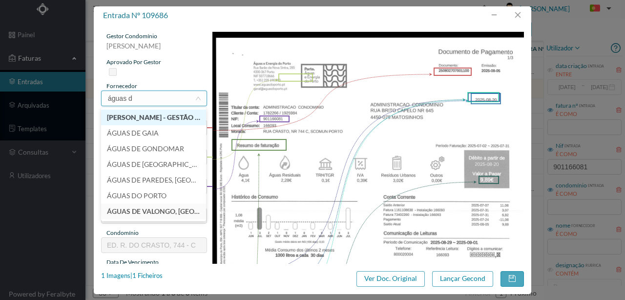
type input "águas do"
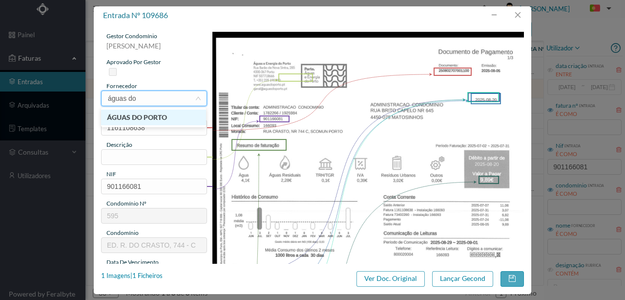
click at [162, 120] on li "ÁGUAS DO PORTO" at bounding box center [153, 117] width 105 height 16
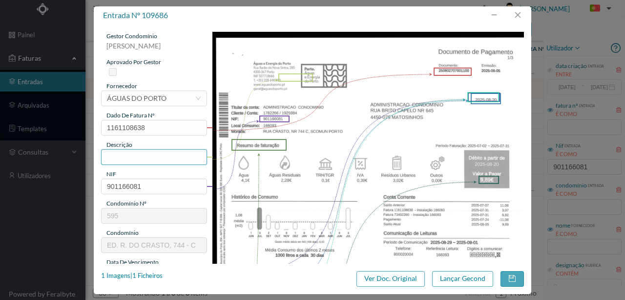
click at [117, 155] on input "text" at bounding box center [154, 157] width 106 height 16
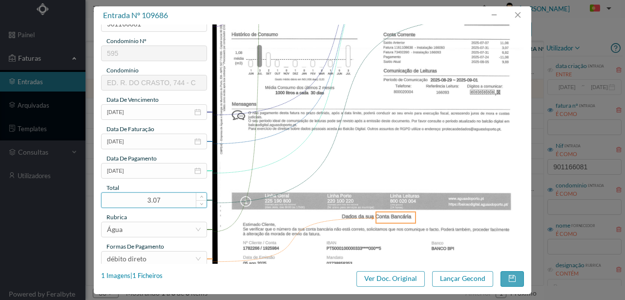
scroll to position [163, 0]
type input "70 Comuns (03.07.2025 a 01.08.2025)"
drag, startPoint x: 167, startPoint y: 202, endPoint x: 108, endPoint y: 195, distance: 59.5
click at [108, 195] on input "3.07" at bounding box center [154, 199] width 105 height 15
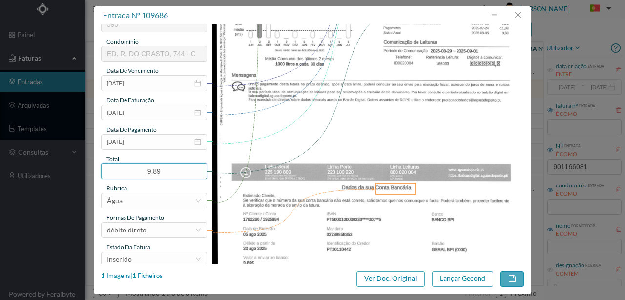
scroll to position [231, 0]
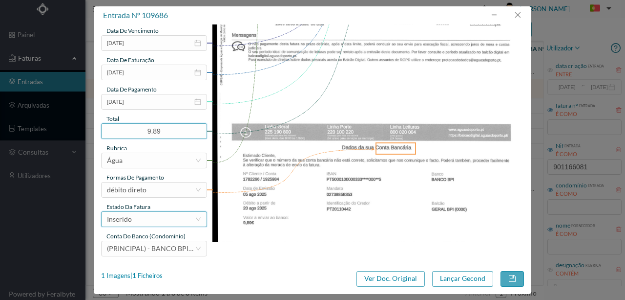
type input "9.89"
click at [140, 221] on div "Inserido" at bounding box center [151, 219] width 88 height 15
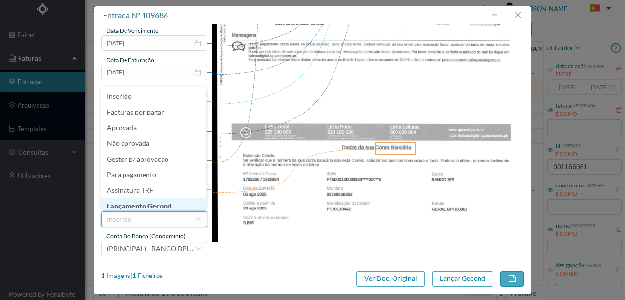
scroll to position [5, 0]
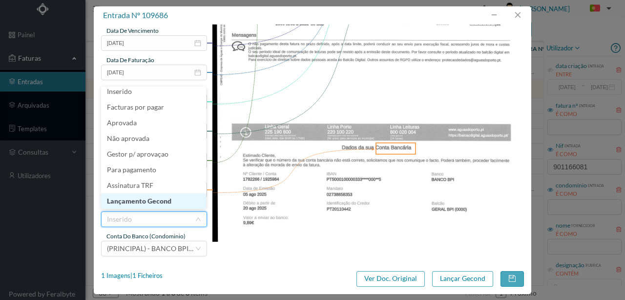
click at [161, 202] on li "Lançamento Gecond" at bounding box center [153, 201] width 105 height 16
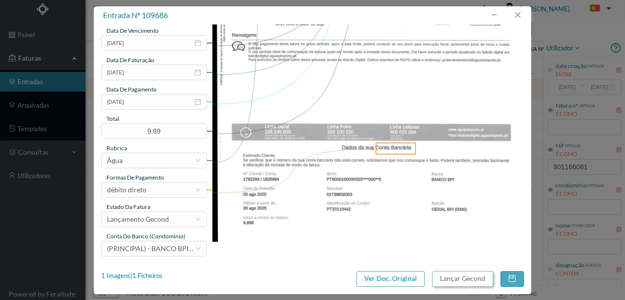
click at [464, 279] on button "Lançar Gecond" at bounding box center [462, 279] width 61 height 16
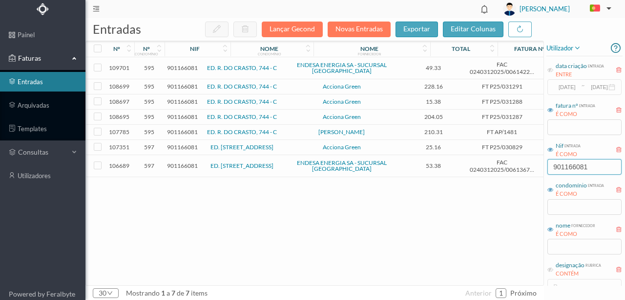
drag, startPoint x: 597, startPoint y: 167, endPoint x: 451, endPoint y: 170, distance: 146.1
click at [458, 171] on div "entradas Lançar Gecond Novas Entradas exportar editar colunas nº nº condomínio …" at bounding box center [356, 158] width 540 height 281
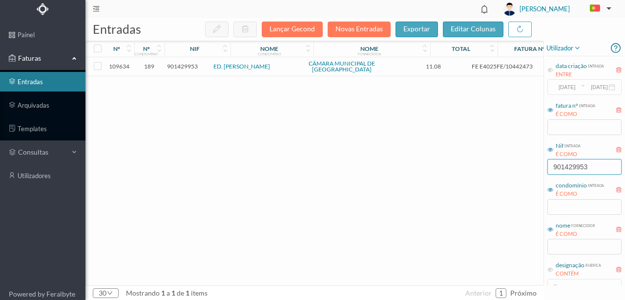
type input "901429953"
click at [190, 68] on span "901429953" at bounding box center [182, 66] width 31 height 7
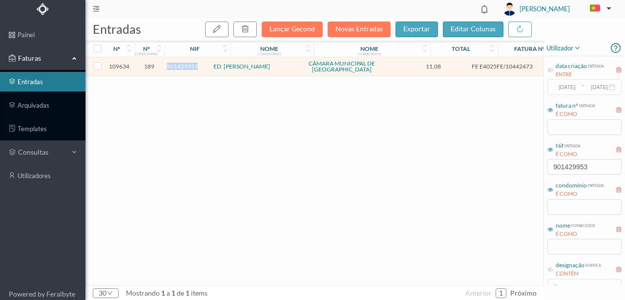
click at [190, 68] on span "901429953" at bounding box center [182, 66] width 31 height 7
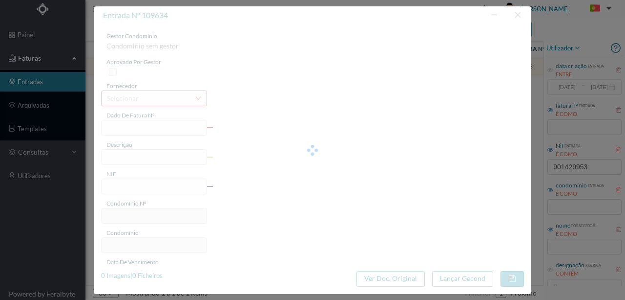
type input "FE E4025FE/10442473"
type input "TV NO."
type input "901429953"
type input "Invalid date"
type input "[DATE]"
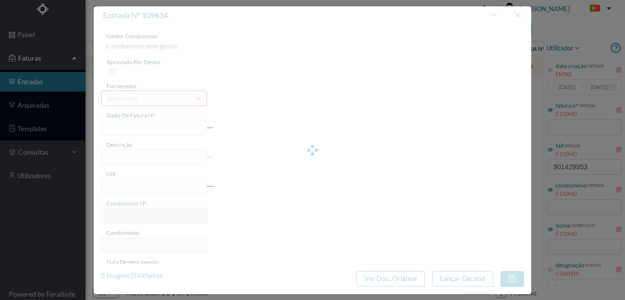
type input "11.08"
type input "189"
type input "ED. [PERSON_NAME]"
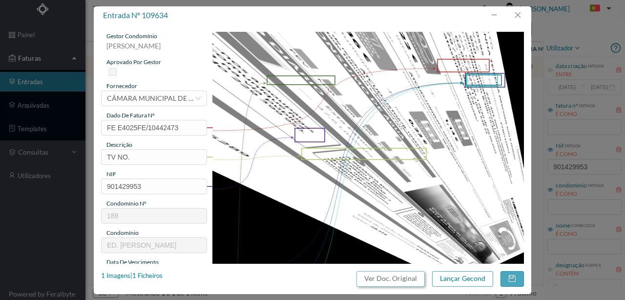
click at [407, 279] on button "Ver Doc. Original" at bounding box center [391, 279] width 68 height 16
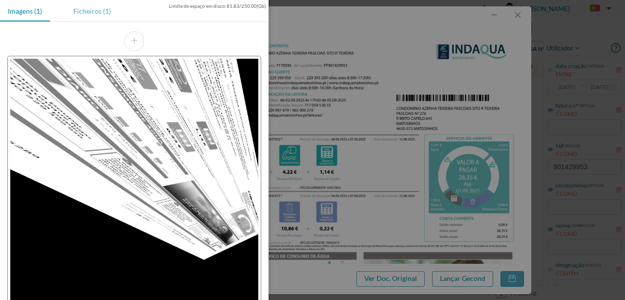
scroll to position [65, 0]
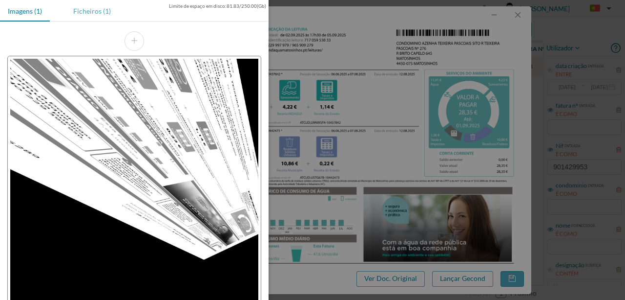
click at [94, 12] on div "Ficheiros (1)" at bounding box center [91, 11] width 53 height 22
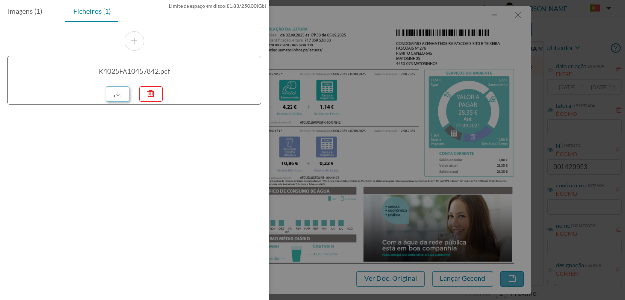
click at [118, 92] on link at bounding box center [117, 94] width 23 height 16
click at [429, 75] on div at bounding box center [312, 150] width 625 height 300
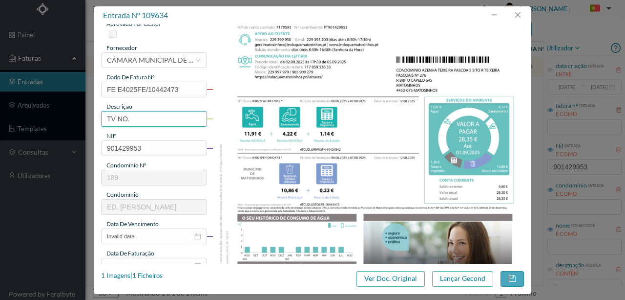
scroll to position [0, 0]
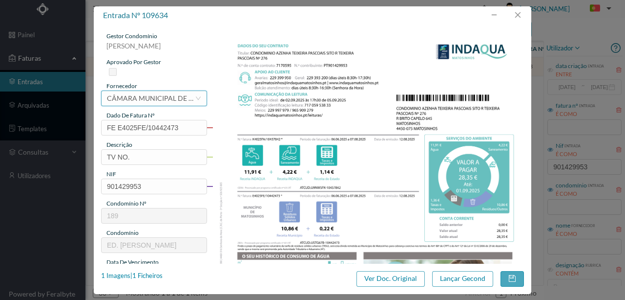
click at [132, 99] on div "CÂMARA MUNICIPAL DE [GEOGRAPHIC_DATA]" at bounding box center [151, 98] width 88 height 15
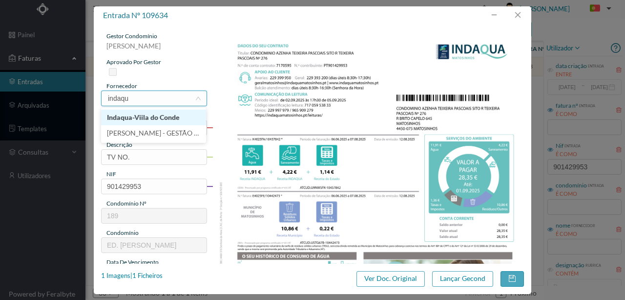
type input "indaqua"
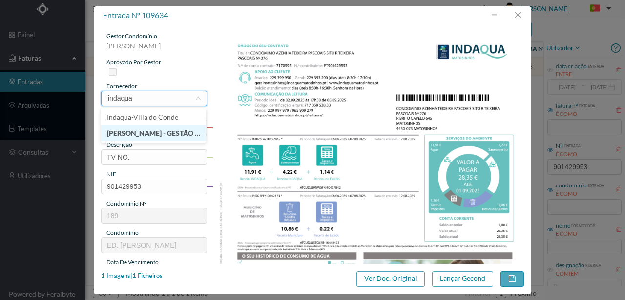
click at [157, 136] on li "[PERSON_NAME] - GESTÃO DE ÁGUAS DE MATOSINHOS" at bounding box center [153, 133] width 105 height 16
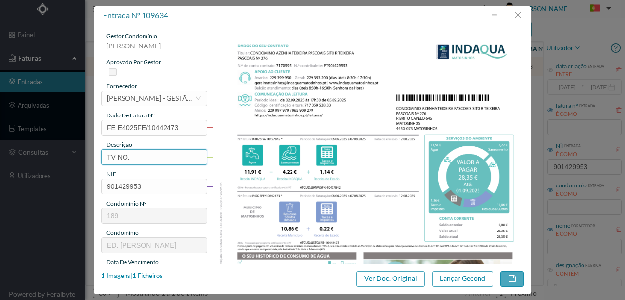
drag, startPoint x: 145, startPoint y: 157, endPoint x: 72, endPoint y: 155, distance: 72.3
click at [72, 155] on div "entrada nº 109634 gestor condomínio [PERSON_NAME] aprovado por gestor fornecedo…" at bounding box center [312, 150] width 625 height 300
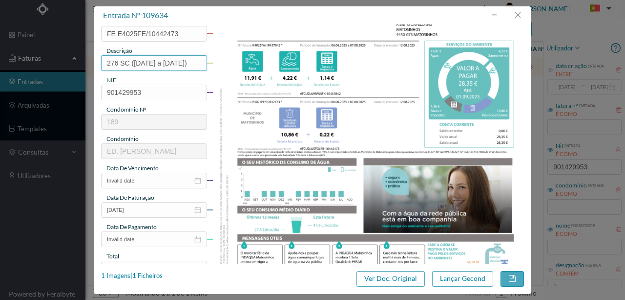
scroll to position [98, 0]
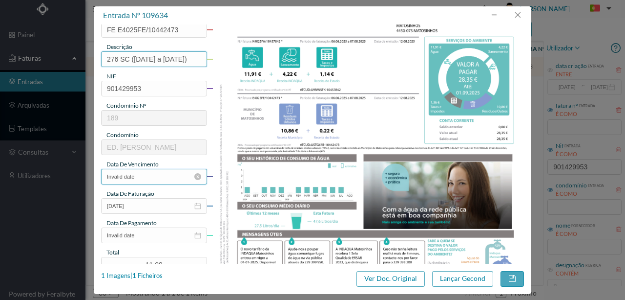
type input "276 SC ([DATE] a [DATE])"
click at [155, 175] on input "Invalid date" at bounding box center [154, 177] width 106 height 16
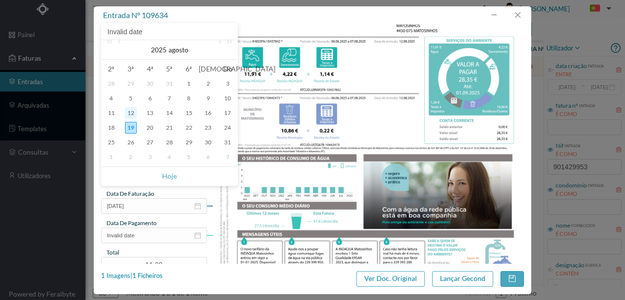
click at [132, 112] on div "12" at bounding box center [131, 113] width 12 height 12
type input "[DATE]"
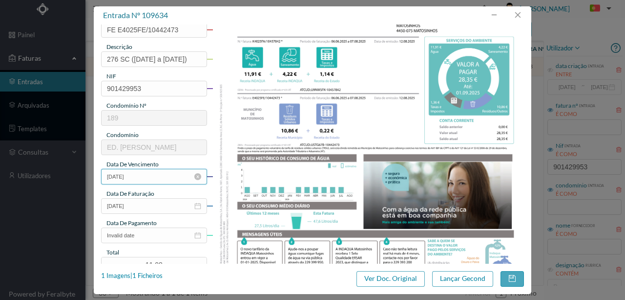
scroll to position [130, 0]
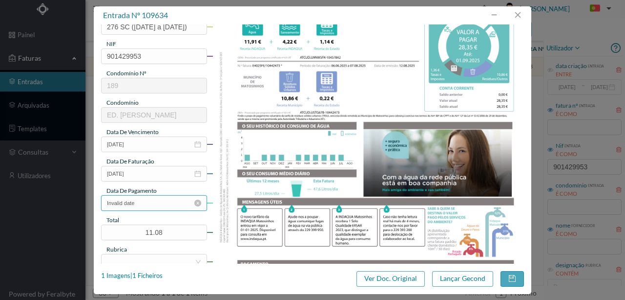
click at [147, 202] on input "Invalid date" at bounding box center [154, 203] width 106 height 16
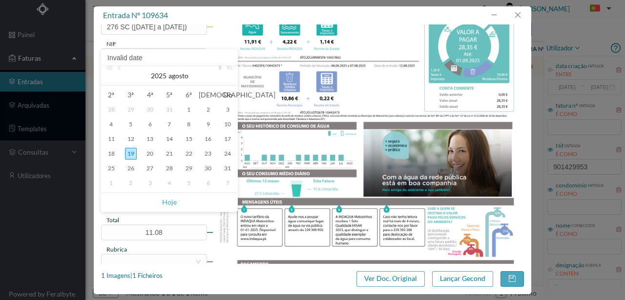
click at [218, 71] on link at bounding box center [219, 76] width 9 height 20
click at [112, 112] on div "1" at bounding box center [112, 110] width 12 height 12
type input "[DATE]"
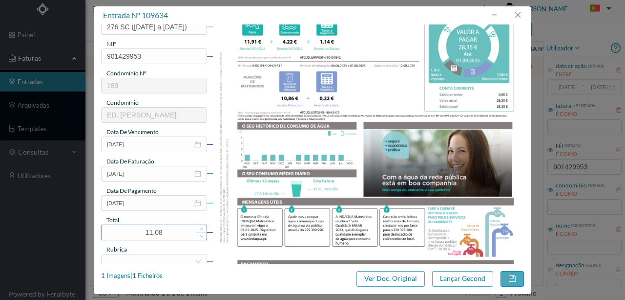
drag, startPoint x: 170, startPoint y: 233, endPoint x: 104, endPoint y: 233, distance: 66.5
click at [104, 233] on input "11.08" at bounding box center [154, 232] width 105 height 15
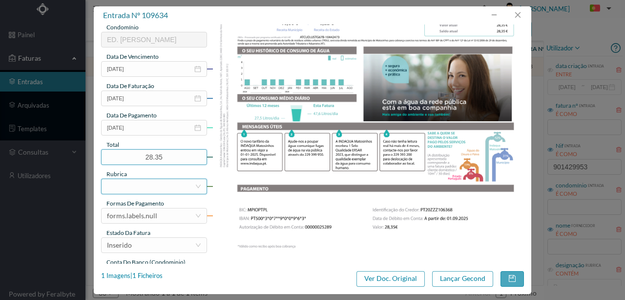
scroll to position [228, 0]
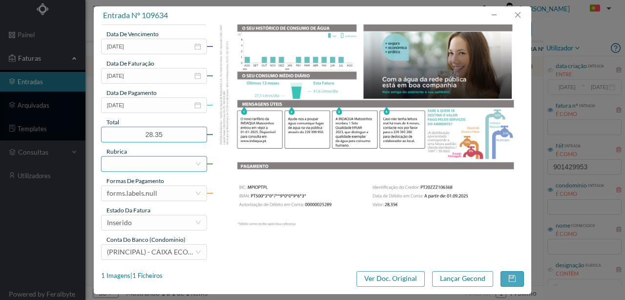
type input "28.35"
click at [131, 166] on div at bounding box center [151, 163] width 88 height 15
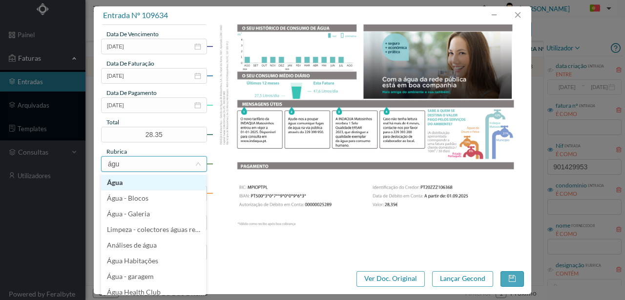
type input "água"
click at [123, 179] on li "Água" at bounding box center [153, 182] width 105 height 16
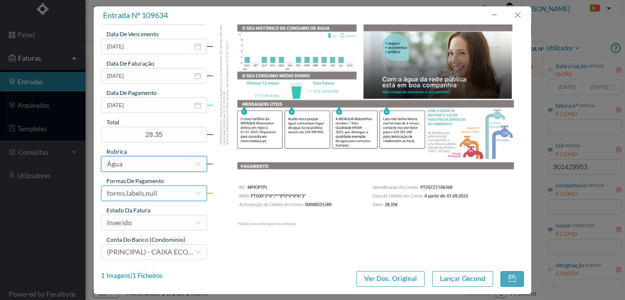
click at [150, 194] on div "forms.labels.null" at bounding box center [132, 193] width 50 height 15
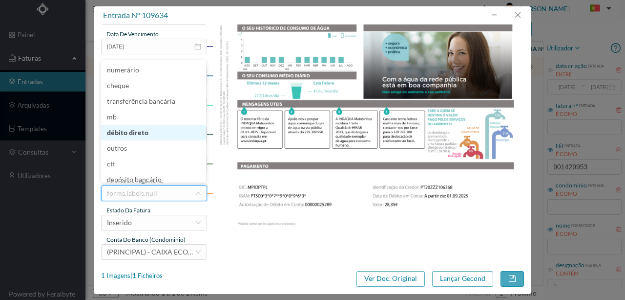
click at [124, 131] on li "débito direto" at bounding box center [153, 133] width 105 height 16
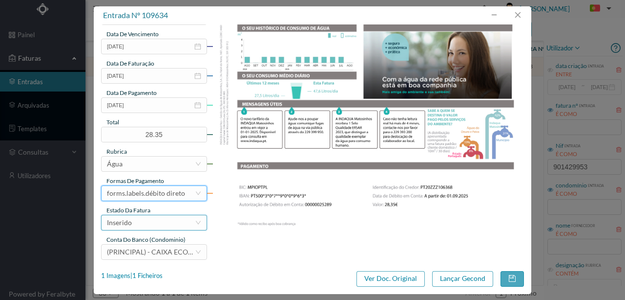
click at [144, 224] on div "Inserido" at bounding box center [151, 222] width 88 height 15
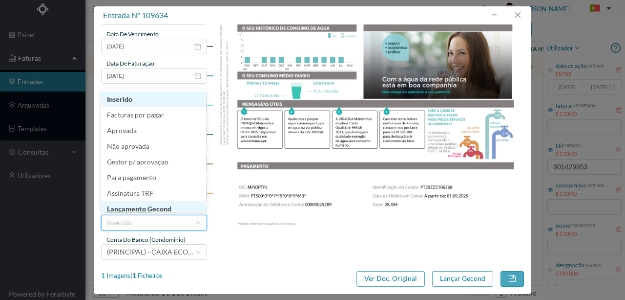
scroll to position [5, 0]
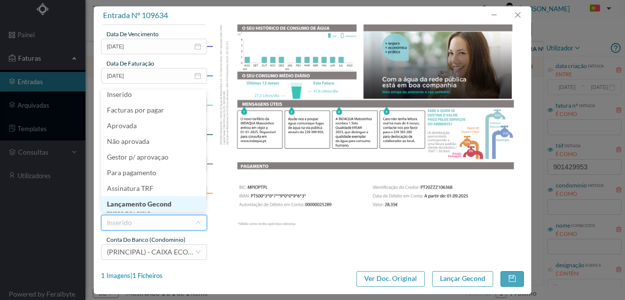
click at [158, 206] on li "Lançamento Gecond" at bounding box center [153, 204] width 105 height 16
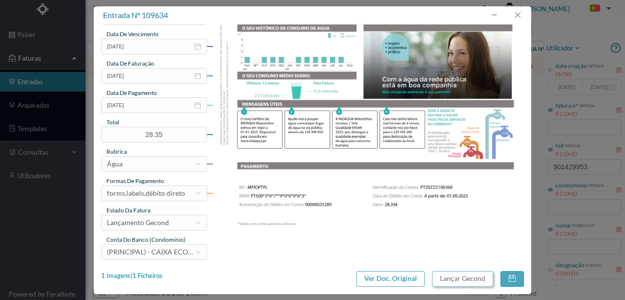
click at [454, 274] on button "Lançar Gecond" at bounding box center [462, 279] width 61 height 16
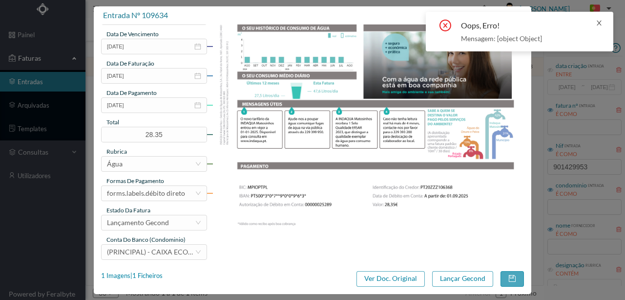
click at [601, 24] on icon "icon: close" at bounding box center [599, 23] width 5 height 5
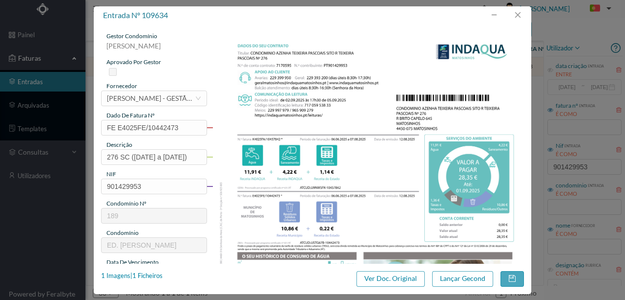
scroll to position [0, 0]
drag, startPoint x: 518, startPoint y: 14, endPoint x: 596, endPoint y: 40, distance: 82.1
click at [518, 14] on button "button" at bounding box center [517, 15] width 23 height 16
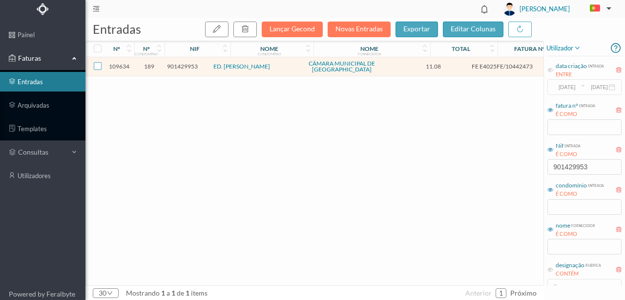
click at [100, 65] on input "checkbox" at bounding box center [98, 66] width 8 height 8
checkbox input "true"
click at [249, 25] on icon "button" at bounding box center [245, 29] width 8 height 8
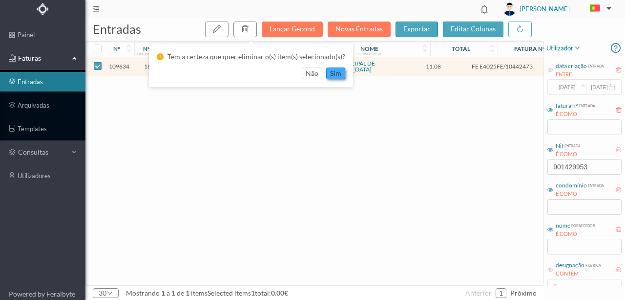
click at [337, 76] on button "sim" at bounding box center [335, 73] width 19 height 12
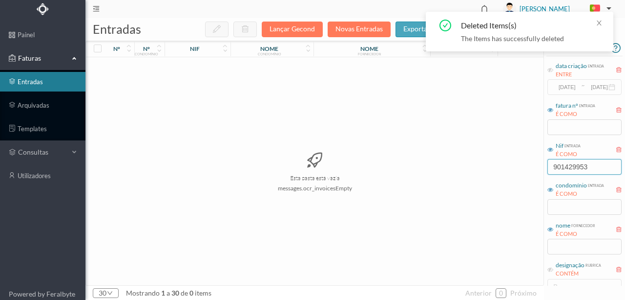
drag, startPoint x: 572, startPoint y: 168, endPoint x: 449, endPoint y: 171, distance: 123.7
click at [468, 171] on div "entradas Lançar Gecond Novas Entradas exportar editar colunas nº nº condomínio …" at bounding box center [356, 158] width 540 height 281
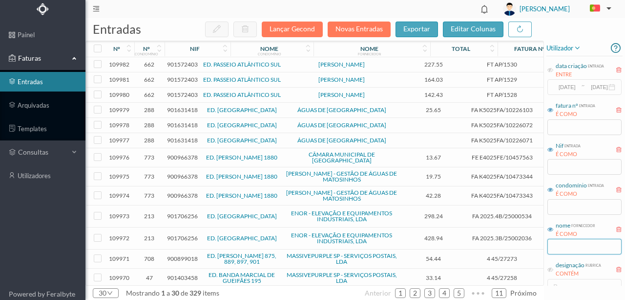
click at [564, 247] on input "text" at bounding box center [585, 246] width 74 height 16
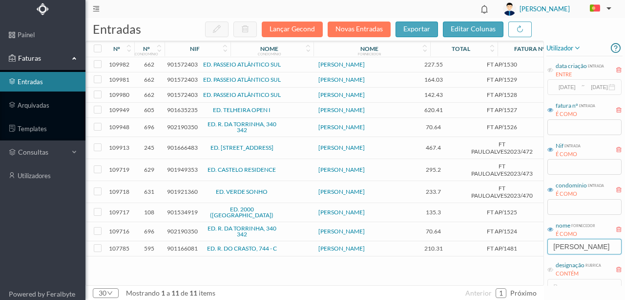
type input "[PERSON_NAME]"
click at [176, 208] on span "901534919" at bounding box center [182, 211] width 31 height 7
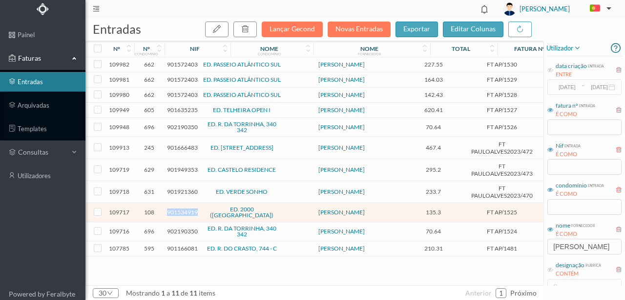
click at [176, 208] on span "901534919" at bounding box center [182, 211] width 31 height 7
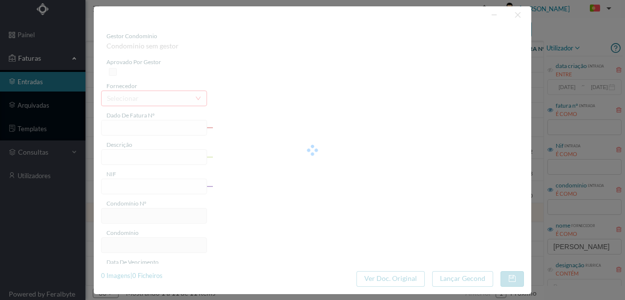
type input "FT AP/1525"
type input "O ST es AME [PERSON_NAME] - 2025- fração CL ;]"
type input "901534919"
type input "[DATE]"
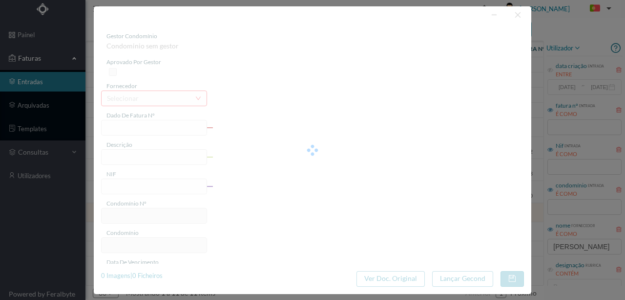
type input "[DATE]"
type input "135.30"
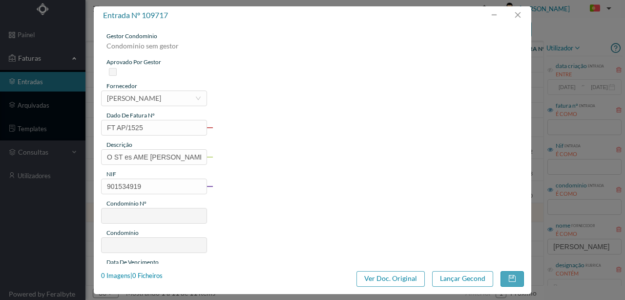
type input "108"
type input "ED. 2000 ([GEOGRAPHIC_DATA])"
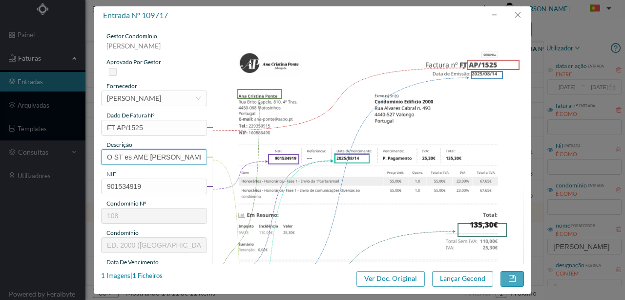
scroll to position [0, 137]
drag, startPoint x: 104, startPoint y: 153, endPoint x: 368, endPoint y: 159, distance: 264.9
click at [368, 159] on div "gestor condomínio [PERSON_NAME] aprovado por gestor fornecedor selecionar [PERS…" at bounding box center [312, 259] width 423 height 455
click at [189, 155] on input "Honorarios Fase 1 - Envio de 1ª carta" at bounding box center [154, 157] width 106 height 16
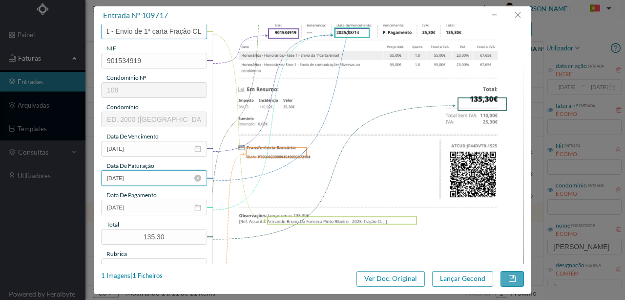
scroll to position [163, 0]
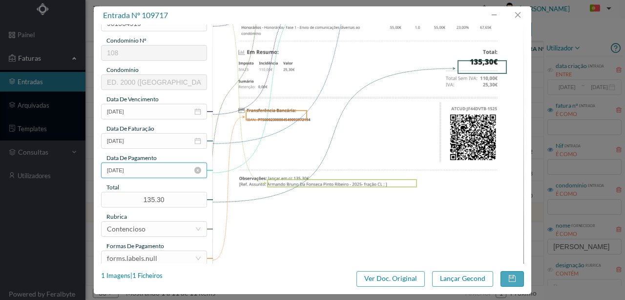
type input "Honorarios Fase 1 - Envio de 1ª carta Fração CL"
click at [153, 172] on input "[DATE]" at bounding box center [154, 170] width 106 height 16
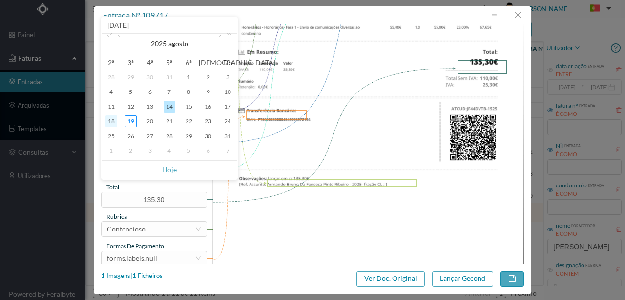
click at [112, 118] on div "18" at bounding box center [112, 121] width 12 height 12
type input "[DATE]"
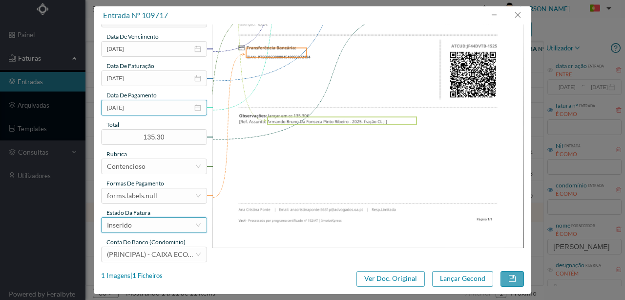
scroll to position [231, 0]
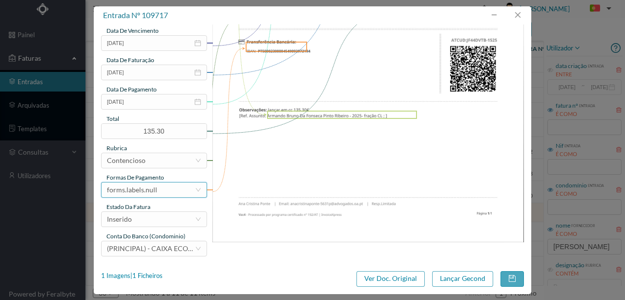
click at [173, 194] on div "forms.labels.null" at bounding box center [151, 189] width 88 height 15
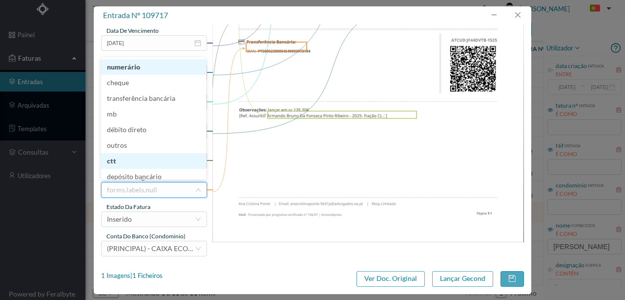
scroll to position [5, 0]
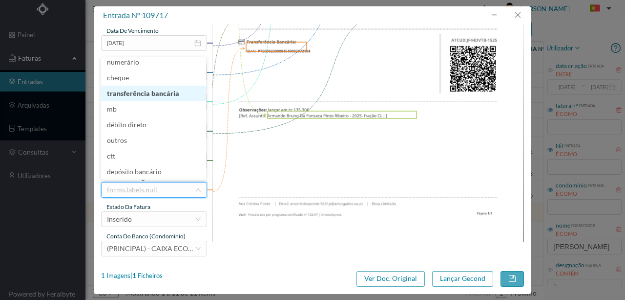
click at [148, 97] on li "transferência bancária" at bounding box center [153, 94] width 105 height 16
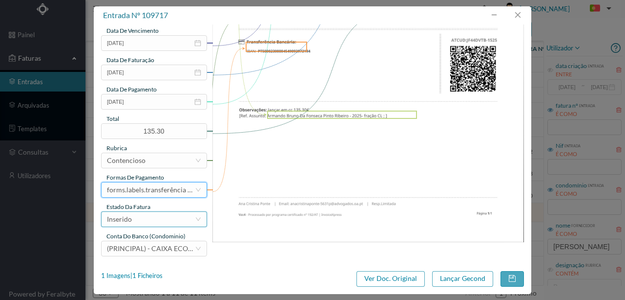
click at [146, 221] on div "Inserido" at bounding box center [151, 219] width 88 height 15
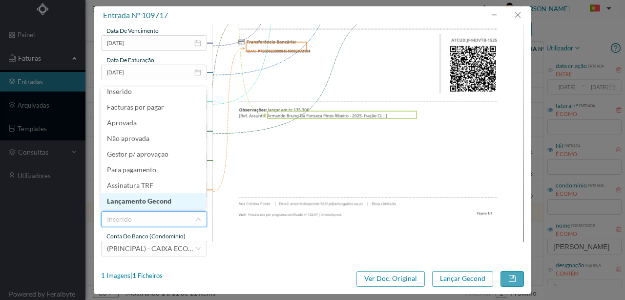
drag, startPoint x: 157, startPoint y: 204, endPoint x: 535, endPoint y: 297, distance: 388.9
click at [157, 204] on li "Lançamento Gecond" at bounding box center [153, 201] width 105 height 16
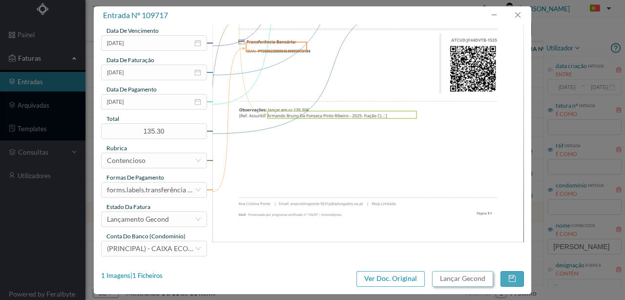
click at [451, 280] on button "Lançar Gecond" at bounding box center [462, 279] width 61 height 16
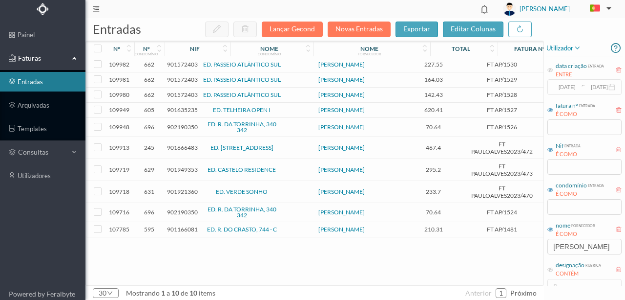
click at [183, 208] on span "902190350" at bounding box center [182, 211] width 31 height 7
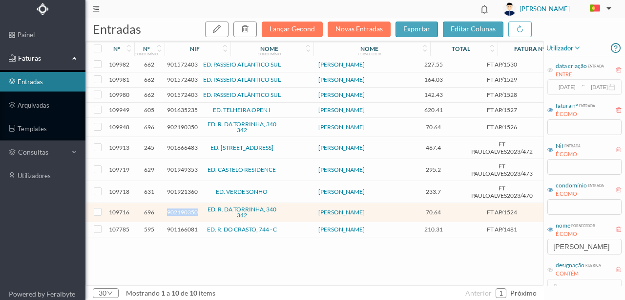
click at [183, 208] on span "902190350" at bounding box center [182, 211] width 31 height 7
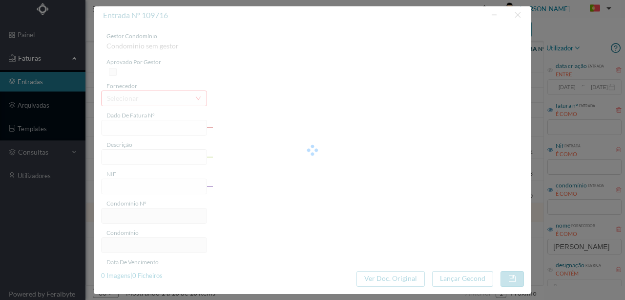
type input "FT AP/1524"
type input "e e osé [PERSON_NAME] A; ]"
type input "902190350"
type input "[DATE]"
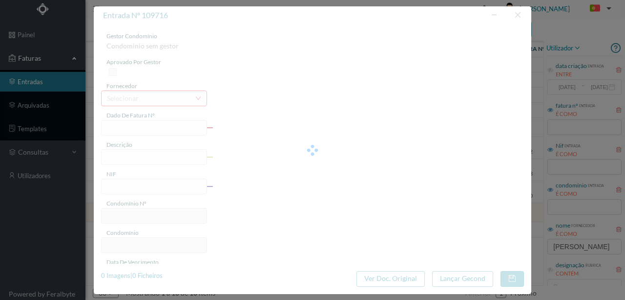
type input "[DATE]"
type input "70.64"
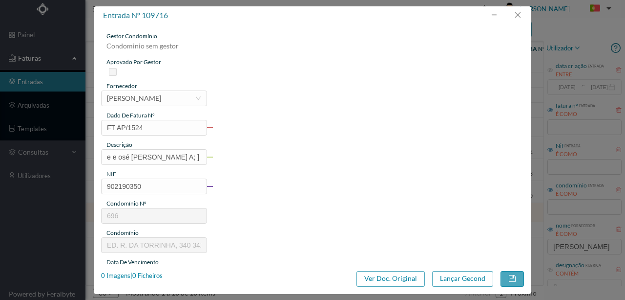
type input "696"
type input "ED. R. DA TORRINHA, 340 342"
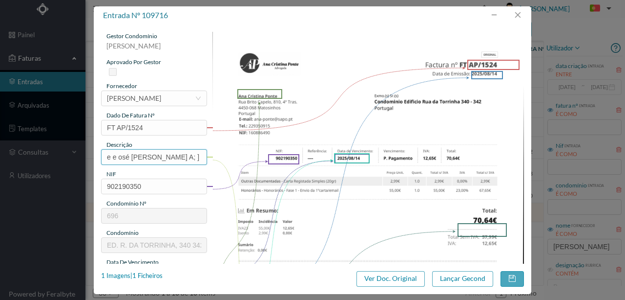
scroll to position [0, 38]
drag, startPoint x: 101, startPoint y: 154, endPoint x: 238, endPoint y: 154, distance: 136.8
click at [238, 154] on div "gestor condomínio [PERSON_NAME] aprovado por gestor fornecedor selecionar [PERS…" at bounding box center [312, 259] width 423 height 455
click at [173, 153] on input "Honorarios Fase 1 - Envio de 1ª carta" at bounding box center [154, 157] width 106 height 16
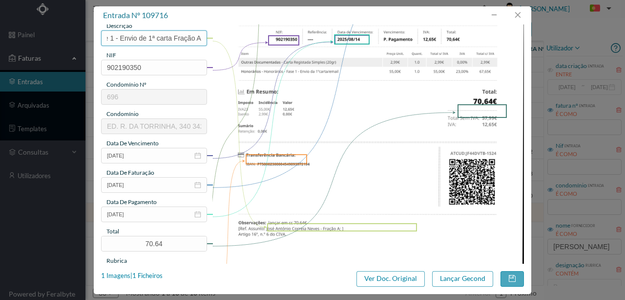
scroll to position [130, 0]
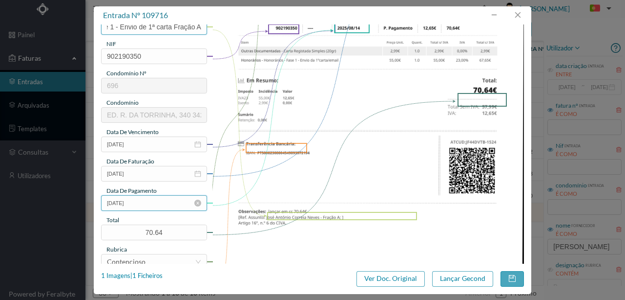
type input "Honorarios Fase 1 - Envio de 1ª carta Fração A"
click at [151, 203] on input "[DATE]" at bounding box center [154, 203] width 106 height 16
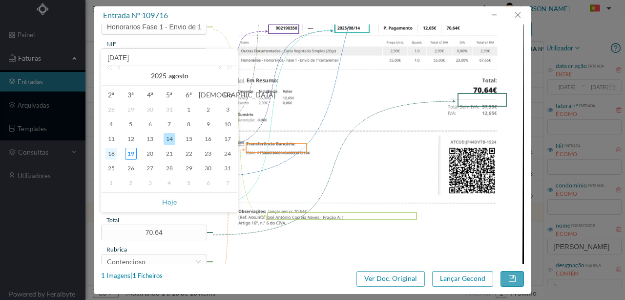
click at [110, 150] on div "18" at bounding box center [112, 154] width 12 height 12
type input "[DATE]"
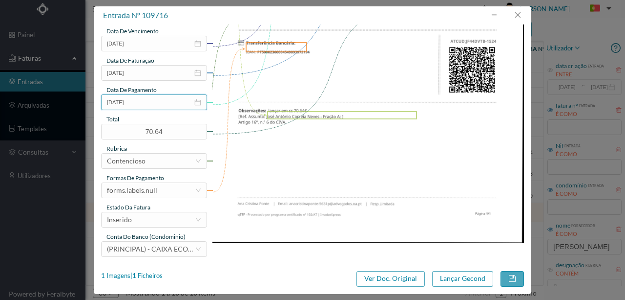
scroll to position [231, 0]
drag, startPoint x: 151, startPoint y: 189, endPoint x: 151, endPoint y: 182, distance: 6.8
click at [151, 189] on div "forms.labels.null" at bounding box center [132, 189] width 50 height 15
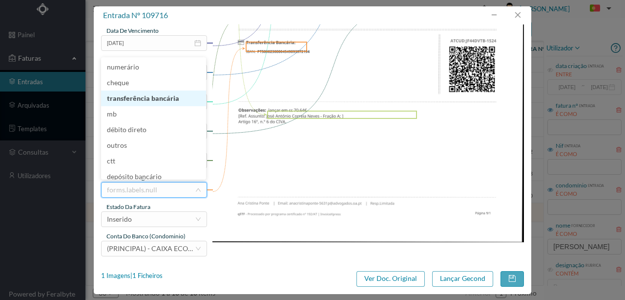
click at [137, 99] on li "transferência bancária" at bounding box center [153, 98] width 105 height 16
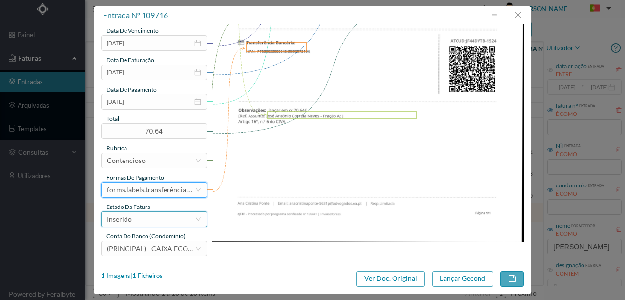
click at [150, 219] on div "Inserido" at bounding box center [151, 219] width 88 height 15
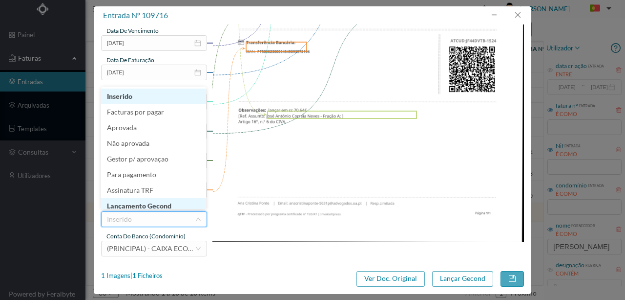
scroll to position [5, 0]
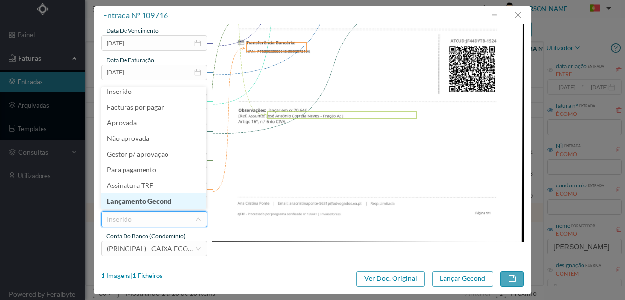
click at [151, 201] on li "Lançamento Gecond" at bounding box center [153, 201] width 105 height 16
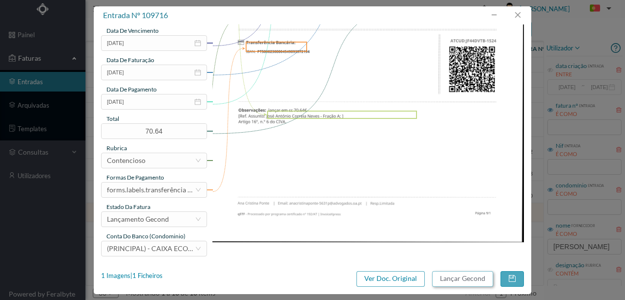
click at [444, 276] on button "Lançar Gecond" at bounding box center [462, 279] width 61 height 16
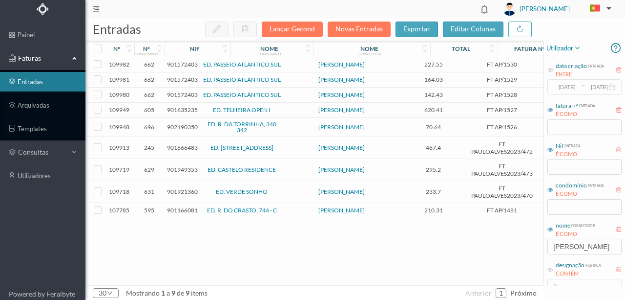
click at [178, 191] on span "901921360" at bounding box center [182, 191] width 31 height 7
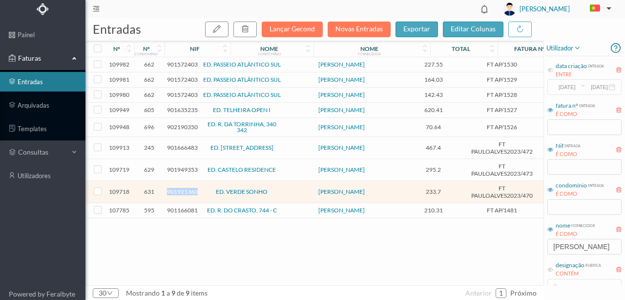
click at [178, 191] on span "901921360" at bounding box center [182, 191] width 31 height 7
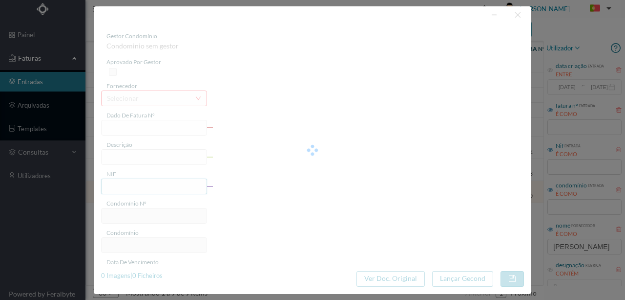
type input "FT PAULOALVES2023/470"
type input "901921360"
type input "[DATE]"
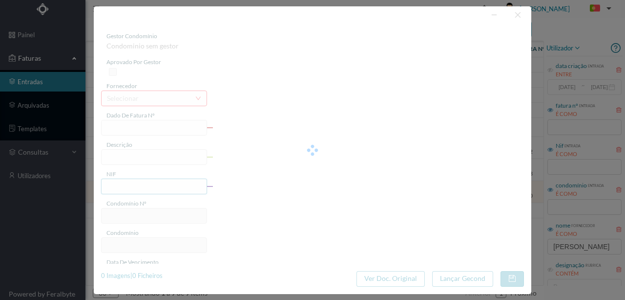
type input "233.70"
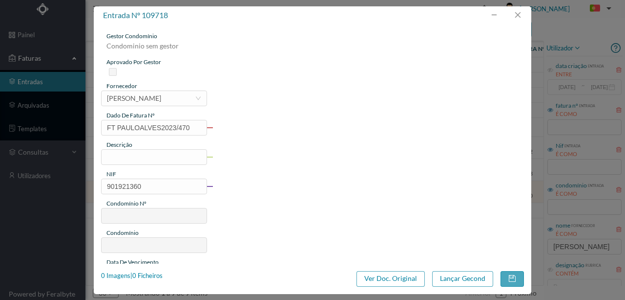
type input "631"
type input "ED. VERDE SONHO"
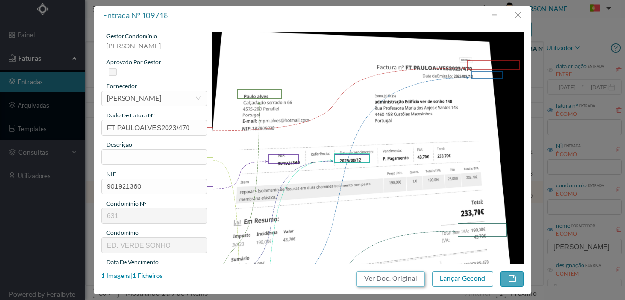
click at [387, 278] on button "Ver Doc. Original" at bounding box center [391, 279] width 68 height 16
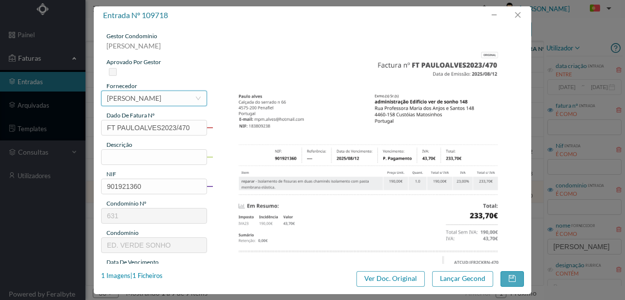
click at [117, 99] on div "[PERSON_NAME]" at bounding box center [134, 98] width 54 height 15
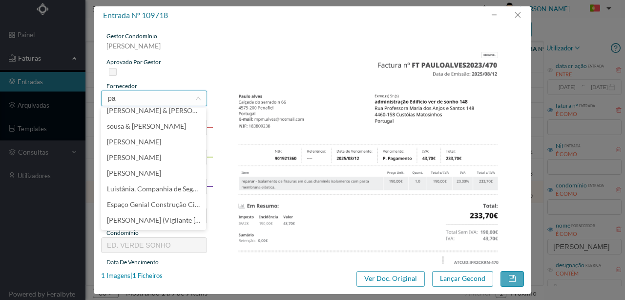
scroll to position [0, 0]
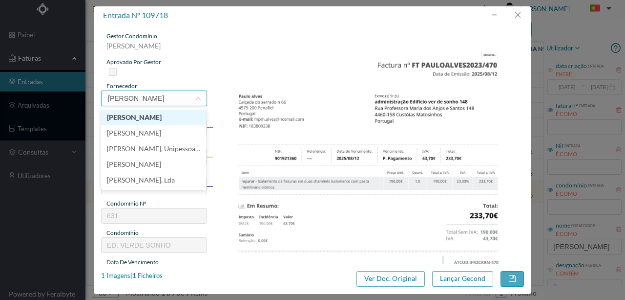
type input "[PERSON_NAME]"
click at [133, 115] on li "[PERSON_NAME]" at bounding box center [153, 117] width 105 height 16
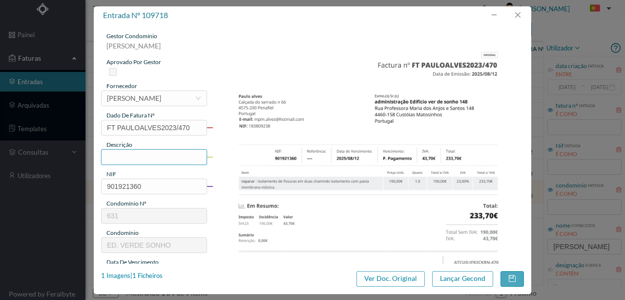
click at [122, 158] on input "text" at bounding box center [154, 157] width 106 height 16
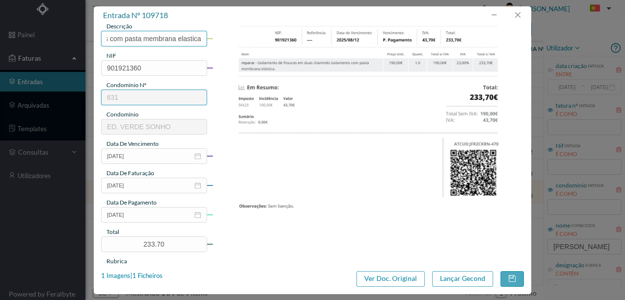
scroll to position [130, 0]
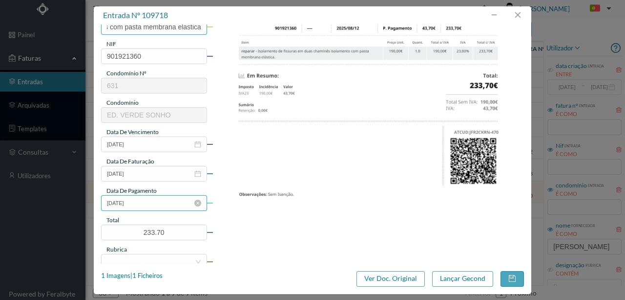
type input "Isolamento de fissuras e 2 chamines com pasta membrana elastica"
click at [158, 204] on input "[DATE]" at bounding box center [154, 203] width 106 height 16
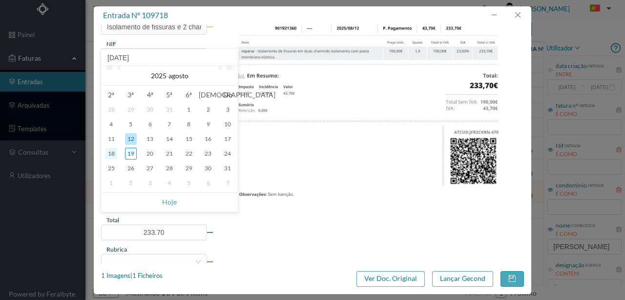
click at [115, 153] on div "18" at bounding box center [112, 154] width 12 height 12
type input "[DATE]"
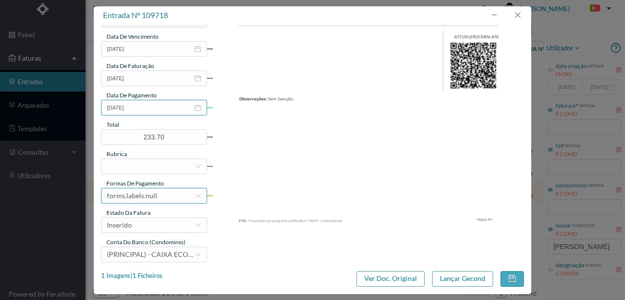
scroll to position [231, 0]
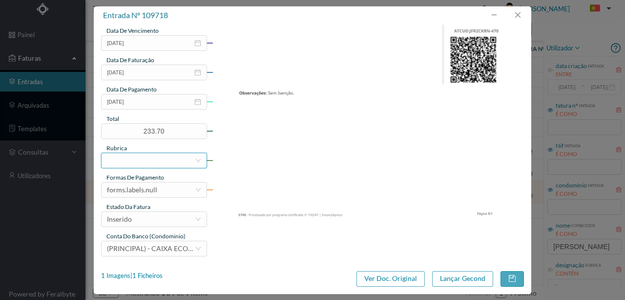
drag, startPoint x: 134, startPoint y: 161, endPoint x: 159, endPoint y: 161, distance: 24.9
click at [131, 160] on div at bounding box center [151, 160] width 88 height 15
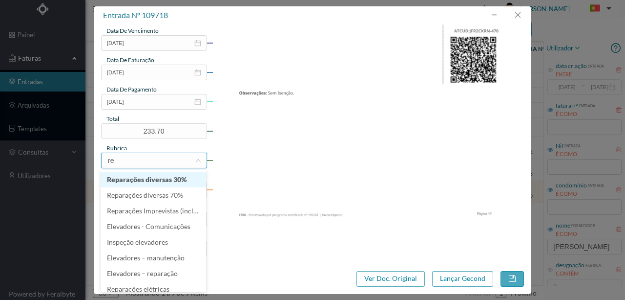
type input "rep"
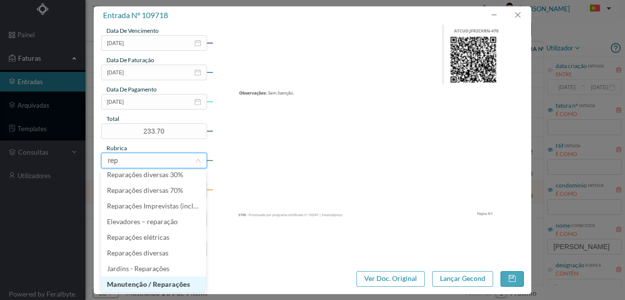
click at [142, 282] on li "Manutenção / Reparações" at bounding box center [153, 284] width 105 height 16
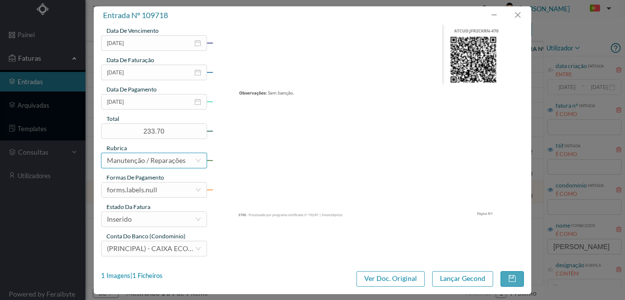
scroll to position [2, 0]
click at [151, 192] on div "forms.labels.null" at bounding box center [132, 189] width 50 height 15
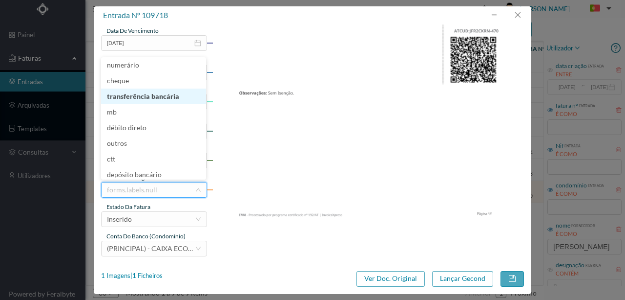
click at [138, 92] on li "transferência bancária" at bounding box center [153, 96] width 105 height 16
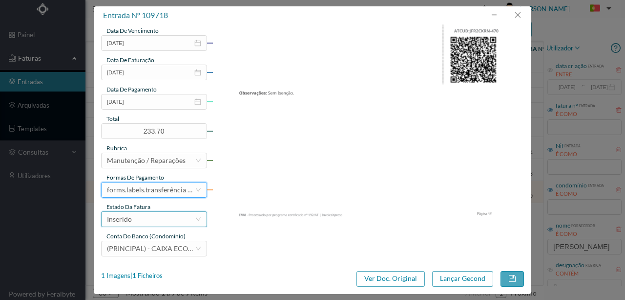
click at [142, 221] on div "Inserido" at bounding box center [151, 219] width 88 height 15
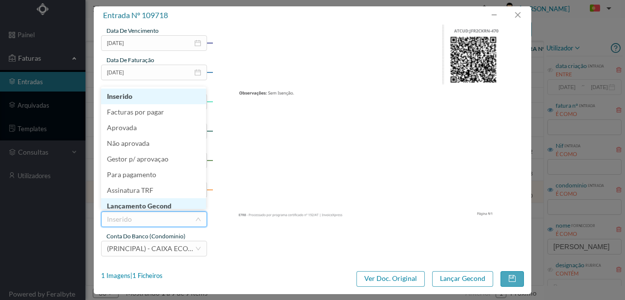
scroll to position [5, 0]
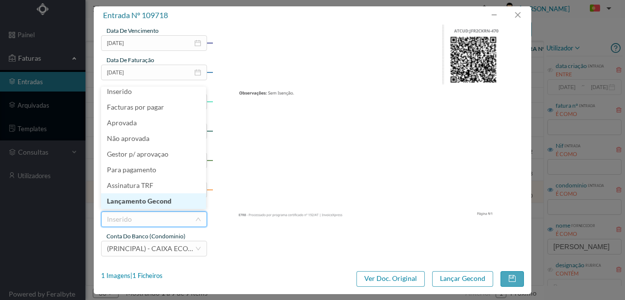
click at [143, 200] on li "Lançamento Gecond" at bounding box center [153, 201] width 105 height 16
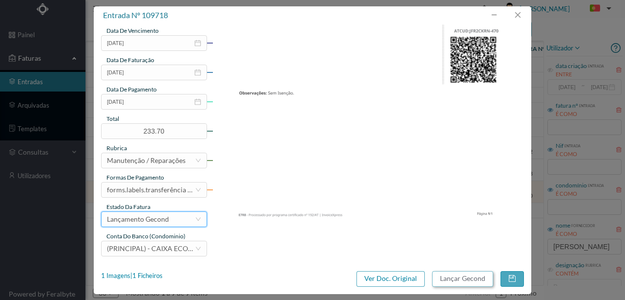
click at [463, 280] on button "Lançar Gecond" at bounding box center [462, 279] width 61 height 16
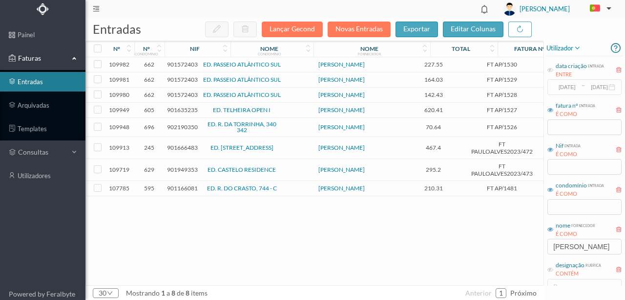
click at [235, 145] on link "ED. [STREET_ADDRESS]" at bounding box center [242, 147] width 63 height 7
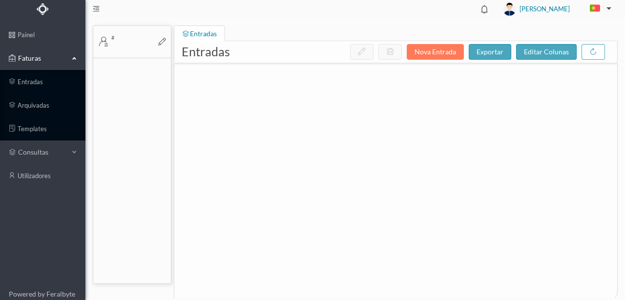
click at [235, 145] on div at bounding box center [395, 173] width 443 height 220
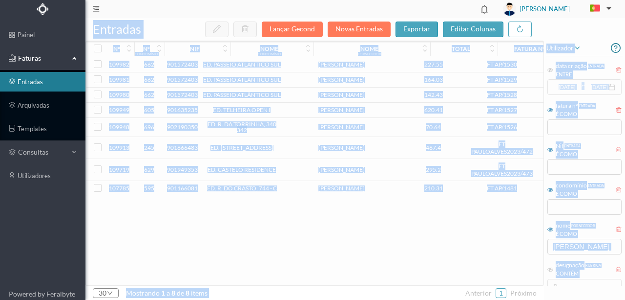
click at [178, 146] on span "901666483" at bounding box center [182, 147] width 31 height 7
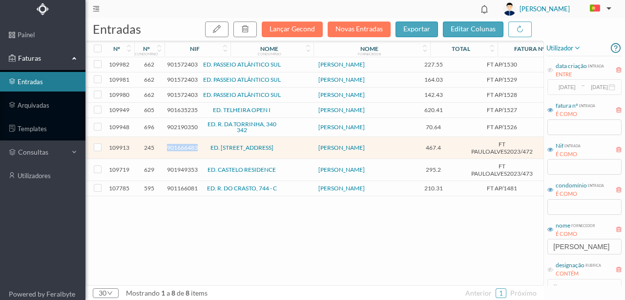
click at [178, 146] on span "901666483" at bounding box center [182, 147] width 31 height 7
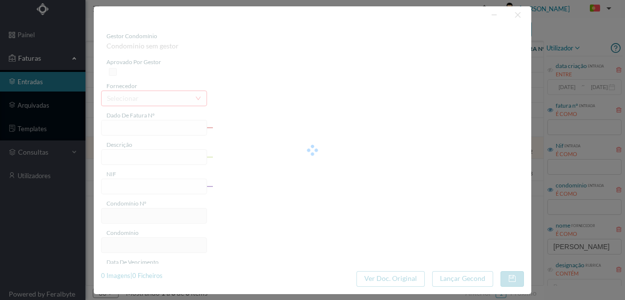
type input "FT PAULOALVES2023/472"
type input "901666483"
type input "[DATE]"
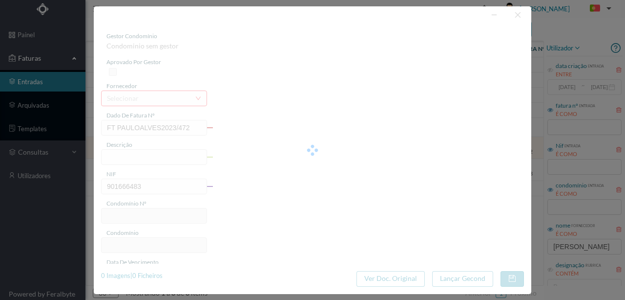
type input "467.40"
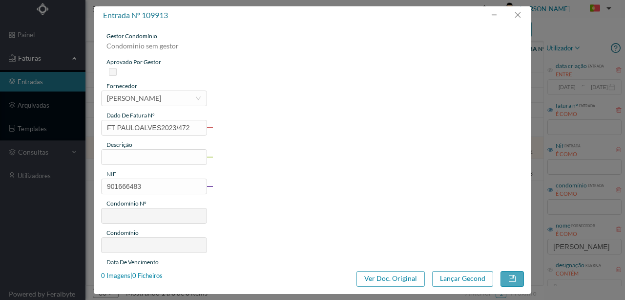
type input "245"
type input "ED. [STREET_ADDRESS]"
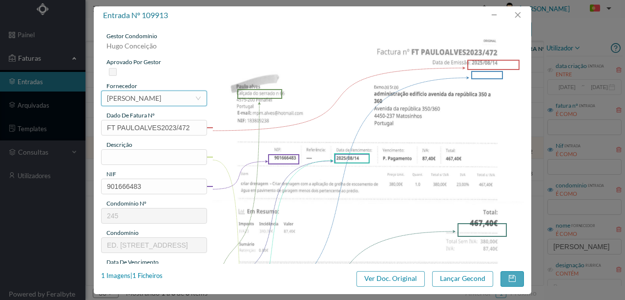
click at [135, 100] on div "[PERSON_NAME]" at bounding box center [134, 98] width 54 height 15
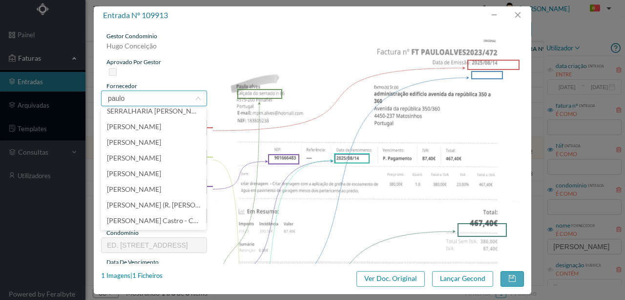
scroll to position [158, 0]
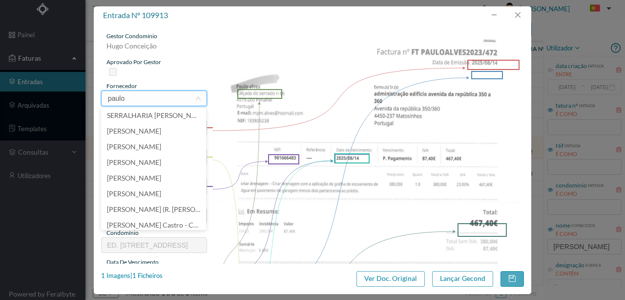
drag, startPoint x: 138, startPoint y: 99, endPoint x: 86, endPoint y: 97, distance: 51.3
click at [86, 97] on div "entrada nº 109913 gestor condomínio [PERSON_NAME] aprovado por gestor fornecedo…" at bounding box center [312, 150] width 625 height 300
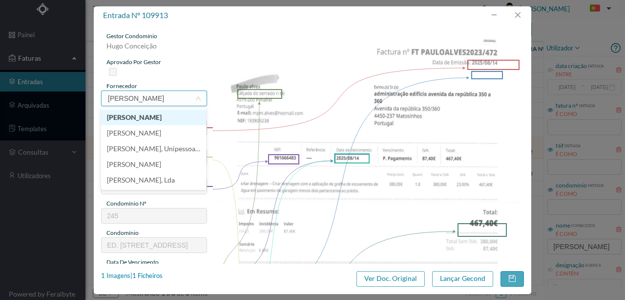
type input "[PERSON_NAME]"
click at [125, 120] on li "[PERSON_NAME]" at bounding box center [153, 117] width 105 height 16
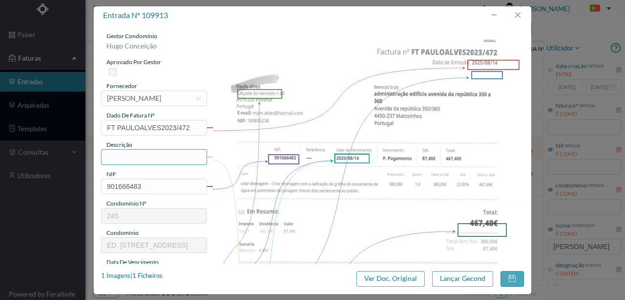
click at [117, 157] on input "text" at bounding box center [154, 157] width 106 height 16
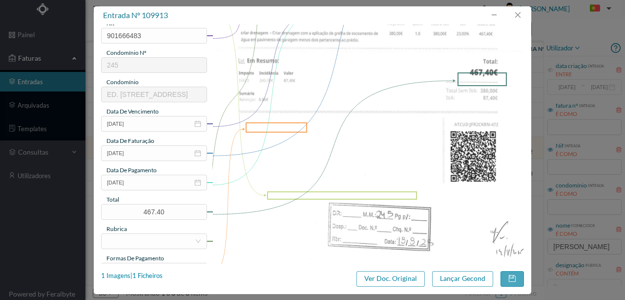
scroll to position [163, 0]
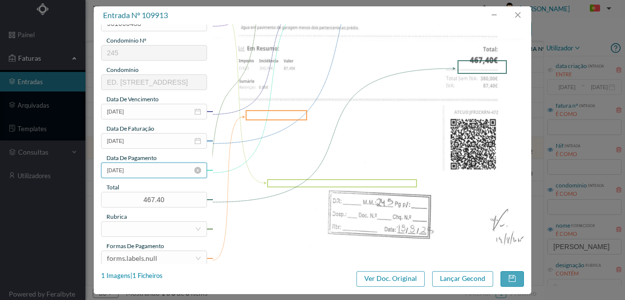
type input "Criar drenagem; Aplicação de grelha de escoamento de agua em pavimento de garag…"
click at [165, 173] on input "[DATE]" at bounding box center [154, 170] width 106 height 16
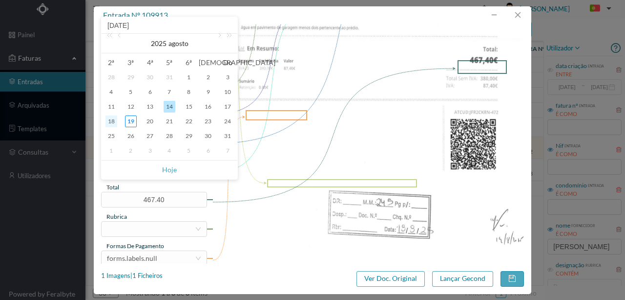
click at [112, 120] on div "18" at bounding box center [112, 121] width 12 height 12
type input "[DATE]"
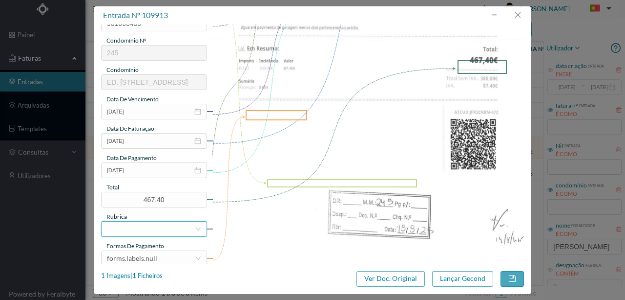
drag, startPoint x: 132, startPoint y: 229, endPoint x: 171, endPoint y: 218, distance: 40.5
click at [133, 227] on div at bounding box center [151, 228] width 88 height 15
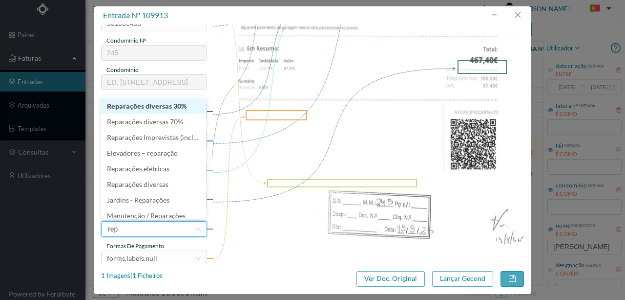
type input "repa"
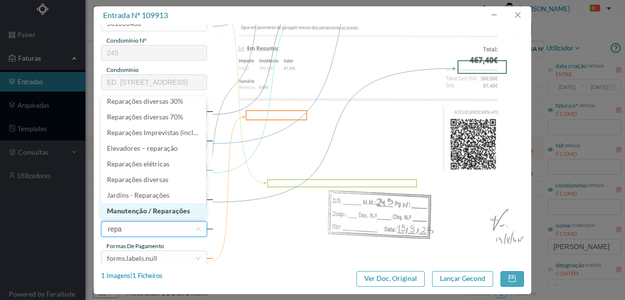
click at [177, 212] on li "Manutenção / Reparações" at bounding box center [153, 211] width 105 height 16
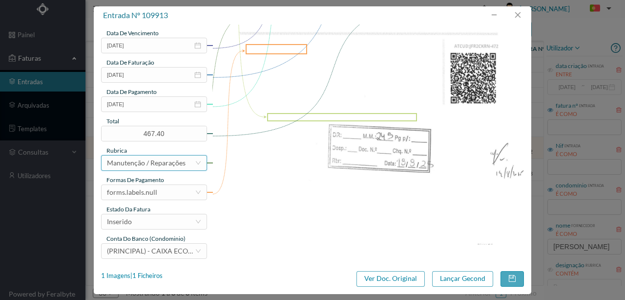
scroll to position [231, 0]
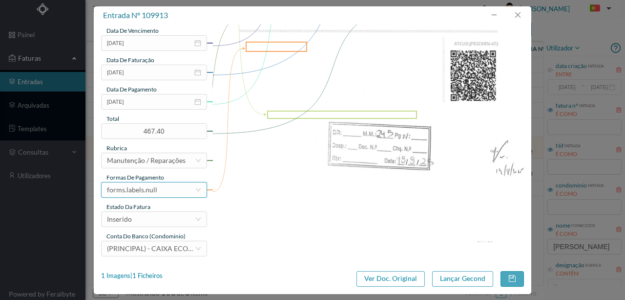
click at [130, 186] on div "forms.labels.null" at bounding box center [132, 189] width 50 height 15
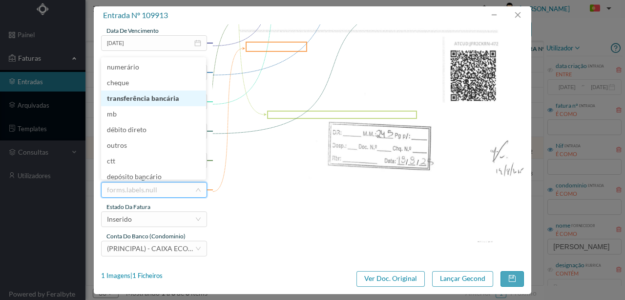
click at [142, 99] on li "transferência bancária" at bounding box center [153, 98] width 105 height 16
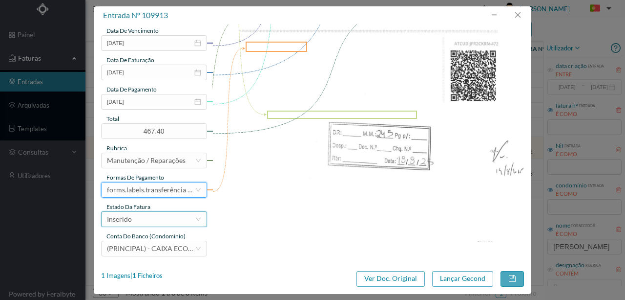
click at [143, 220] on div "Inserido" at bounding box center [151, 219] width 88 height 15
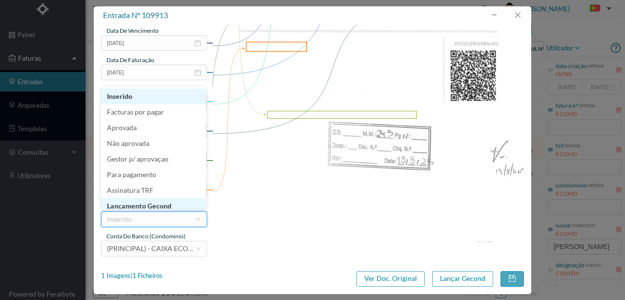
scroll to position [5, 0]
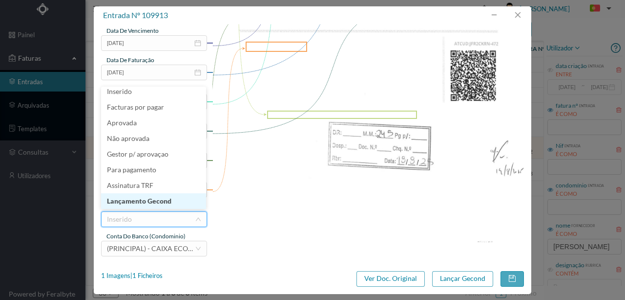
click at [150, 200] on li "Lançamento Gecond" at bounding box center [153, 201] width 105 height 16
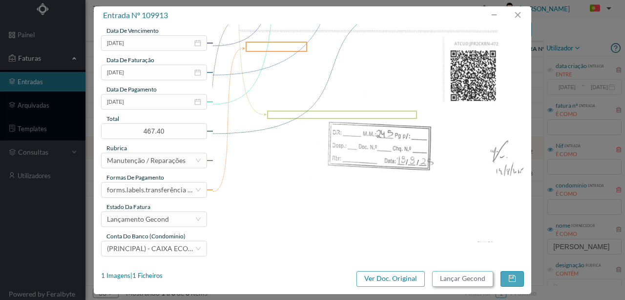
click at [457, 277] on button "Lançar Gecond" at bounding box center [462, 279] width 61 height 16
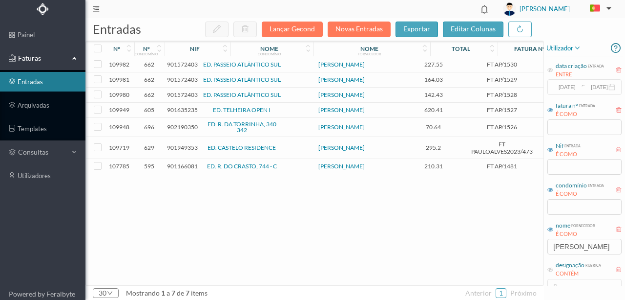
click at [179, 127] on span "902190350" at bounding box center [182, 126] width 31 height 7
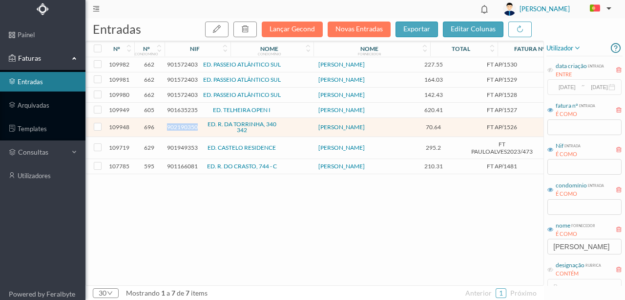
click at [179, 127] on span "902190350" at bounding box center [182, 126] width 31 height 7
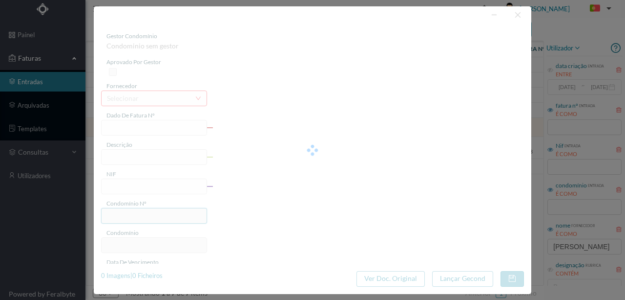
type input "FT AP/1526"
type input "nçar em cc 70.64€"
type input "902190350"
type input "[DATE]"
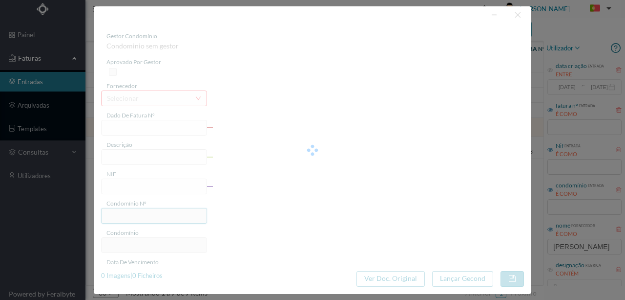
type input "[DATE]"
type input "70.64"
type input "696"
type input "ED. R. DA TORRINHA, 340 342"
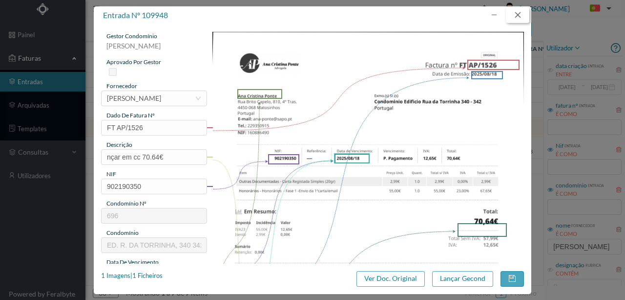
drag, startPoint x: 523, startPoint y: 14, endPoint x: 503, endPoint y: 47, distance: 38.8
click at [522, 15] on button "button" at bounding box center [517, 15] width 23 height 16
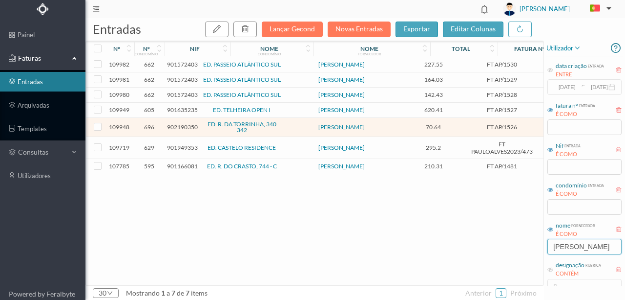
drag, startPoint x: 582, startPoint y: 247, endPoint x: 508, endPoint y: 247, distance: 74.3
click at [508, 247] on div "entradas Lançar Gecond Novas Entradas exportar editar colunas nº nº condomínio …" at bounding box center [356, 158] width 540 height 281
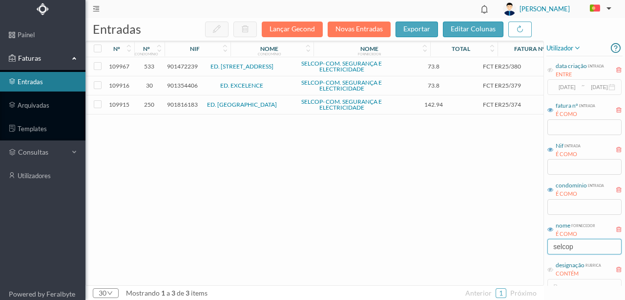
type input "selcop"
